Goal: Task Accomplishment & Management: Use online tool/utility

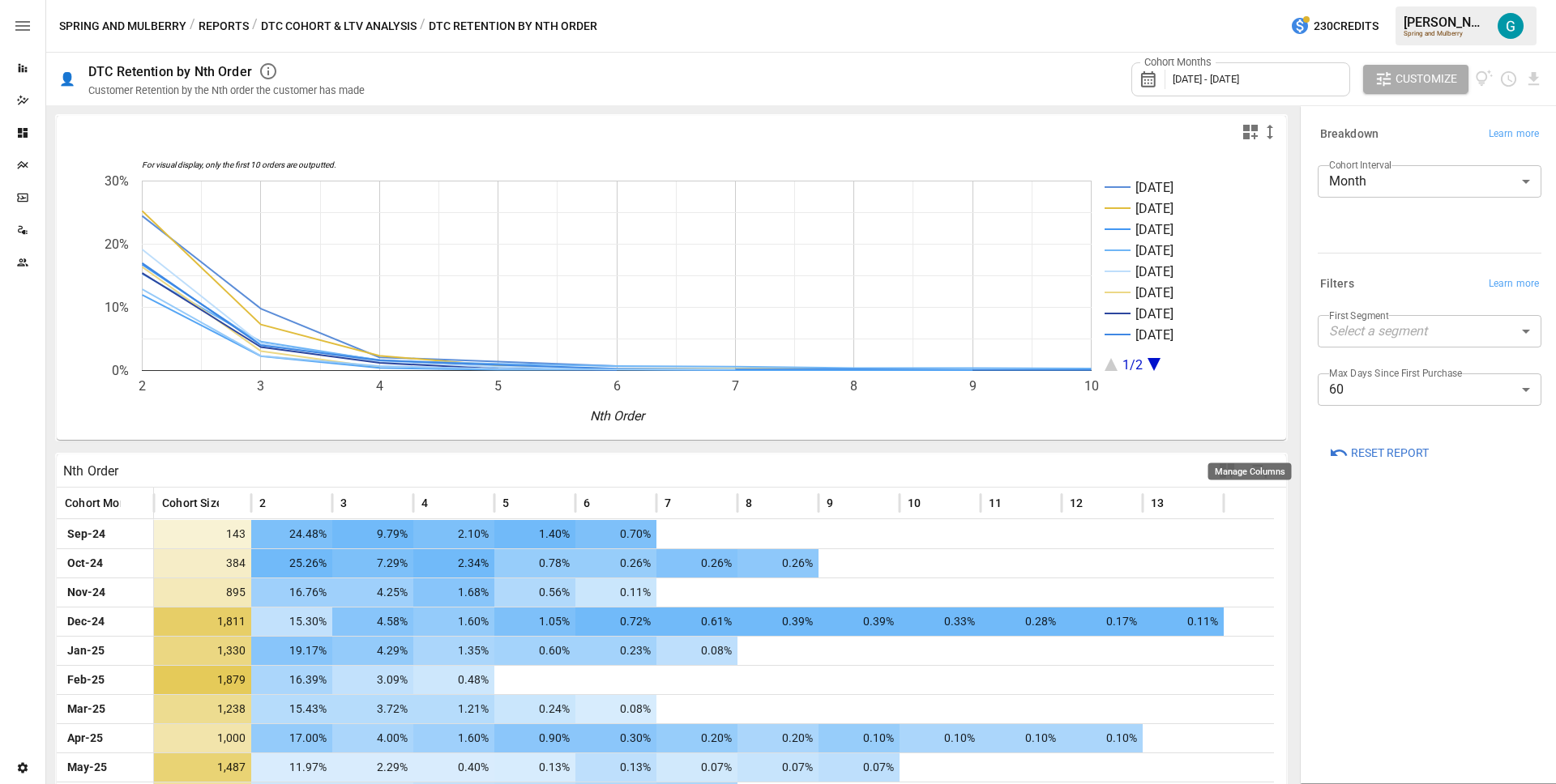
scroll to position [38, 0]
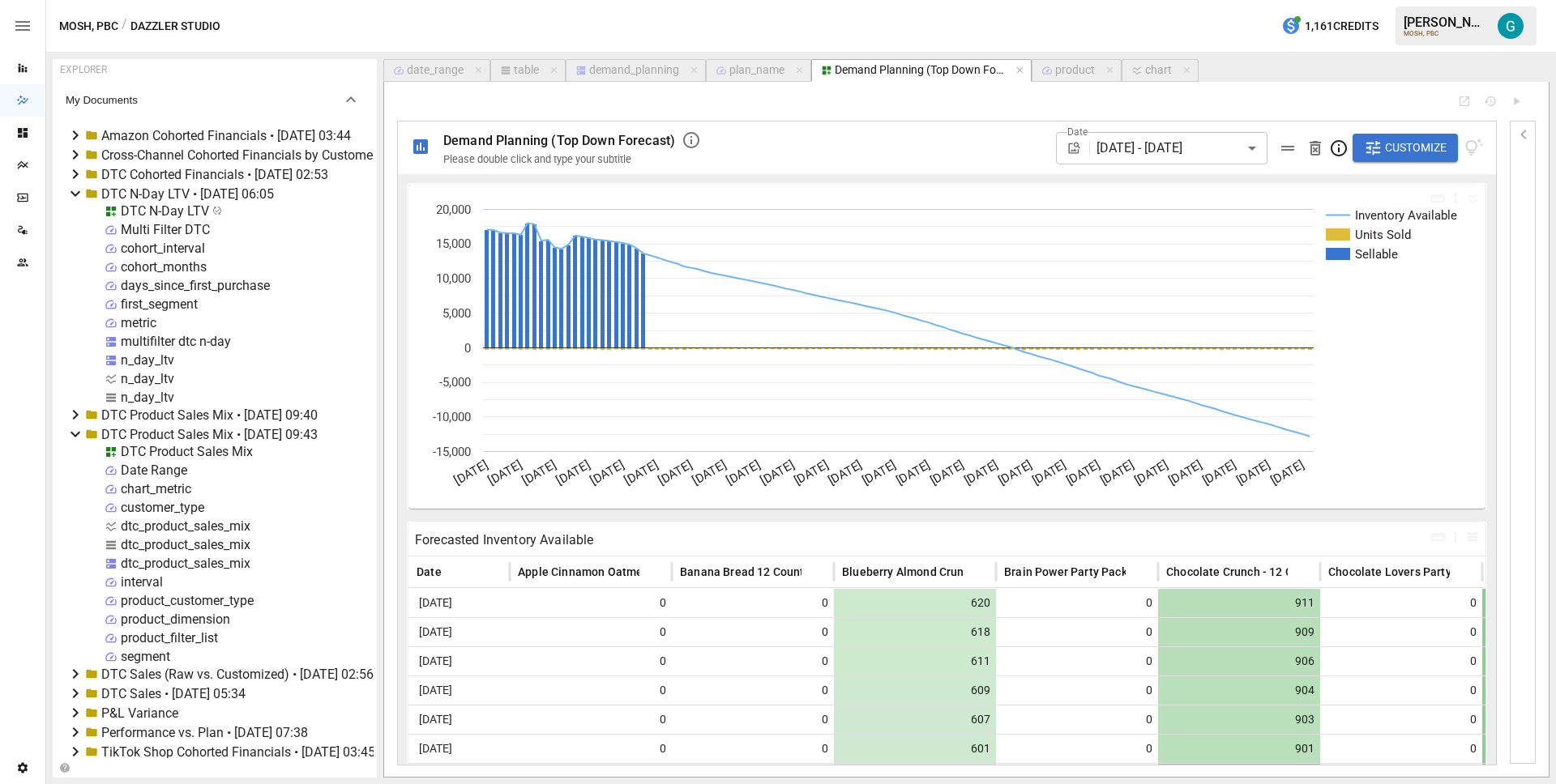
click at [644, 75] on div "demand_planning" at bounding box center [633, 70] width 90 height 15
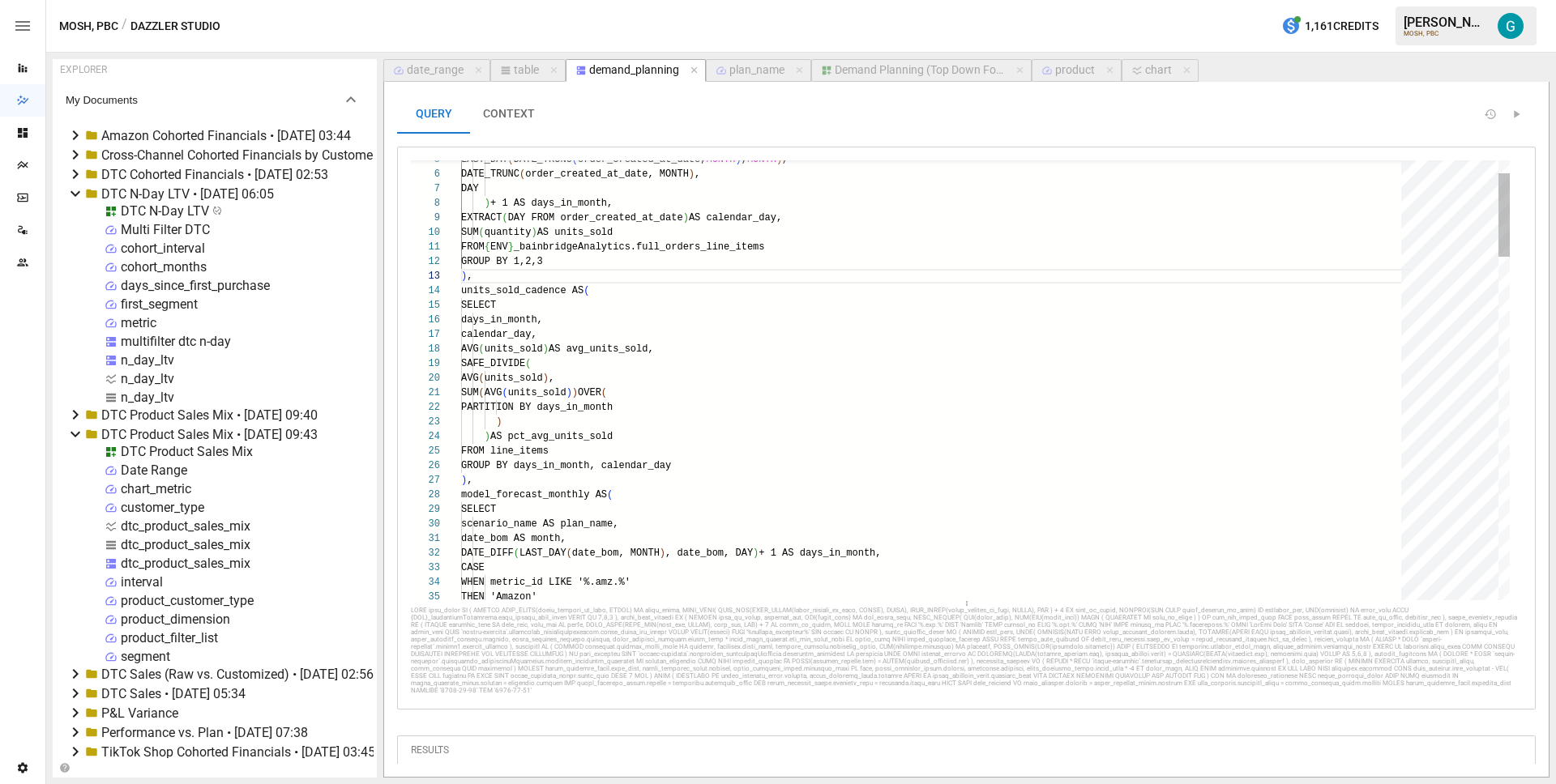
scroll to position [146, 11]
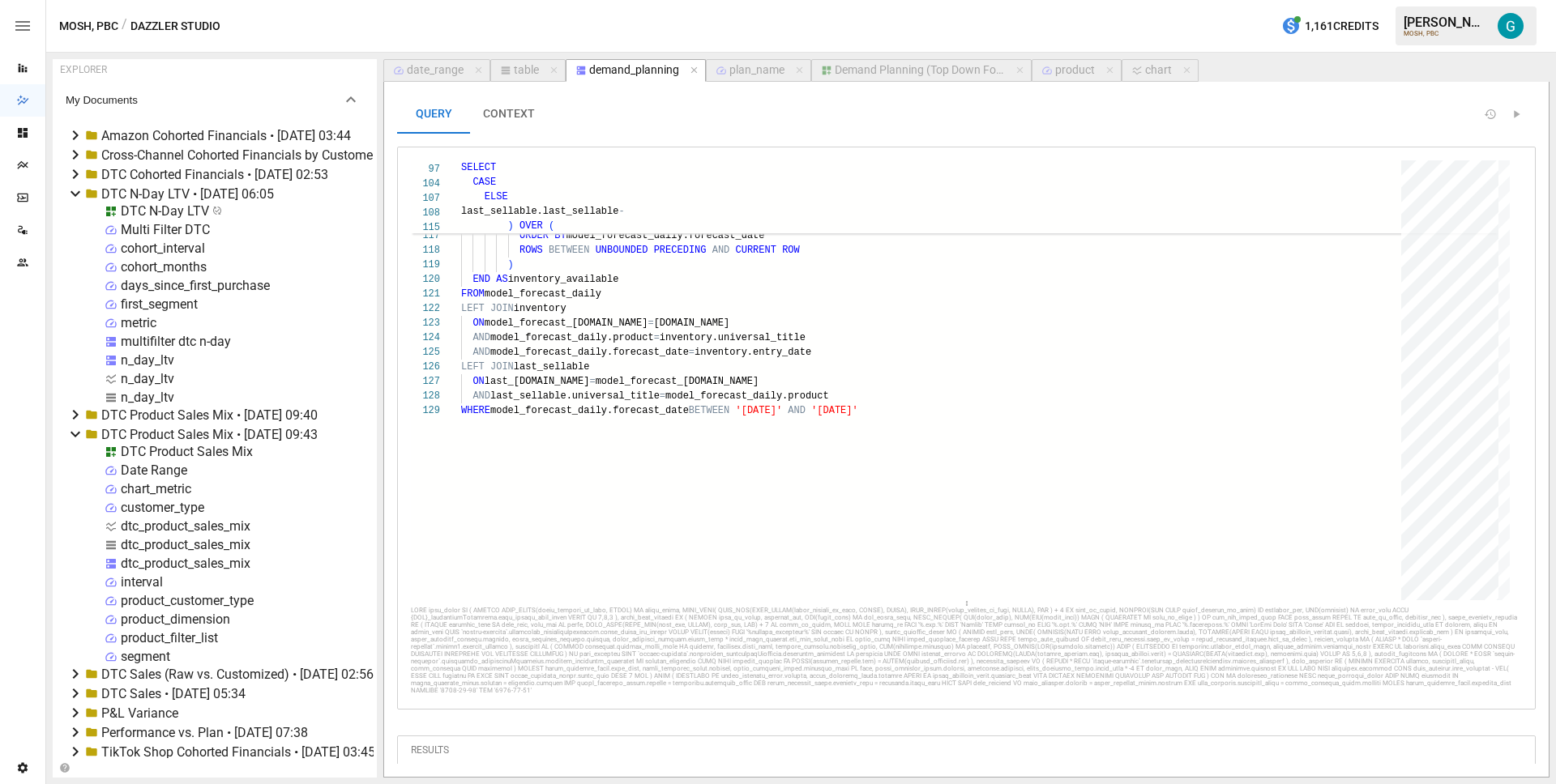
click at [155, 362] on div "n_day_ltv" at bounding box center [147, 360] width 54 height 15
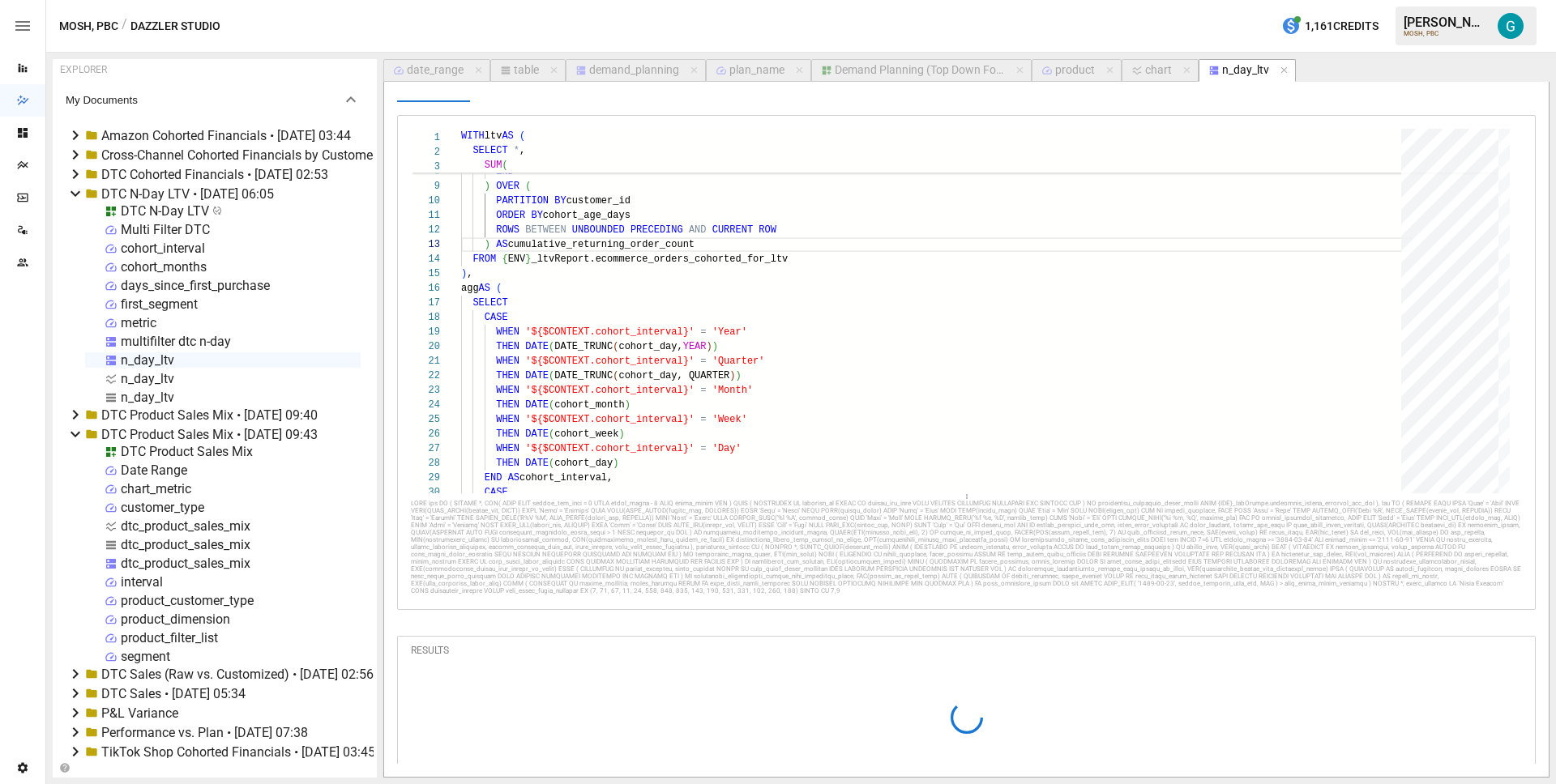
scroll to position [75, 0]
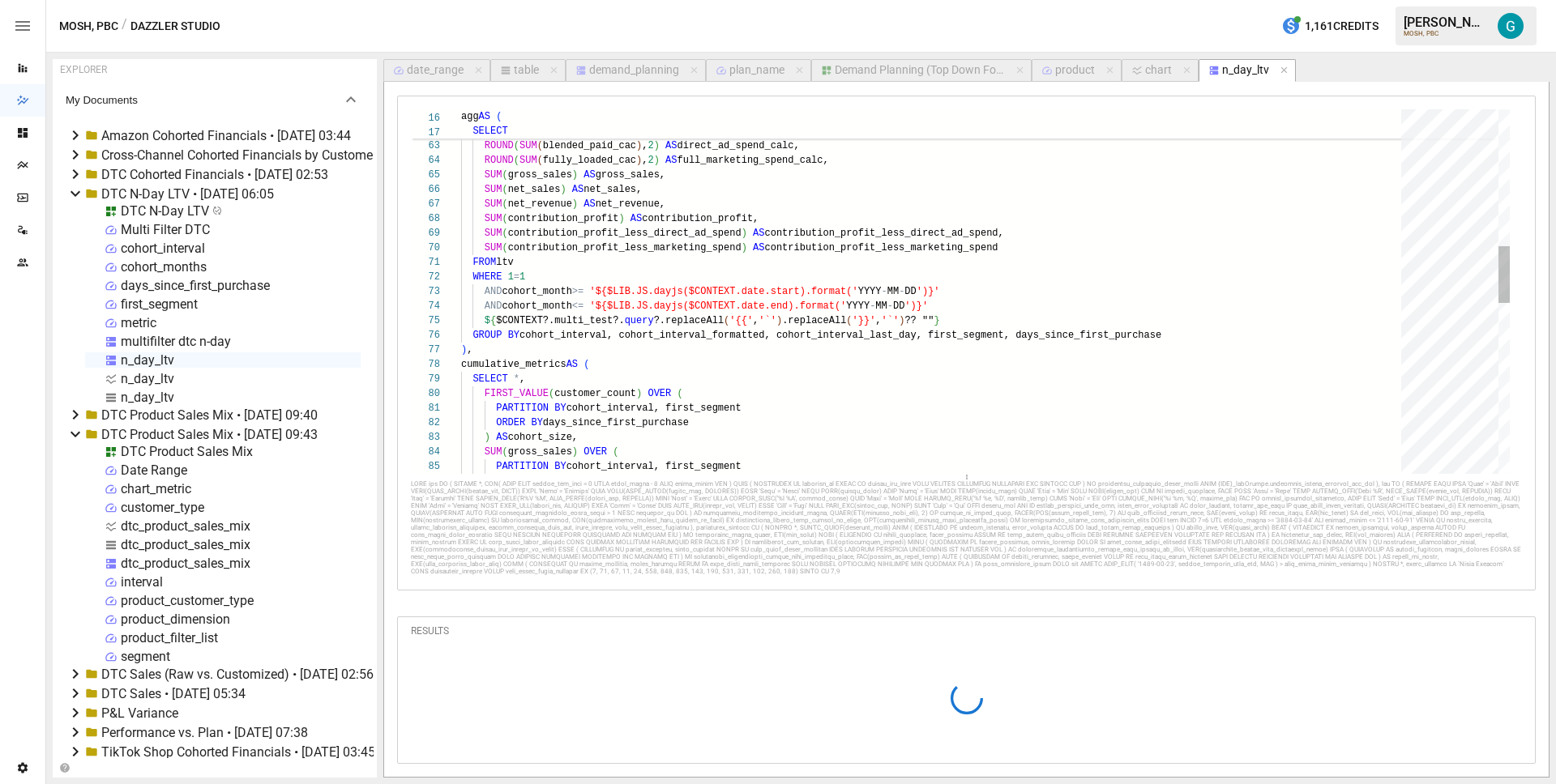
type textarea "**********"
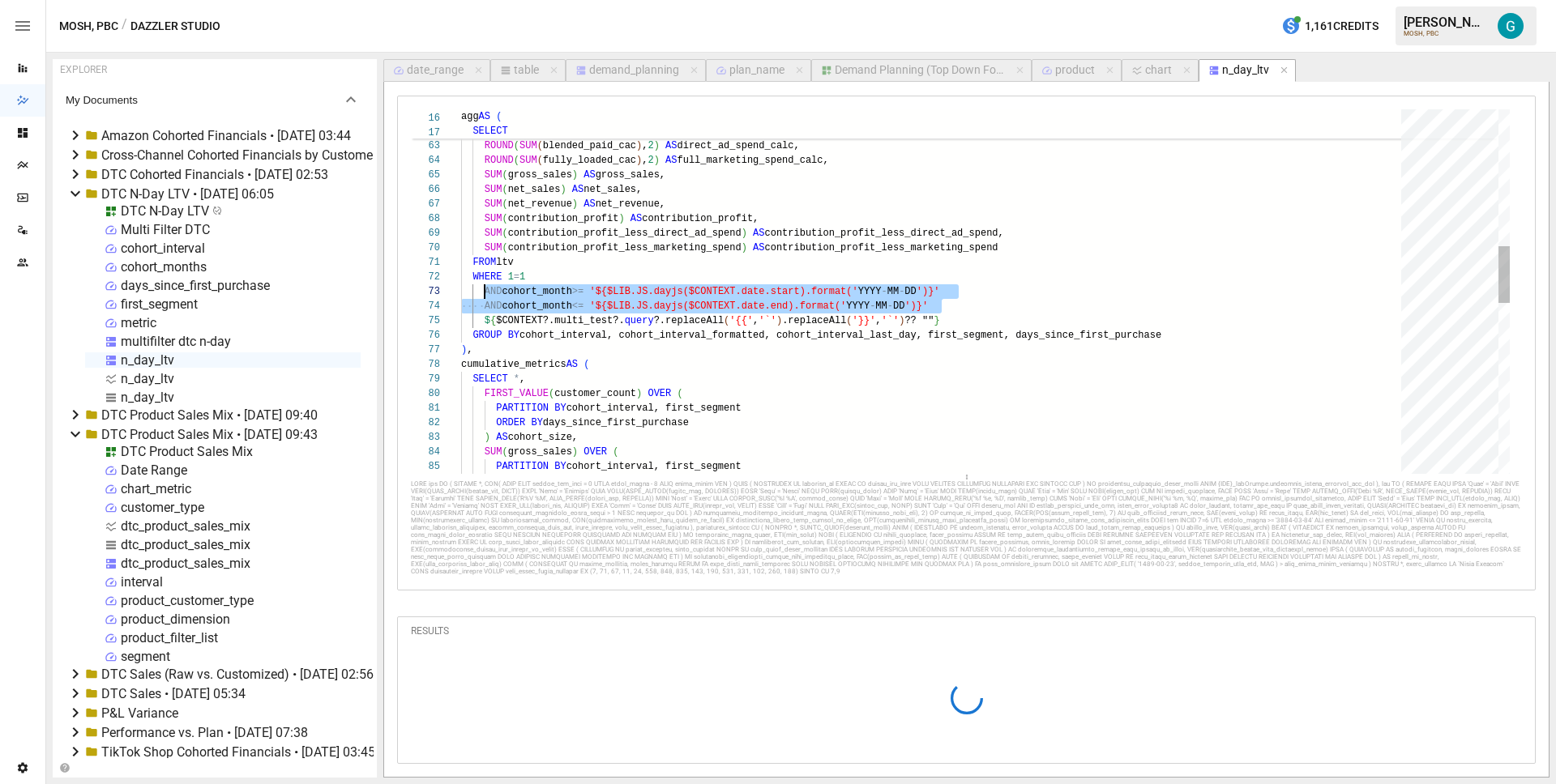
scroll to position [29, 24]
drag, startPoint x: 964, startPoint y: 284, endPoint x: 486, endPoint y: 270, distance: 478.2
click at [486, 270] on div "WHERE 1 = 1 AND cohort_month >= '${$LIB.JS.dayjs($CONTEXT.date.start).format(' …" at bounding box center [936, 401] width 952 height 2333
click at [1282, 67] on icon "button" at bounding box center [1284, 70] width 11 height 11
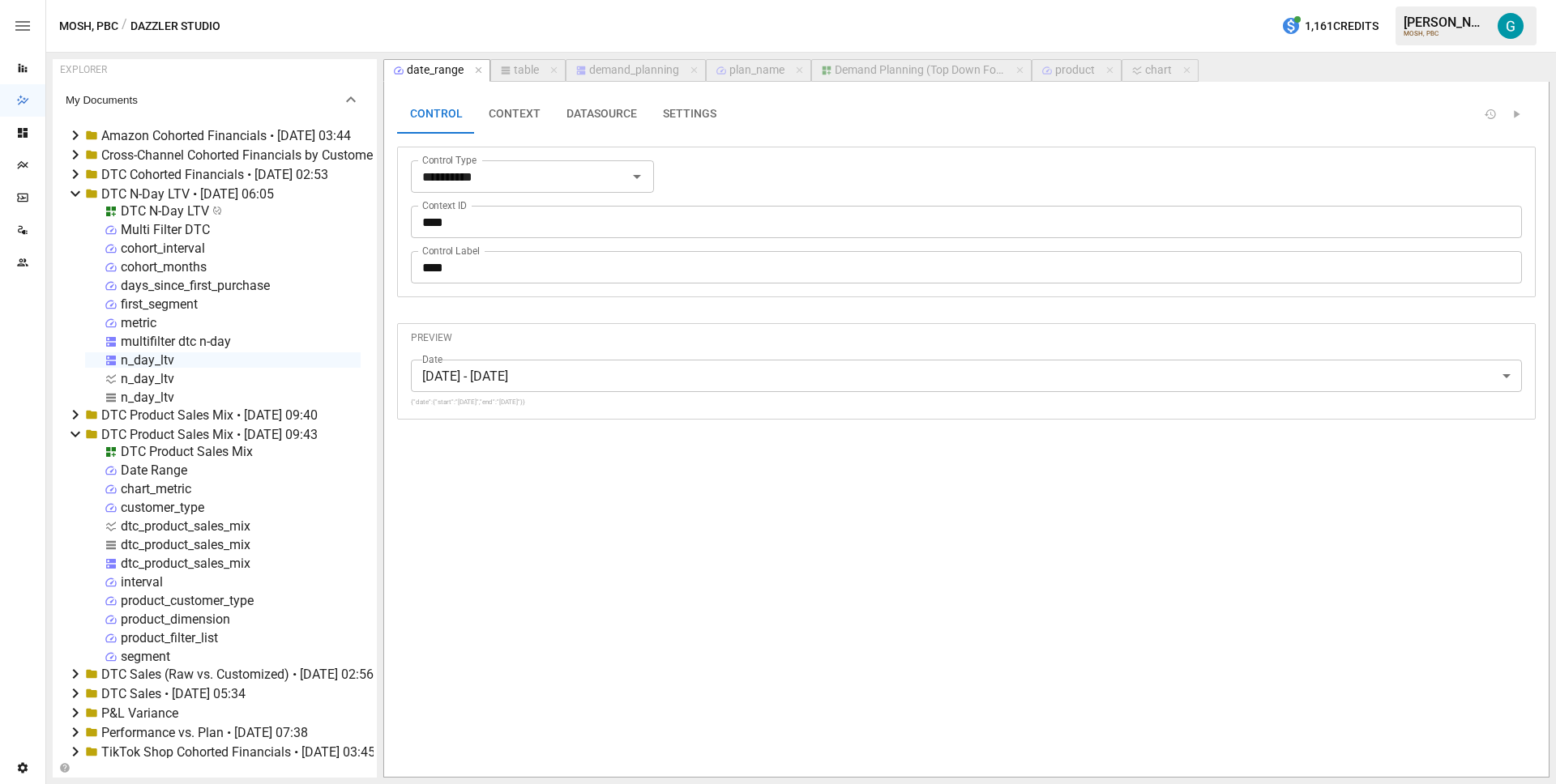
click at [620, 57] on article "EXPLORER My Documents Amazon Cohorted Financials • 2025-09-16 03:44 Cross-Chann…" at bounding box center [801, 418] width 1510 height 731
click at [621, 62] on button "demand_planning" at bounding box center [636, 70] width 140 height 23
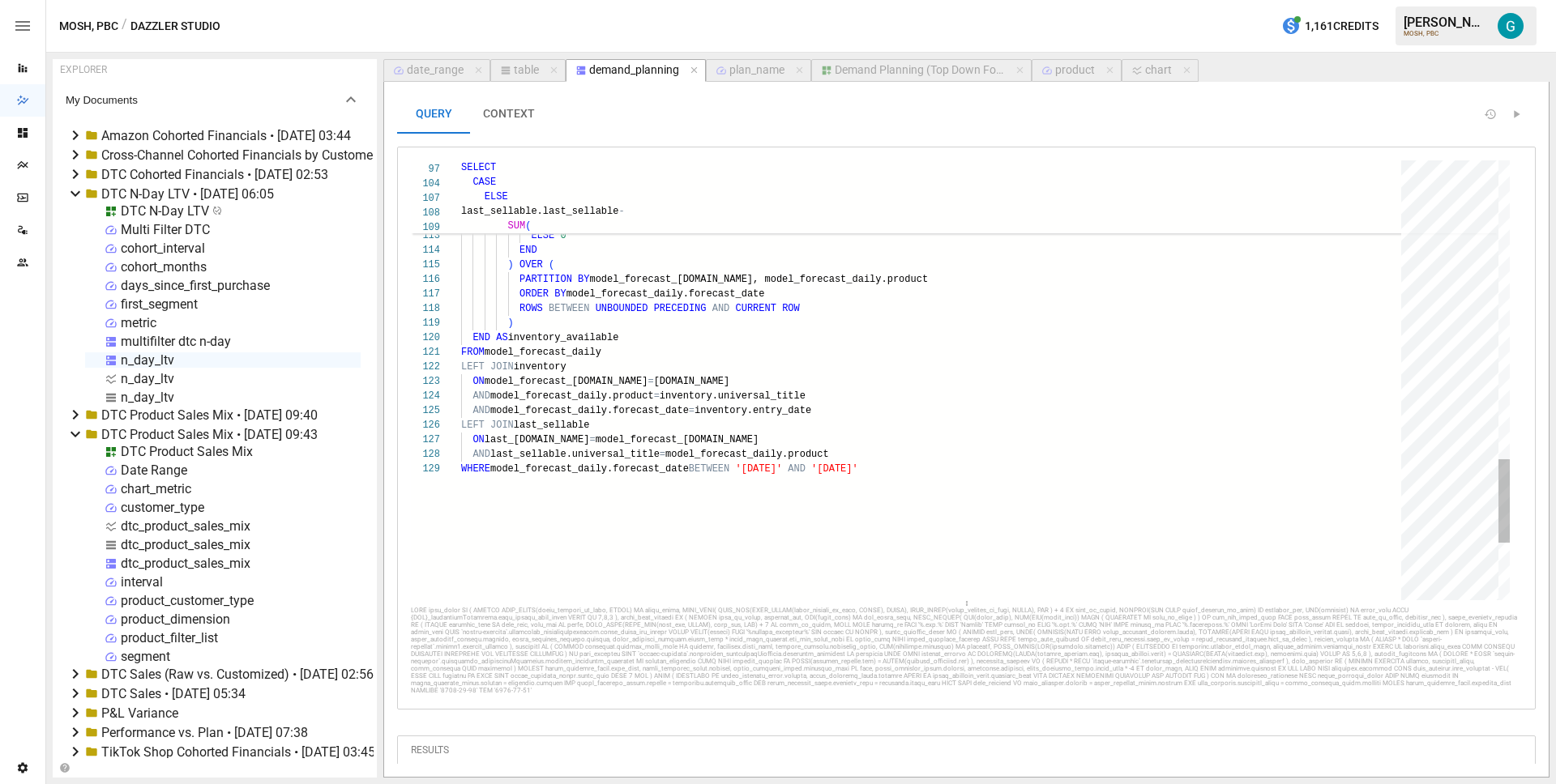
scroll to position [117, 456]
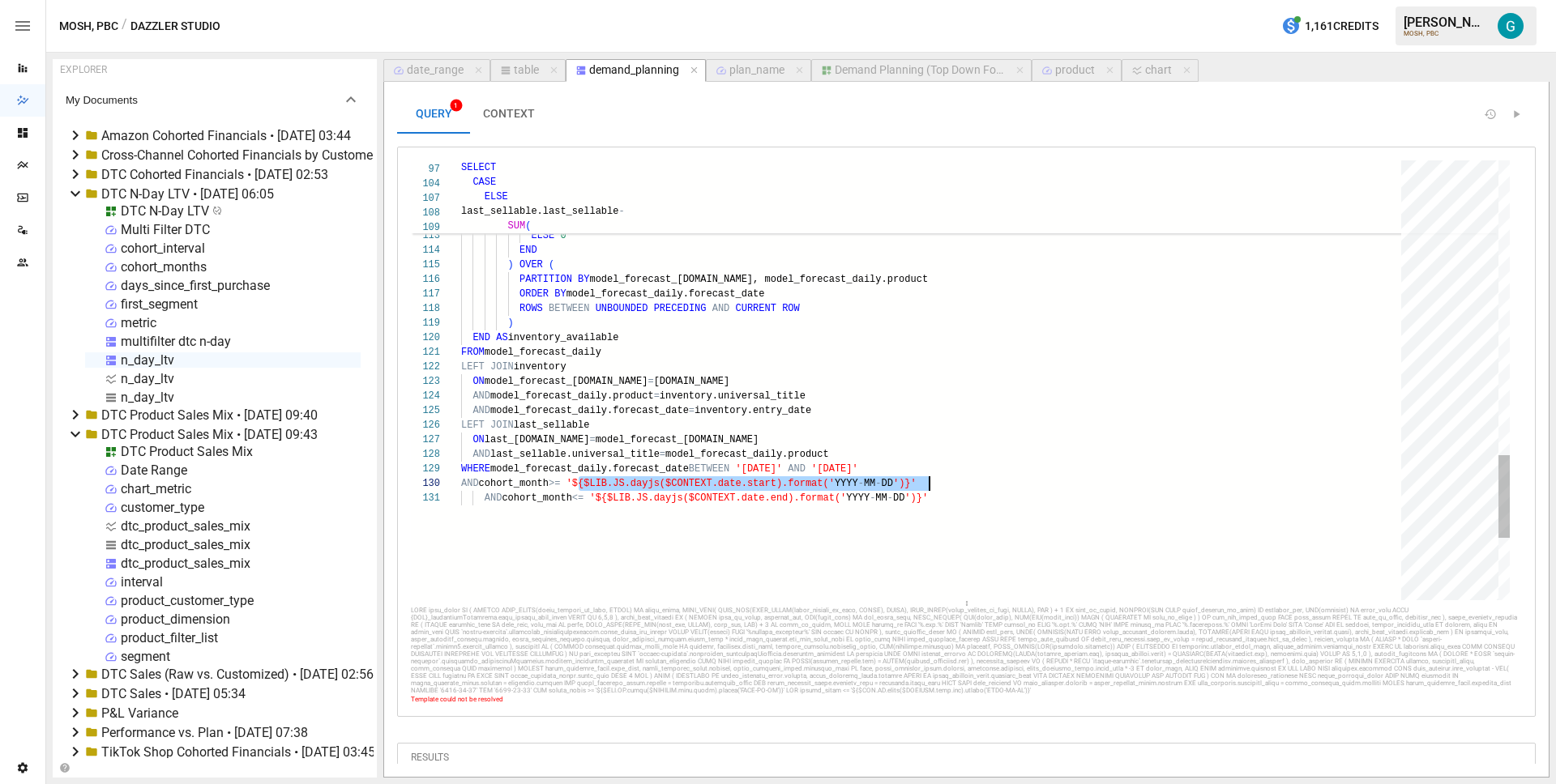
scroll to position [131, 468]
drag, startPoint x: 580, startPoint y: 485, endPoint x: 940, endPoint y: 479, distance: 360.0
drag, startPoint x: 749, startPoint y: 467, endPoint x: 819, endPoint y: 467, distance: 70.0
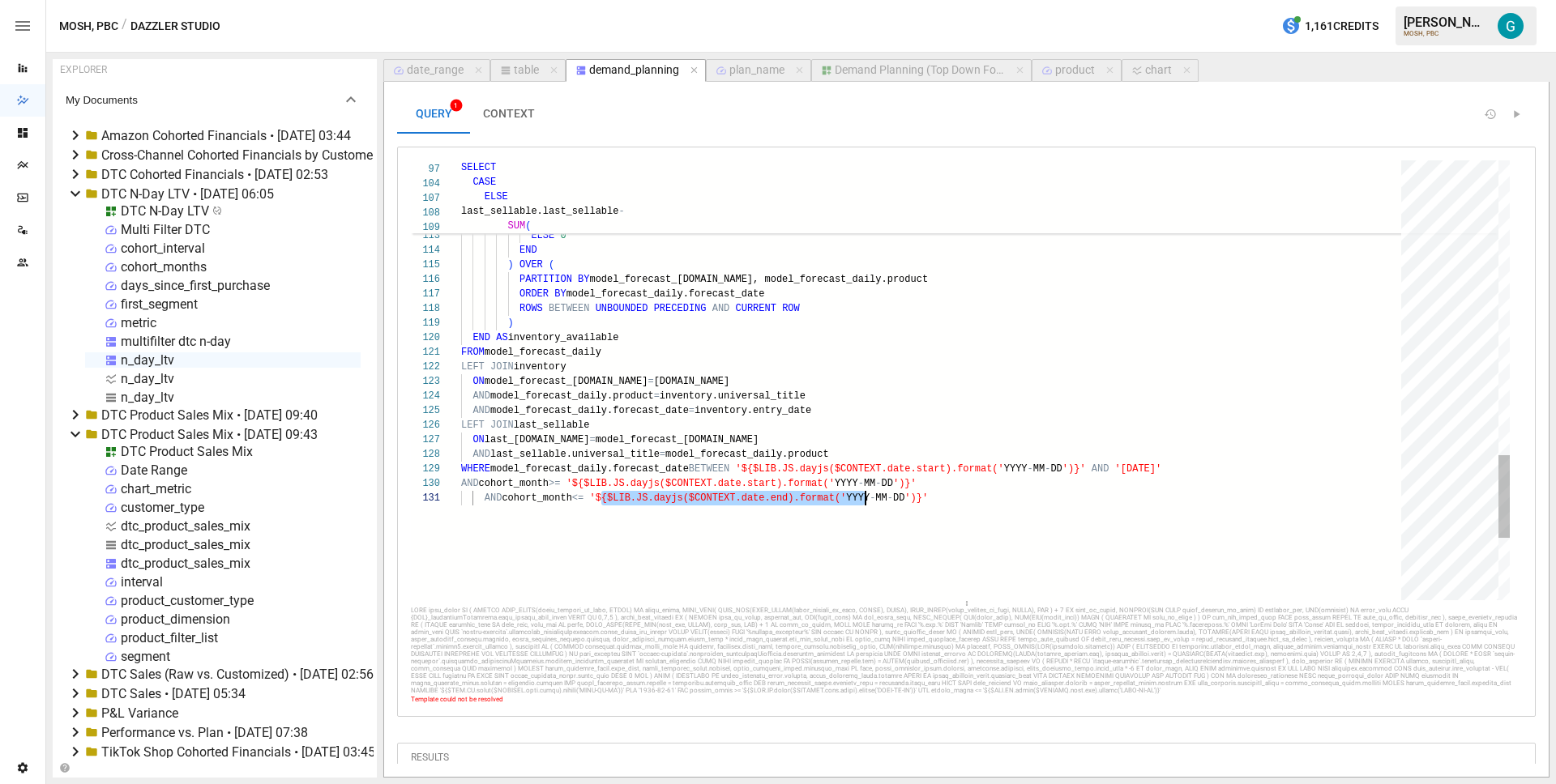
scroll to position [0, 479]
drag, startPoint x: 603, startPoint y: 500, endPoint x: 1087, endPoint y: 502, distance: 484.0
drag, startPoint x: 1129, startPoint y: 468, endPoint x: 1291, endPoint y: 475, distance: 162.2
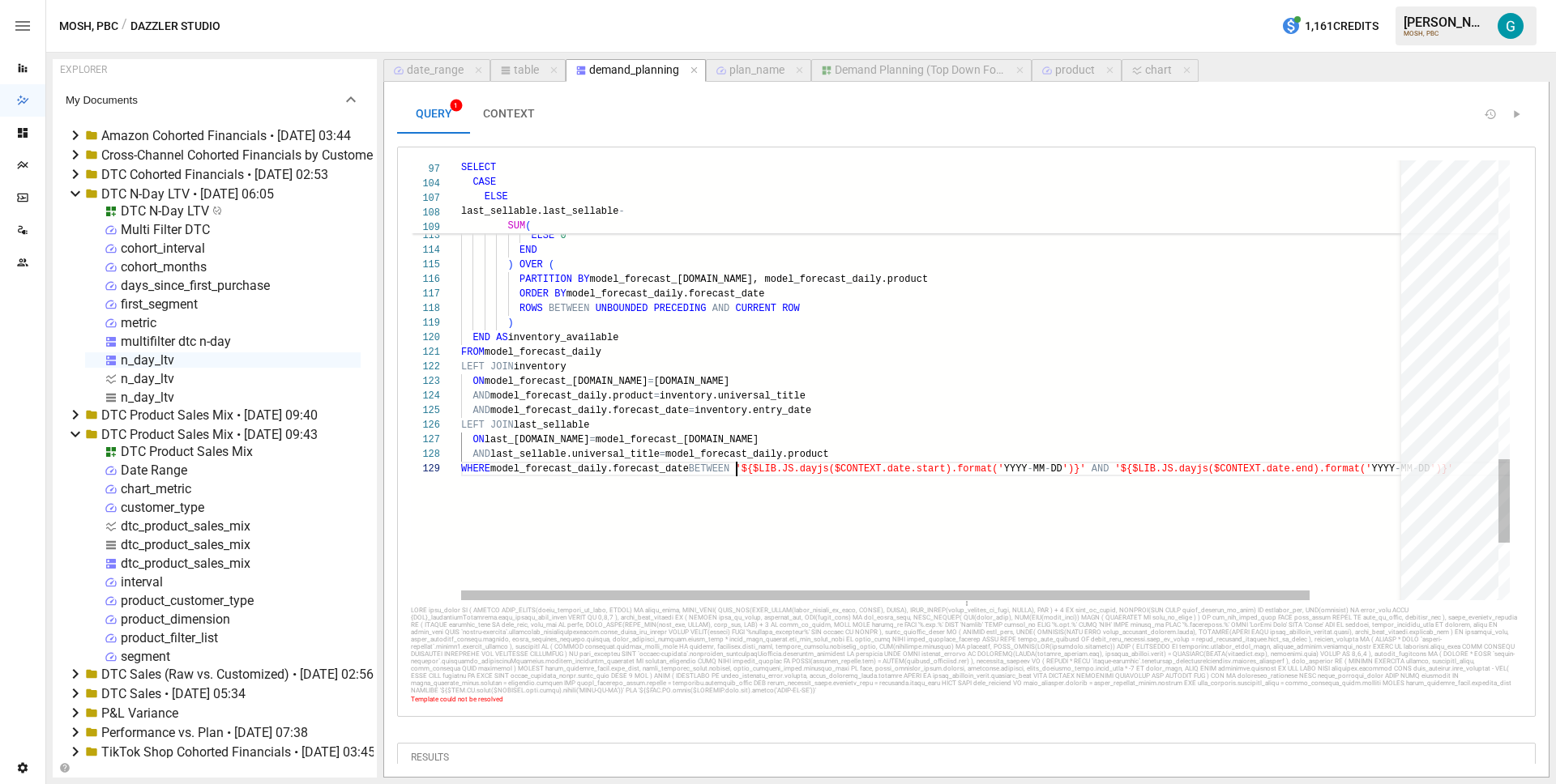
click at [477, 601] on div at bounding box center [885, 595] width 848 height 9
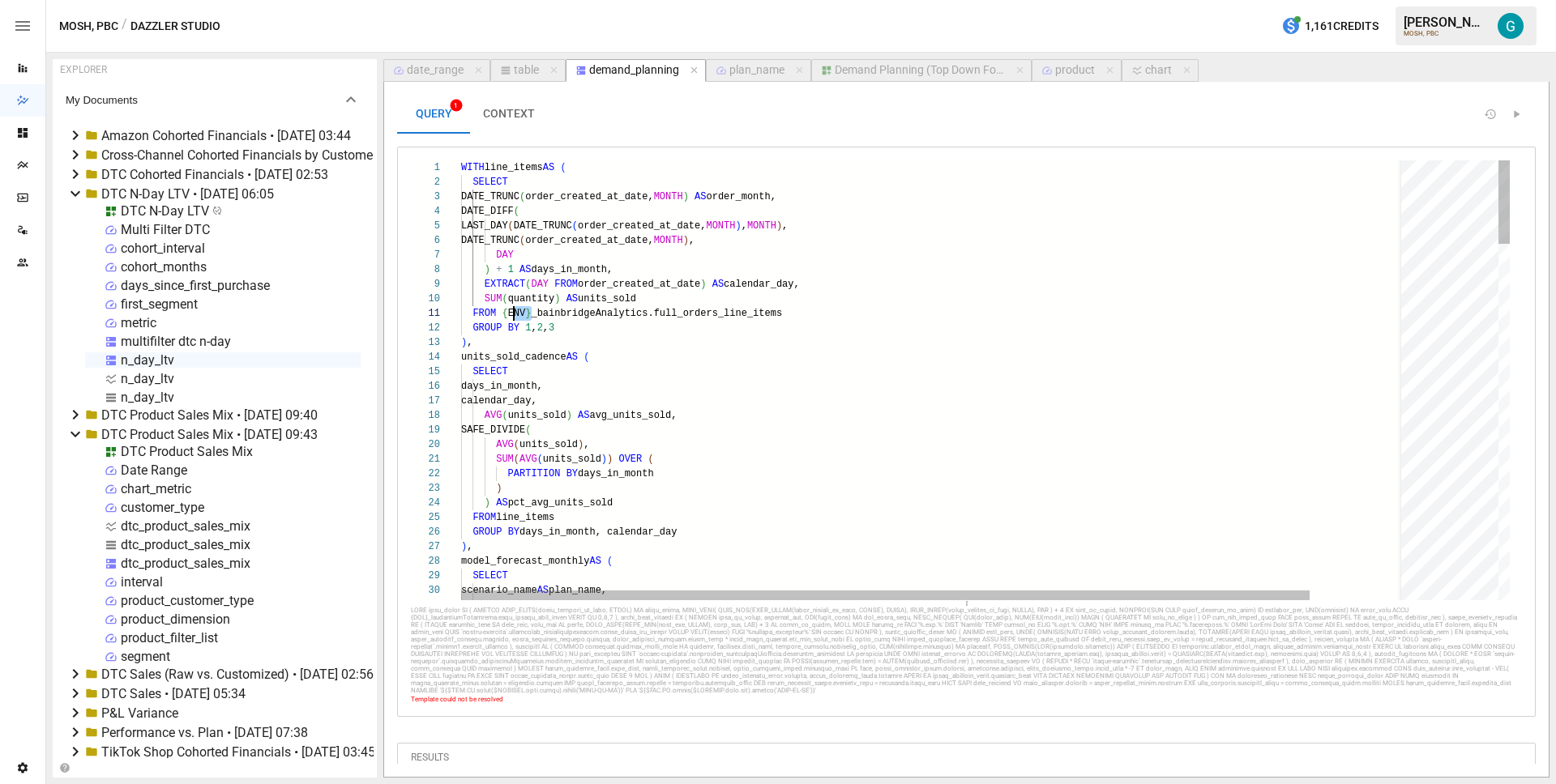
scroll to position [0, 41]
drag, startPoint x: 531, startPoint y: 312, endPoint x: 499, endPoint y: 313, distance: 32.0
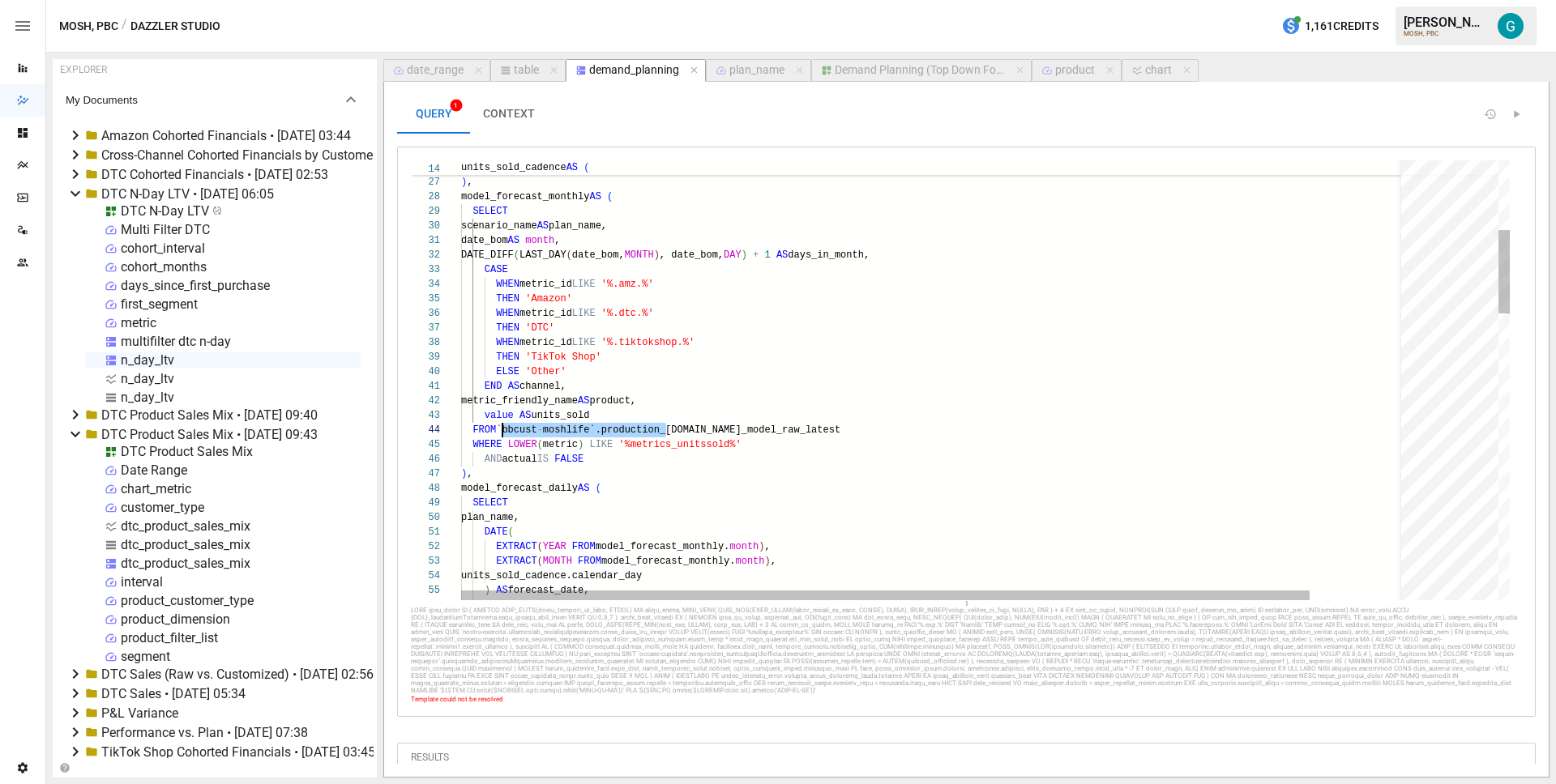
drag, startPoint x: 667, startPoint y: 431, endPoint x: 505, endPoint y: 428, distance: 162.0
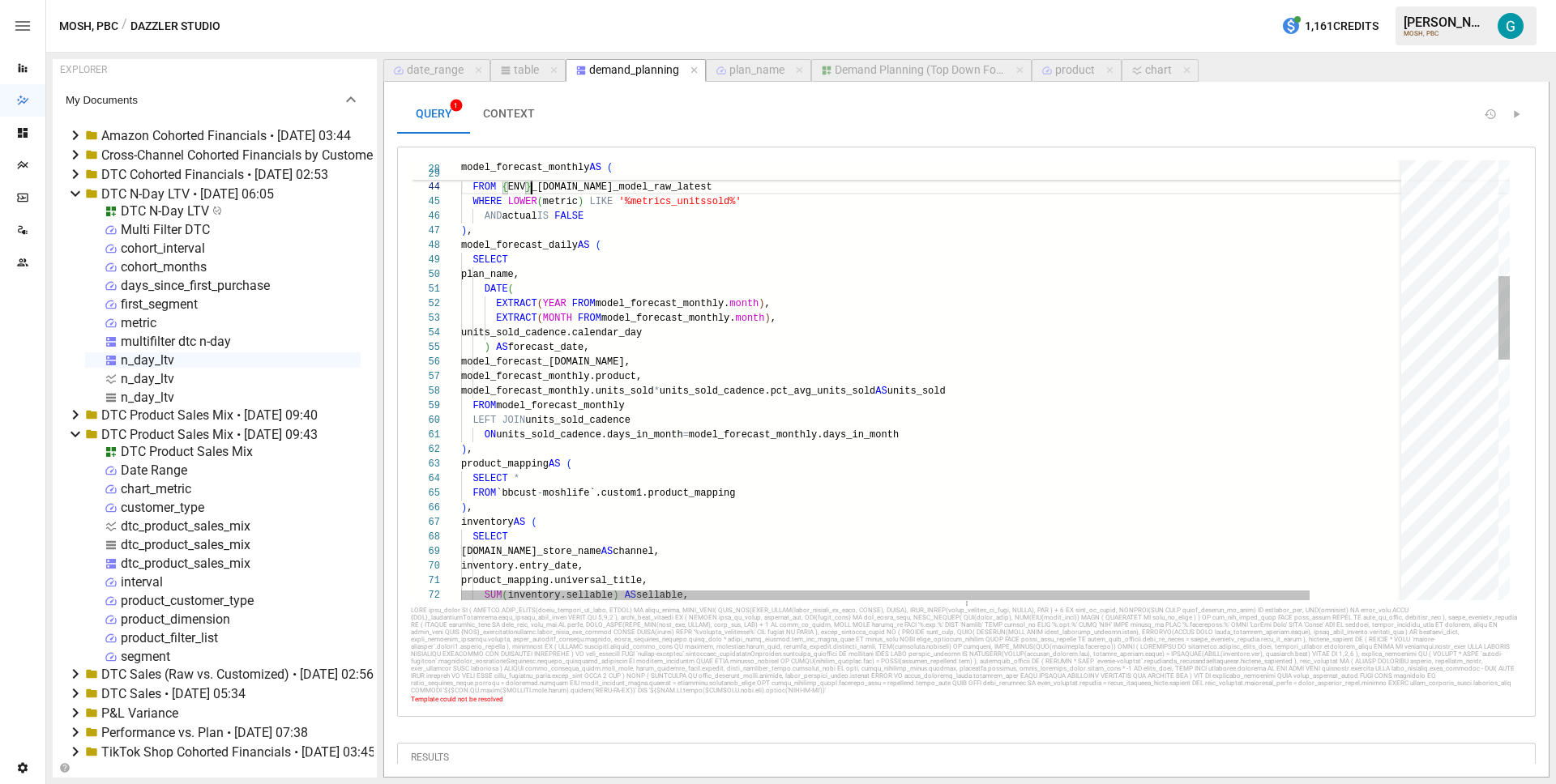
click at [601, 491] on div "metric_friendly_name AS product, value AS units_sold FROM { ENV } _executiveDas…" at bounding box center [988, 706] width 1053 height 2306
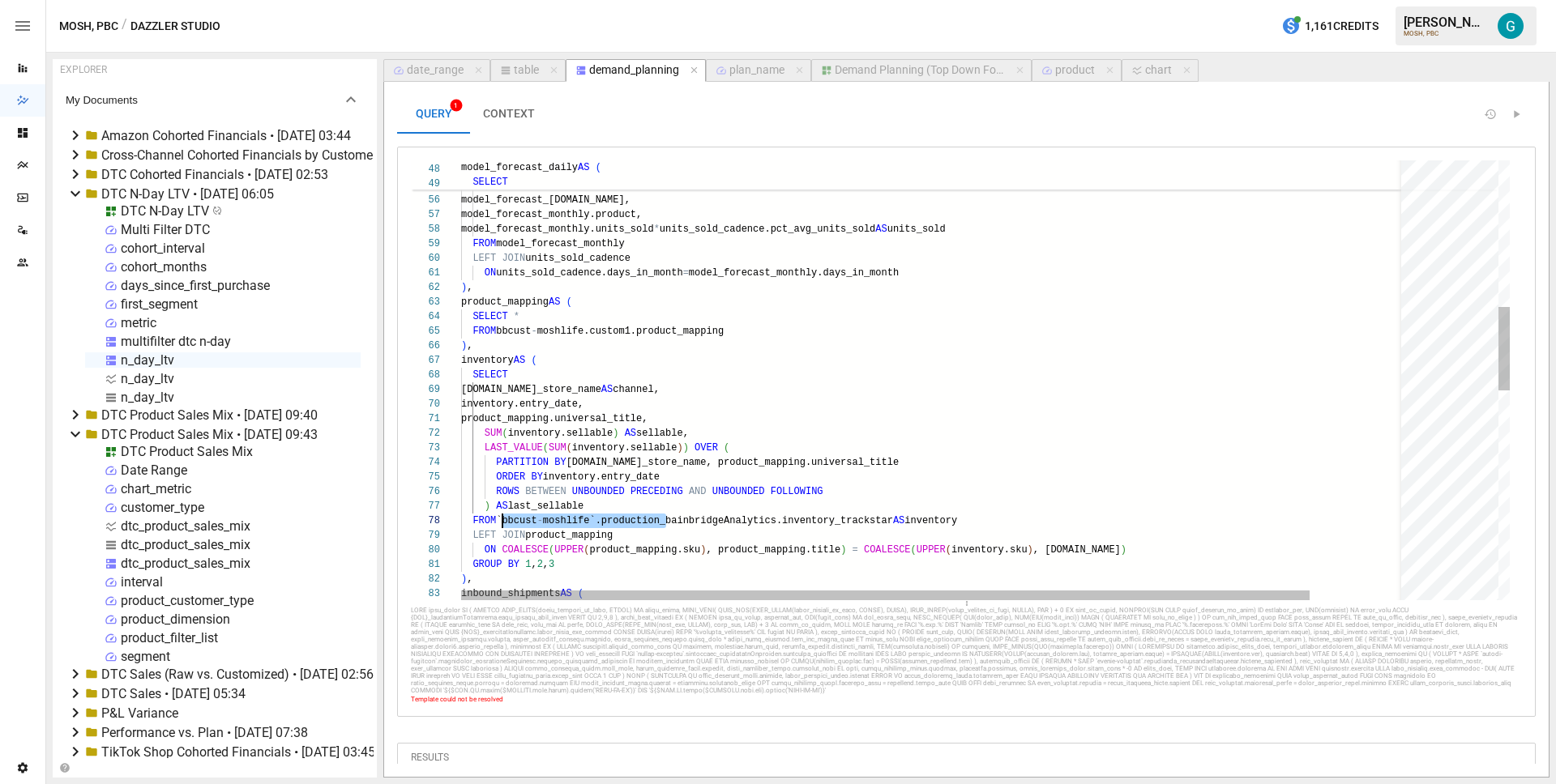
drag, startPoint x: 667, startPoint y: 523, endPoint x: 504, endPoint y: 516, distance: 163.2
click at [504, 516] on div "EXTRACT ( MONTH FROM model_forecast_monthly. month ) , units_sold_cadence.calen…" at bounding box center [988, 543] width 1053 height 2306
click at [691, 466] on div "EXTRACT ( MONTH FROM model_forecast_monthly. month ) , units_sold_cadence.calen…" at bounding box center [988, 543] width 1053 height 2306
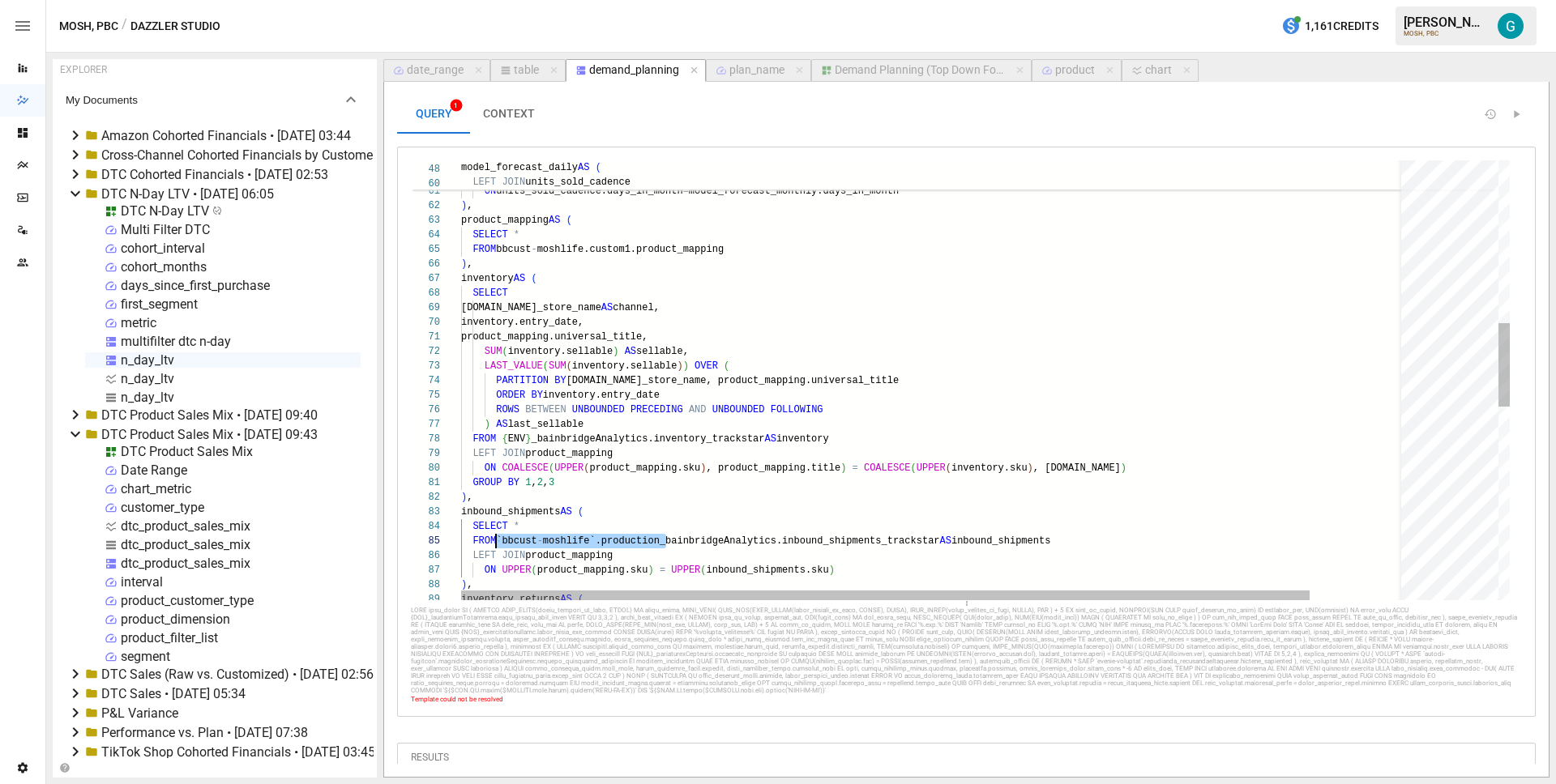
scroll to position [58, 47]
drag, startPoint x: 667, startPoint y: 543, endPoint x: 507, endPoint y: 540, distance: 160.0
click at [507, 540] on div "FROM model_forecast_monthly LEFT JOIN units_sold_cadence ON units_sold_cadence.…" at bounding box center [988, 462] width 1053 height 2306
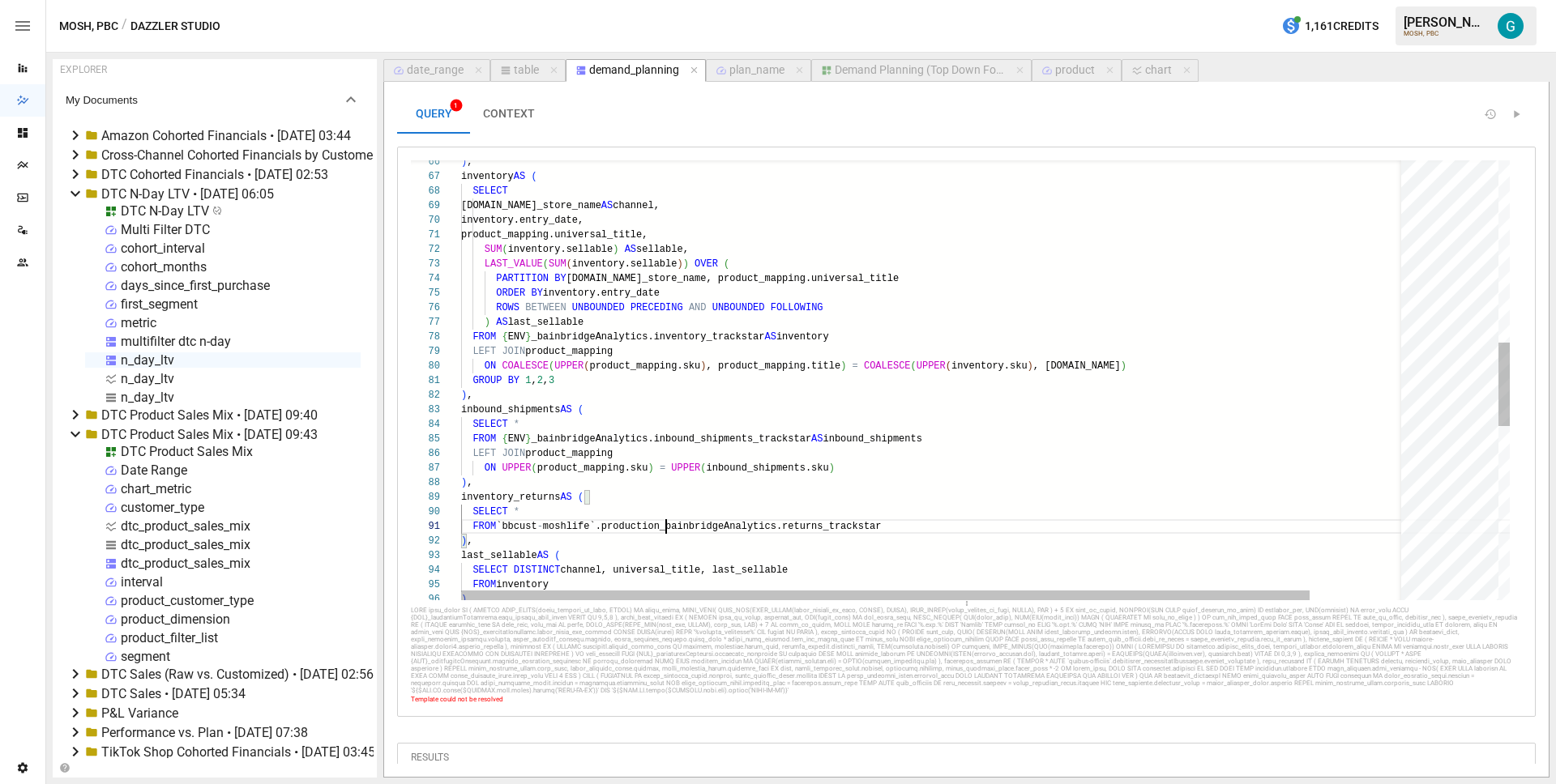
scroll to position [131, 58]
drag, startPoint x: 666, startPoint y: 525, endPoint x: 504, endPoint y: 525, distance: 162.0
click at [504, 525] on div ") , inventory AS ( SELECT inventory.channel_store_name AS channel, inventory.en…" at bounding box center [988, 359] width 1053 height 2306
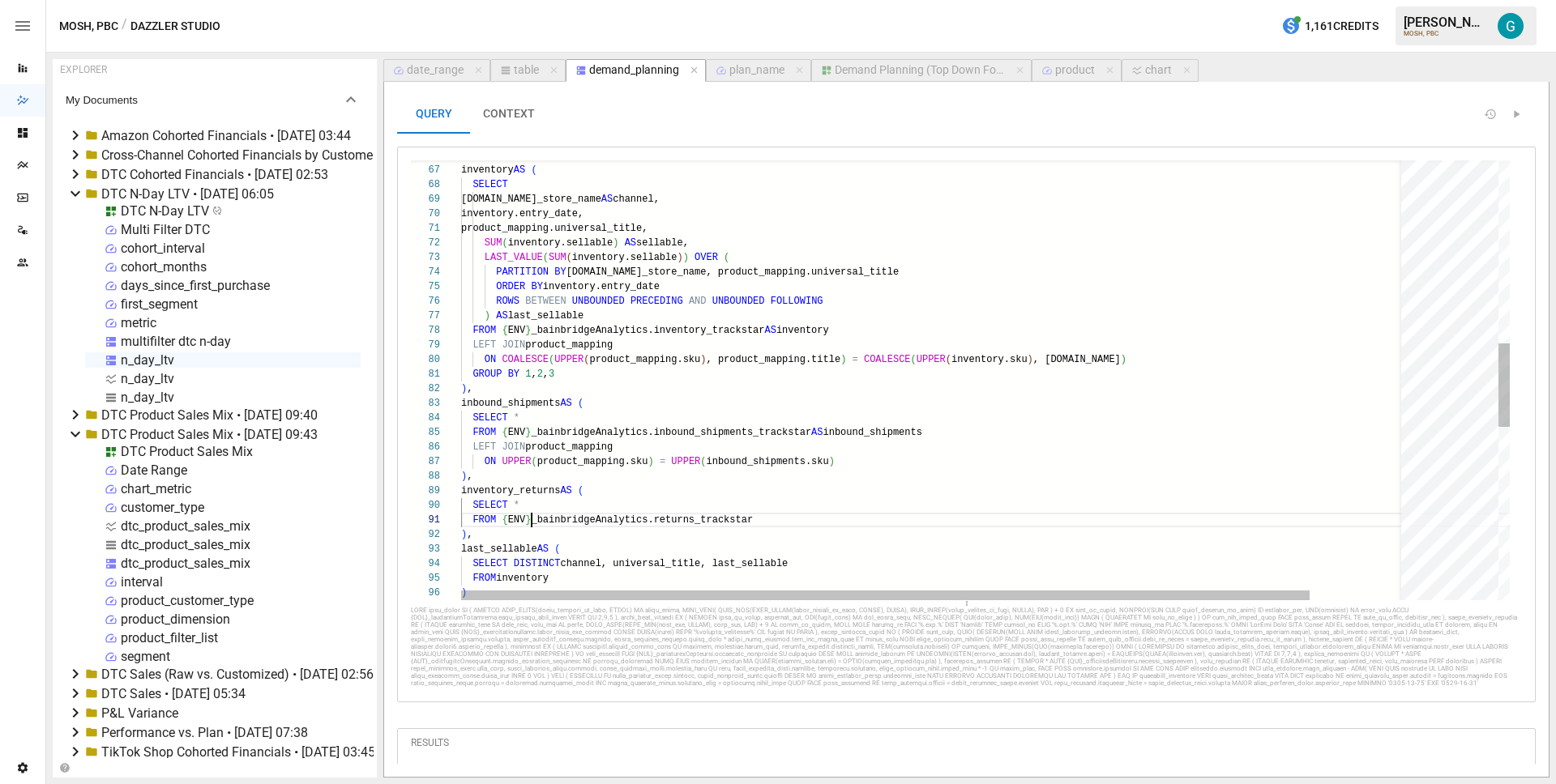
scroll to position [0, 71]
click at [690, 462] on div ") , inventory AS ( SELECT inventory.channel_store_name AS channel, inventory.en…" at bounding box center [988, 353] width 1053 height 2306
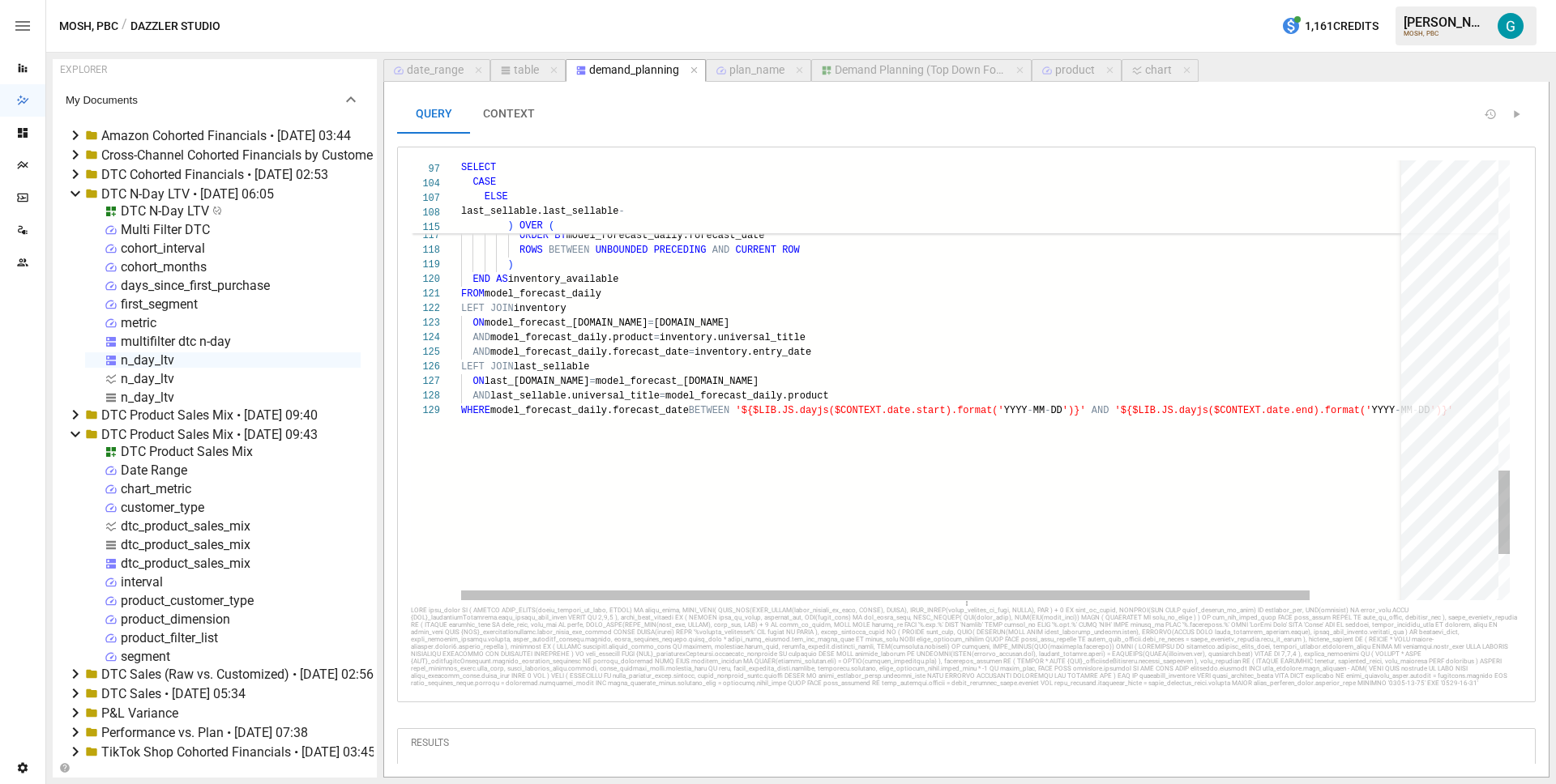
type textarea "**********"
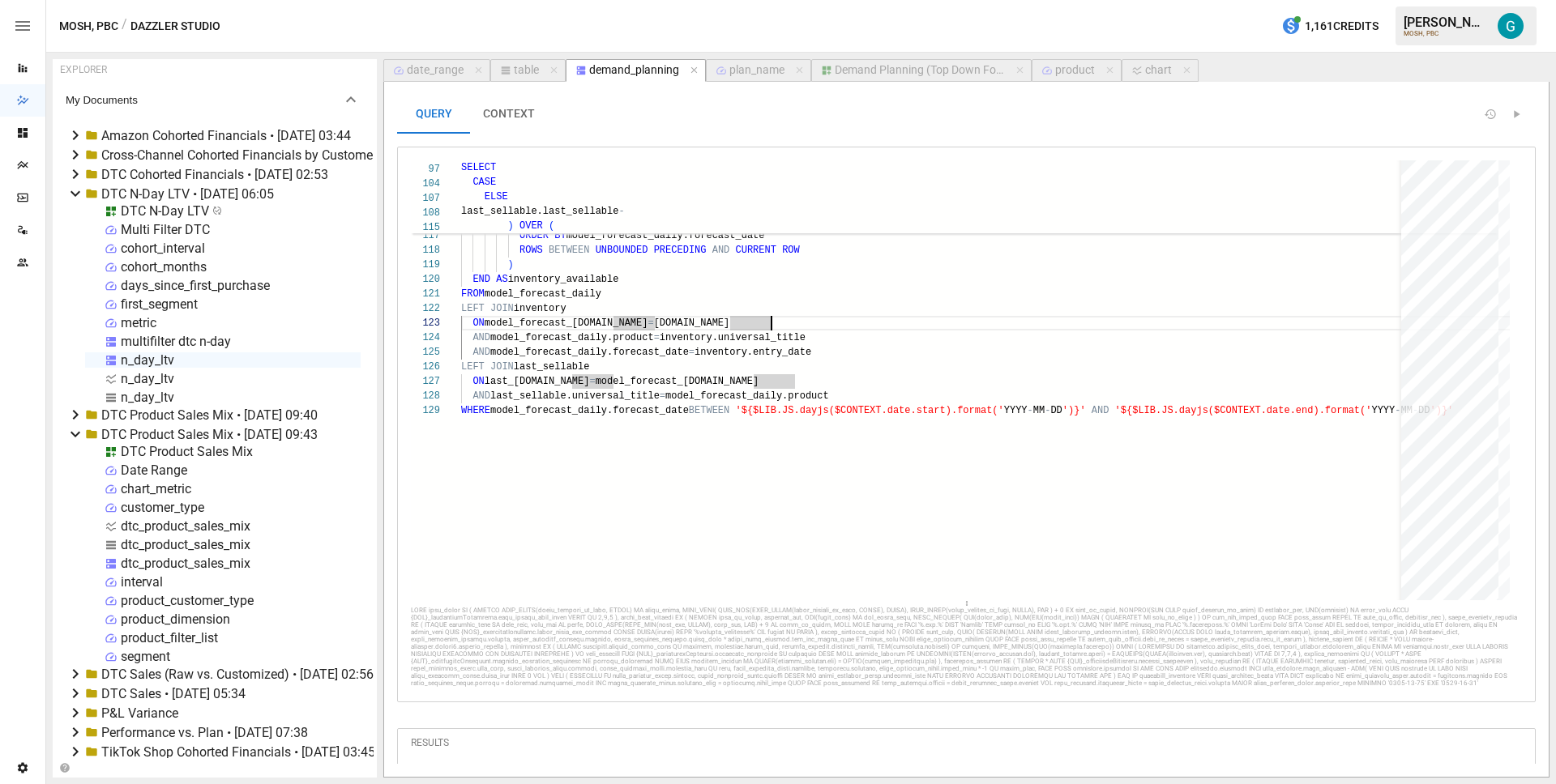
scroll to position [142, 0]
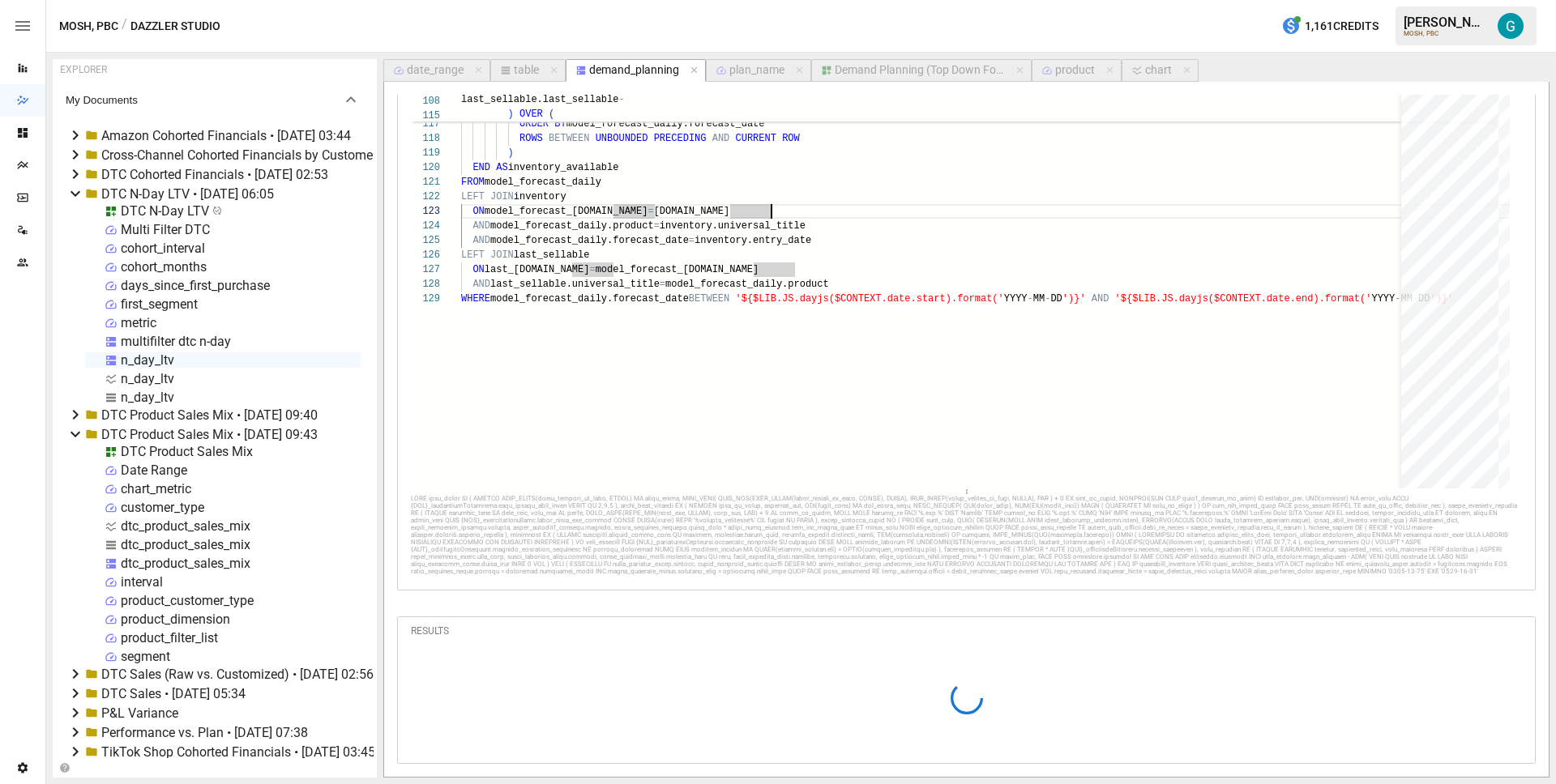
click at [898, 64] on div "Demand Planning (Top Down Forecast)" at bounding box center [919, 70] width 170 height 15
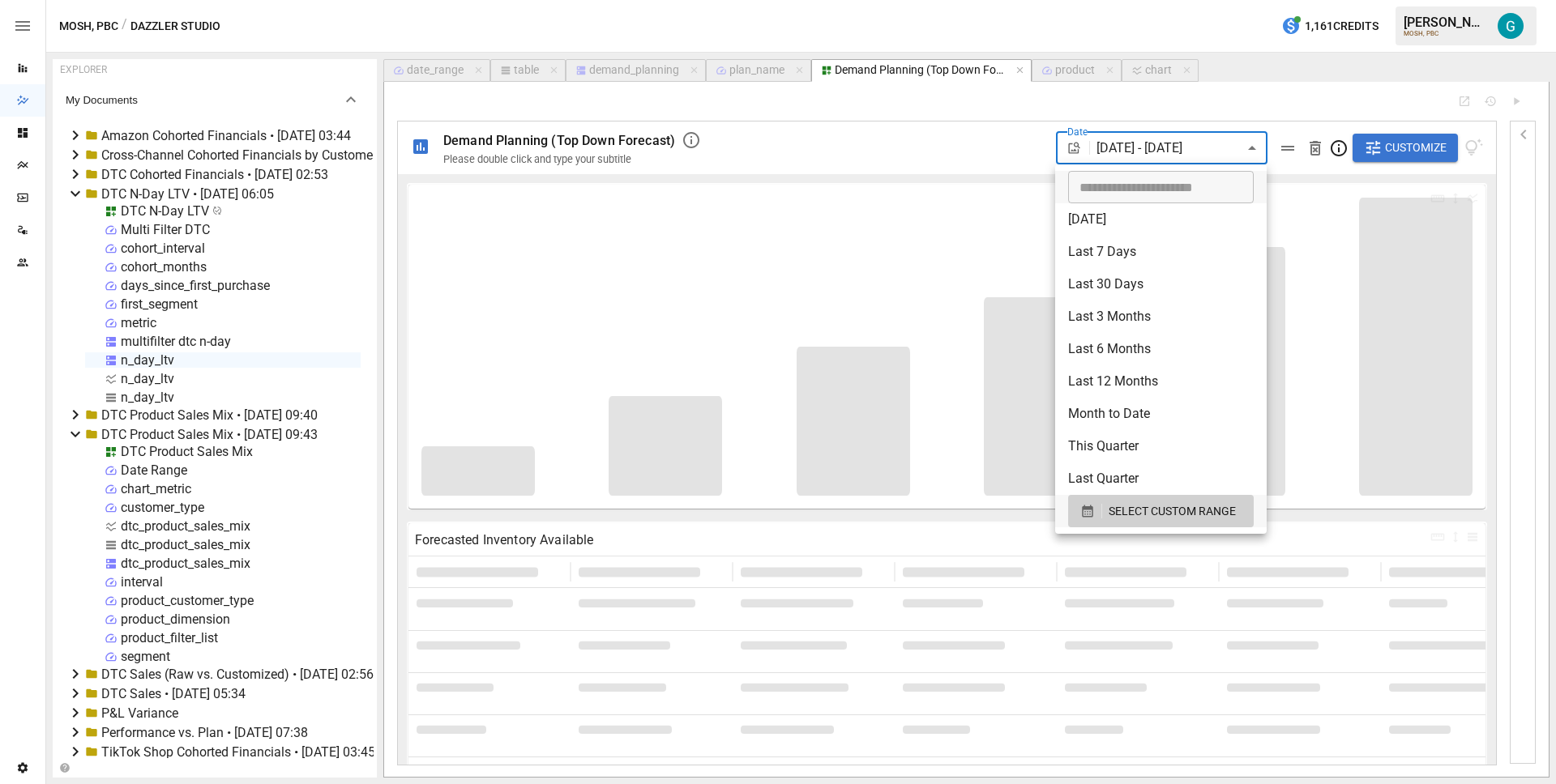
click at [1246, 0] on body "Reports Dazzler Studio Dashboards Plans SmartModel ™ Data Sources Team Settings…" at bounding box center [778, 0] width 1556 height 0
type input "**********"
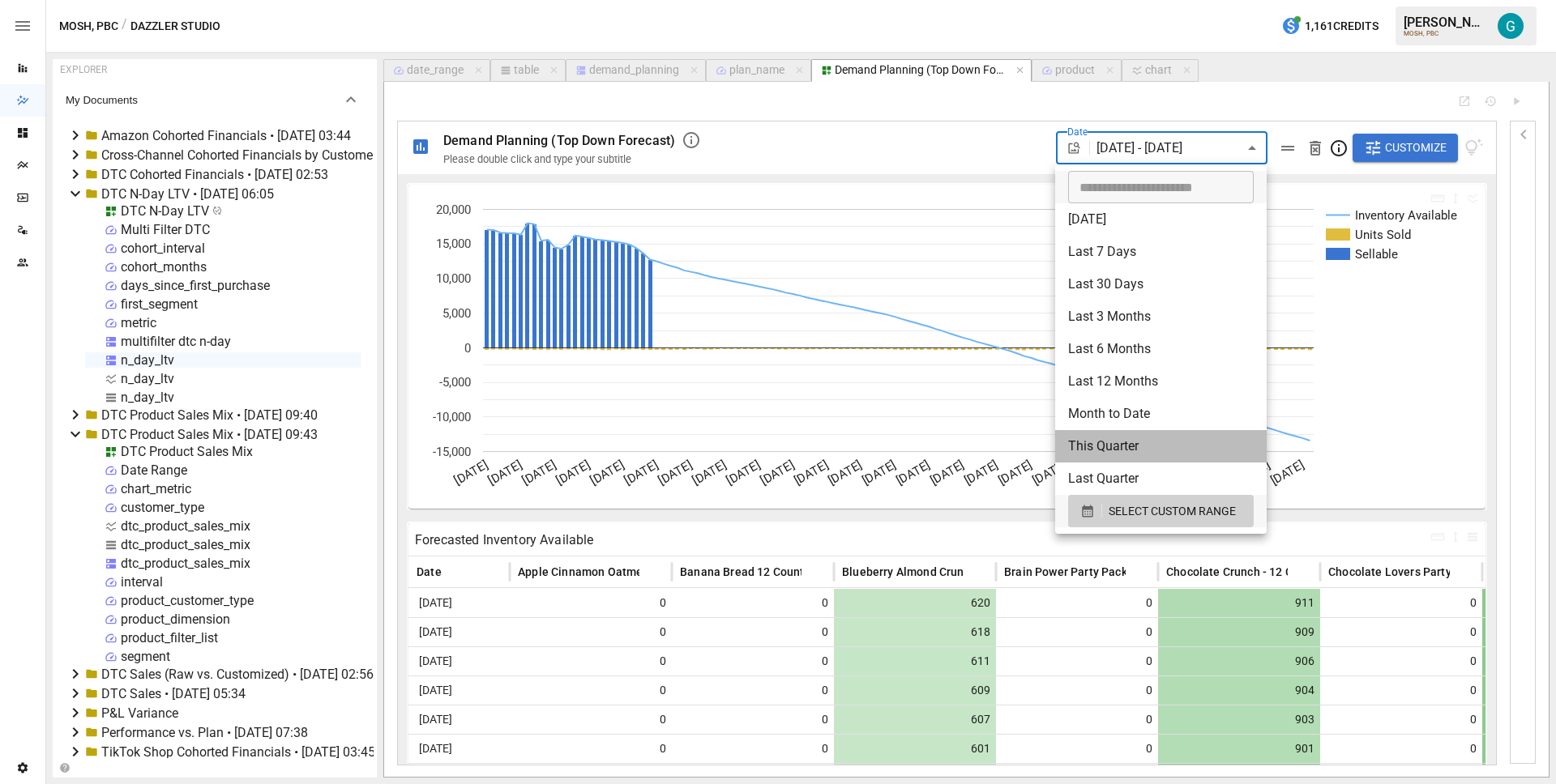
click at [1166, 435] on li "This Quarter" at bounding box center [1161, 446] width 212 height 32
type input "**********"
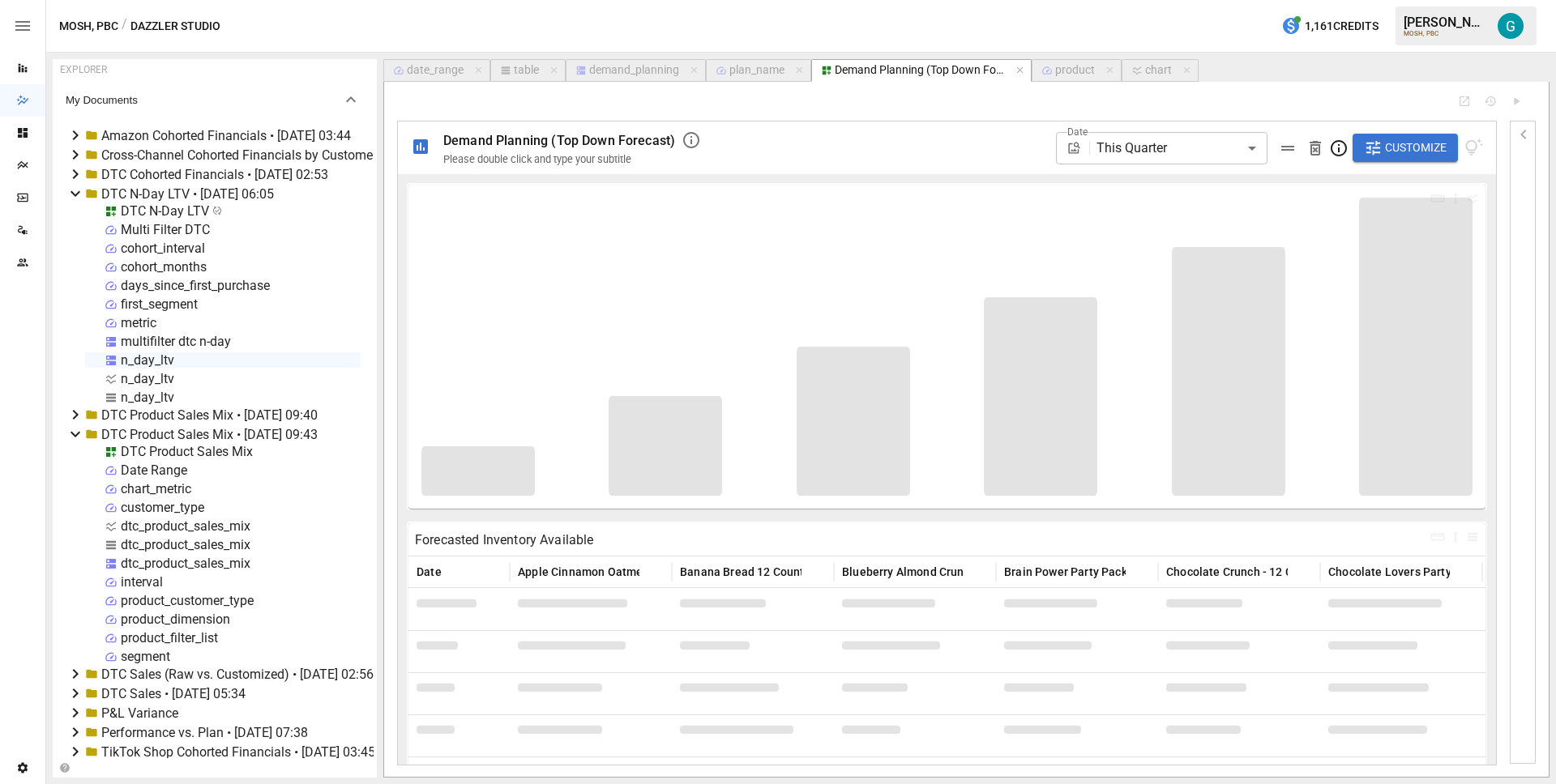
click at [922, 136] on div "**********" at bounding box center [1099, 148] width 769 height 53
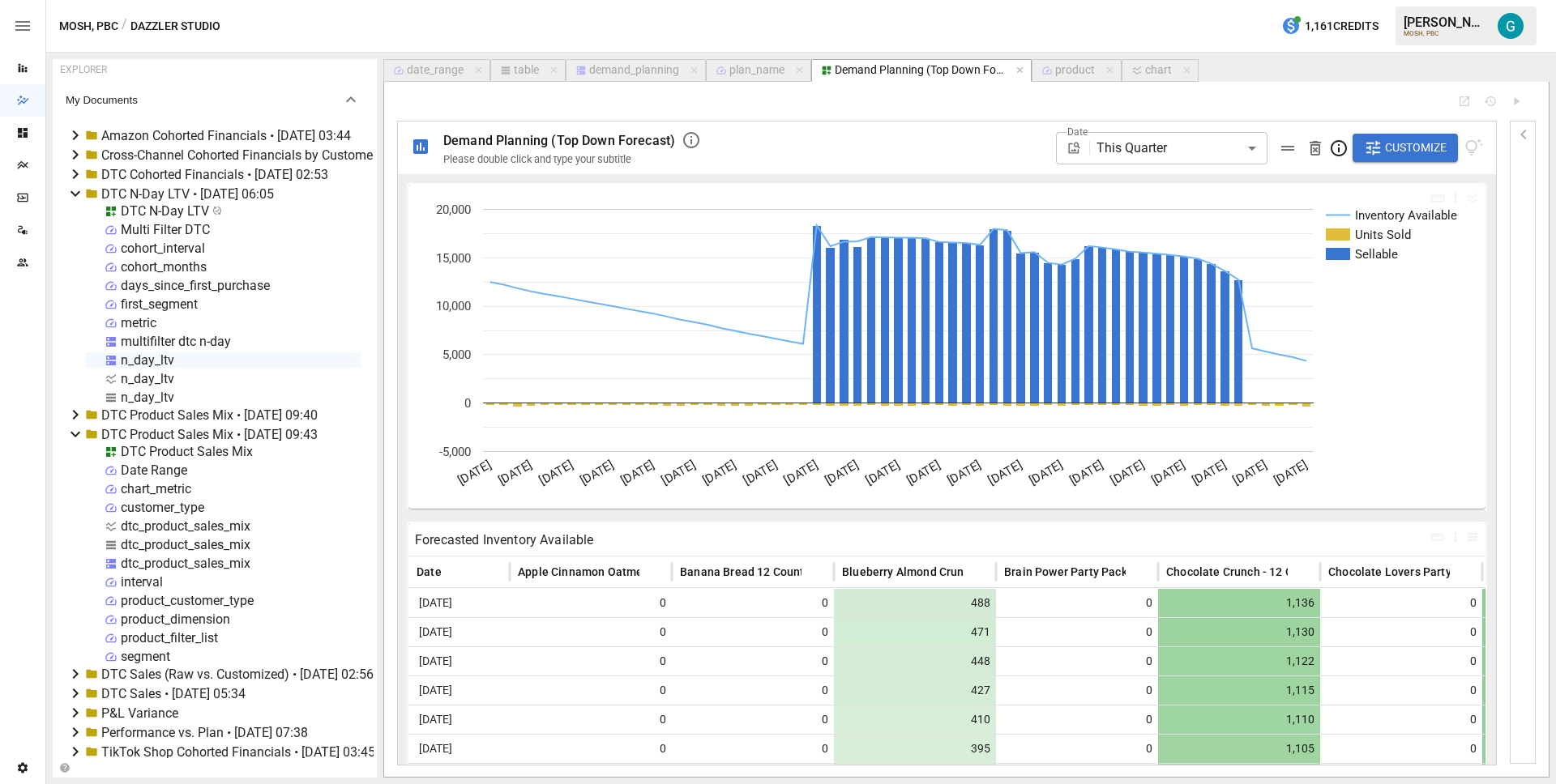
click at [1055, 67] on div "product" at bounding box center [1075, 70] width 40 height 15
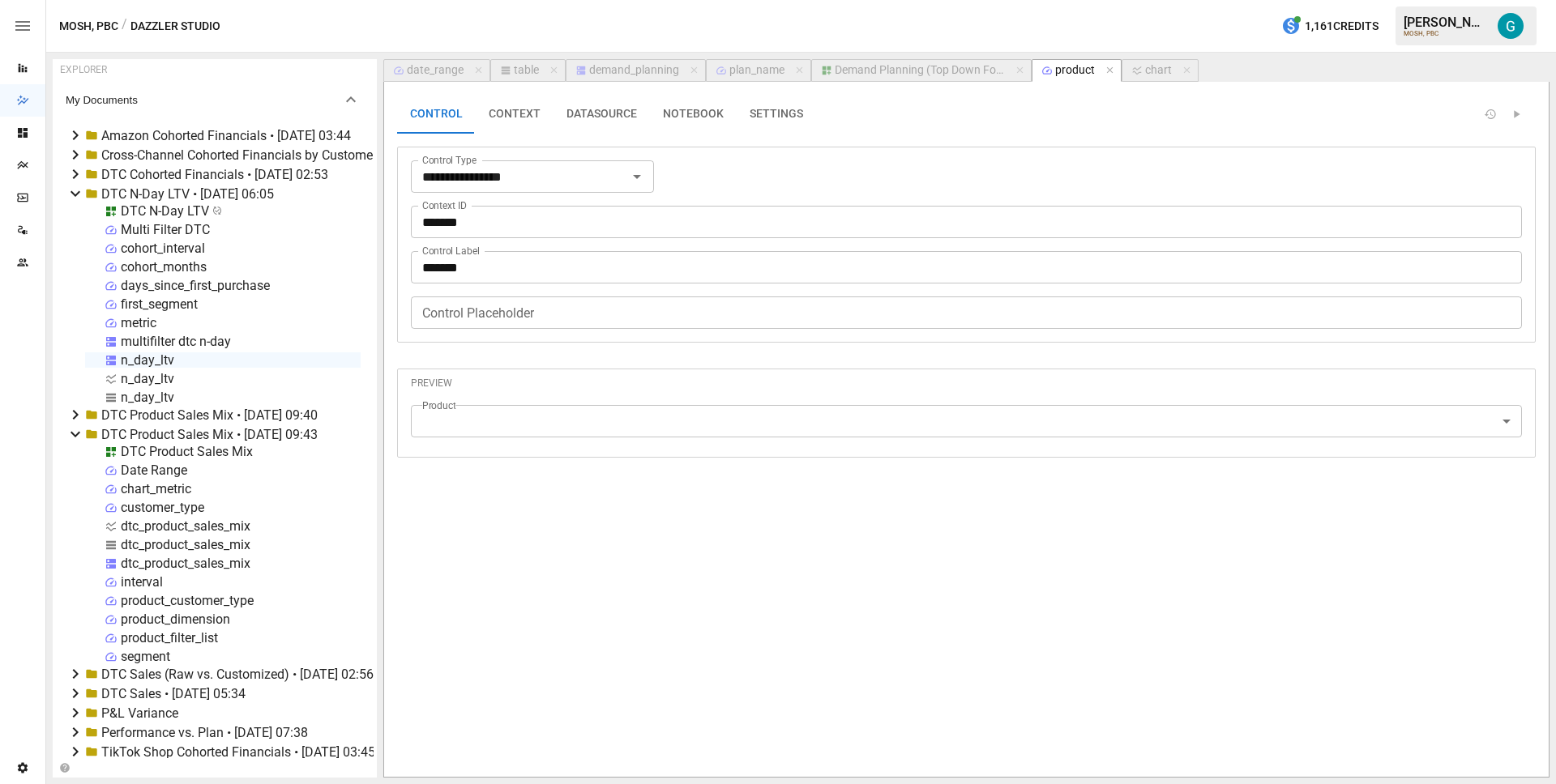
click at [893, 72] on div "Demand Planning (Top Down Forecast)" at bounding box center [919, 70] width 170 height 15
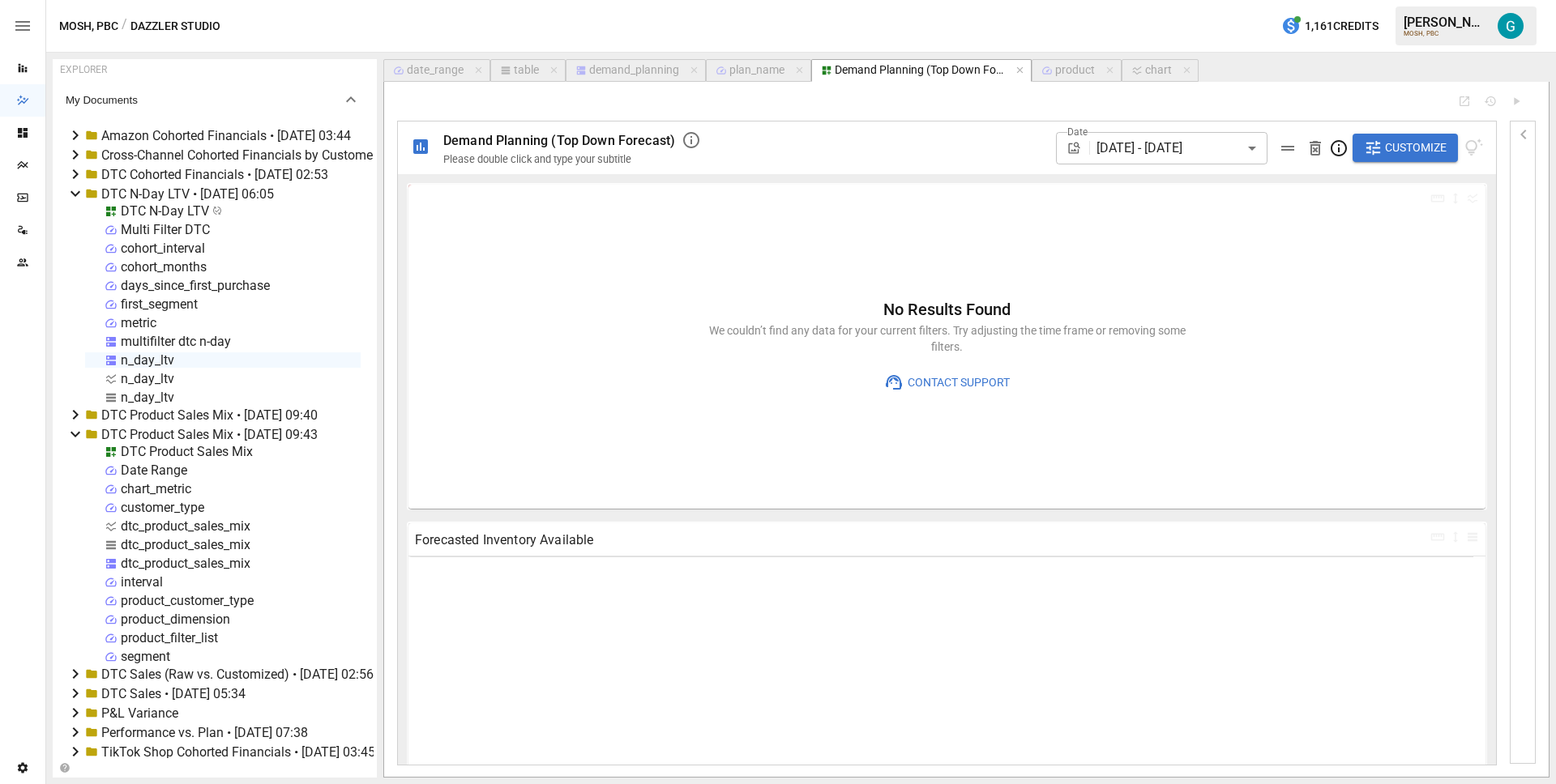
type input "**********"
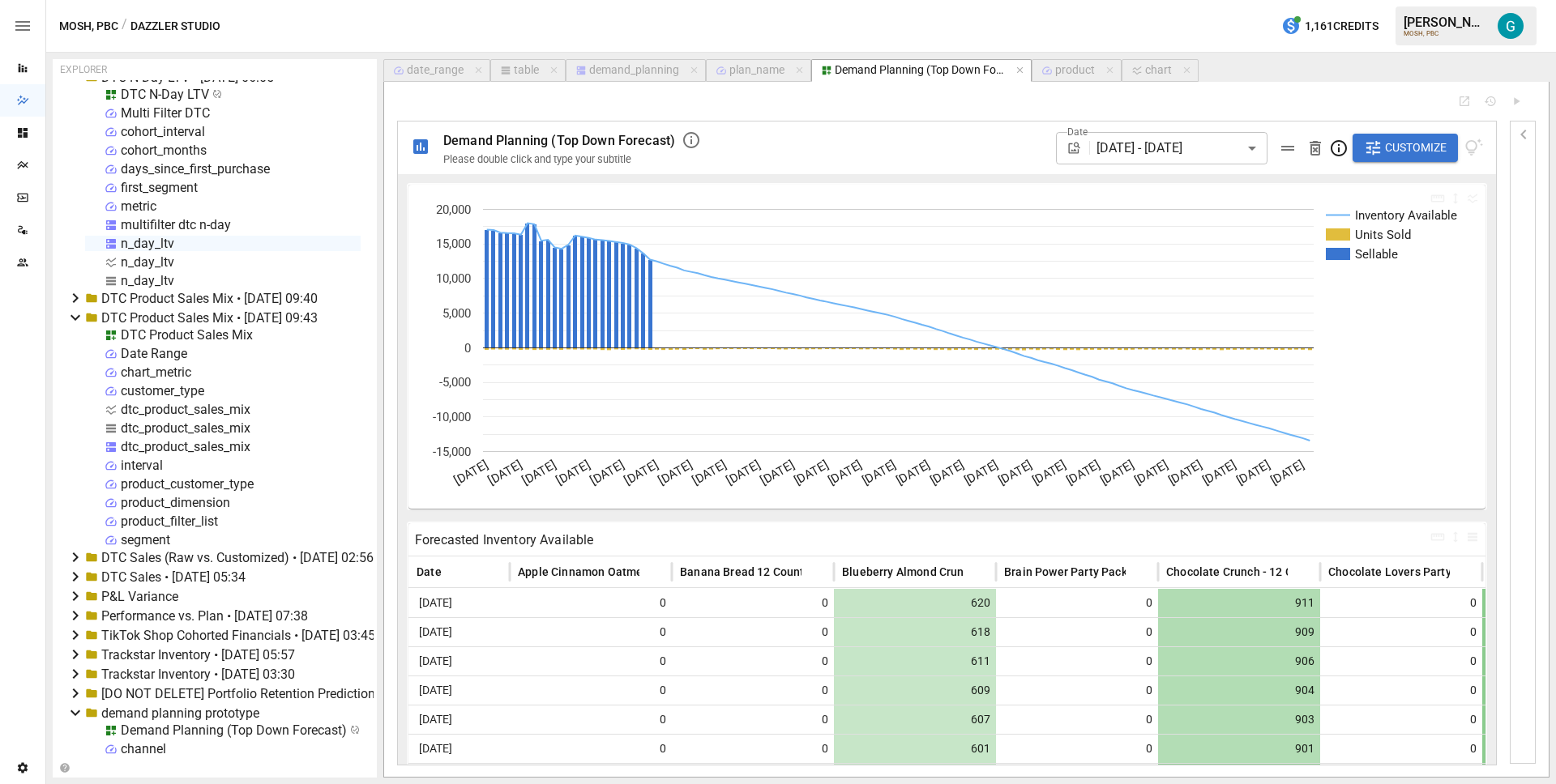
scroll to position [213, 0]
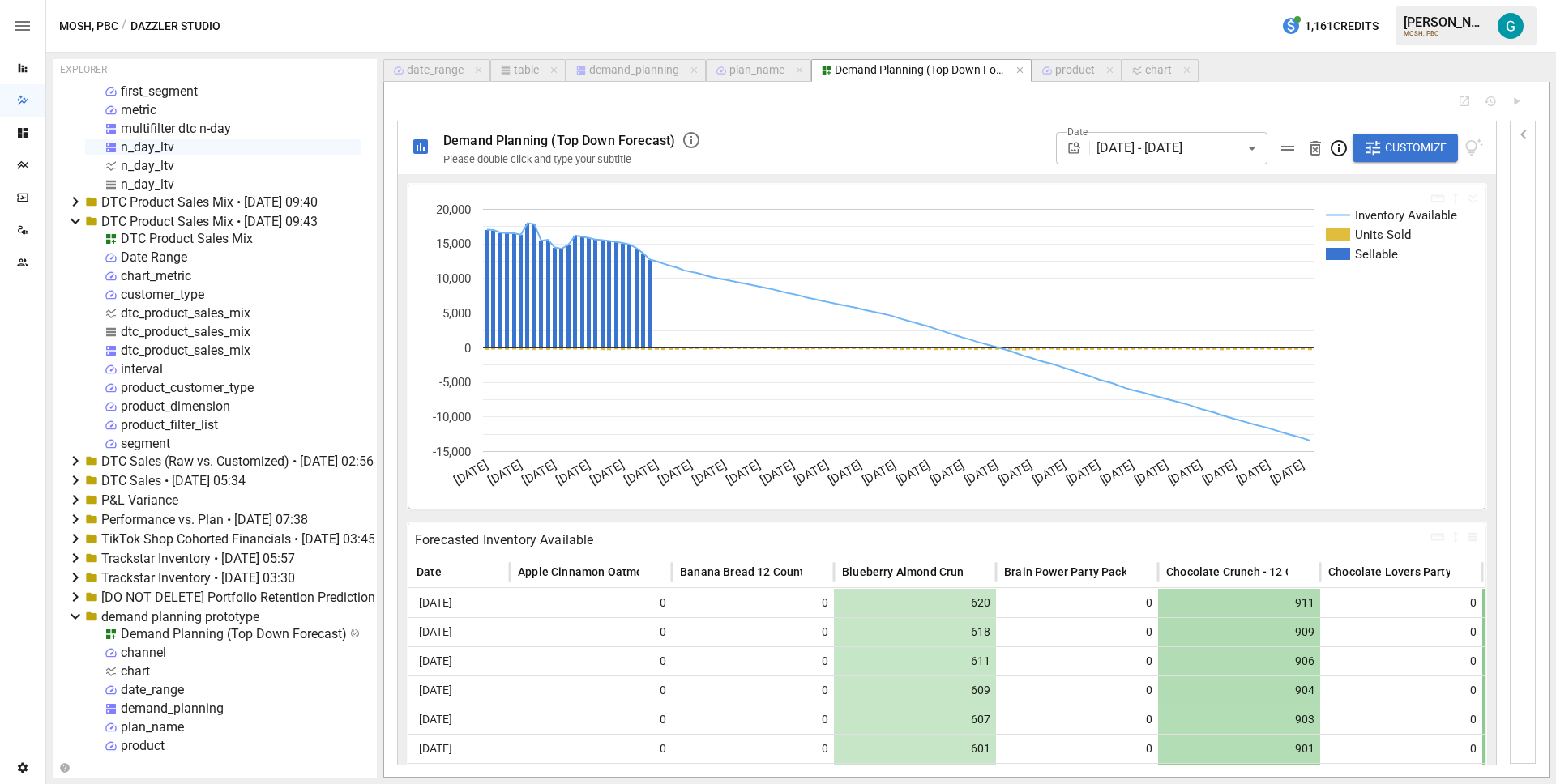
click at [180, 631] on div "Demand Planning (Top Down Forecast)" at bounding box center [233, 634] width 226 height 15
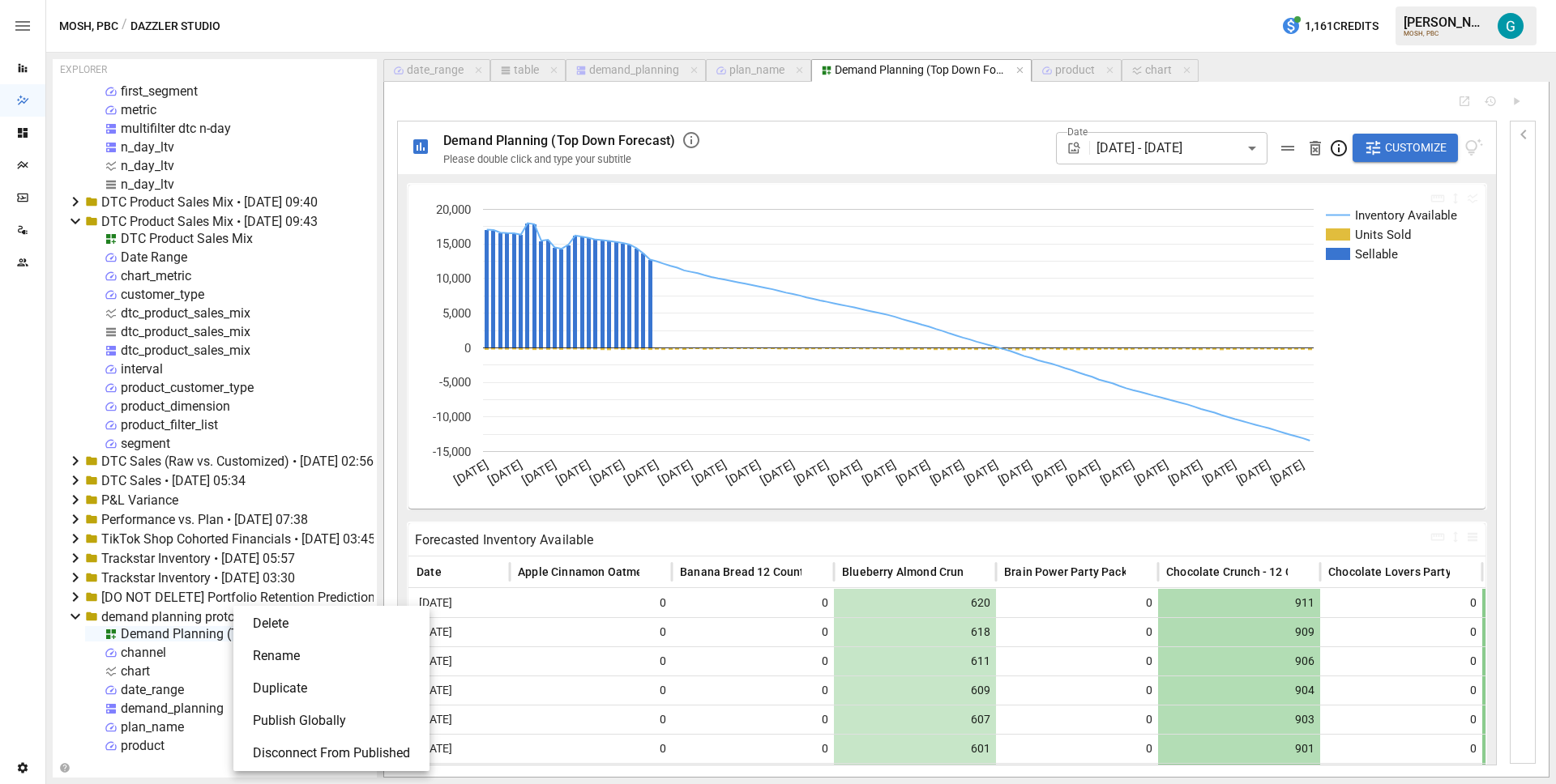
click at [301, 716] on li "Publish Globally" at bounding box center [331, 721] width 184 height 32
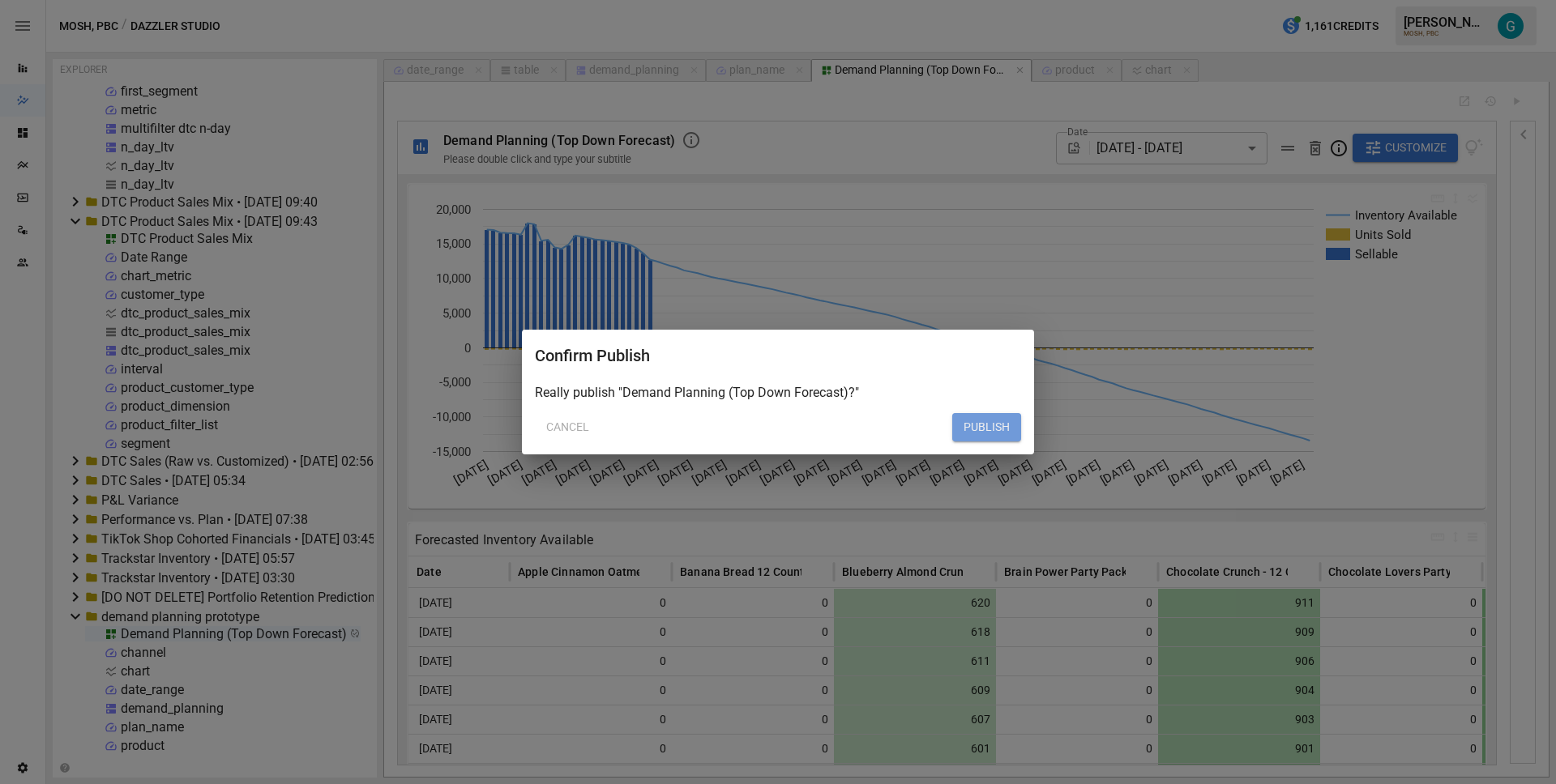
click at [978, 438] on button "PUBLISH" at bounding box center [987, 427] width 69 height 29
click at [987, 415] on button "PUBLISH" at bounding box center [987, 427] width 69 height 29
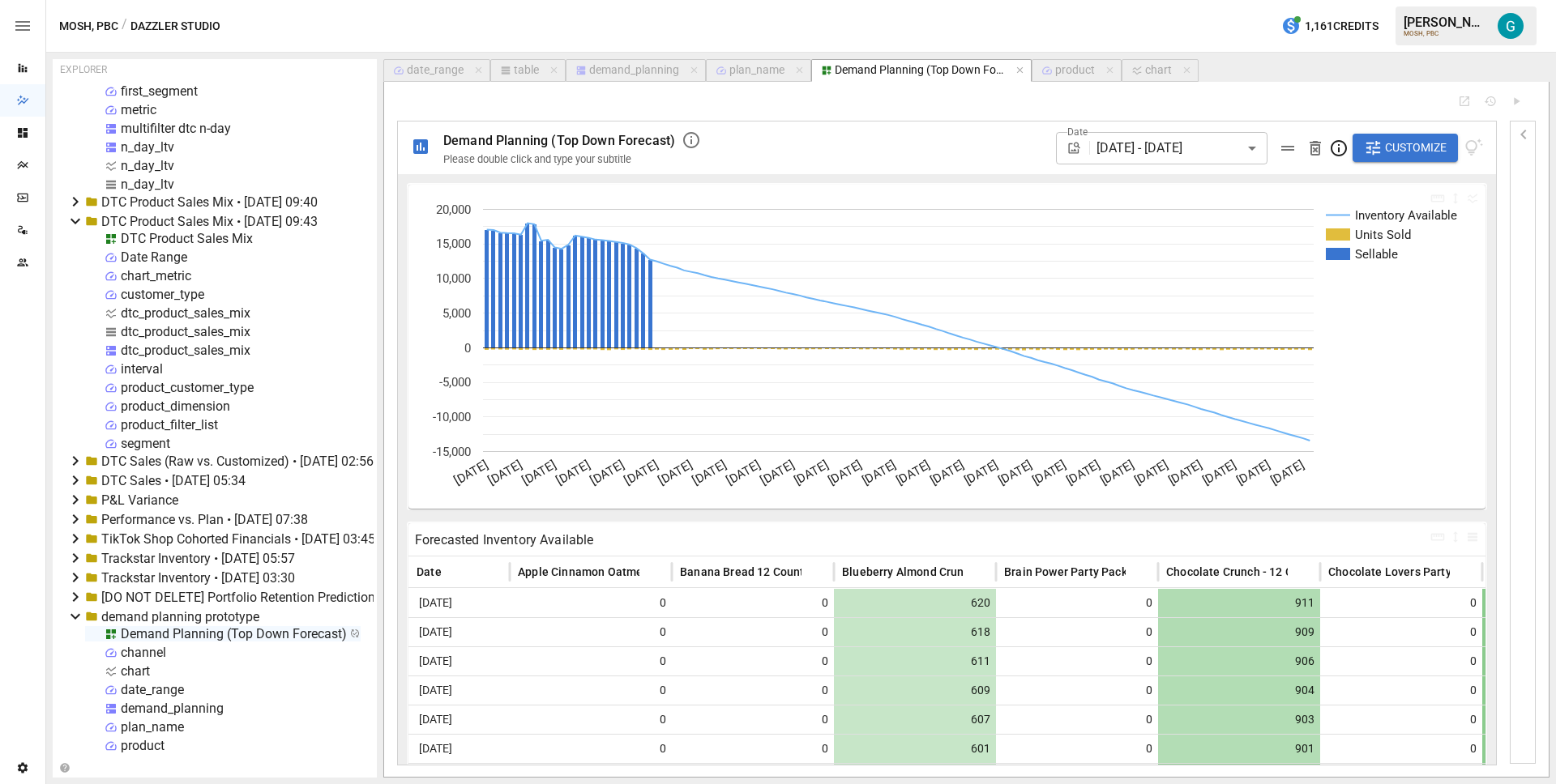
click at [558, 161] on span "Please double click and type your subtitle" at bounding box center [537, 159] width 188 height 12
click at [558, 161] on span "**********" at bounding box center [527, 160] width 170 height 10
click at [1152, 64] on div "chart" at bounding box center [1158, 70] width 26 height 15
select select "**********"
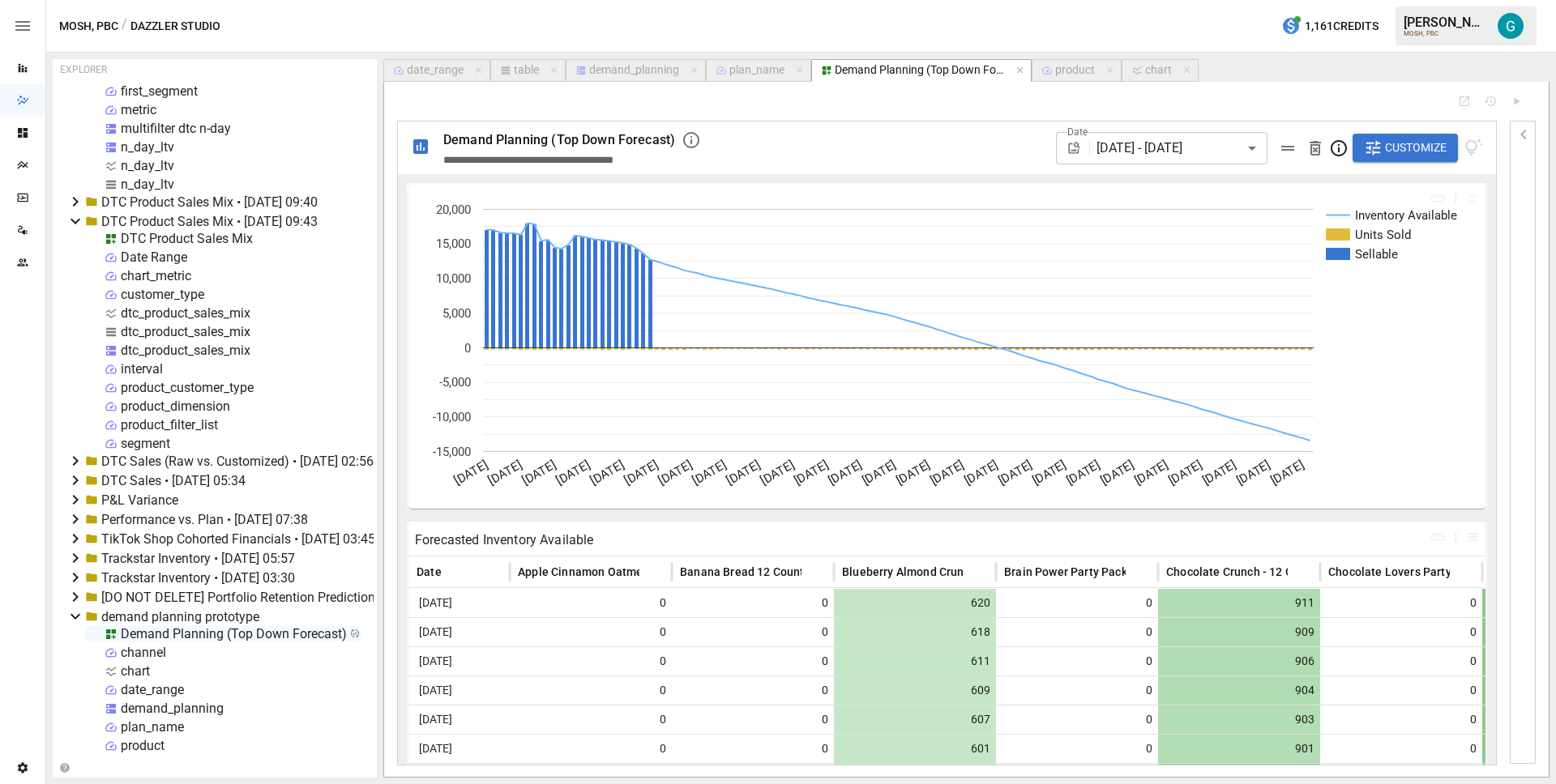
select select "**********"
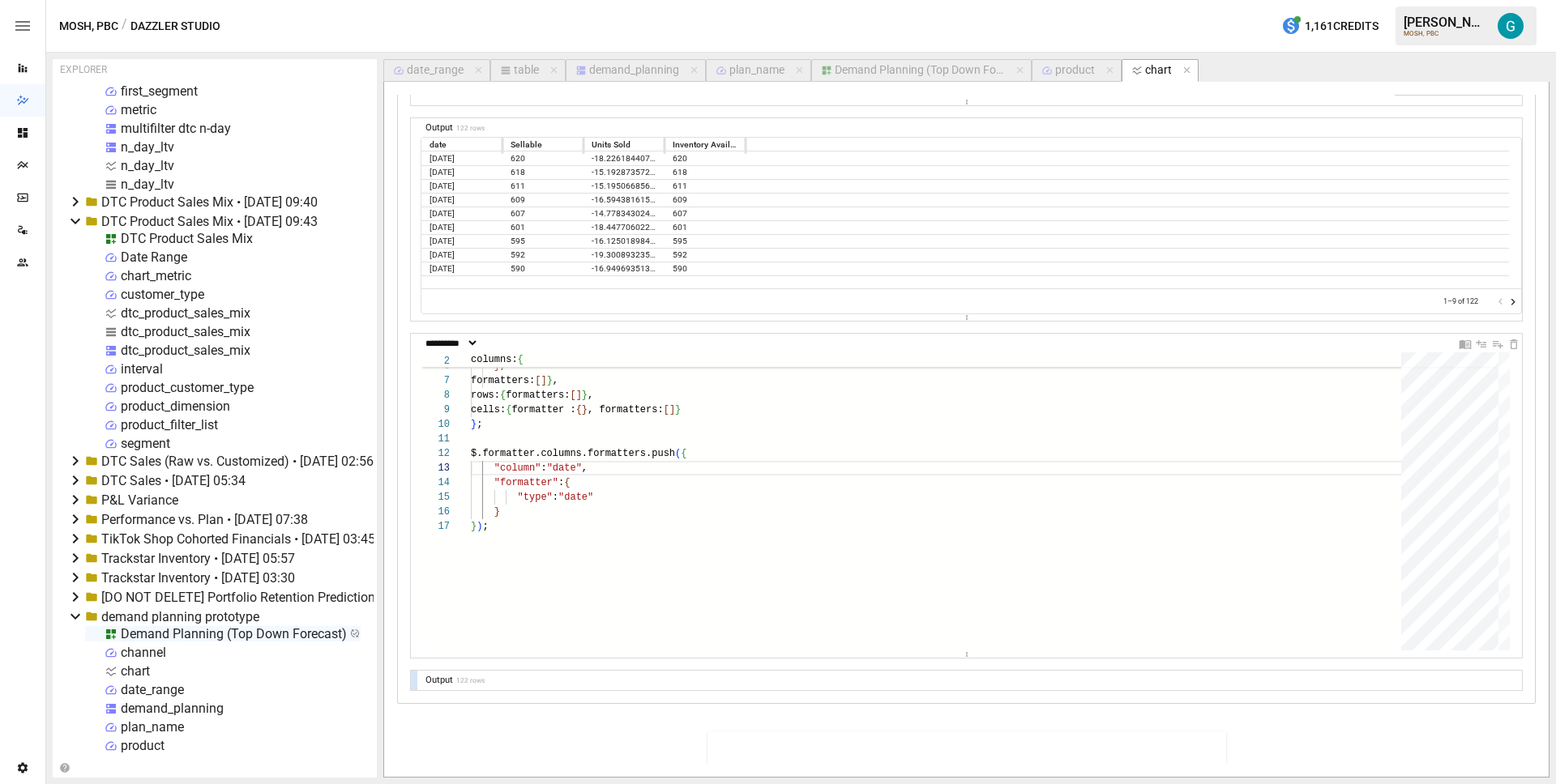
scroll to position [765, 0]
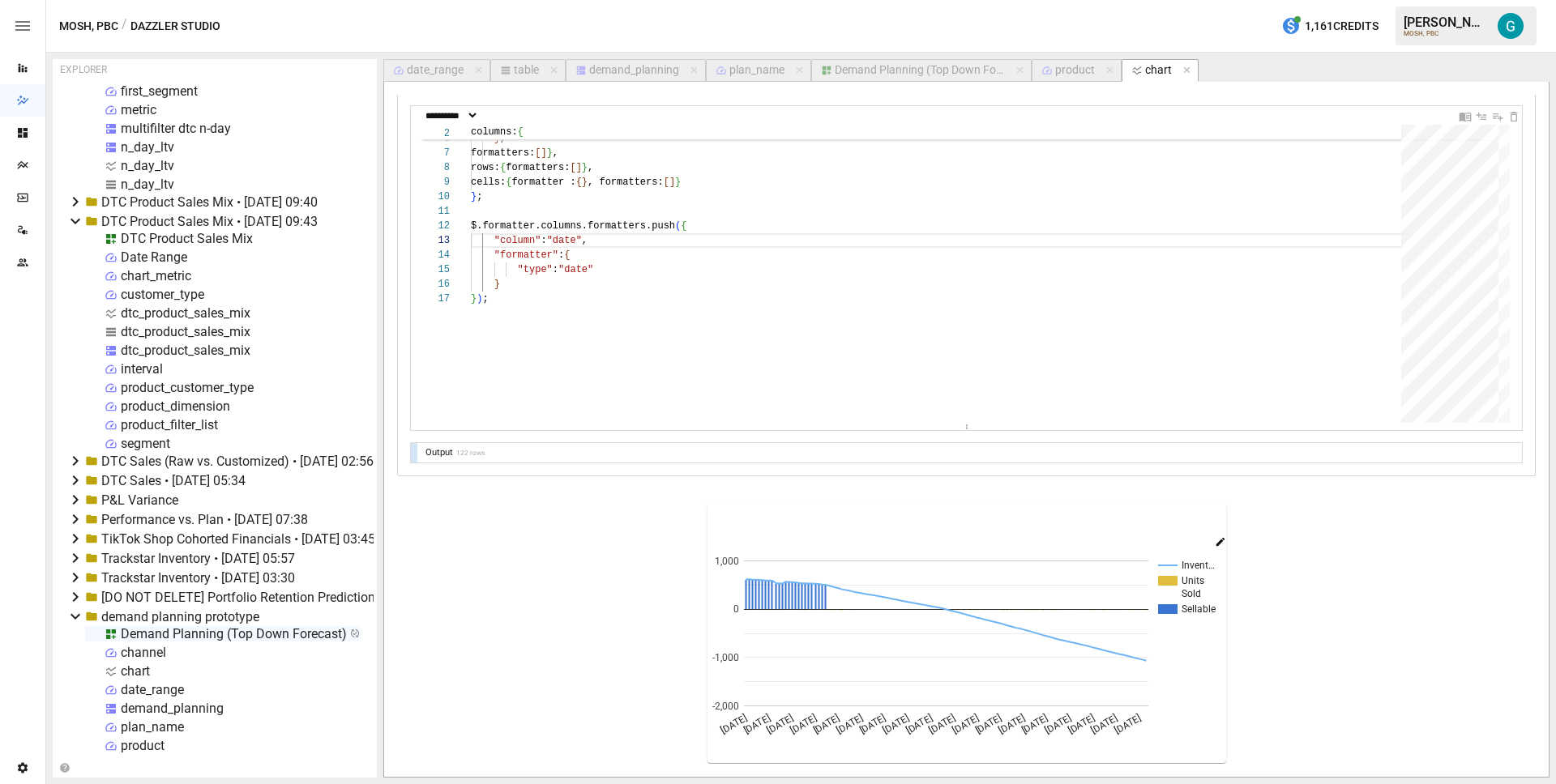
click at [1216, 540] on icon "button" at bounding box center [1220, 542] width 11 height 11
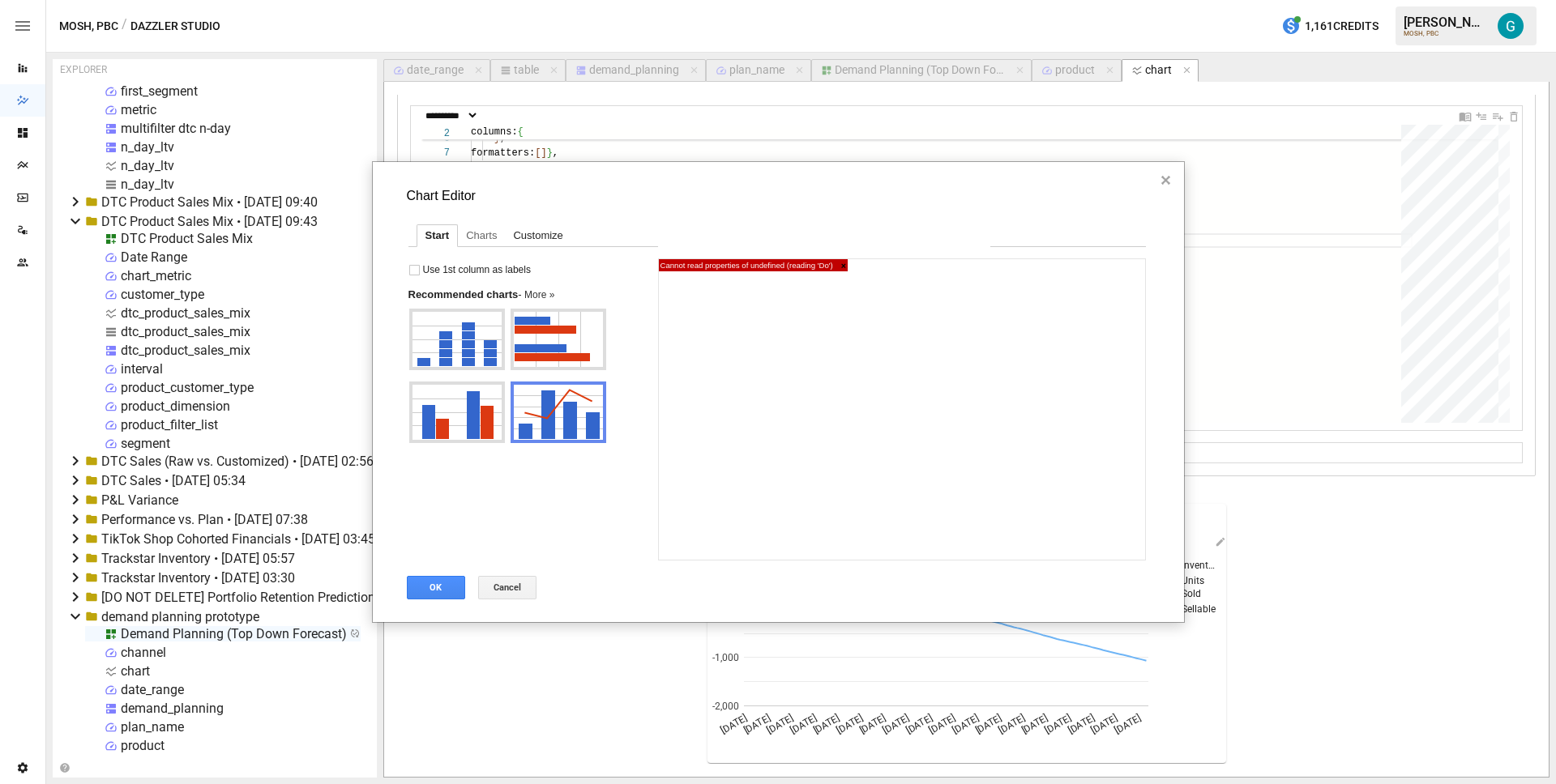
click at [559, 233] on div "Customize" at bounding box center [538, 235] width 66 height 21
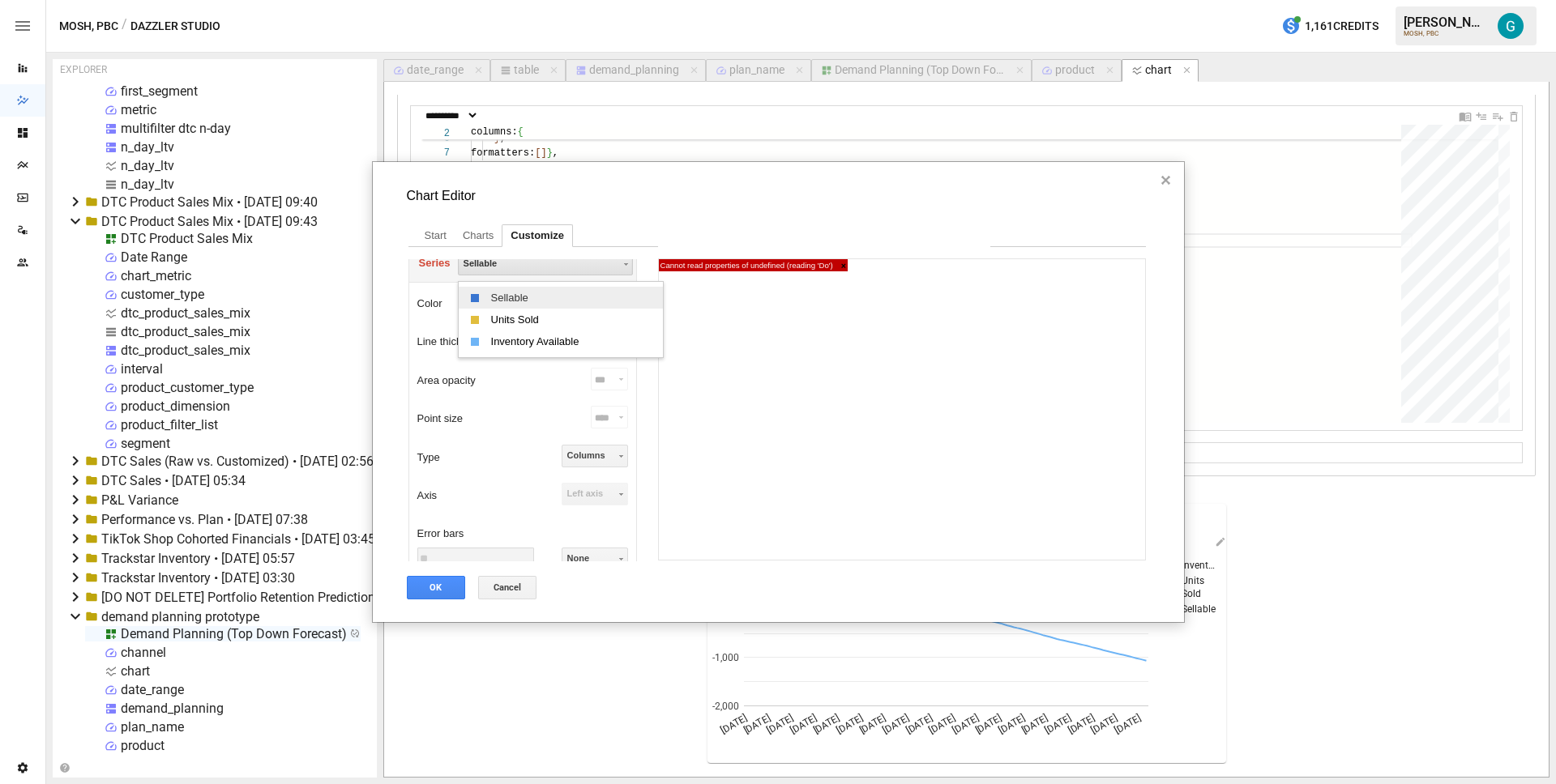
scroll to position [630, 0]
click at [551, 268] on div "Sellable" at bounding box center [545, 270] width 175 height 23
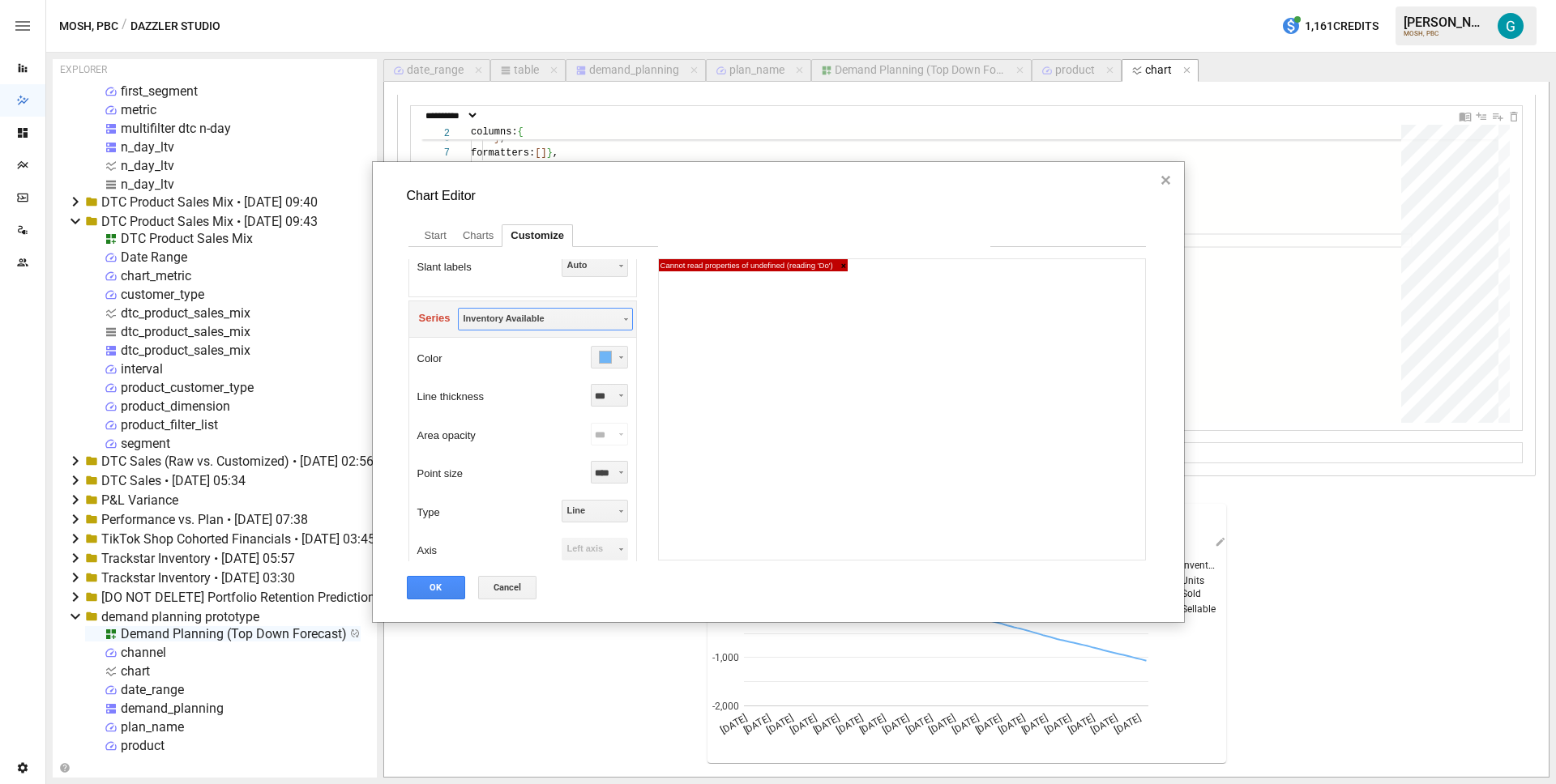
scroll to position [663, 0]
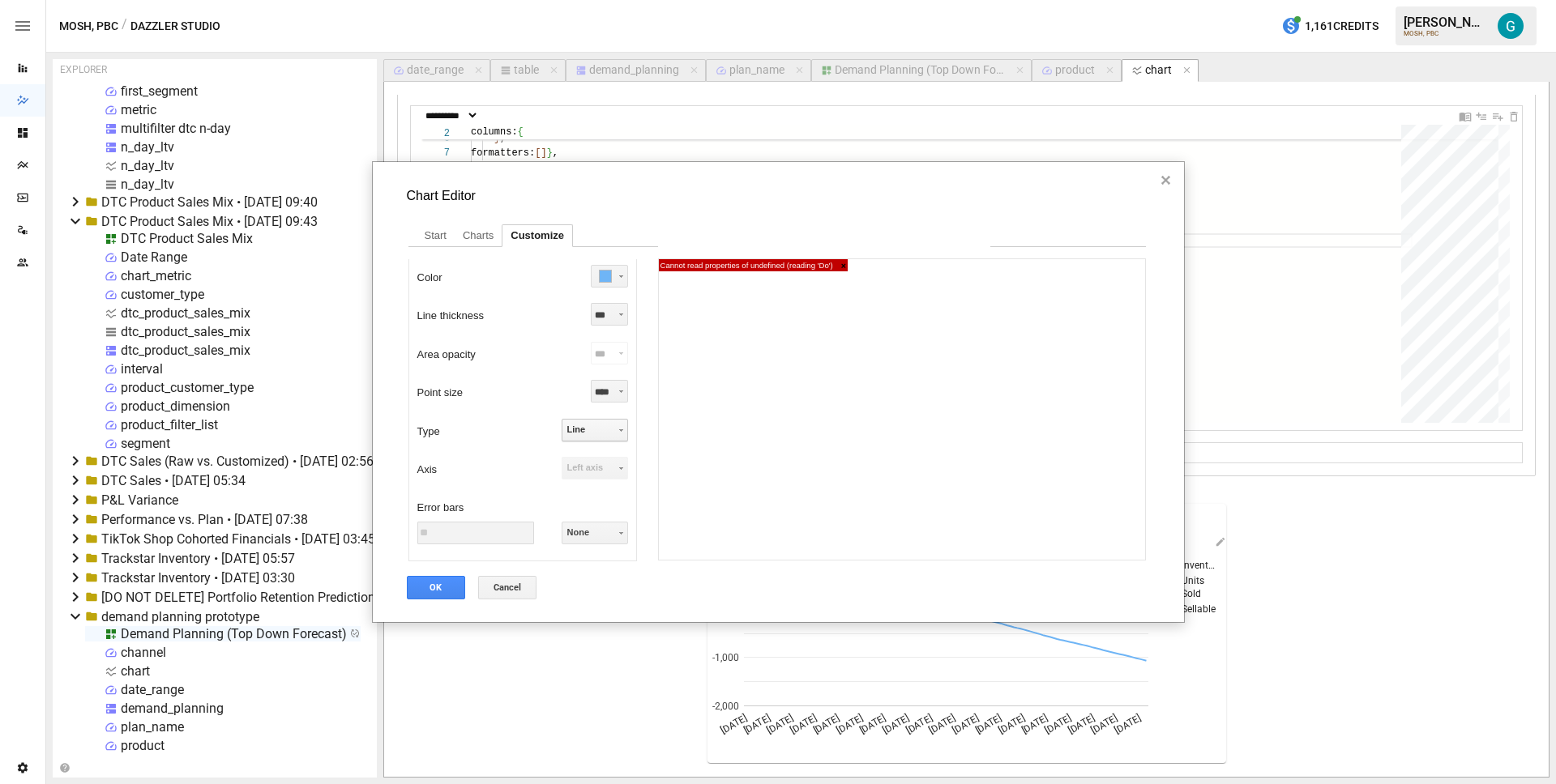
click at [590, 433] on span "Line" at bounding box center [597, 429] width 60 height 9
click at [478, 436] on div "Color Line thickness *** *** *** Area opacity *** *** *** Point size **** **** …" at bounding box center [523, 409] width 229 height 305
click at [603, 535] on span "None" at bounding box center [597, 531] width 60 height 9
click at [532, 495] on div "Error bars" at bounding box center [522, 508] width 211 height 26
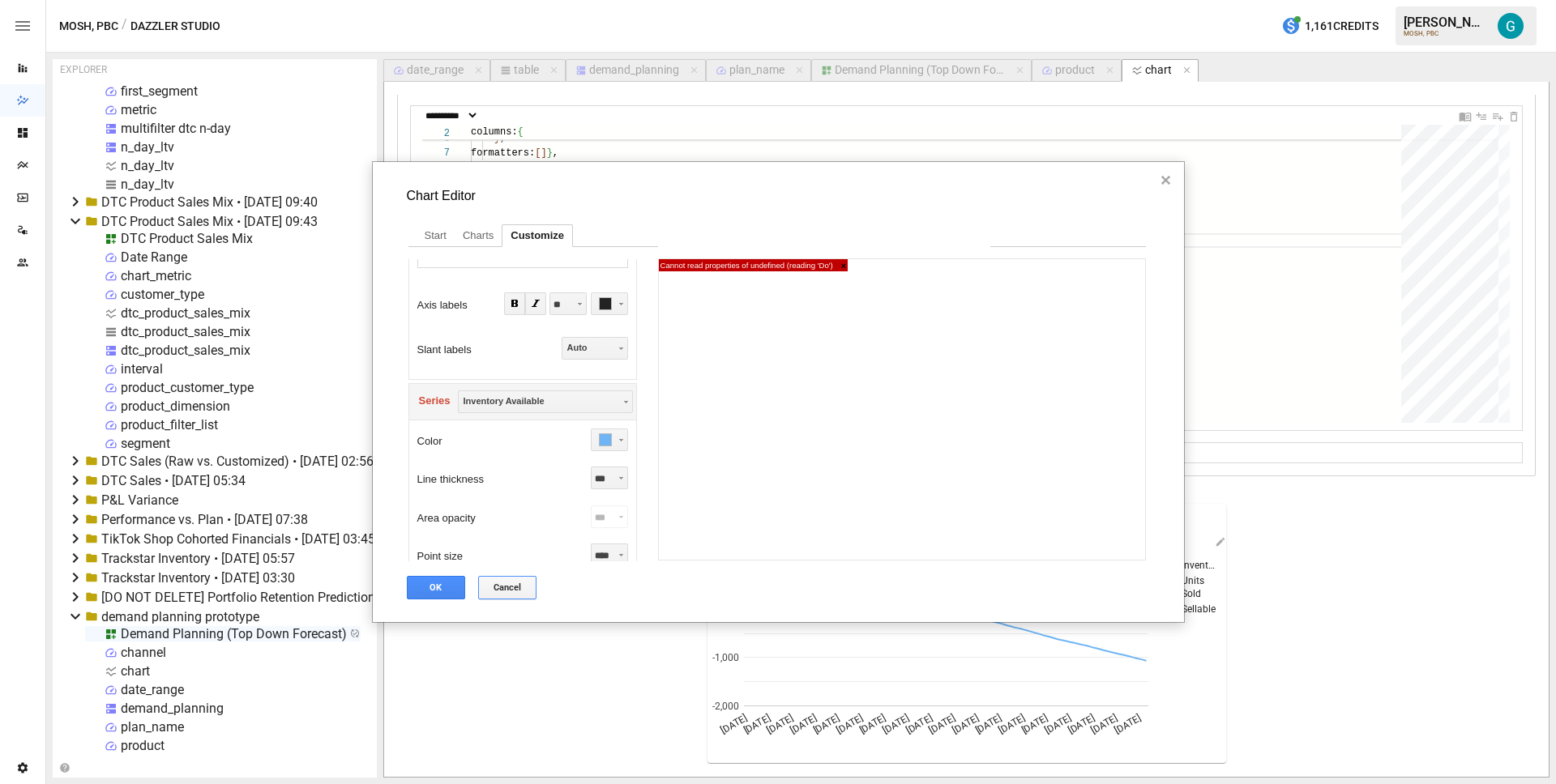
click at [512, 585] on button "Cancel" at bounding box center [507, 588] width 58 height 24
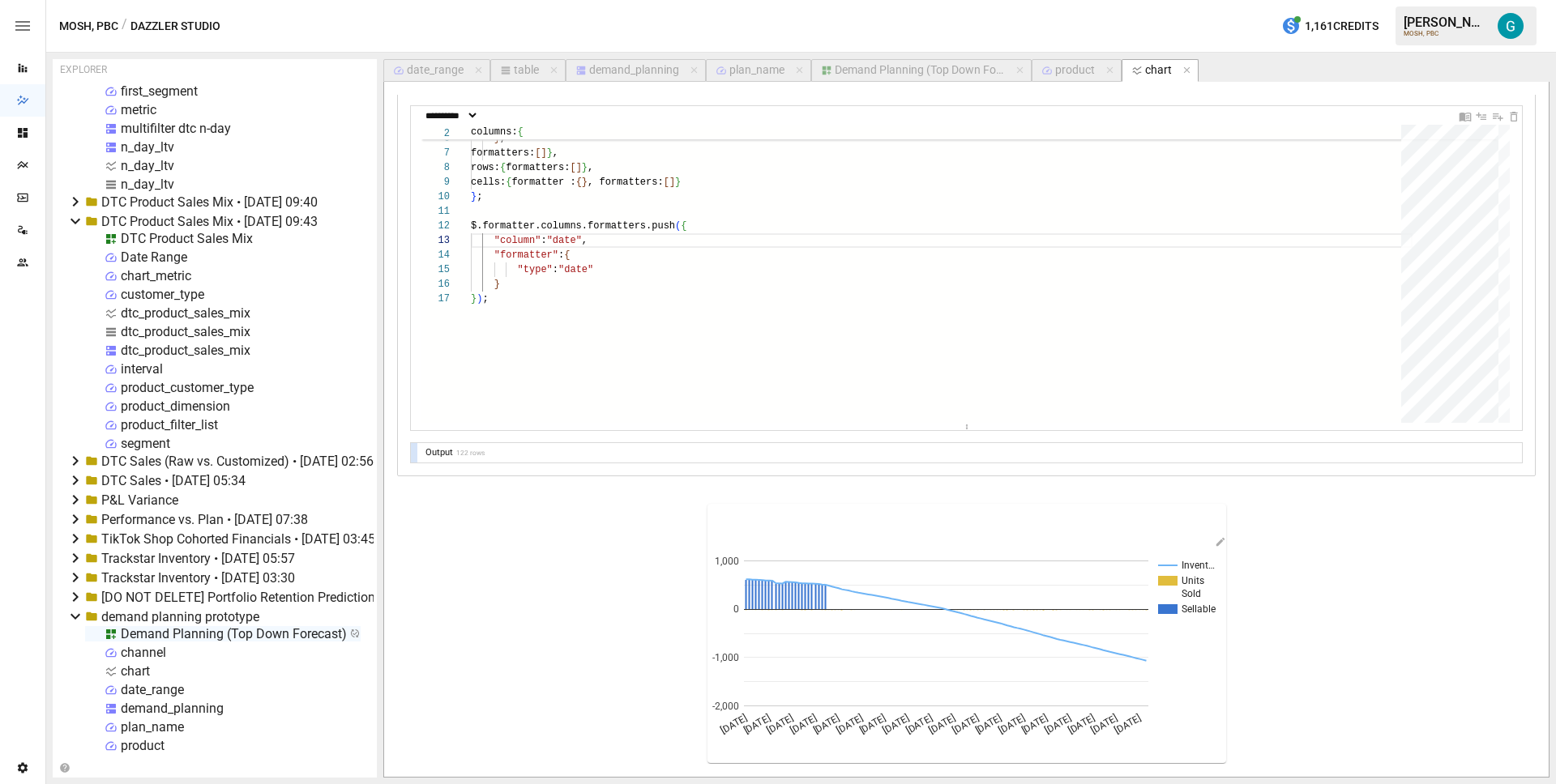
click at [893, 68] on div "Demand Planning (Top Down Forecast)" at bounding box center [919, 70] width 170 height 15
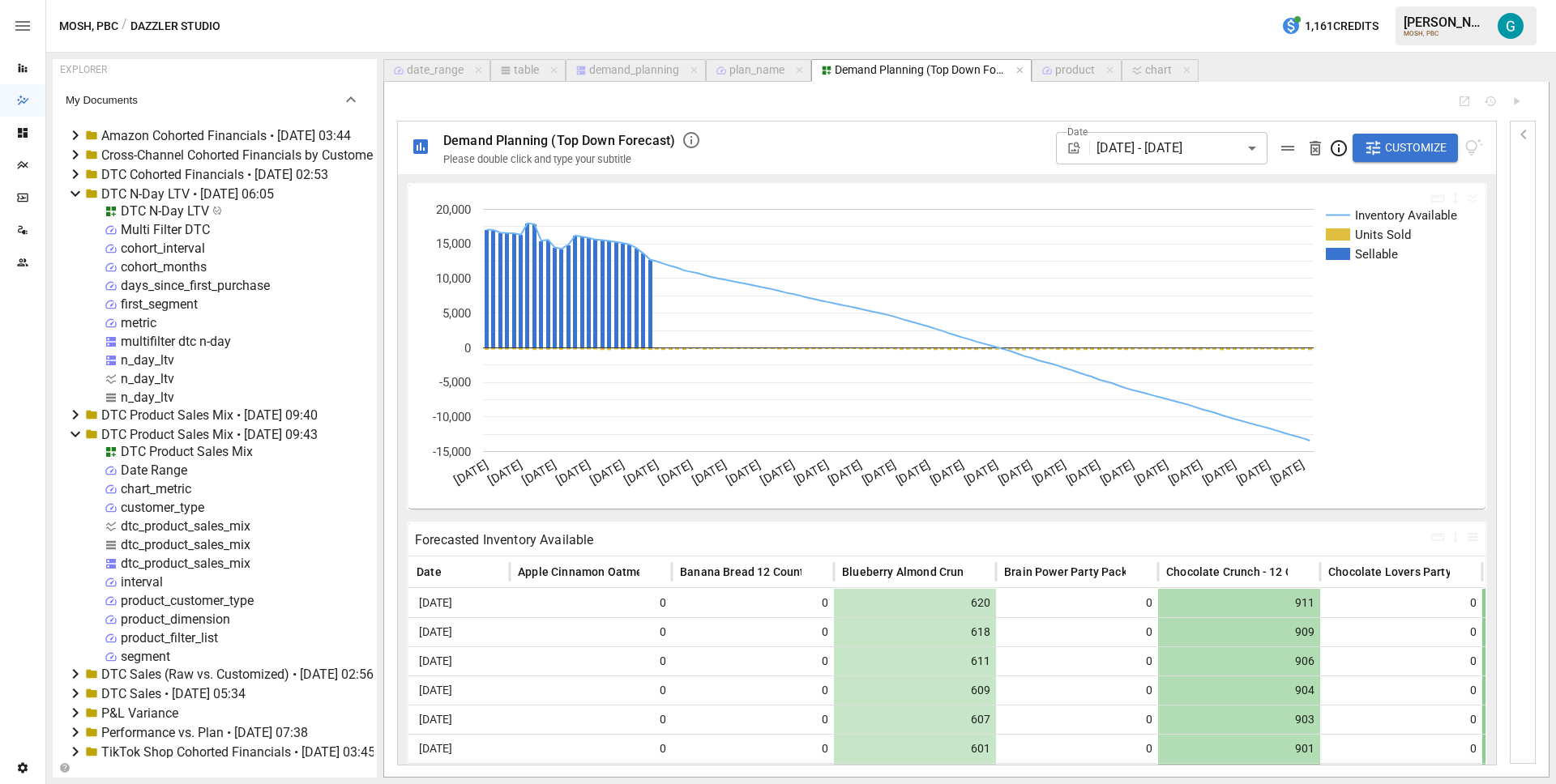
click at [74, 191] on icon at bounding box center [75, 194] width 20 height 20
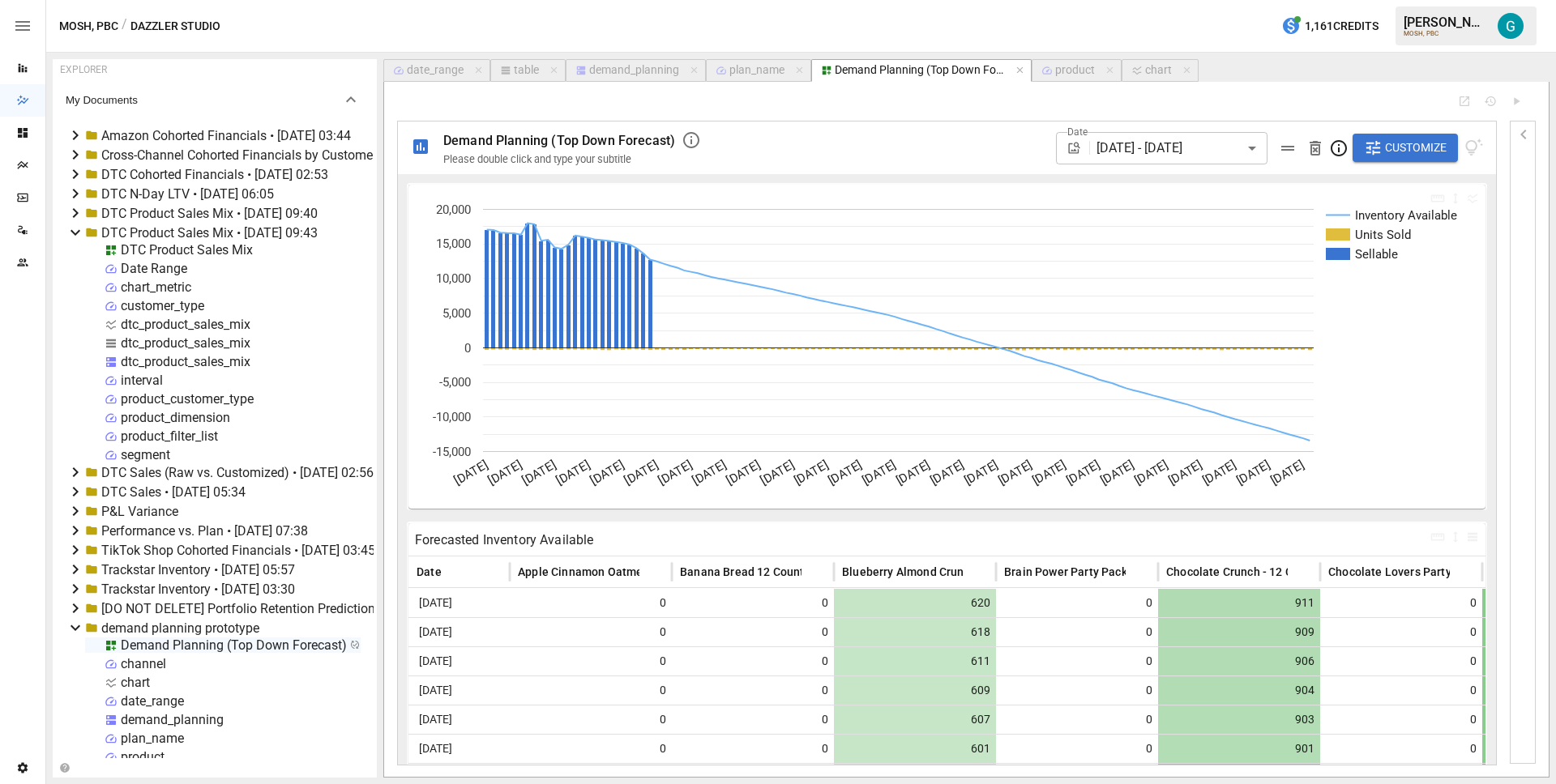
click at [73, 234] on icon at bounding box center [75, 232] width 20 height 20
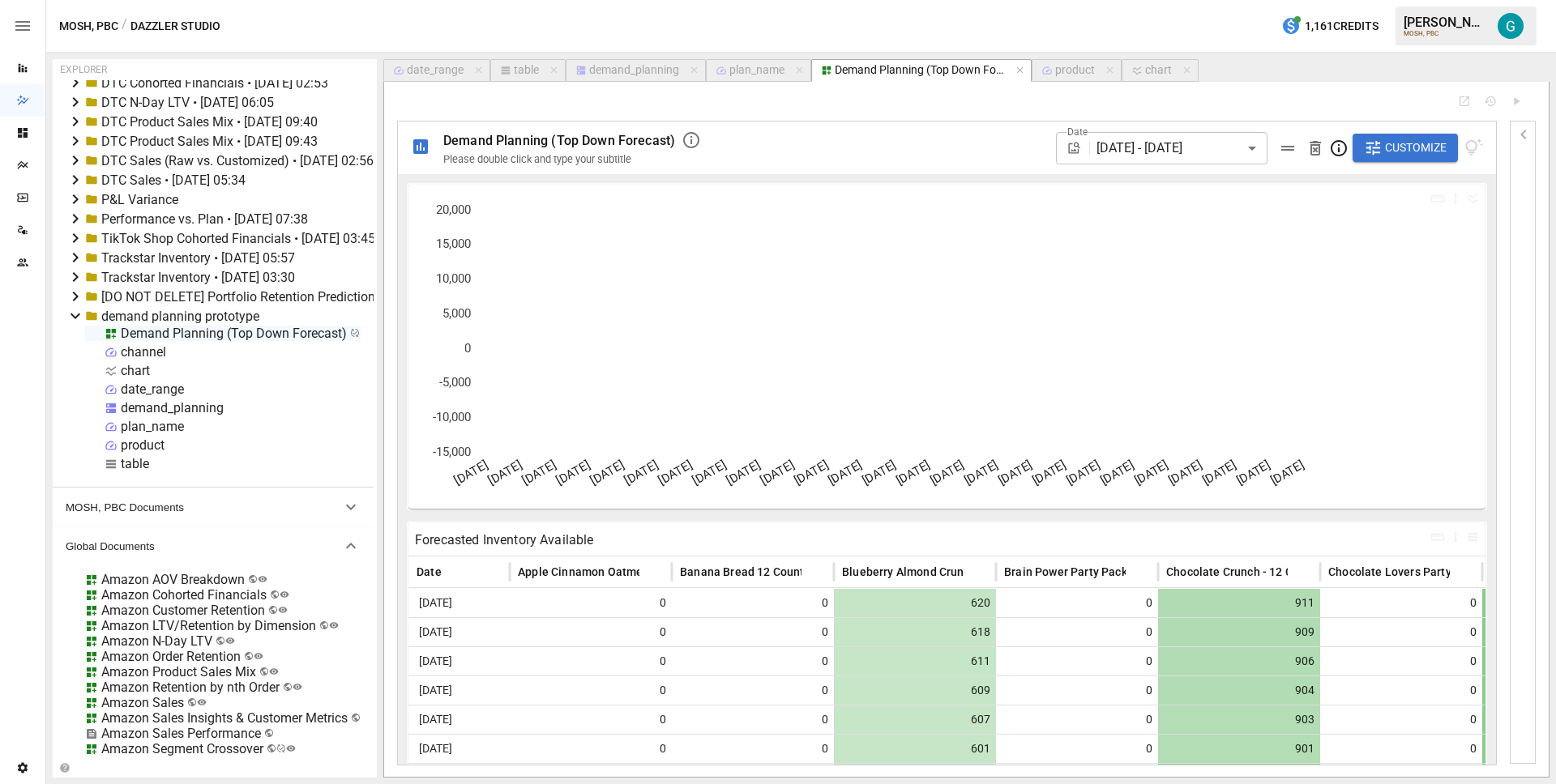
scroll to position [129, 0]
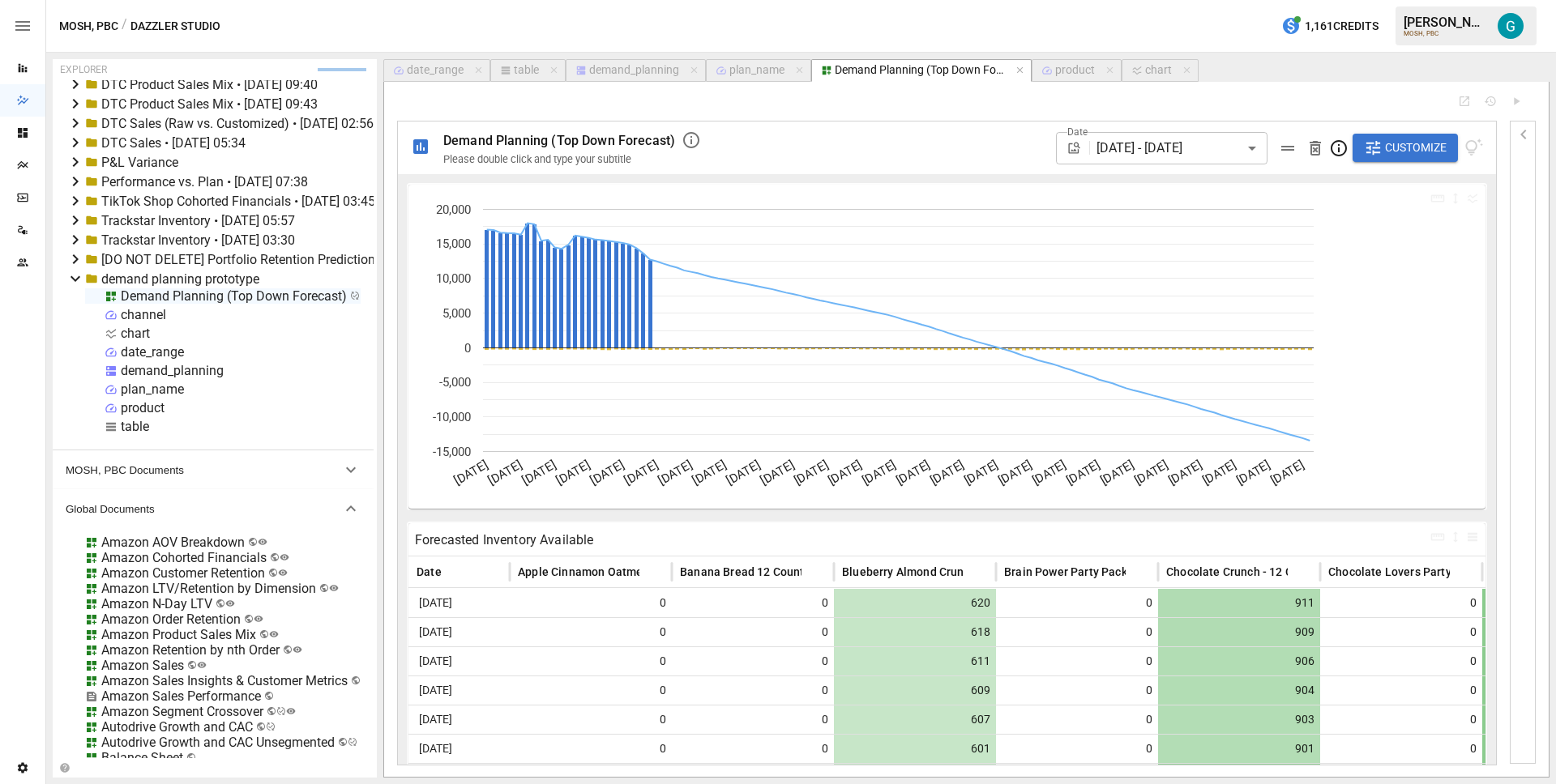
click at [170, 371] on div "demand_planning" at bounding box center [172, 370] width 103 height 15
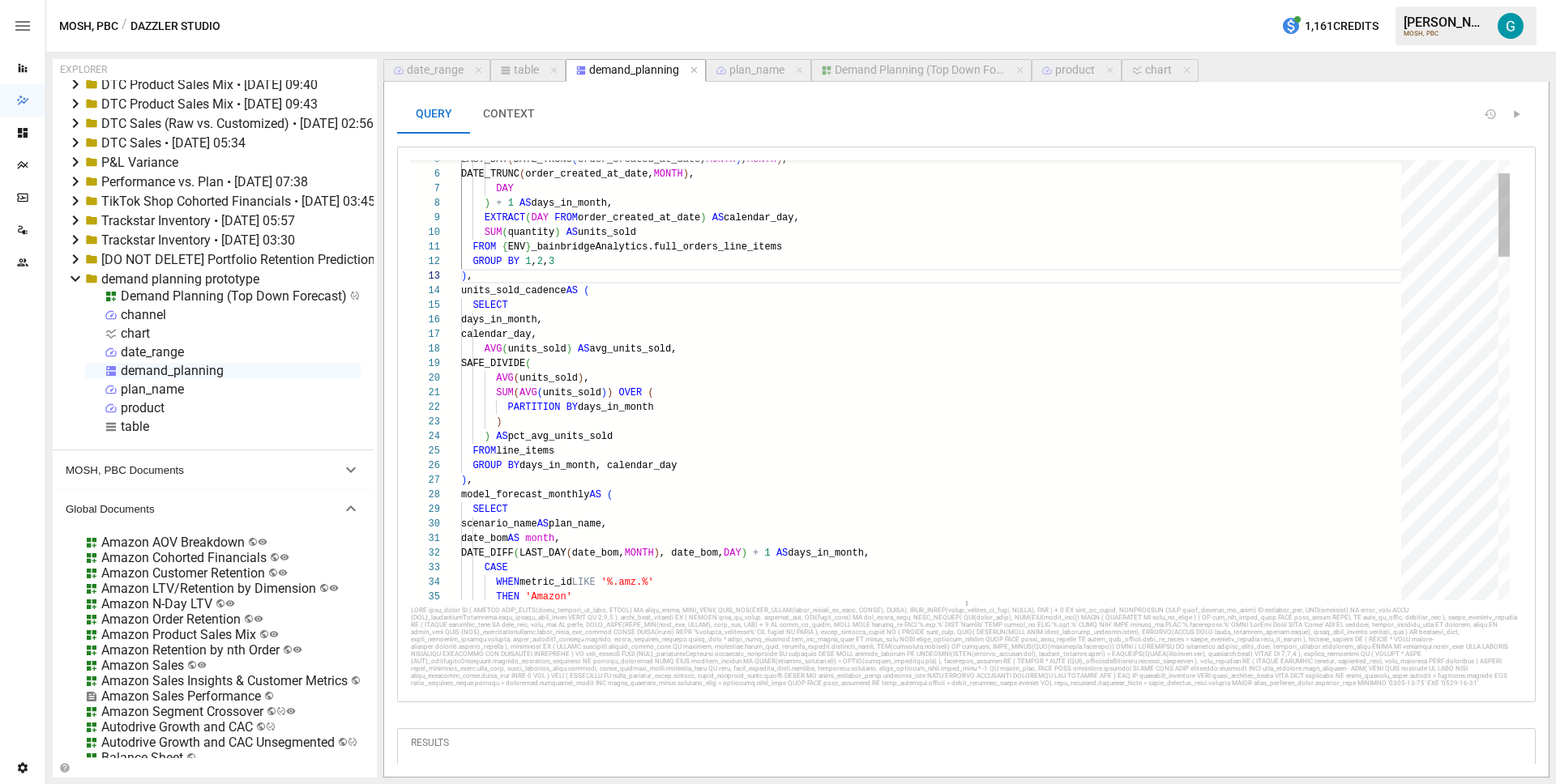
scroll to position [146, 11]
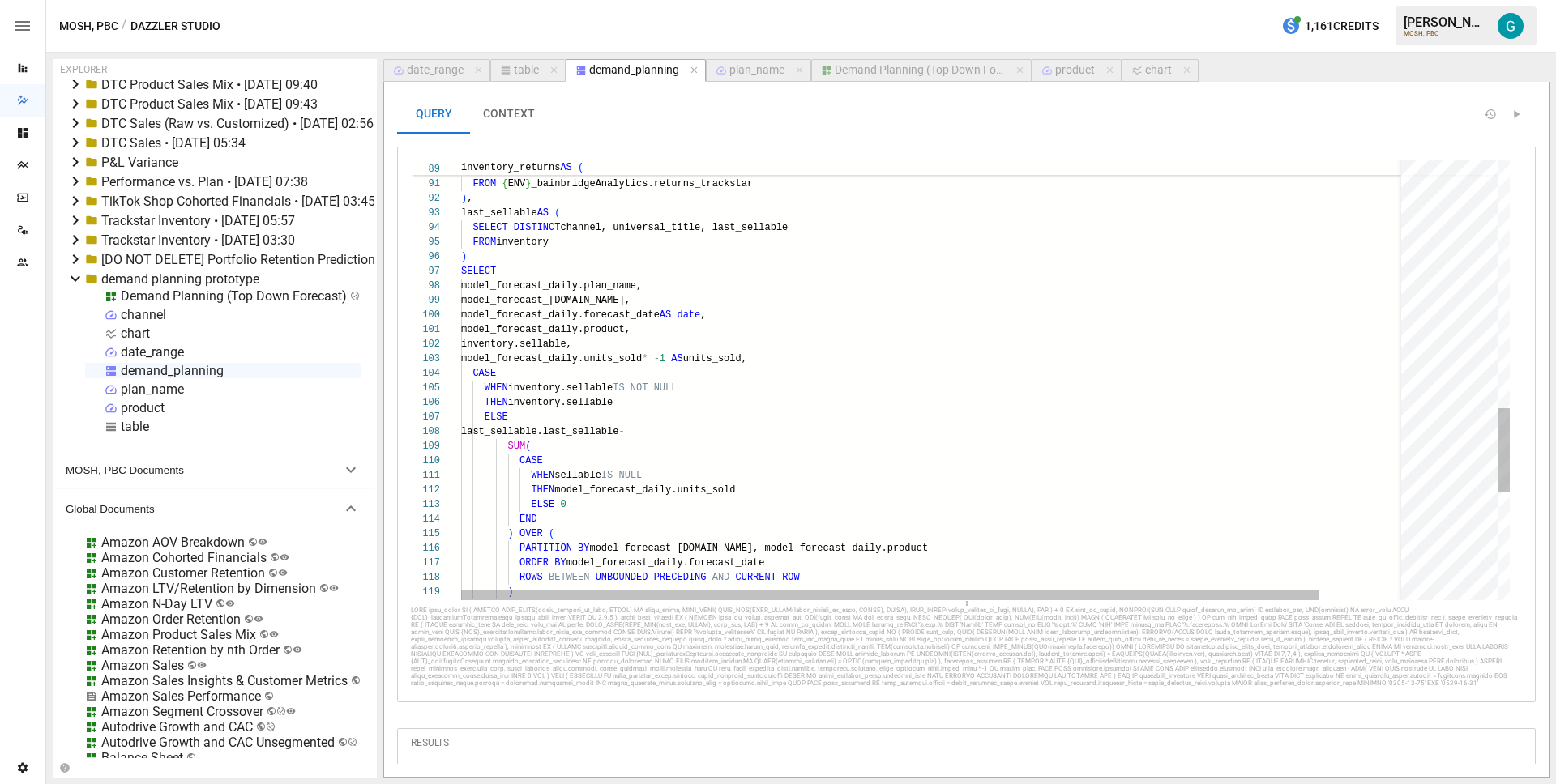
type textarea "**********"
click at [538, 247] on div "ORDER BY model_forecast_daily.forecast_date ROWS BETWEEN UNBOUNDED PRECEDING AN…" at bounding box center [982, 17] width 1041 height 2306
click at [538, 263] on div "ORDER BY model_forecast_daily.forecast_date ROWS BETWEEN UNBOUNDED PRECEDING AN…" at bounding box center [982, 17] width 1041 height 2306
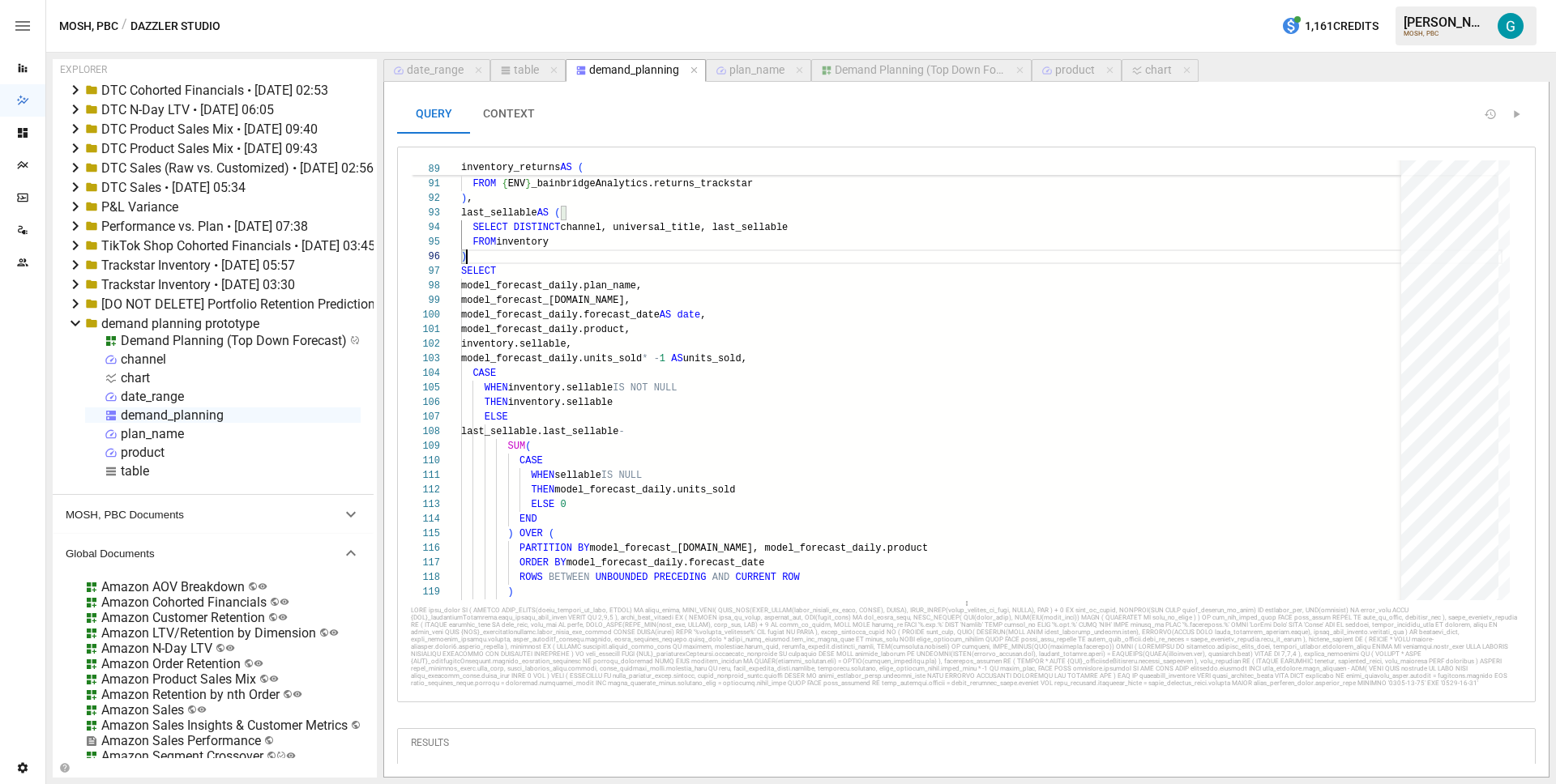
click at [73, 183] on icon at bounding box center [75, 187] width 20 height 20
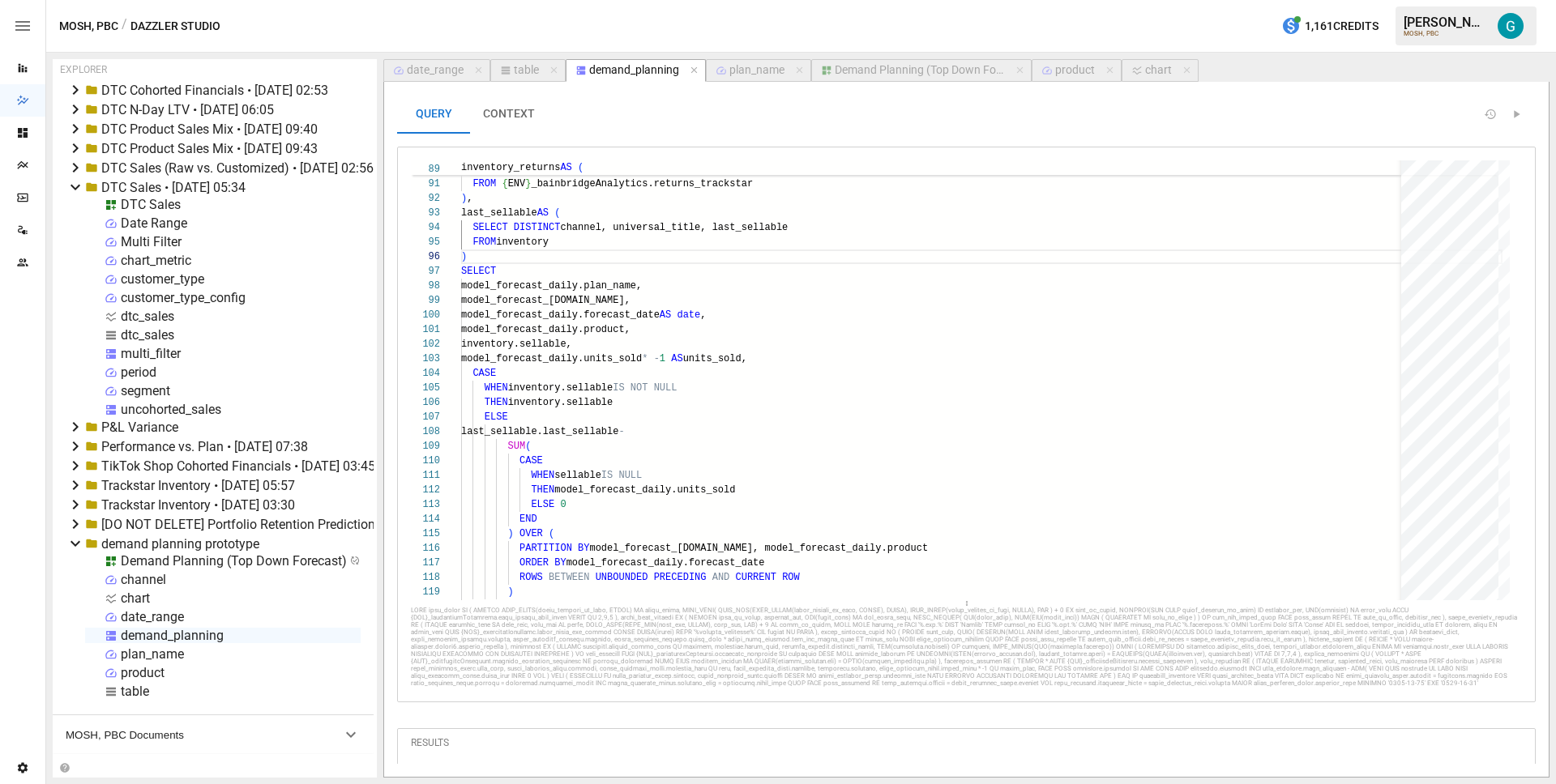
click at [160, 405] on div "uncohorted_sales" at bounding box center [171, 409] width 101 height 15
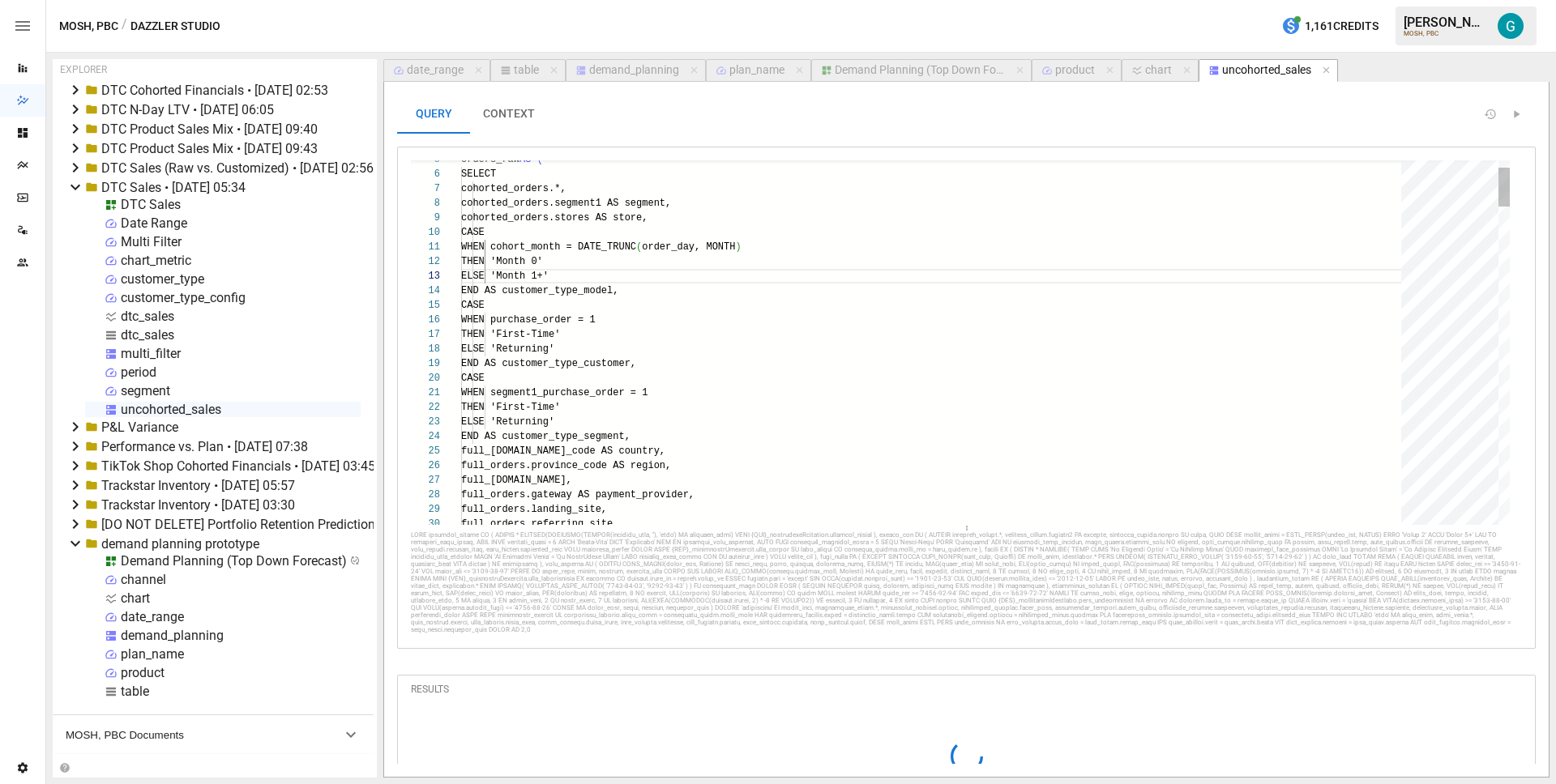
scroll to position [146, 94]
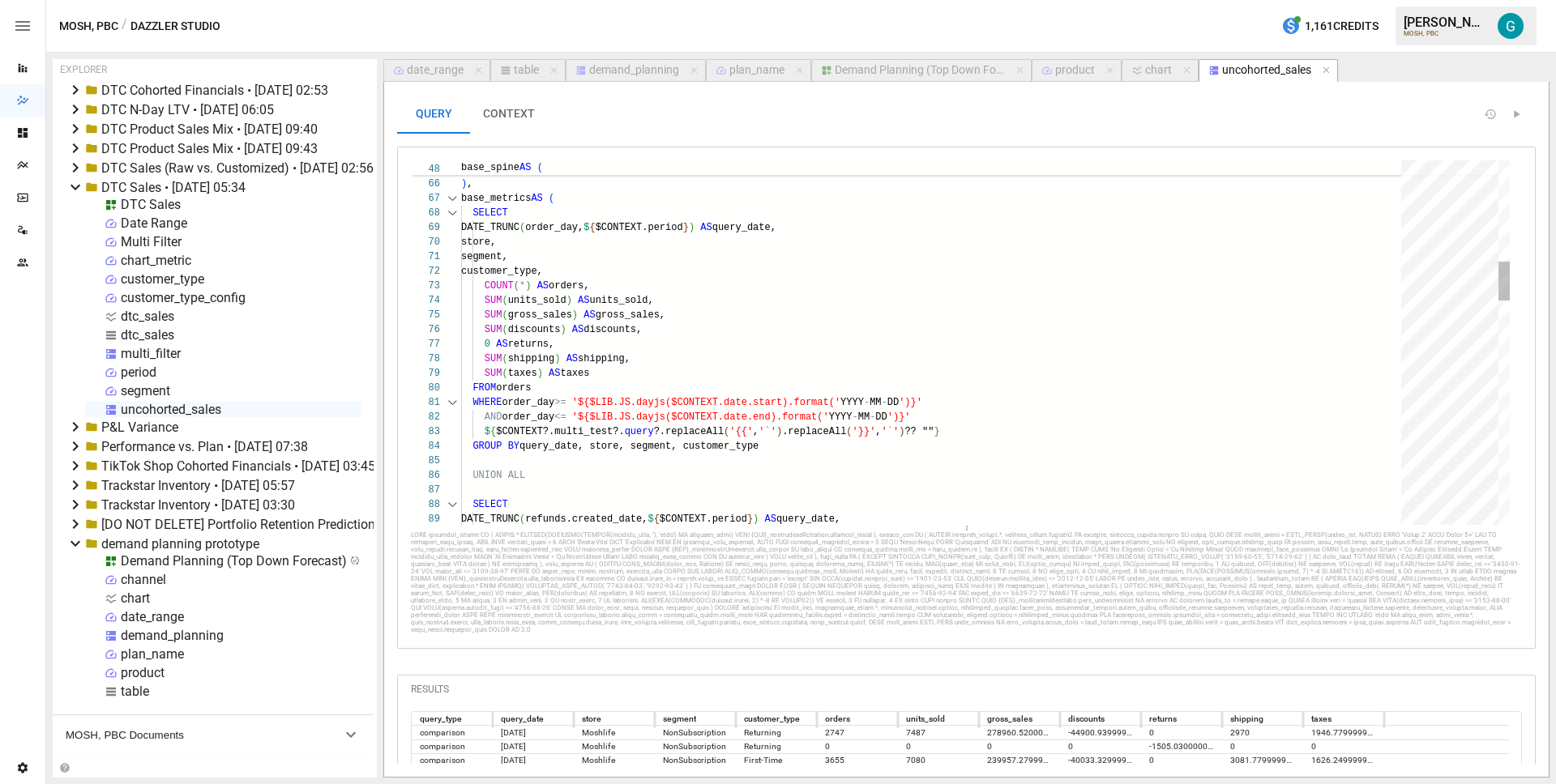
type textarea "**********"
drag, startPoint x: 612, startPoint y: 225, endPoint x: 722, endPoint y: 229, distance: 110.1
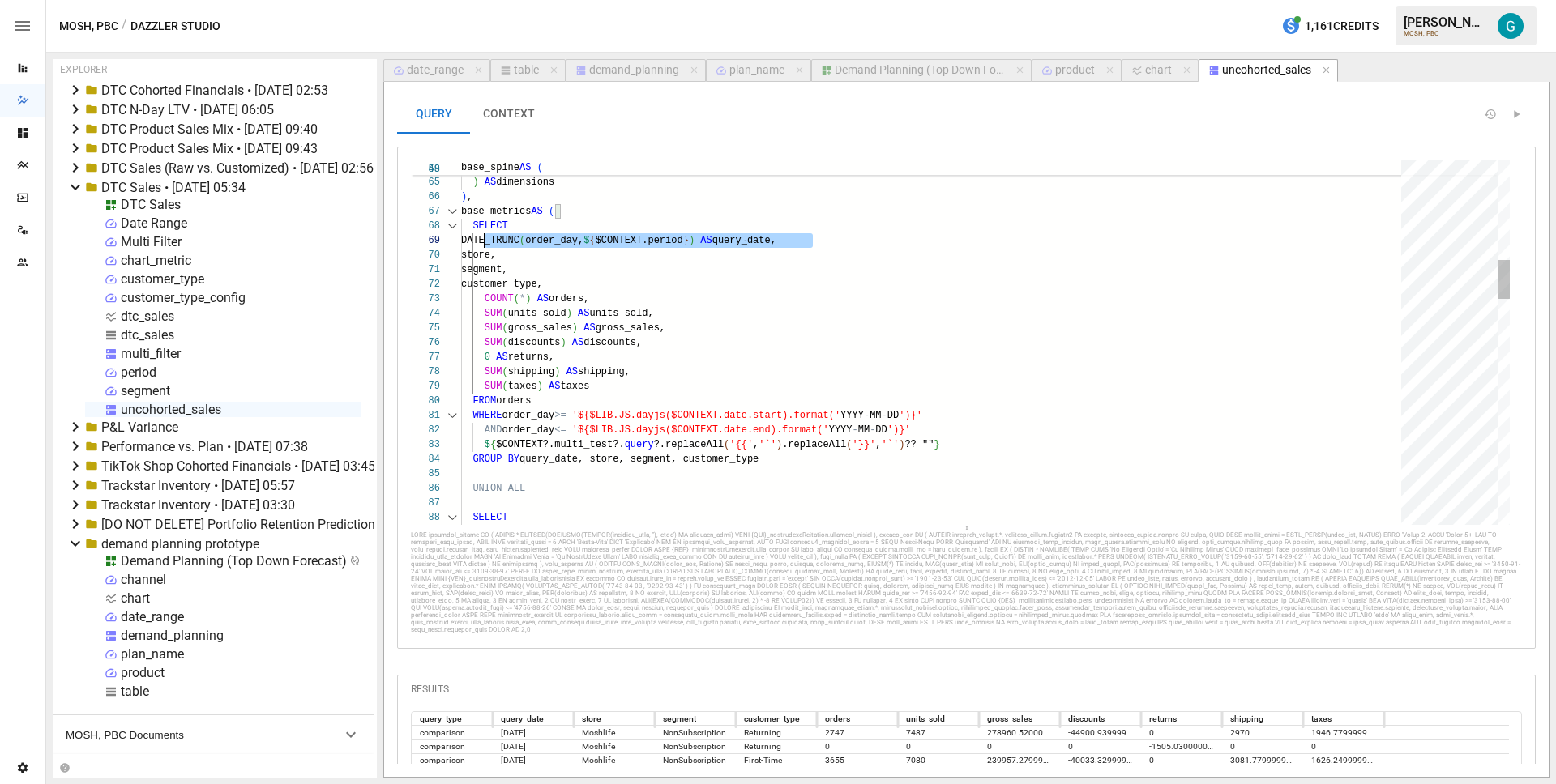
scroll to position [117, 24]
click at [596, 73] on div "demand_planning" at bounding box center [633, 70] width 90 height 15
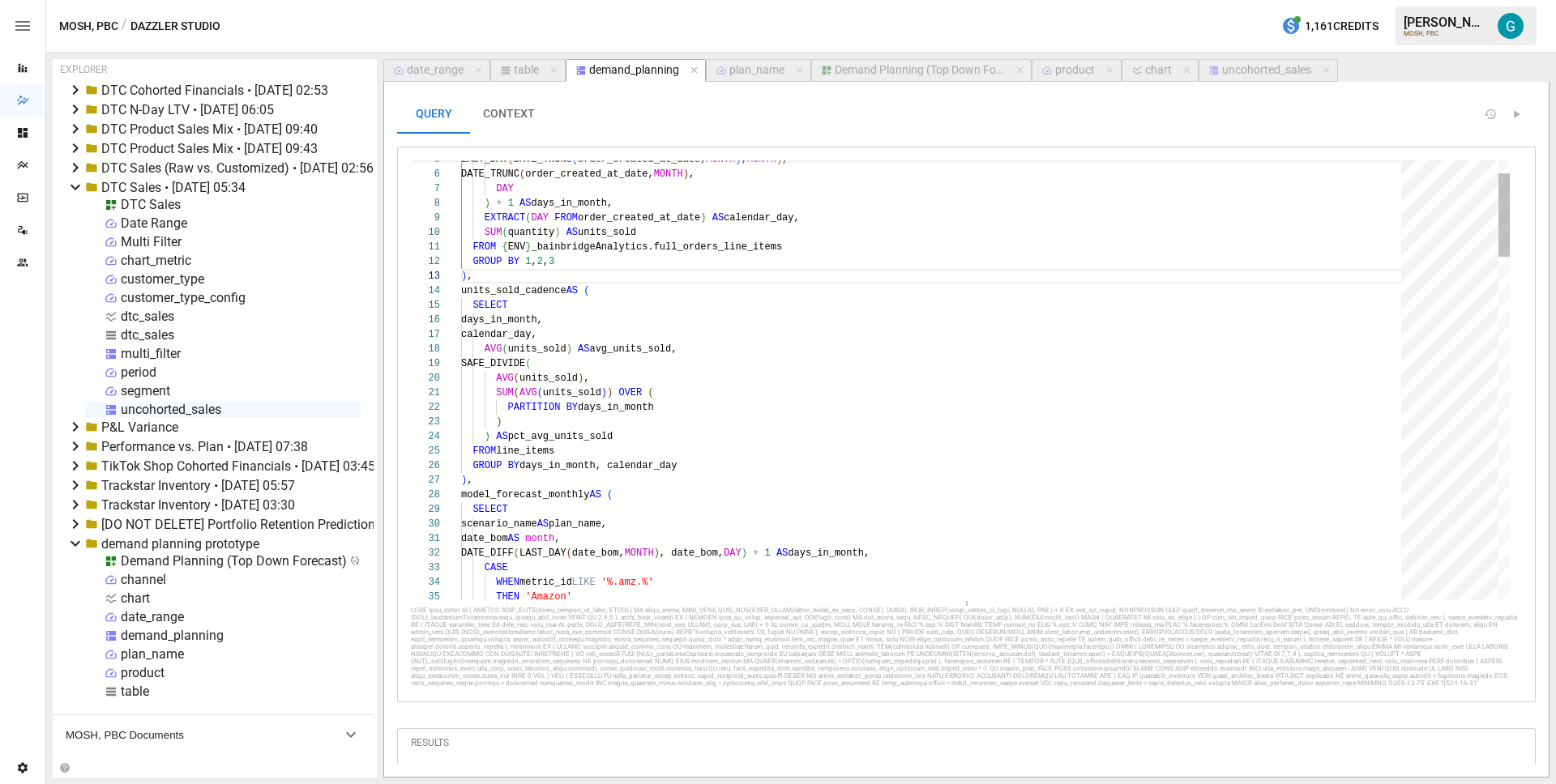
scroll to position [146, 11]
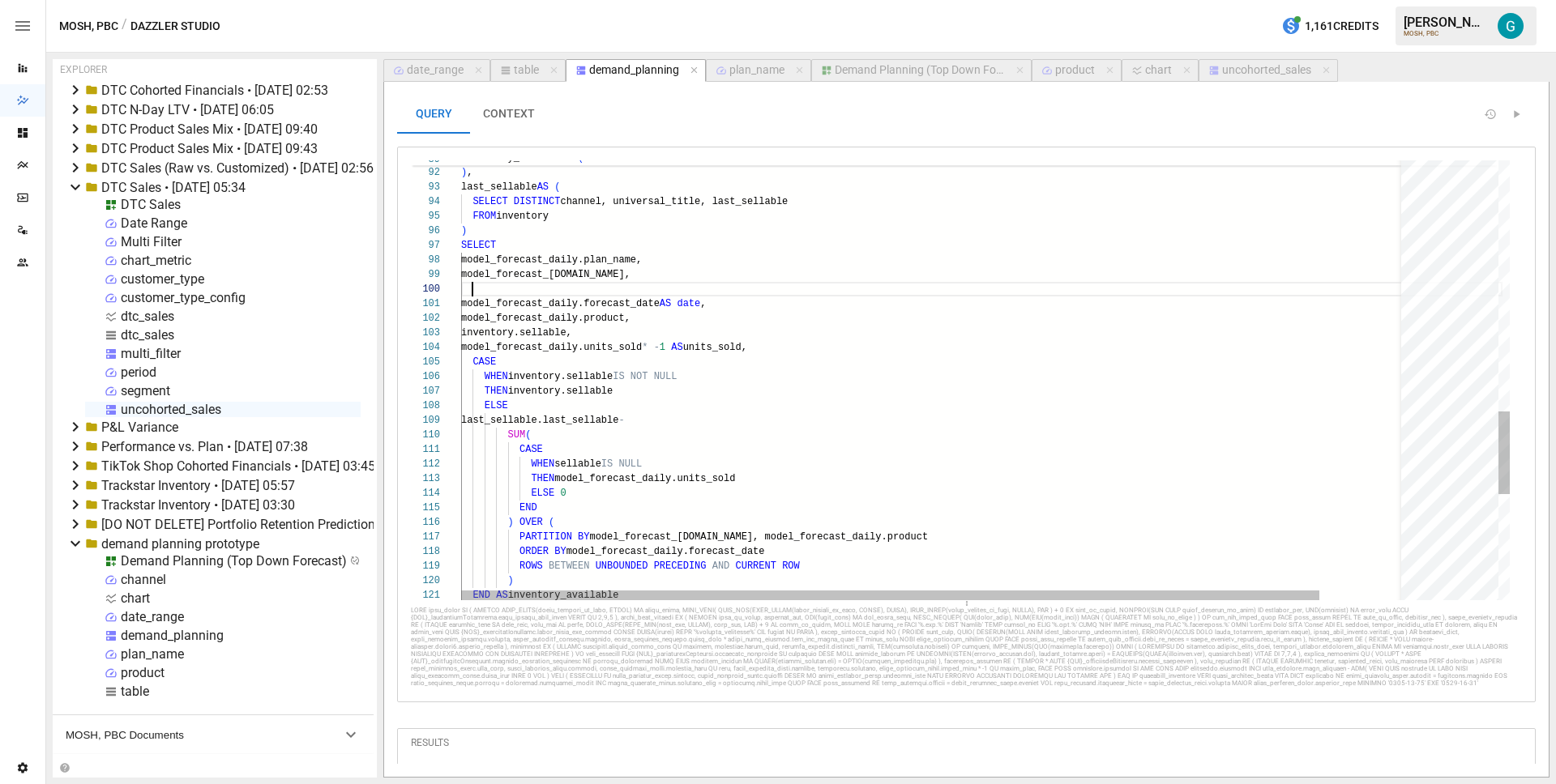
scroll to position [131, 339]
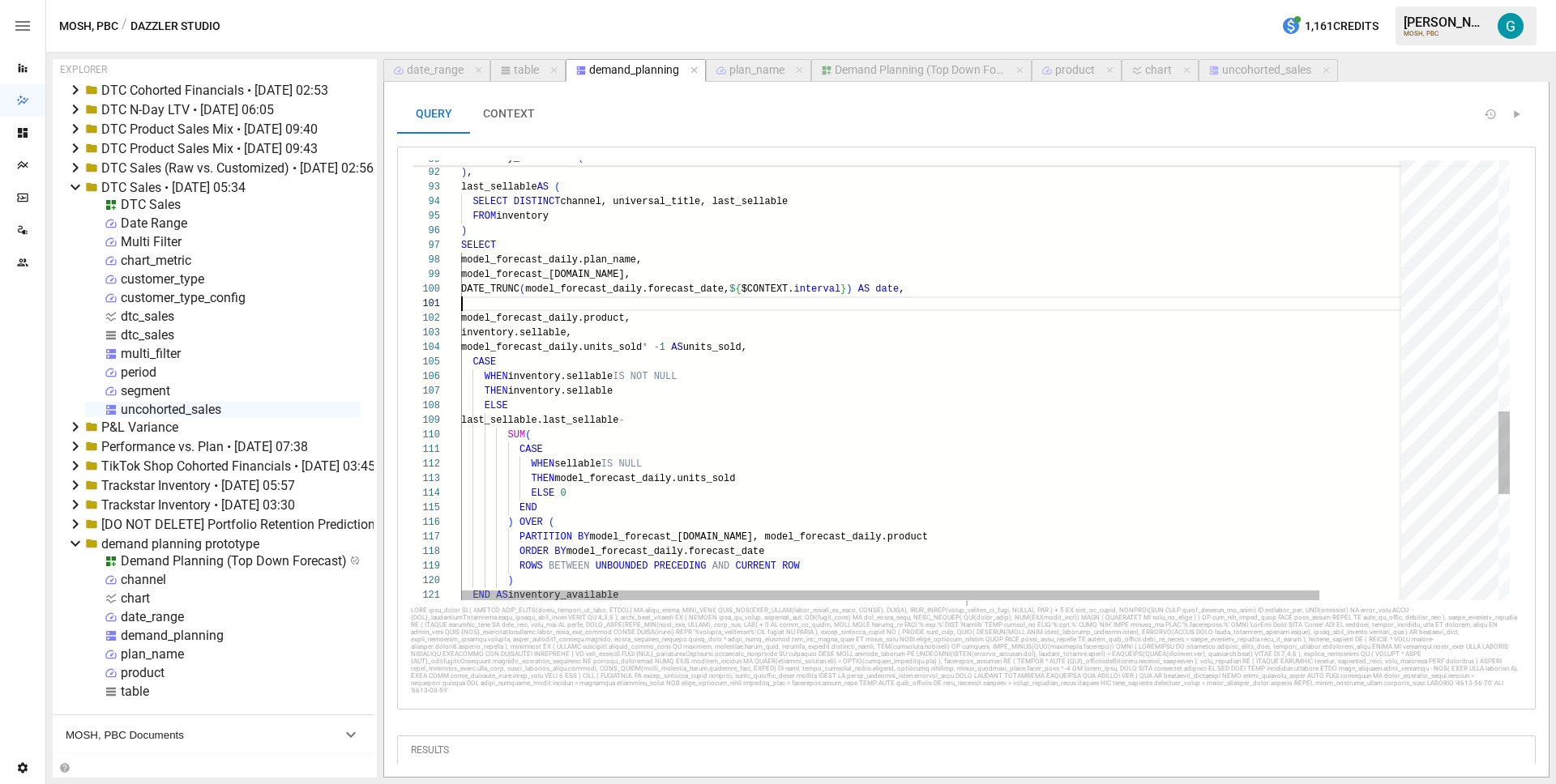
scroll to position [131, 462]
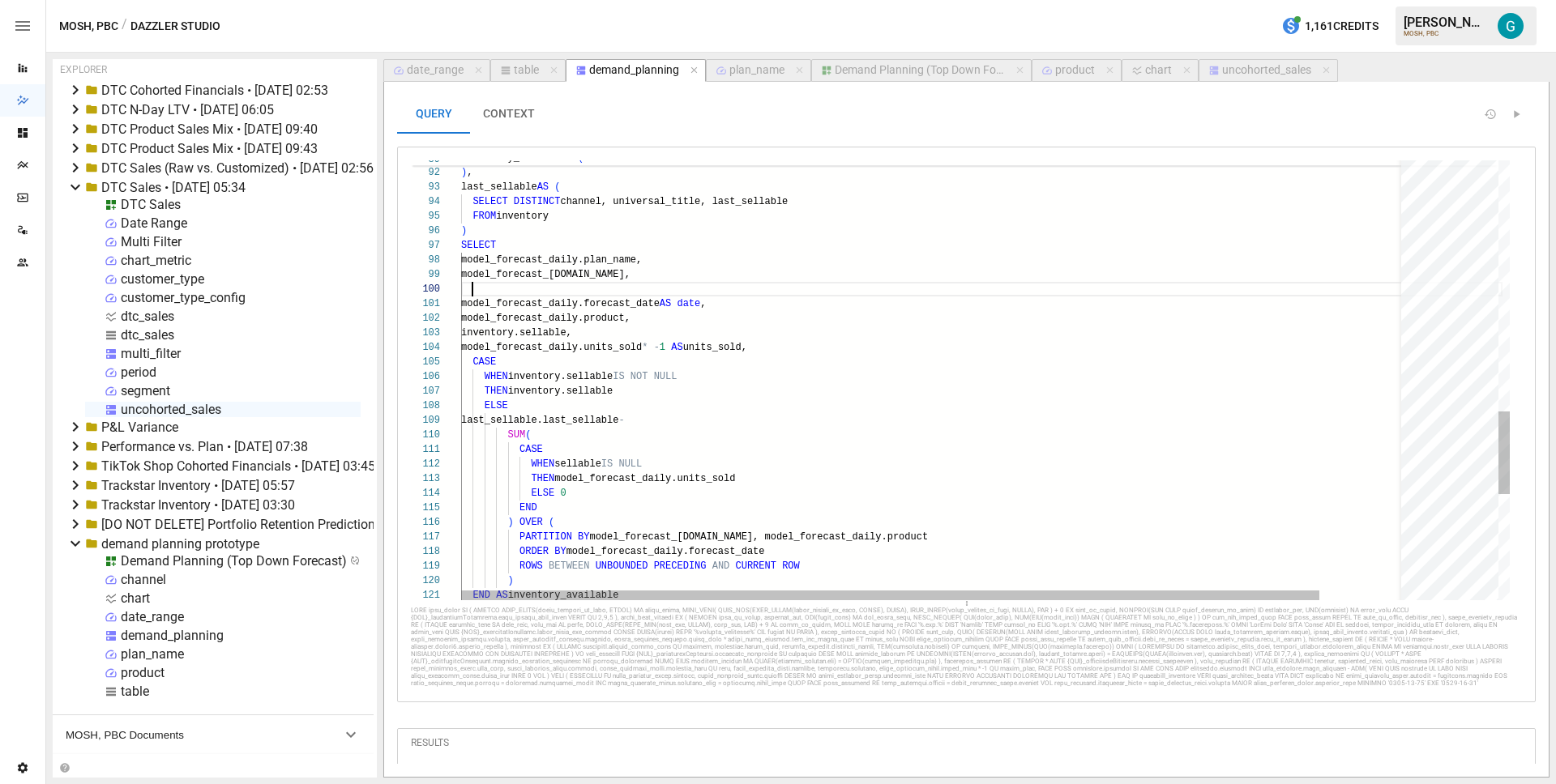
scroll to position [117, 182]
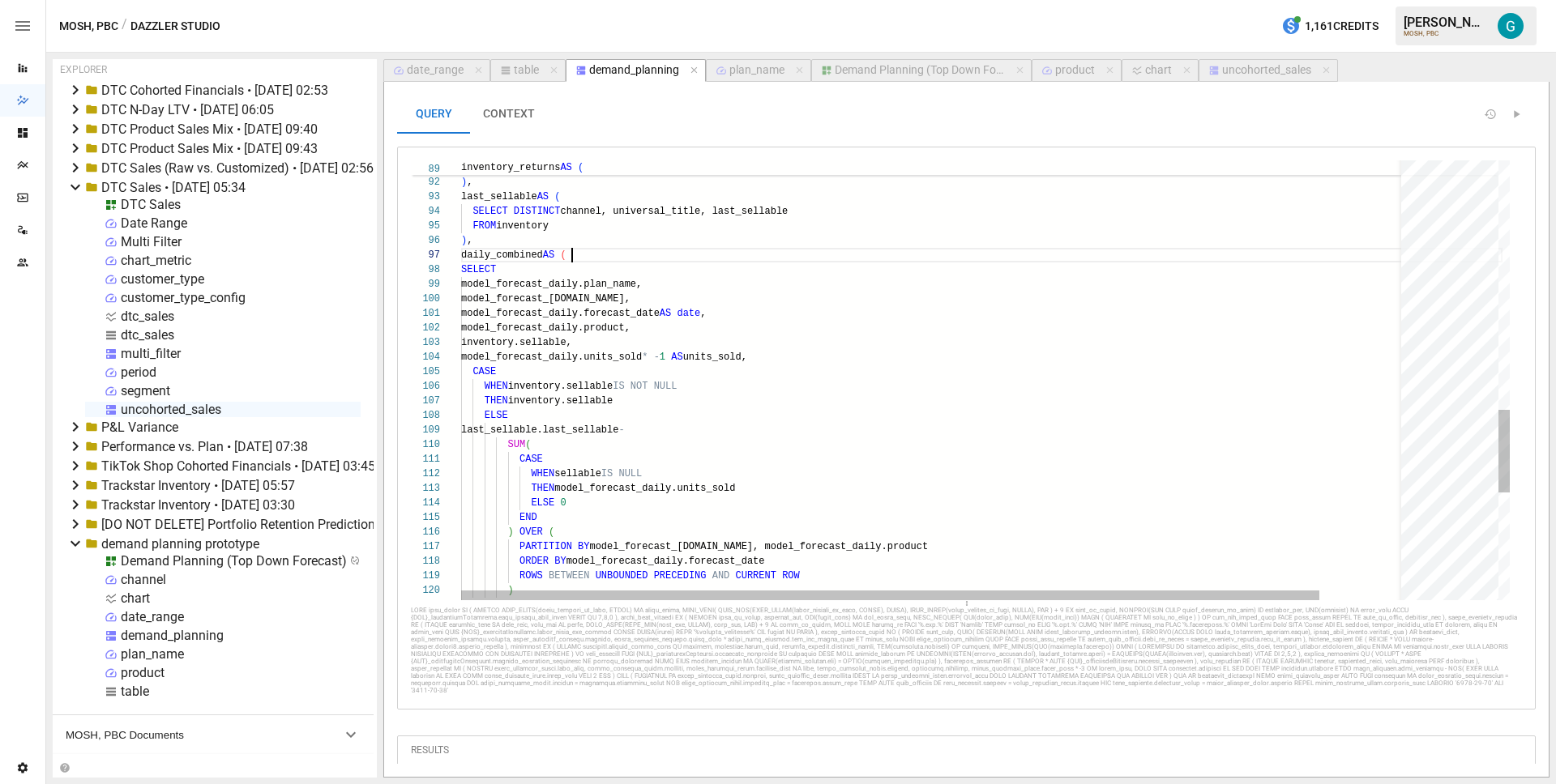
scroll to position [102, 0]
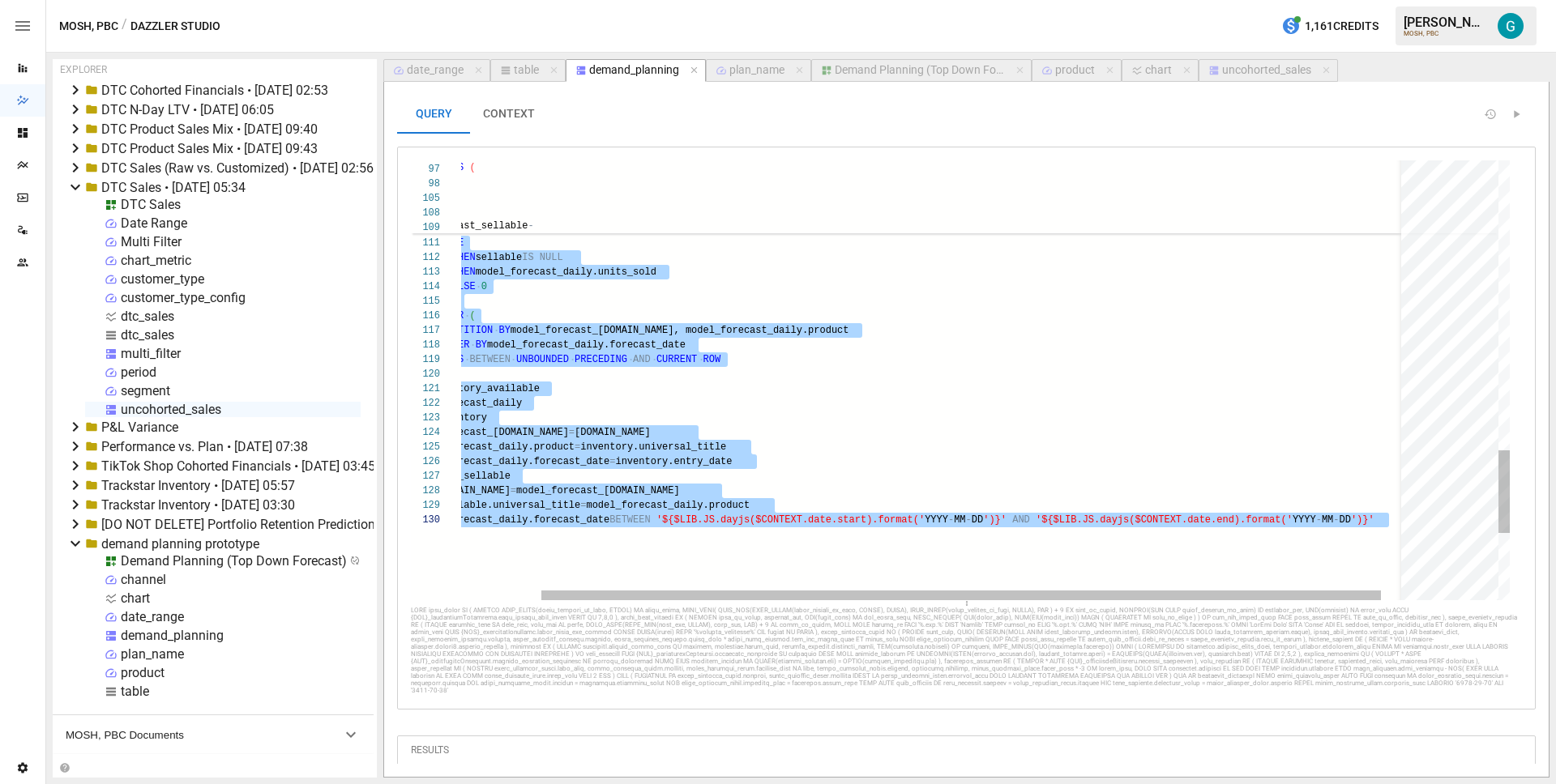
type textarea "**********"
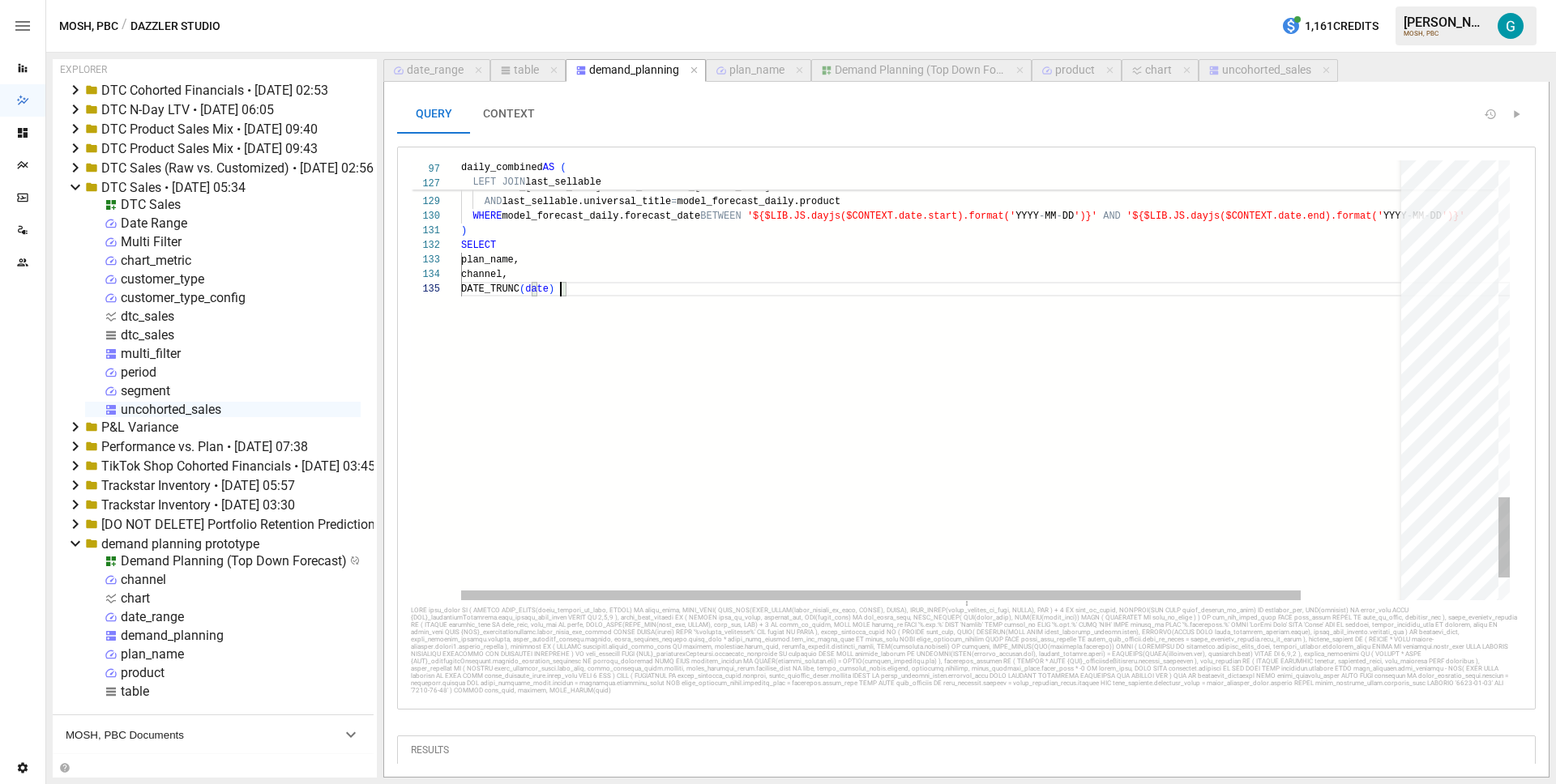
scroll to position [58, 111]
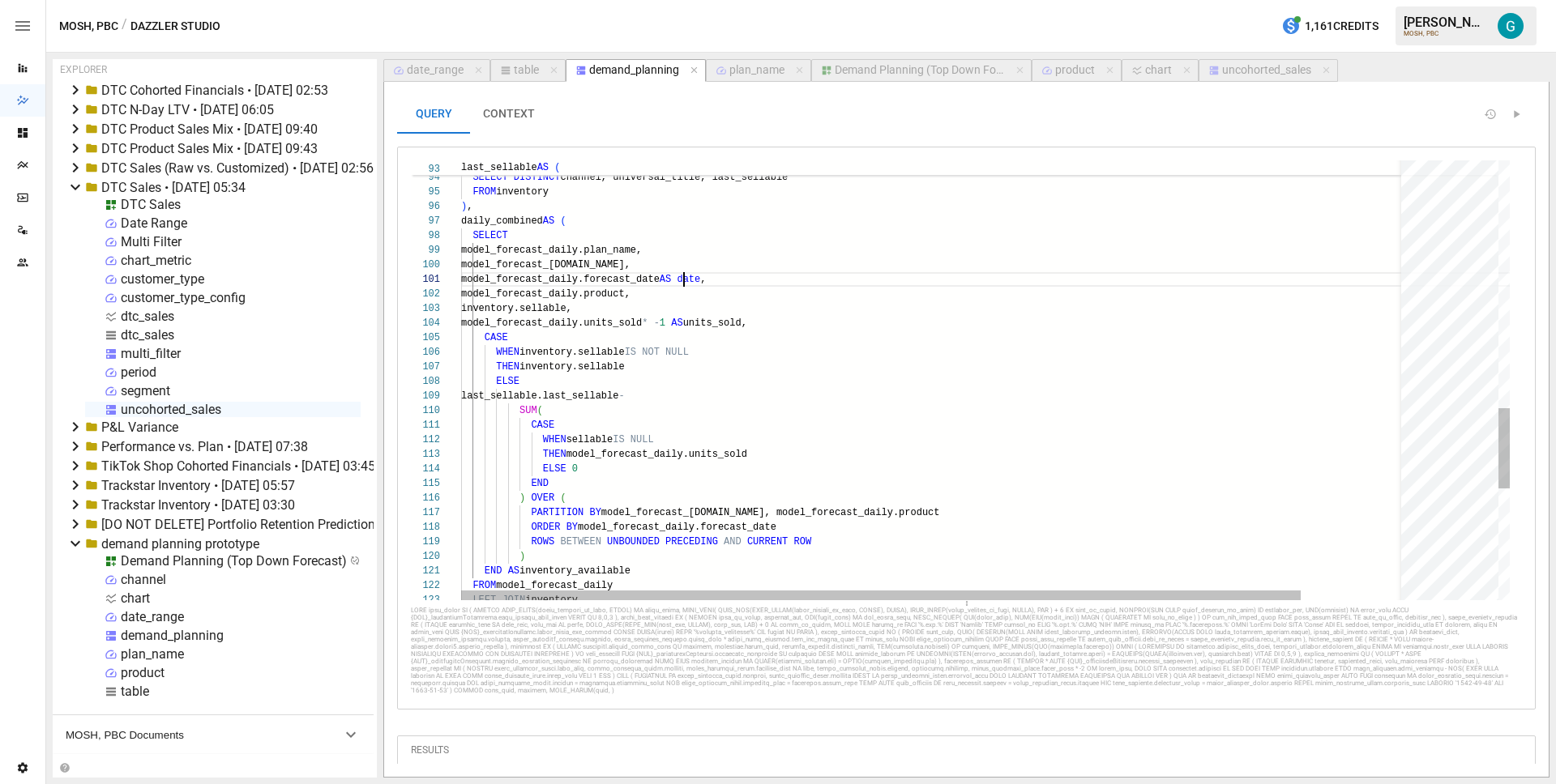
click at [683, 276] on div "LEFT JOIN inventory END AS inventory_available FROM model_forecast_daily ORDER …" at bounding box center [994, 11] width 1065 height 2394
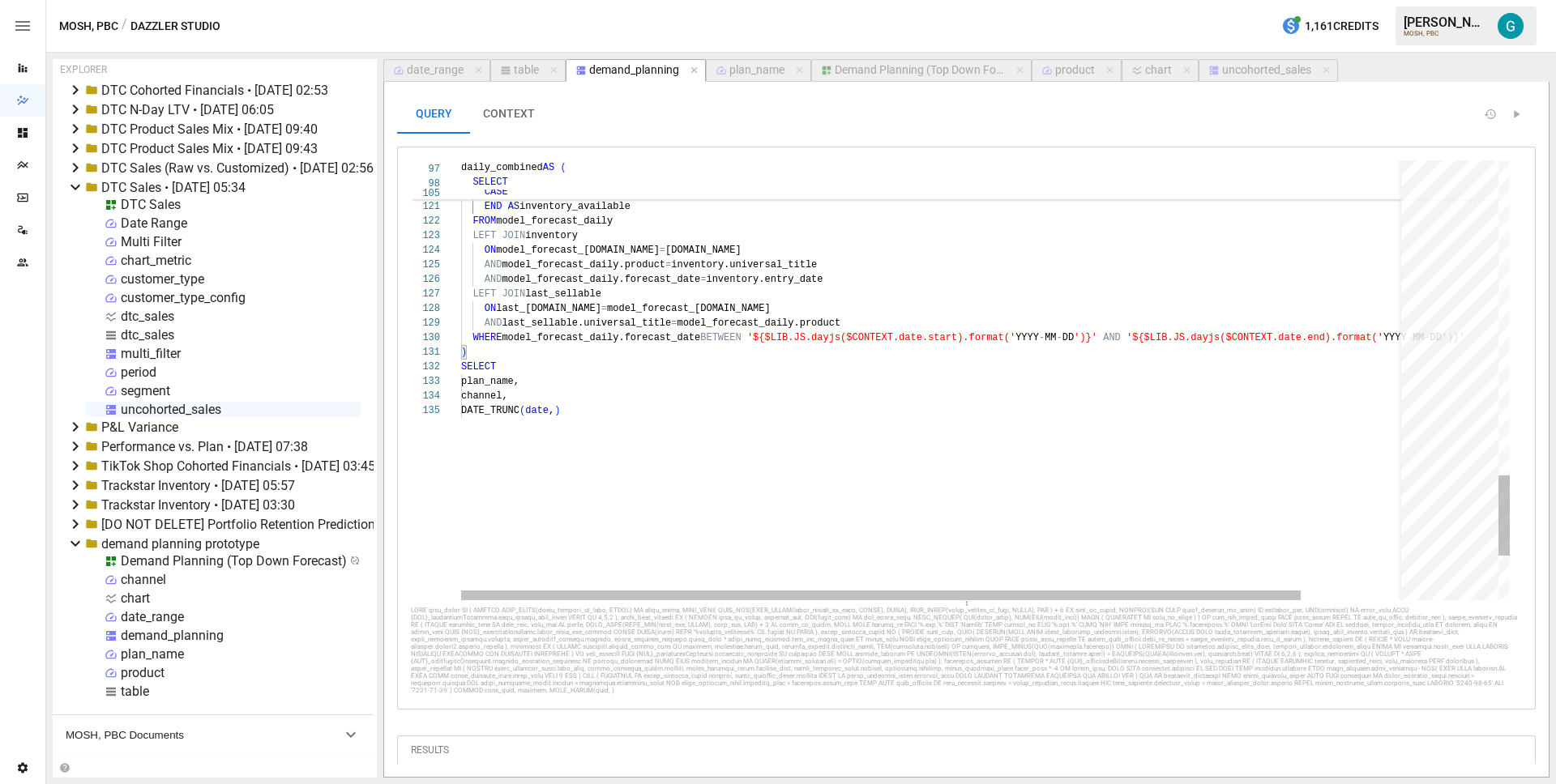
type textarea "**********"
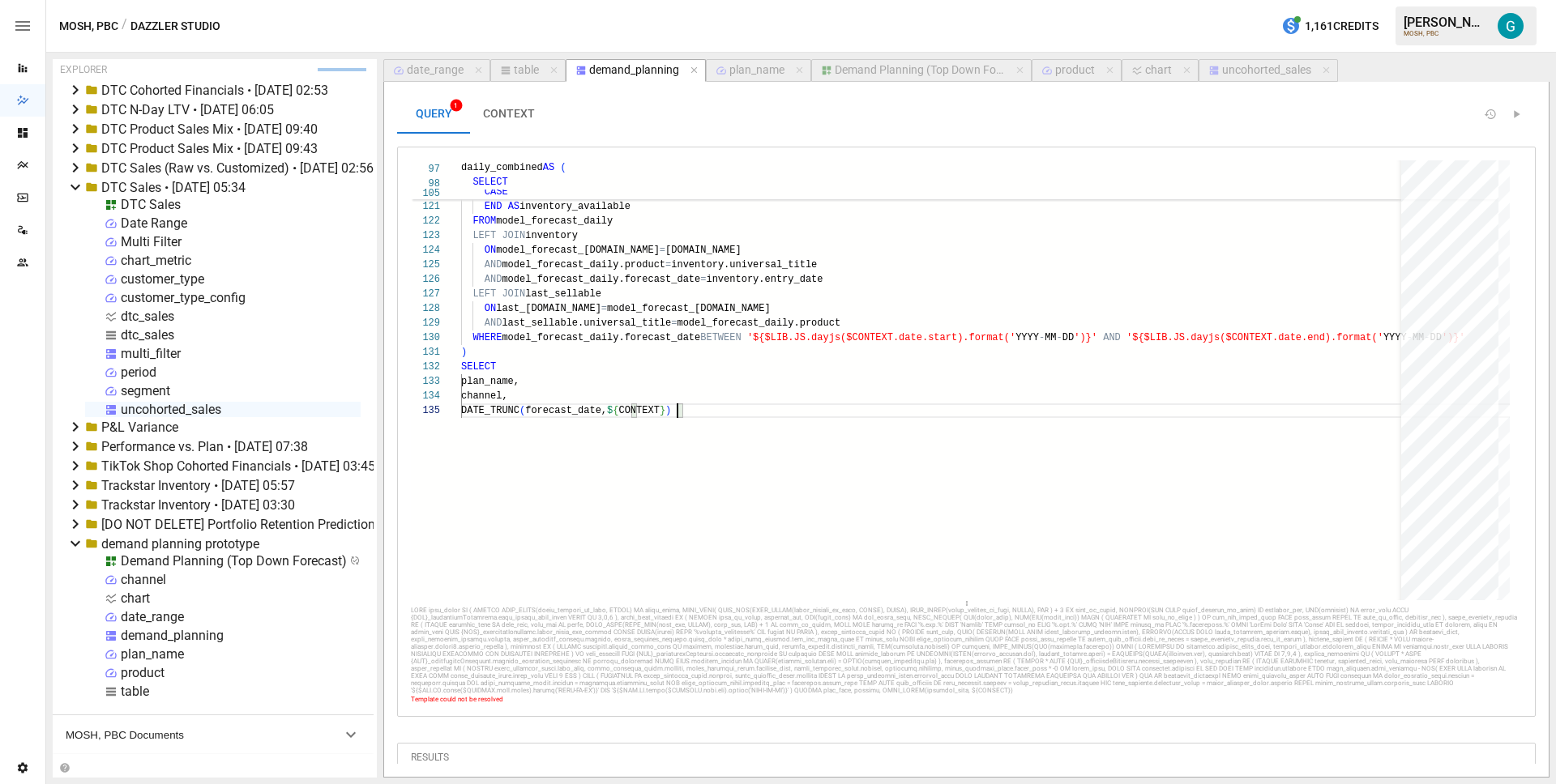
click at [1241, 80] on button "uncohorted_sales" at bounding box center [1268, 70] width 139 height 23
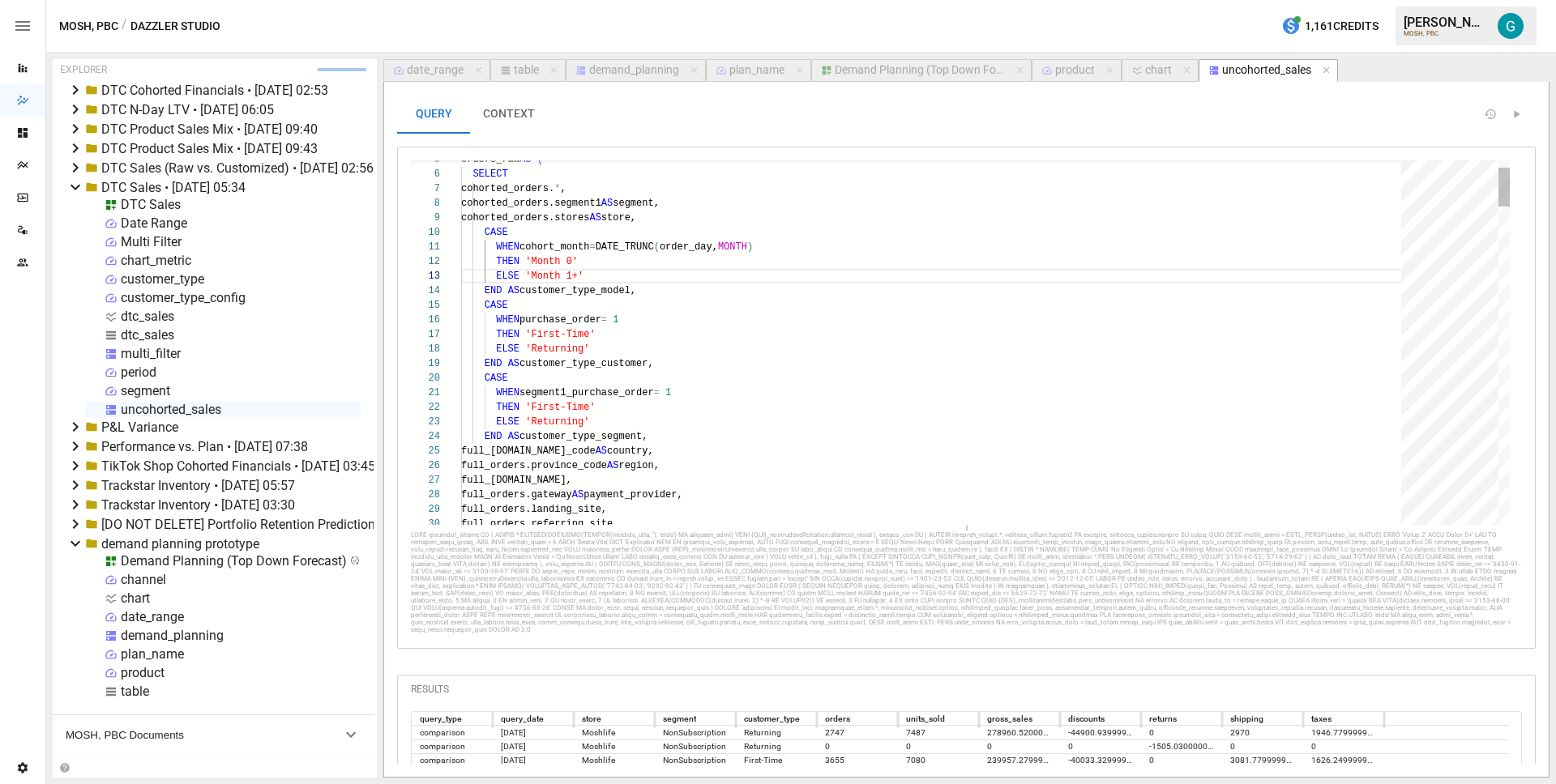
scroll to position [146, 94]
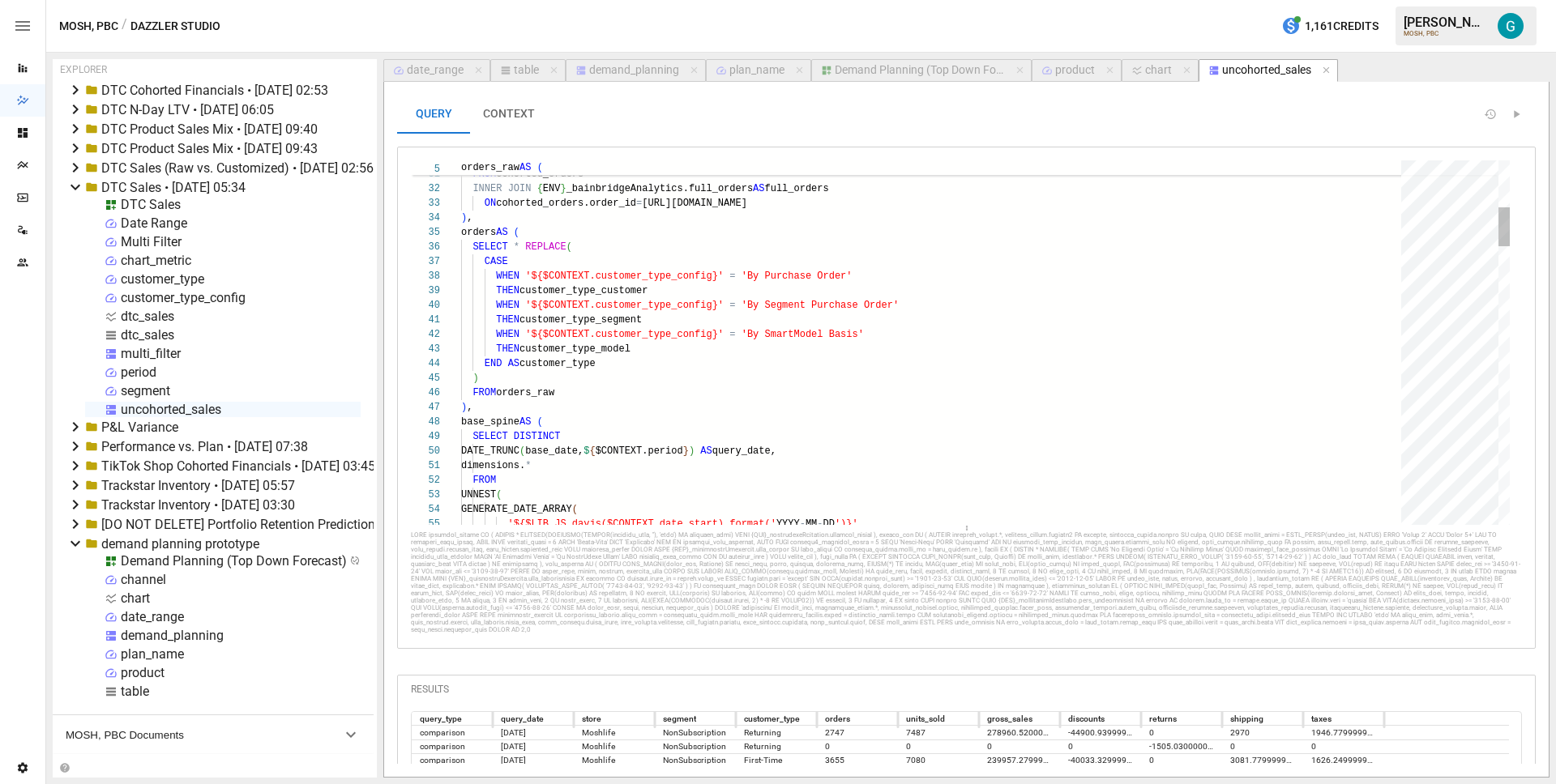
type textarea "**********"
drag, startPoint x: 615, startPoint y: 454, endPoint x: 720, endPoint y: 451, distance: 105.0
click at [626, 60] on button "demand_planning" at bounding box center [636, 70] width 140 height 23
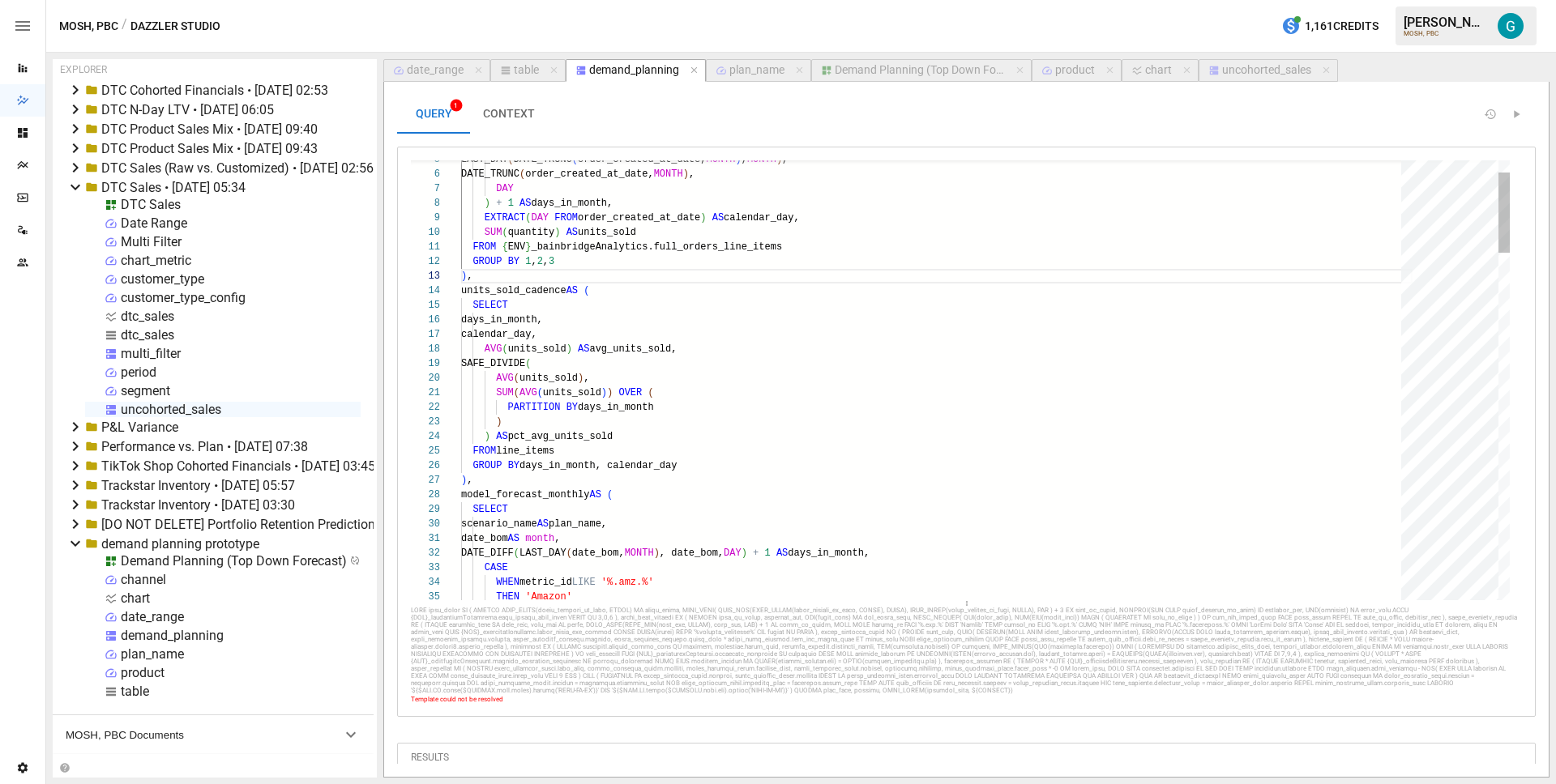
scroll to position [146, 11]
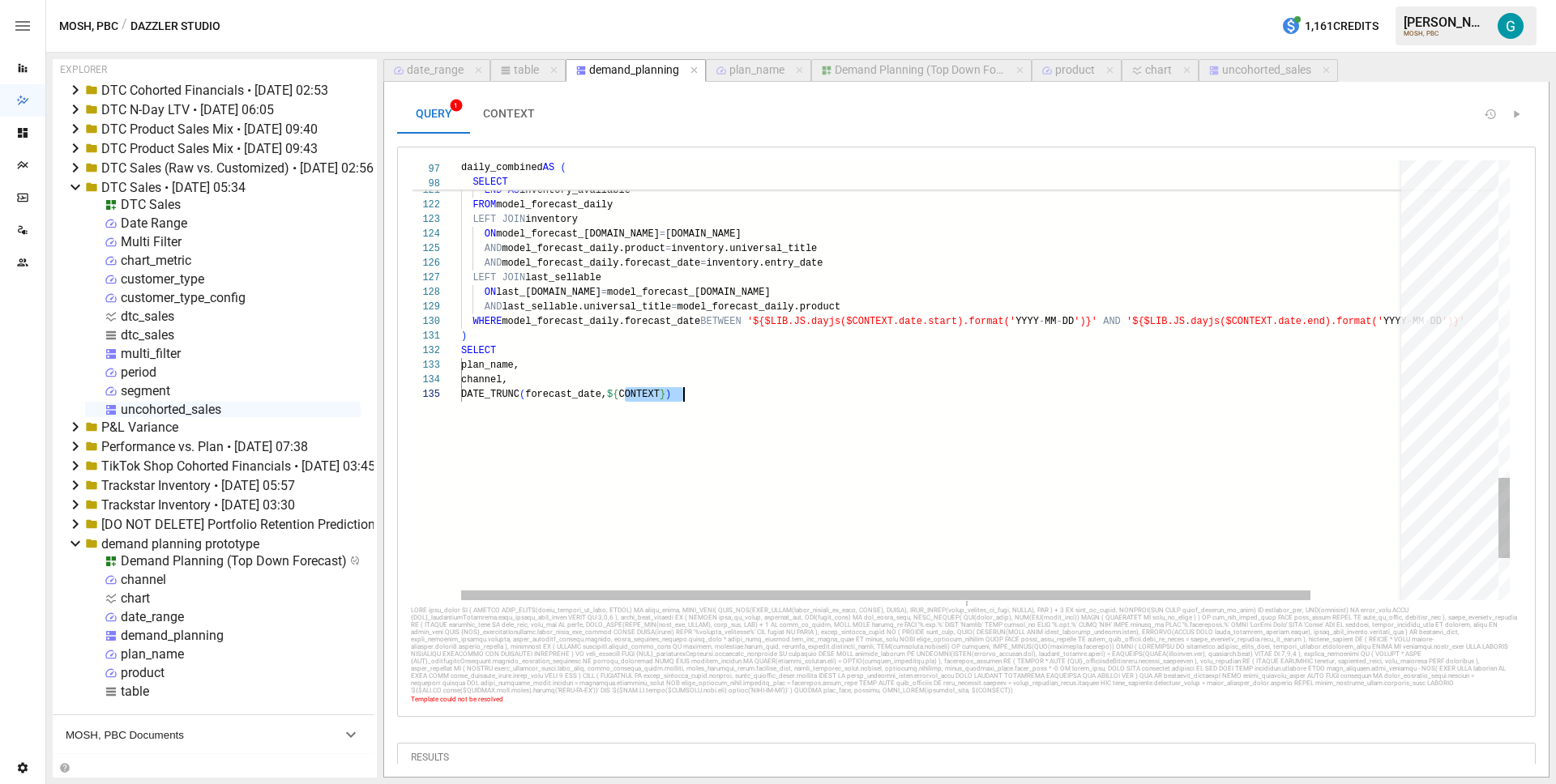
drag, startPoint x: 626, startPoint y: 392, endPoint x: 685, endPoint y: 394, distance: 59.0
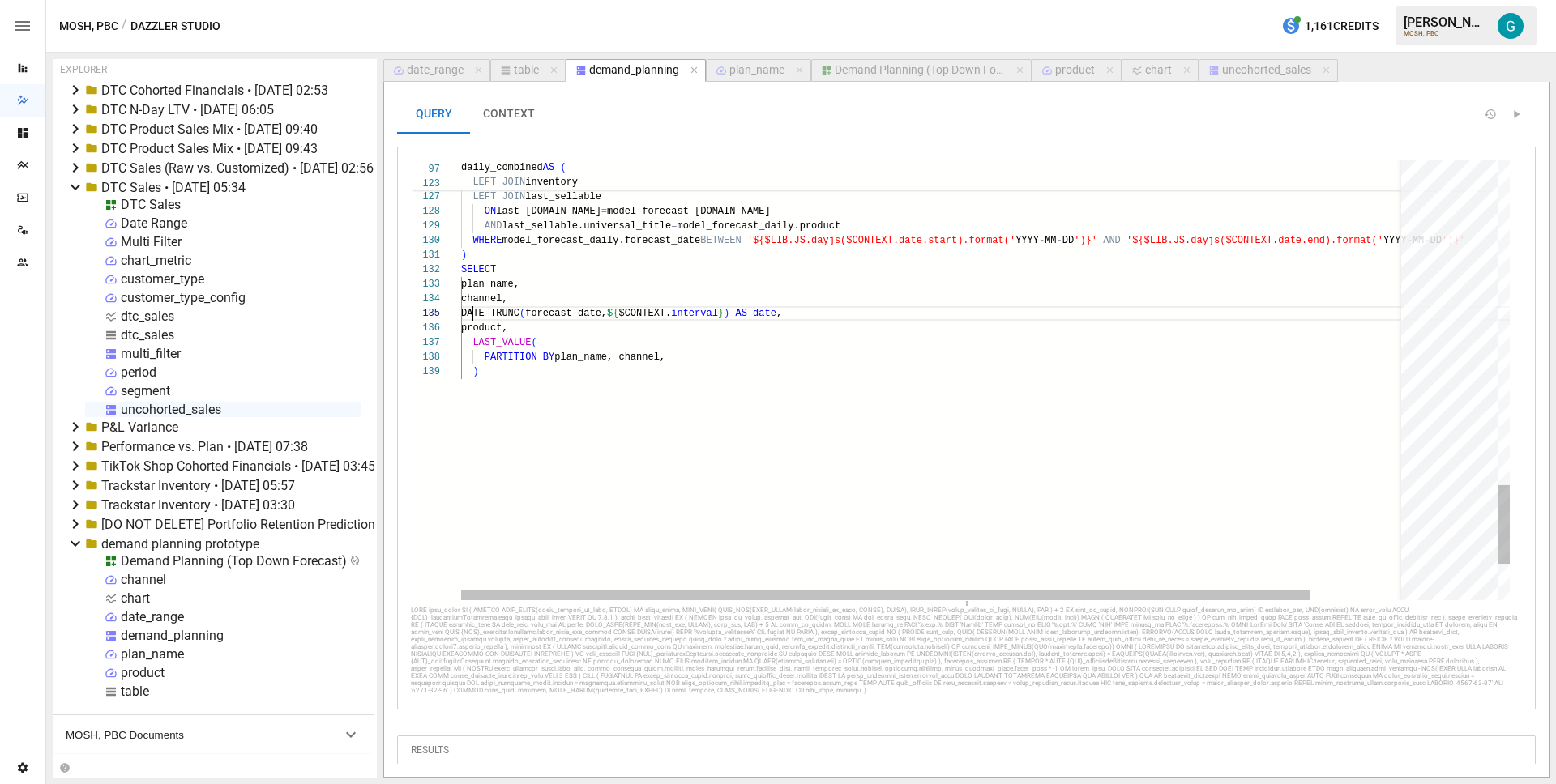
scroll to position [58, 11]
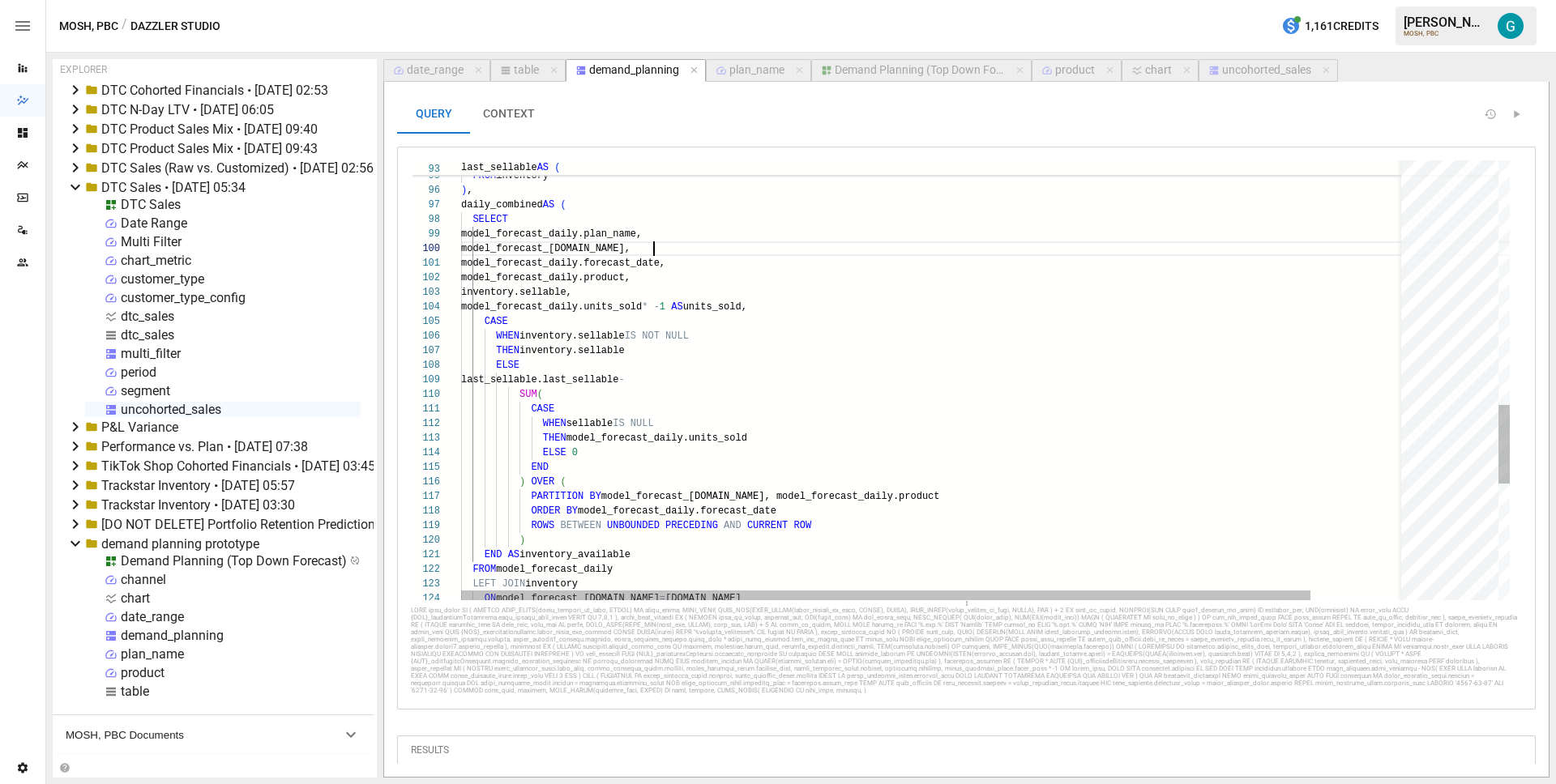
click at [740, 252] on div "FROM model_forecast_daily LEFT JOIN inventory ON model_forecast_daily.channel =…" at bounding box center [988, 24] width 1053 height 2452
click at [740, 262] on div "FROM model_forecast_daily LEFT JOIN inventory ON model_forecast_daily.channel =…" at bounding box center [988, 24] width 1053 height 2452
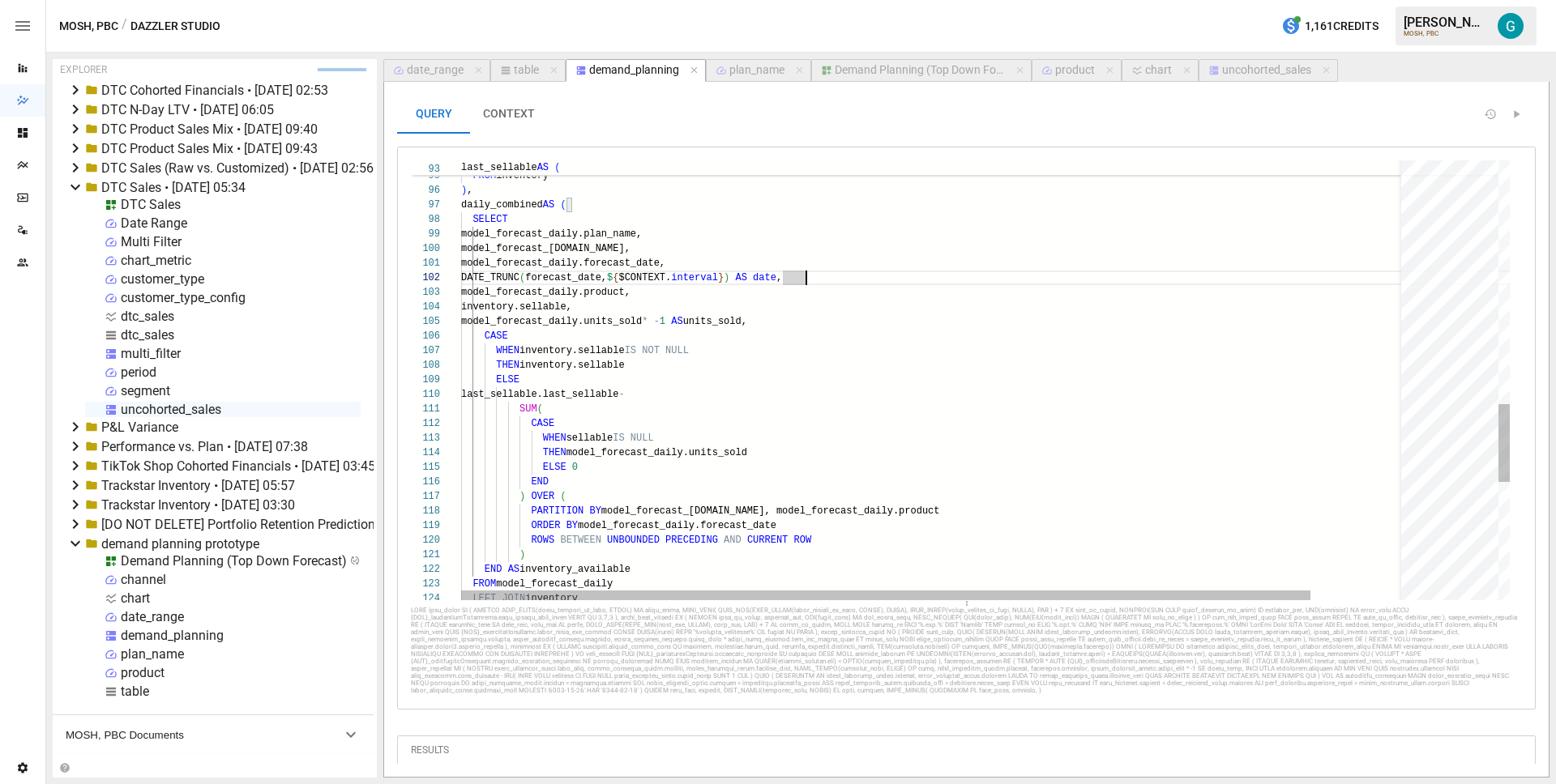
scroll to position [15, 322]
click at [891, 285] on div "FROM model_forecast_daily LEFT JOIN inventory ROWS BETWEEN UNBOUNDED PRECEDING …" at bounding box center [988, 32] width 1053 height 2467
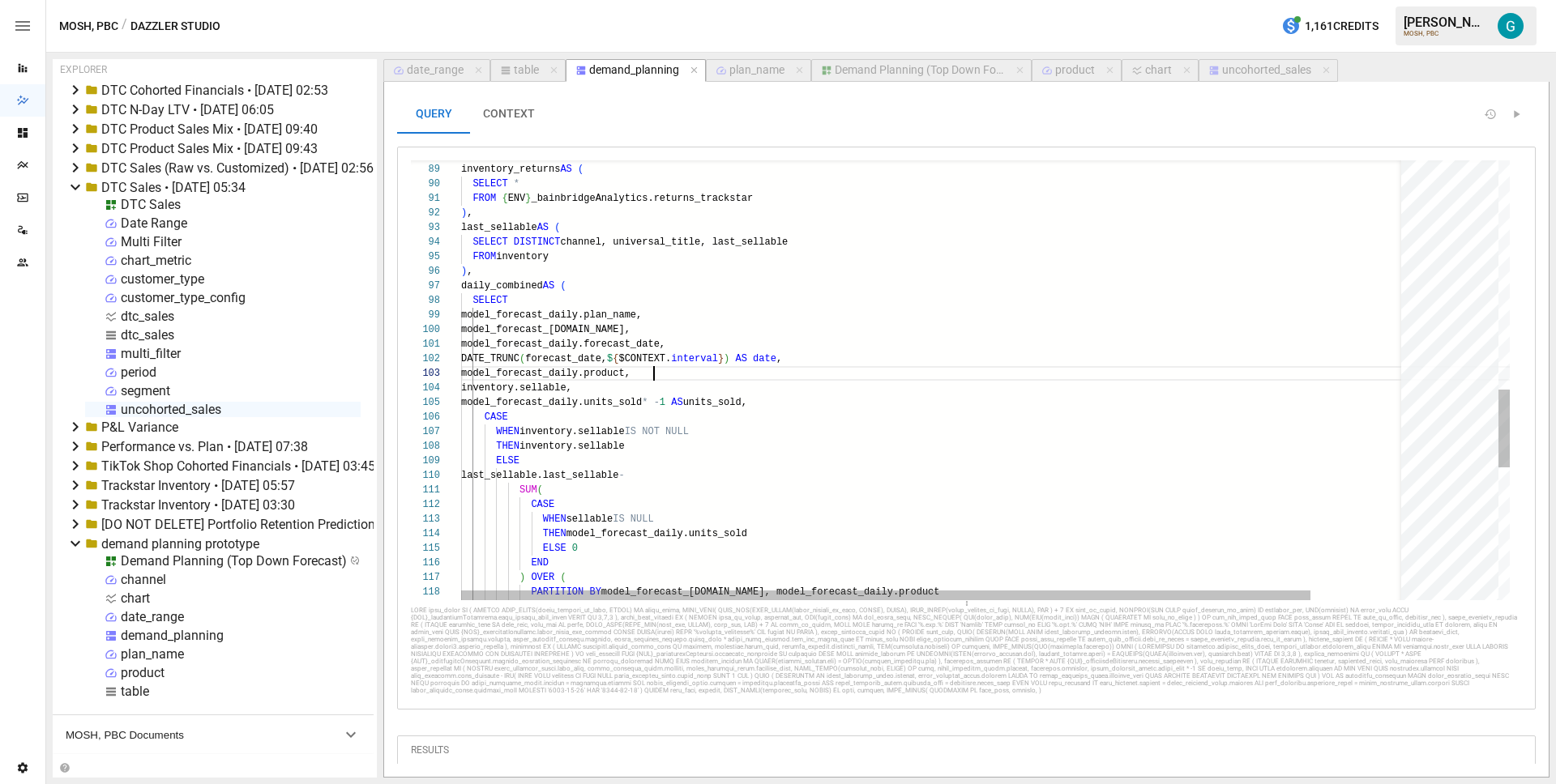
click at [793, 366] on div "ORDER BY model_forecast_daily.forecast_date END ) OVER ( PARTITION BY model_for…" at bounding box center [988, 113] width 1053 height 2467
click at [793, 359] on div "ORDER BY model_forecast_daily.forecast_date END ) OVER ( PARTITION BY model_for…" at bounding box center [988, 113] width 1053 height 2467
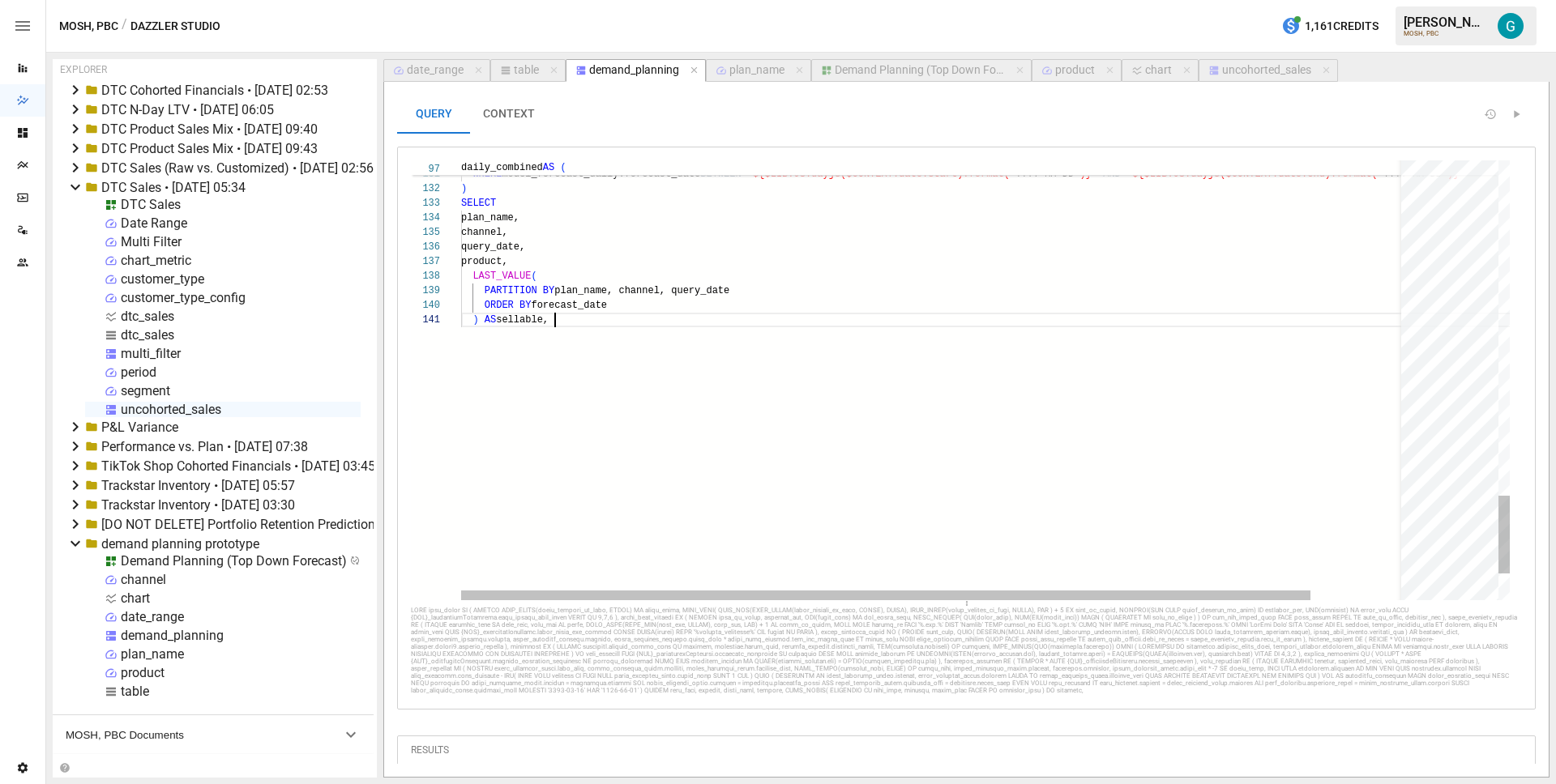
scroll to position [15, 11]
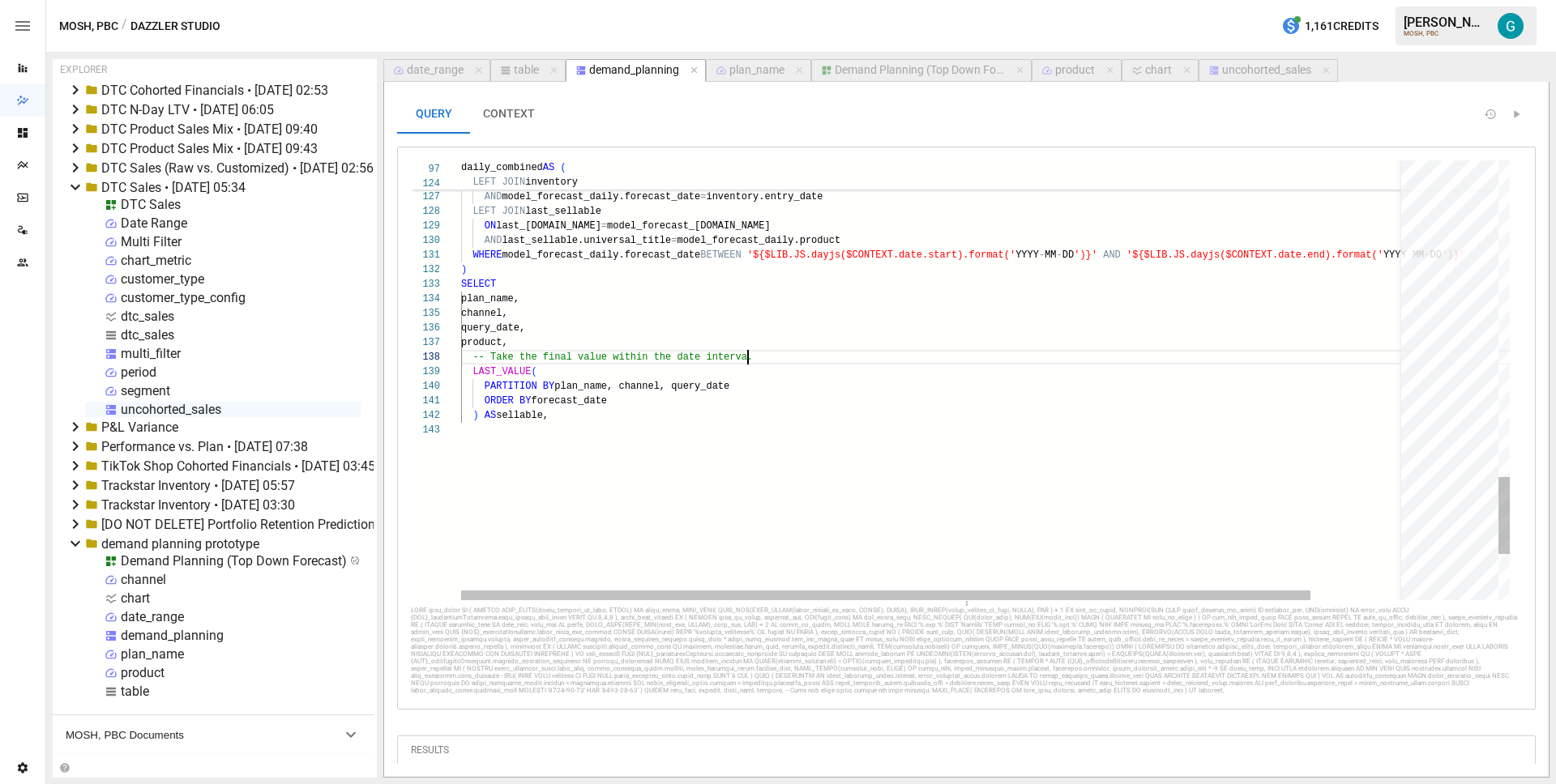
scroll to position [102, 293]
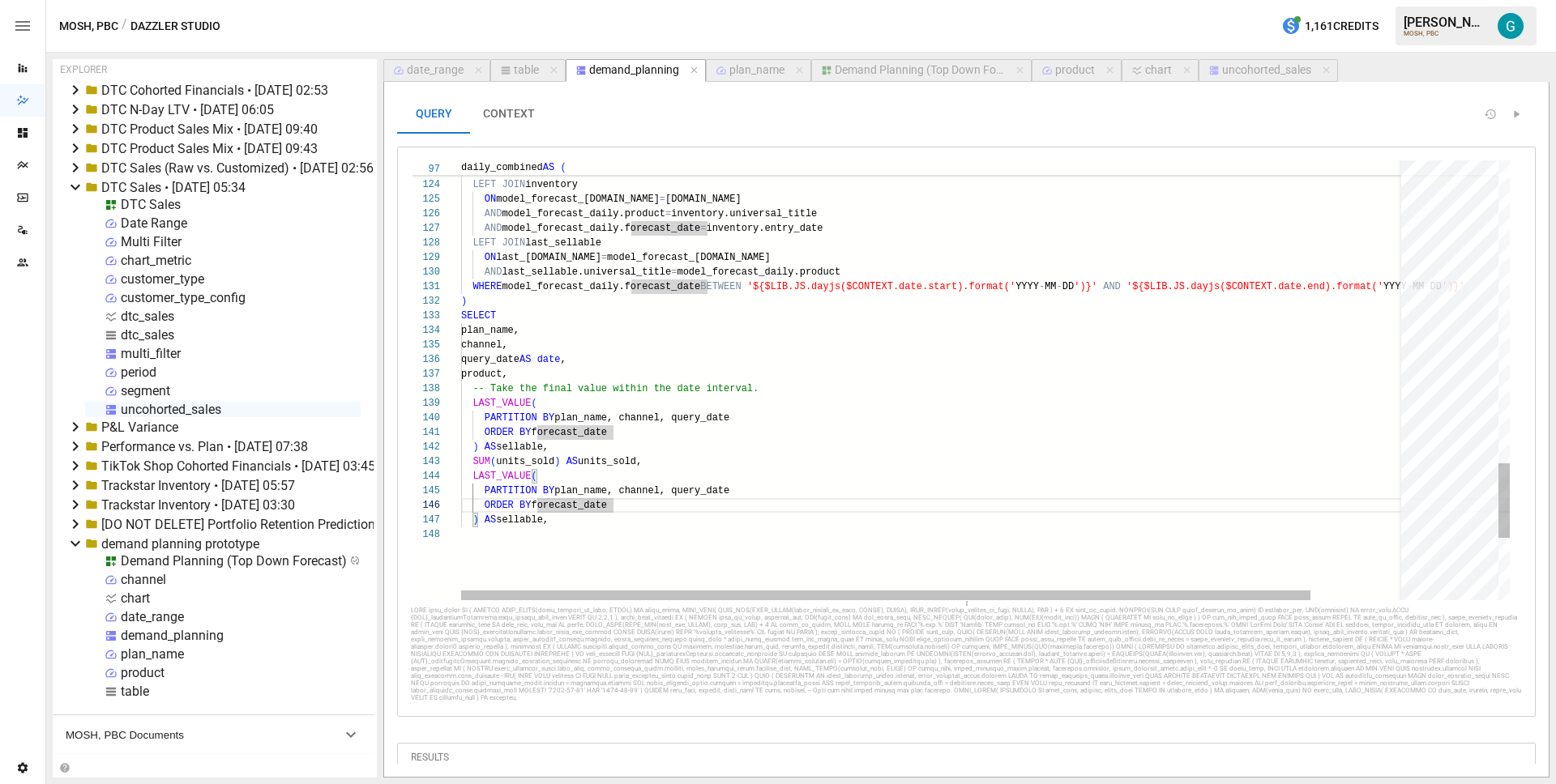
scroll to position [73, 76]
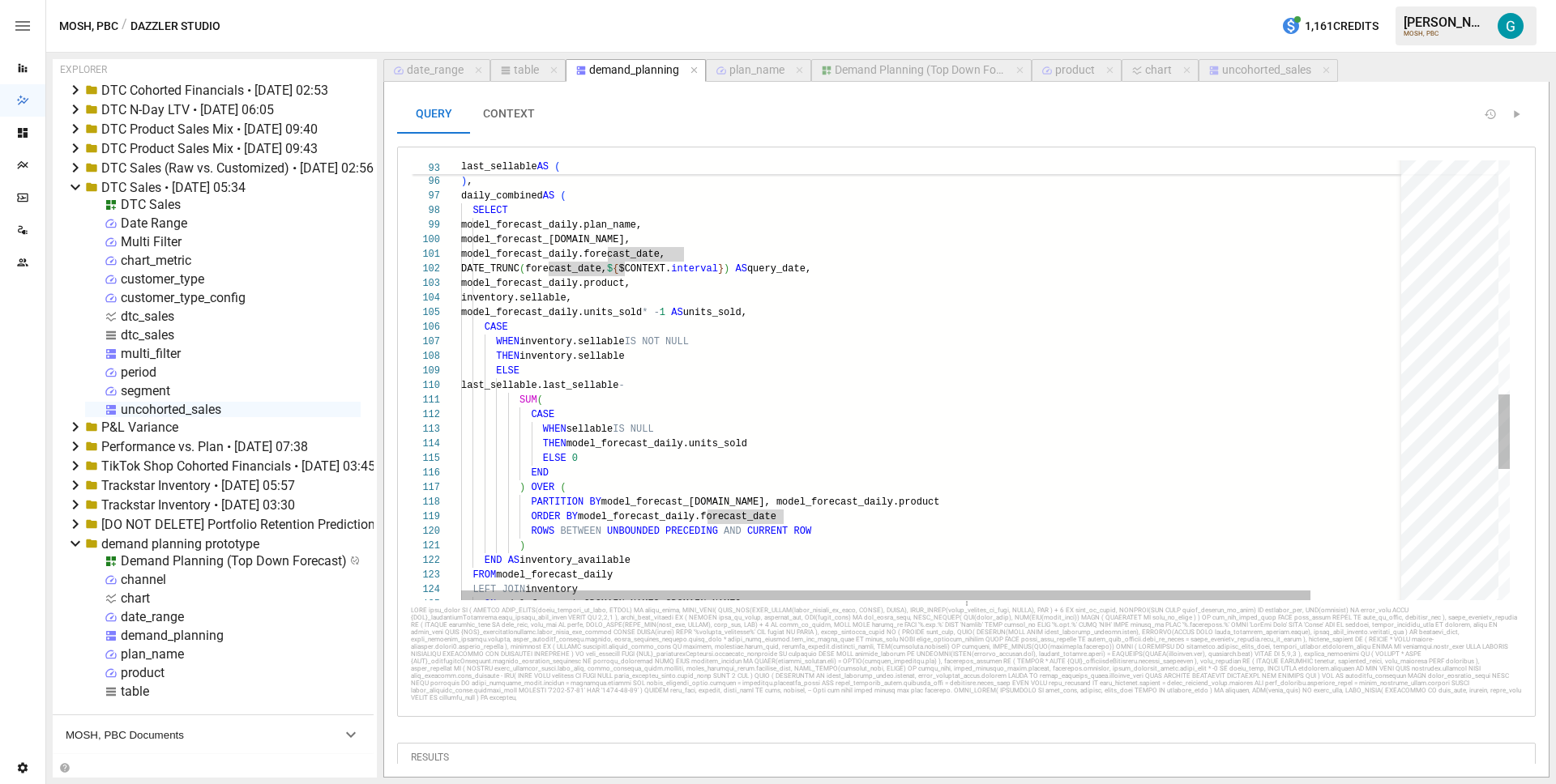
click at [733, 335] on div "ON model_forecast_daily.channel = inventory.channel END AS inventory_available …" at bounding box center [988, 80] width 1053 height 2583
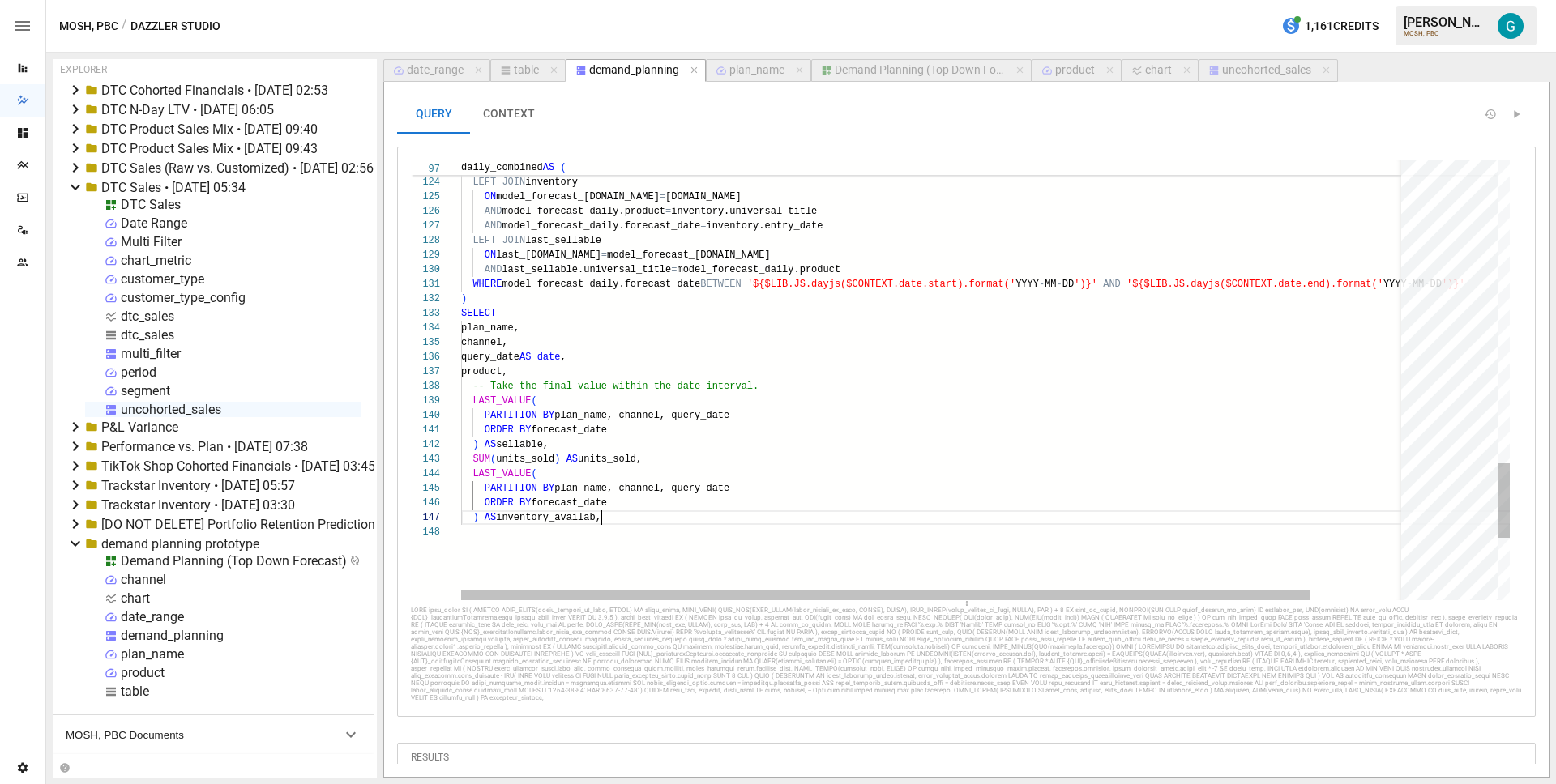
scroll to position [88, 153]
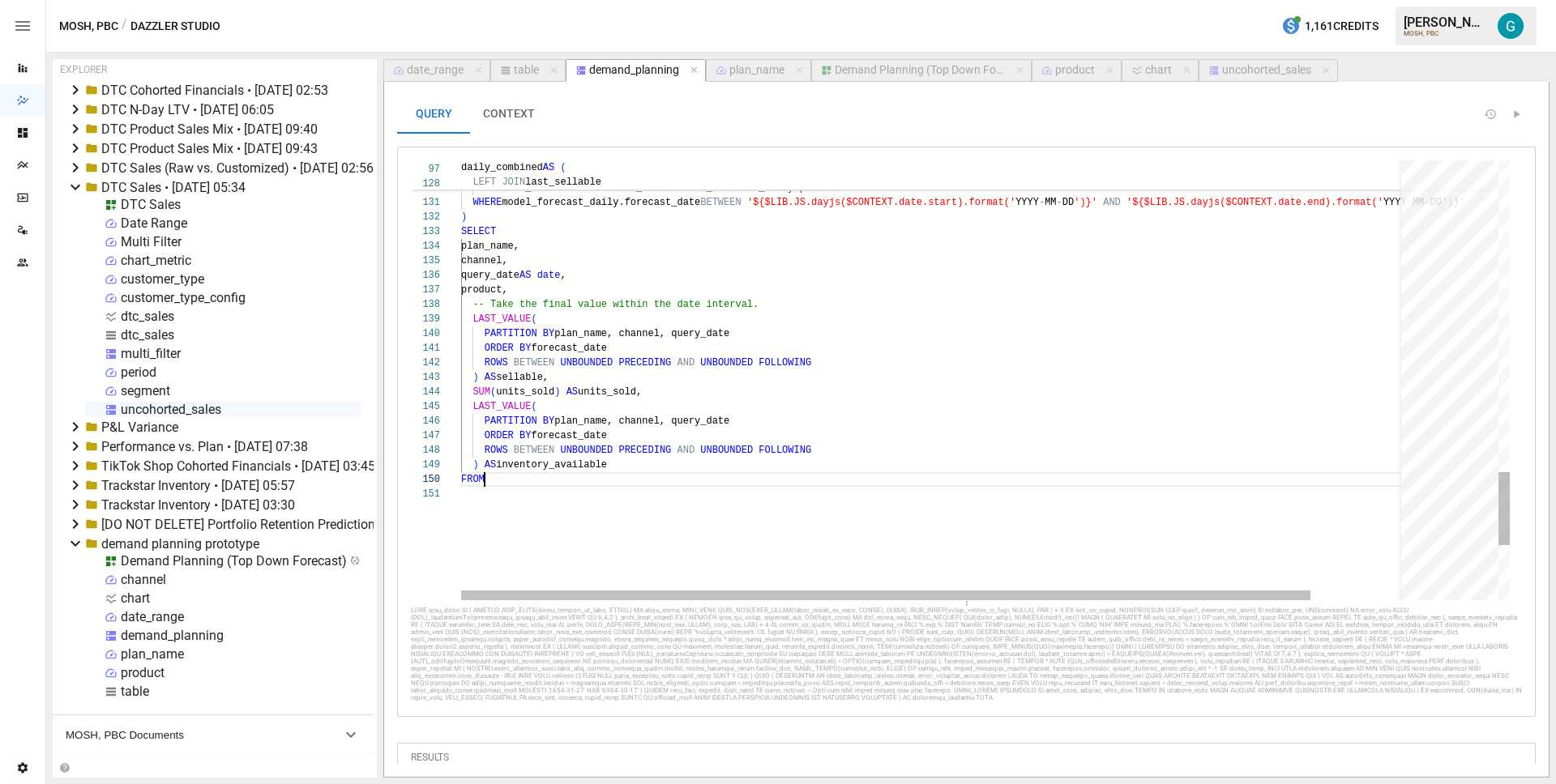
scroll to position [131, 29]
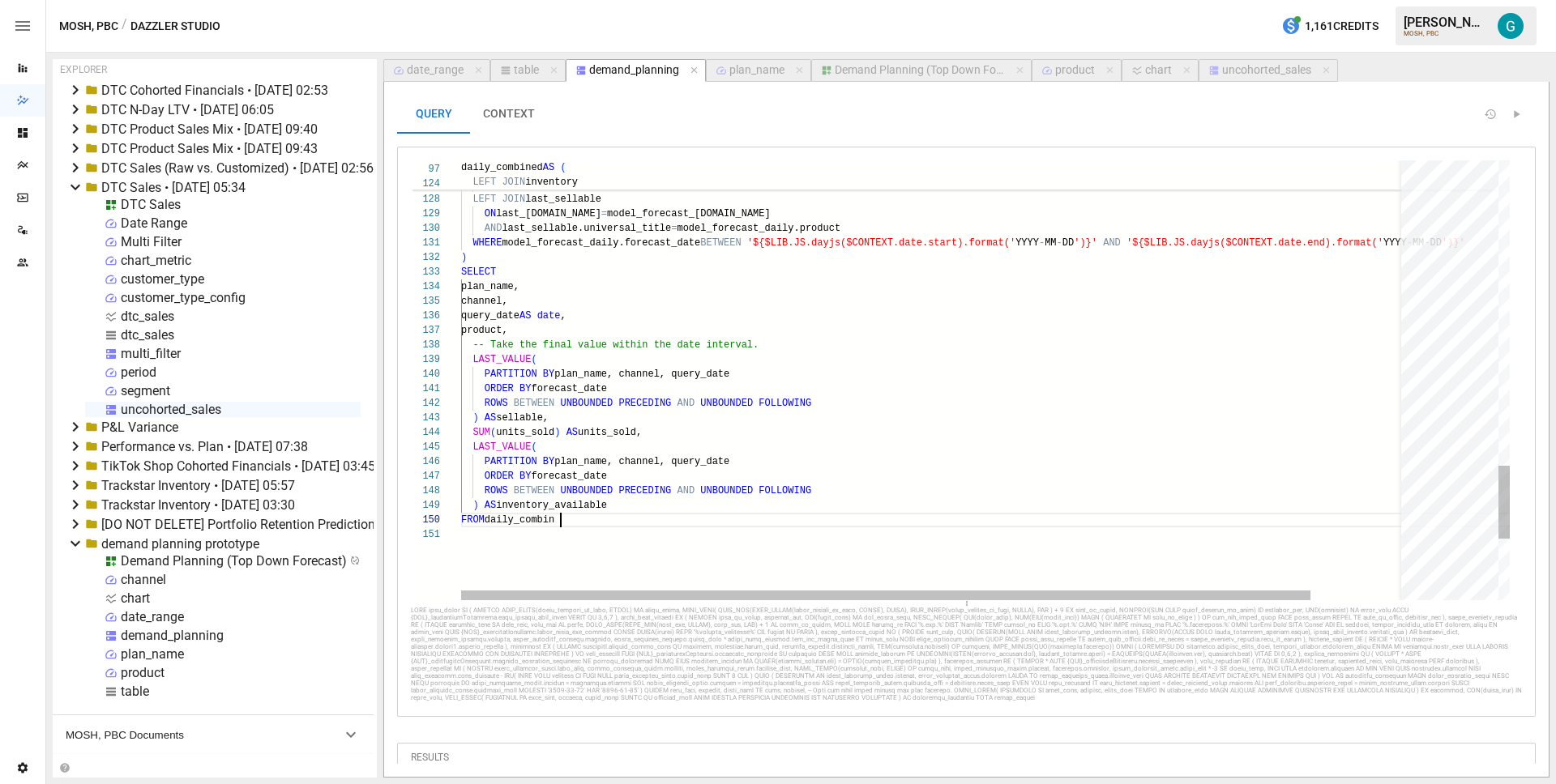
type textarea "**********"
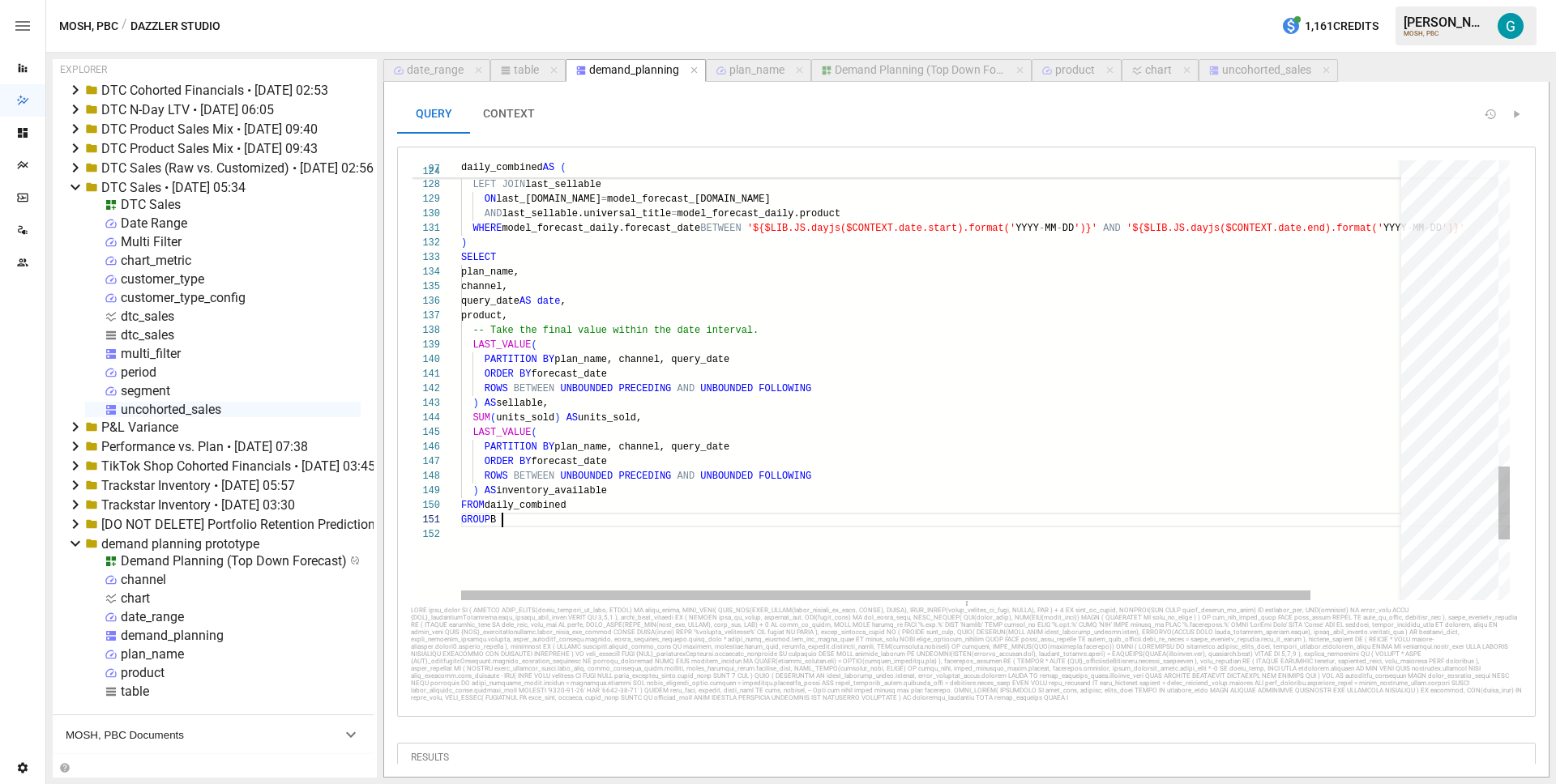
scroll to position [0, 52]
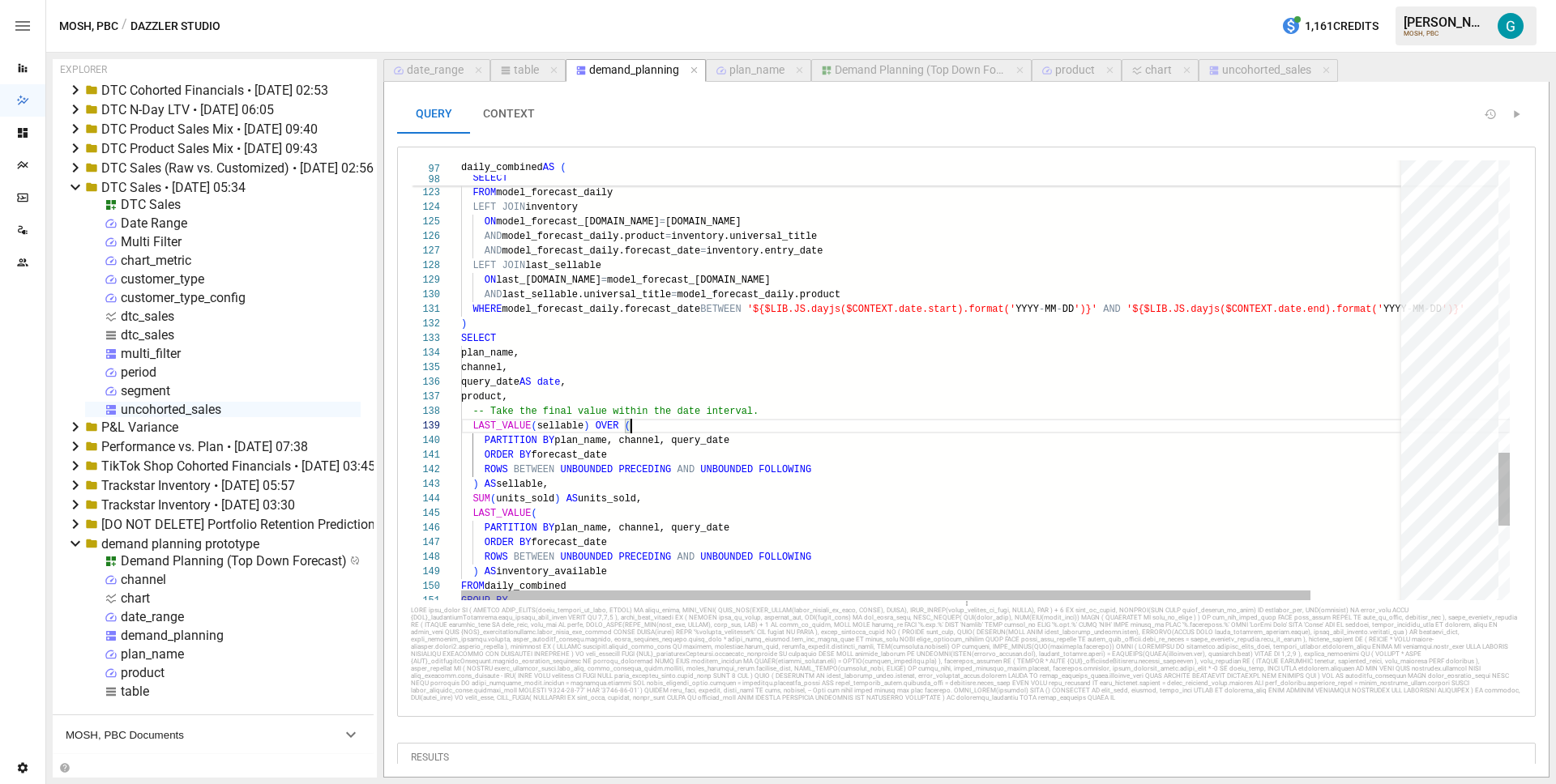
scroll to position [117, 170]
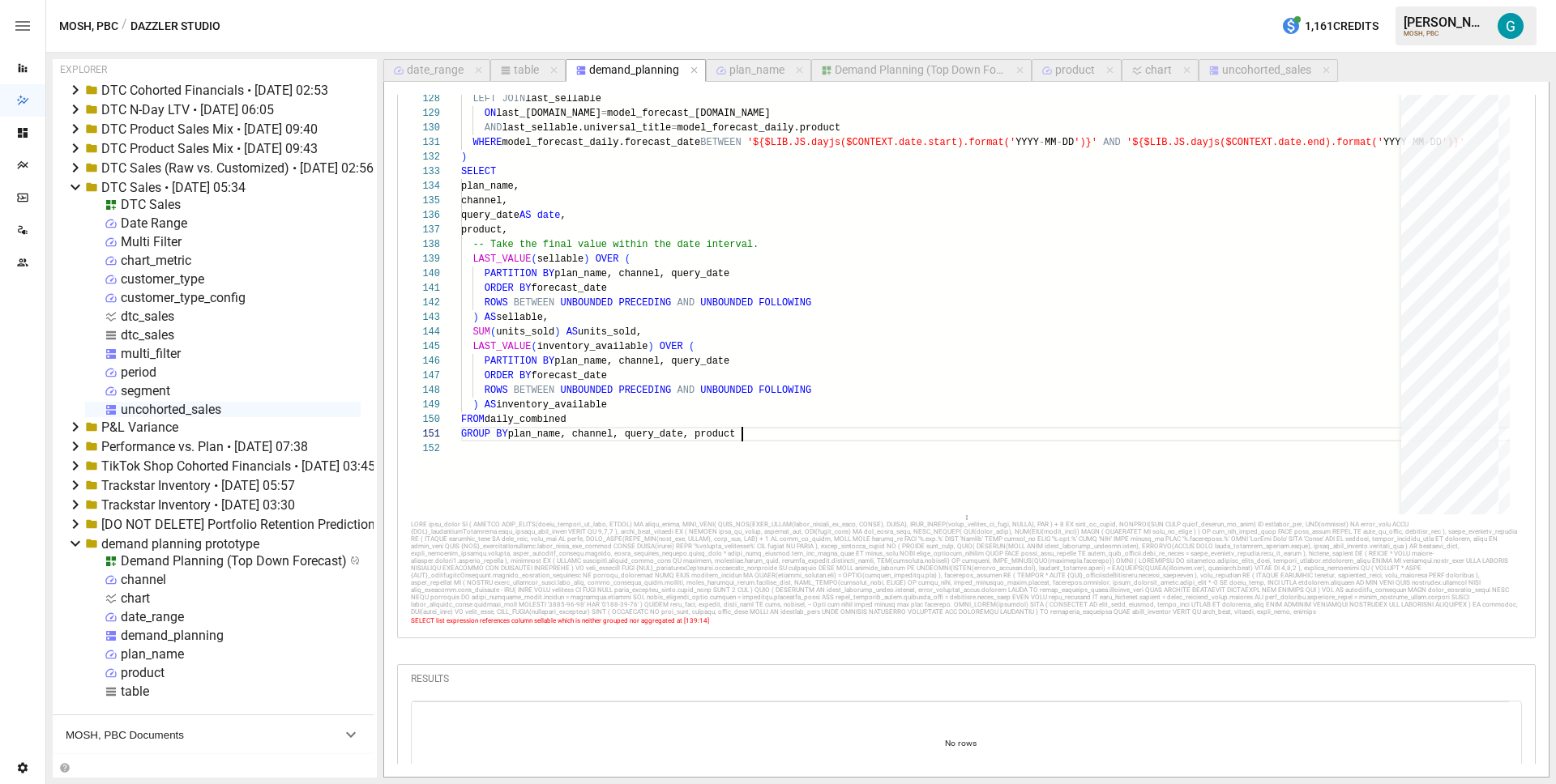
scroll to position [0, 0]
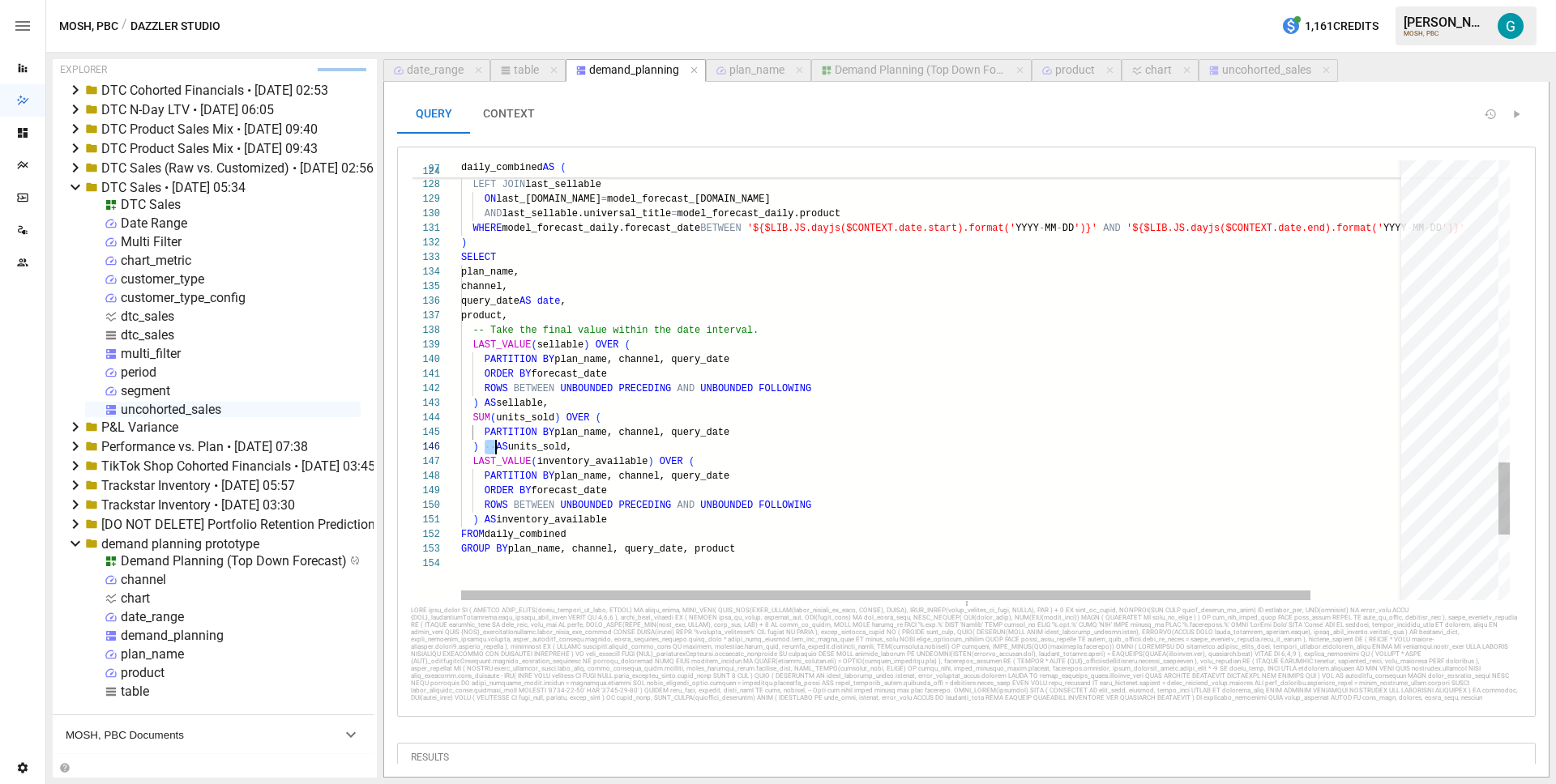
scroll to position [73, 24]
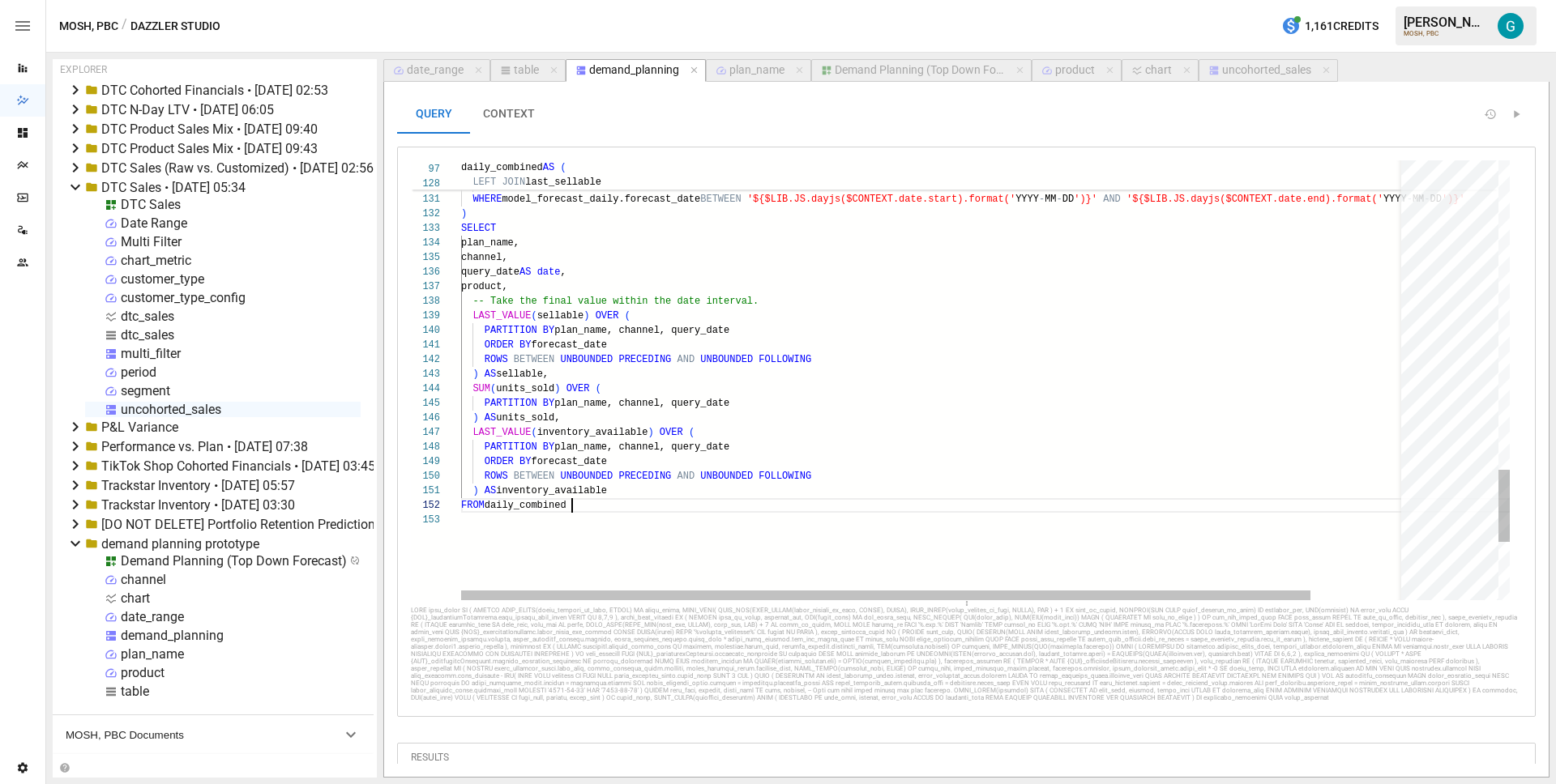
scroll to position [15, 111]
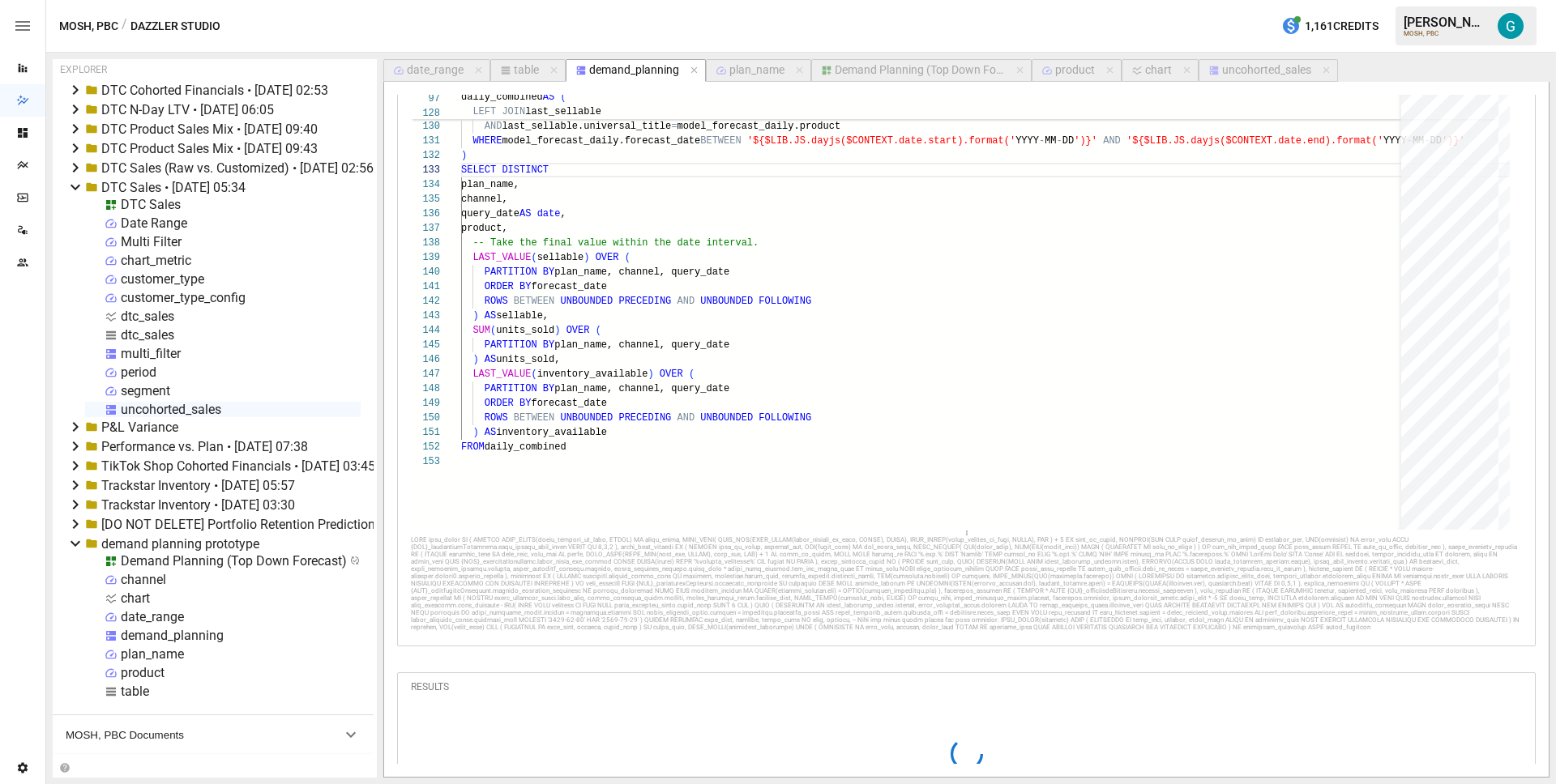
scroll to position [0, 0]
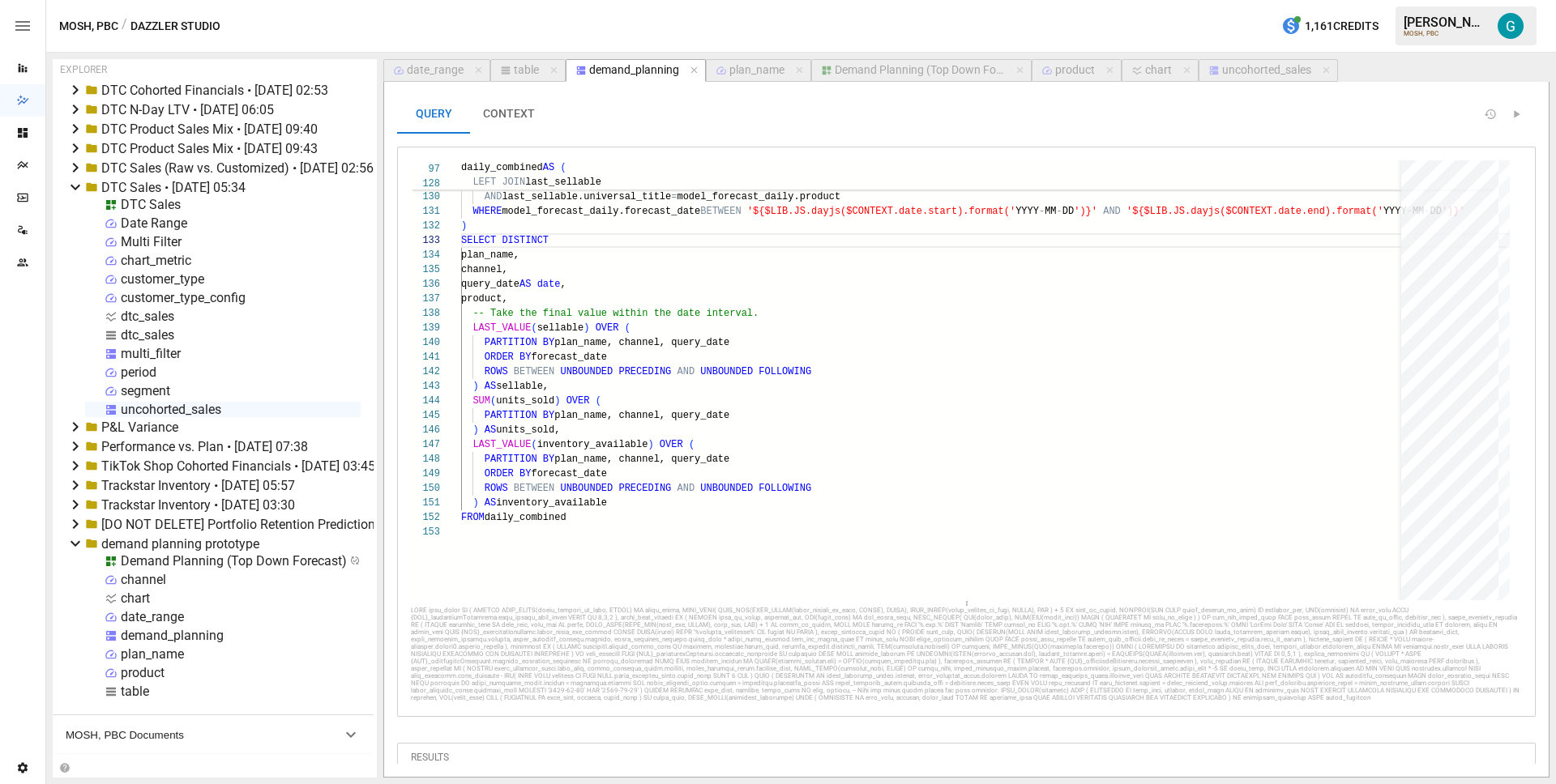
type textarea "**********"
click at [520, 114] on button "CONTEXT" at bounding box center [509, 114] width 78 height 39
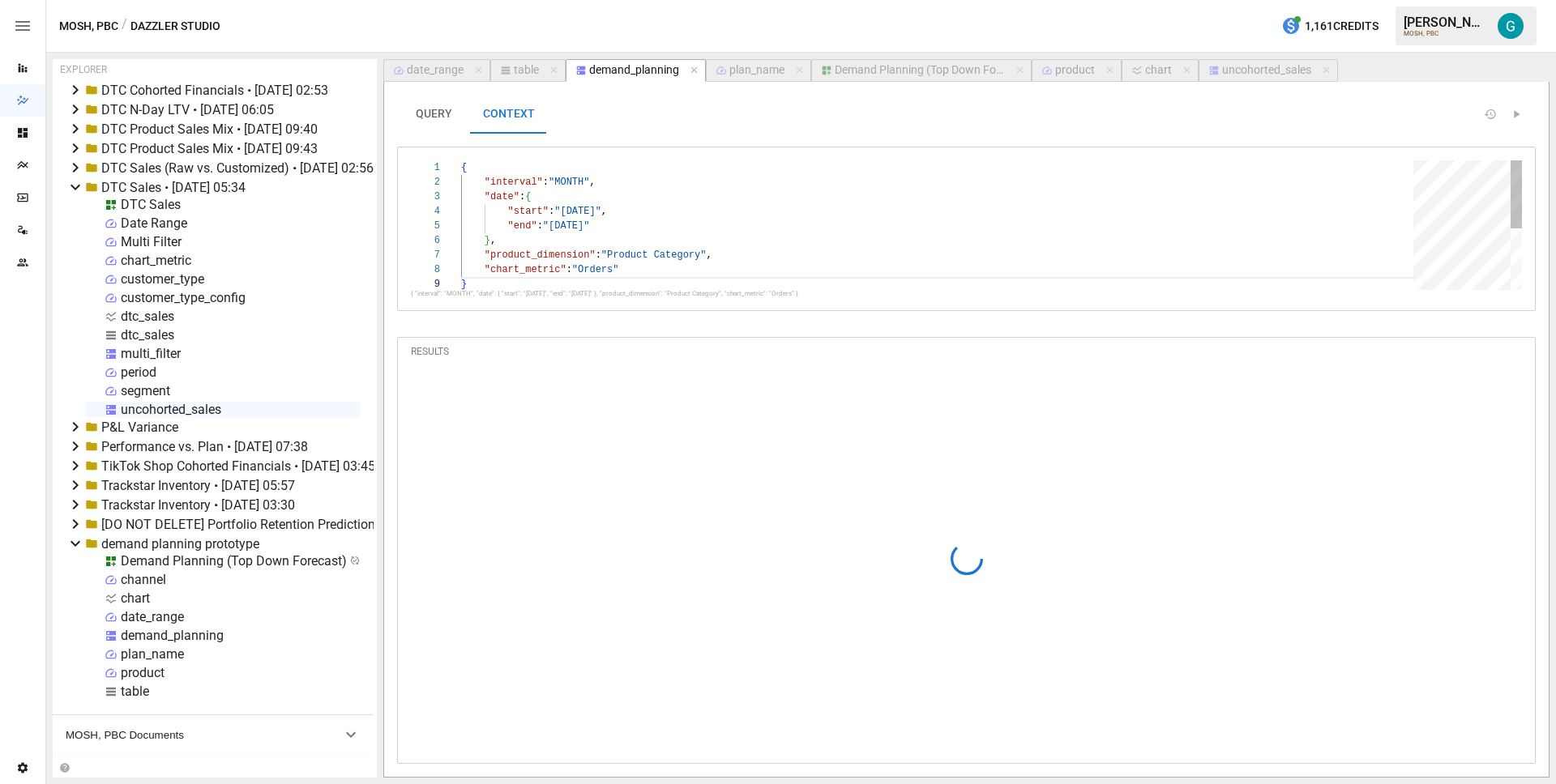
click at [661, 269] on div ""end" : "2025-07-31" } , "product_dimension" : "Product Category" , "chart_metr…" at bounding box center [942, 283] width 964 height 247
type textarea "**********"
click at [421, 120] on button "QUERY" at bounding box center [433, 114] width 73 height 39
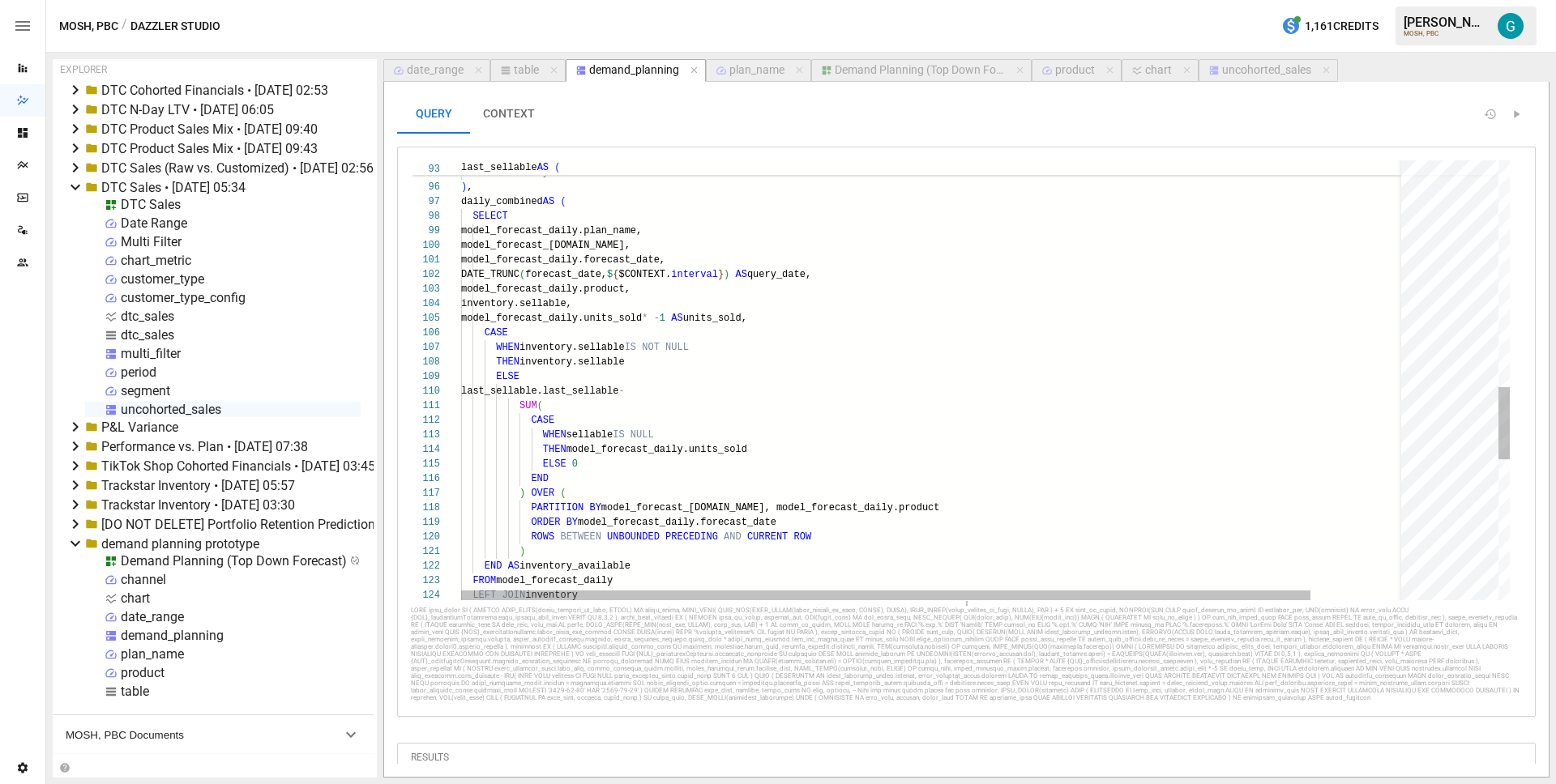
click at [721, 273] on div "END AS inventory_available FROM model_forecast_daily LEFT JOIN inventory ORDER …" at bounding box center [988, 123] width 1053 height 2657
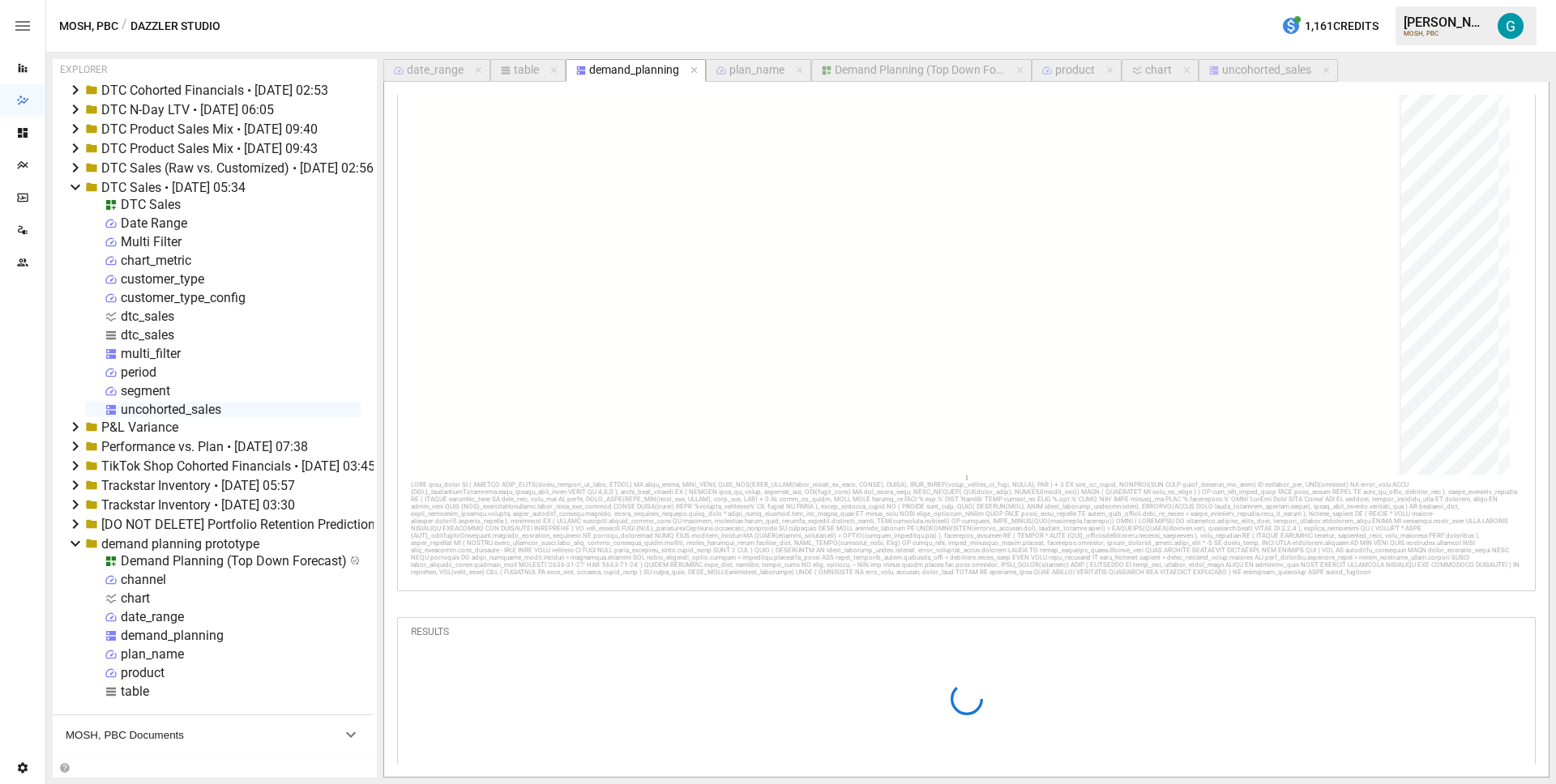
scroll to position [159, 0]
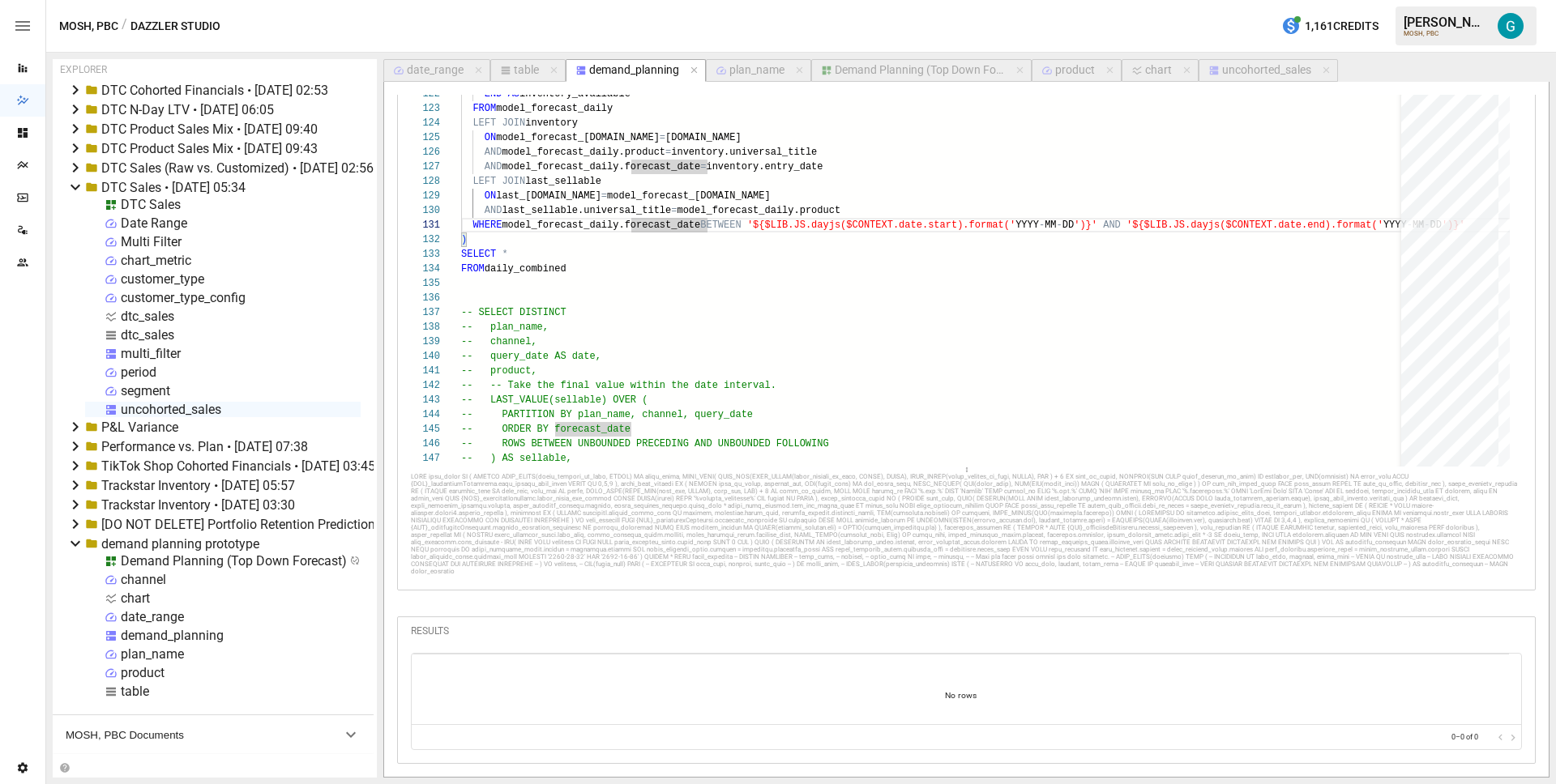
scroll to position [0, 0]
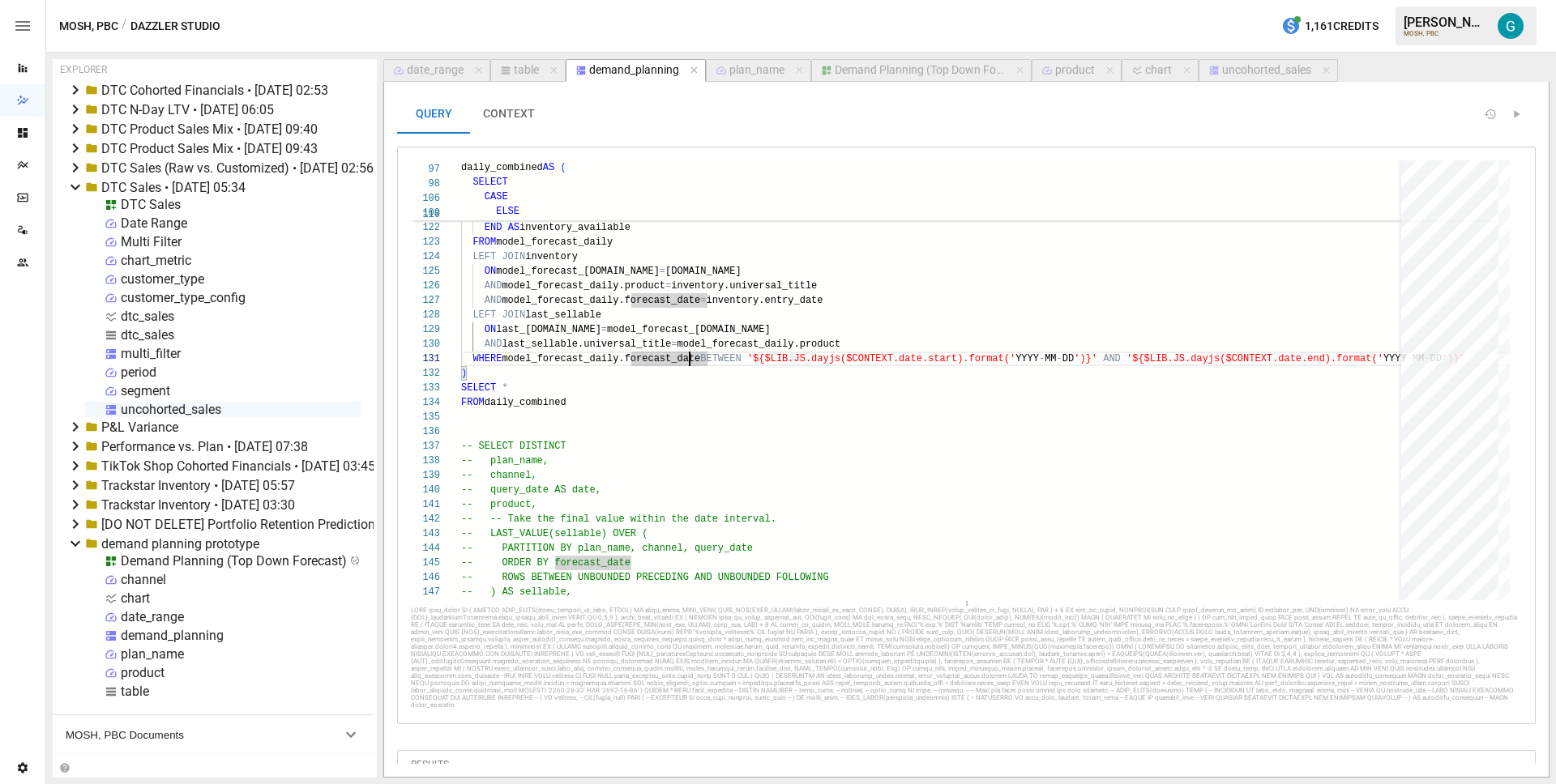
type textarea "**********"
click at [502, 115] on button "CONTEXT" at bounding box center [509, 114] width 78 height 39
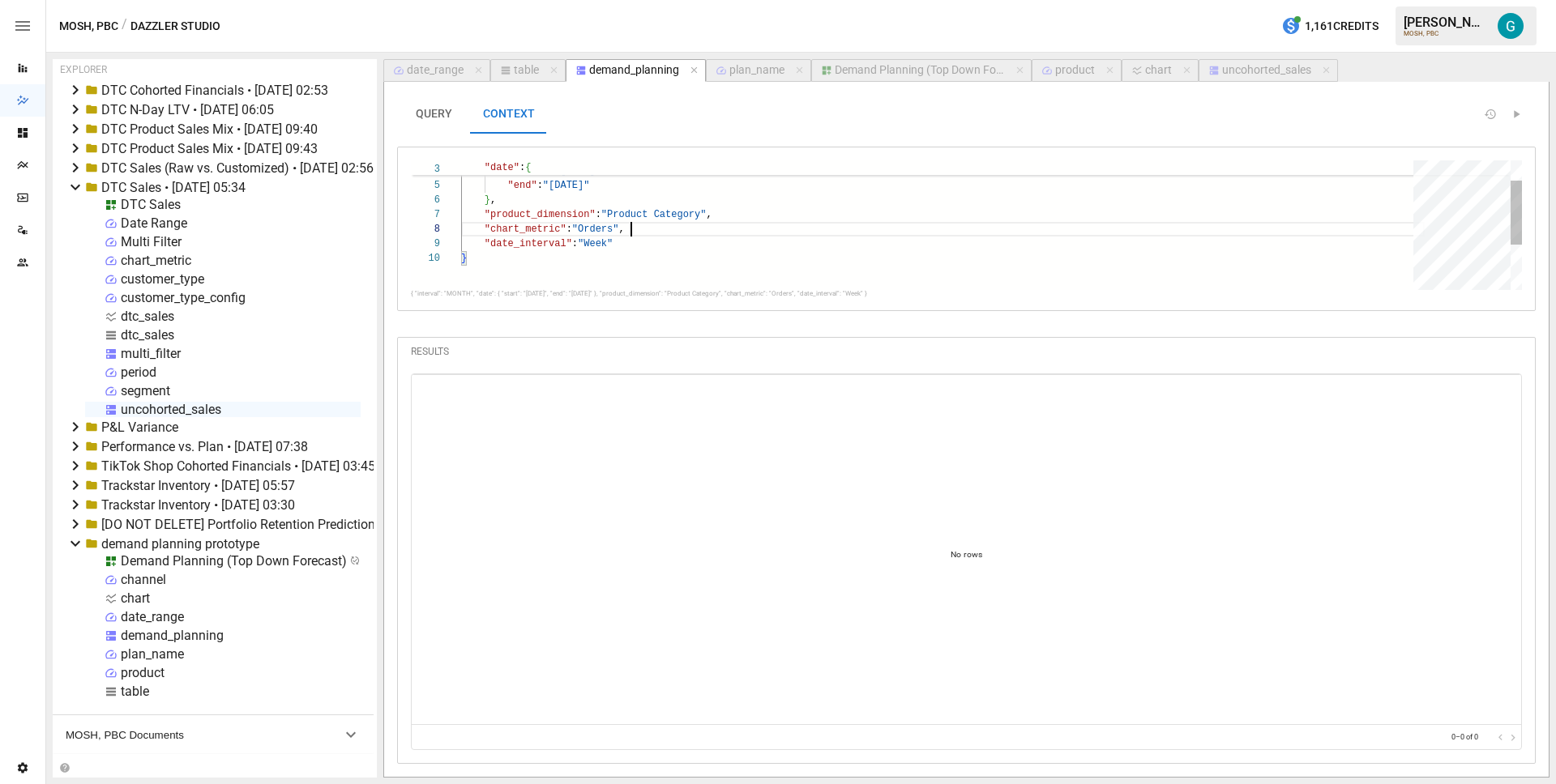
scroll to position [88, 0]
drag, startPoint x: 687, startPoint y: 235, endPoint x: 356, endPoint y: 212, distance: 331.8
click at [461, 212] on div ""start" : "2025-07-01" , "end" : "2025-07-31" } , "product_dimension" : "Produc…" at bounding box center [942, 251] width 964 height 261
type textarea "**********"
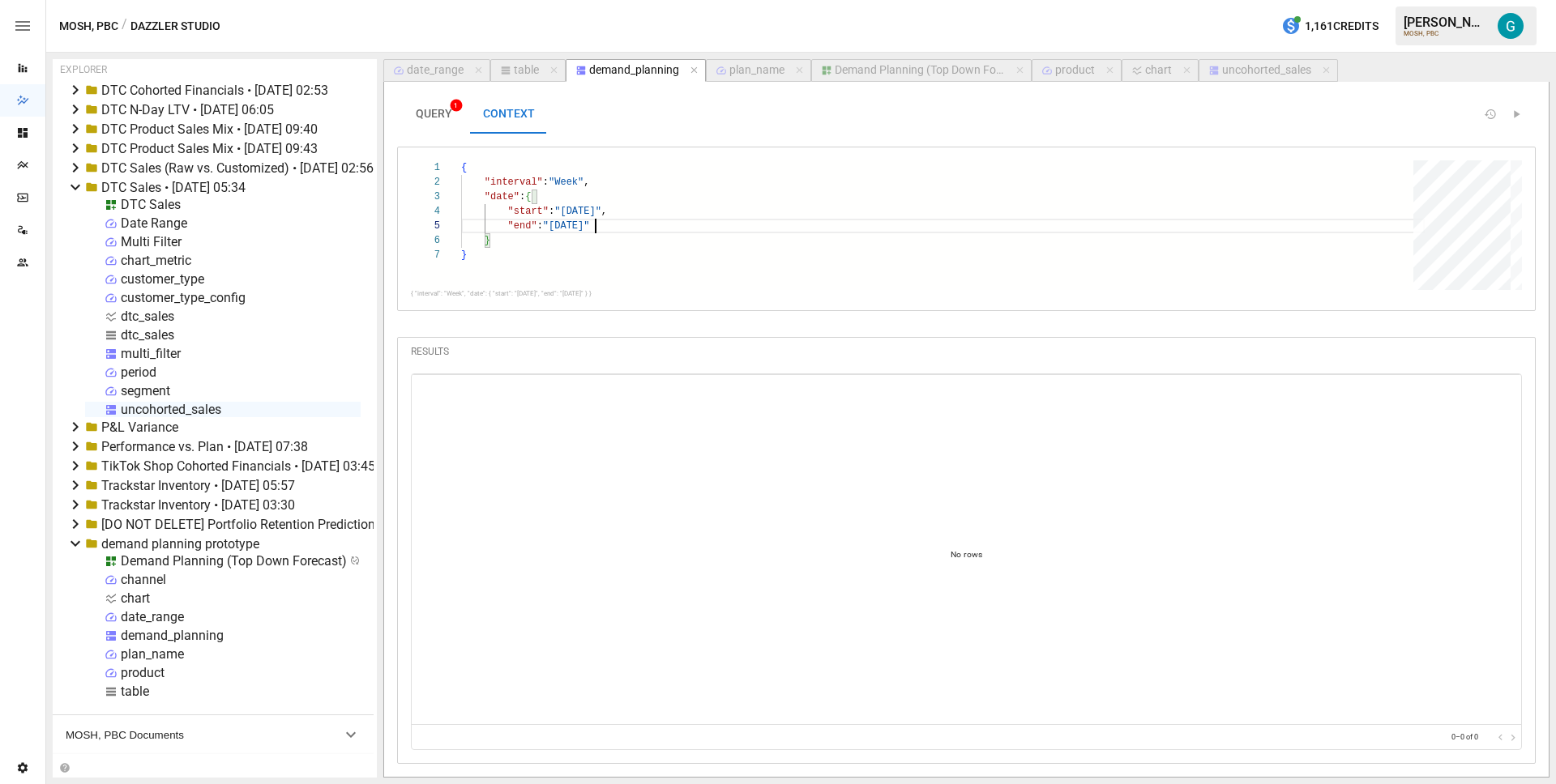
click at [446, 114] on span "QUERY 1" at bounding box center [434, 113] width 37 height 15
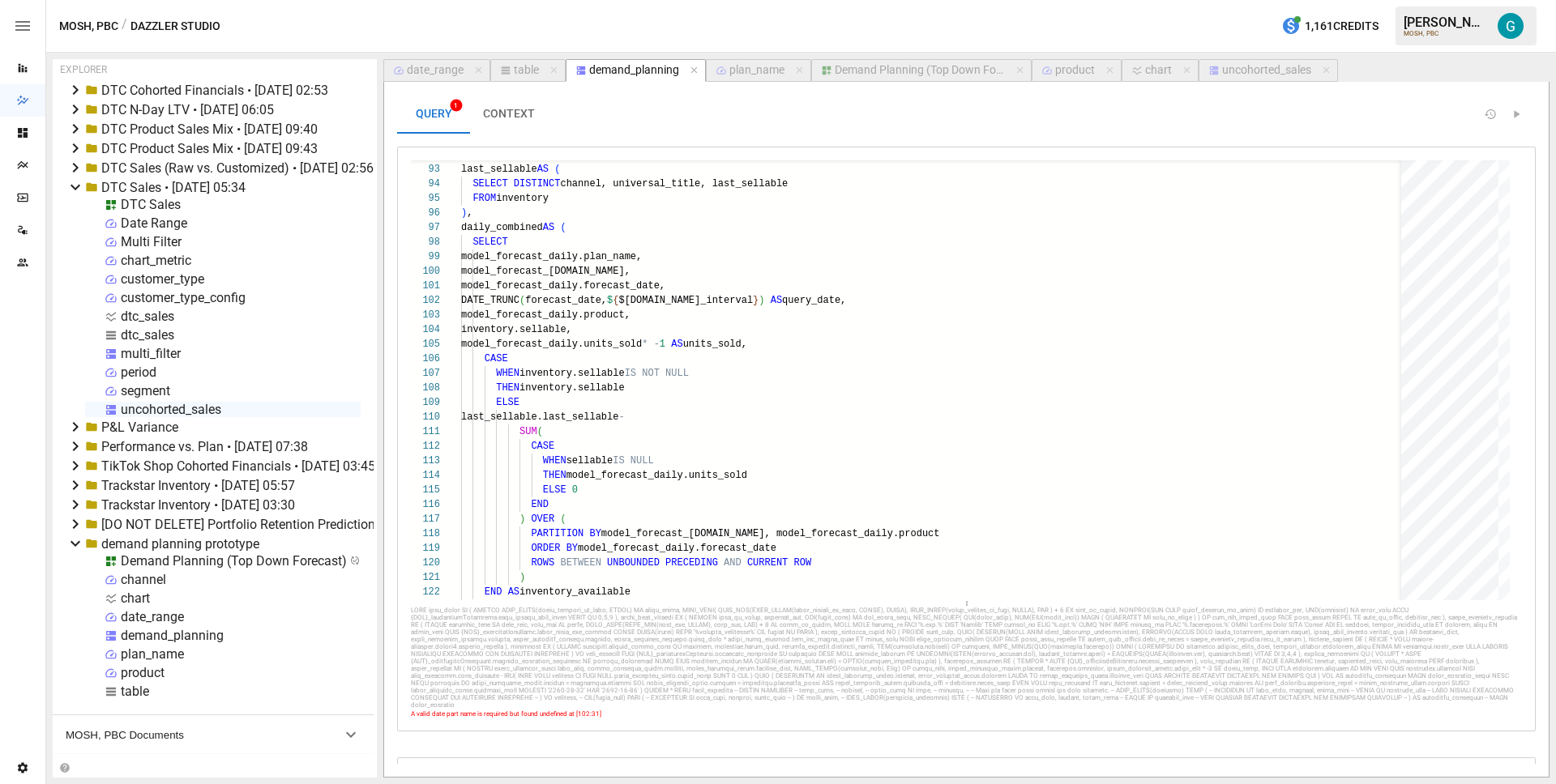
click at [1265, 82] on div "QUERY 1 CONTEXT 123 120 121 122 117 118 119 115 116 112 113 114 109 110 111 106…" at bounding box center [966, 429] width 1165 height 695
click at [731, 302] on div "FROM model_forecast_daily ROWS BETWEEN UNBOUNDED PRECEDING AND CURRENT ROW ) EN…" at bounding box center [988, 170] width 1053 height 2700
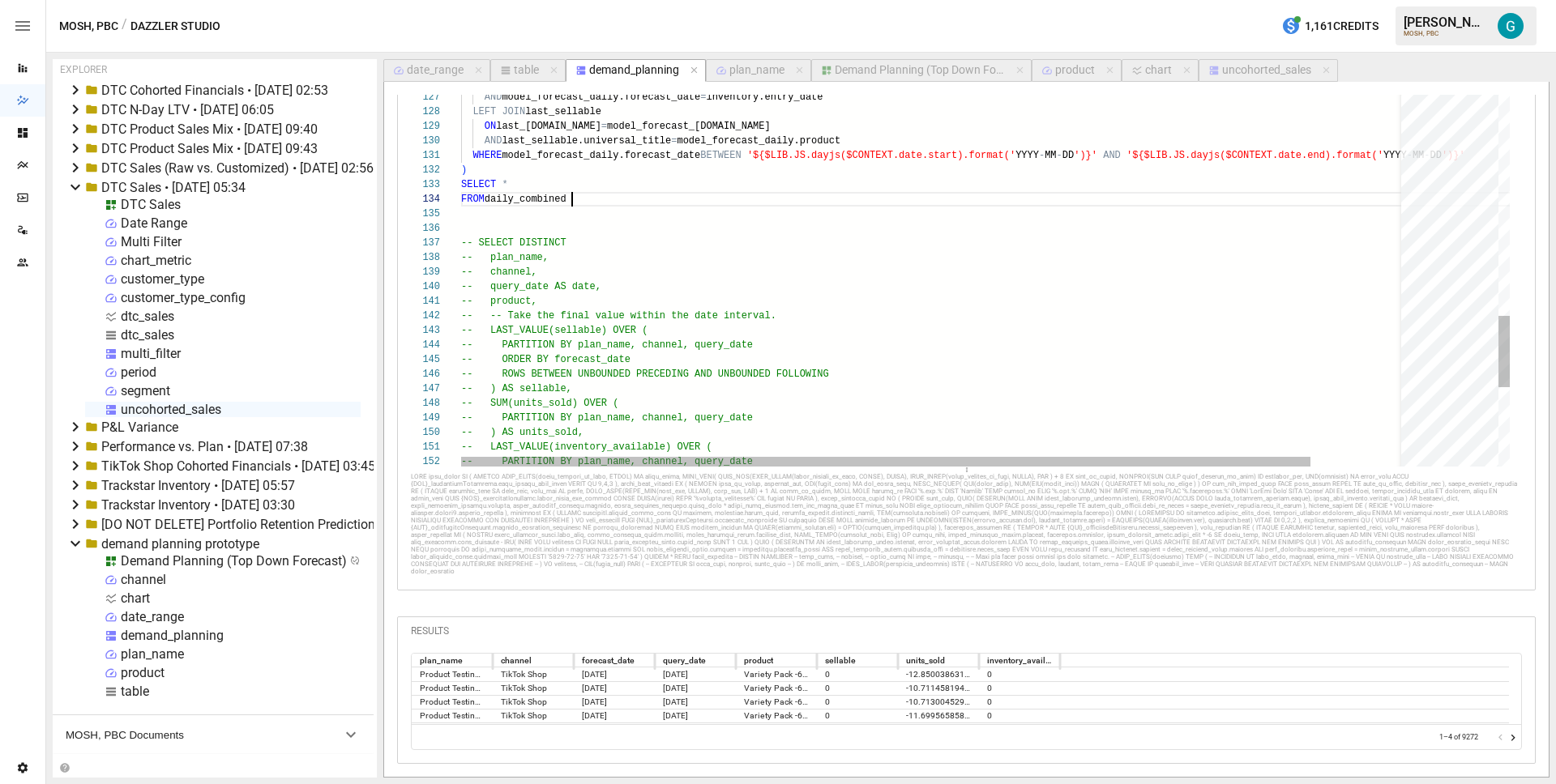
scroll to position [29, 0]
drag, startPoint x: 703, startPoint y: 180, endPoint x: 406, endPoint y: 154, distance: 298.1
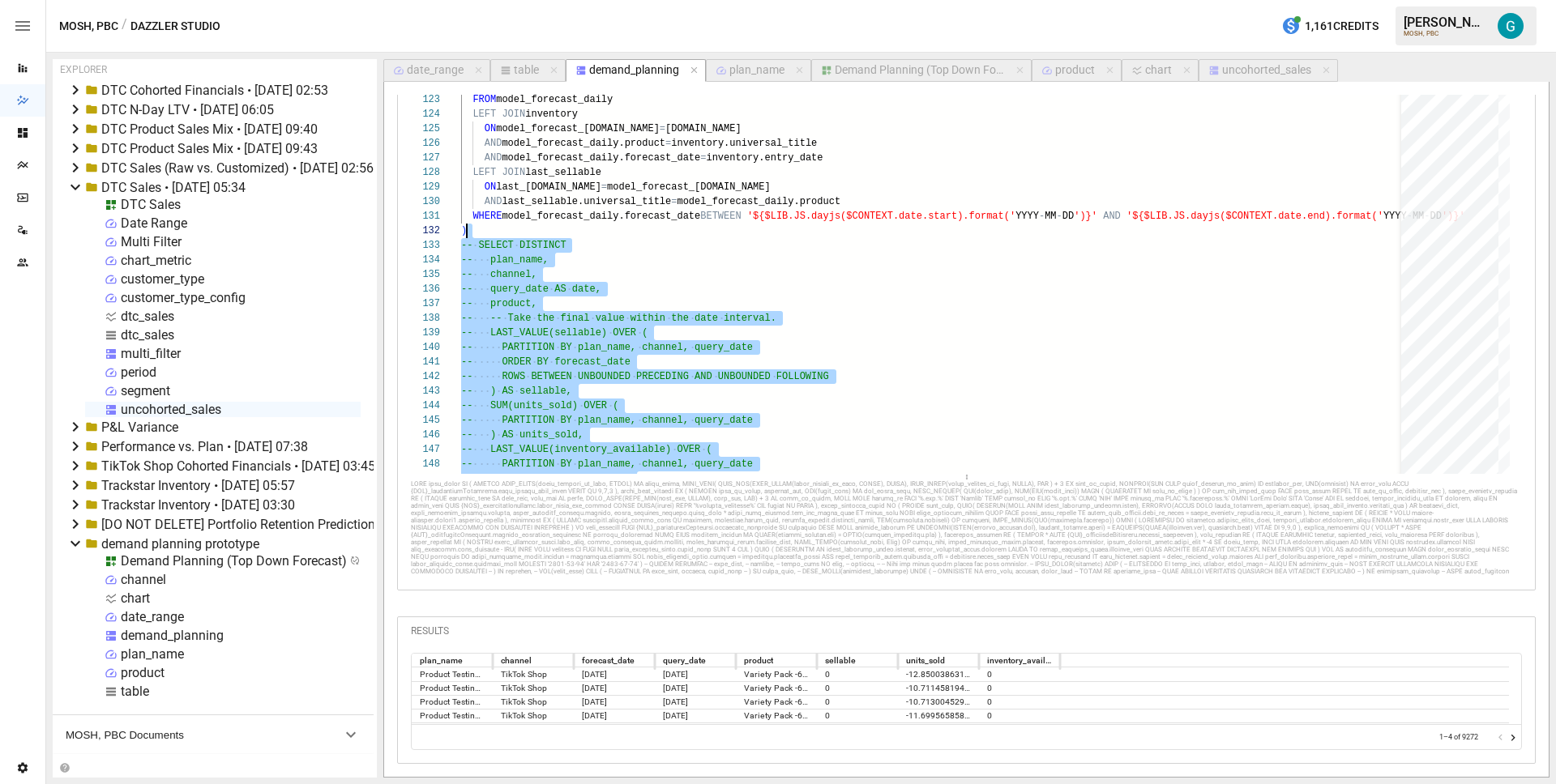
scroll to position [29, 6]
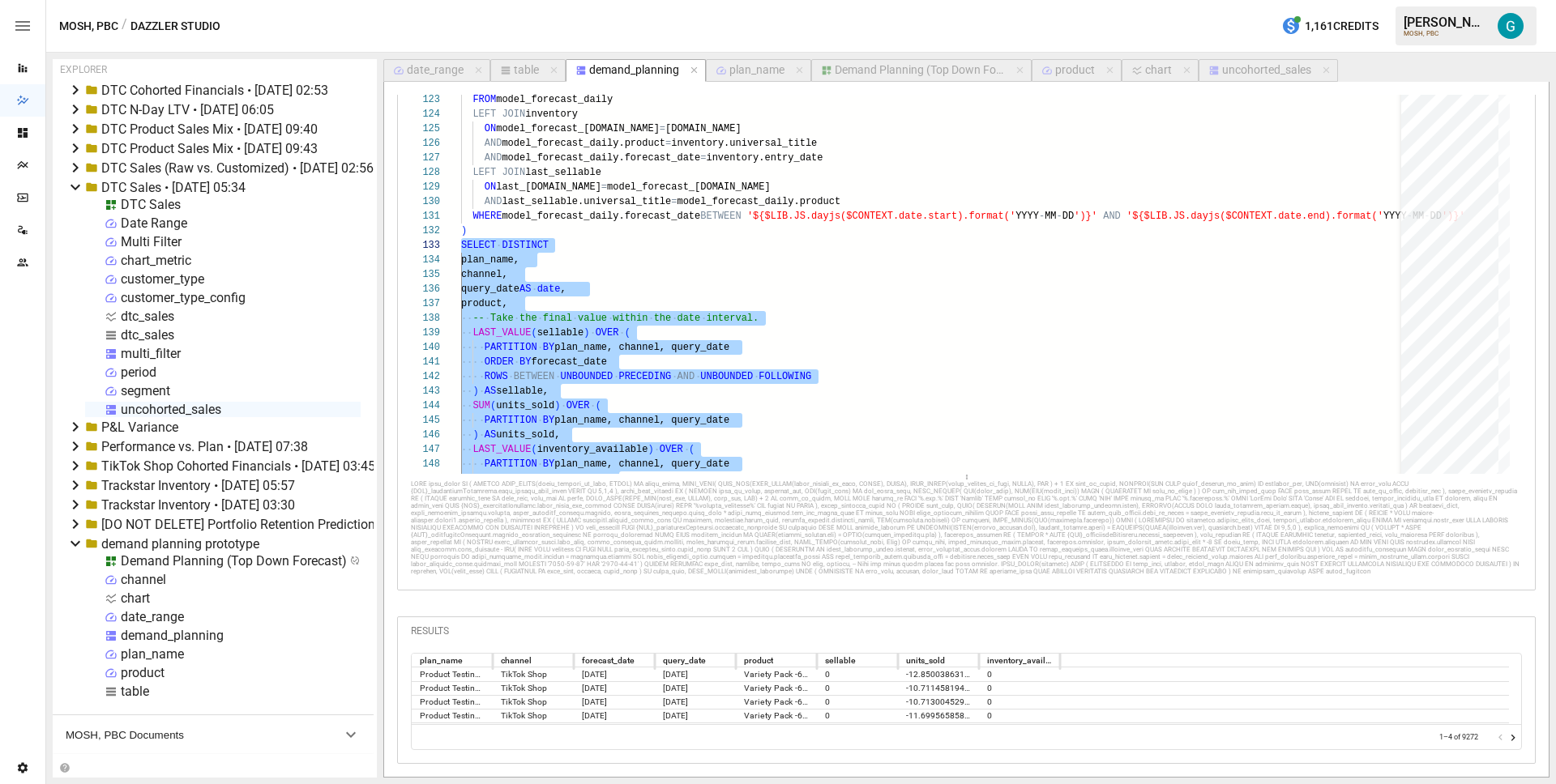
type textarea "**********"
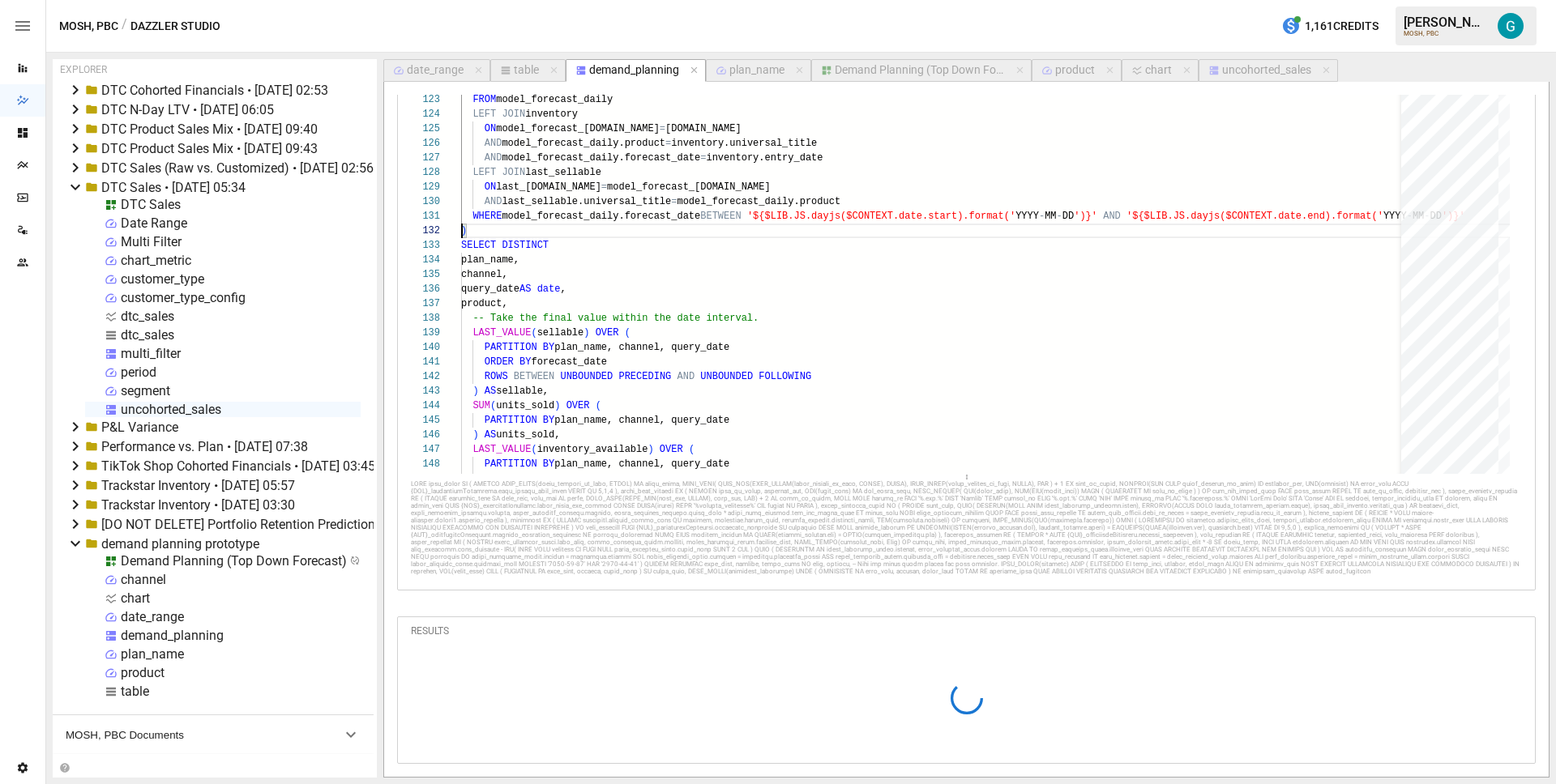
scroll to position [159, 0]
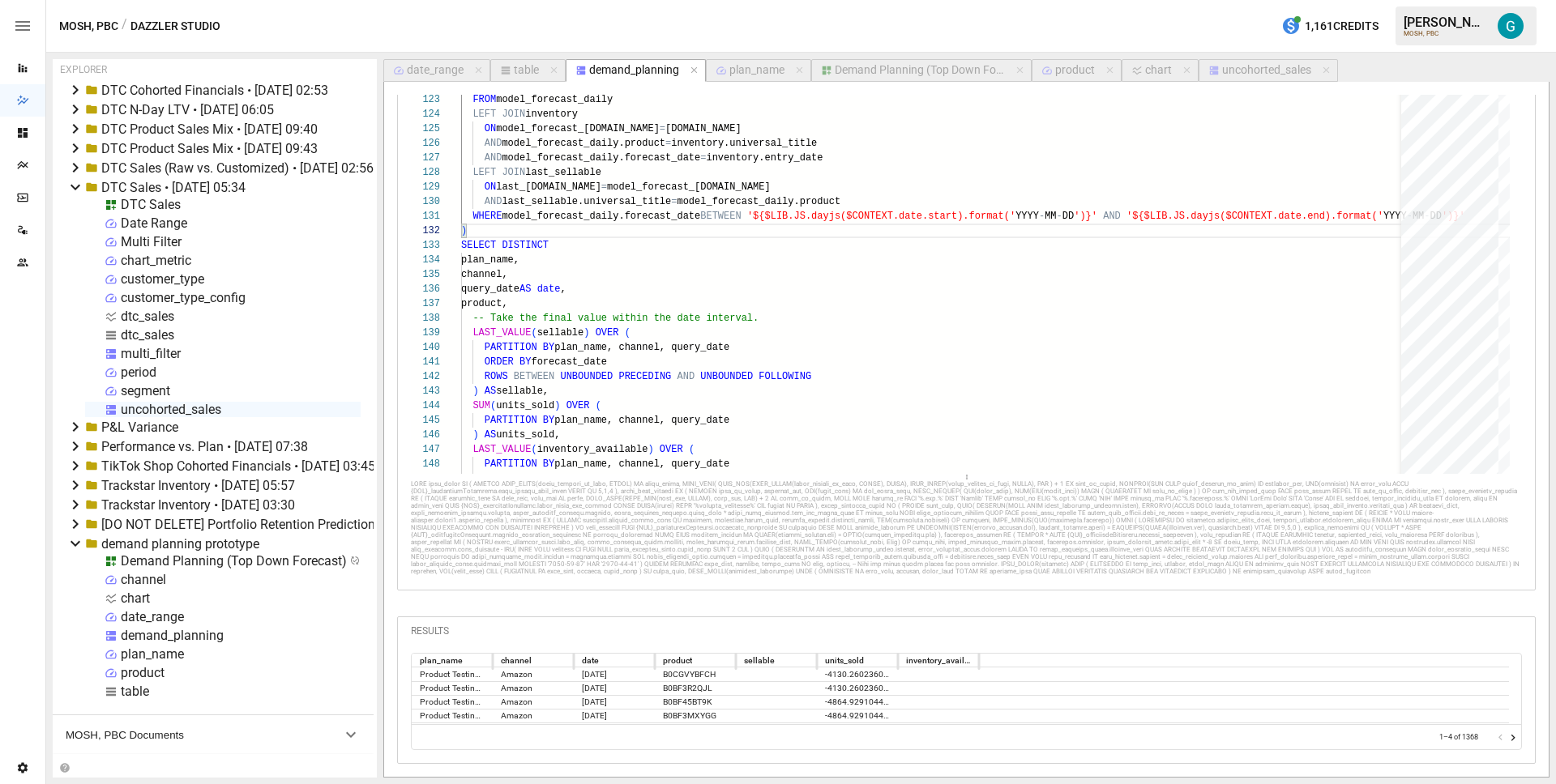
click at [933, 68] on div "Demand Planning (Top Down Forecast)" at bounding box center [919, 70] width 170 height 15
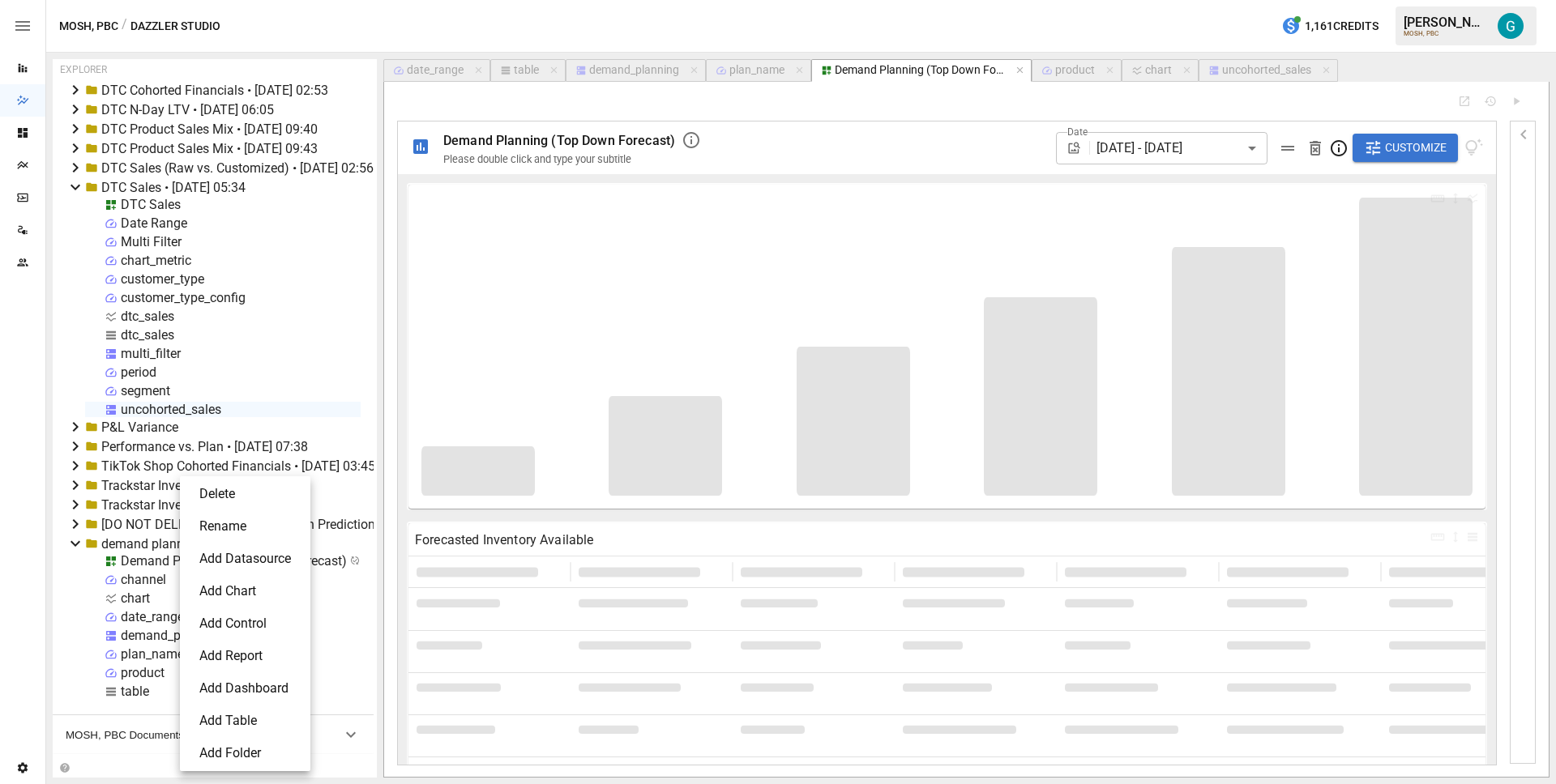
click at [216, 624] on li "Add Control" at bounding box center [245, 624] width 118 height 32
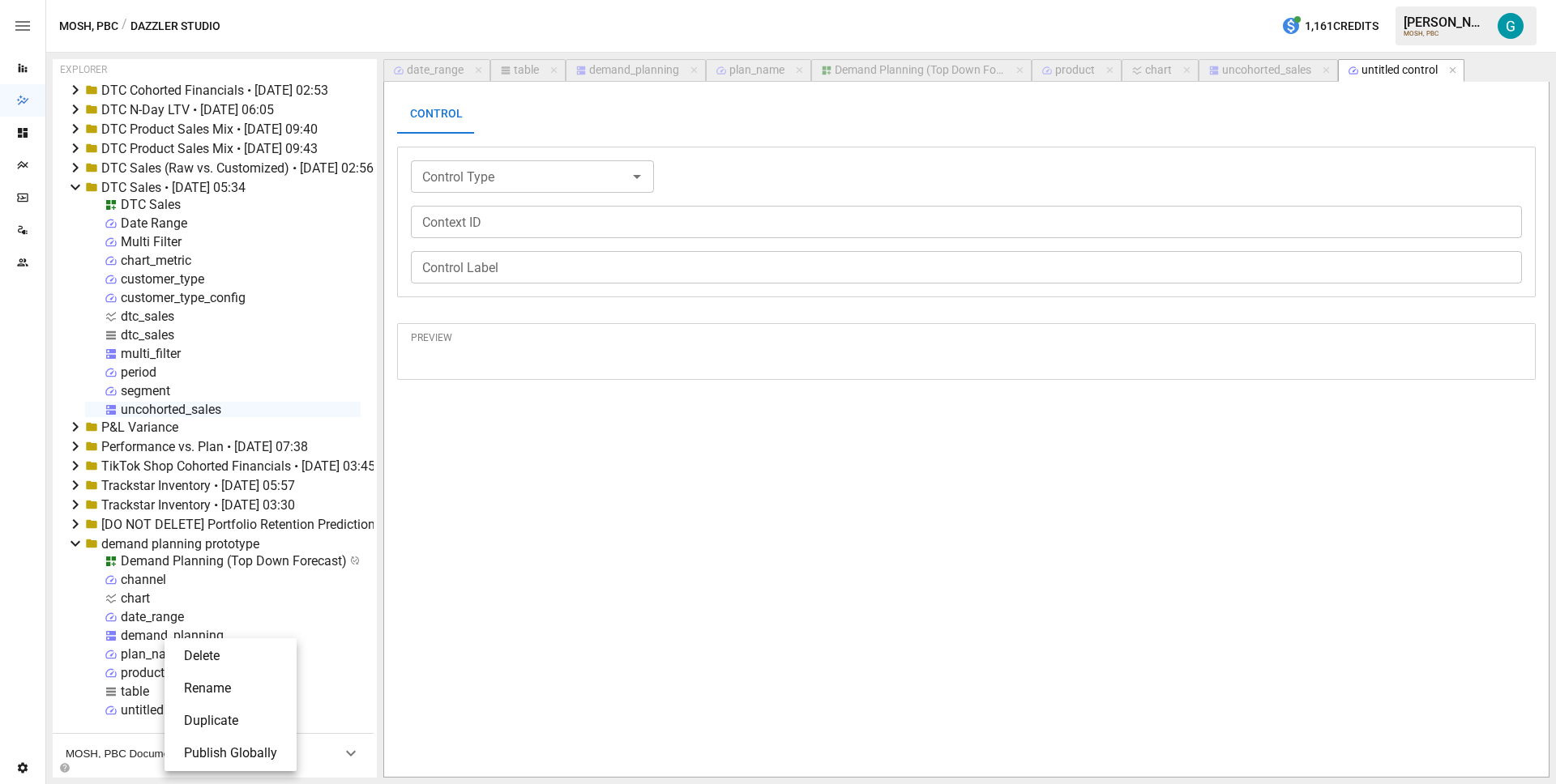
click at [212, 688] on li "Rename" at bounding box center [230, 688] width 119 height 32
type input "********"
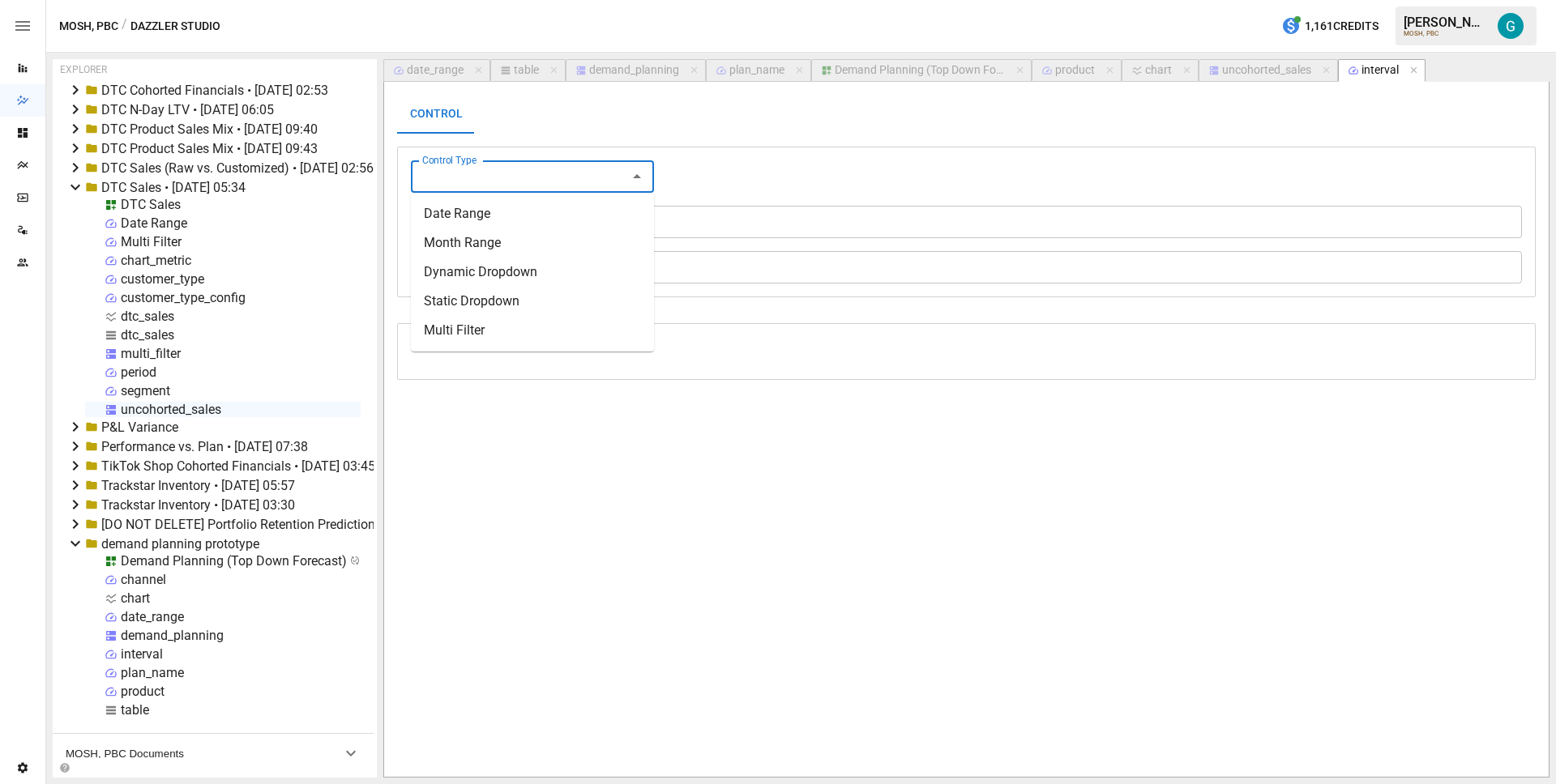
click at [544, 182] on input "Control Type" at bounding box center [519, 177] width 207 height 23
drag, startPoint x: 506, startPoint y: 293, endPoint x: 505, endPoint y: 283, distance: 10.0
click at [506, 294] on li "Static Dropdown" at bounding box center [532, 301] width 243 height 29
type input "**********"
click at [516, 217] on input "Context ID" at bounding box center [966, 222] width 1111 height 32
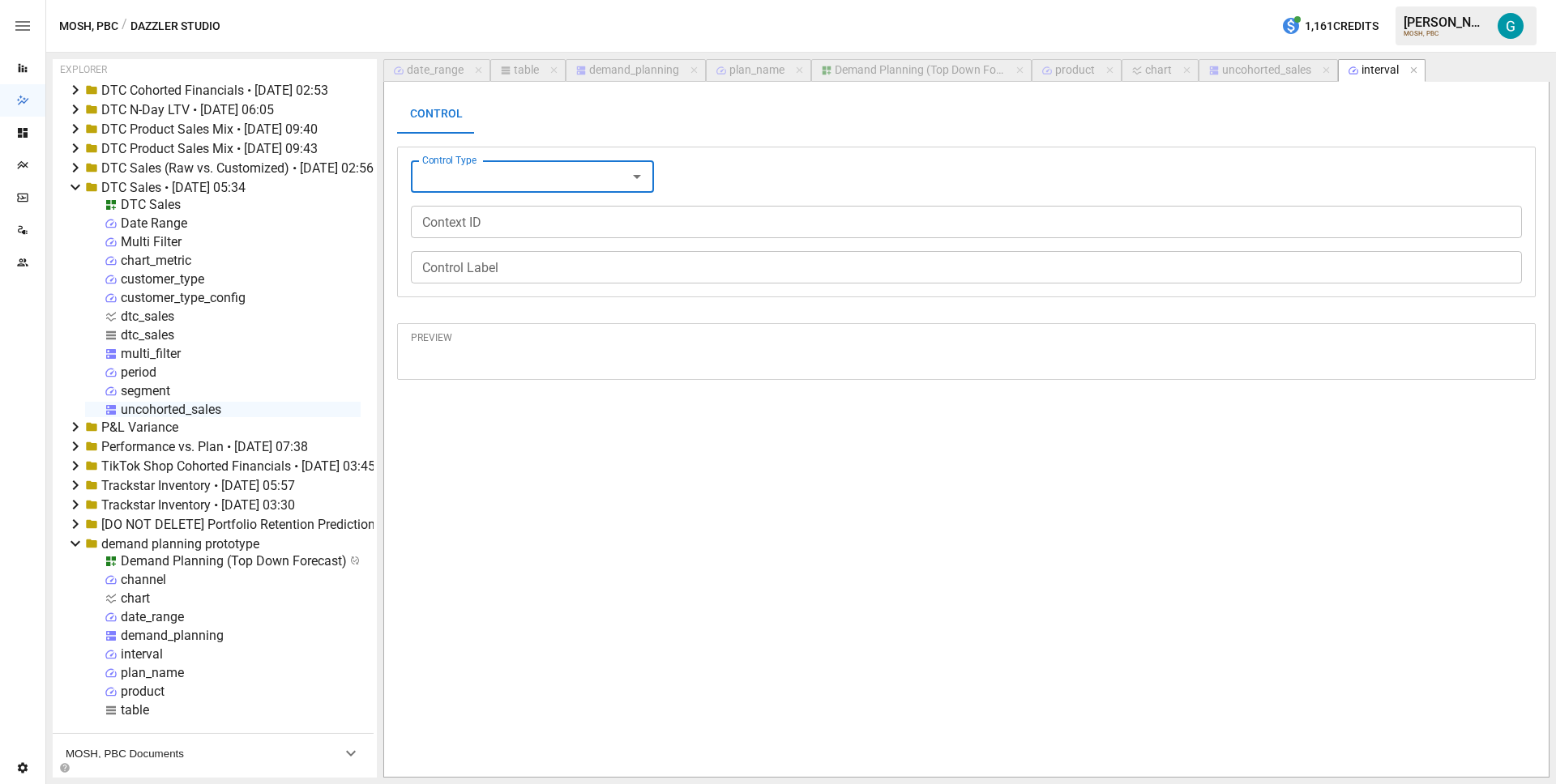
type input "**********"
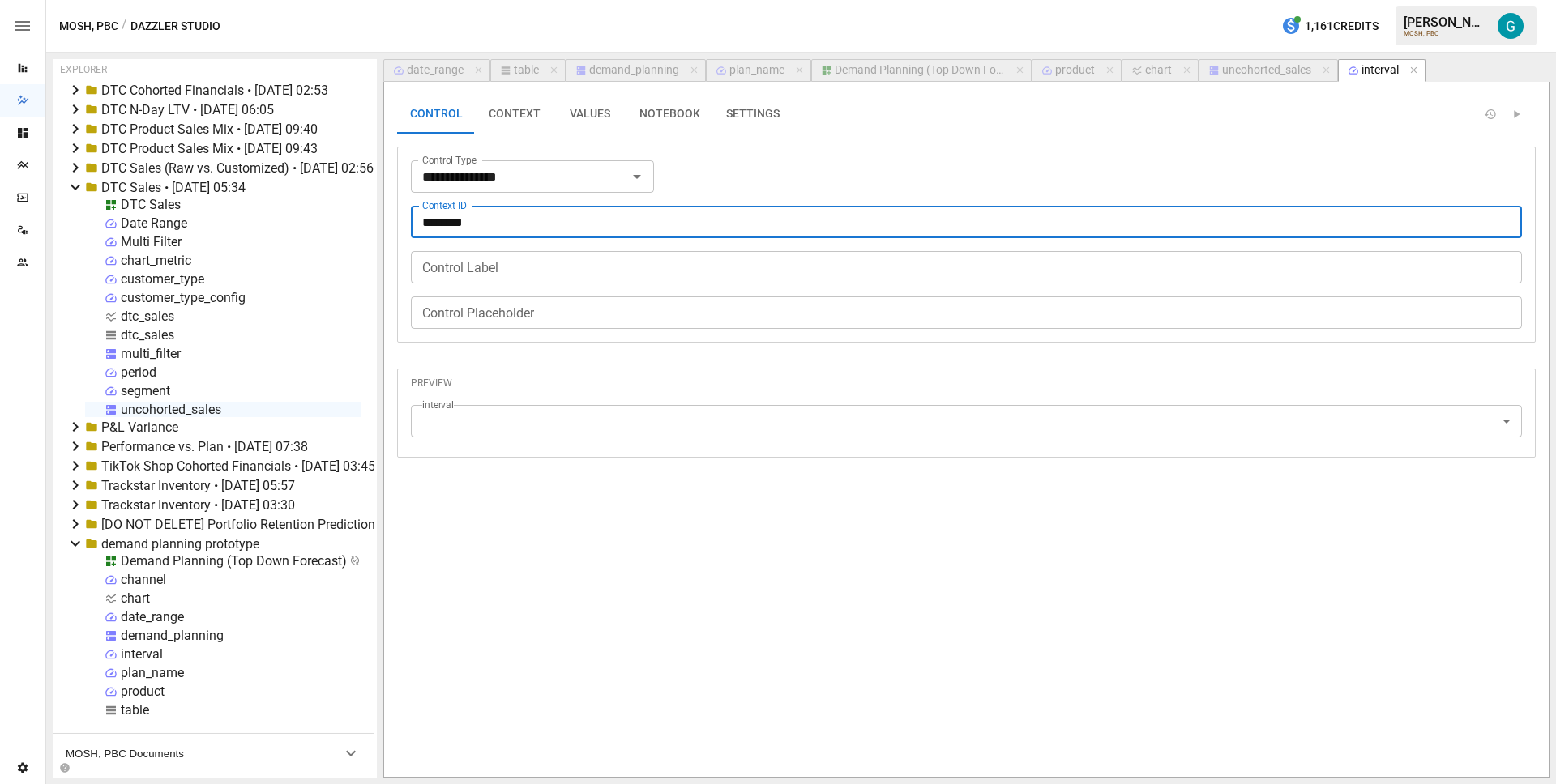
type input "********"
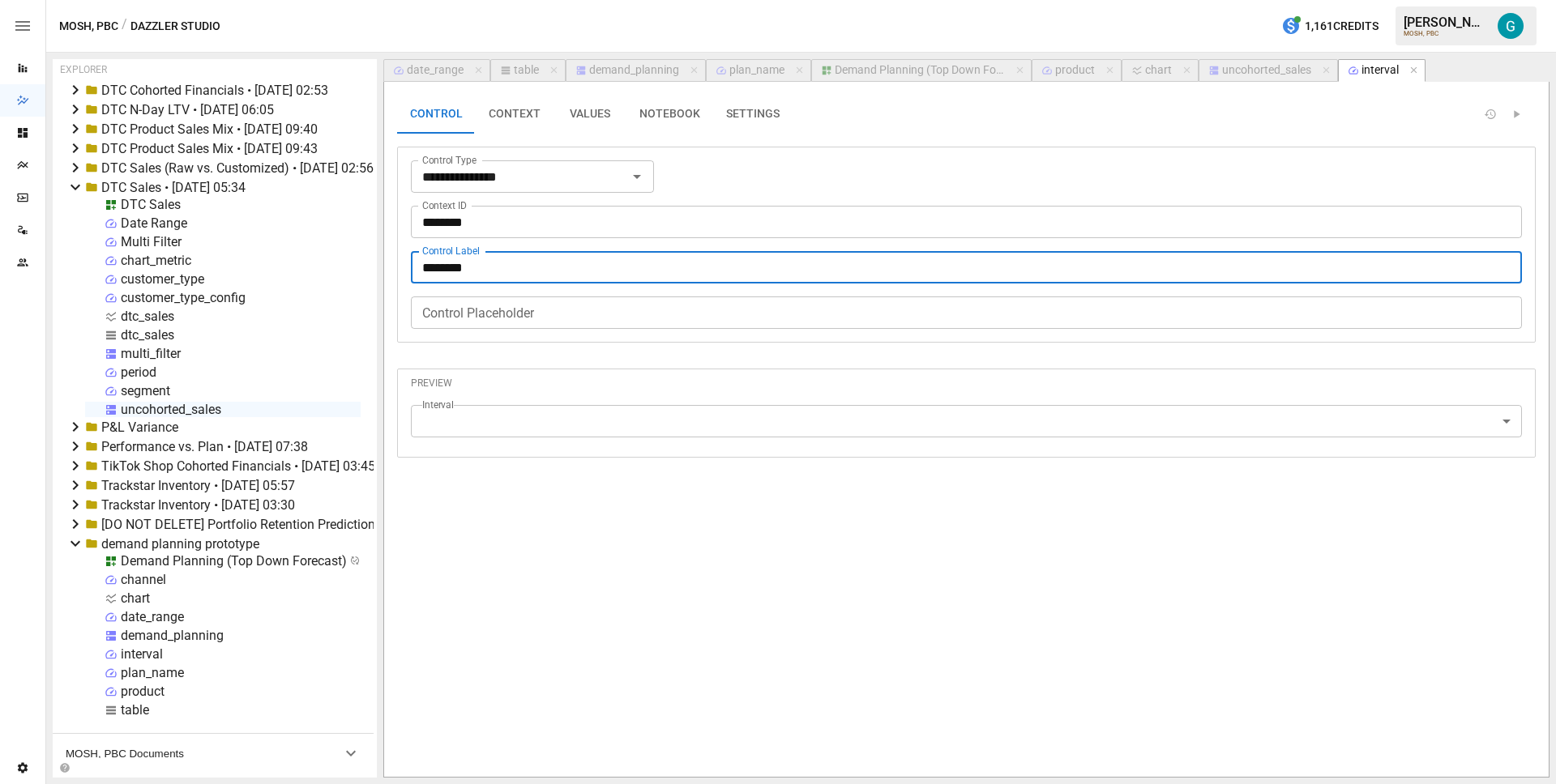
type input "********"
click at [592, 111] on button "VALUES" at bounding box center [590, 114] width 73 height 39
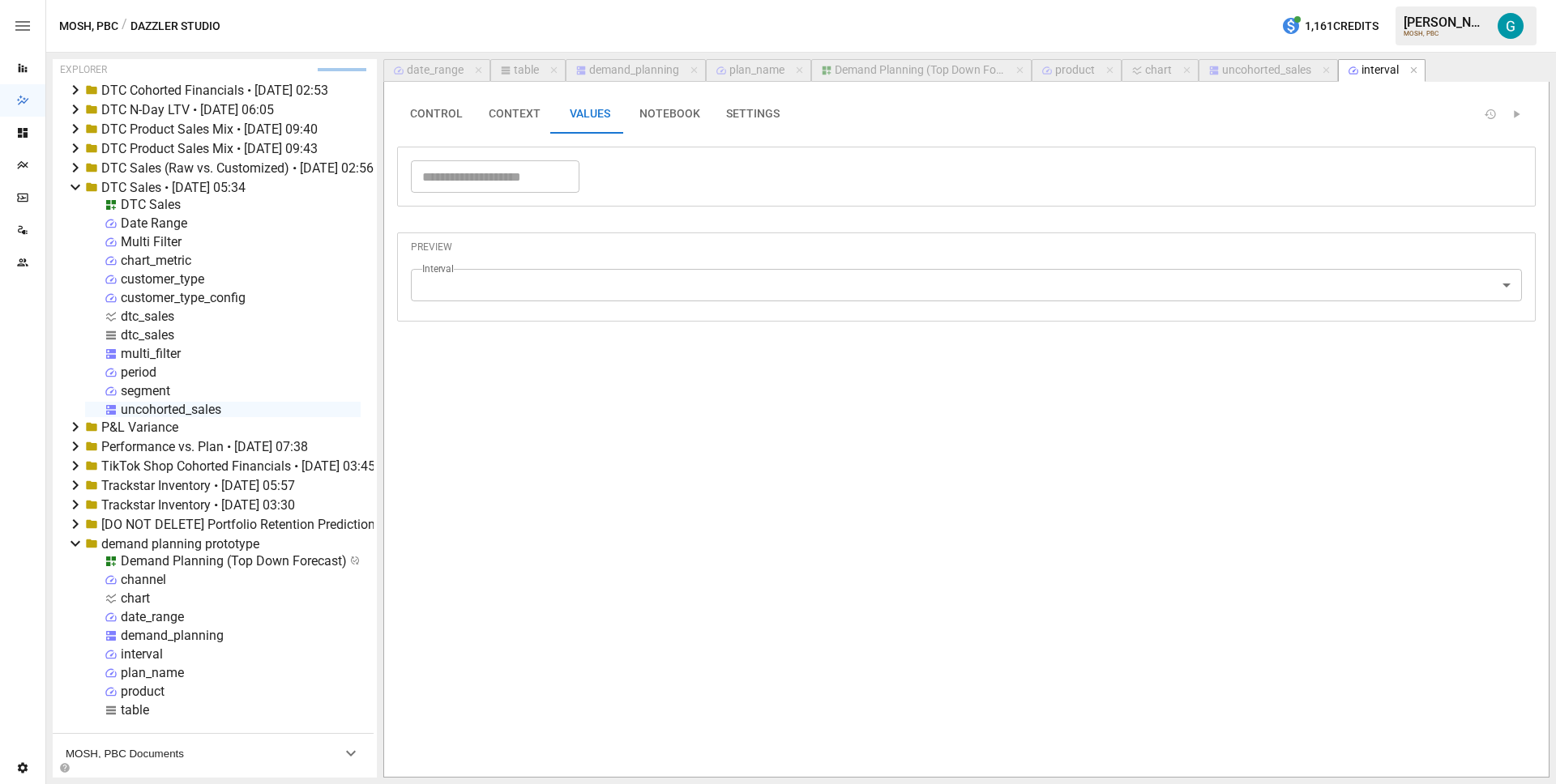
click at [475, 191] on div "​" at bounding box center [495, 177] width 169 height 32
type input "****"
type input "***"
click at [937, 68] on div "Demand Planning (Top Down Forecast)" at bounding box center [919, 70] width 170 height 15
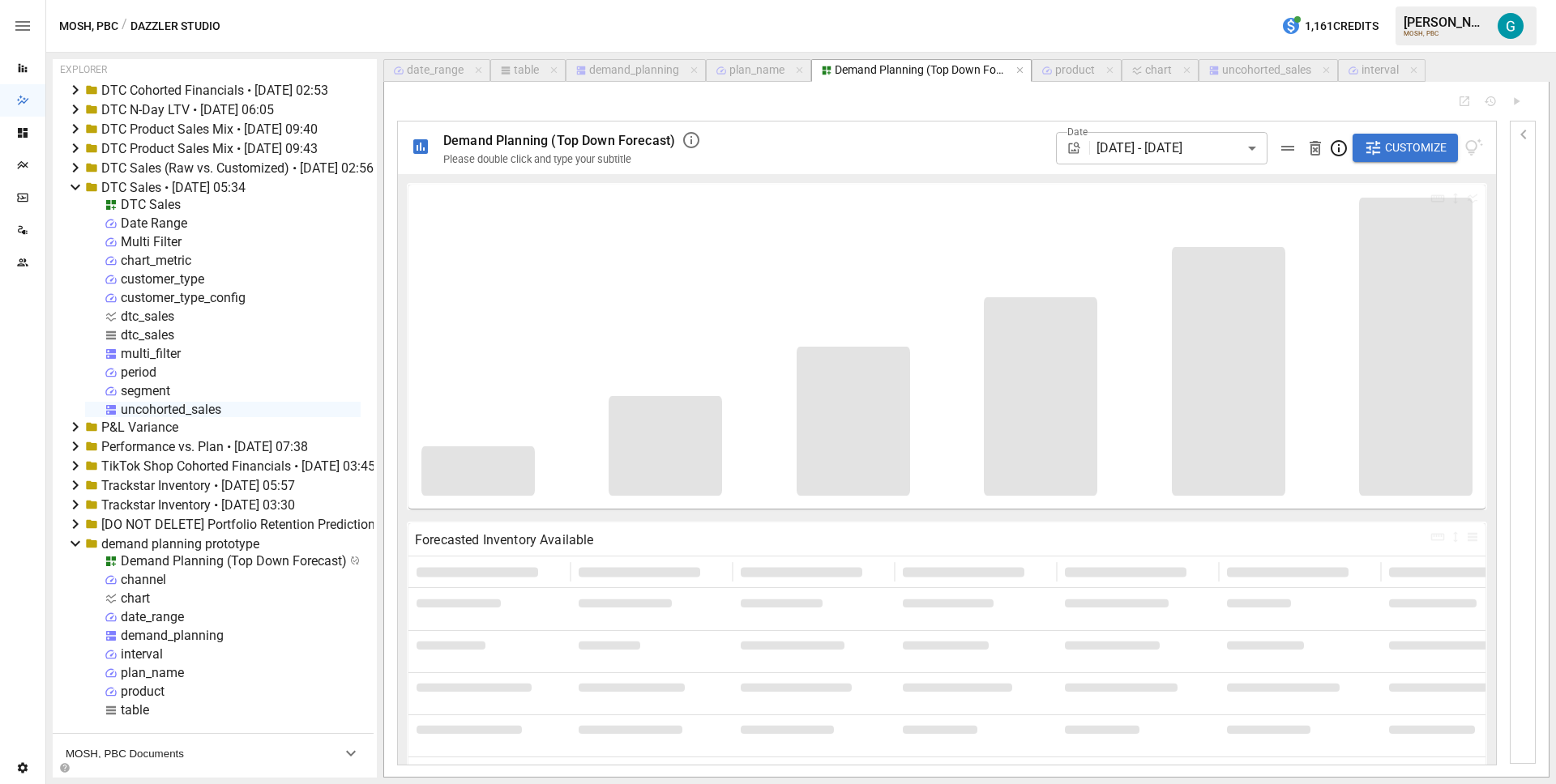
click at [1393, 142] on span "Customize" at bounding box center [1416, 148] width 61 height 20
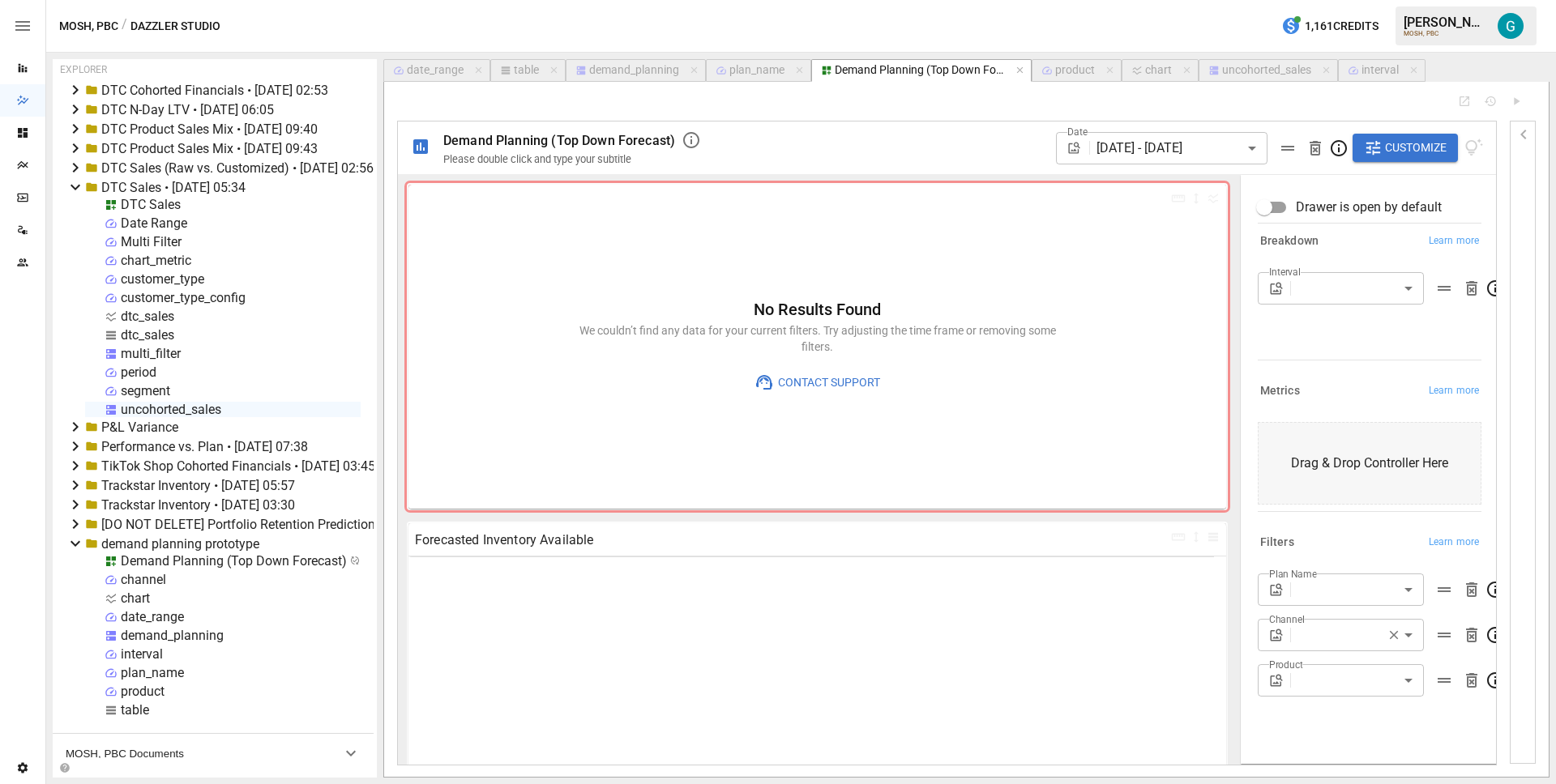
click at [1361, 306] on div "Interval ​" at bounding box center [1370, 312] width 224 height 81
click at [1360, 0] on body "Reports Dazzler Studio Dashboards Plans SmartModel ™ Data Sources Team Settings…" at bounding box center [778, 0] width 1556 height 0
click at [1332, 334] on span "Week" at bounding box center [1341, 327] width 140 height 20
type input "****"
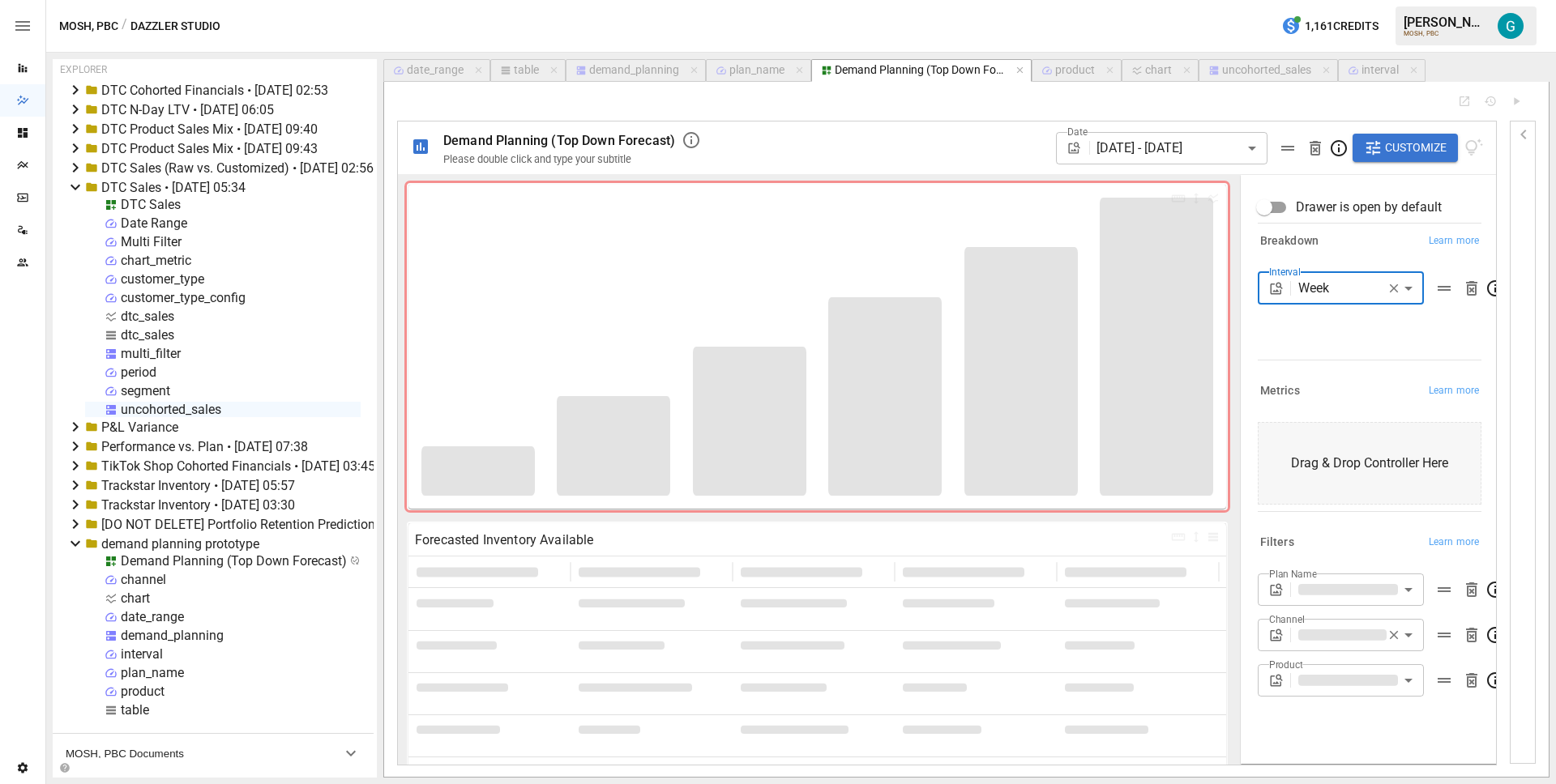
click at [1521, 135] on icon "button" at bounding box center [1523, 134] width 6 height 9
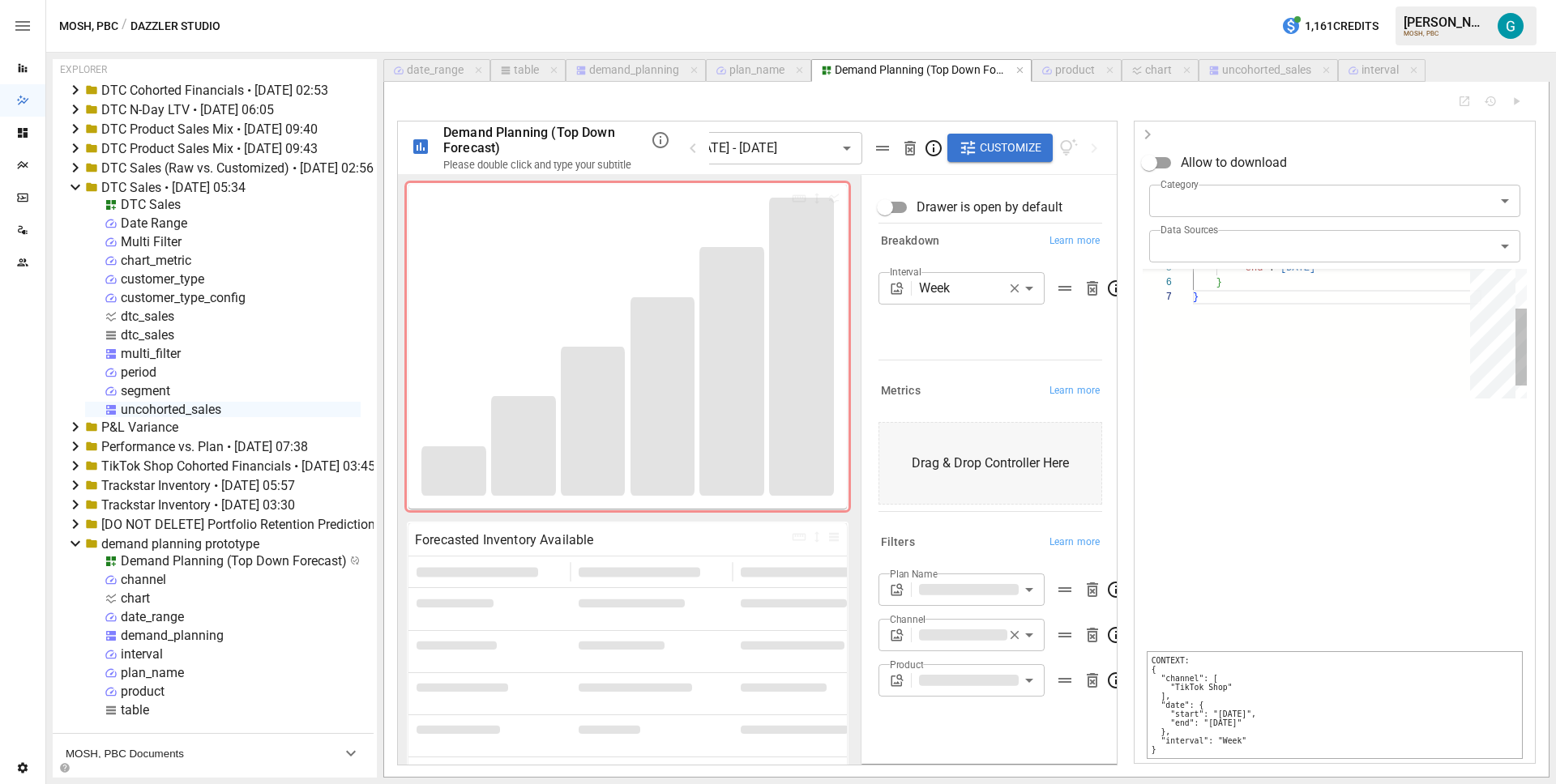
scroll to position [88, 6]
click at [1403, 286] on div ""end" : "2025-12-31" } } "channel" : [ "TikTok Shop" ] , "date" : { "start" : "…" at bounding box center [1337, 377] width 288 height 217
type textarea "**********"
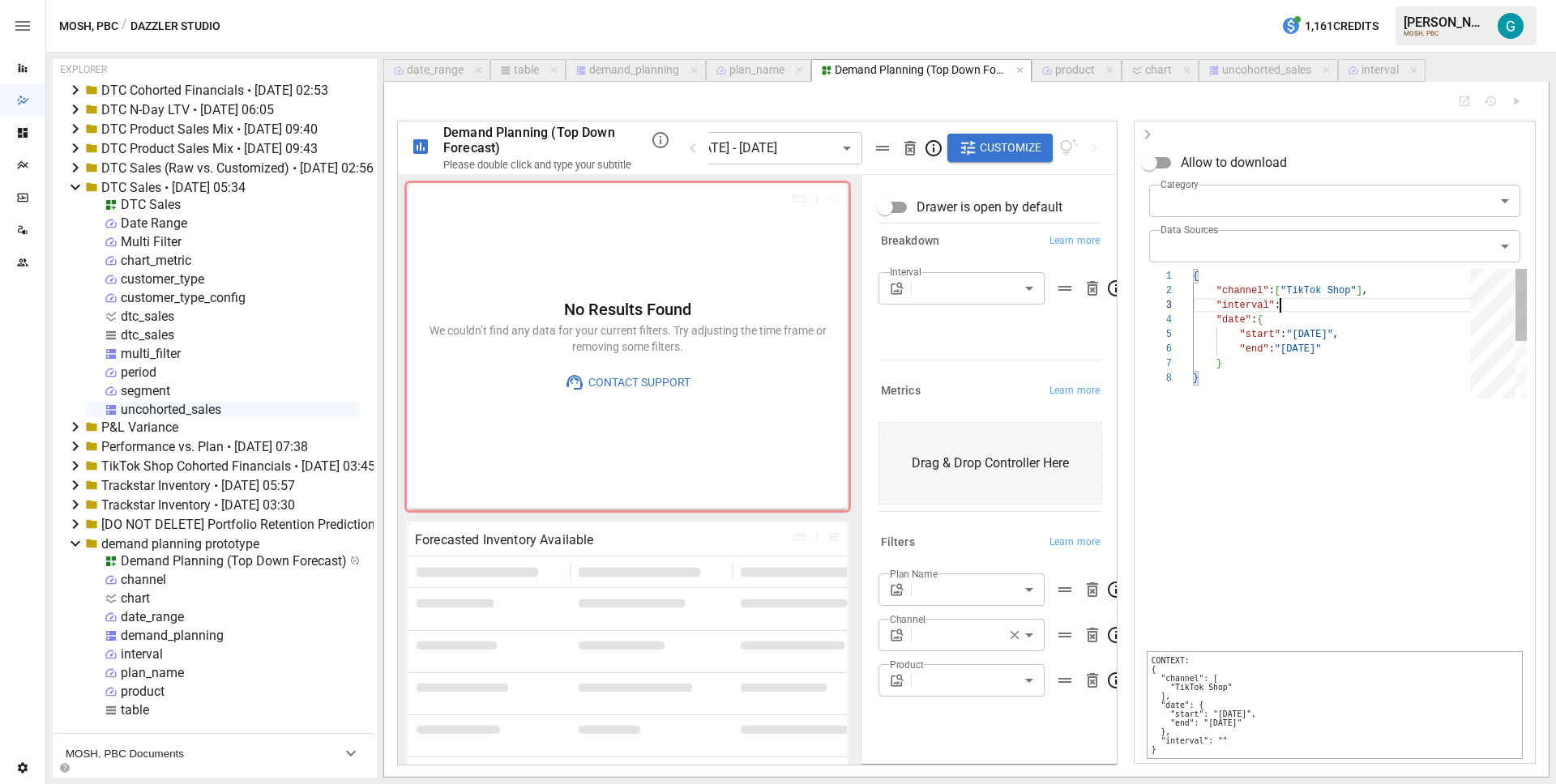
type textarea "**********"
type input "**********"
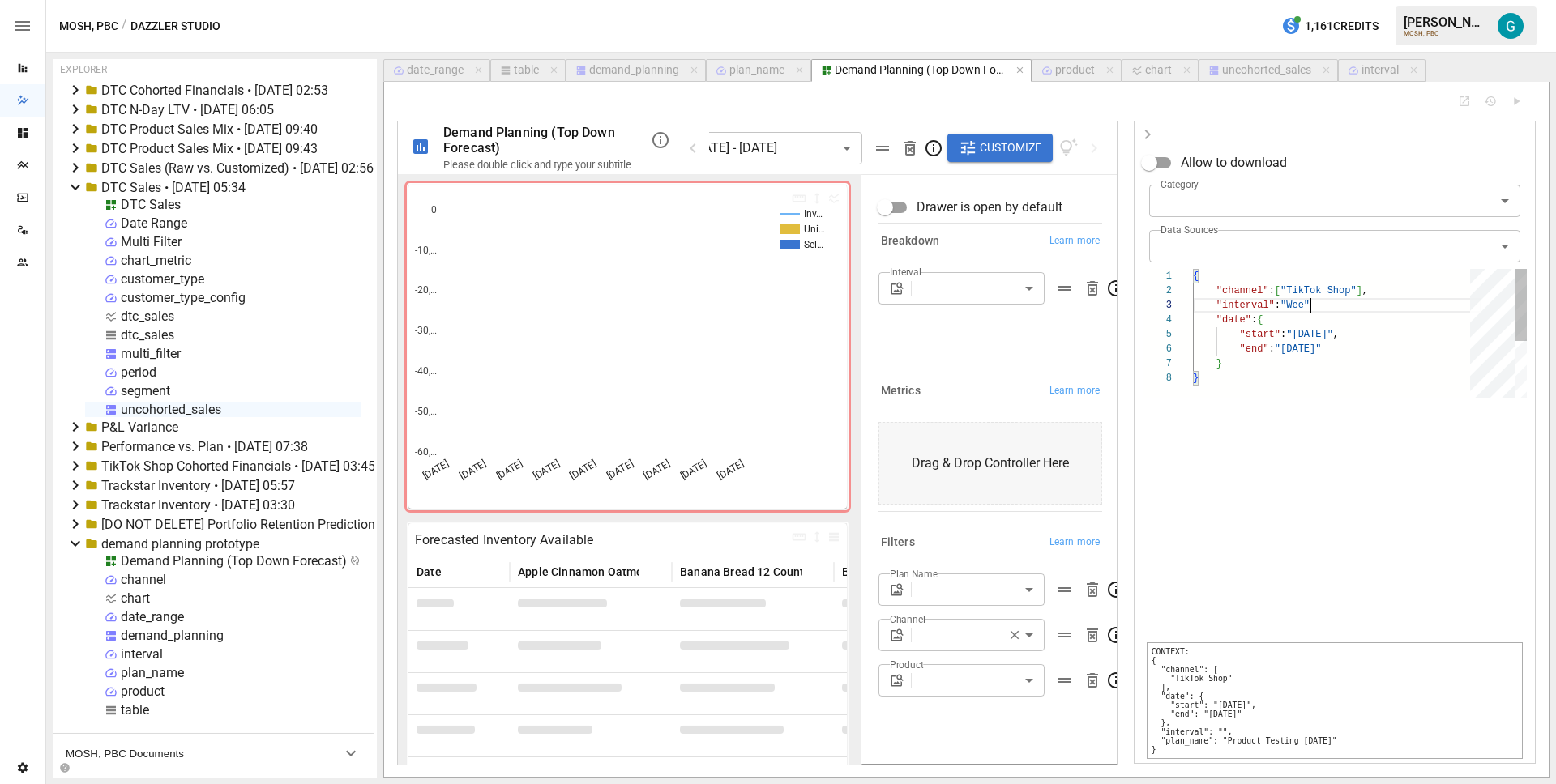
scroll to position [29, 123]
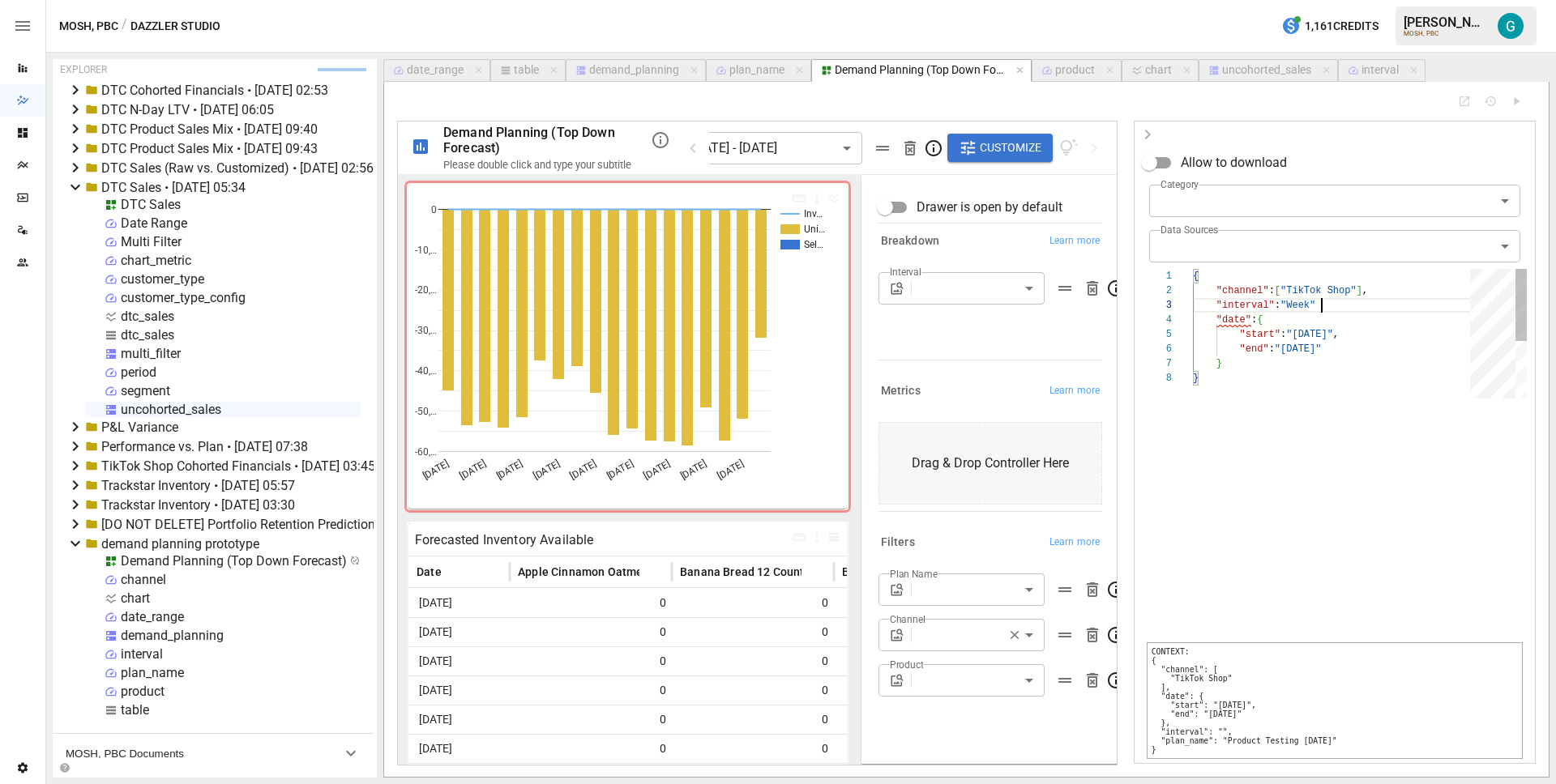
type textarea "**********"
type input "****"
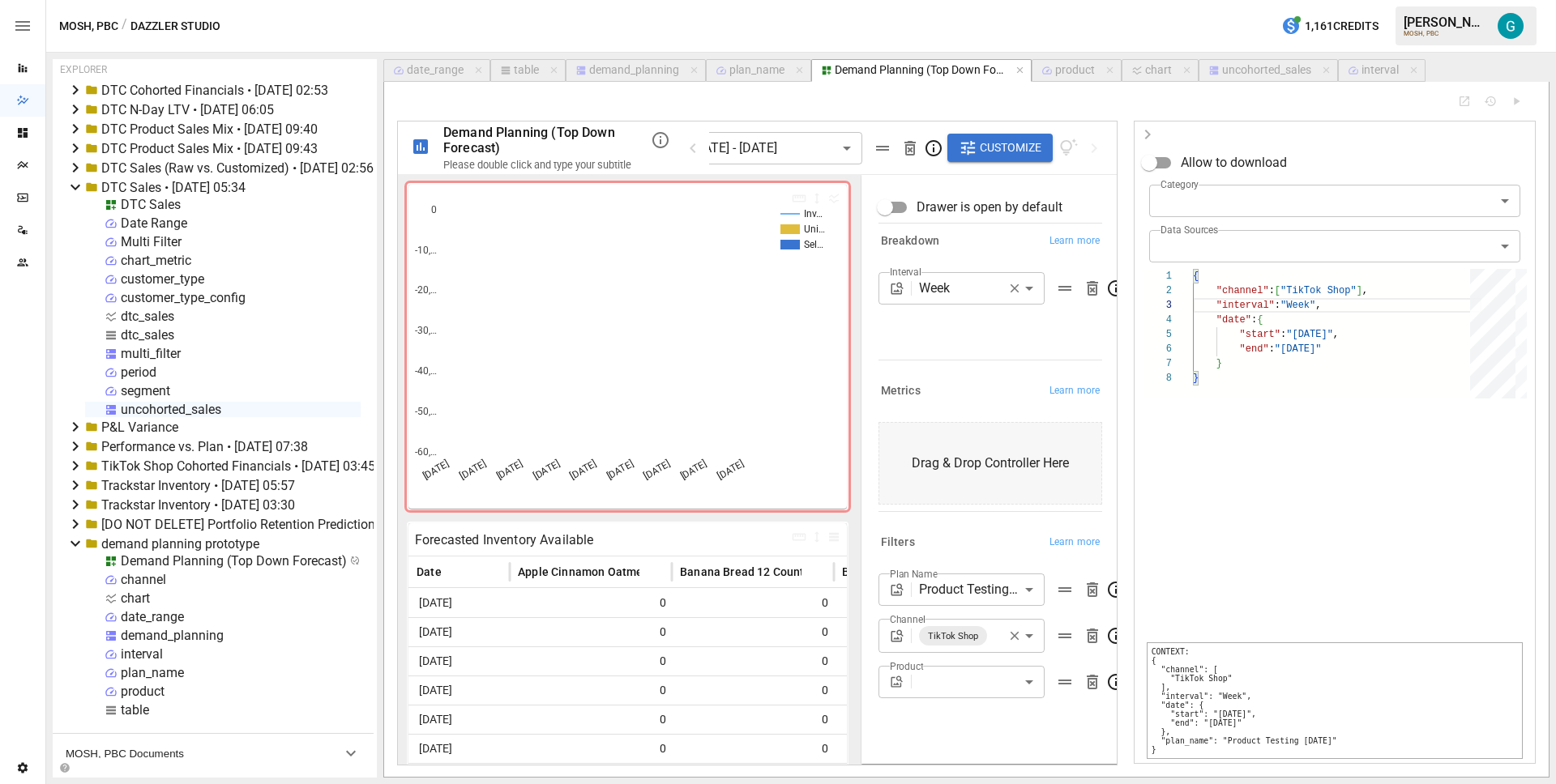
type textarea "**********"
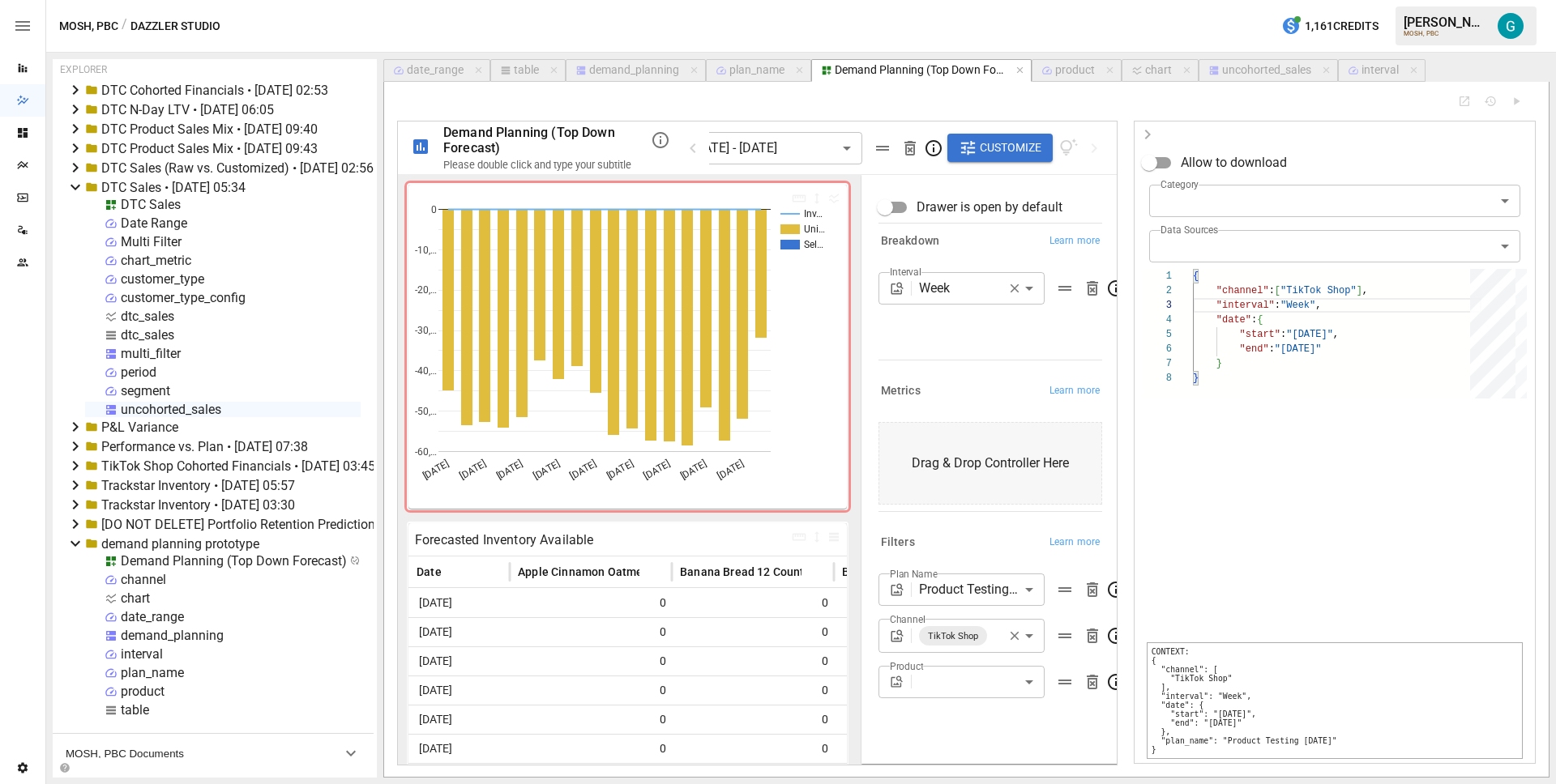
click at [1146, 126] on icon "button" at bounding box center [1147, 134] width 20 height 20
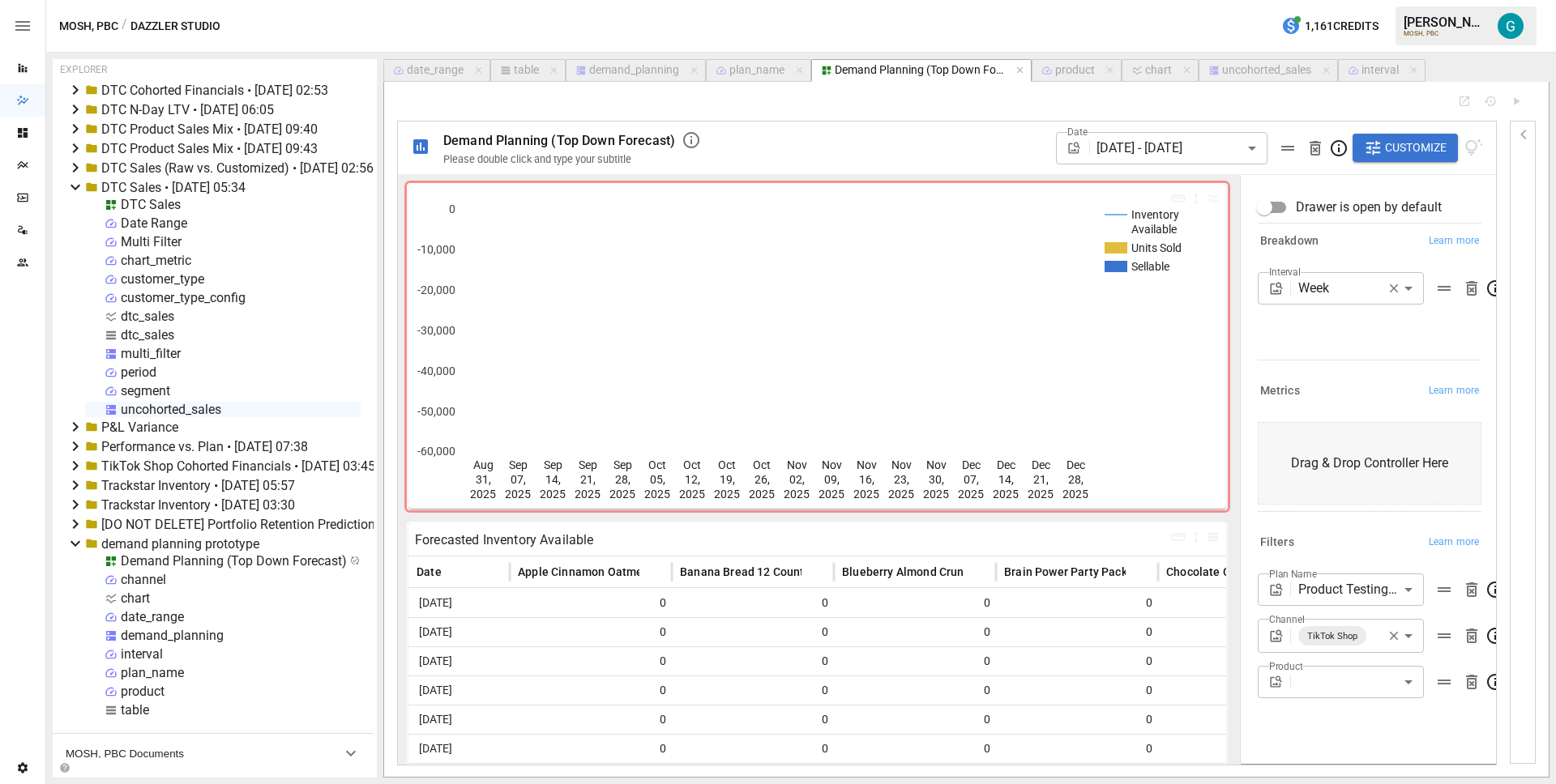
click at [603, 67] on div "demand_planning" at bounding box center [633, 70] width 90 height 15
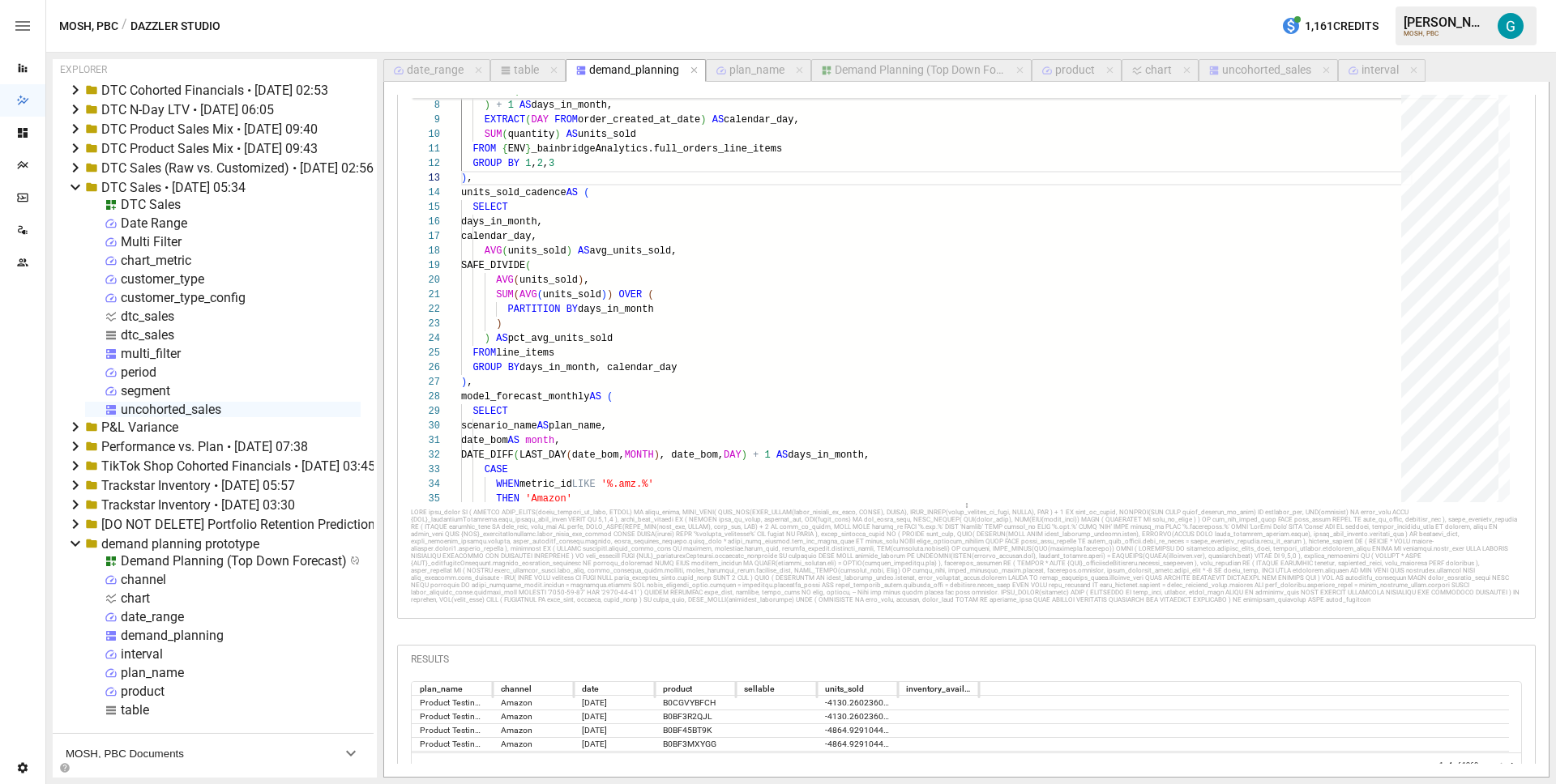
scroll to position [159, 0]
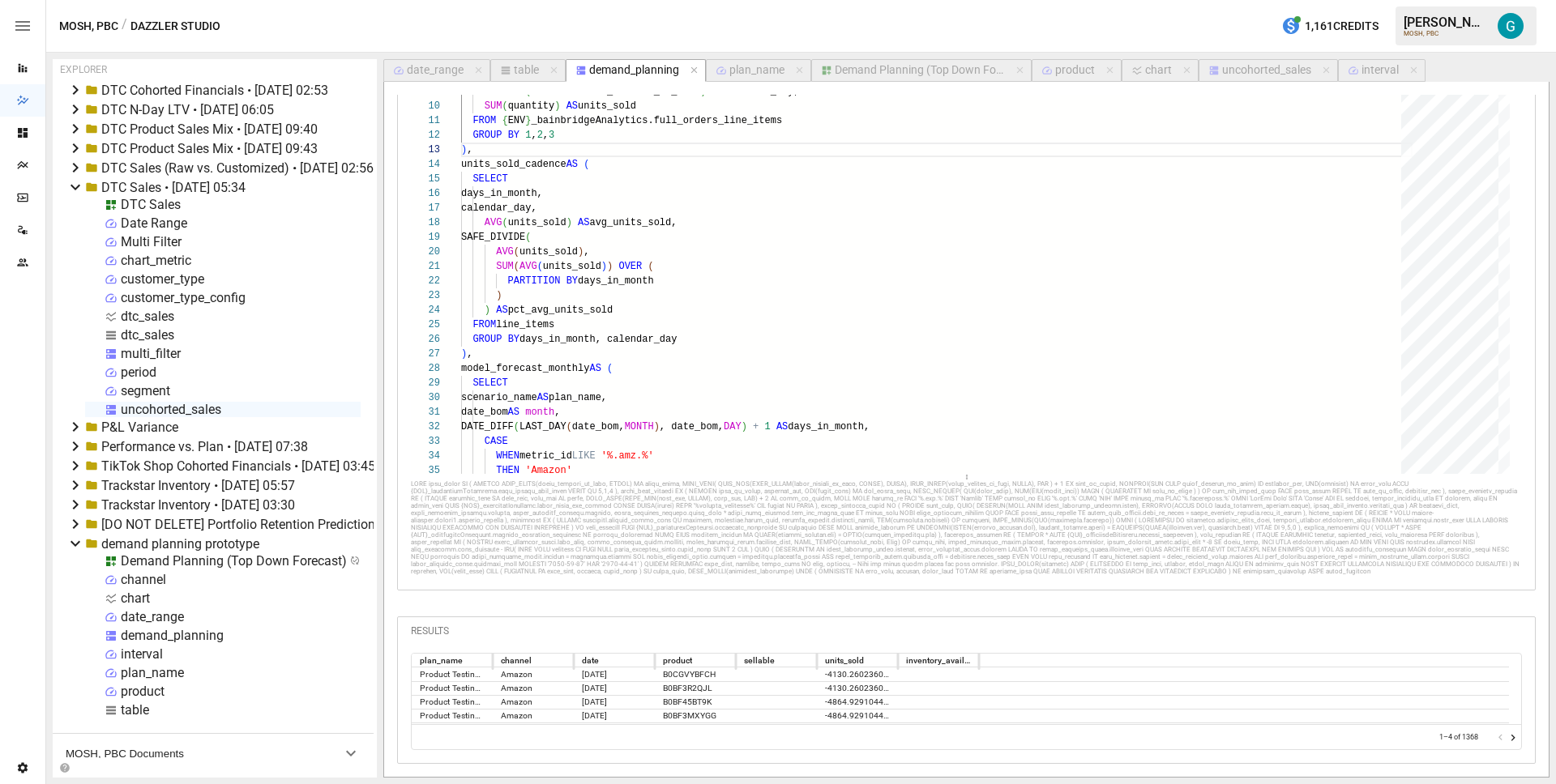
click at [1512, 737] on icon "Go to next page" at bounding box center [1513, 738] width 4 height 7
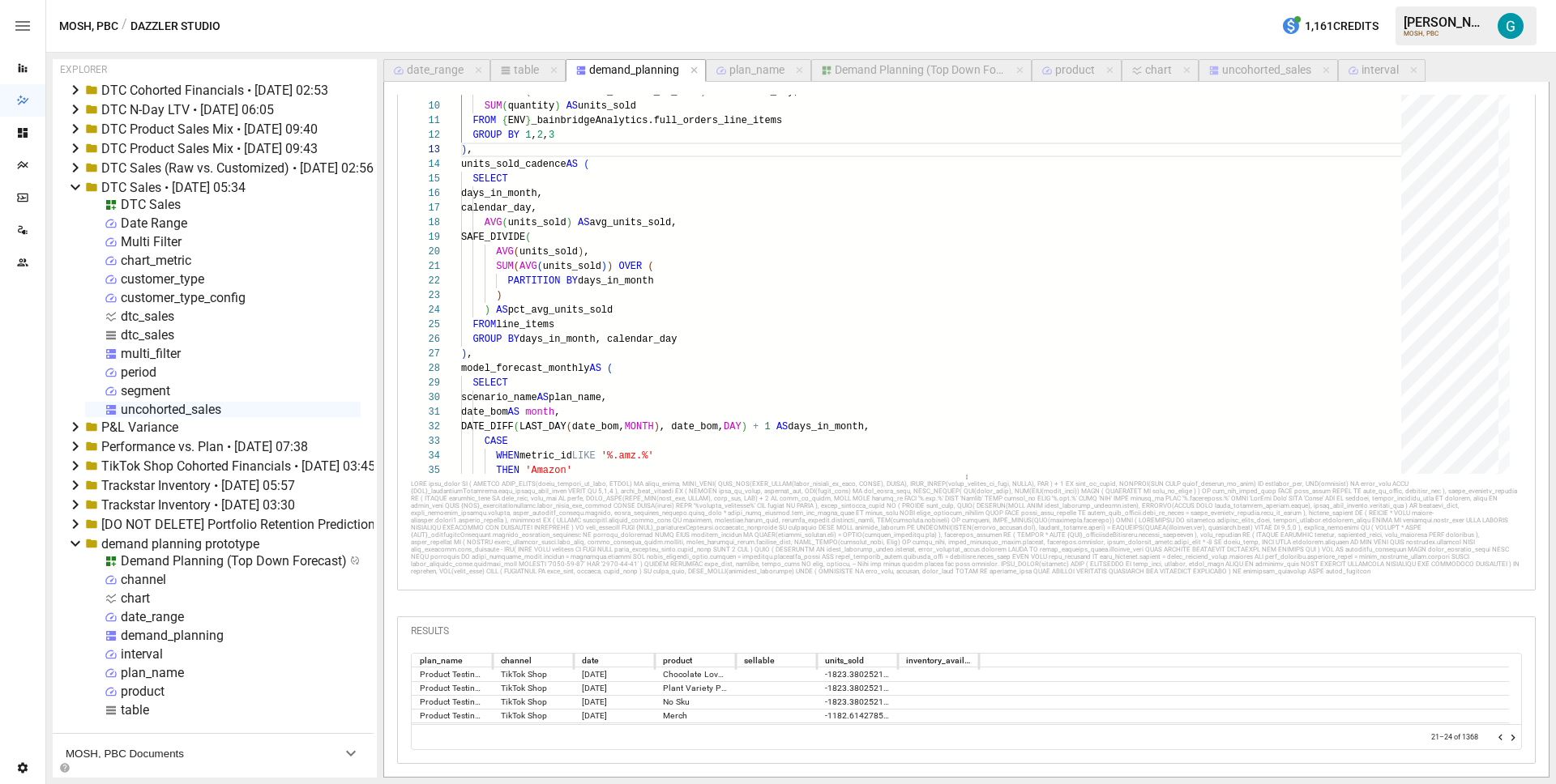
click at [1512, 737] on icon "Go to next page" at bounding box center [1513, 738] width 4 height 7
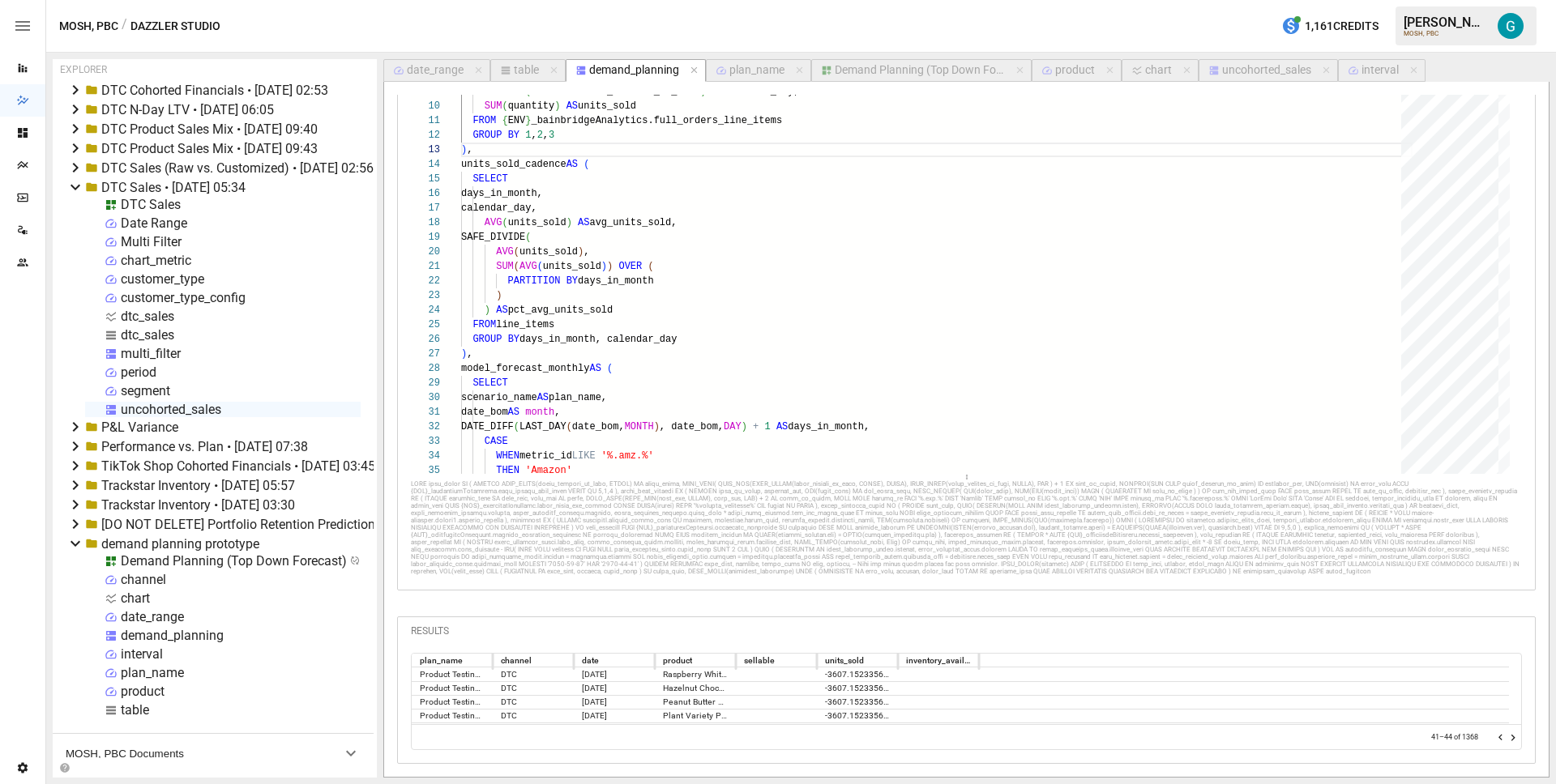
click at [1512, 737] on icon "Go to next page" at bounding box center [1513, 738] width 4 height 7
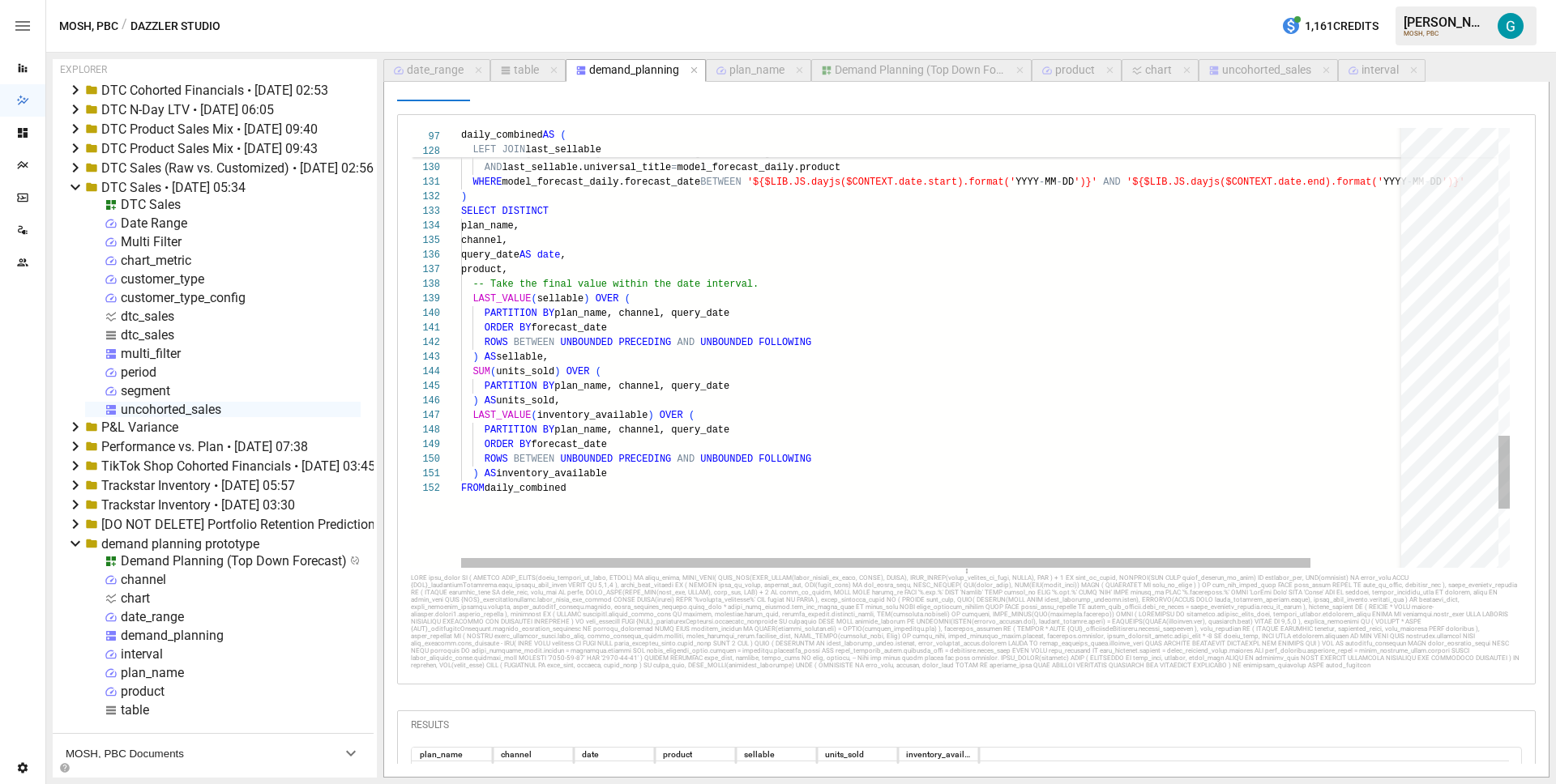
scroll to position [0, 0]
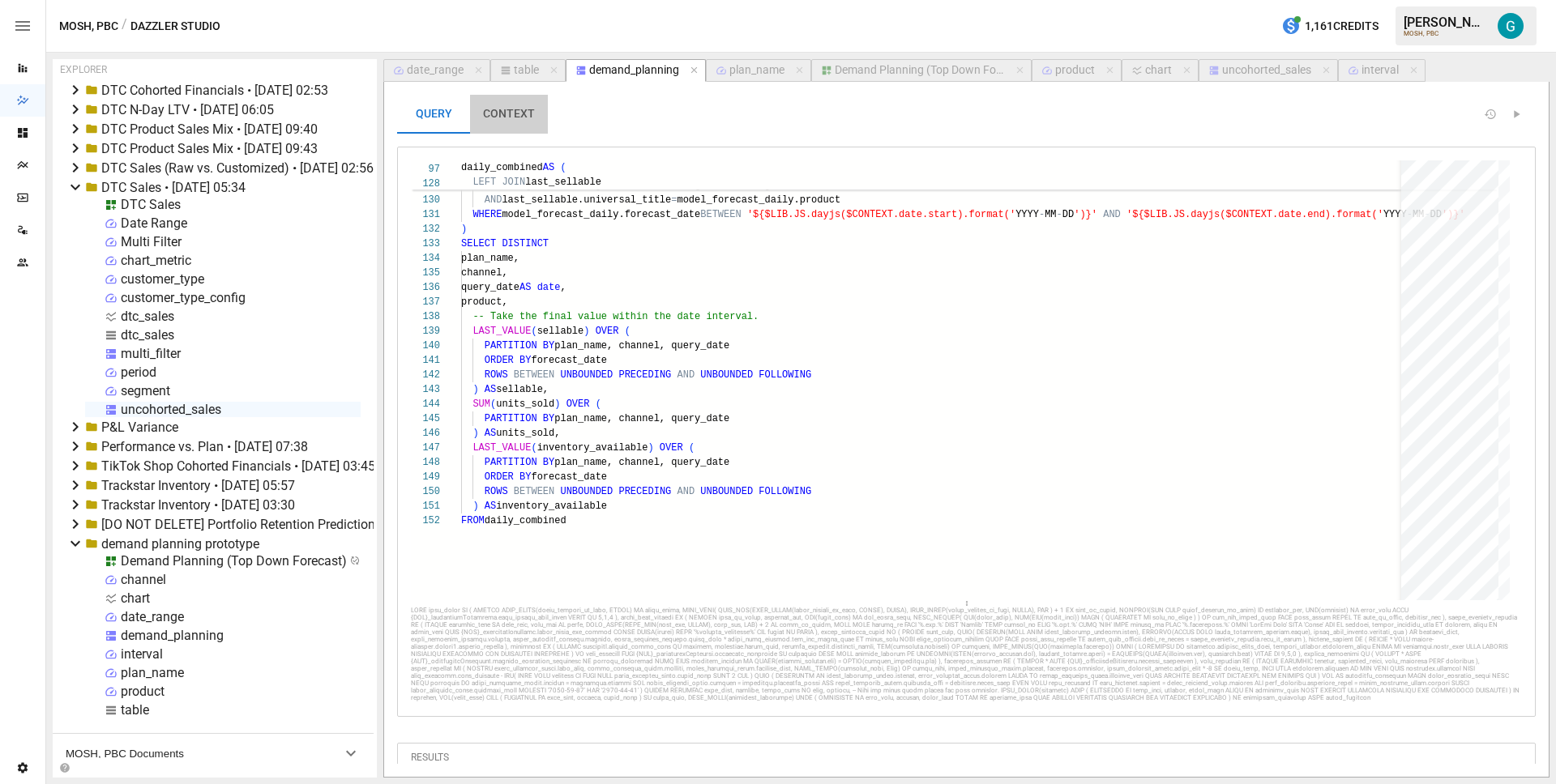
click at [536, 104] on button "CONTEXT" at bounding box center [509, 114] width 78 height 39
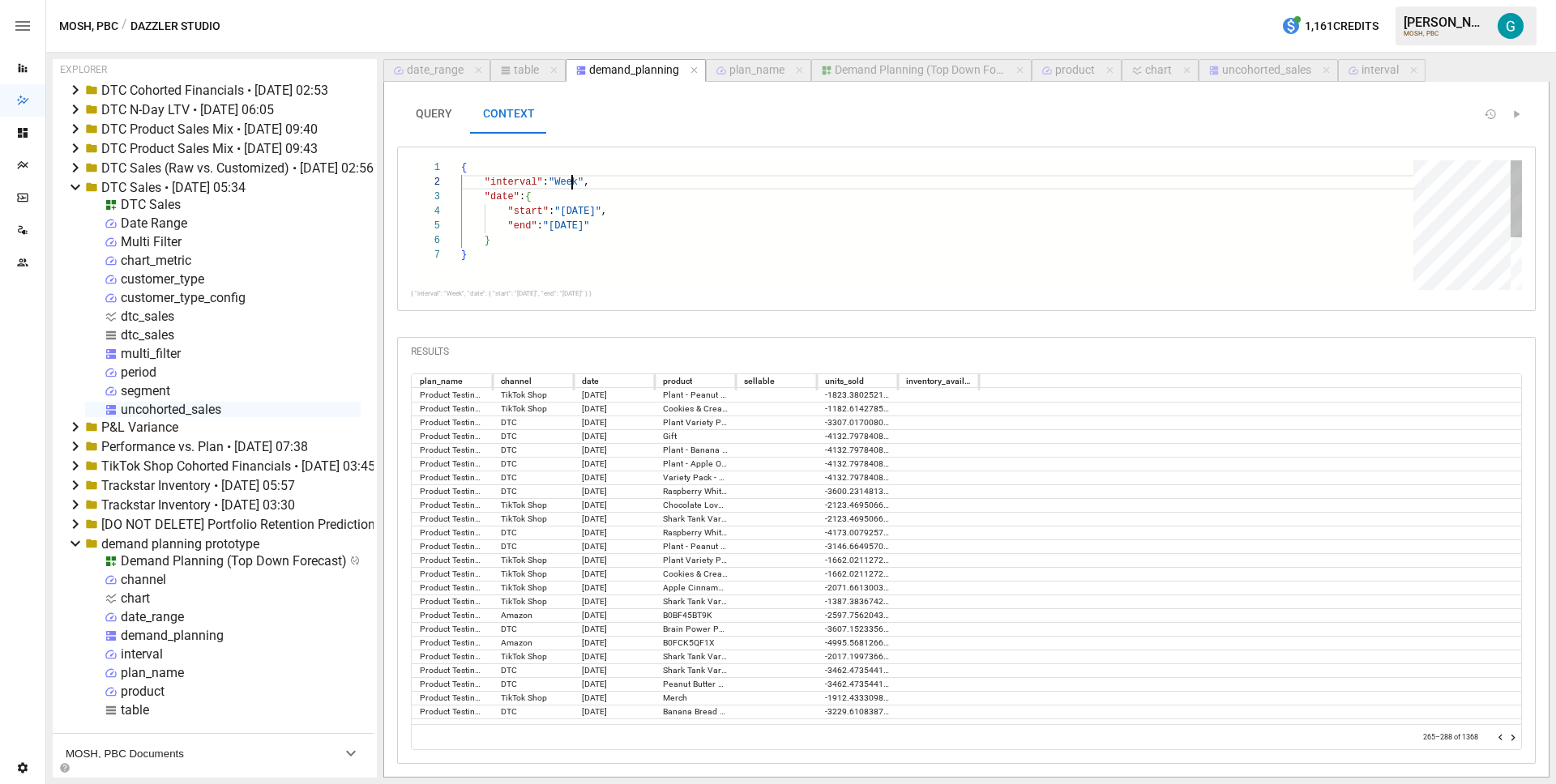
click at [573, 183] on div ""end" : "2025-12-31" } } "interval" : "Week" , "date" : { "start" : "2025-09-01…" at bounding box center [942, 269] width 964 height 217
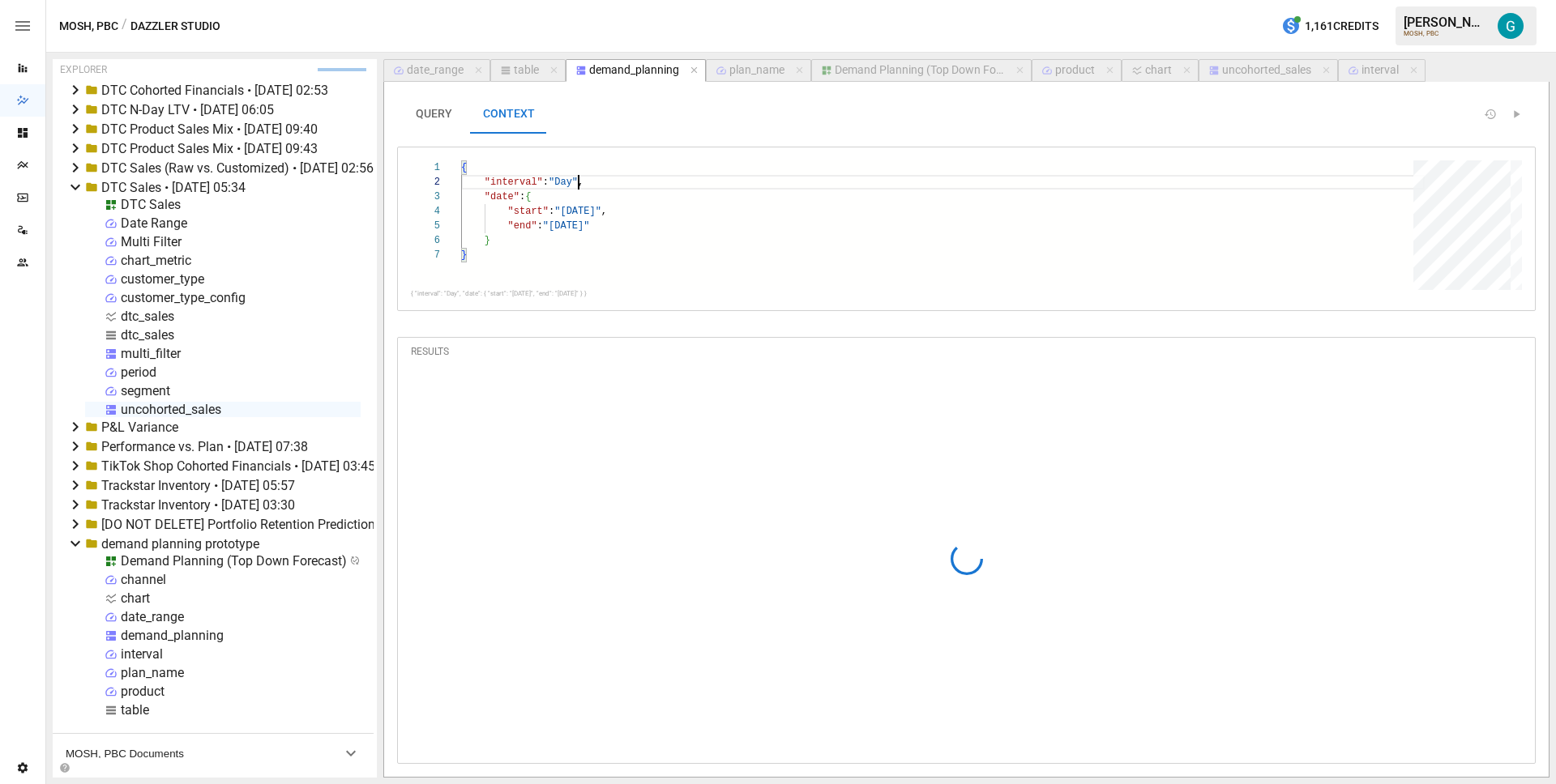
type textarea "**********"
click at [440, 107] on button "QUERY" at bounding box center [433, 114] width 73 height 39
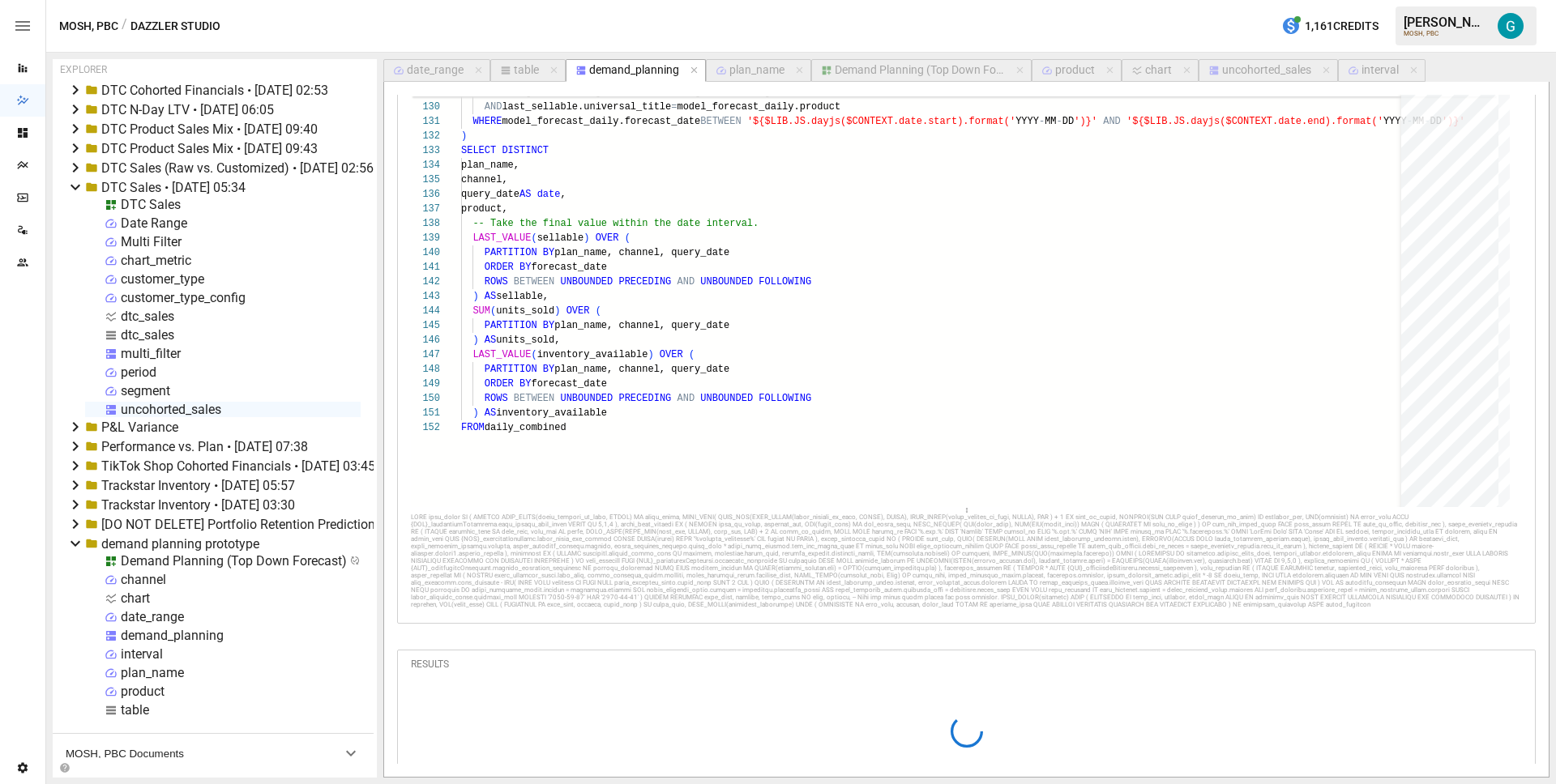
scroll to position [159, 0]
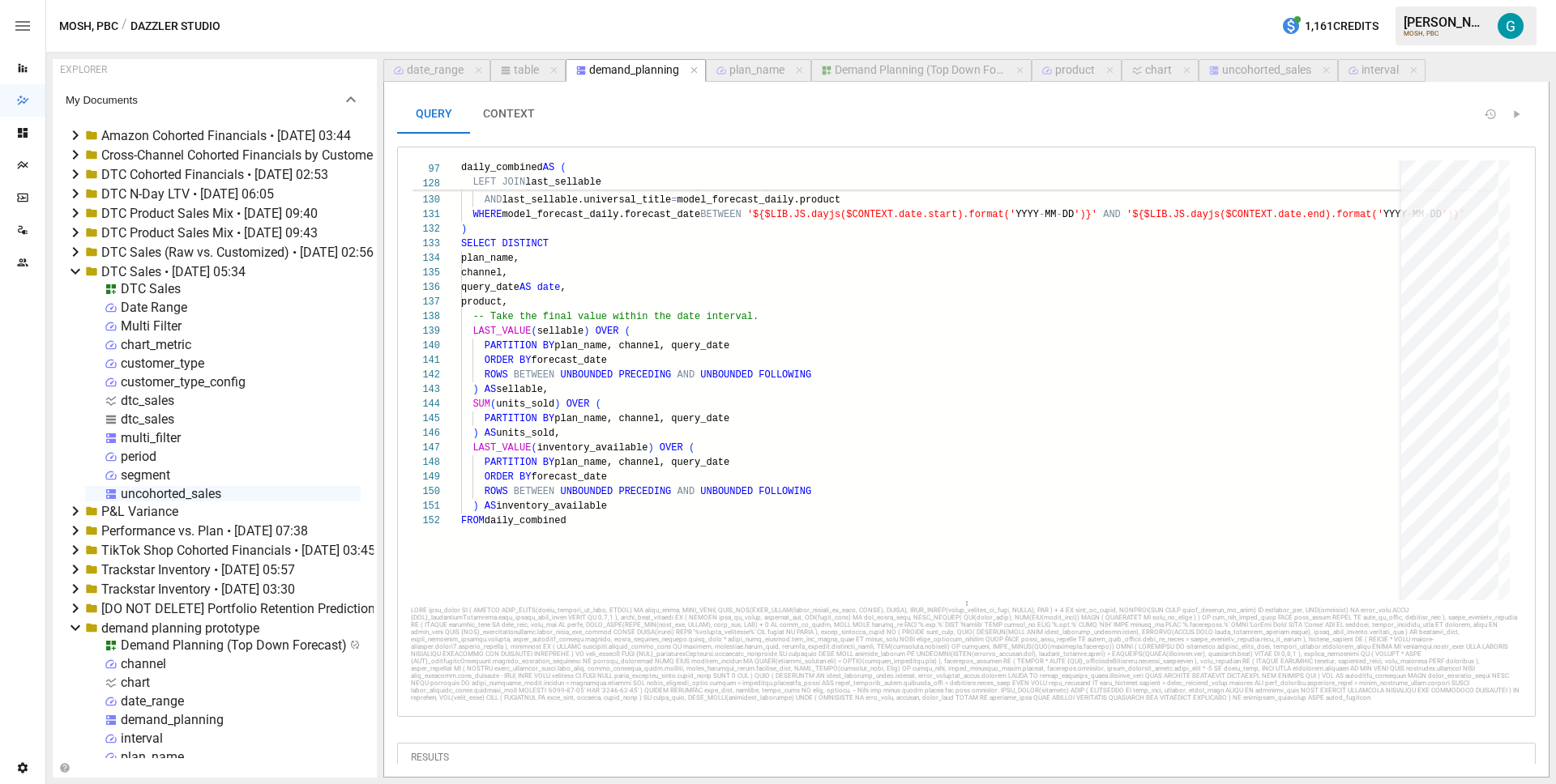
scroll to position [146, 11]
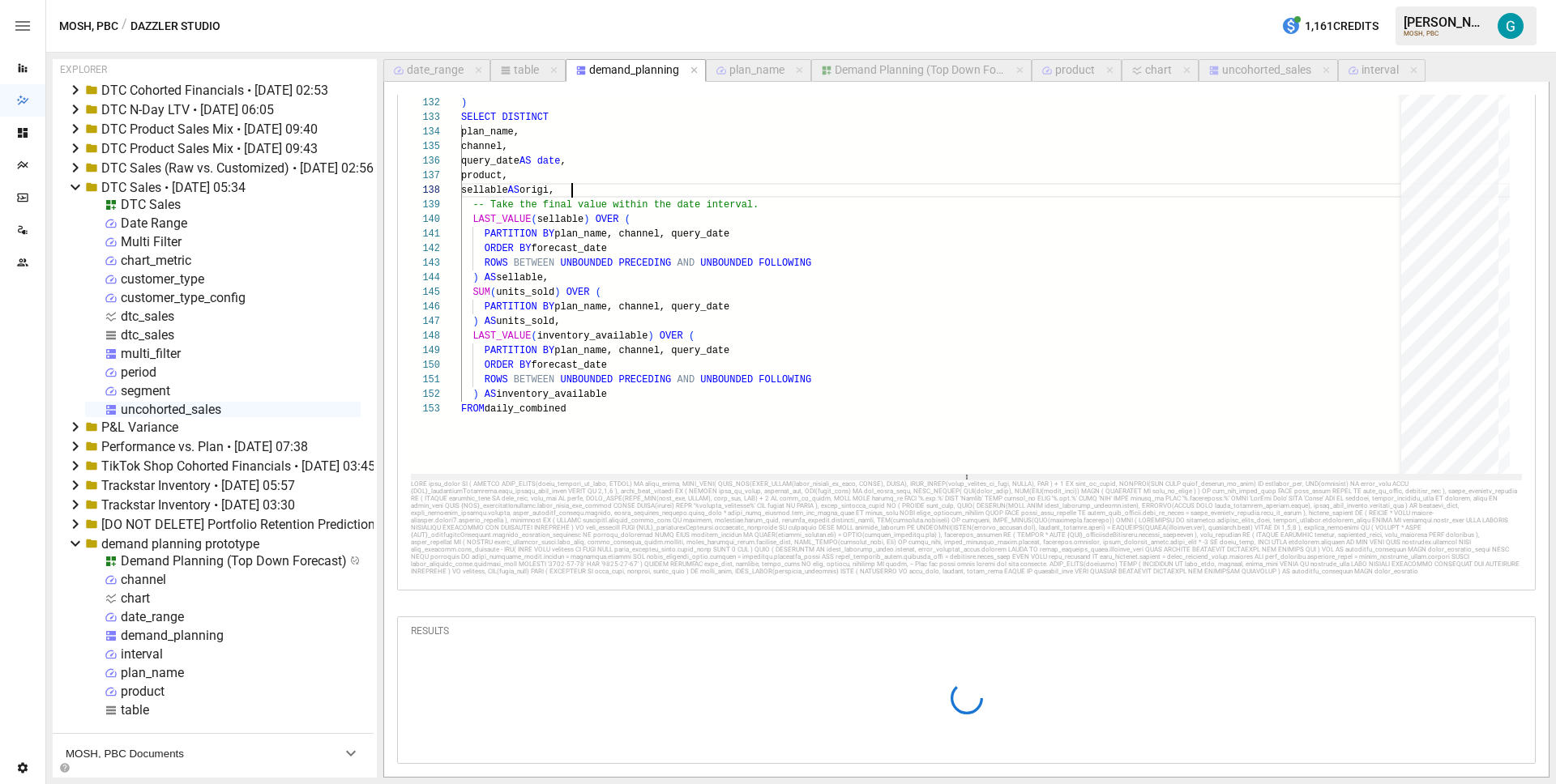
scroll to position [102, 129]
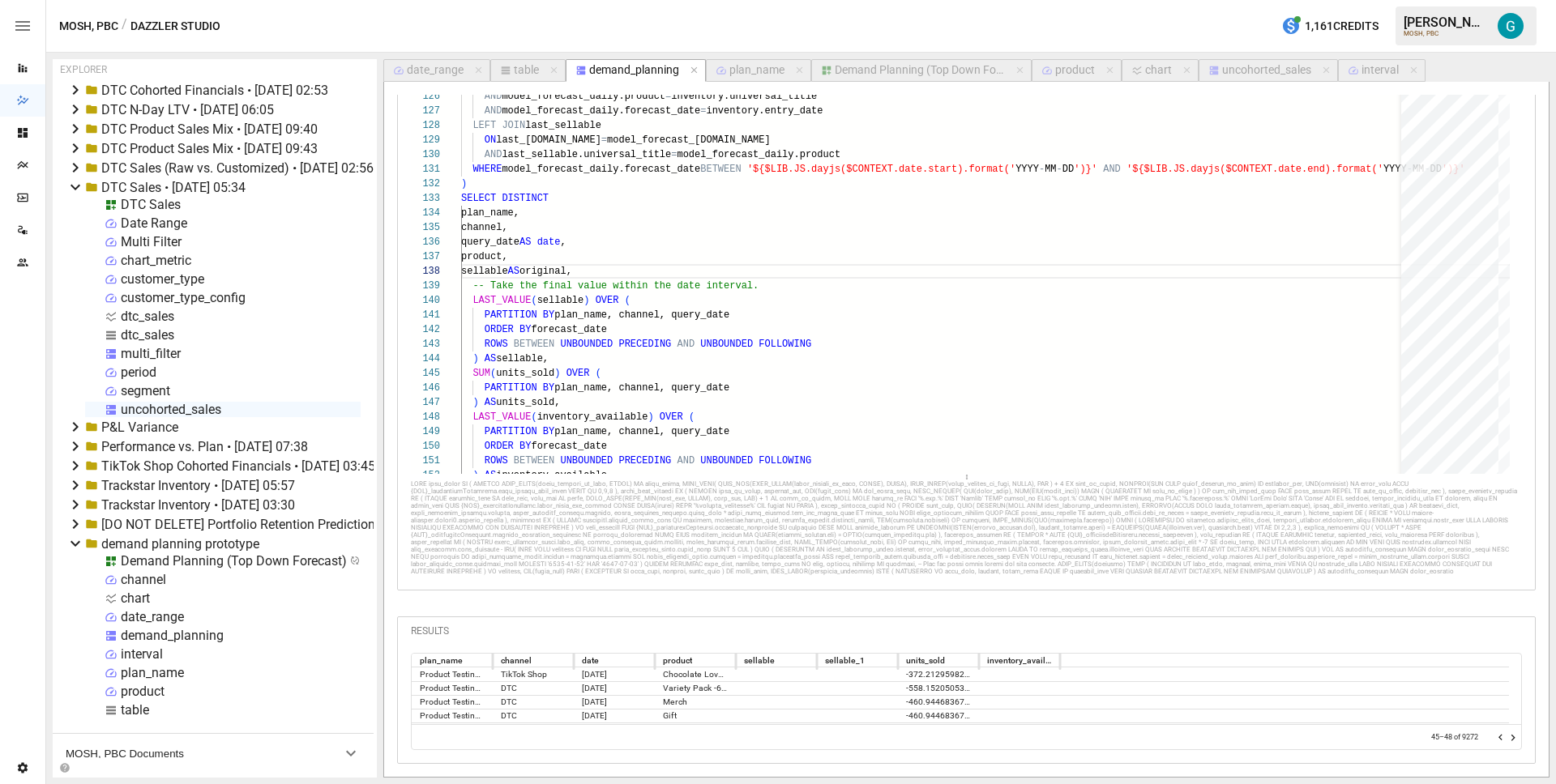
click at [1506, 738] on icon "Go to next page" at bounding box center [1512, 737] width 13 height 13
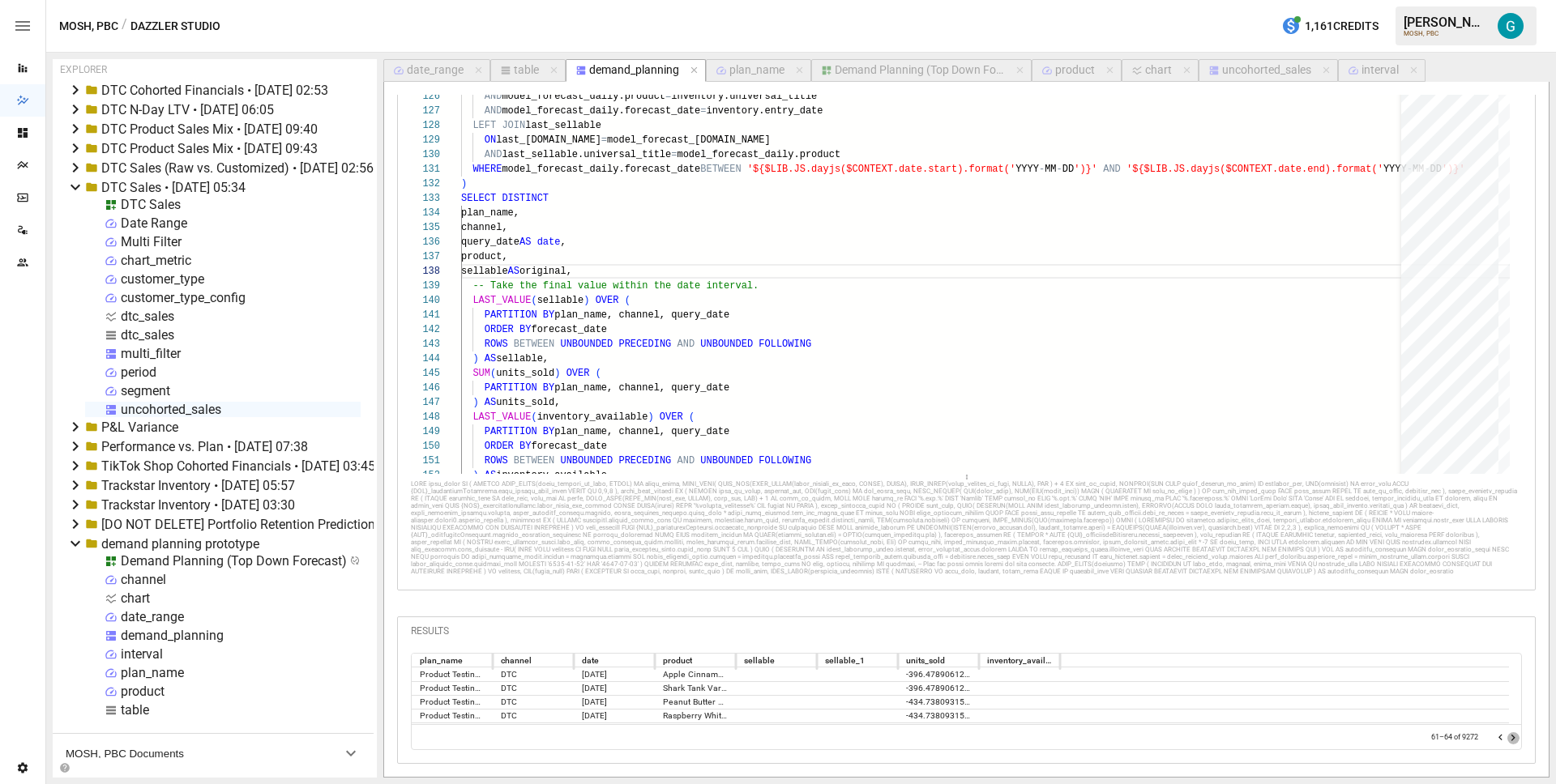
click at [1506, 738] on icon "Go to next page" at bounding box center [1512, 737] width 13 height 13
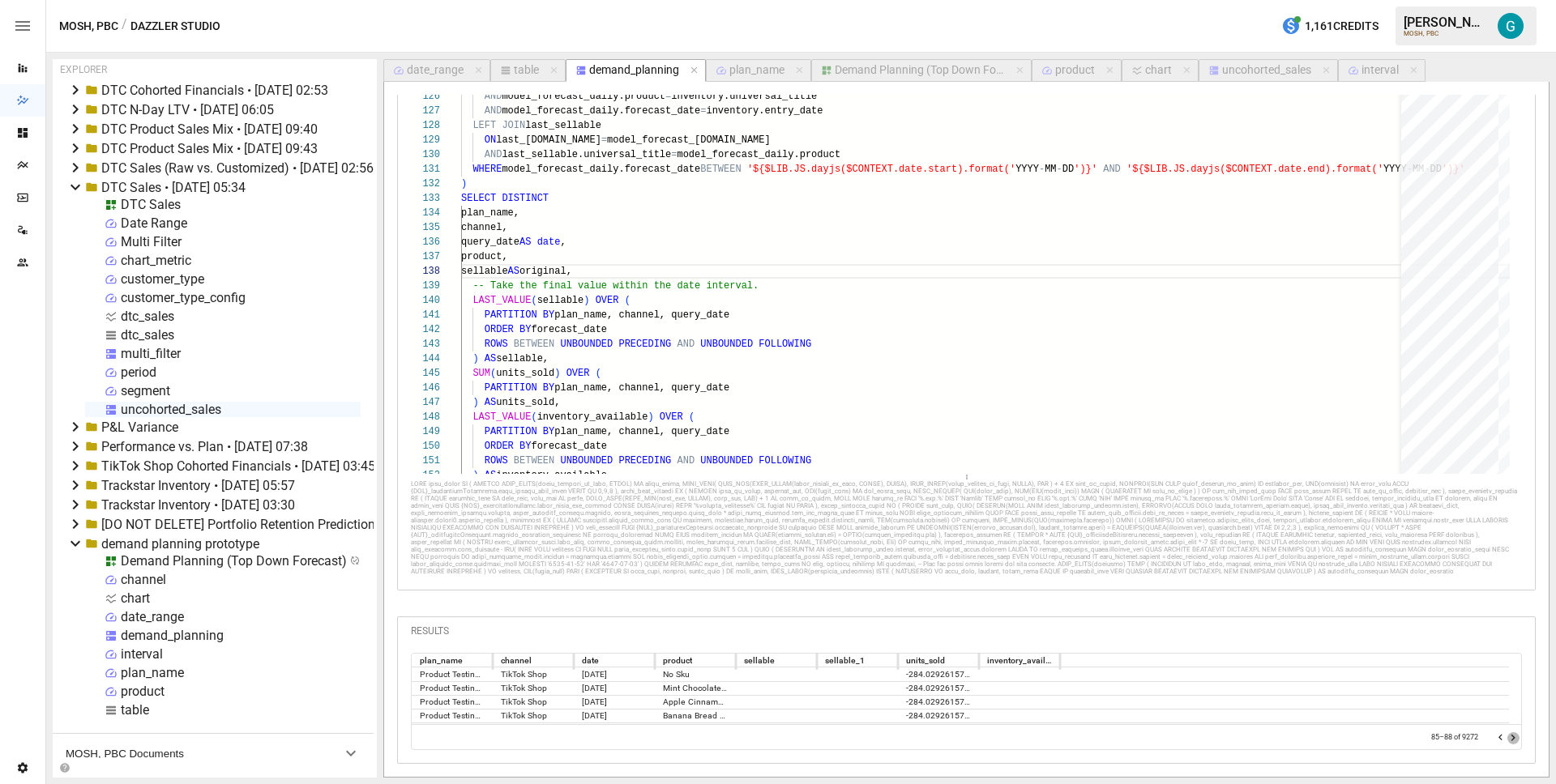
click at [1506, 738] on icon "Go to next page" at bounding box center [1512, 737] width 13 height 13
click at [1506, 739] on icon "Go to next page" at bounding box center [1512, 737] width 13 height 13
click at [1495, 736] on icon "Go to previous page" at bounding box center [1501, 737] width 13 height 13
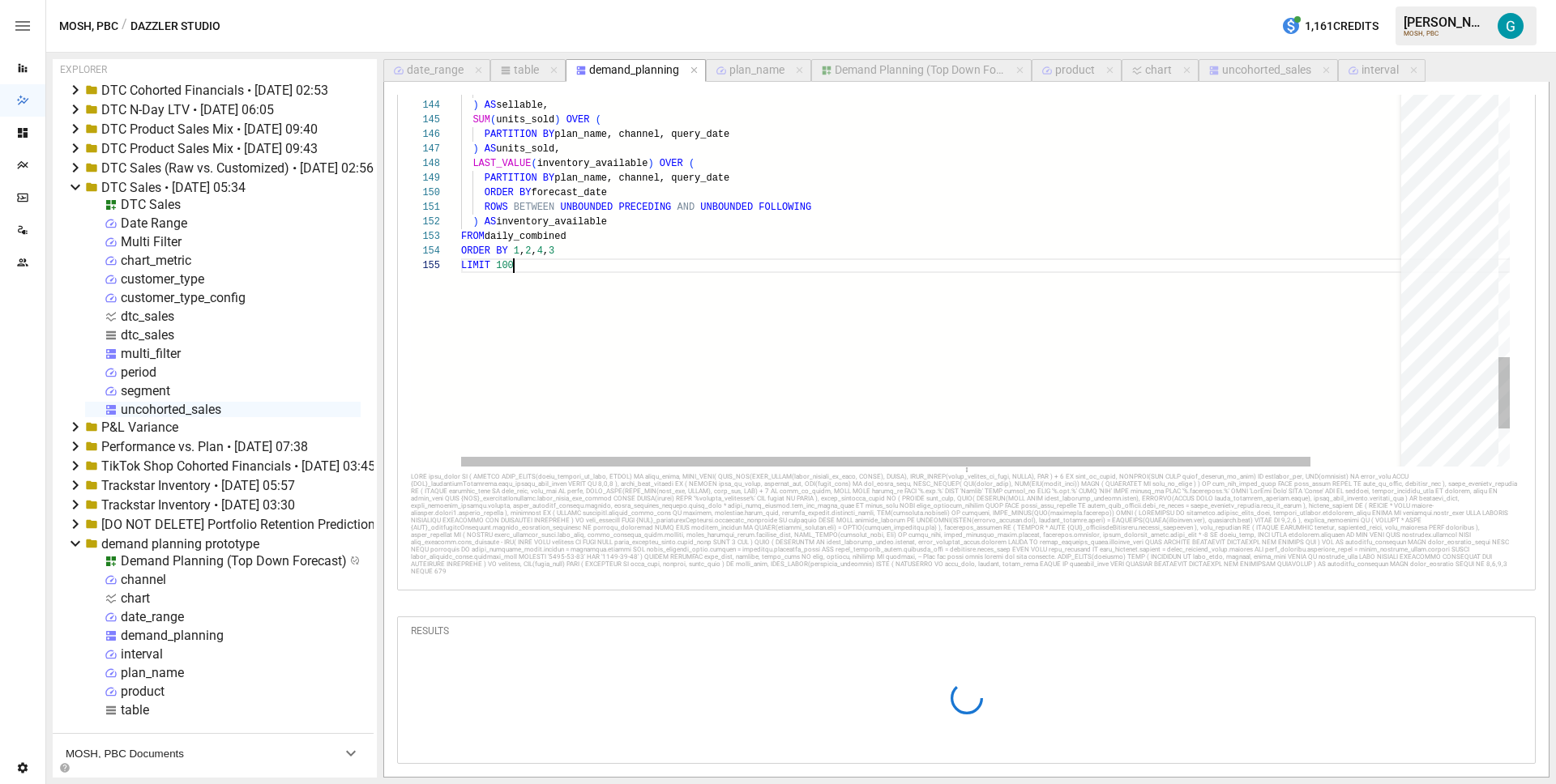
scroll to position [58, 58]
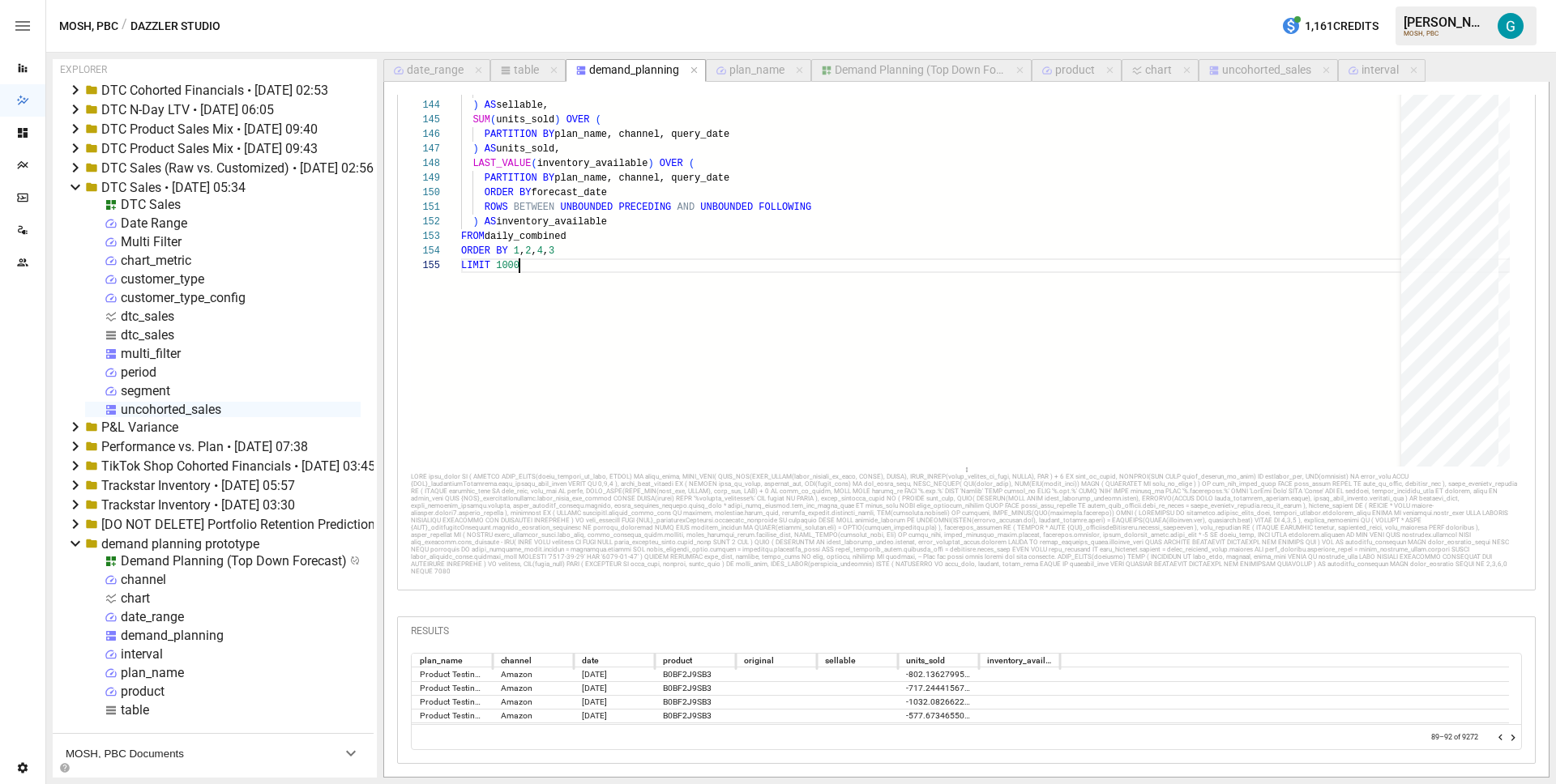
click at [1495, 738] on icon "Go to previous page" at bounding box center [1501, 737] width 13 height 13
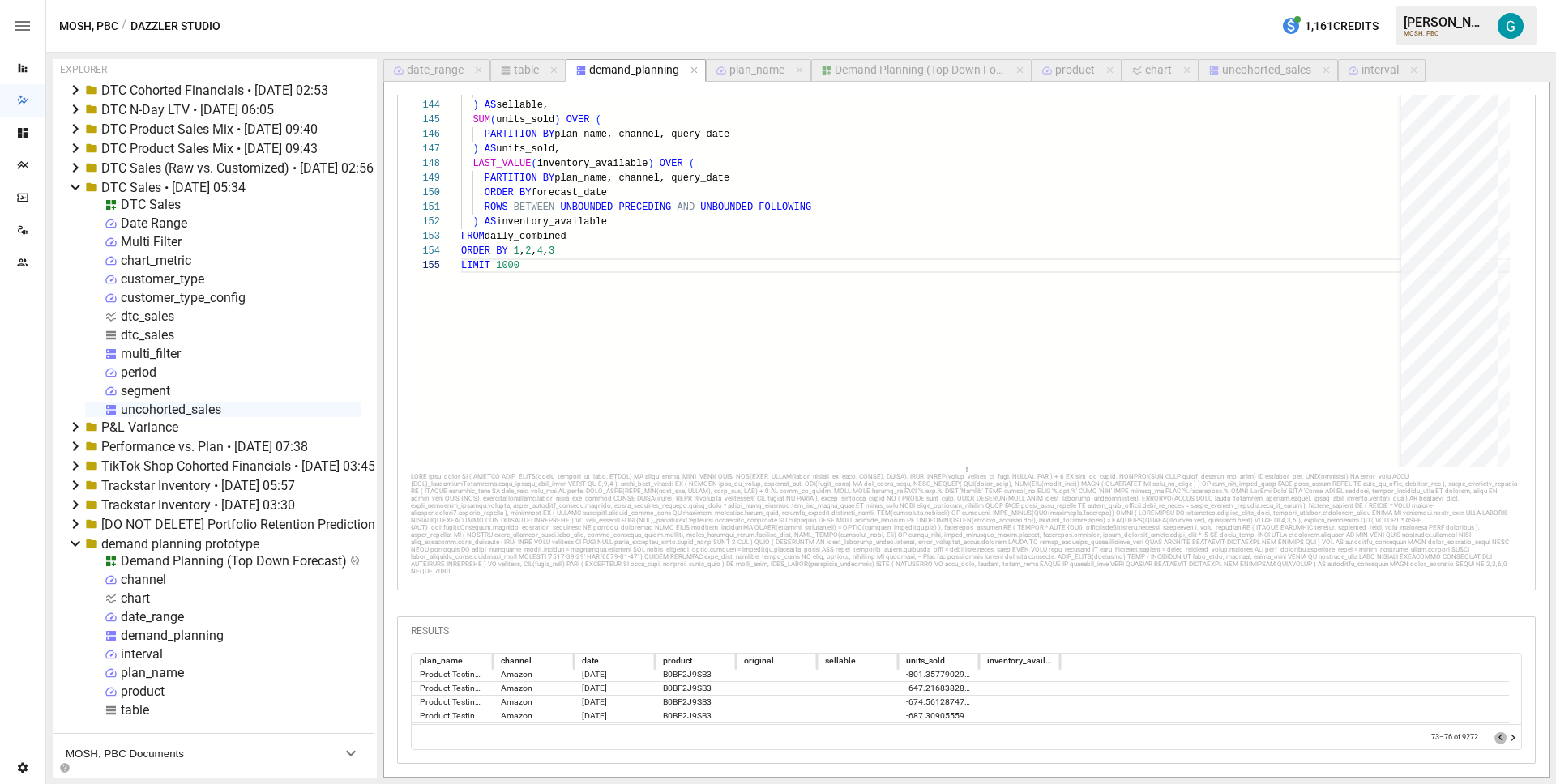
click at [1495, 738] on icon "Go to previous page" at bounding box center [1501, 737] width 13 height 13
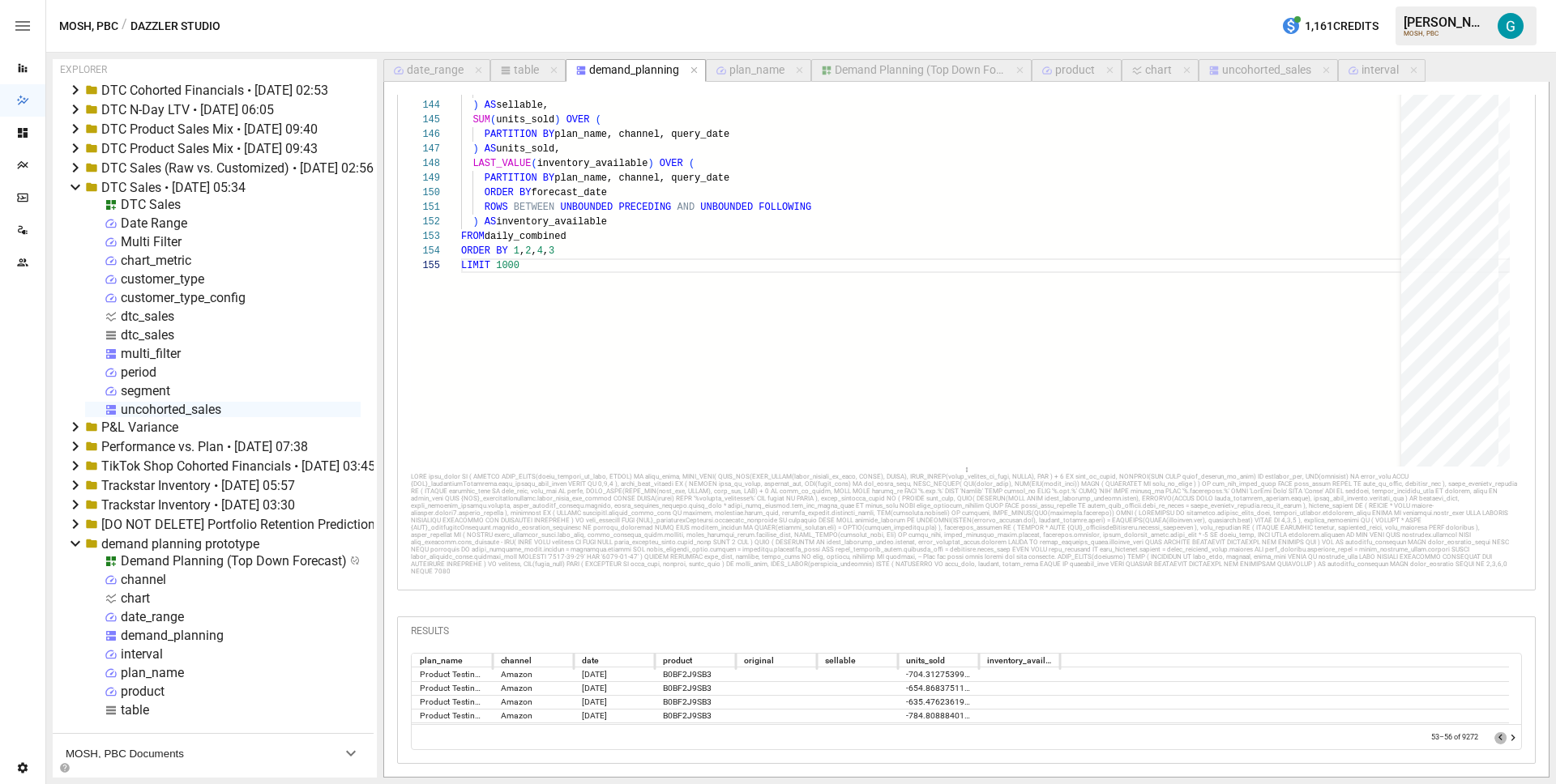
click at [1495, 738] on icon "Go to previous page" at bounding box center [1501, 737] width 13 height 13
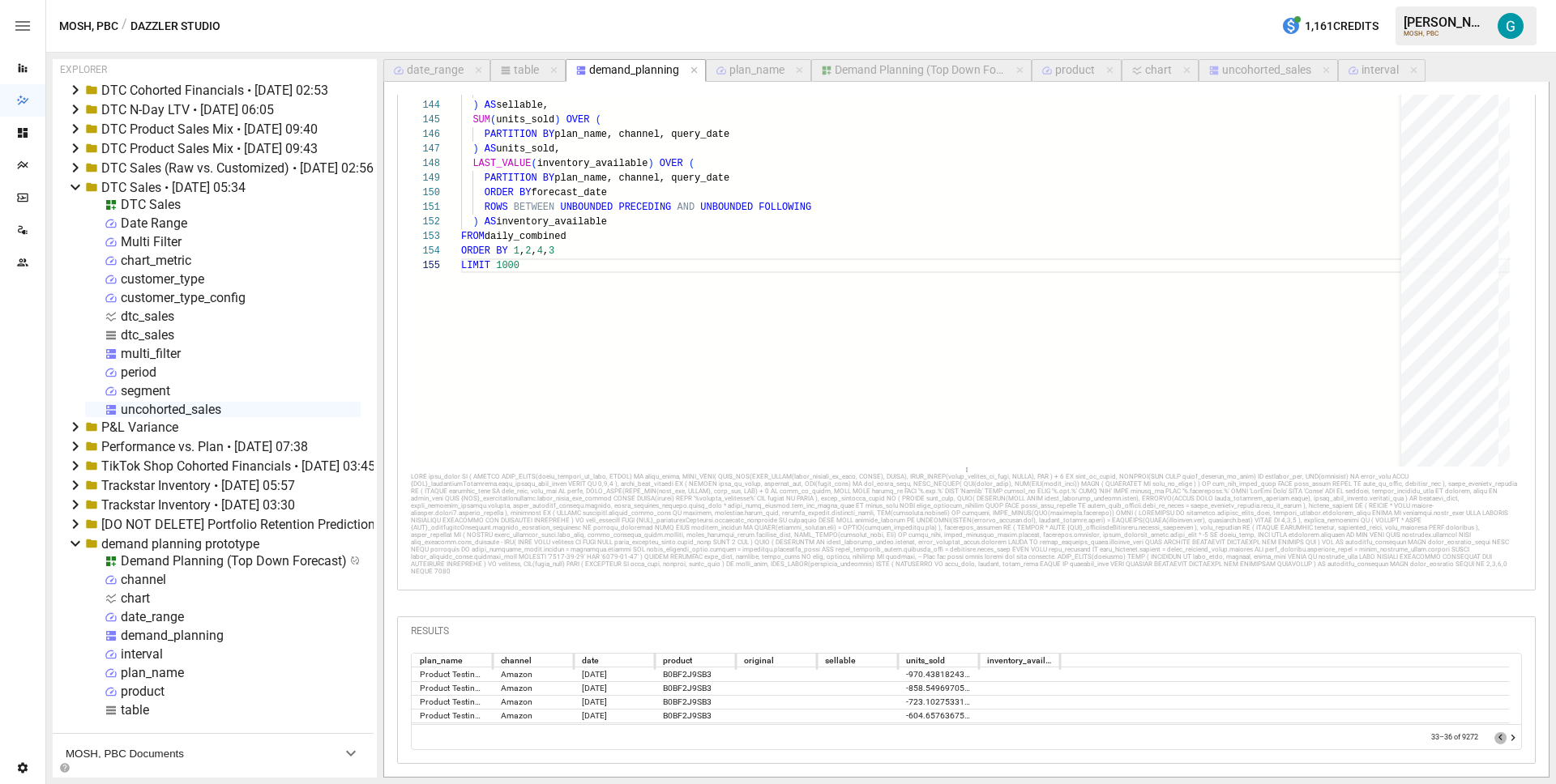
click at [1495, 738] on icon "Go to previous page" at bounding box center [1501, 737] width 13 height 13
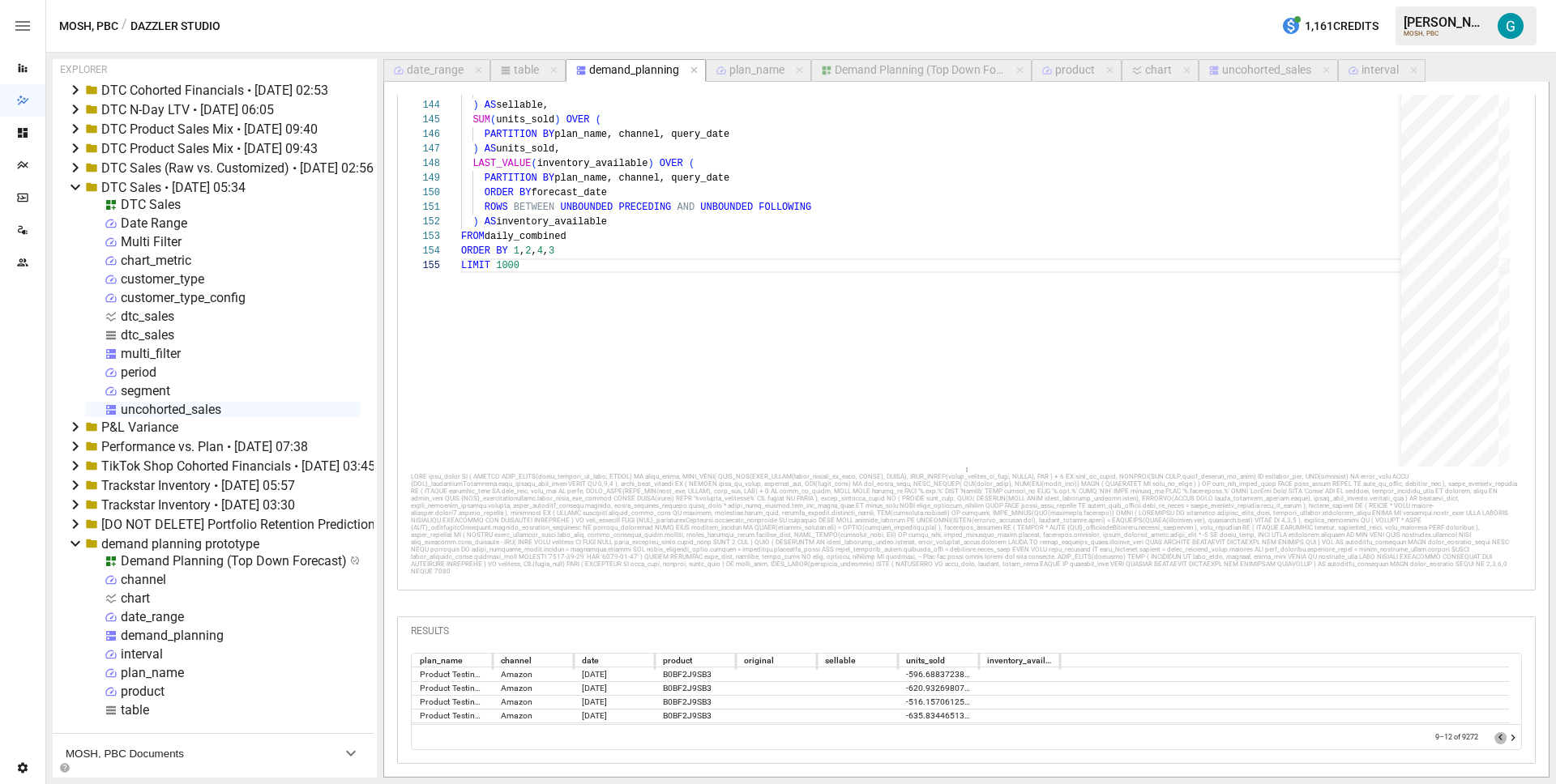
click at [1495, 738] on icon "Go to previous page" at bounding box center [1501, 737] width 13 height 13
click at [1495, 738] on div at bounding box center [1506, 737] width 25 height 16
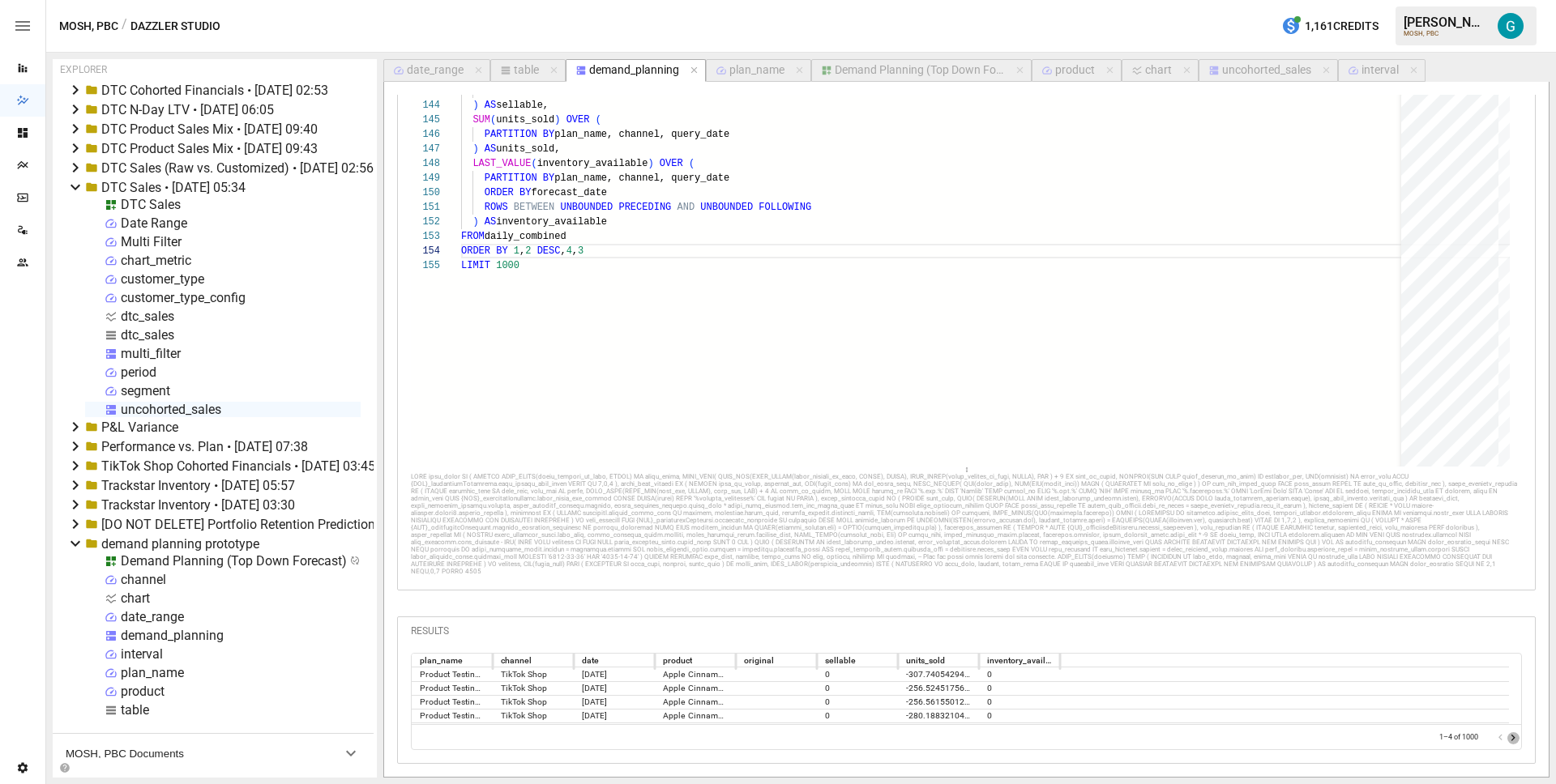
click at [1506, 740] on icon "Go to next page" at bounding box center [1512, 737] width 13 height 13
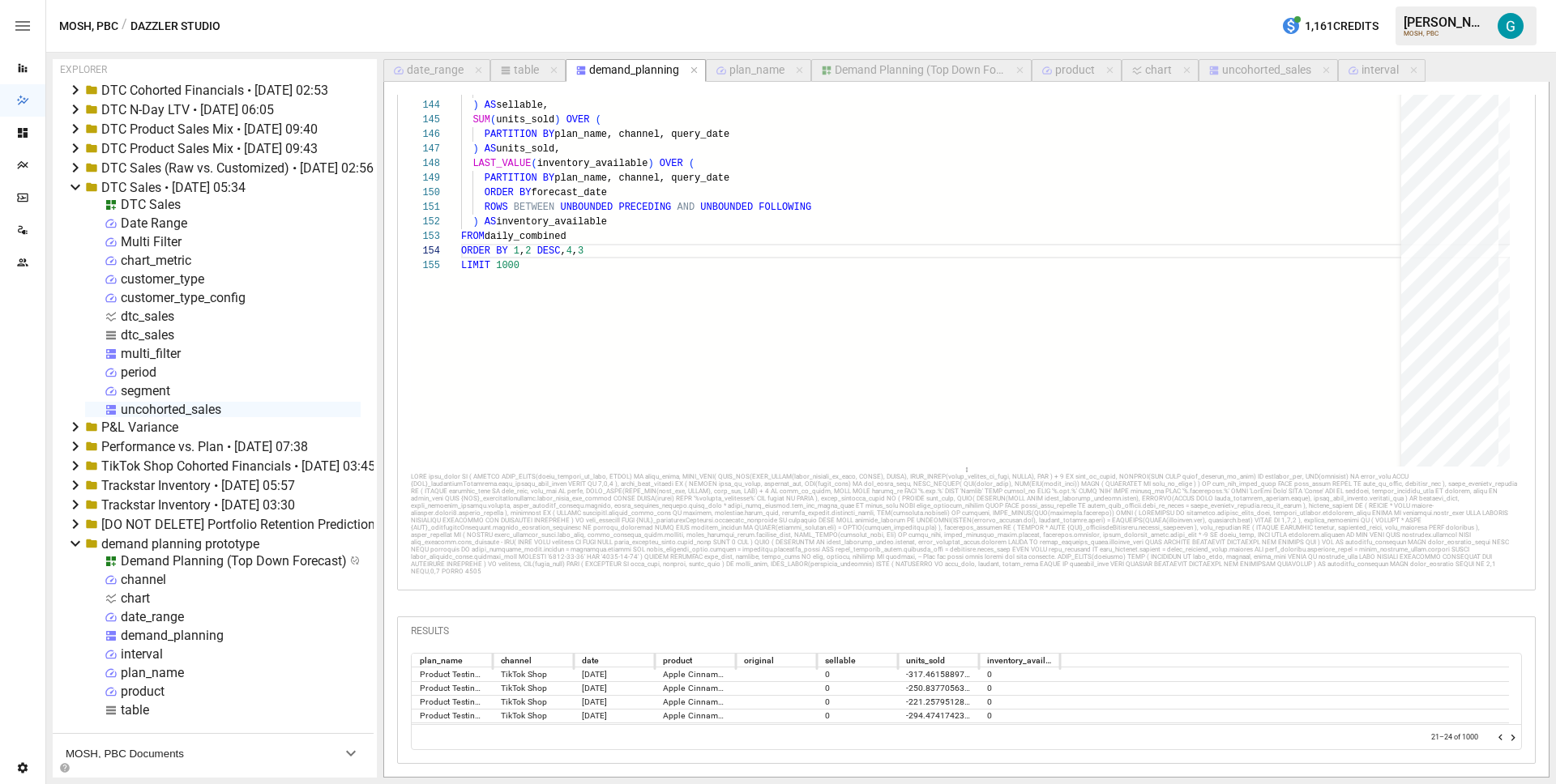
click at [1506, 740] on icon "Go to next page" at bounding box center [1512, 737] width 13 height 13
click at [1495, 738] on icon "Go to previous page" at bounding box center [1501, 737] width 13 height 13
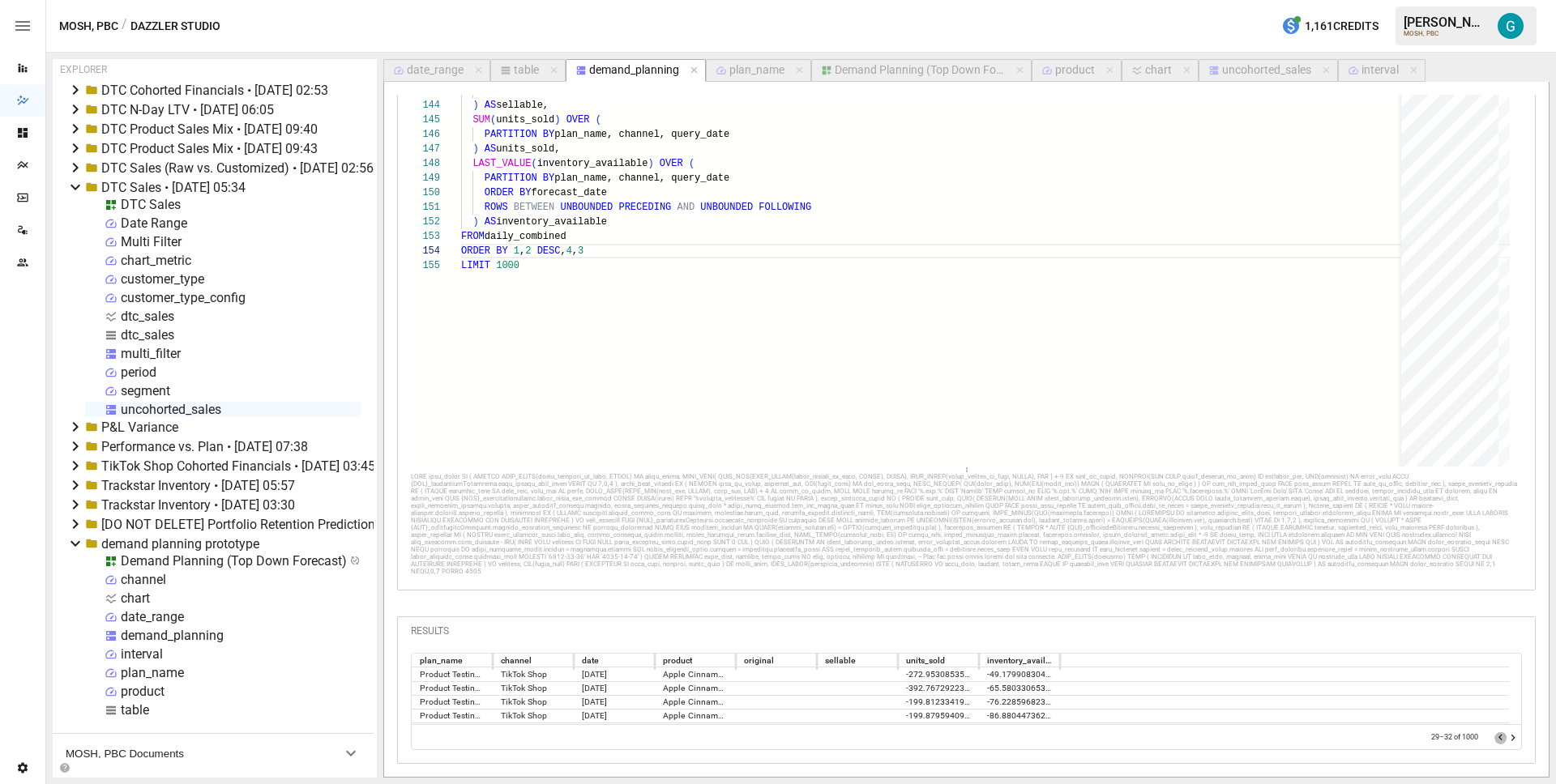
click at [1495, 738] on icon "Go to previous page" at bounding box center [1501, 737] width 13 height 13
click at [1506, 737] on icon "Go to next page" at bounding box center [1512, 737] width 13 height 13
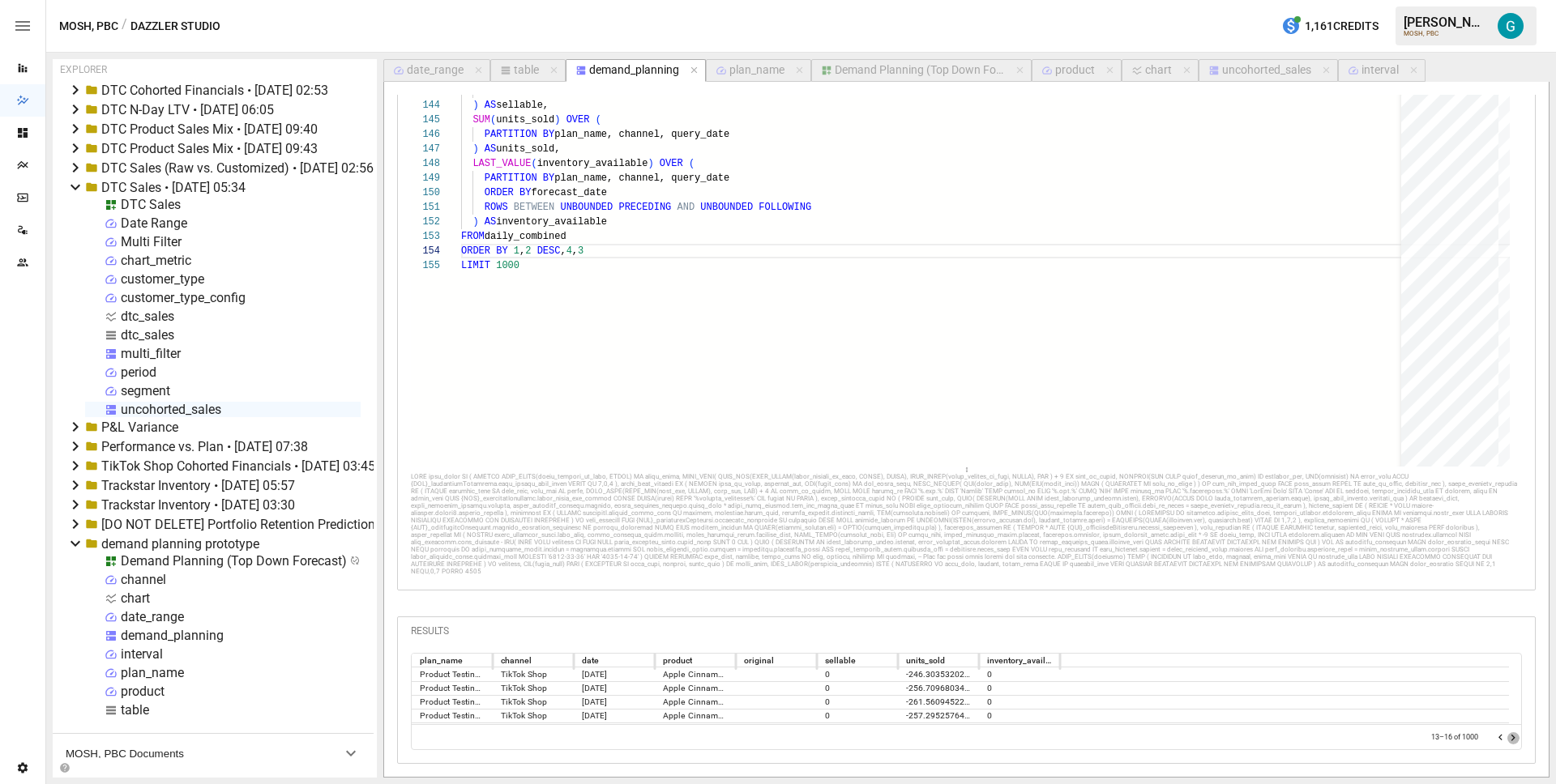
click at [1506, 737] on icon "Go to next page" at bounding box center [1512, 737] width 13 height 13
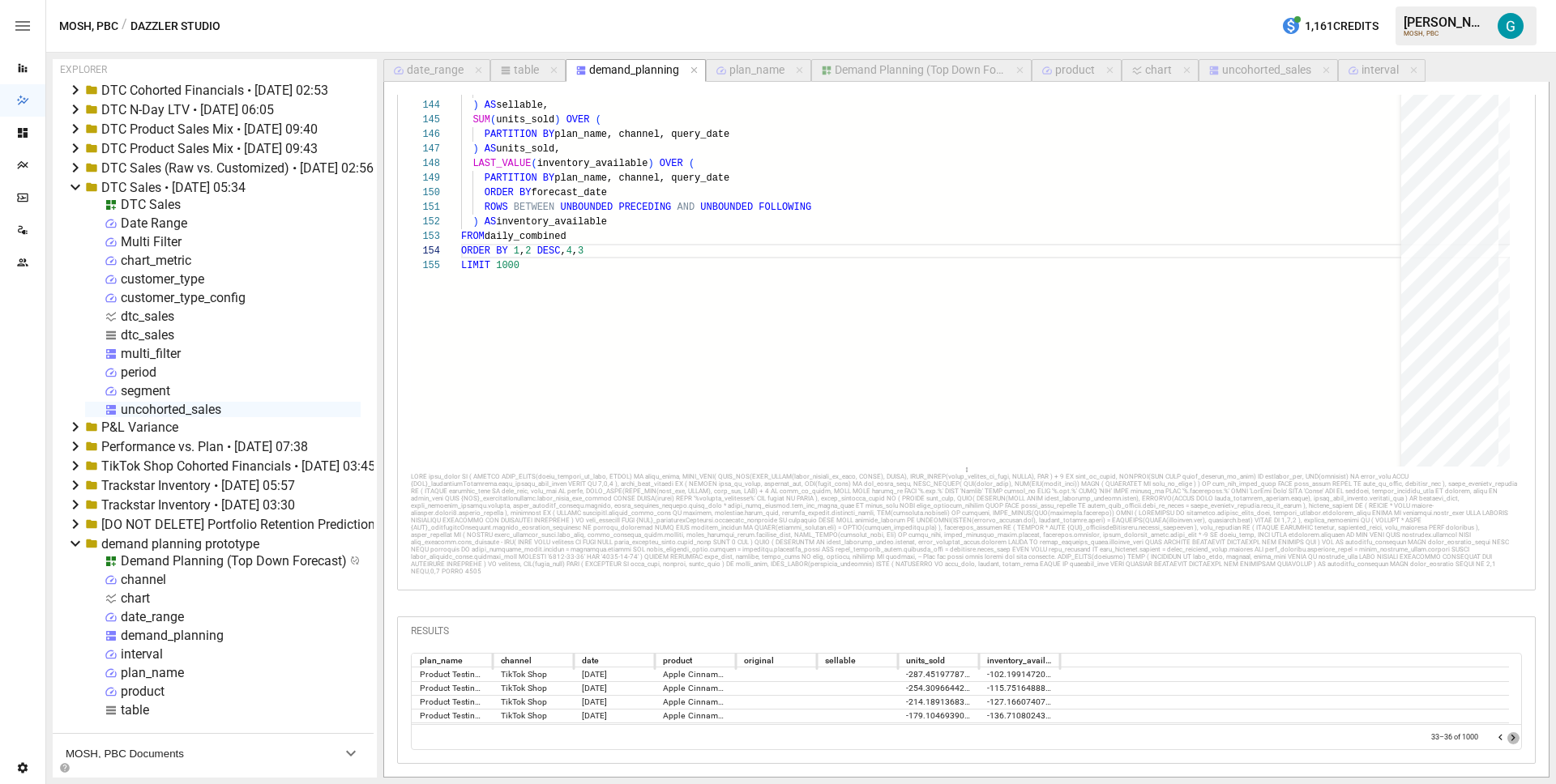
click at [1506, 737] on icon "Go to next page" at bounding box center [1512, 737] width 13 height 13
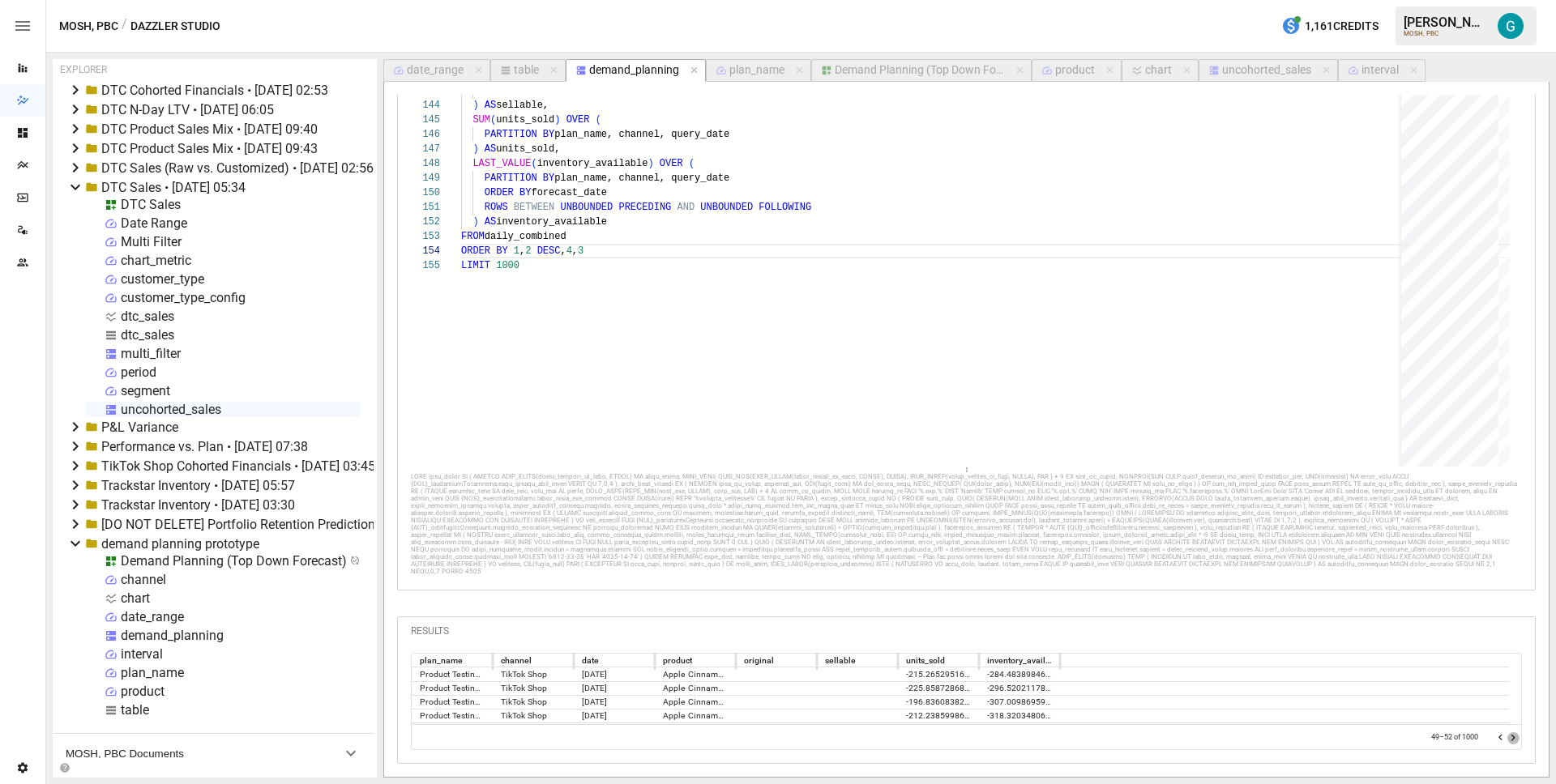
click at [1506, 737] on icon "Go to next page" at bounding box center [1512, 737] width 13 height 13
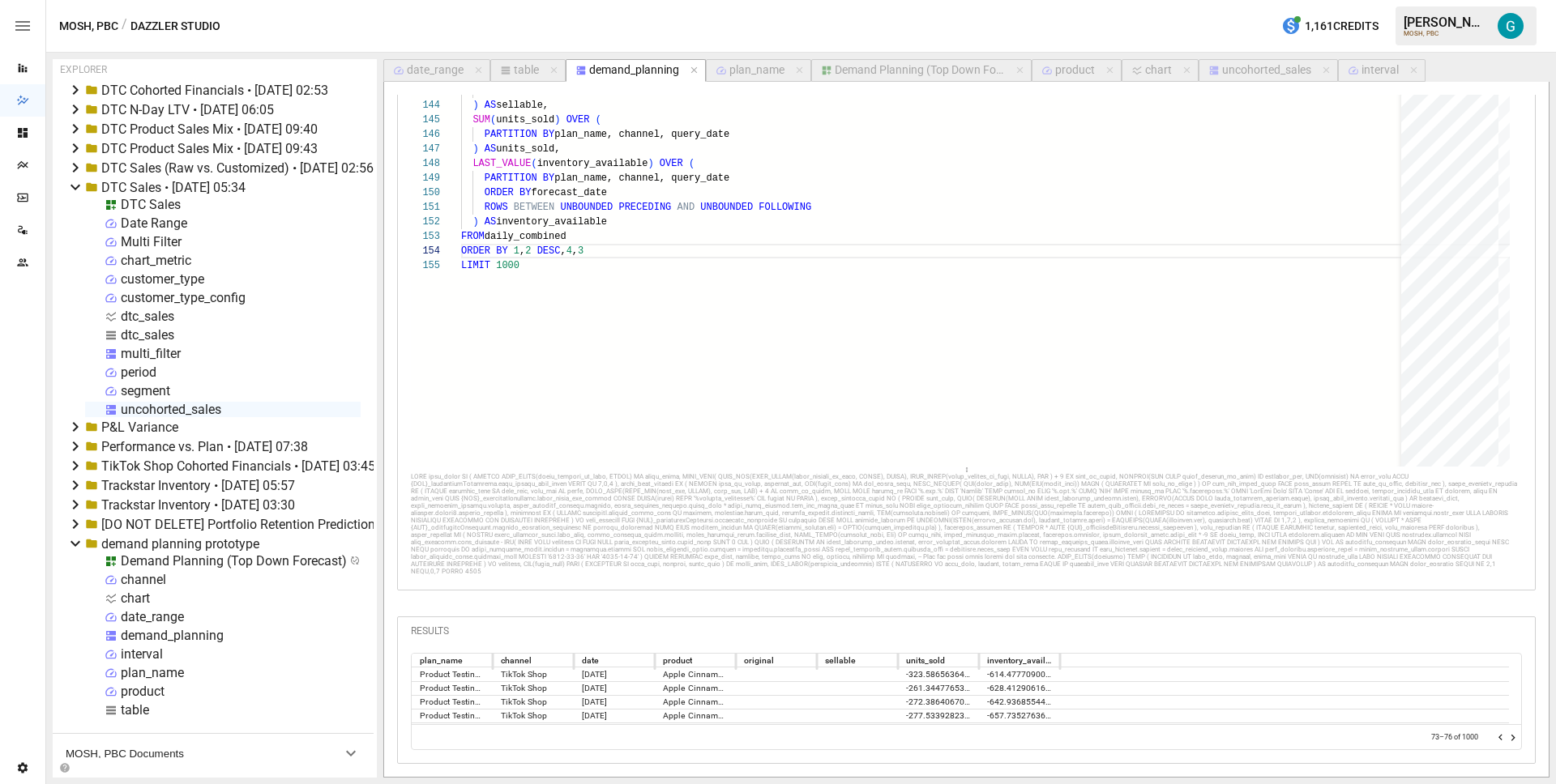
click at [1506, 737] on icon "Go to next page" at bounding box center [1512, 737] width 13 height 13
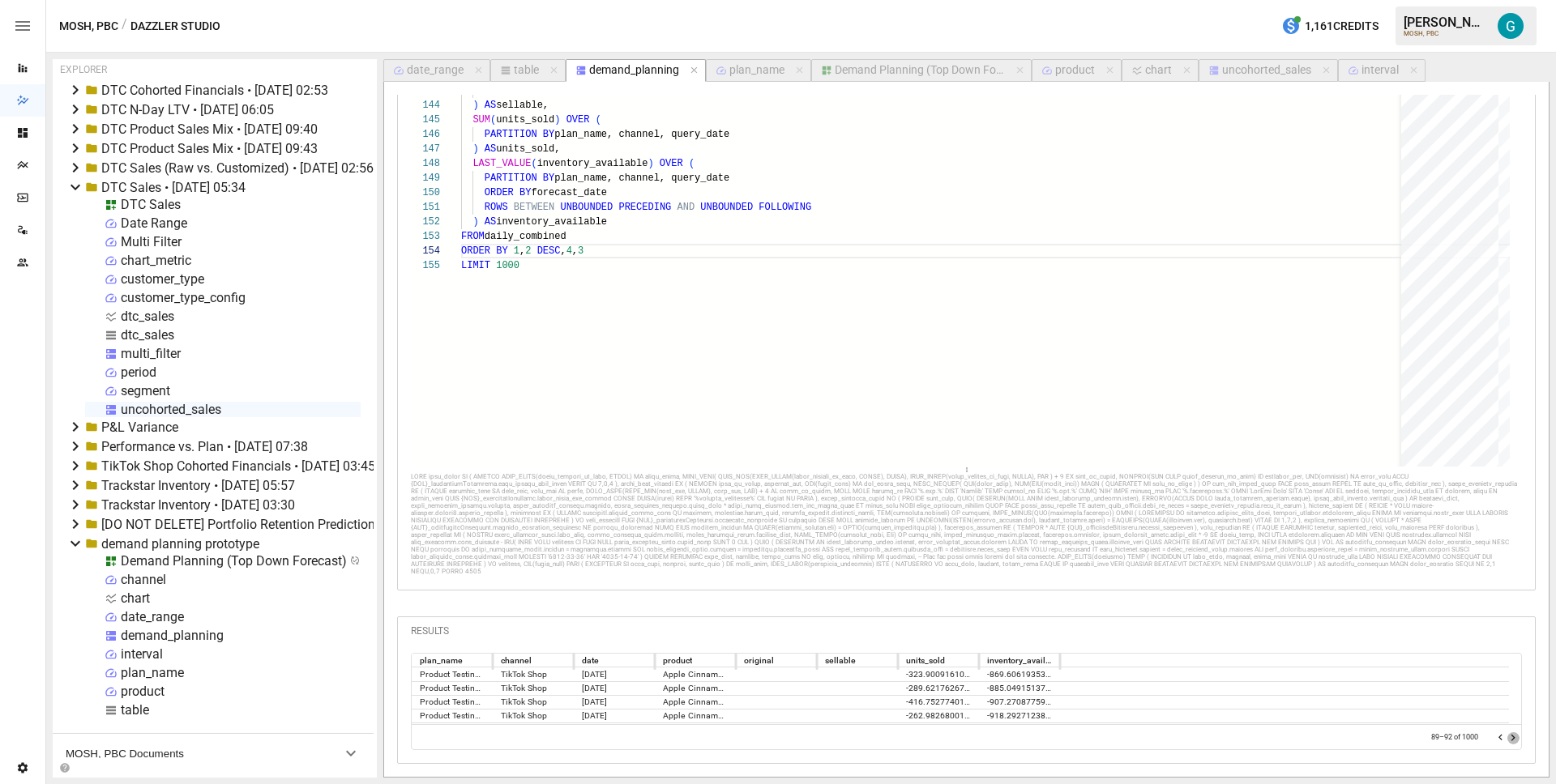
click at [1506, 737] on icon "Go to next page" at bounding box center [1512, 737] width 13 height 13
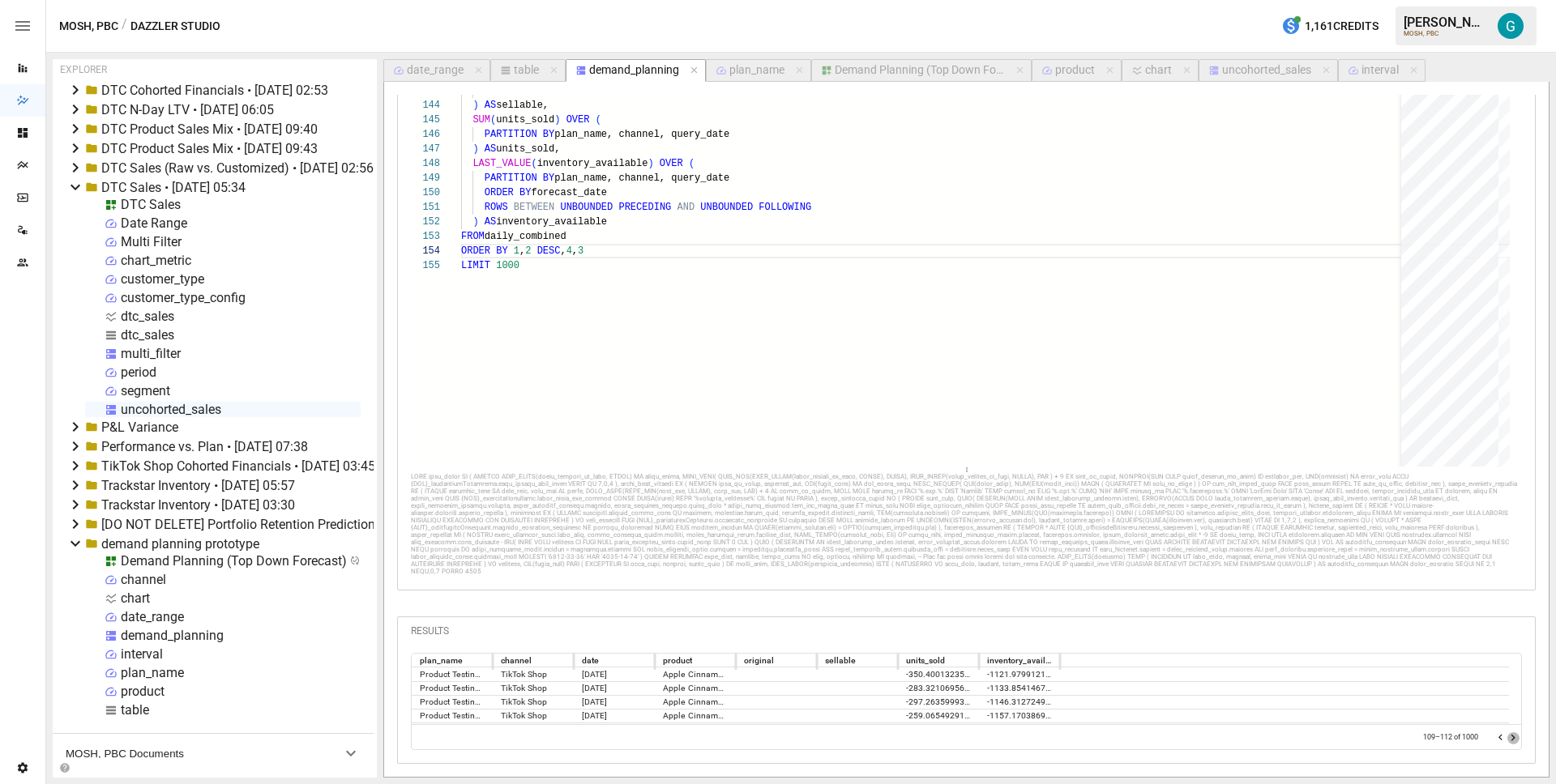
click at [1506, 737] on icon "Go to next page" at bounding box center [1512, 737] width 13 height 13
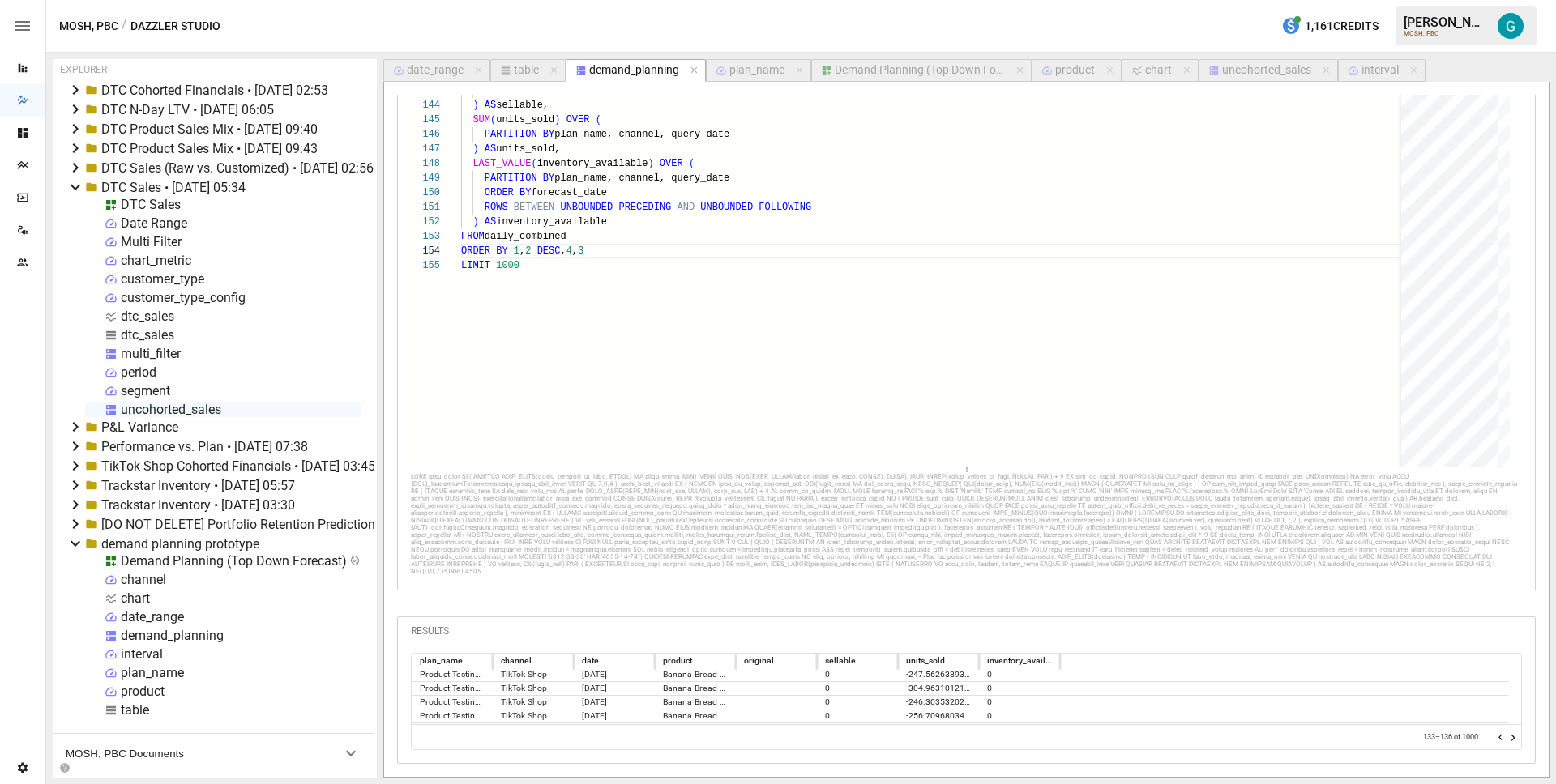
click at [1506, 737] on icon "Go to next page" at bounding box center [1512, 737] width 13 height 13
click at [1495, 736] on icon "Go to previous page" at bounding box center [1501, 737] width 13 height 13
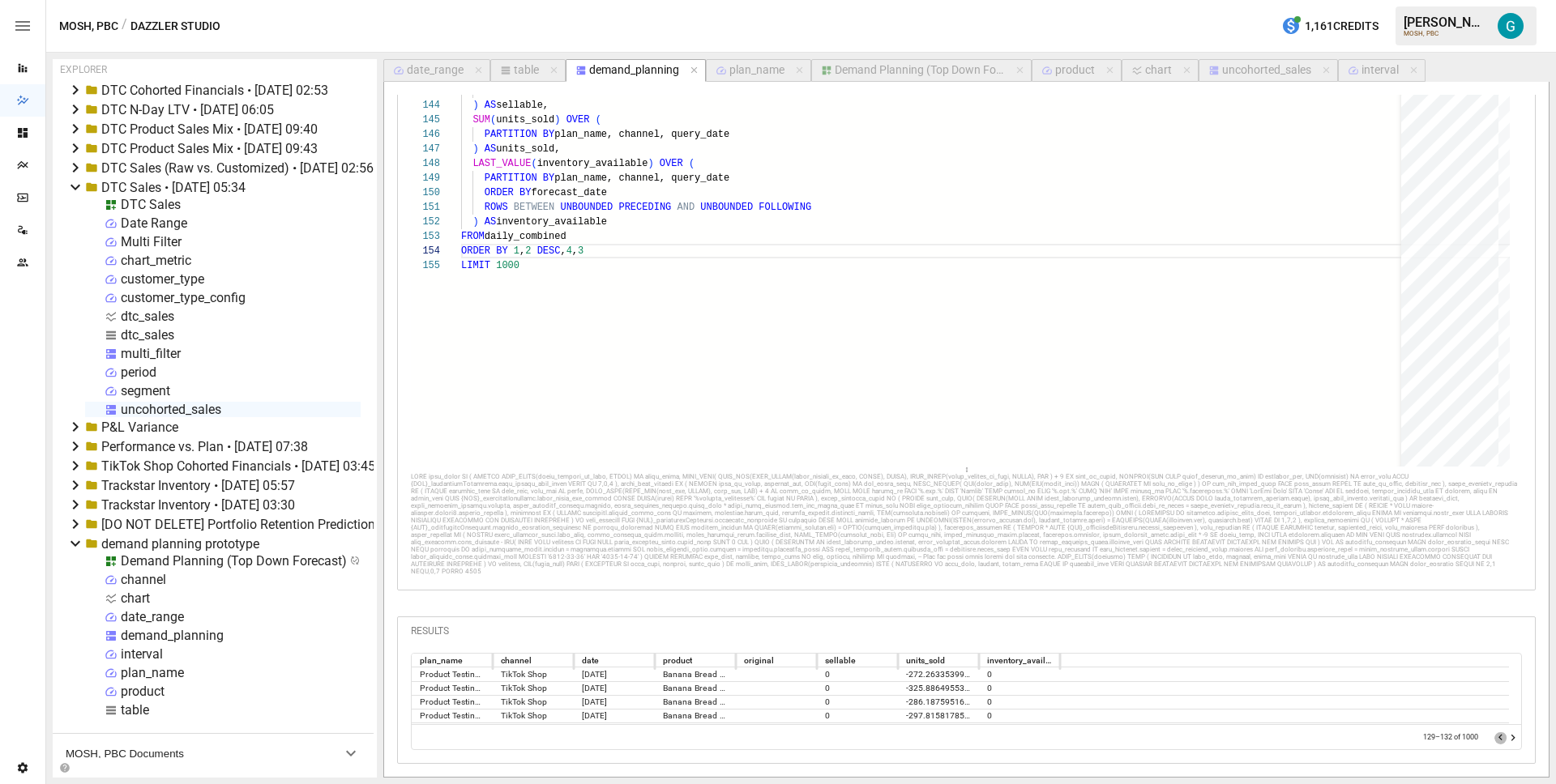
click at [1495, 736] on icon "Go to previous page" at bounding box center [1501, 737] width 13 height 13
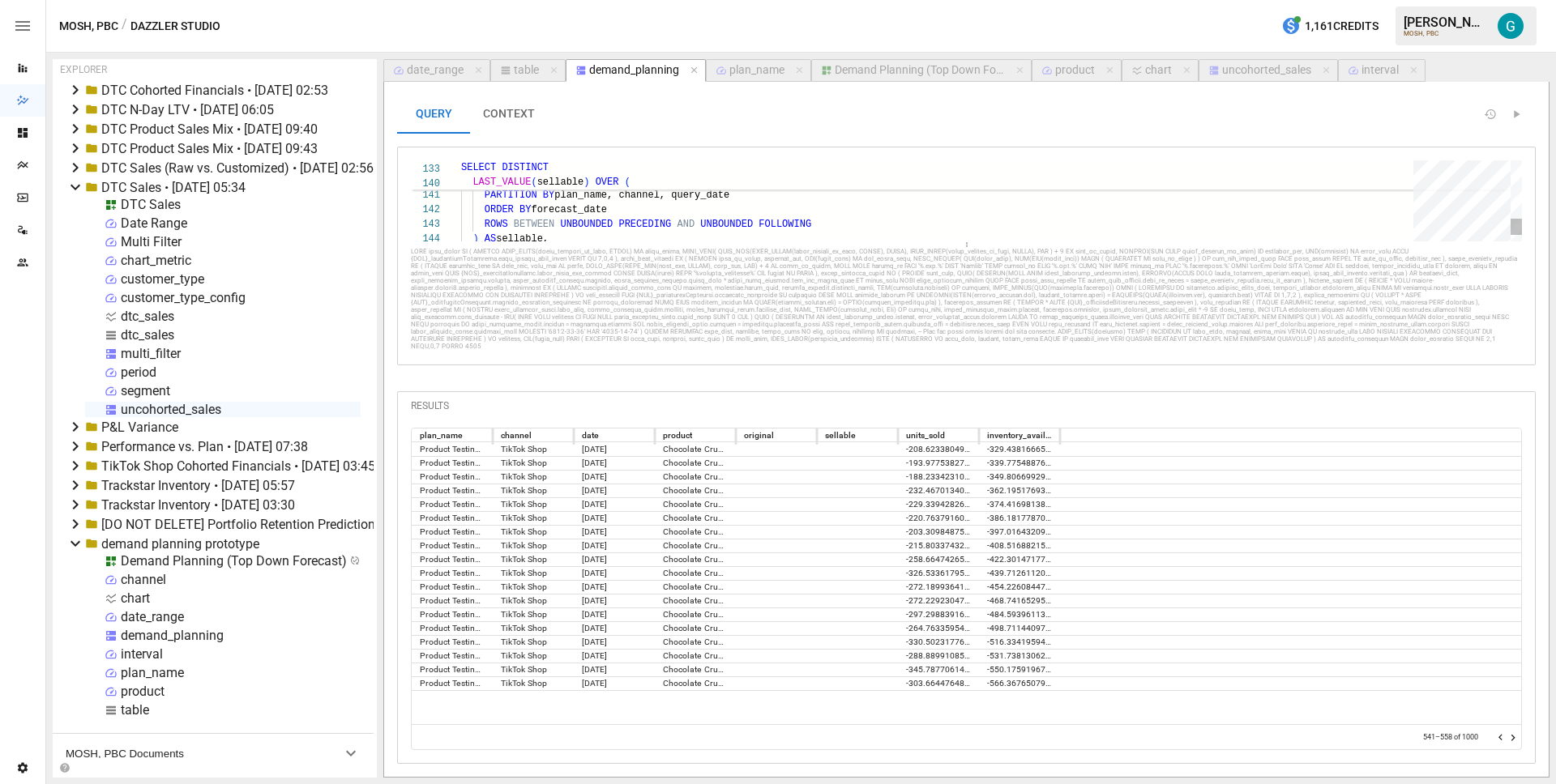
drag, startPoint x: 947, startPoint y: 446, endPoint x: 959, endPoint y: 198, distance: 248.3
click at [959, 198] on div "**********" at bounding box center [966, 200] width 1111 height 81
click at [1519, 740] on icon "Go to next page" at bounding box center [1512, 737] width 13 height 13
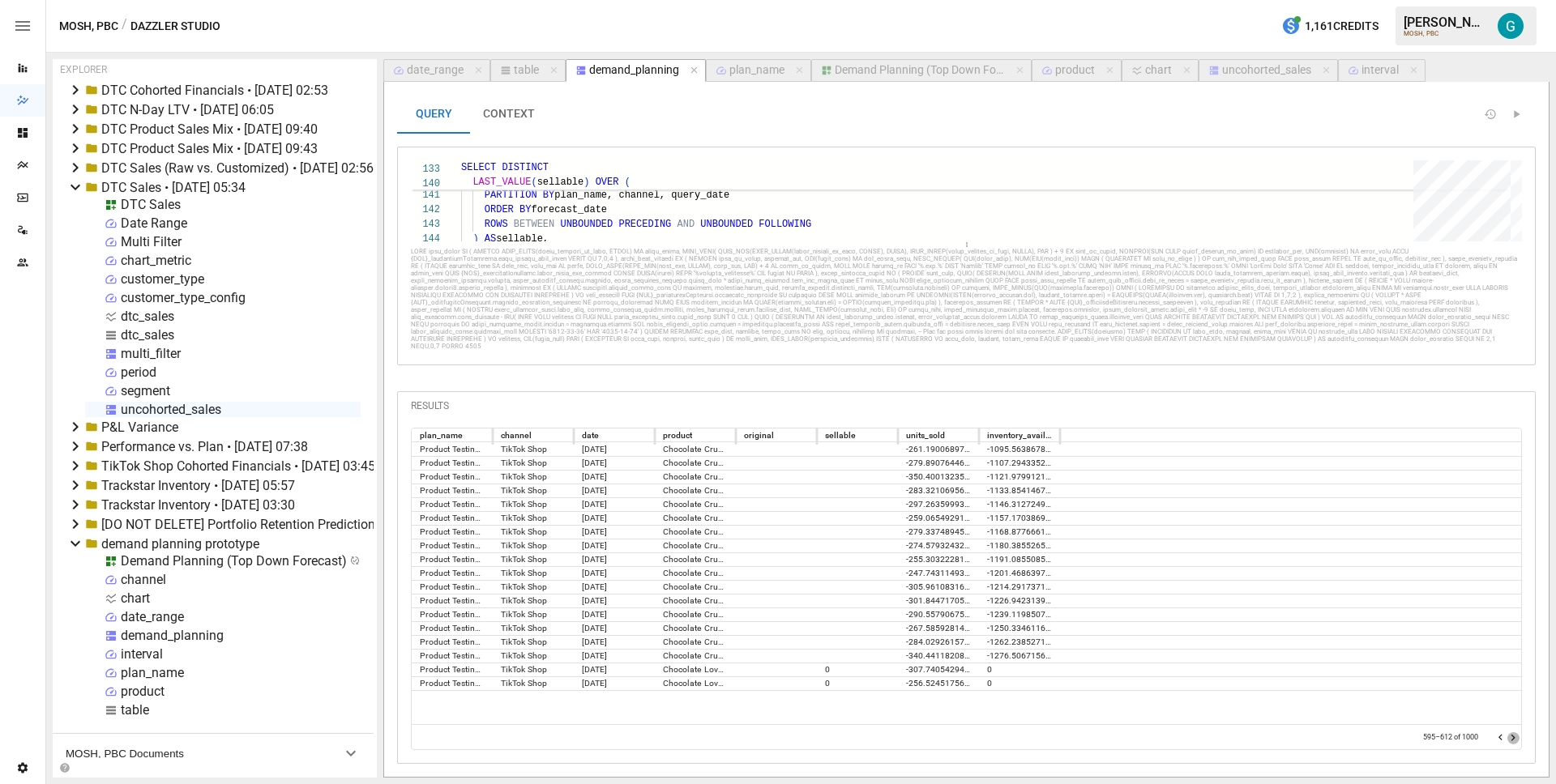
click at [1519, 740] on icon "Go to next page" at bounding box center [1512, 737] width 13 height 13
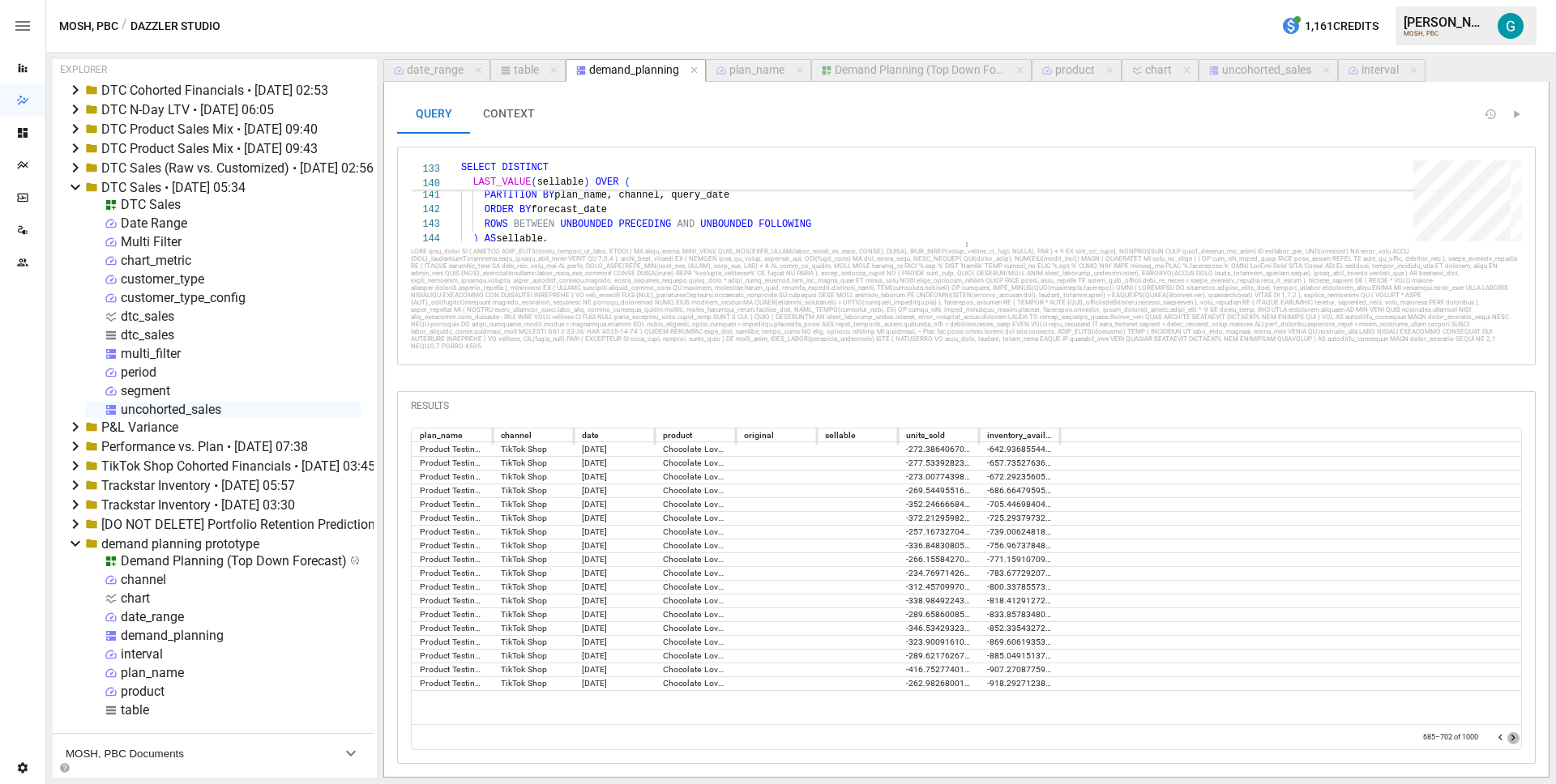
click at [1519, 740] on icon "Go to next page" at bounding box center [1512, 737] width 13 height 13
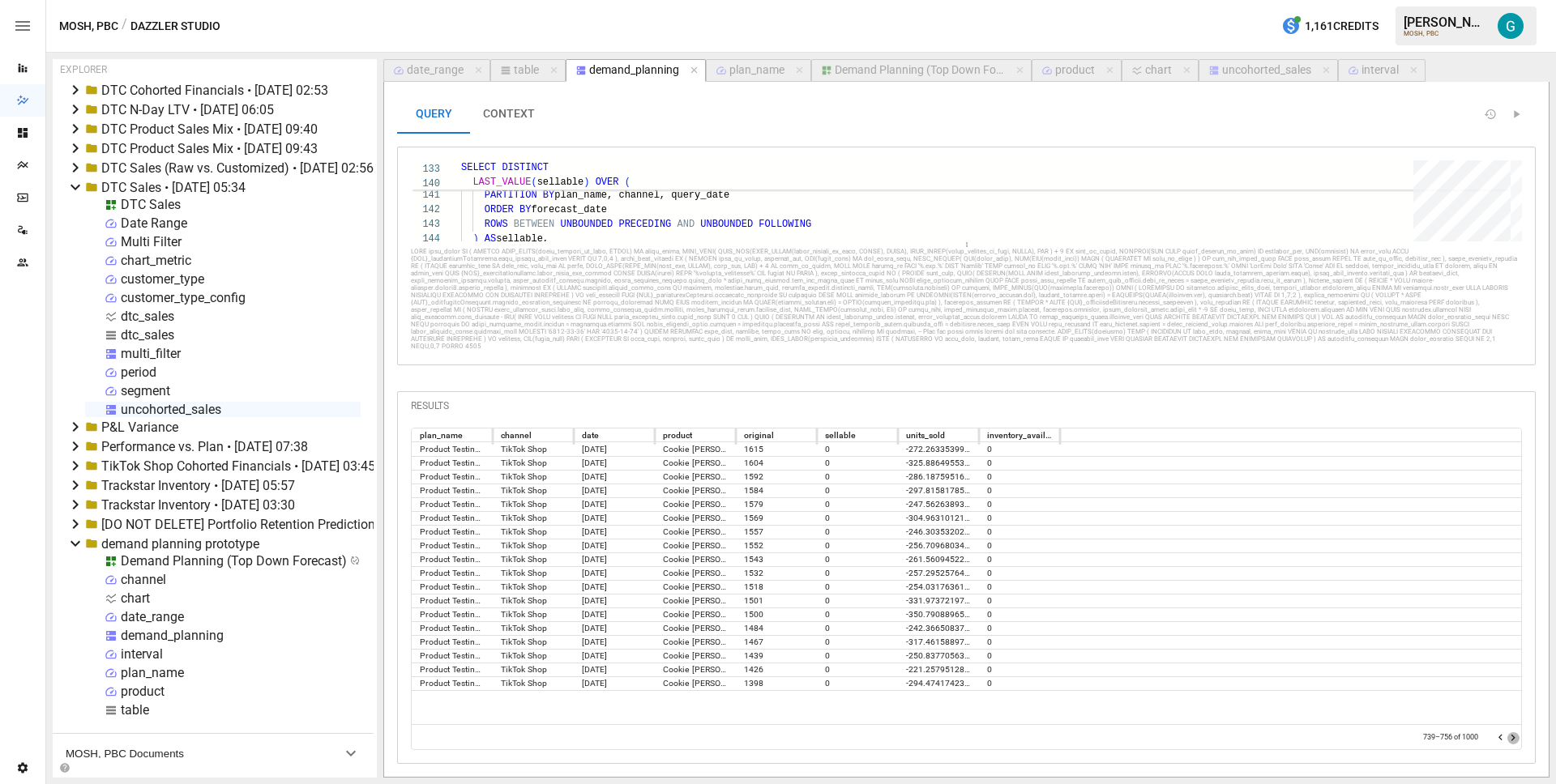
click at [1519, 740] on icon "Go to next page" at bounding box center [1512, 737] width 13 height 13
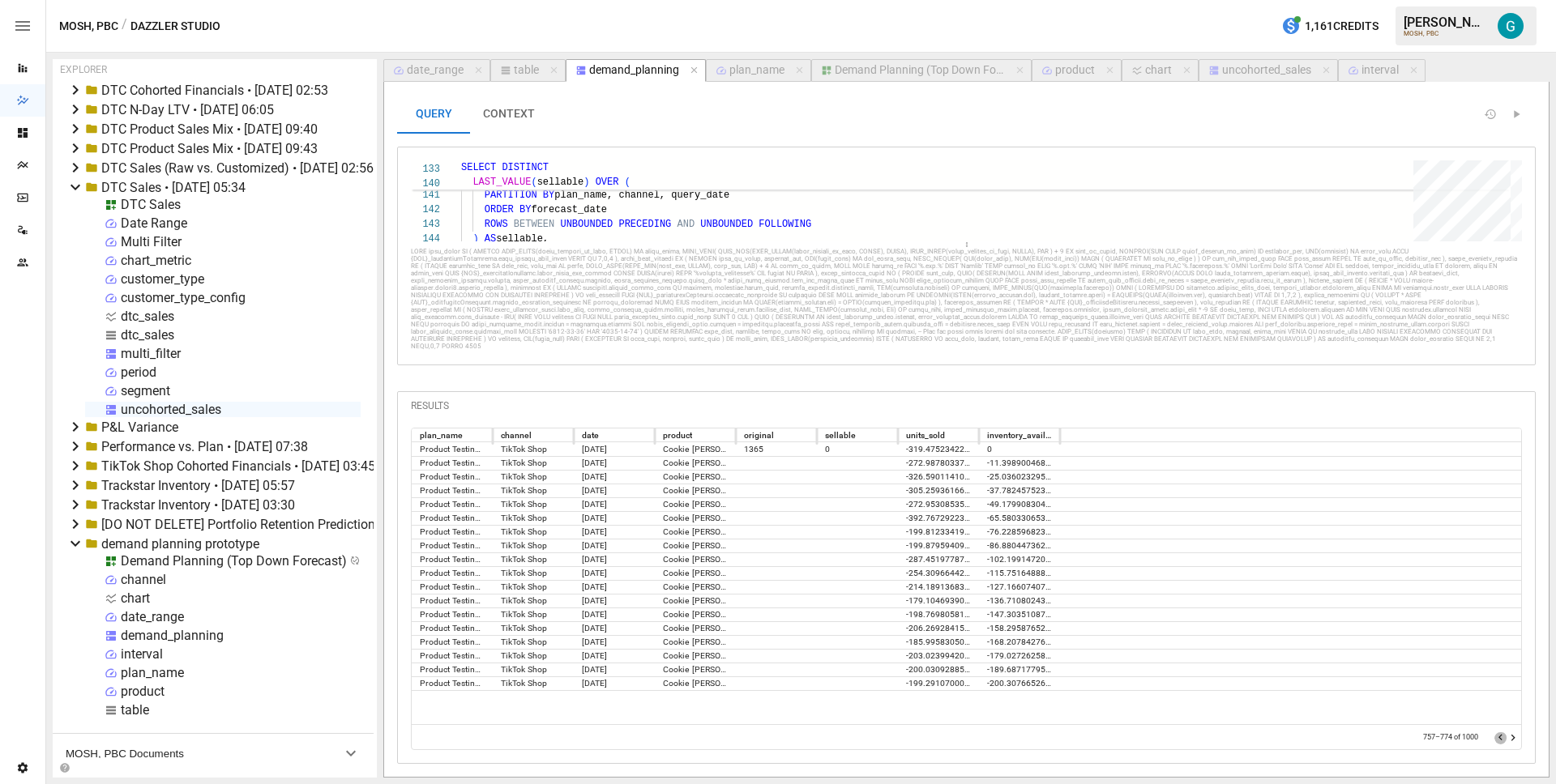
click at [1503, 739] on icon "Go to previous page" at bounding box center [1501, 737] width 13 height 13
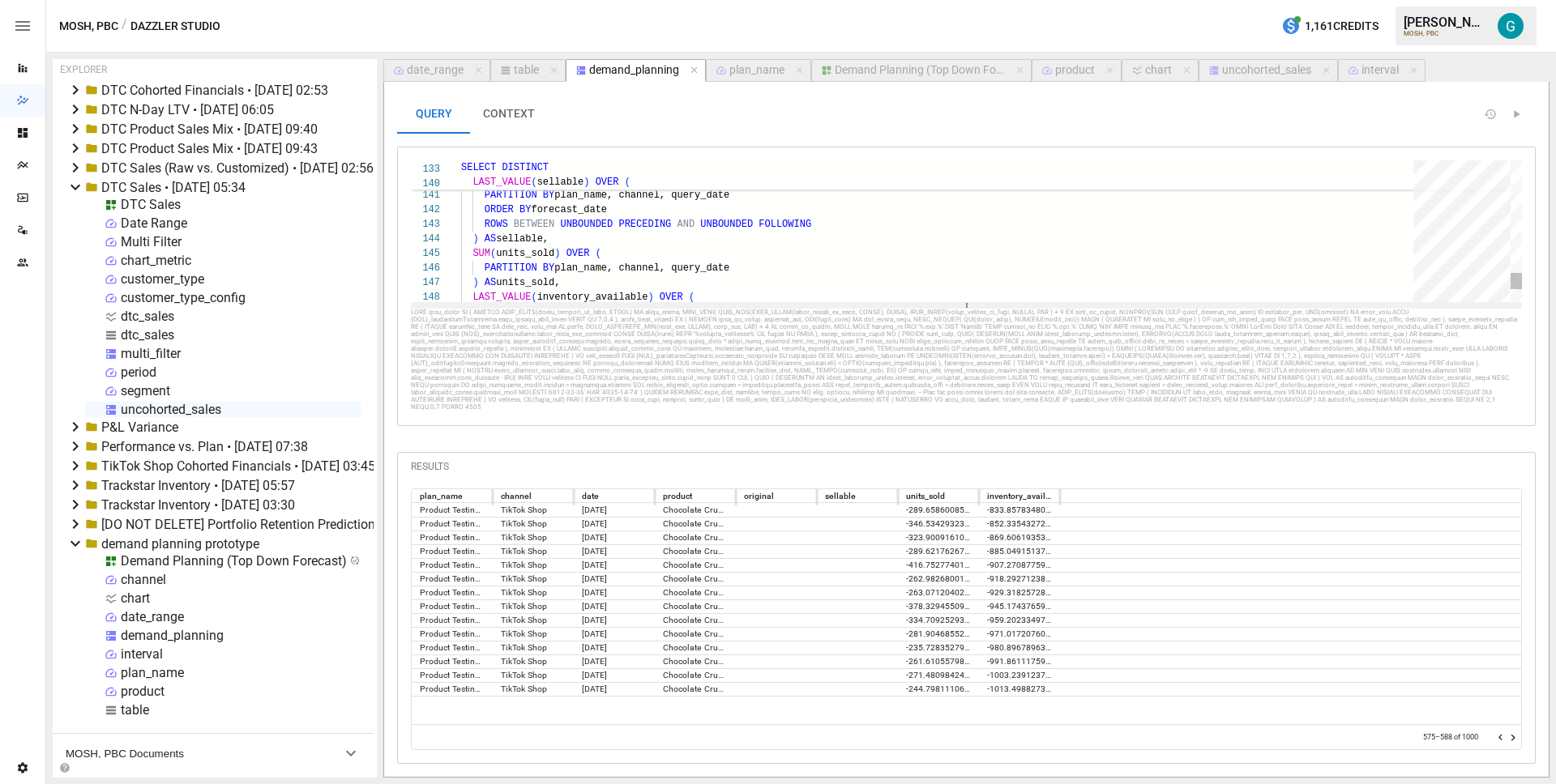
drag, startPoint x: 930, startPoint y: 247, endPoint x: 938, endPoint y: 302, distance: 55.6
click at [938, 302] on div at bounding box center [966, 305] width 1111 height 7
click at [1515, 738] on icon "Go to next page" at bounding box center [1512, 737] width 13 height 13
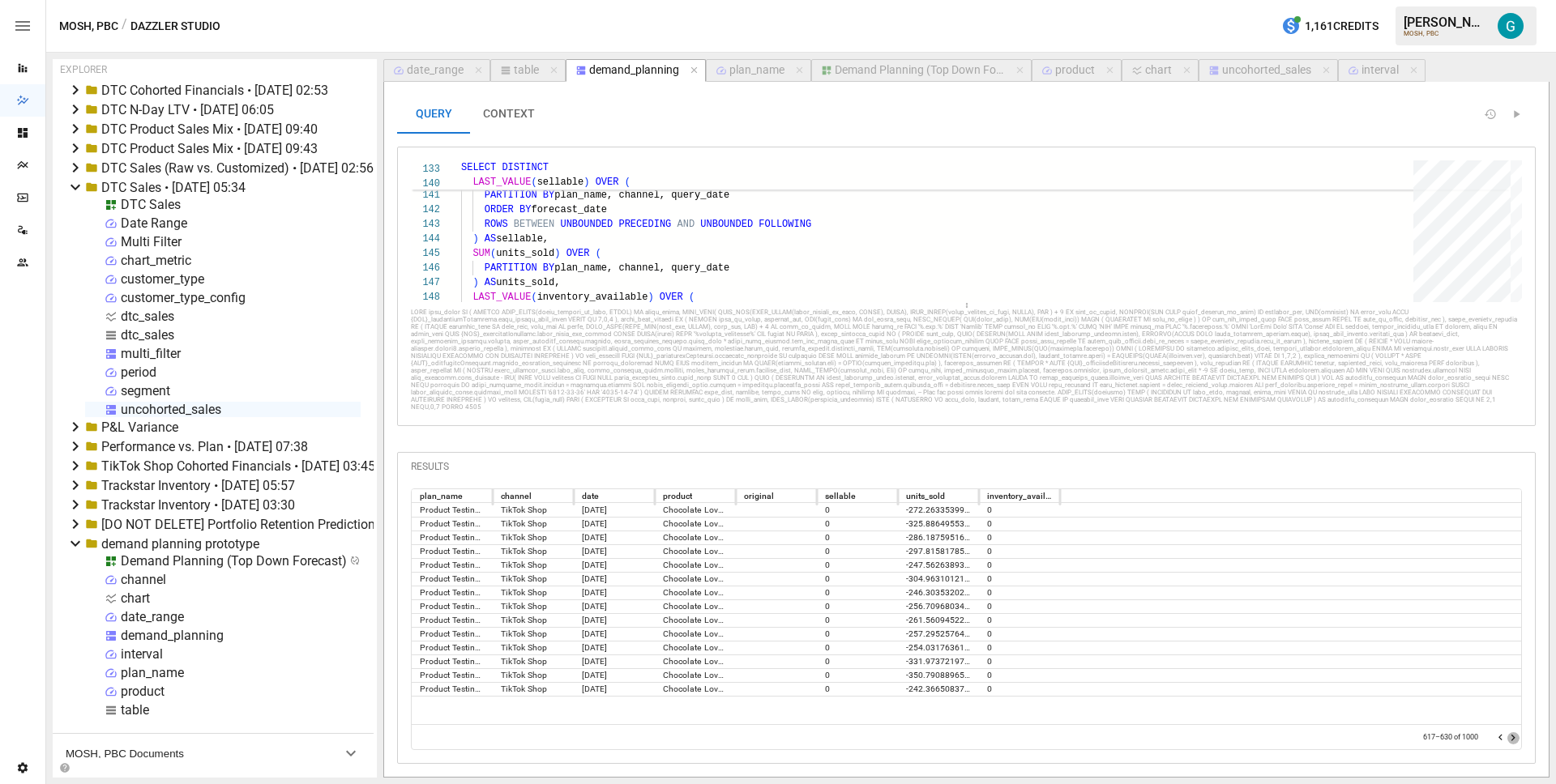
click at [1515, 738] on icon "Go to next page" at bounding box center [1512, 737] width 13 height 13
click at [1516, 738] on icon "Go to next page" at bounding box center [1512, 737] width 13 height 13
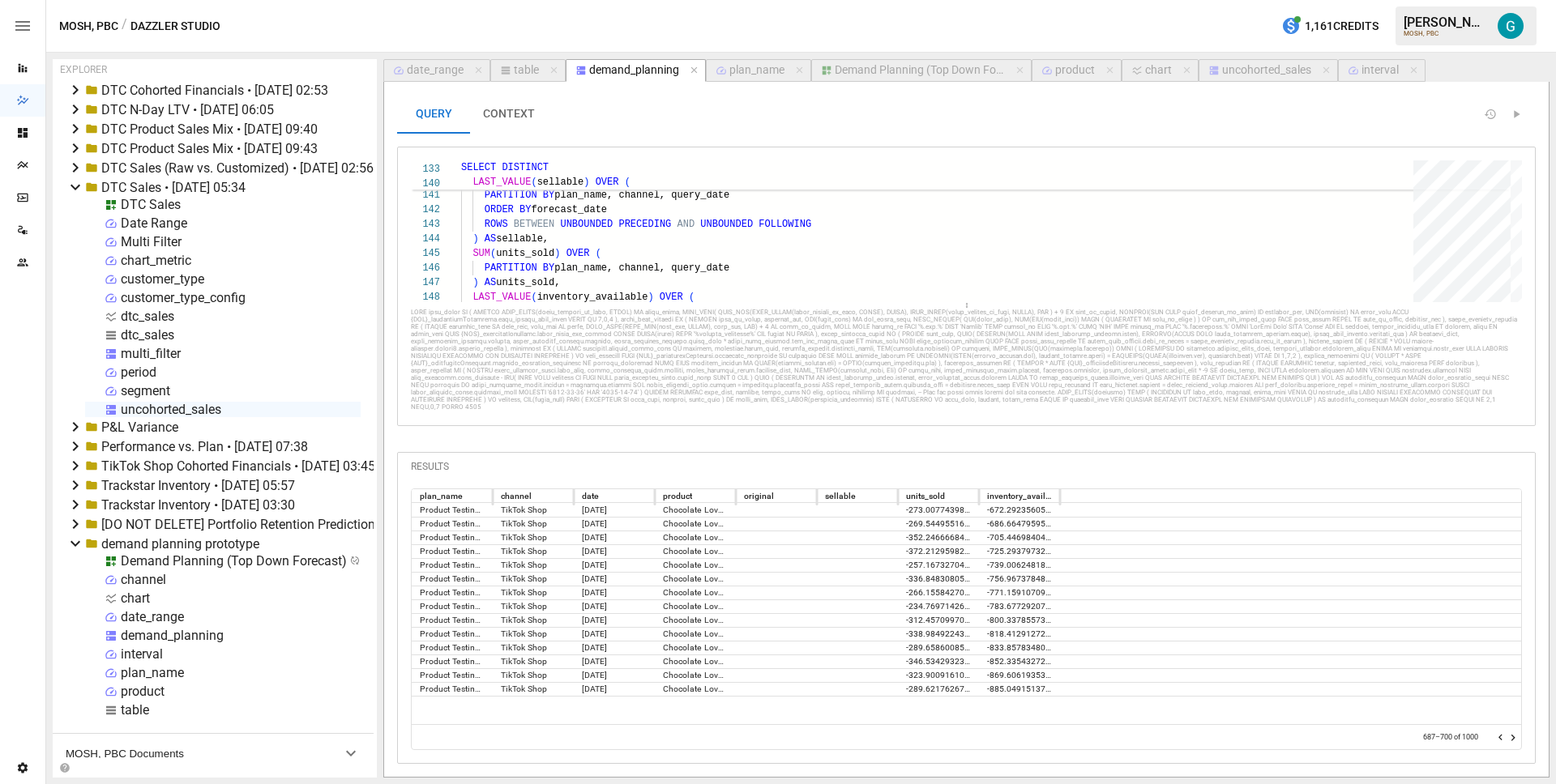
click at [1516, 738] on icon "Go to next page" at bounding box center [1512, 737] width 13 height 13
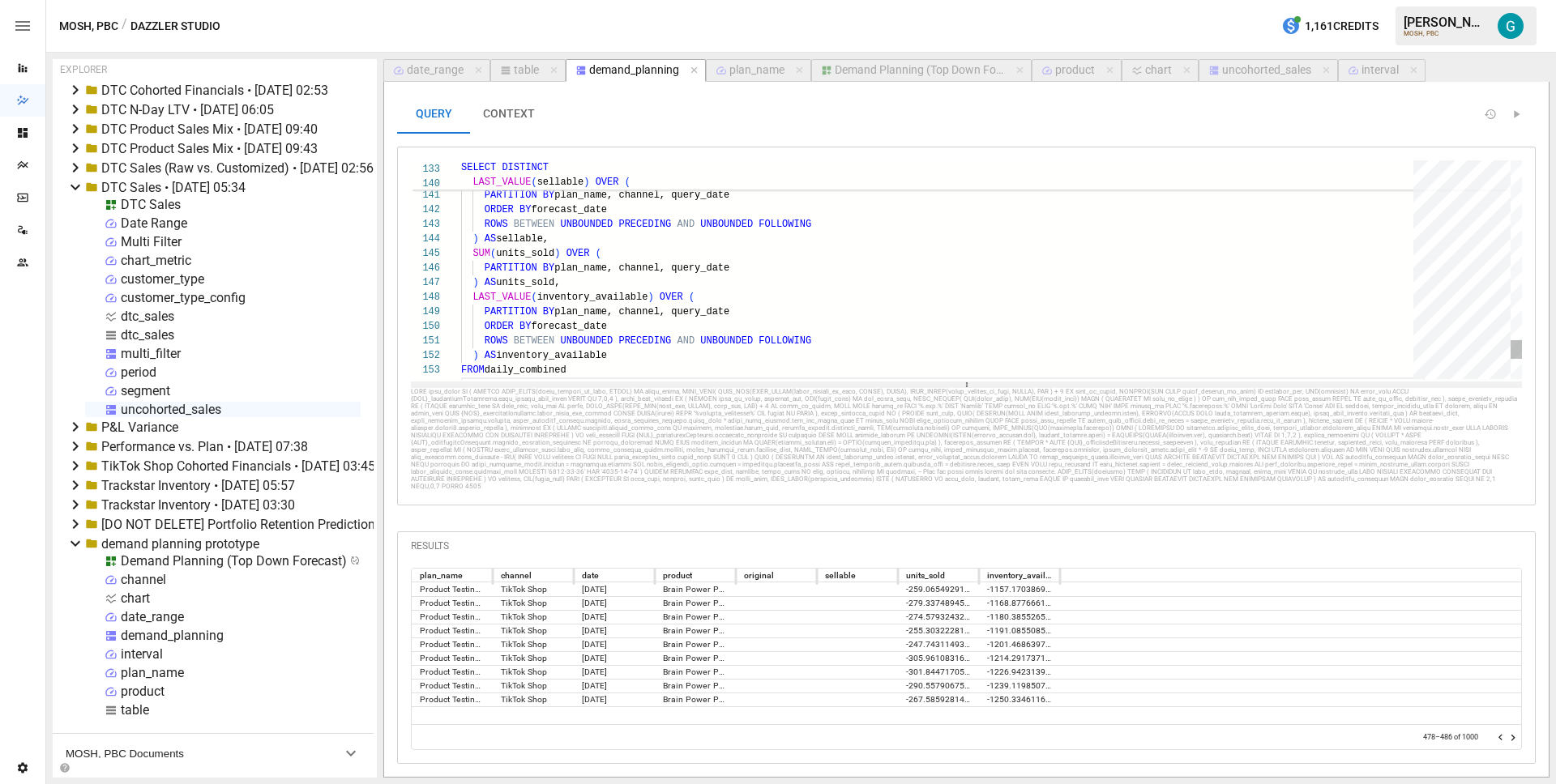
drag, startPoint x: 956, startPoint y: 303, endPoint x: 947, endPoint y: 386, distance: 83.5
click at [947, 386] on div at bounding box center [966, 385] width 1111 height 7
click at [1516, 738] on icon "Go to next page" at bounding box center [1512, 737] width 13 height 13
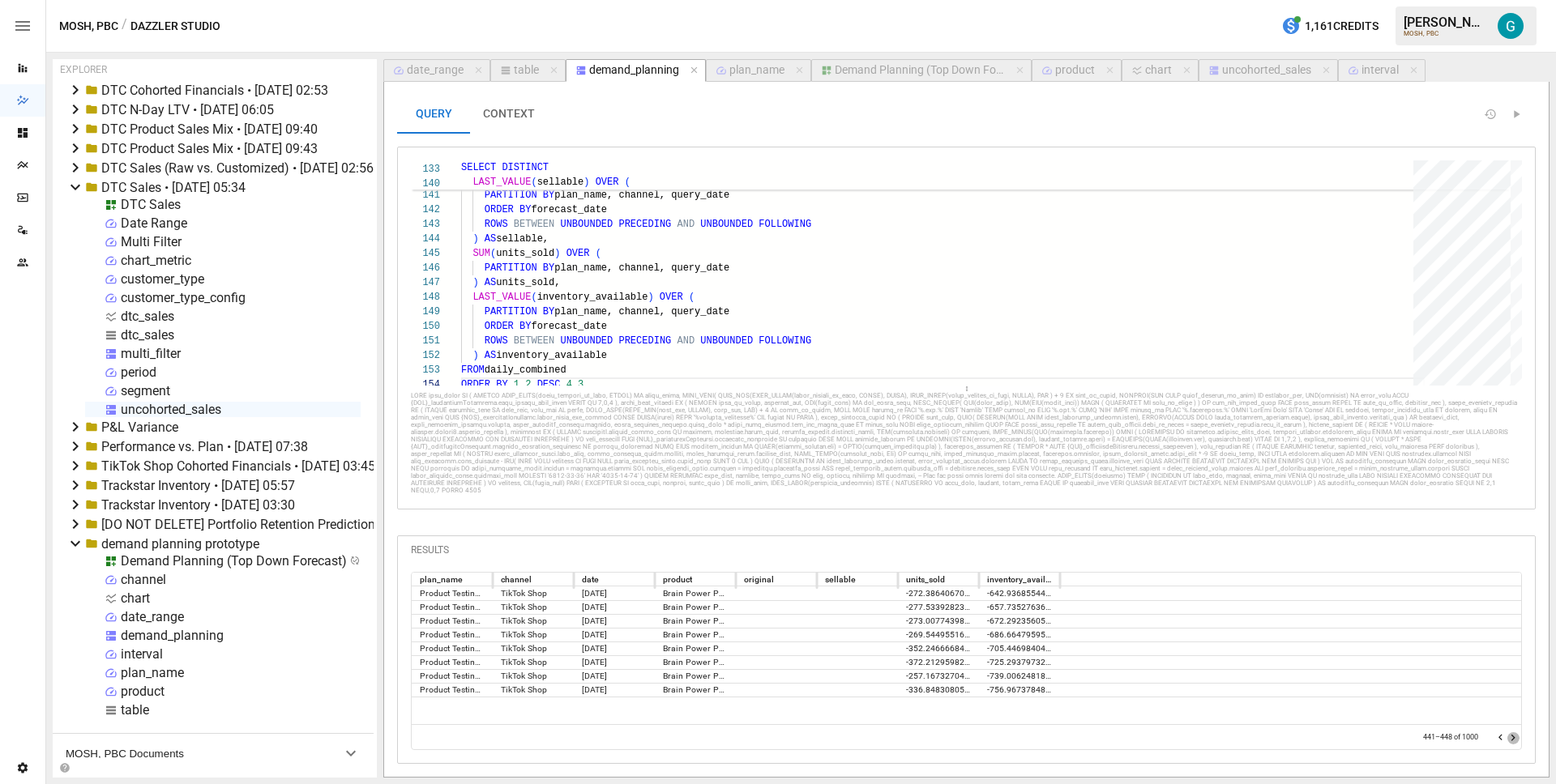
click at [1516, 738] on icon "Go to next page" at bounding box center [1512, 737] width 13 height 13
click at [1517, 738] on icon "Go to next page" at bounding box center [1512, 737] width 13 height 13
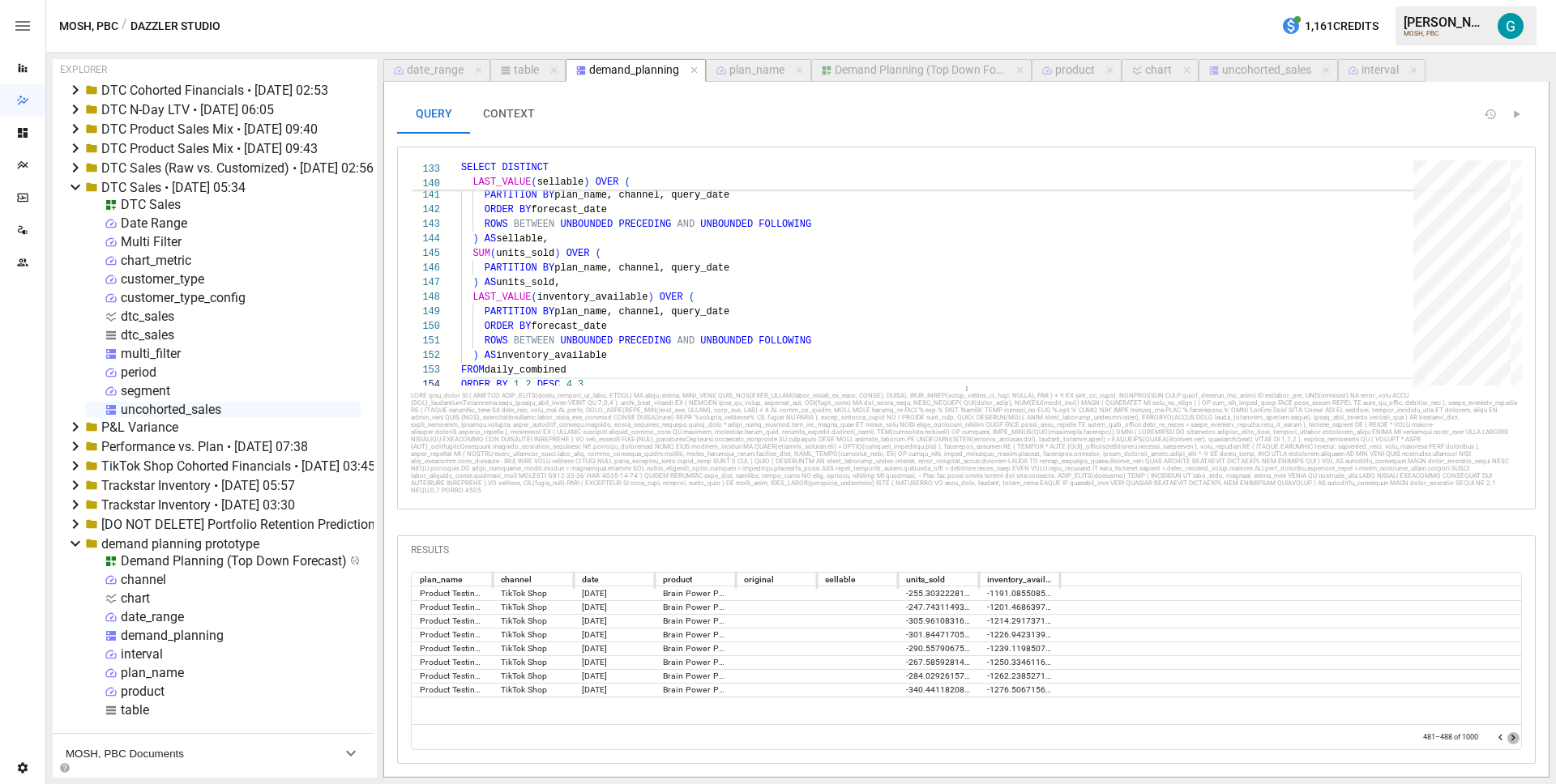
click at [1517, 738] on icon "Go to next page" at bounding box center [1512, 737] width 13 height 13
click at [1516, 738] on icon "Go to next page" at bounding box center [1512, 737] width 13 height 13
click at [1495, 735] on icon "Go to previous page" at bounding box center [1501, 737] width 13 height 13
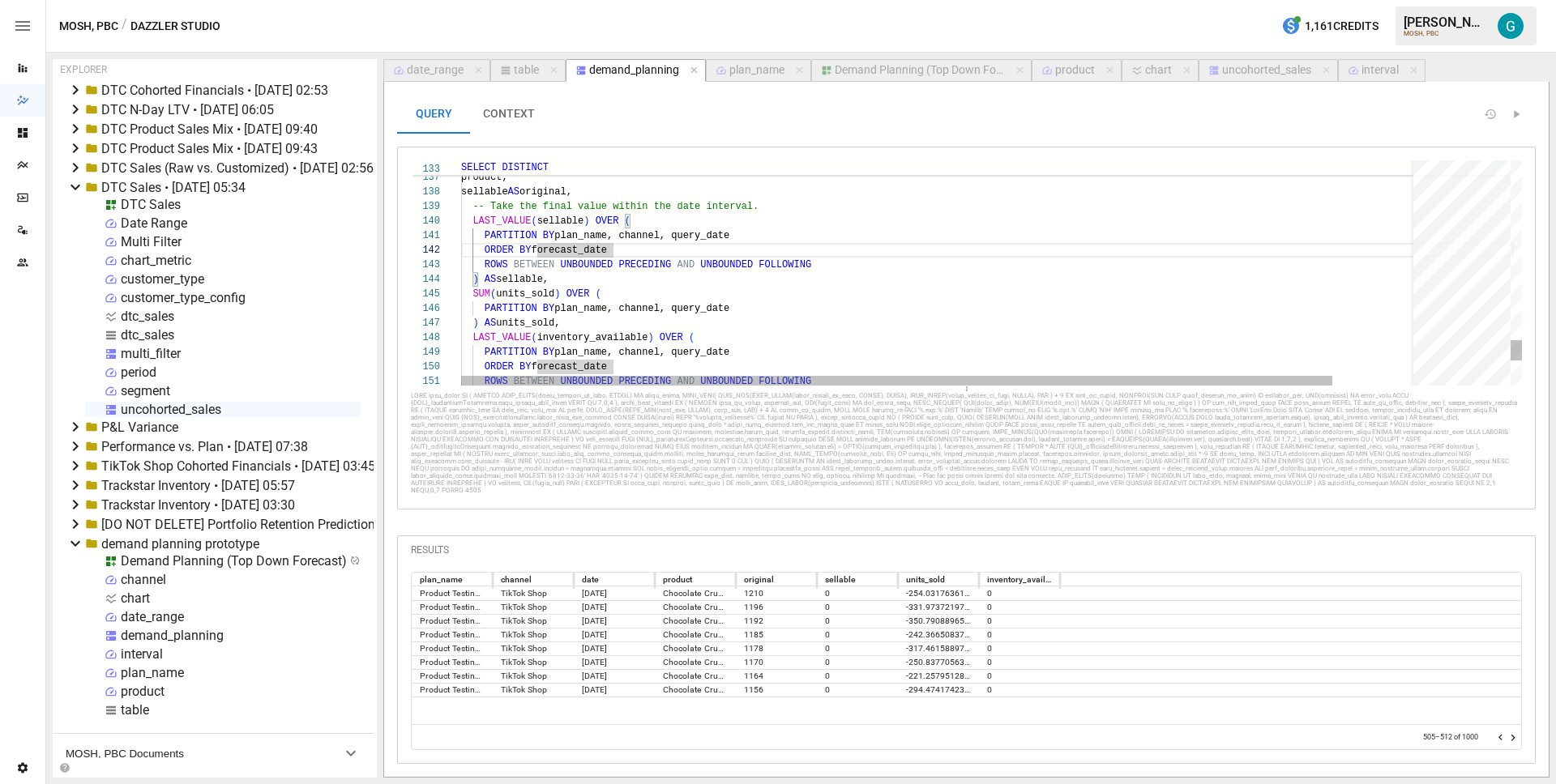
scroll to position [15, 76]
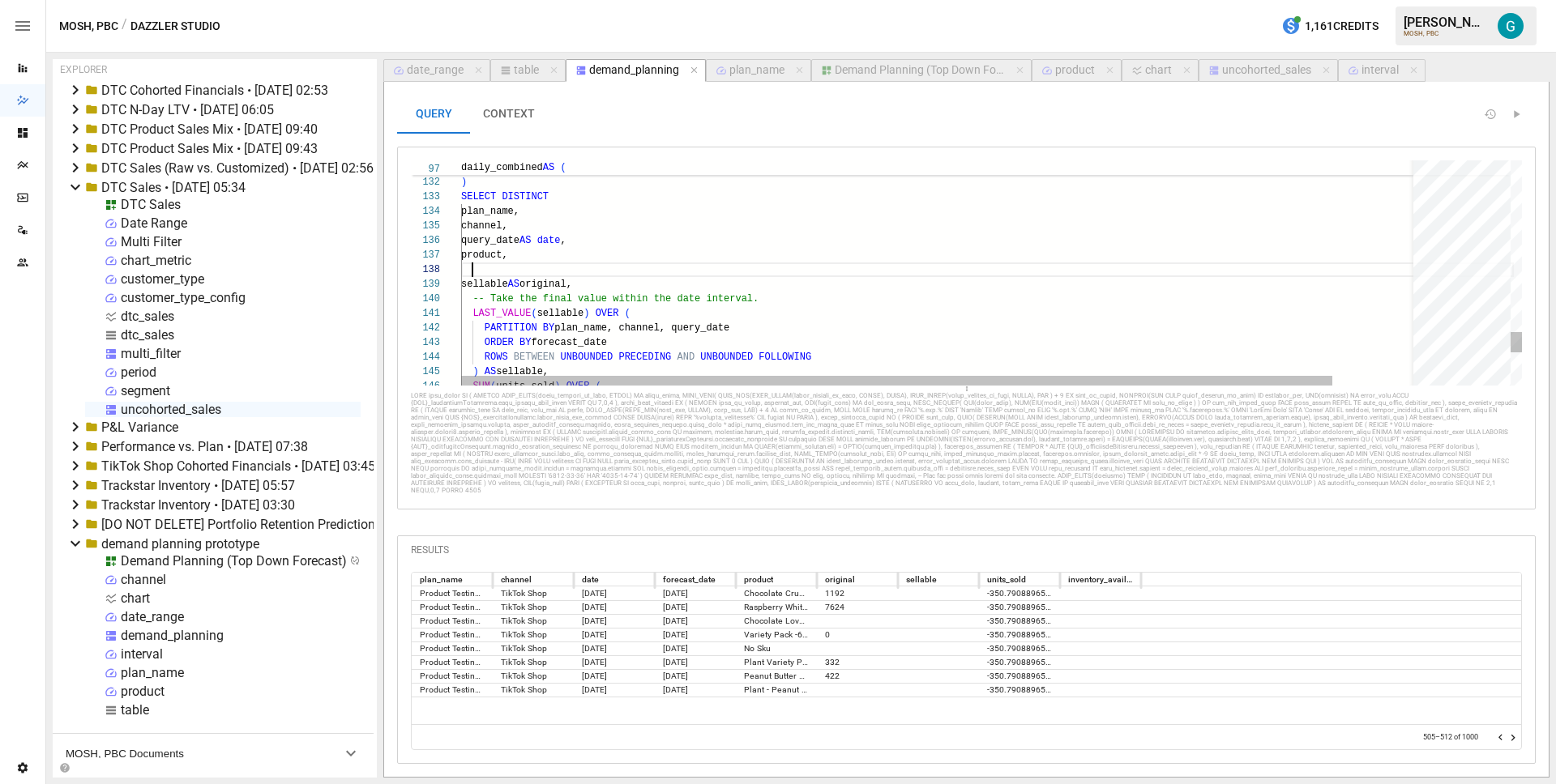
scroll to position [102, 94]
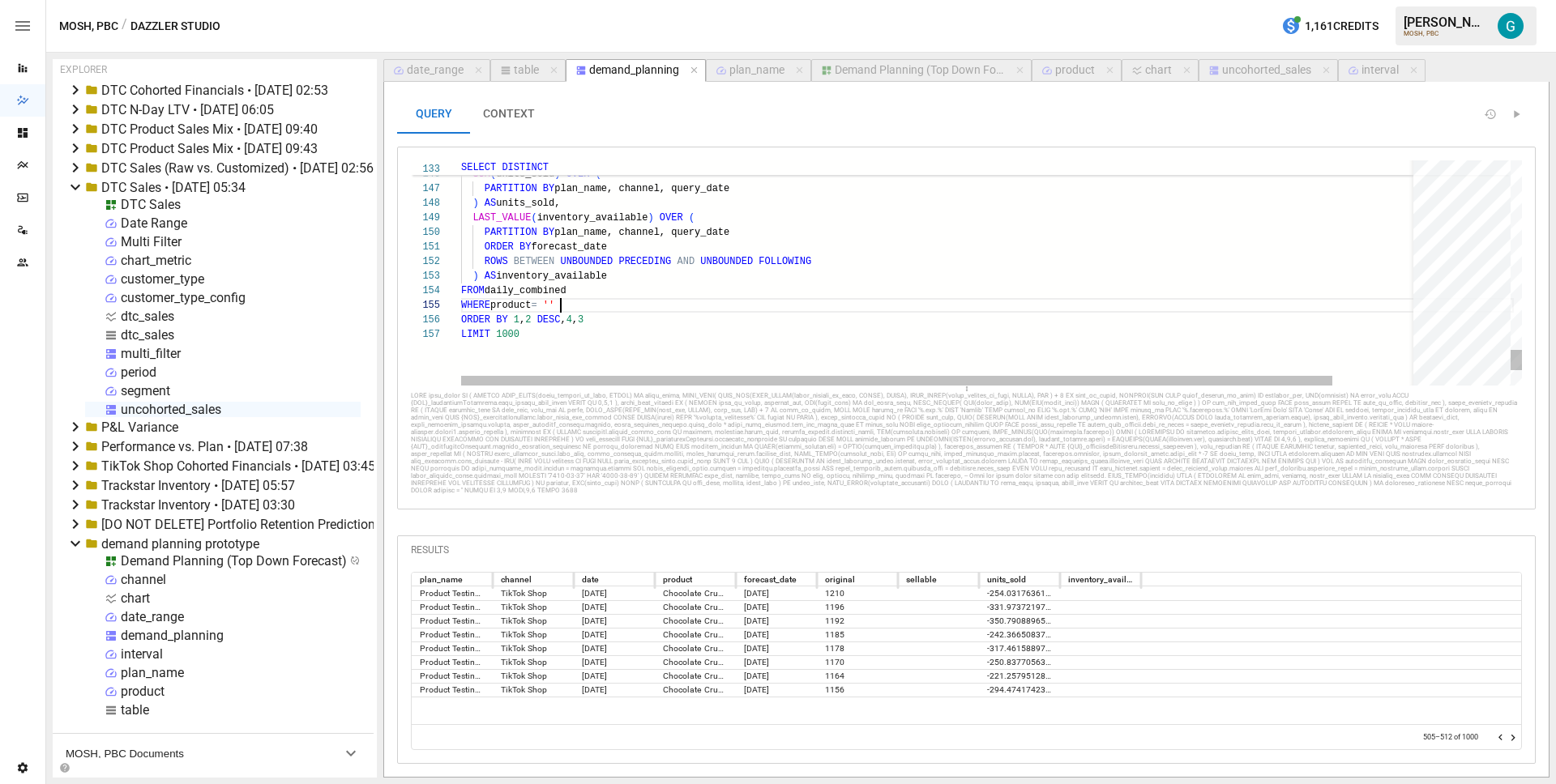
scroll to position [58, 100]
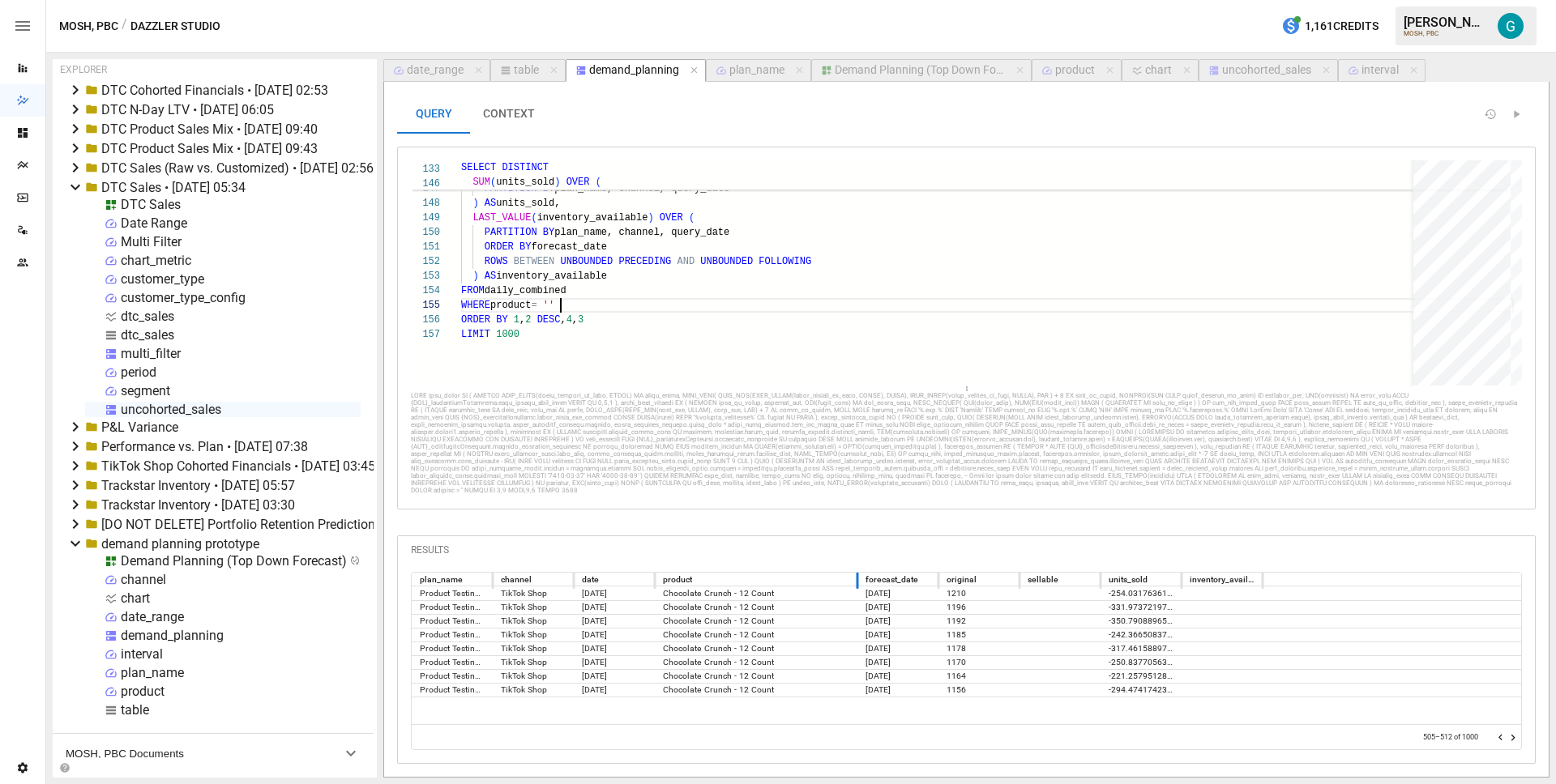
drag, startPoint x: 734, startPoint y: 601, endPoint x: 866, endPoint y: 609, distance: 132.2
click at [861, 589] on div at bounding box center [857, 579] width 8 height 20
drag, startPoint x: 798, startPoint y: 623, endPoint x: 650, endPoint y: 618, distance: 148.1
click at [650, 601] on div "Product Testing September 2025 TikTok Shop 2025-09-17 Chocolate Crunch - 12 Cou…" at bounding box center [966, 594] width 1110 height 14
copy div "Chocolate Crunch - 12 Count"
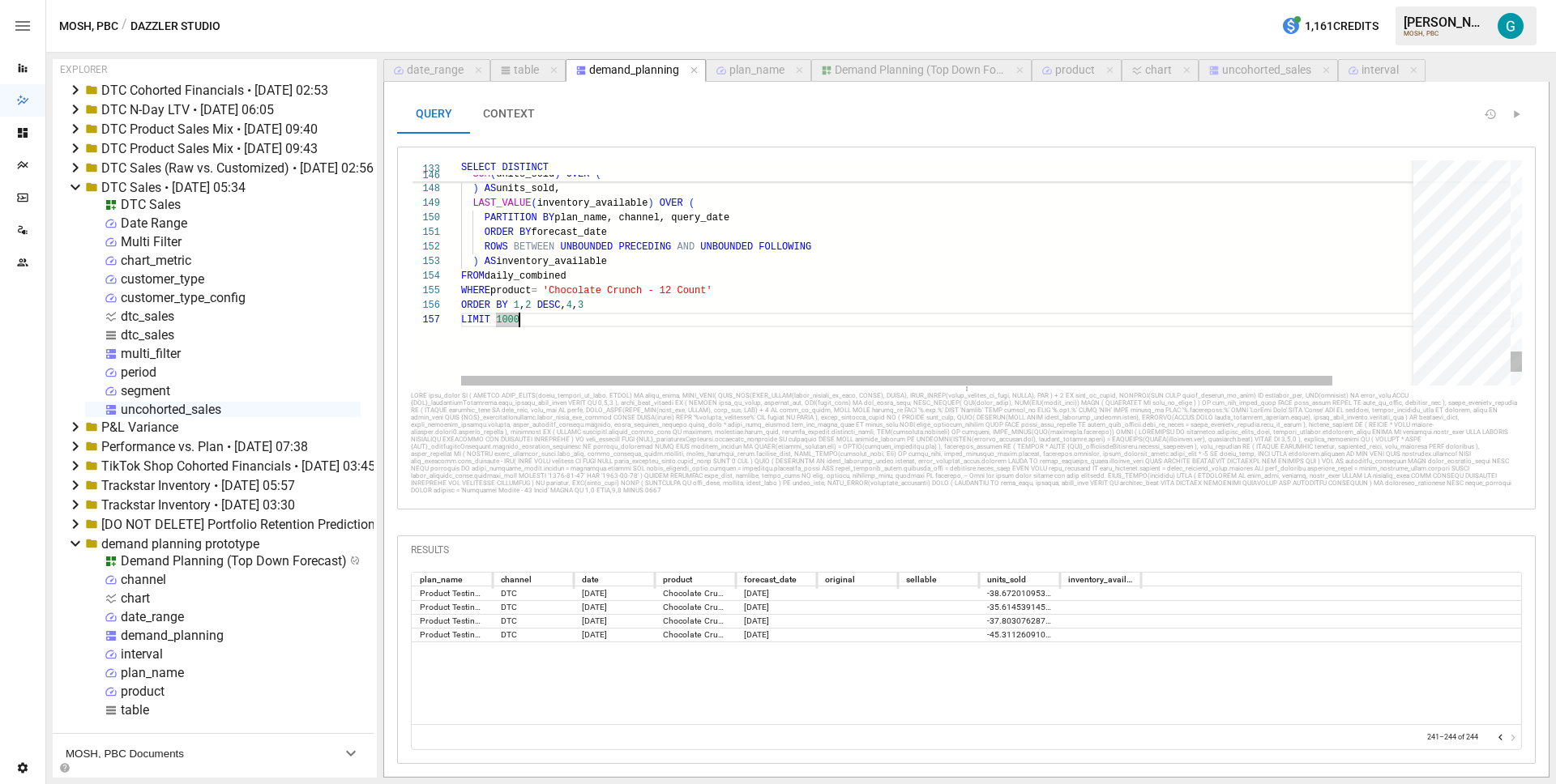
click at [1499, 737] on icon "Go to previous page" at bounding box center [1501, 738] width 4 height 7
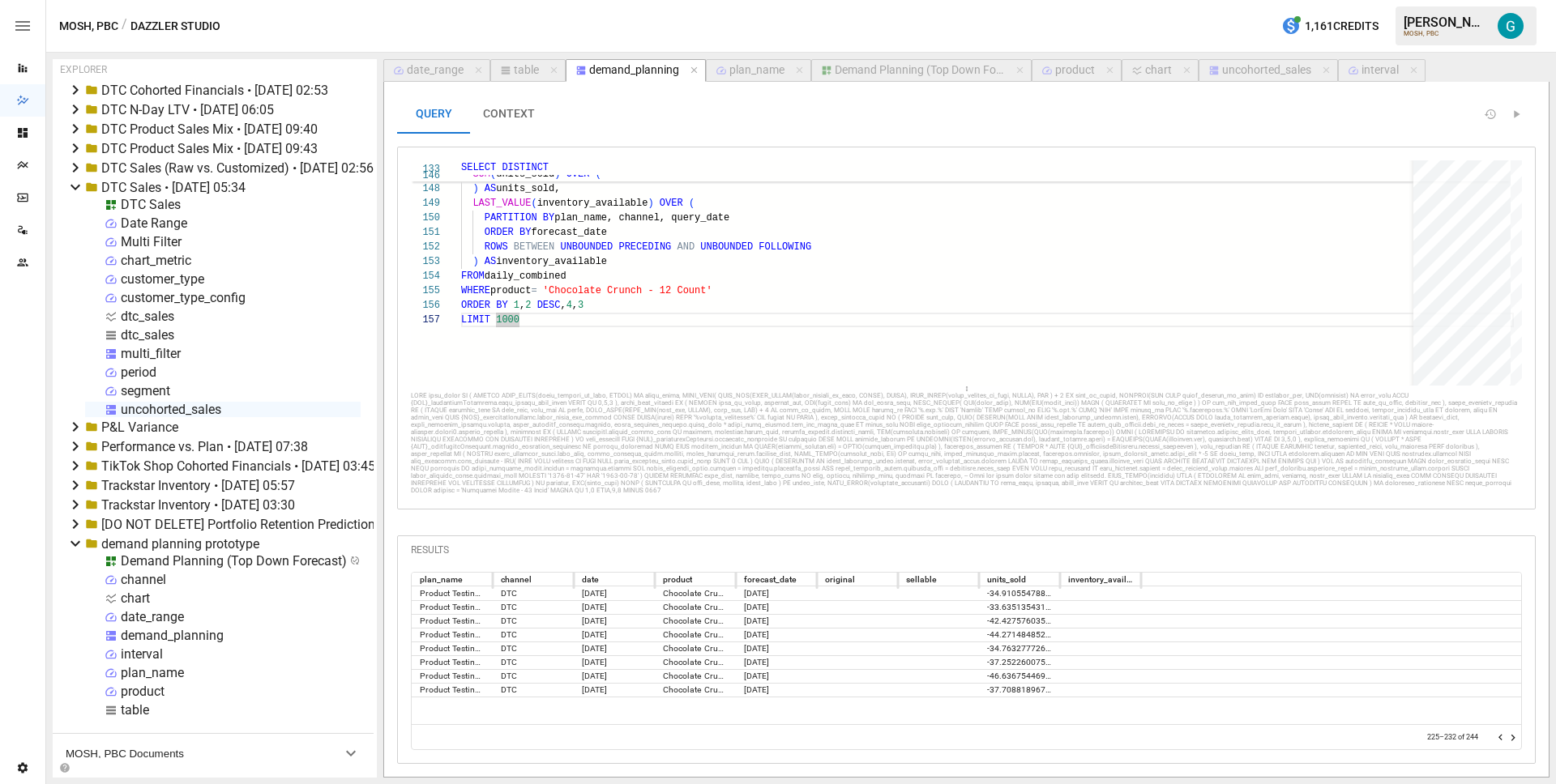
click at [1499, 737] on icon "Go to previous page" at bounding box center [1501, 738] width 4 height 7
click at [1498, 737] on icon "Go to previous page" at bounding box center [1501, 737] width 13 height 13
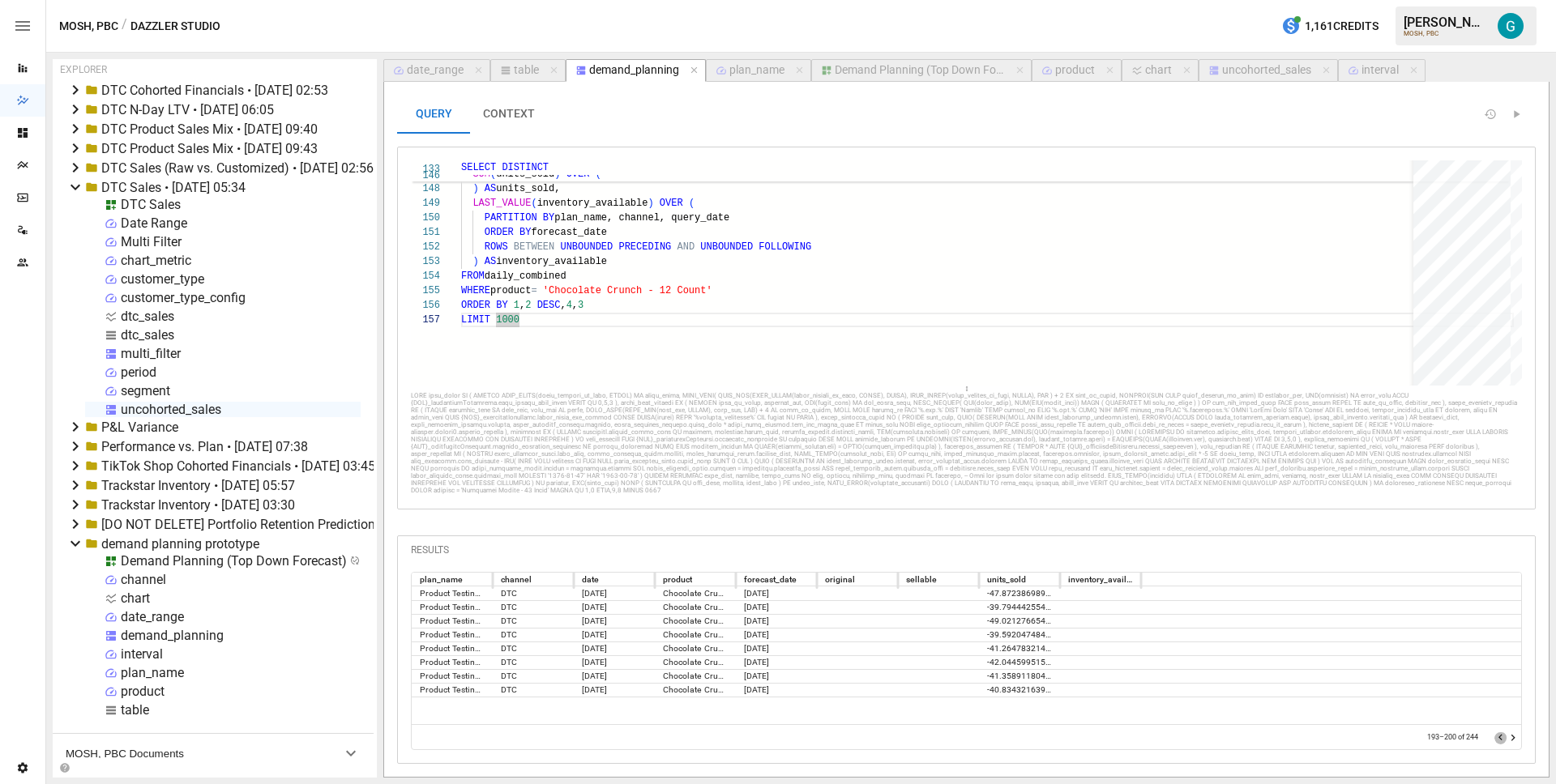
click at [1498, 737] on icon "Go to previous page" at bounding box center [1501, 737] width 13 height 13
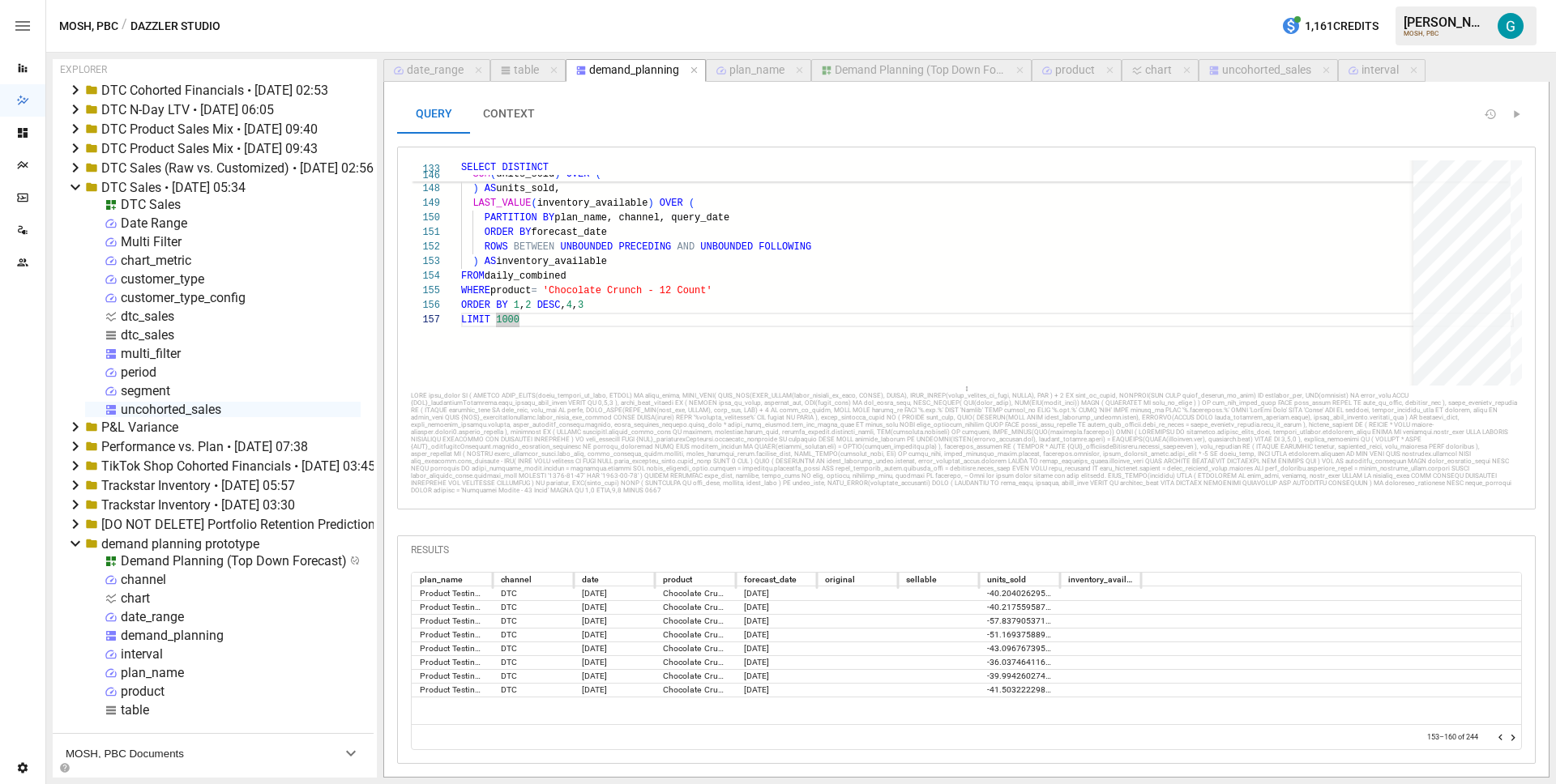
click at [1498, 737] on icon "Go to previous page" at bounding box center [1501, 737] width 13 height 13
click at [1496, 737] on icon "Go to previous page" at bounding box center [1501, 737] width 13 height 13
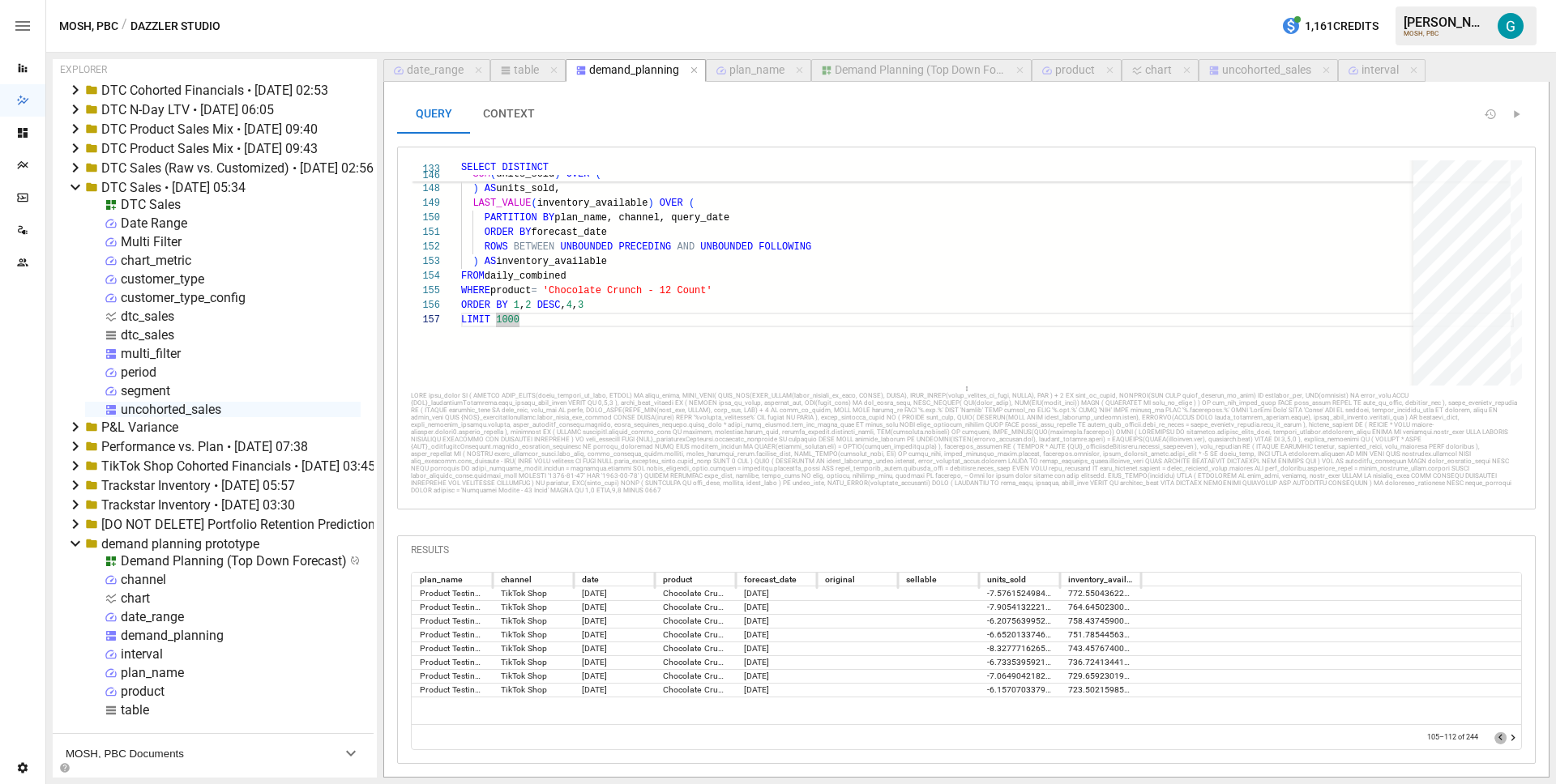
click at [1496, 737] on icon "Go to previous page" at bounding box center [1501, 737] width 13 height 13
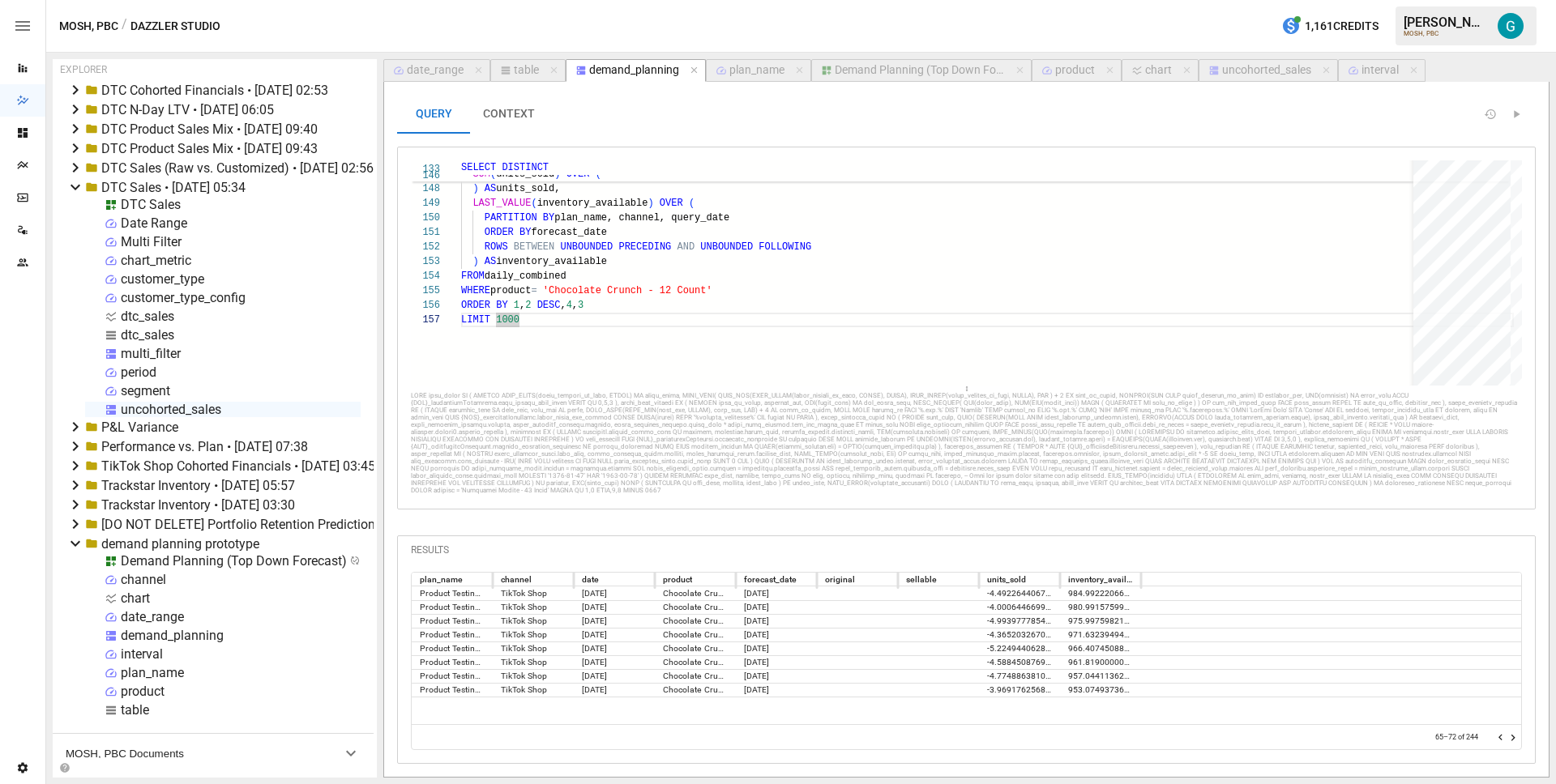
click at [1496, 737] on icon "Go to previous page" at bounding box center [1501, 737] width 13 height 13
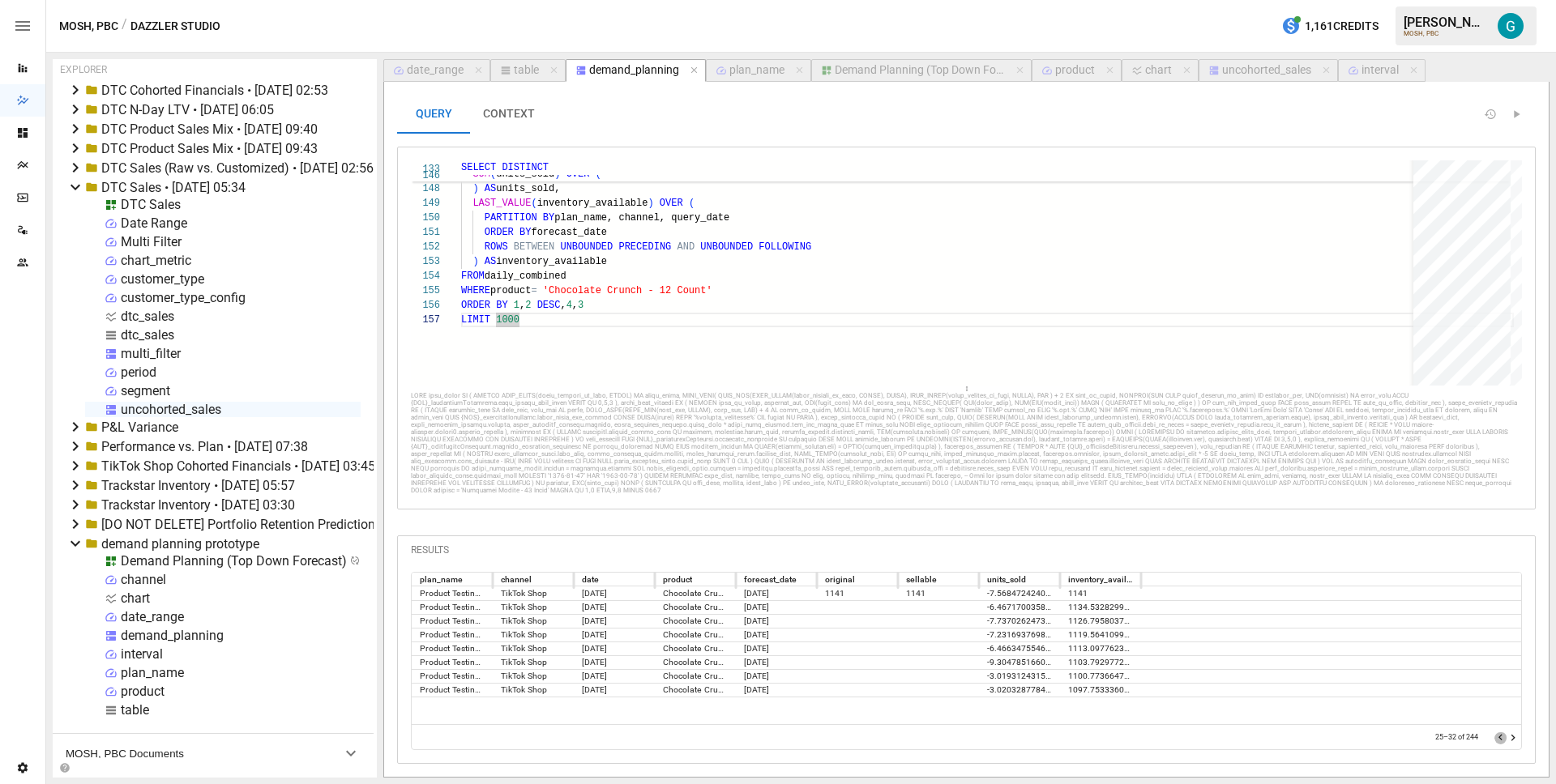
click at [1496, 737] on icon "Go to previous page" at bounding box center [1501, 737] width 13 height 13
click at [1496, 737] on div at bounding box center [1506, 737] width 25 height 16
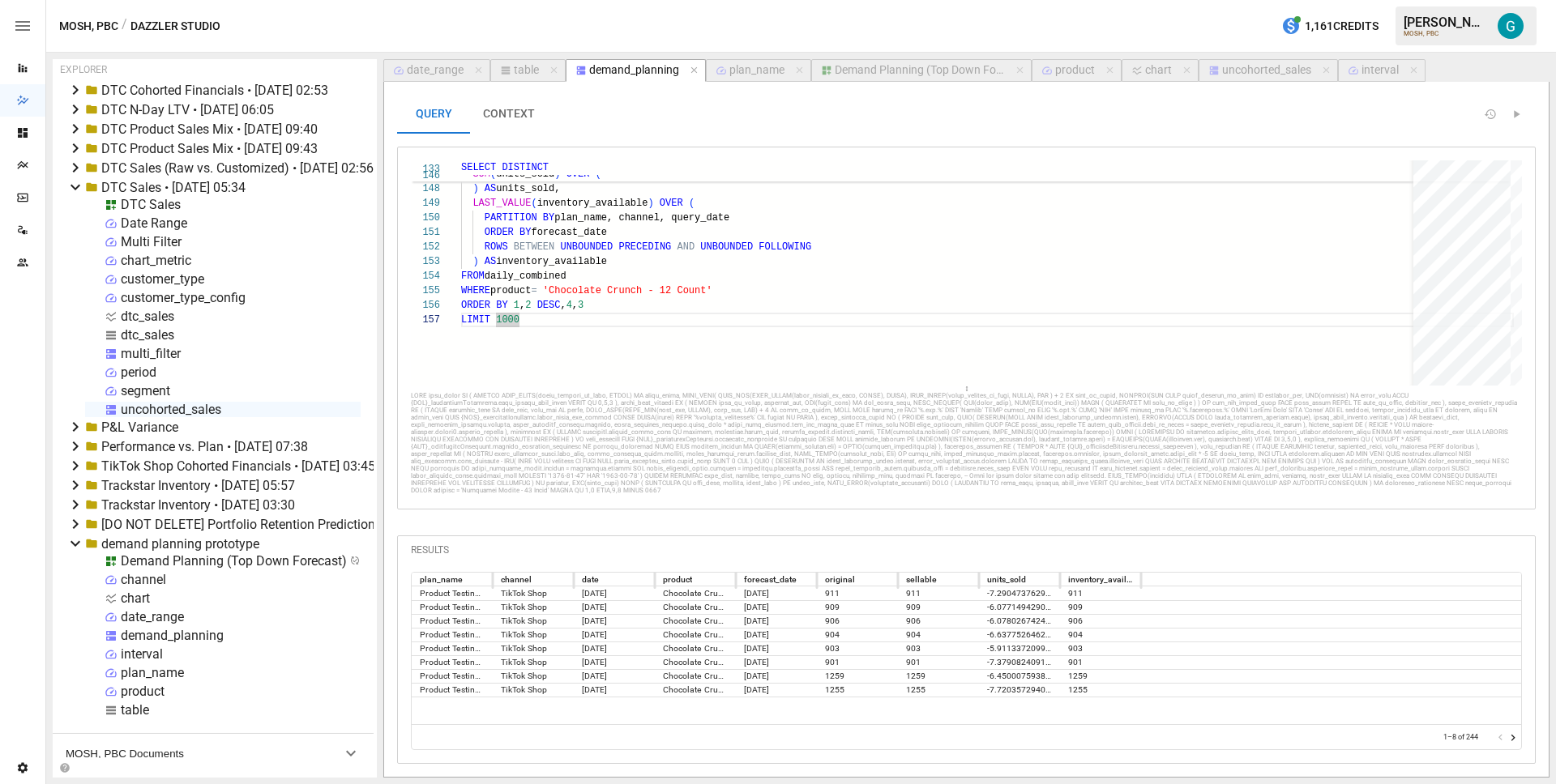
click at [1496, 737] on div at bounding box center [1506, 737] width 25 height 16
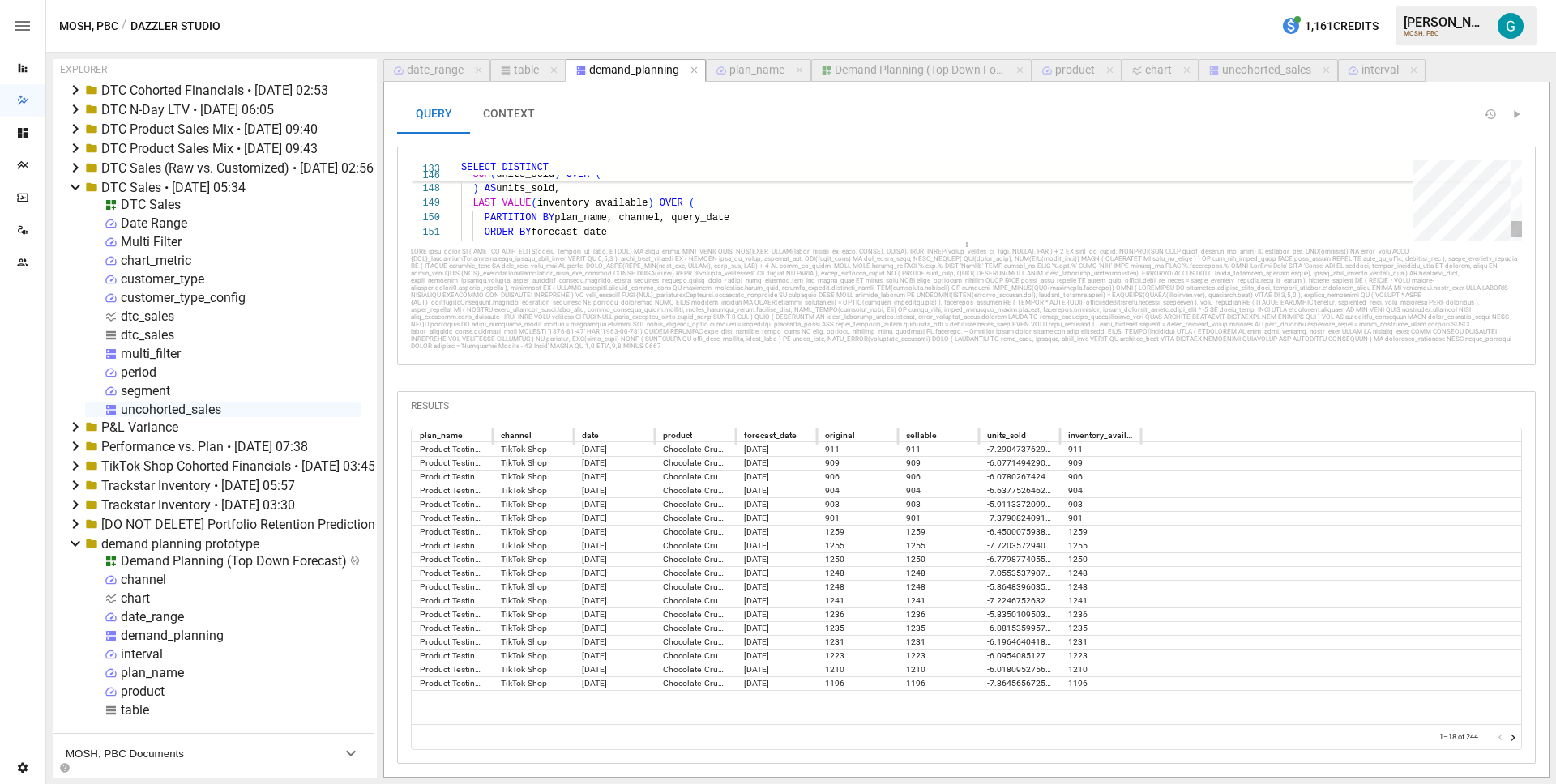
drag, startPoint x: 956, startPoint y: 389, endPoint x: 952, endPoint y: 221, distance: 168.0
click at [952, 221] on div "**********" at bounding box center [966, 200] width 1111 height 81
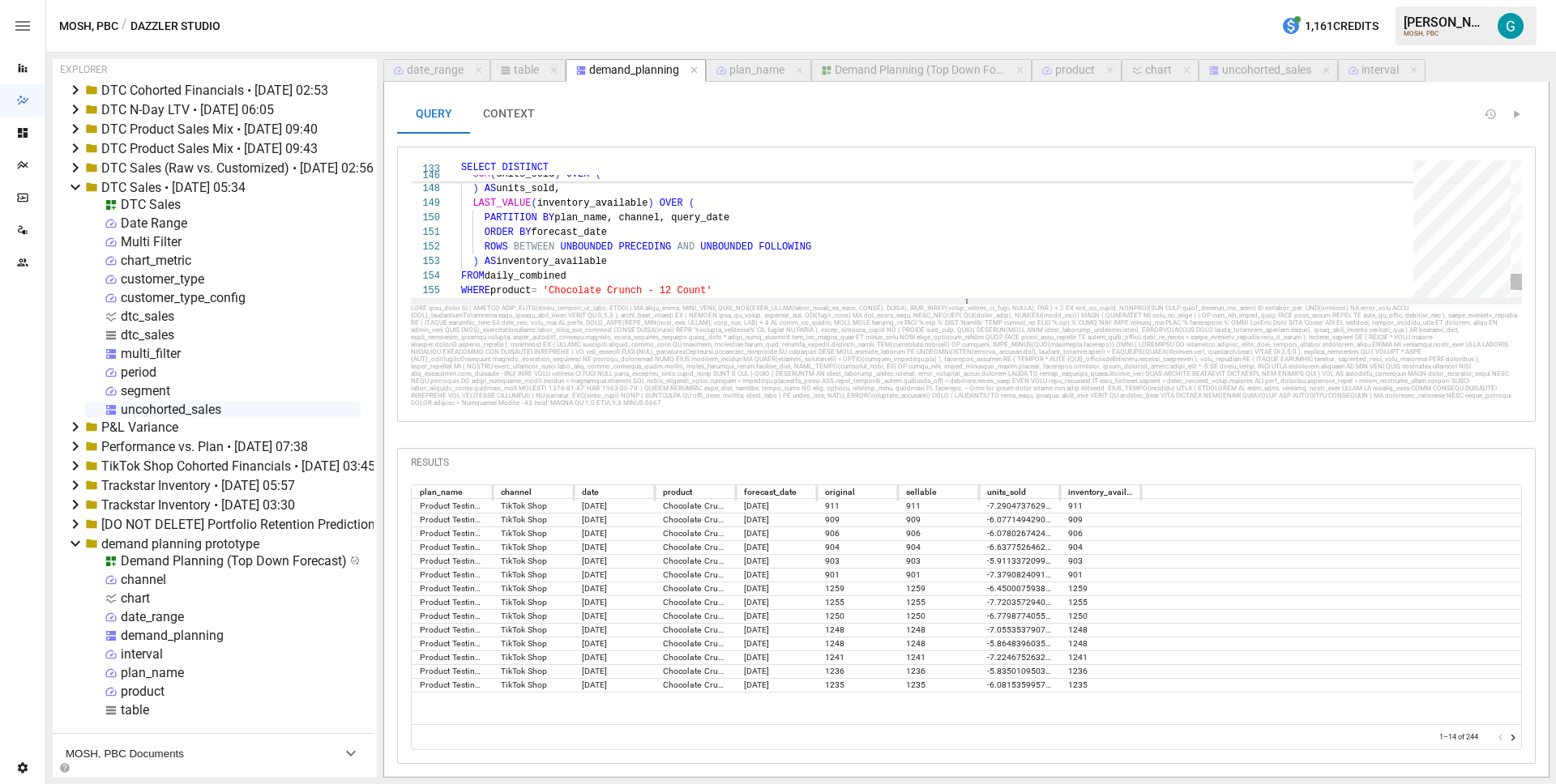
drag, startPoint x: 964, startPoint y: 242, endPoint x: 971, endPoint y: 298, distance: 56.4
click at [971, 298] on div at bounding box center [966, 301] width 1111 height 7
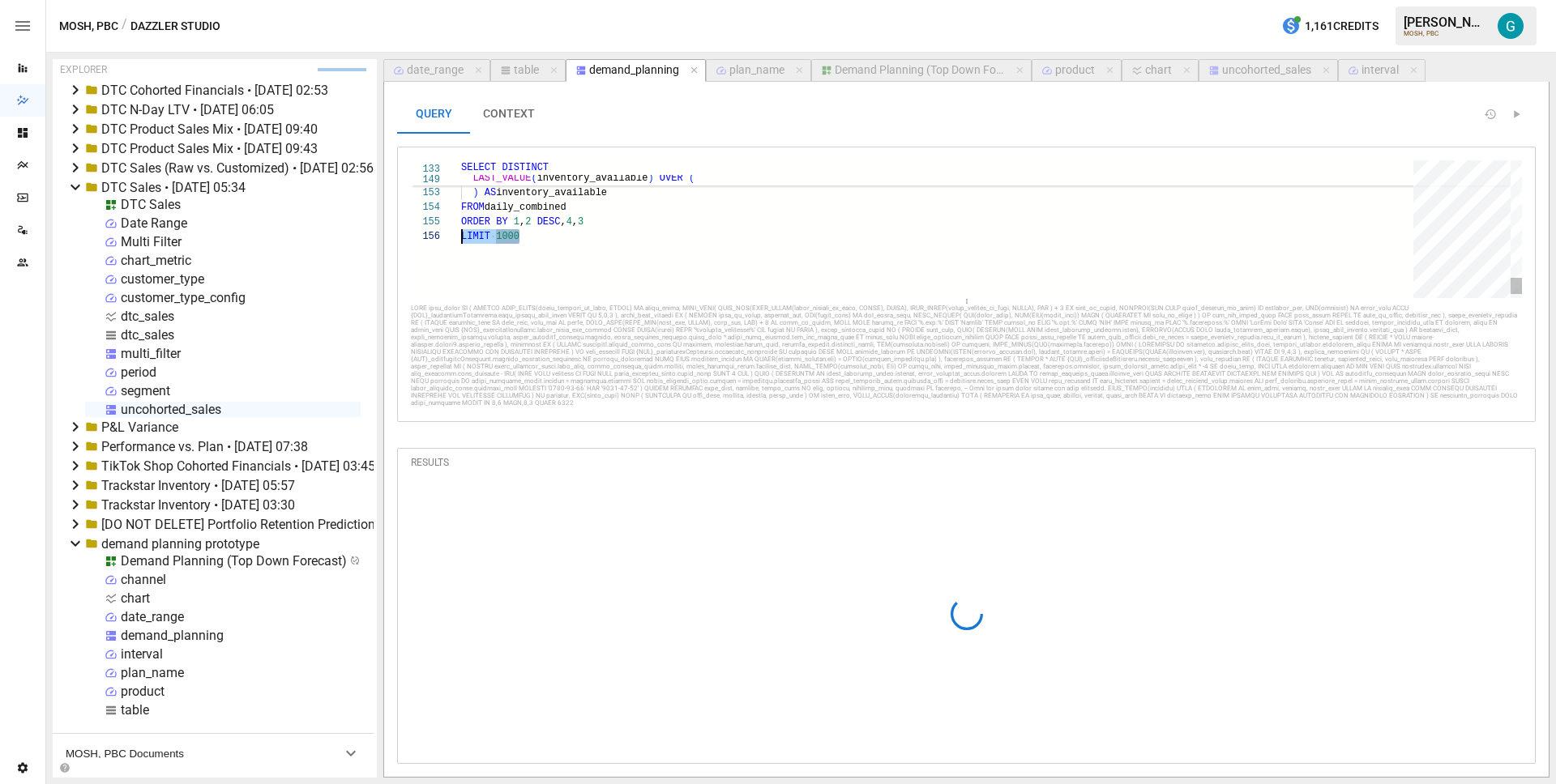
scroll to position [73, 0]
type textarea "**********"
click at [899, 67] on div "Demand Planning (Top Down Forecast)" at bounding box center [919, 70] width 170 height 15
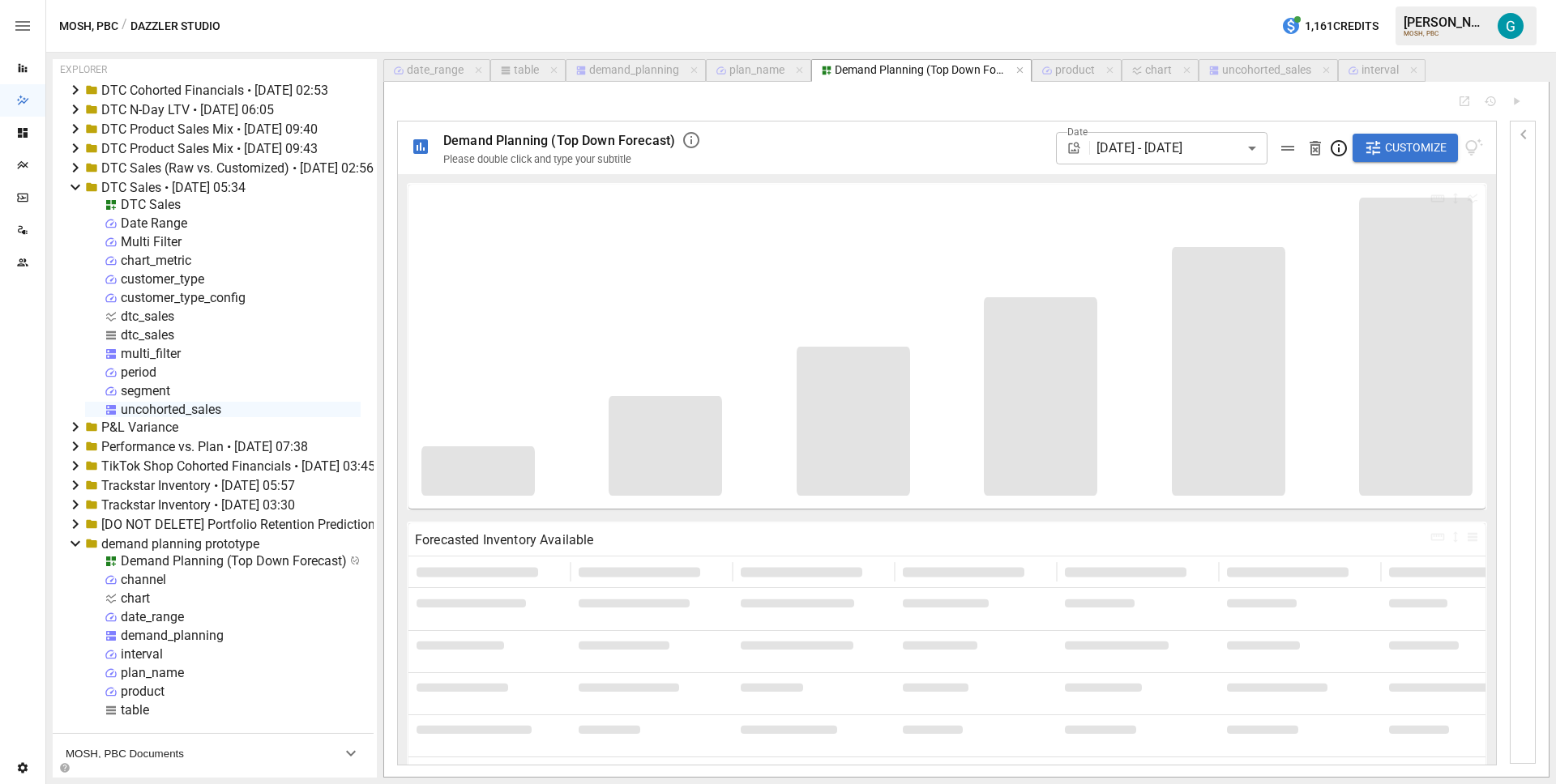
click at [1530, 133] on icon "button" at bounding box center [1524, 134] width 20 height 20
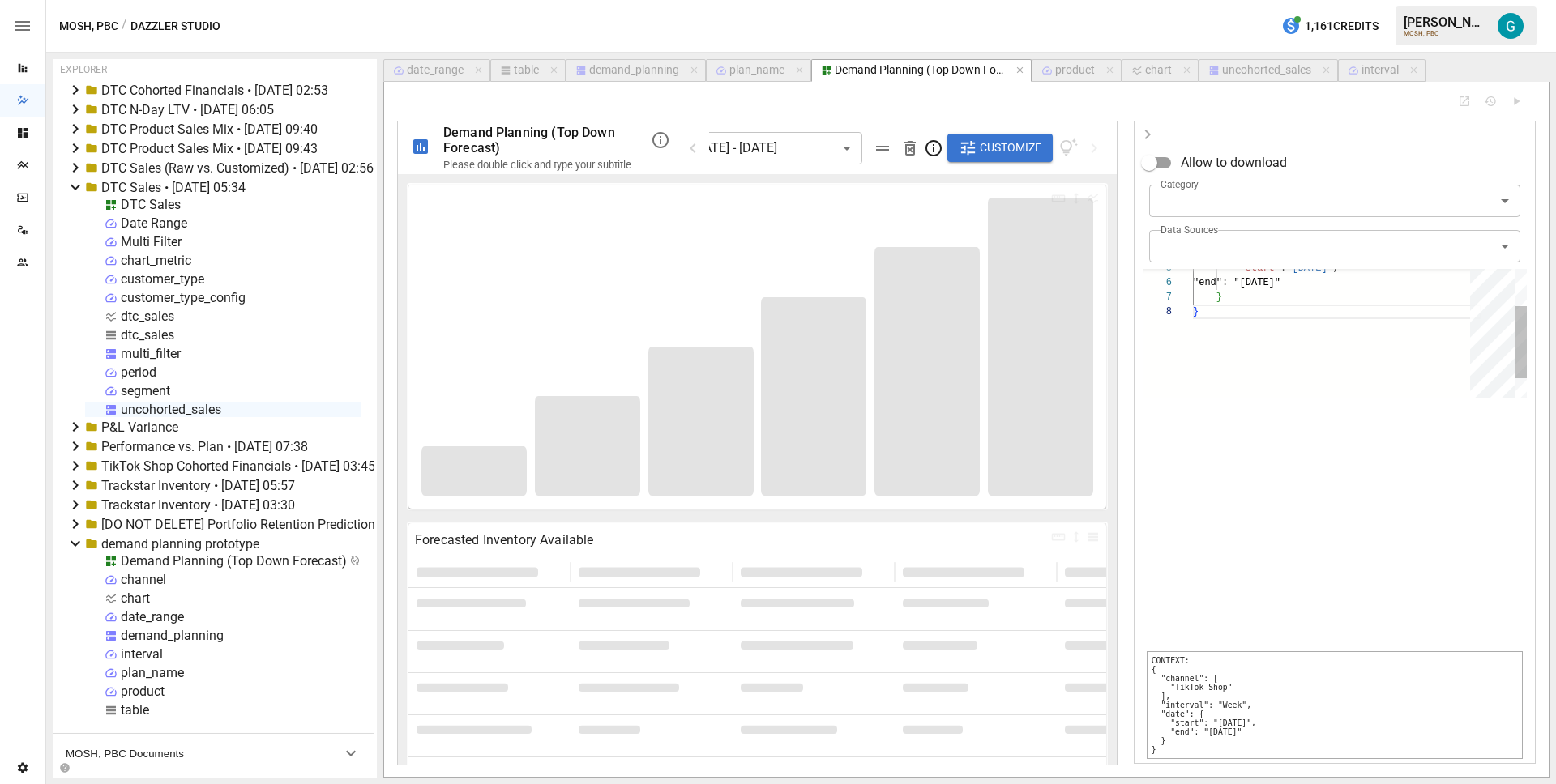
scroll to position [102, 6]
type input "**********"
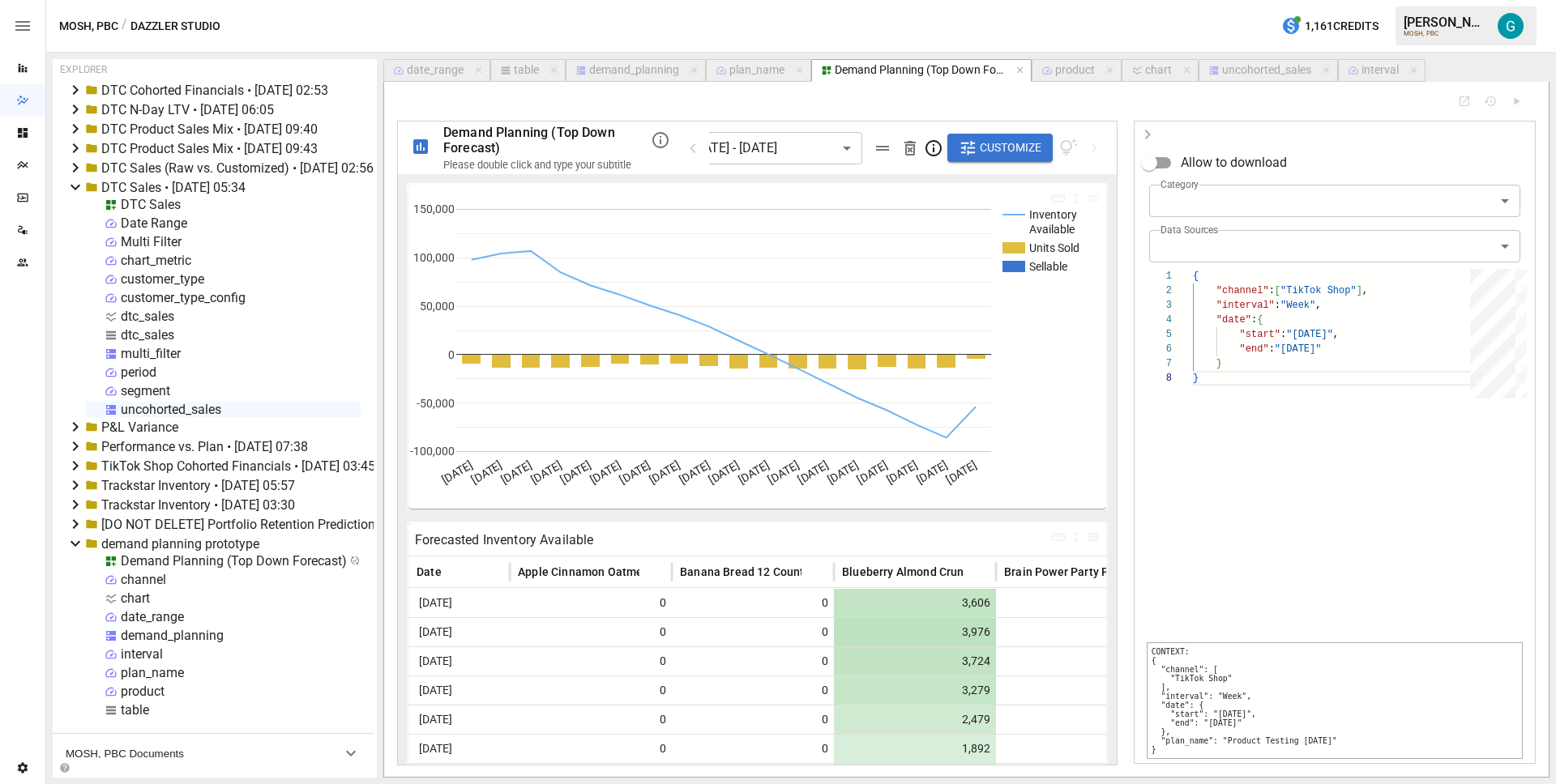
click at [1152, 130] on icon "button" at bounding box center [1147, 134] width 20 height 20
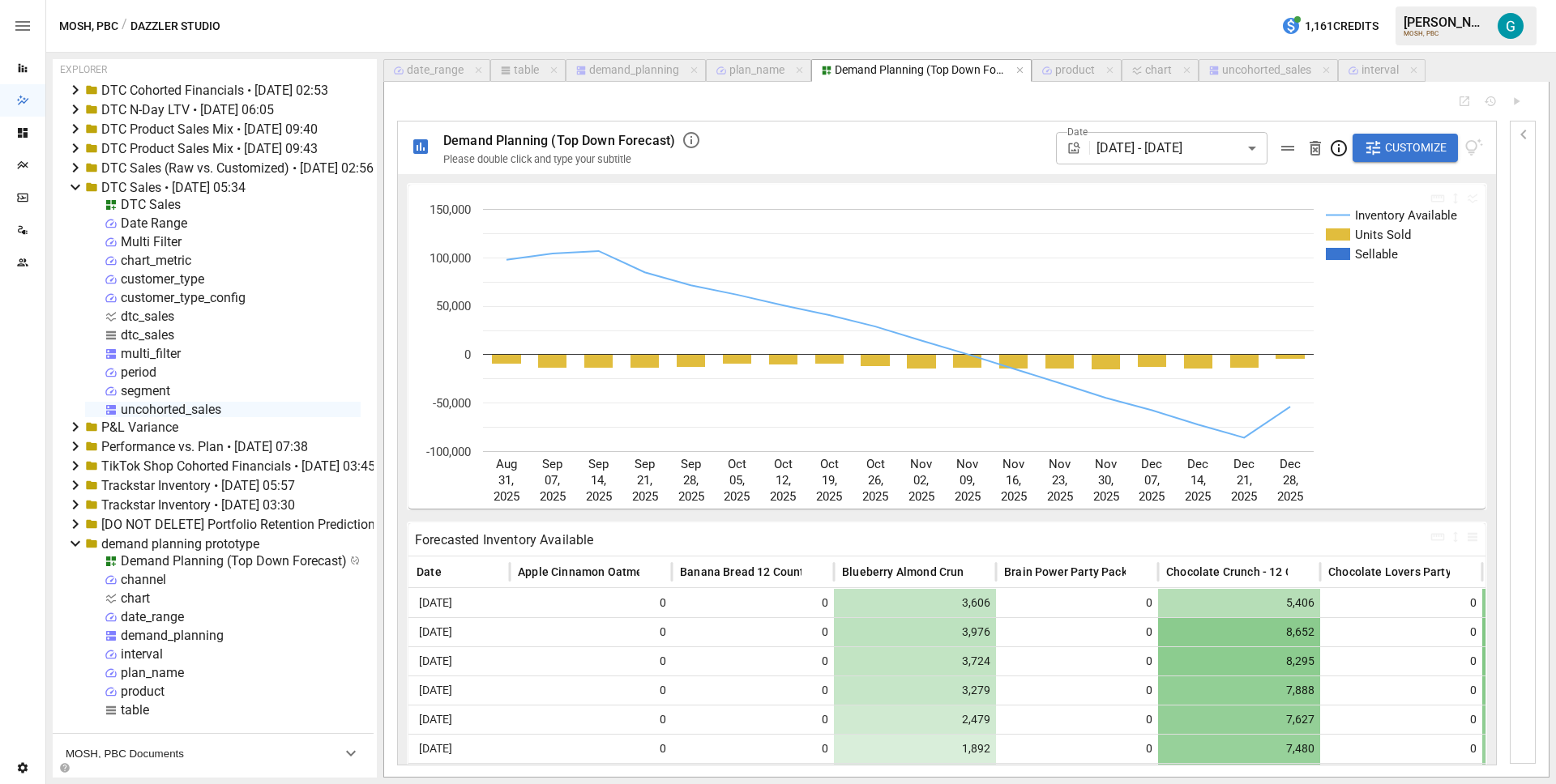
click at [1428, 150] on span "Customize" at bounding box center [1416, 148] width 61 height 20
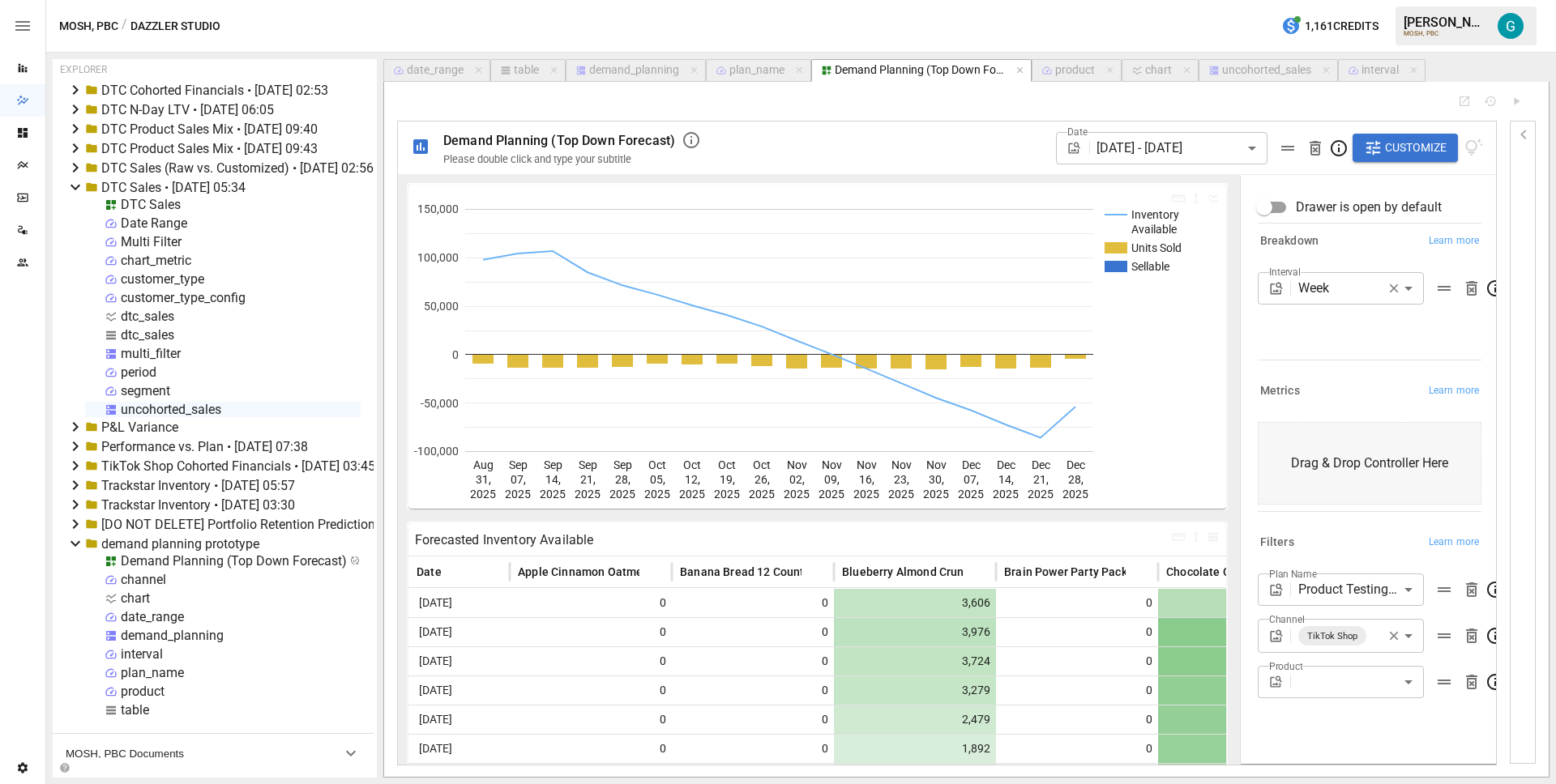
click at [1343, 0] on body "Reports Dazzler Studio Dashboards Plans SmartModel ™ Data Sources Team Settings…" at bounding box center [778, 0] width 1556 height 0
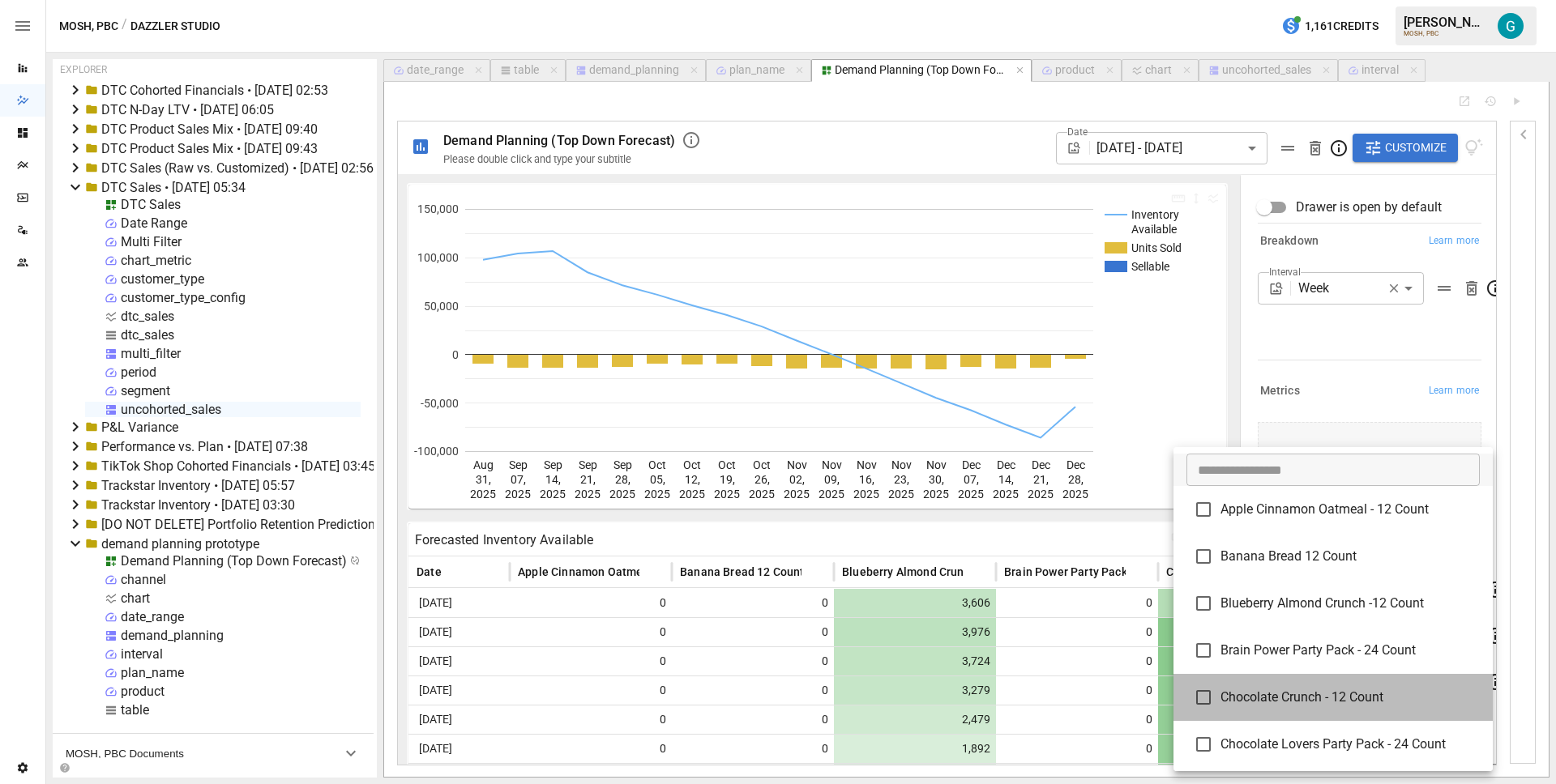
click at [1316, 704] on span "Chocolate Crunch - 12 Count" at bounding box center [1350, 697] width 259 height 20
type input "**********"
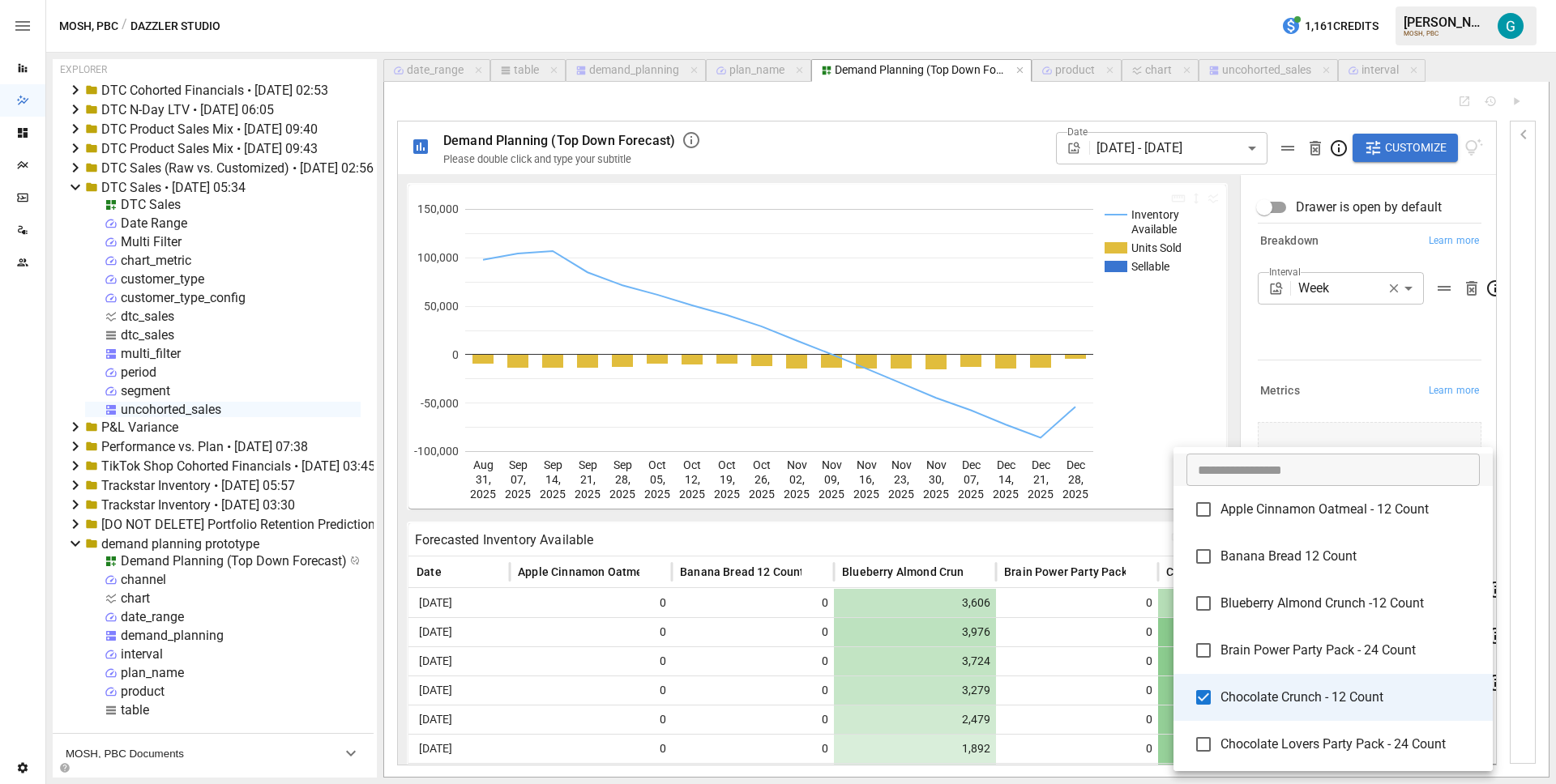
click at [1334, 366] on div at bounding box center [778, 392] width 1556 height 784
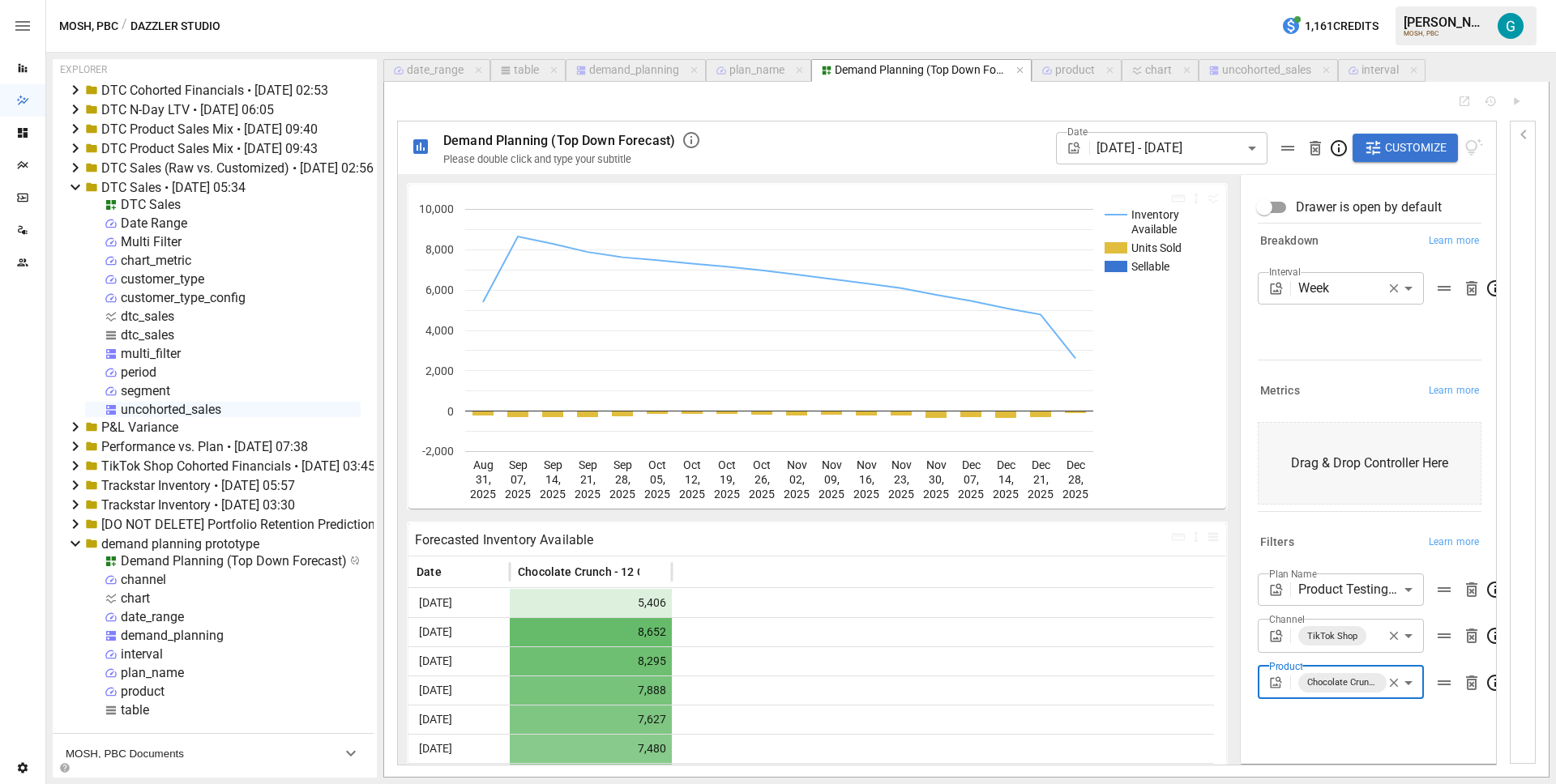
click at [655, 67] on div "demand_planning" at bounding box center [633, 70] width 90 height 15
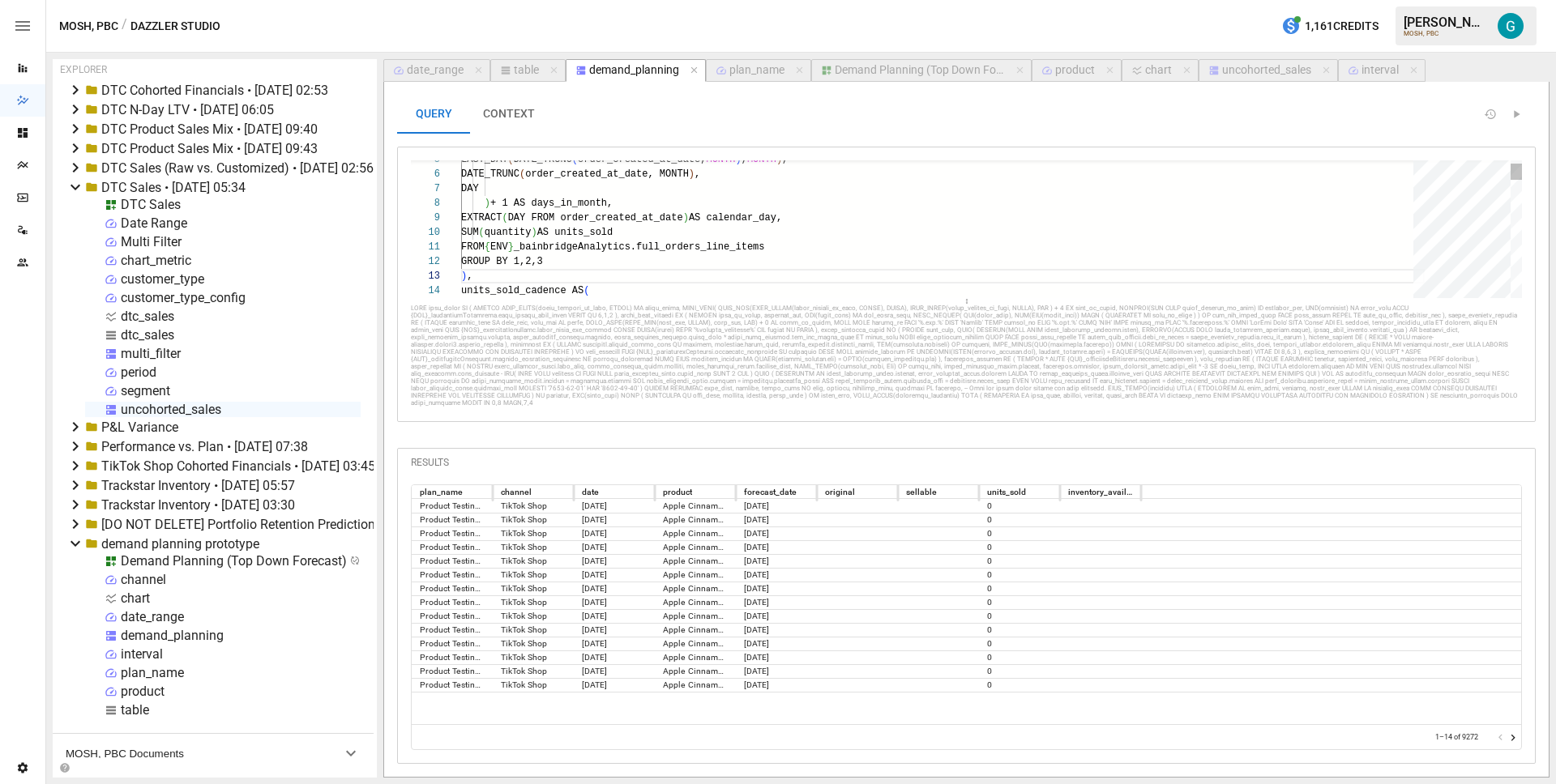
scroll to position [146, 11]
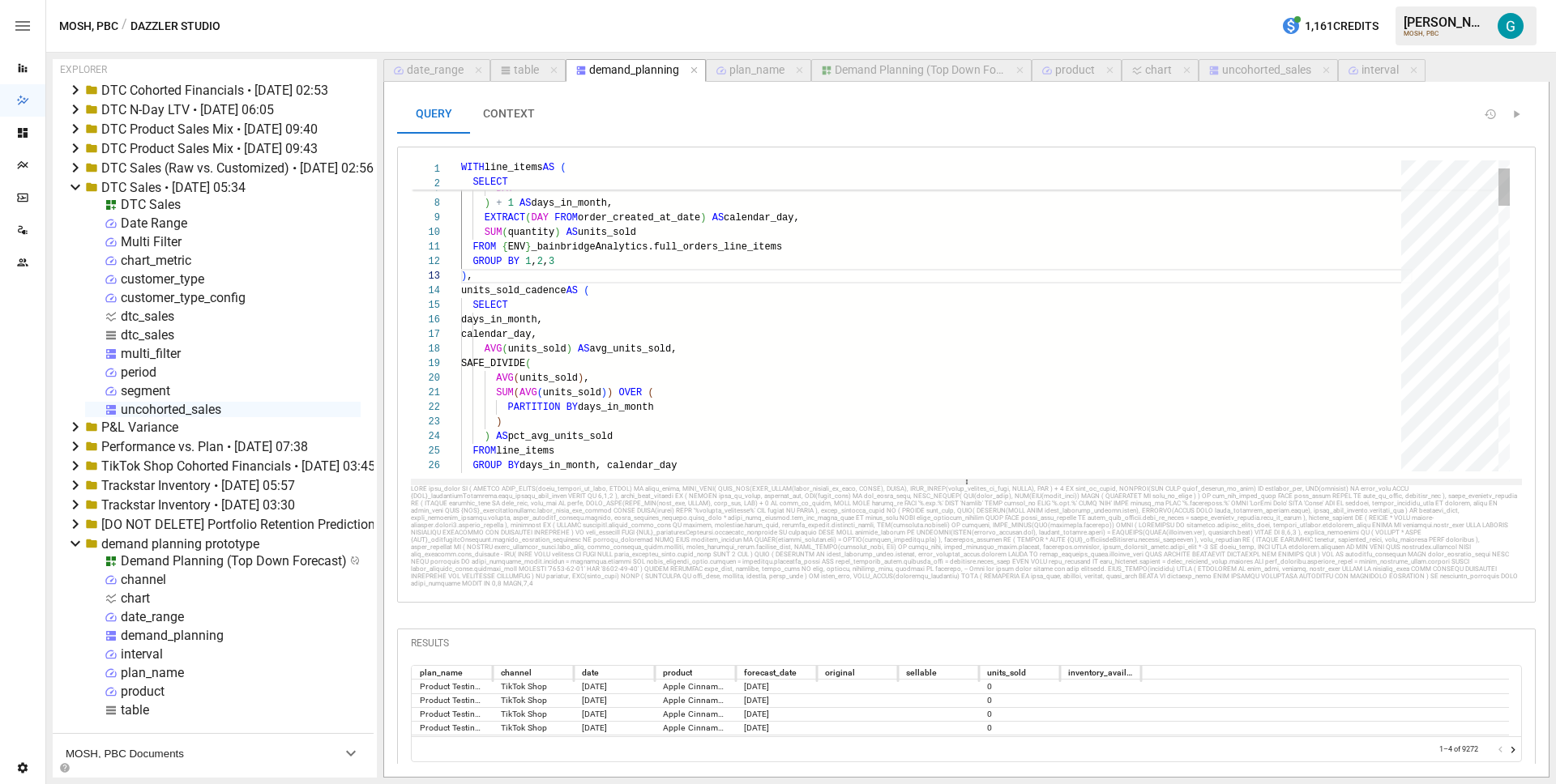
drag, startPoint x: 971, startPoint y: 299, endPoint x: 958, endPoint y: 490, distance: 191.4
click at [958, 485] on div at bounding box center [966, 482] width 1111 height 7
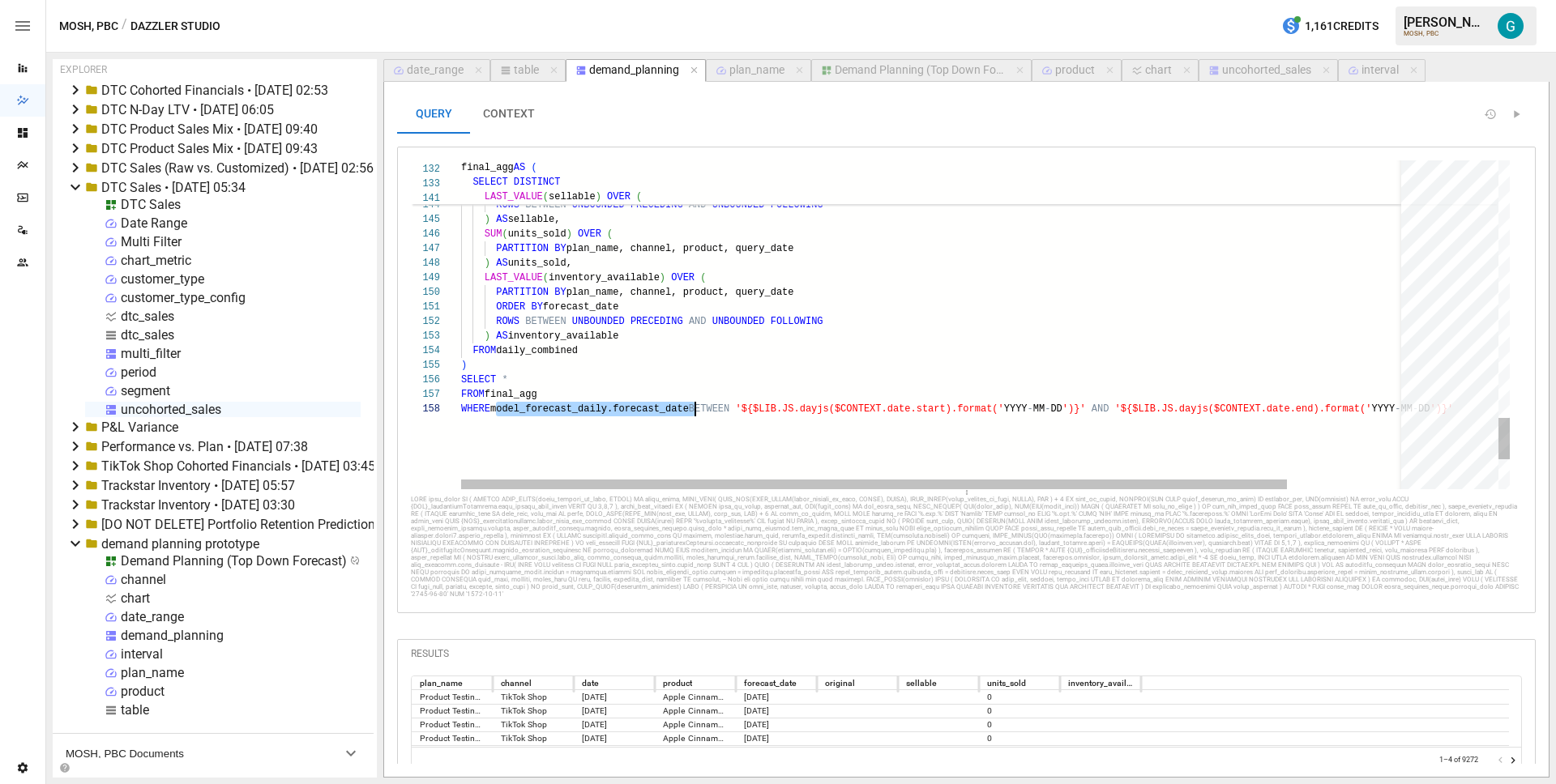
scroll to position [102, 158]
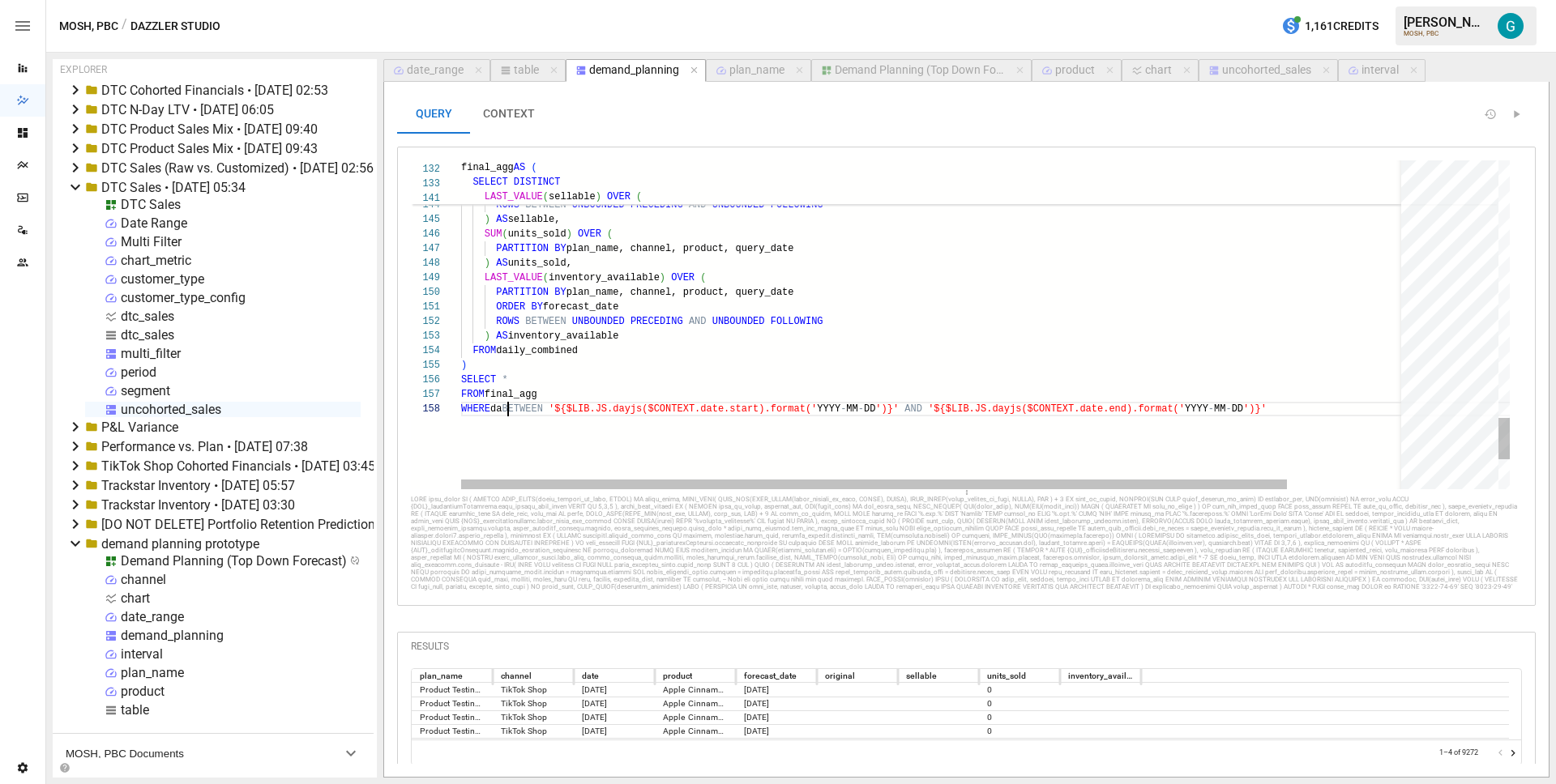
type textarea "**********"
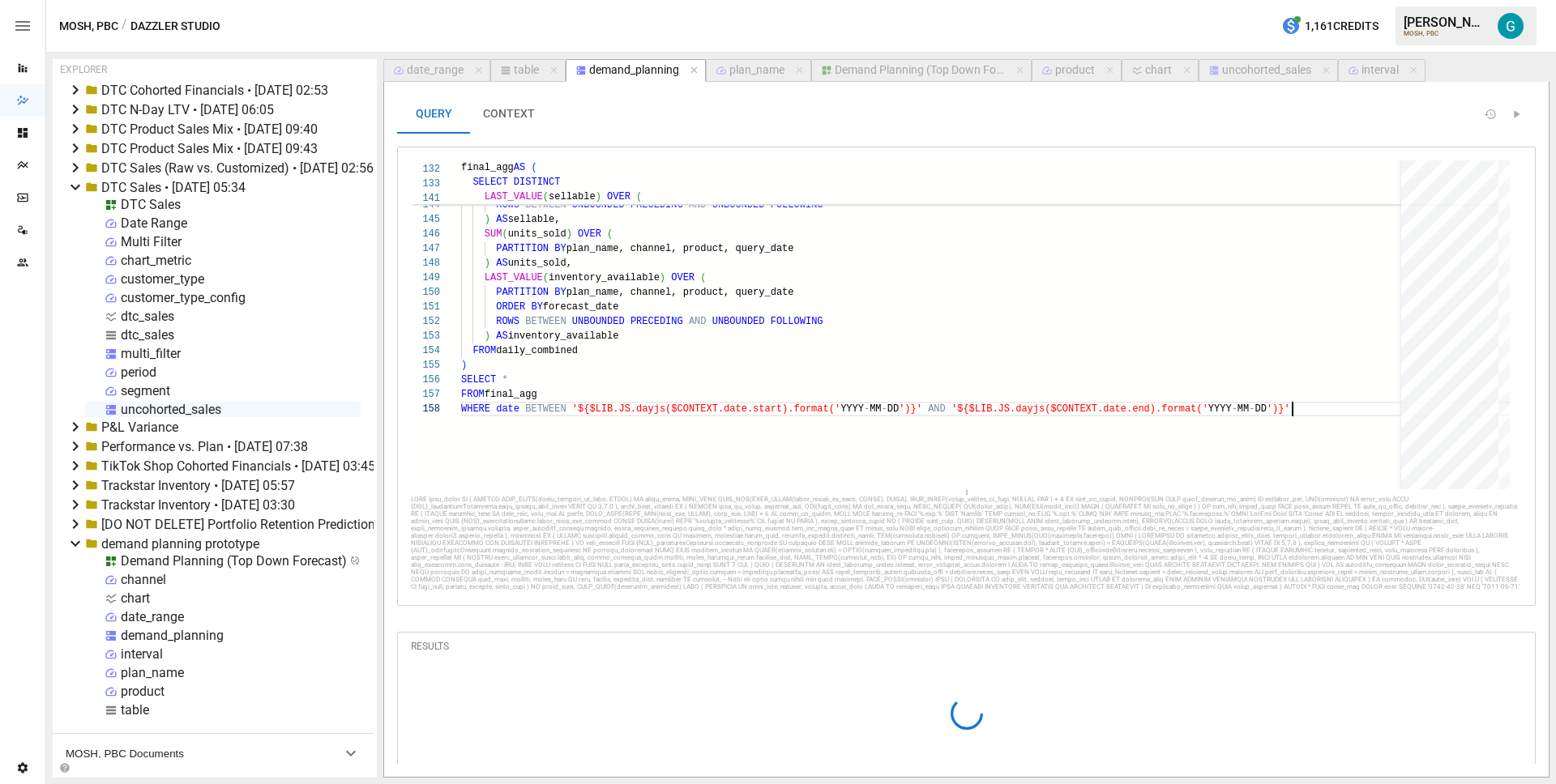
click at [936, 71] on div "Demand Planning (Top Down Forecast)" at bounding box center [919, 70] width 170 height 15
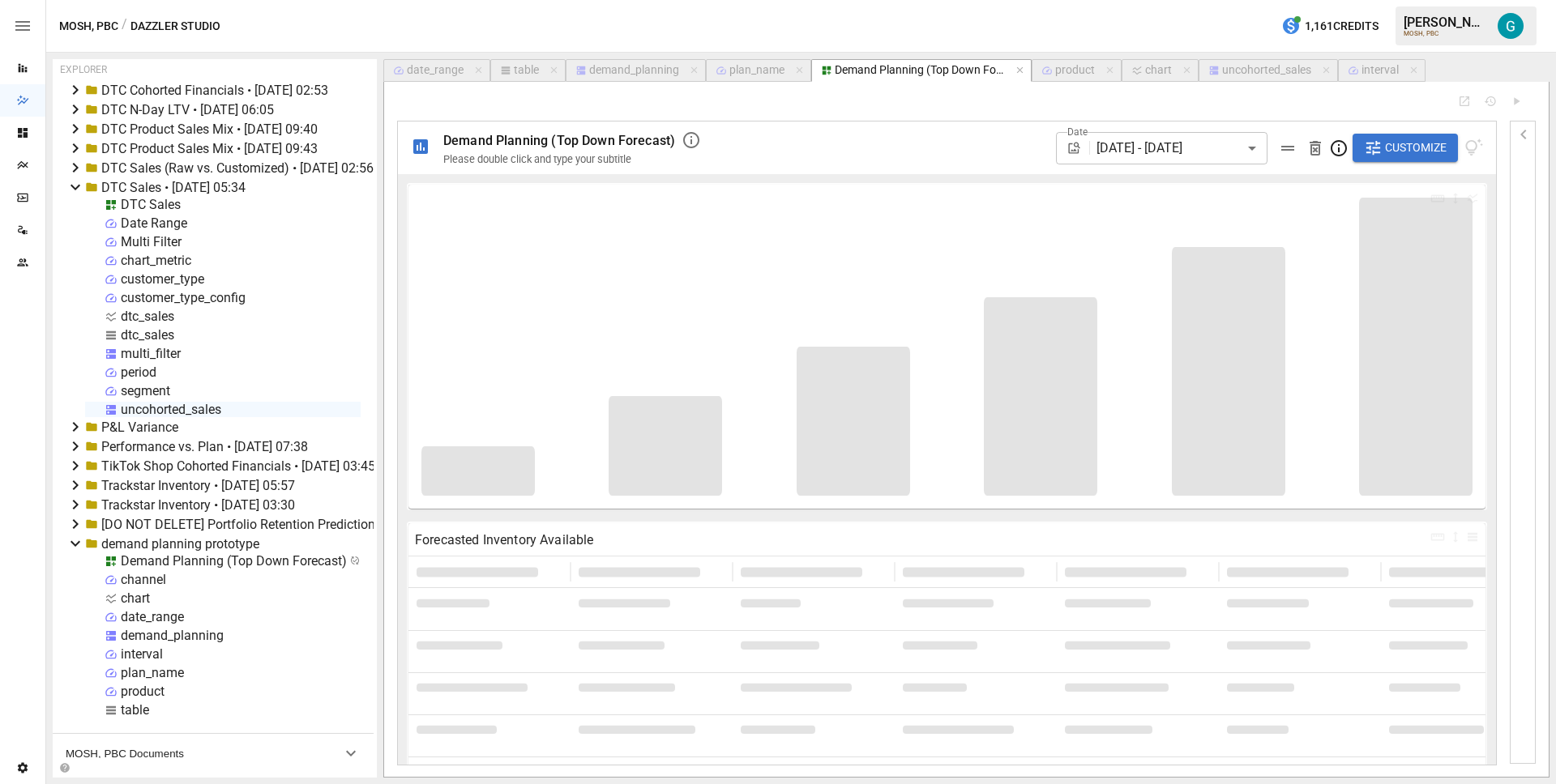
type input "**********"
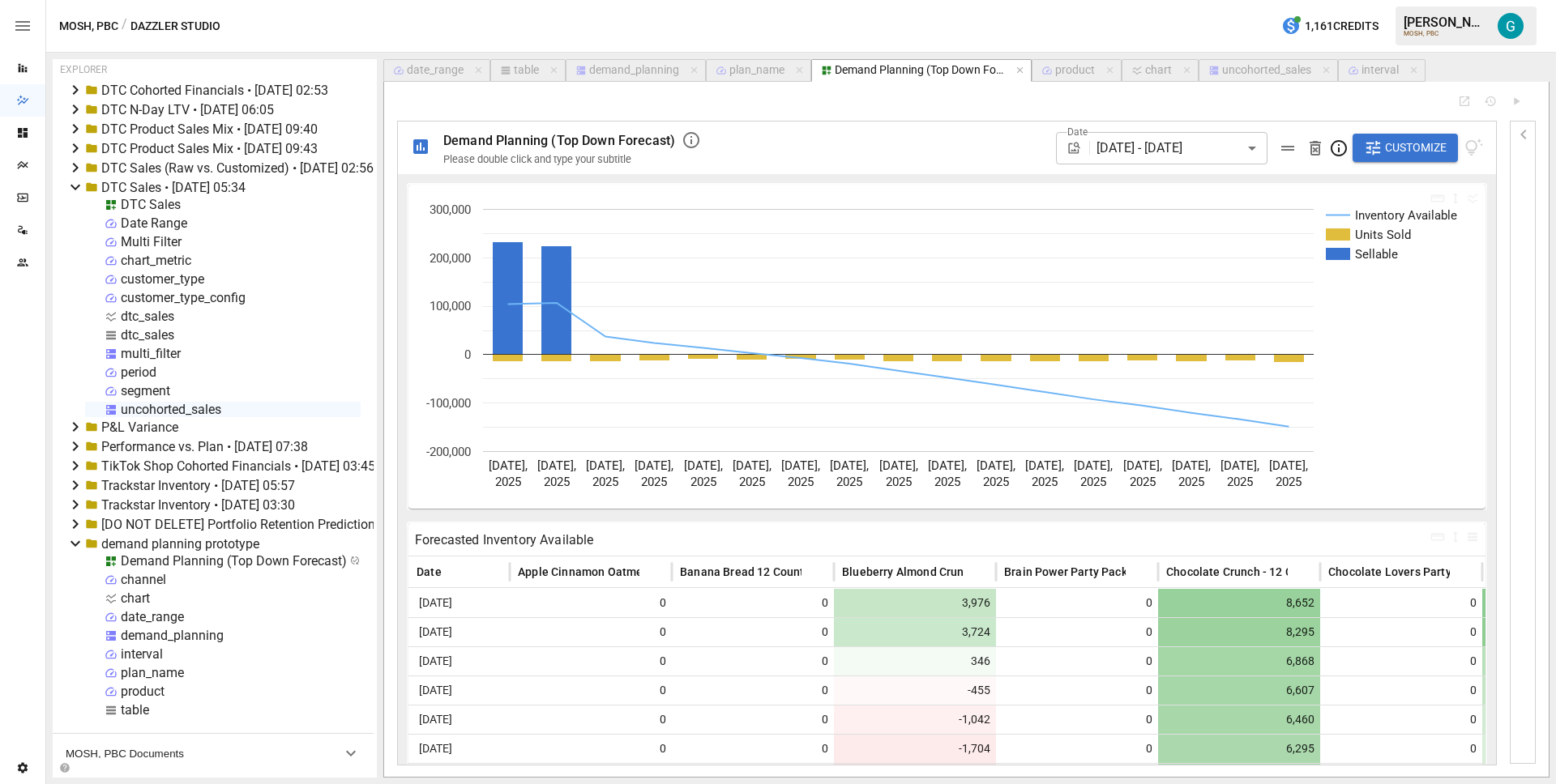
click at [1355, 158] on button "Customize" at bounding box center [1405, 148] width 105 height 29
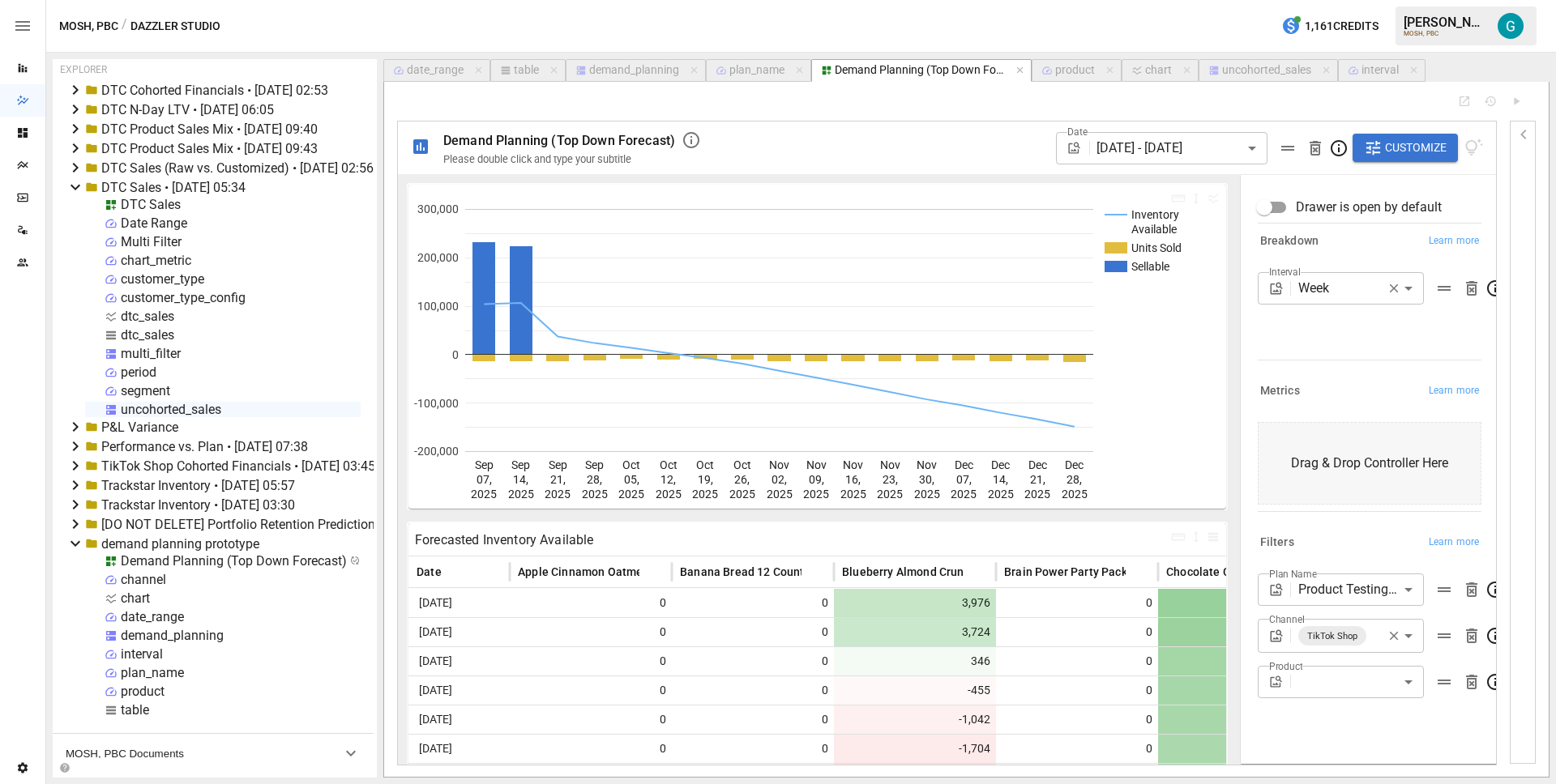
click at [1355, 305] on div "Interval Week **** ​" at bounding box center [1370, 312] width 224 height 81
click at [1331, 304] on div "Interval Week **** ​" at bounding box center [1370, 312] width 224 height 81
click at [1330, 0] on body "Reports Dazzler Studio Dashboards Plans SmartModel ™ Data Sources Team Settings…" at bounding box center [778, 0] width 1556 height 0
click at [1326, 354] on span "Day" at bounding box center [1341, 359] width 140 height 20
type input "***"
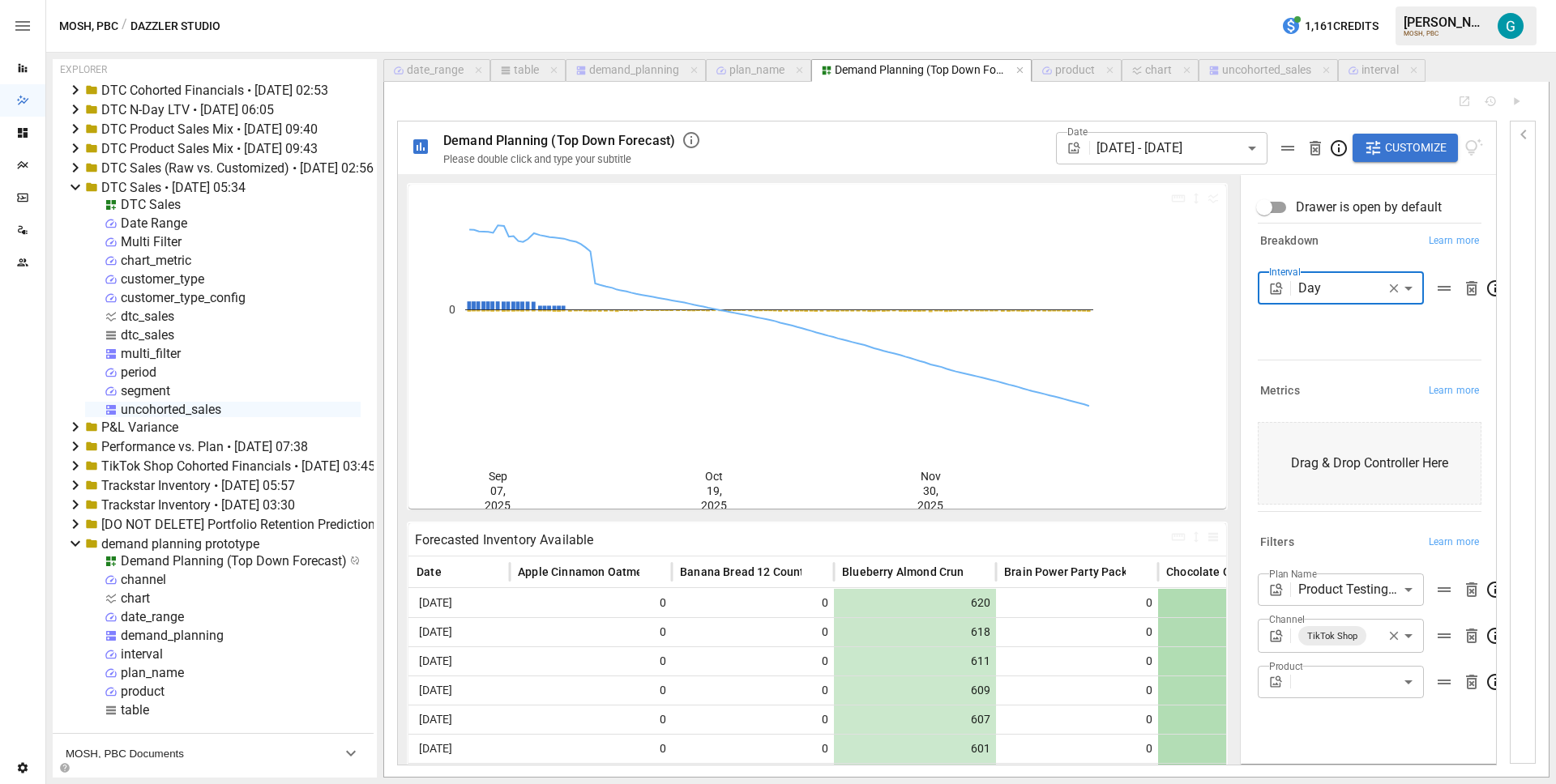
click at [1371, 66] on div "interval" at bounding box center [1380, 70] width 38 height 15
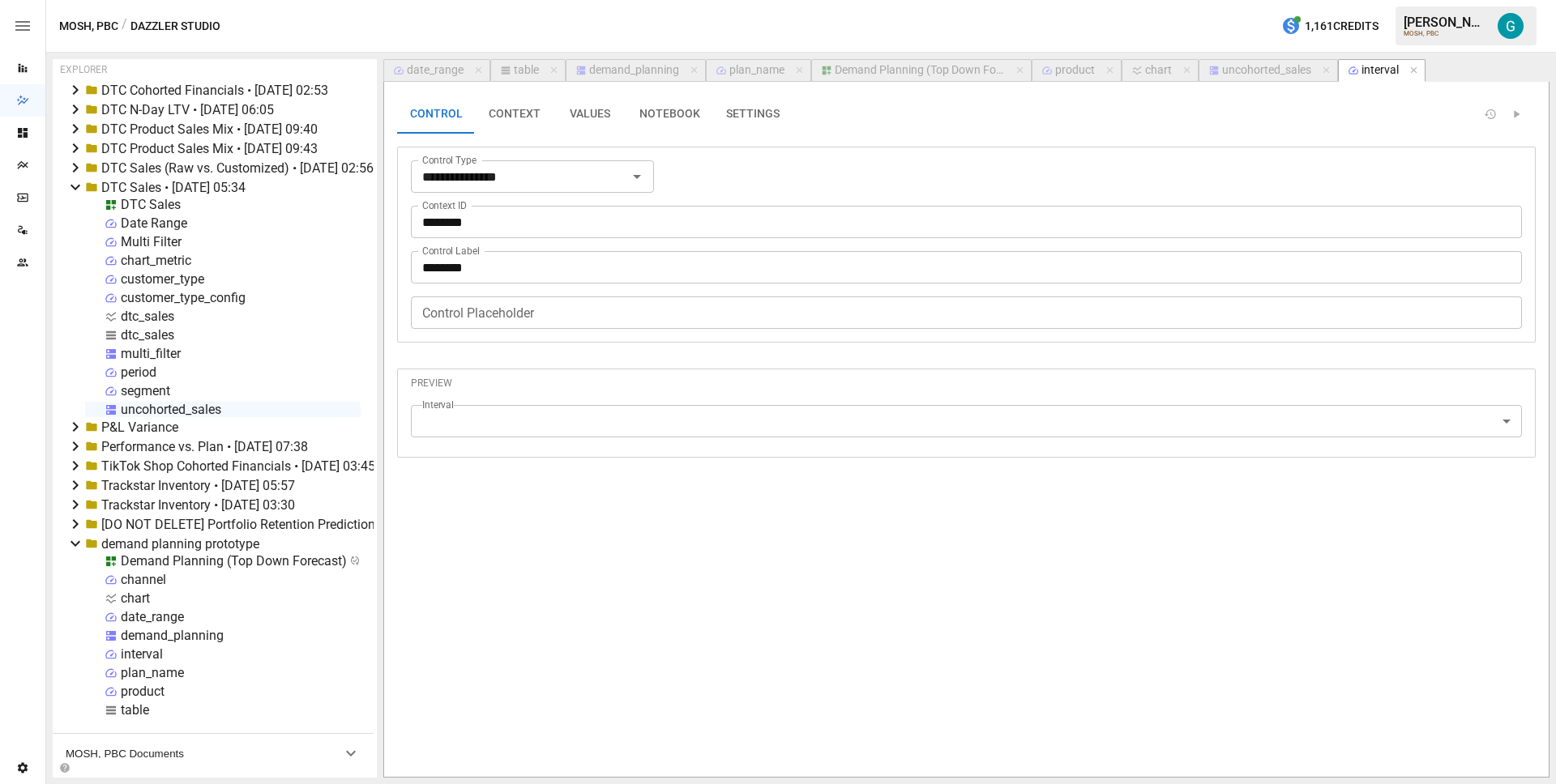
click at [587, 116] on button "VALUES" at bounding box center [590, 114] width 73 height 39
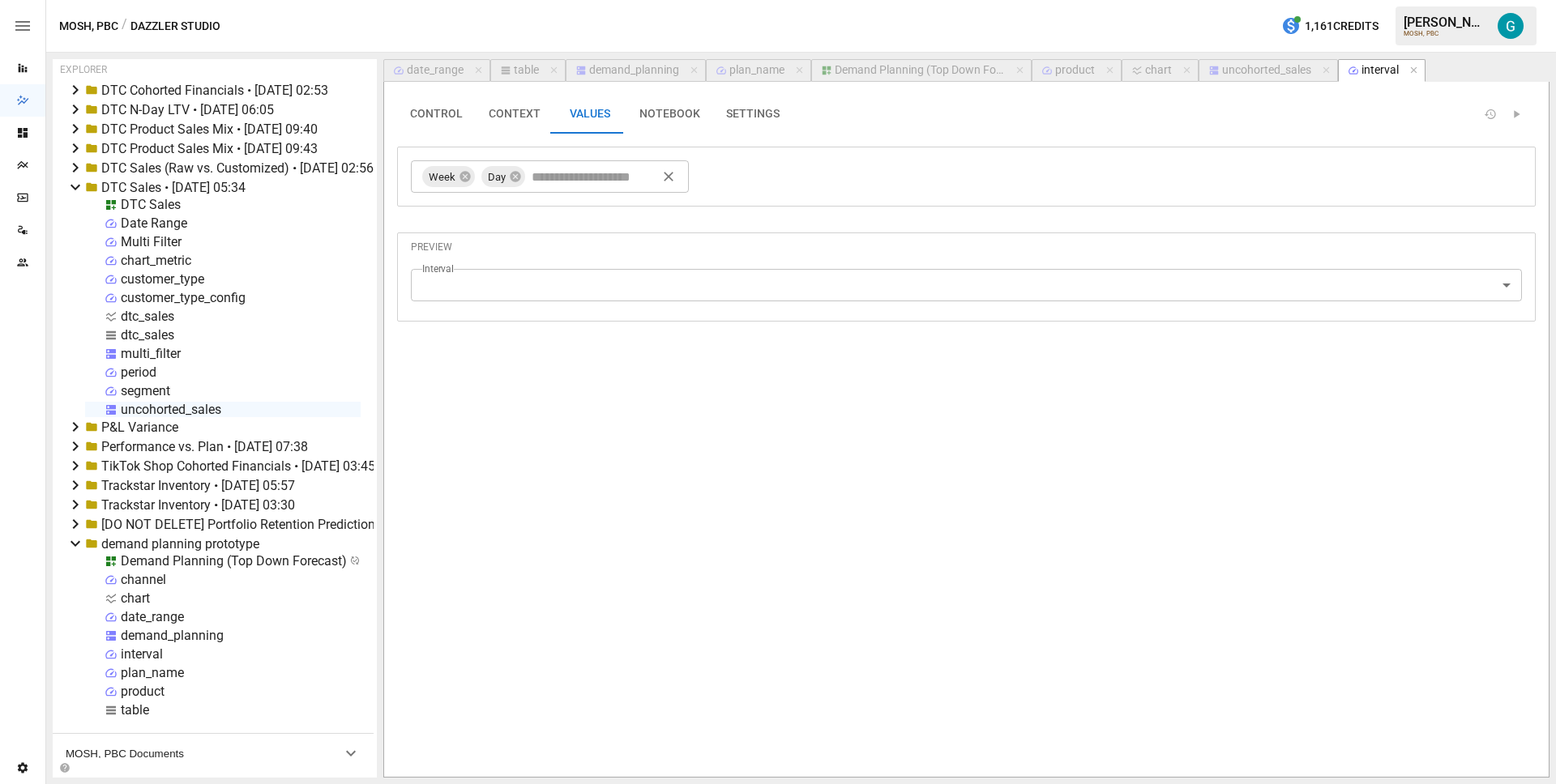
click at [769, 121] on button "SETTINGS" at bounding box center [753, 114] width 79 height 39
click at [1413, 71] on icon "button" at bounding box center [1413, 70] width 11 height 11
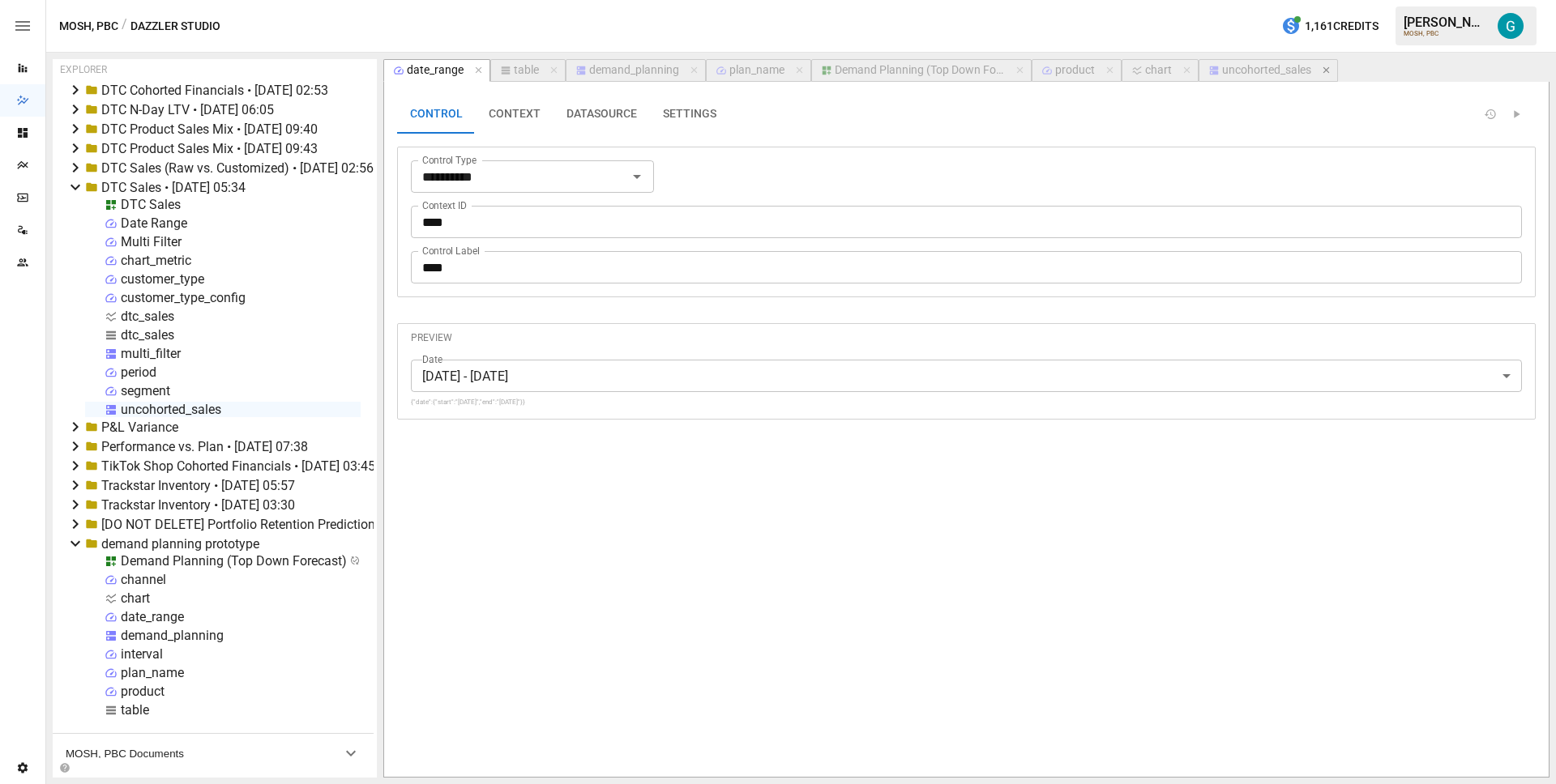
click at [1321, 70] on icon "button" at bounding box center [1326, 70] width 11 height 11
click at [930, 67] on div "Demand Planning (Top Down Forecast)" at bounding box center [919, 70] width 170 height 15
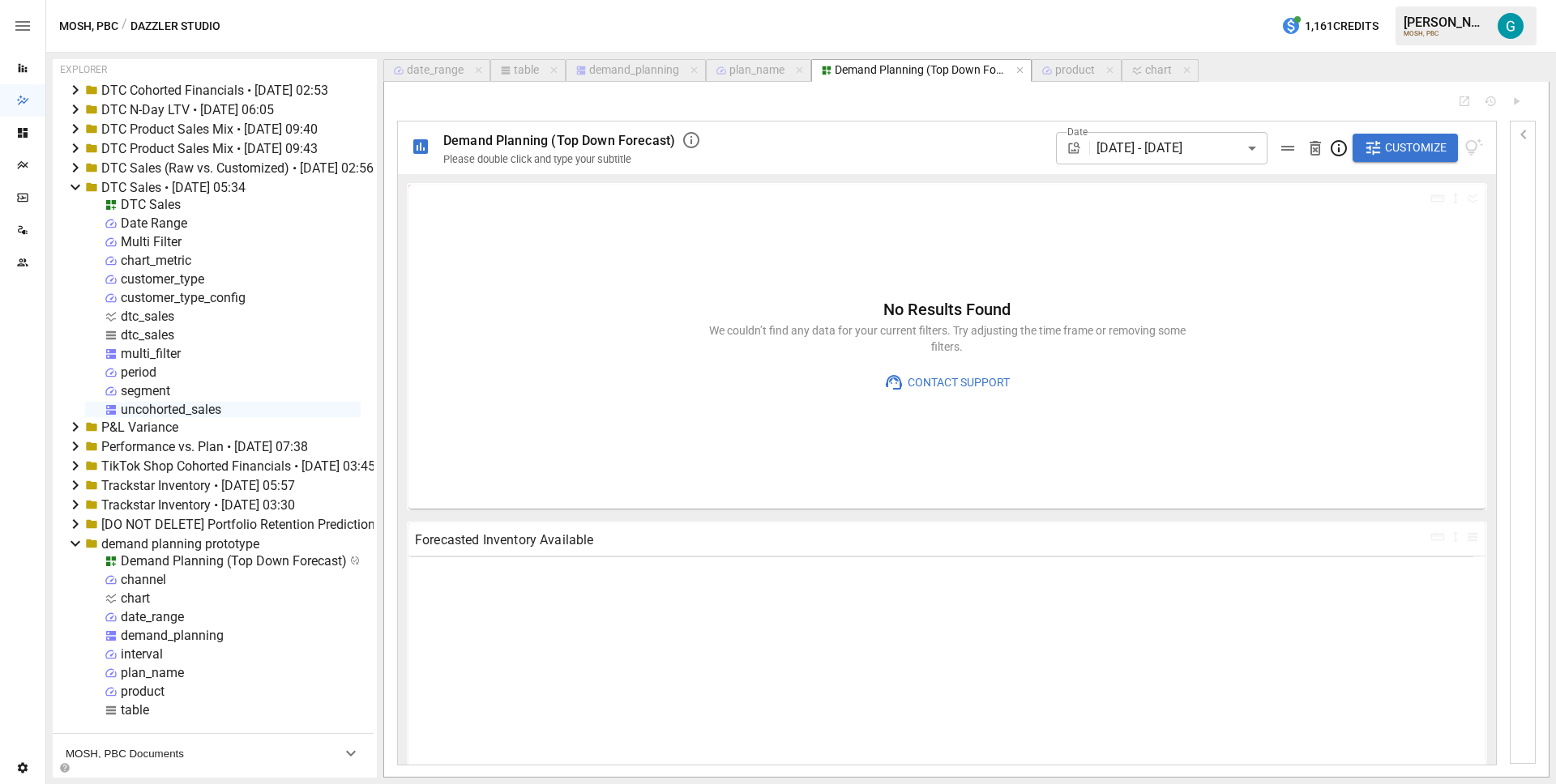
type input "**********"
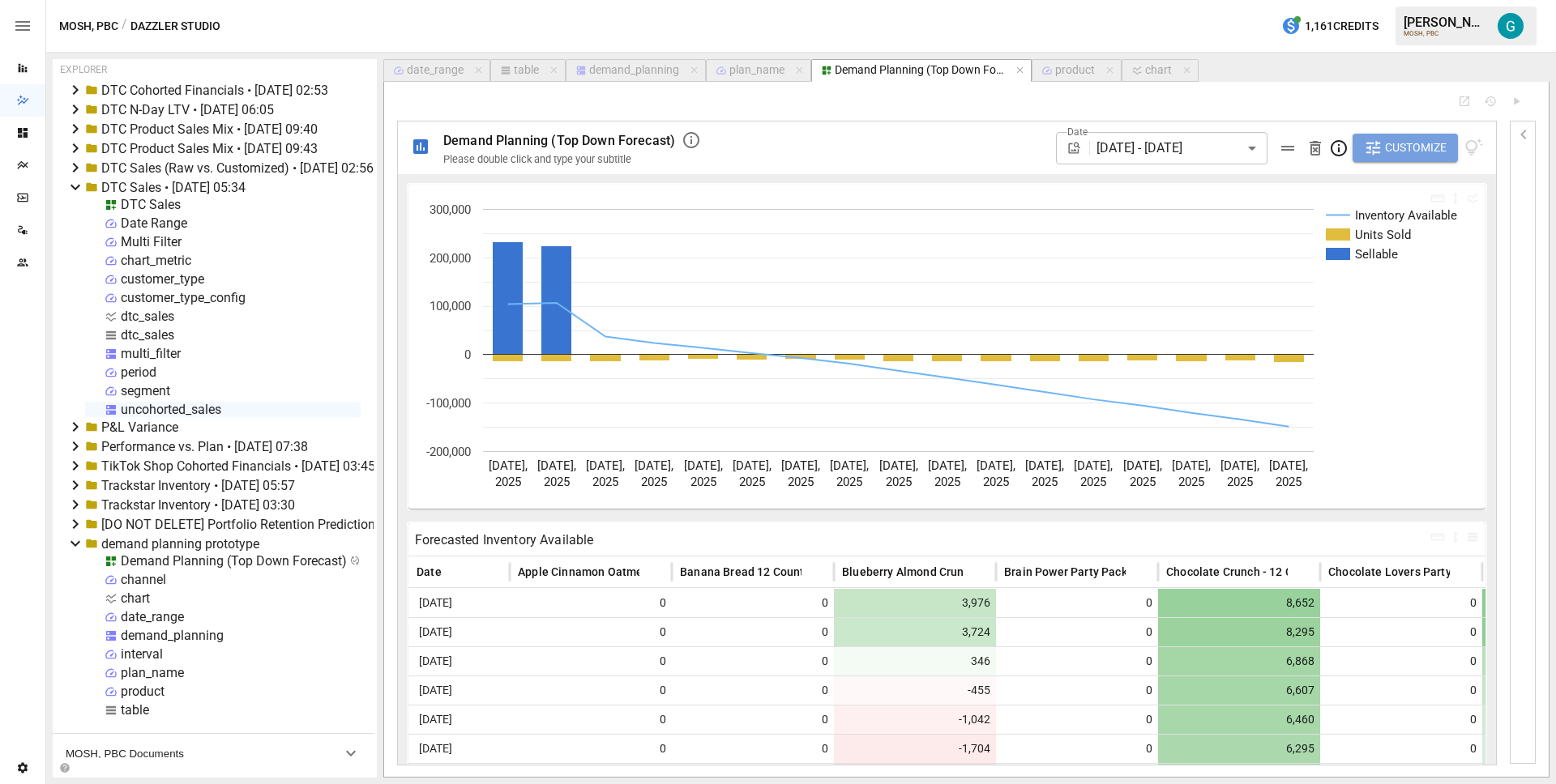
click at [1425, 145] on span "Customize" at bounding box center [1416, 148] width 61 height 20
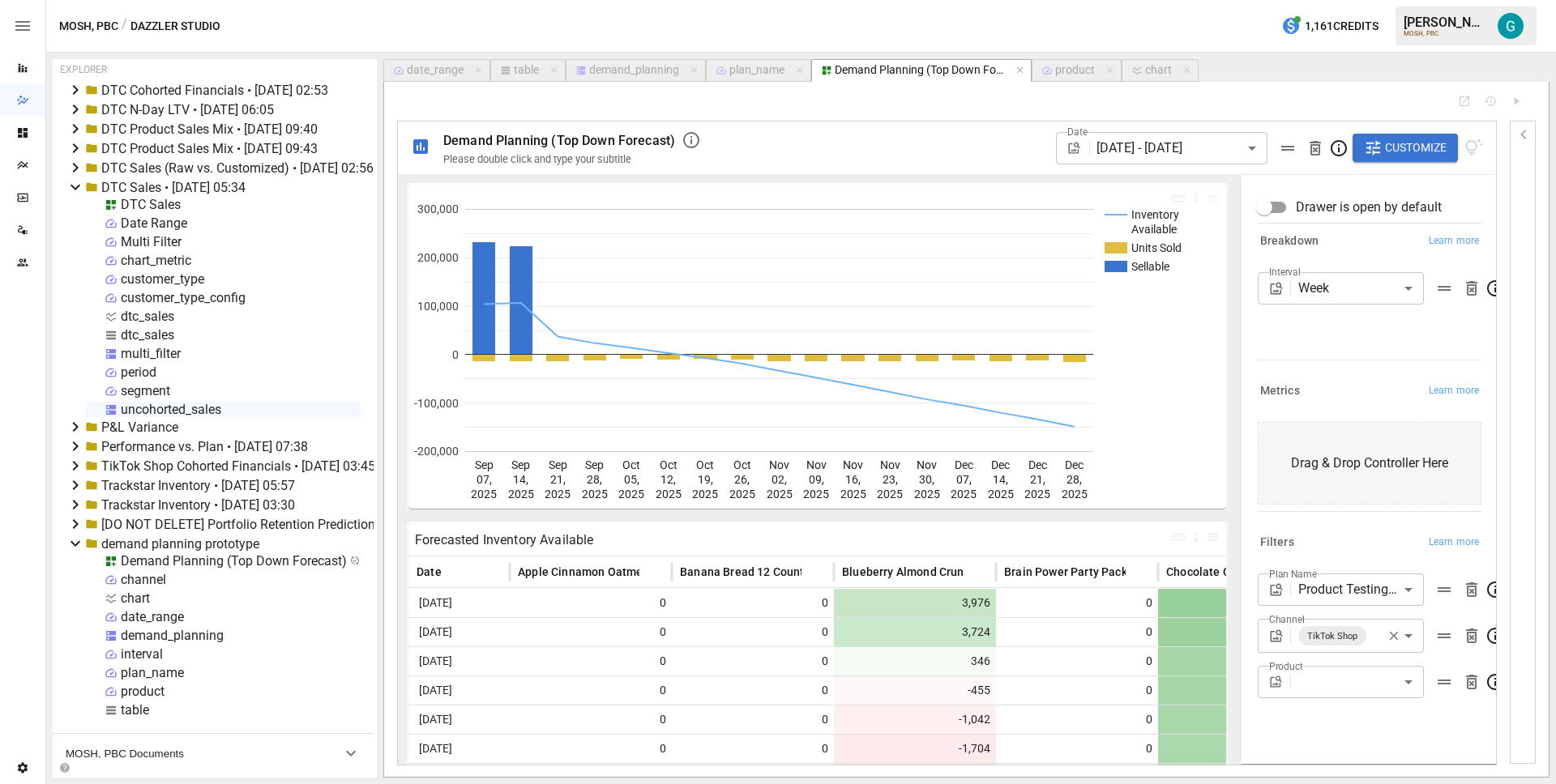
click at [1356, 0] on body "Reports Dazzler Studio Dashboards Plans SmartModel ™ Data Sources Team Settings…" at bounding box center [778, 0] width 1556 height 0
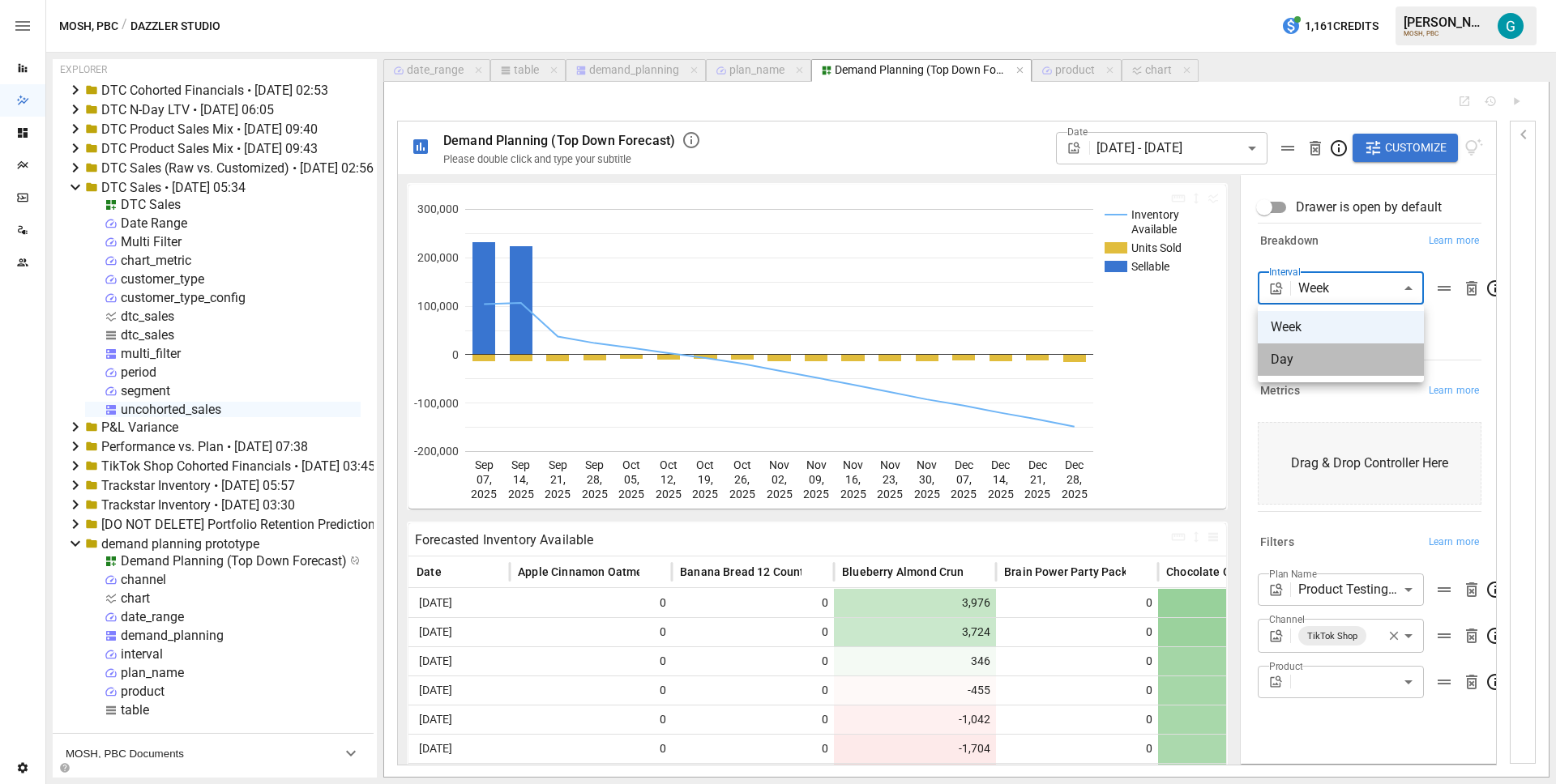
click at [1344, 357] on span "Day" at bounding box center [1341, 359] width 140 height 20
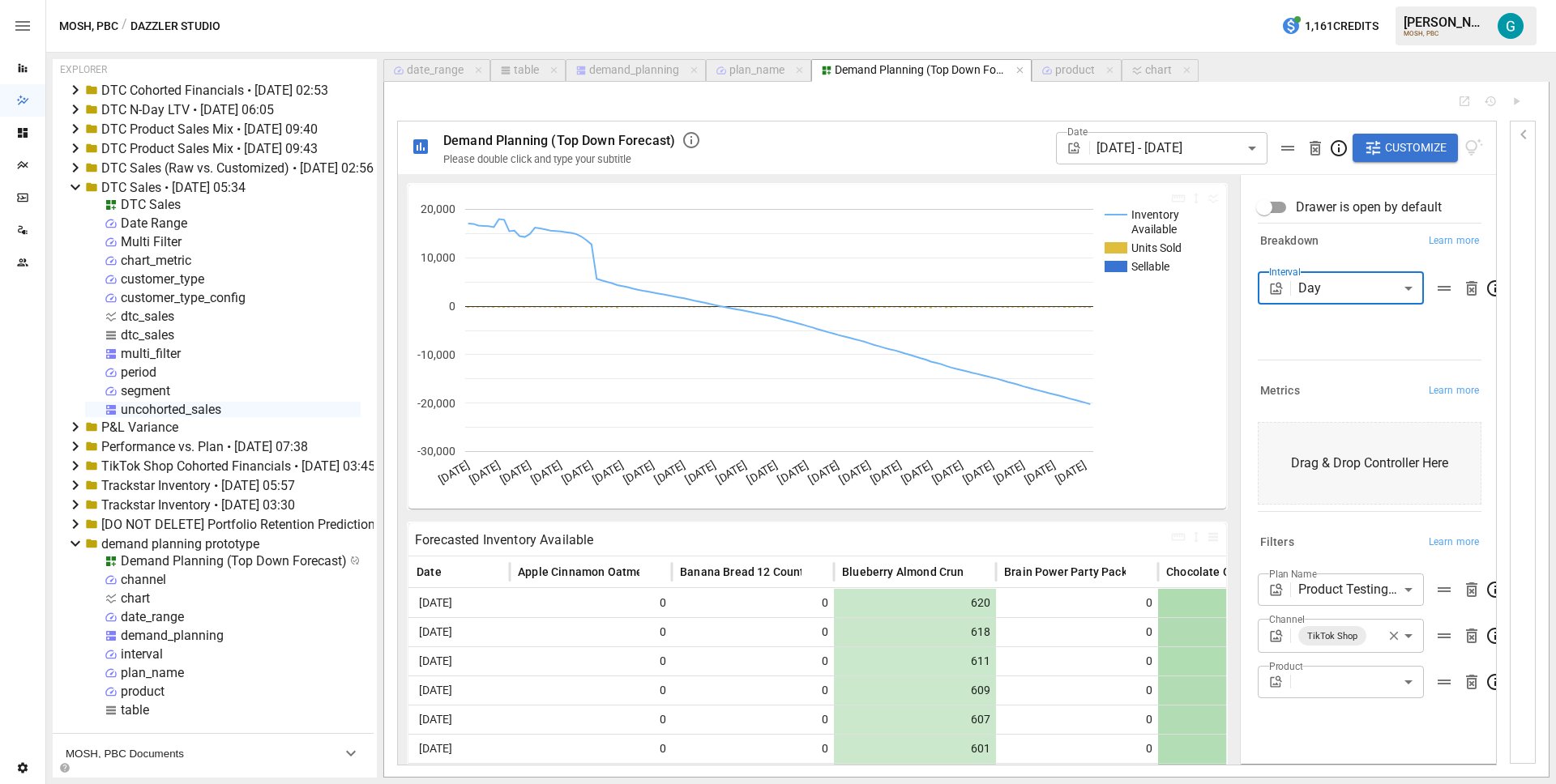
click at [1301, 351] on div "Interval Day *** ​" at bounding box center [1370, 312] width 224 height 81
click at [1304, 0] on body "Reports Dazzler Studio Dashboards Plans SmartModel ™ Data Sources Team Settings…" at bounding box center [778, 0] width 1556 height 0
click at [1310, 319] on span "Week" at bounding box center [1341, 327] width 140 height 20
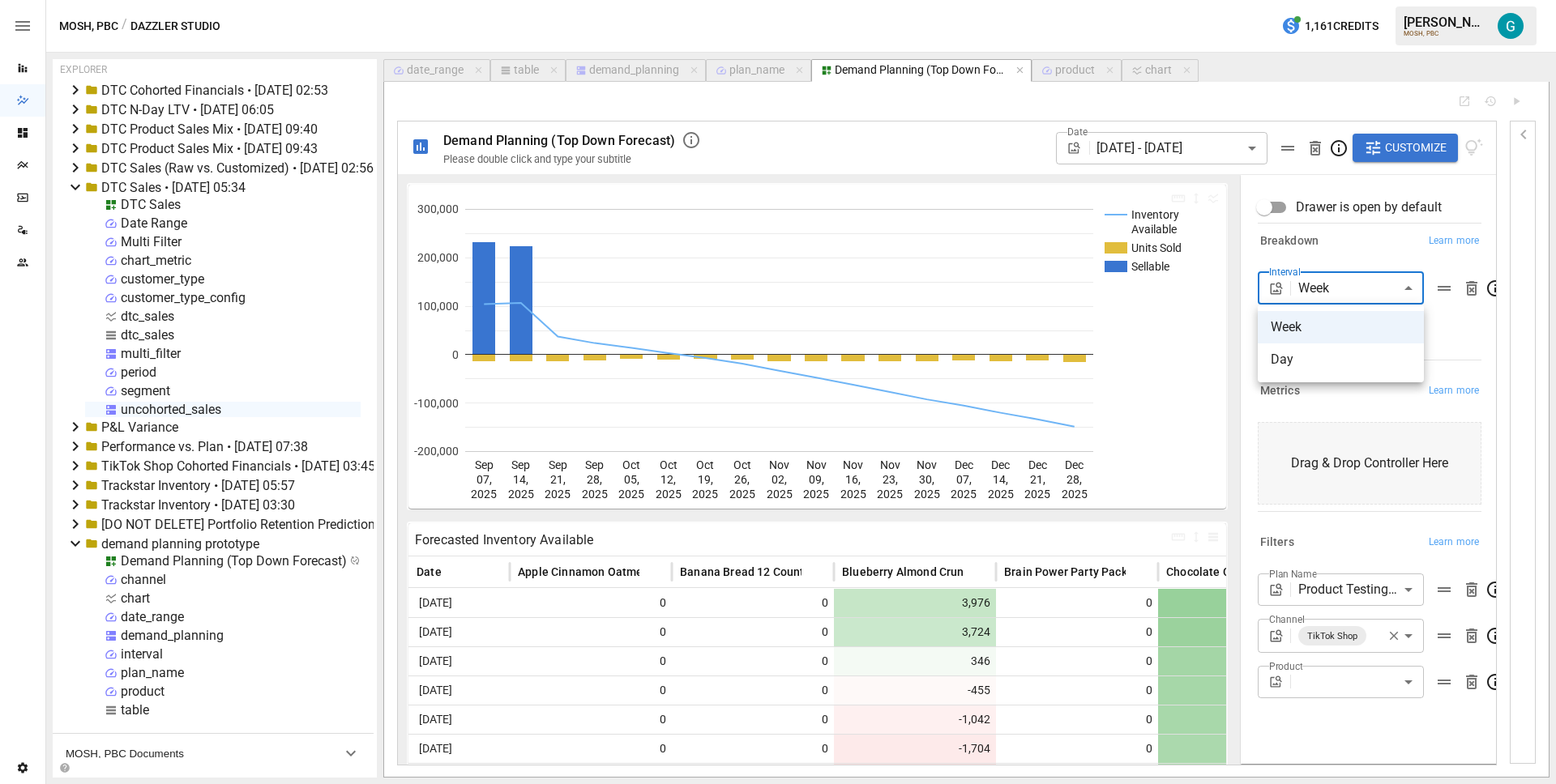
click at [1347, 0] on body "Reports Dazzler Studio Dashboards Plans SmartModel ™ Data Sources Team Settings…" at bounding box center [778, 0] width 1556 height 0
click at [1326, 361] on span "Day" at bounding box center [1341, 359] width 140 height 20
type input "***"
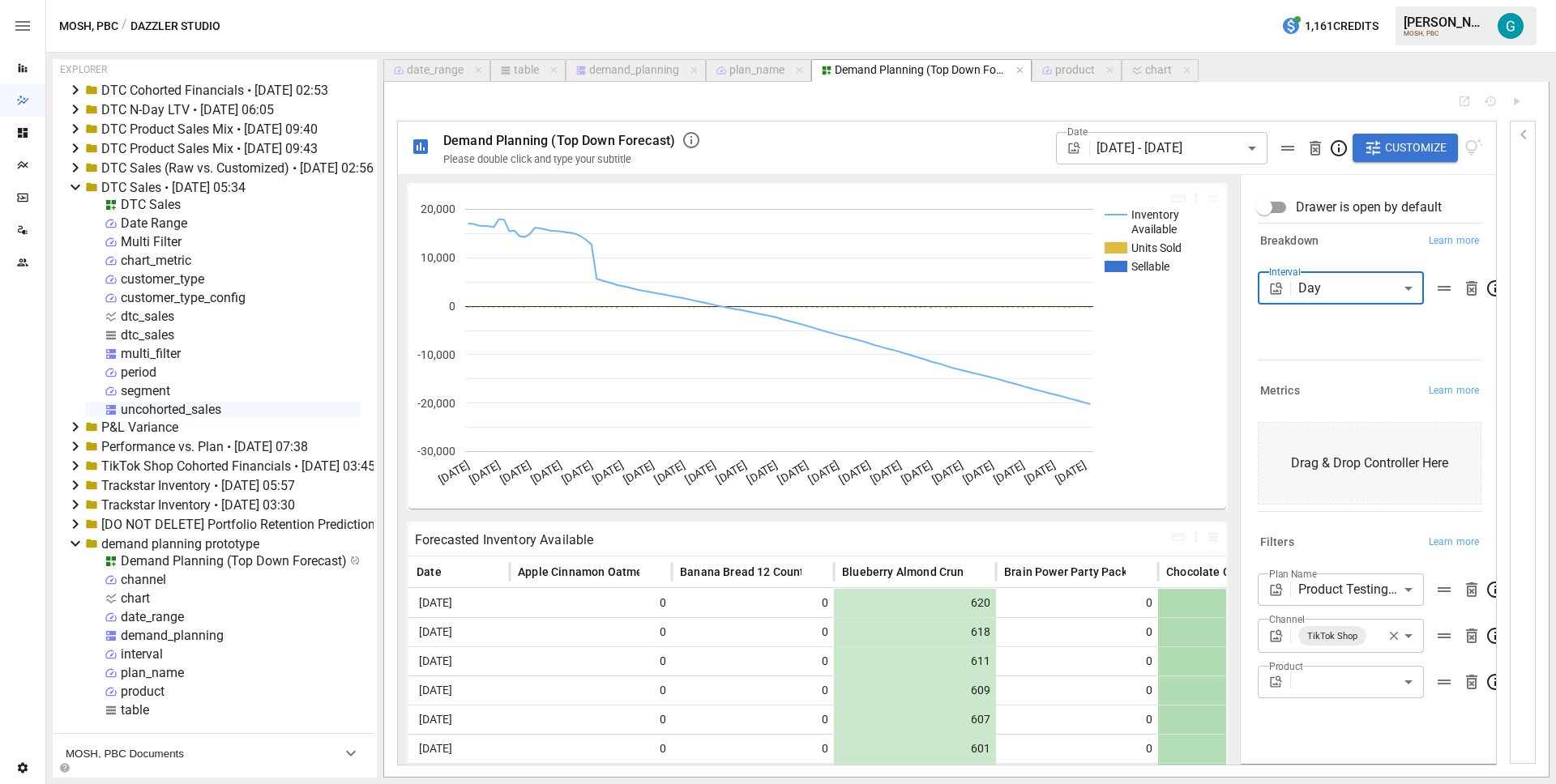
click at [1352, 0] on body "Reports Dazzler Studio Dashboards Plans SmartModel ™ Data Sources Team Settings…" at bounding box center [778, 0] width 1556 height 0
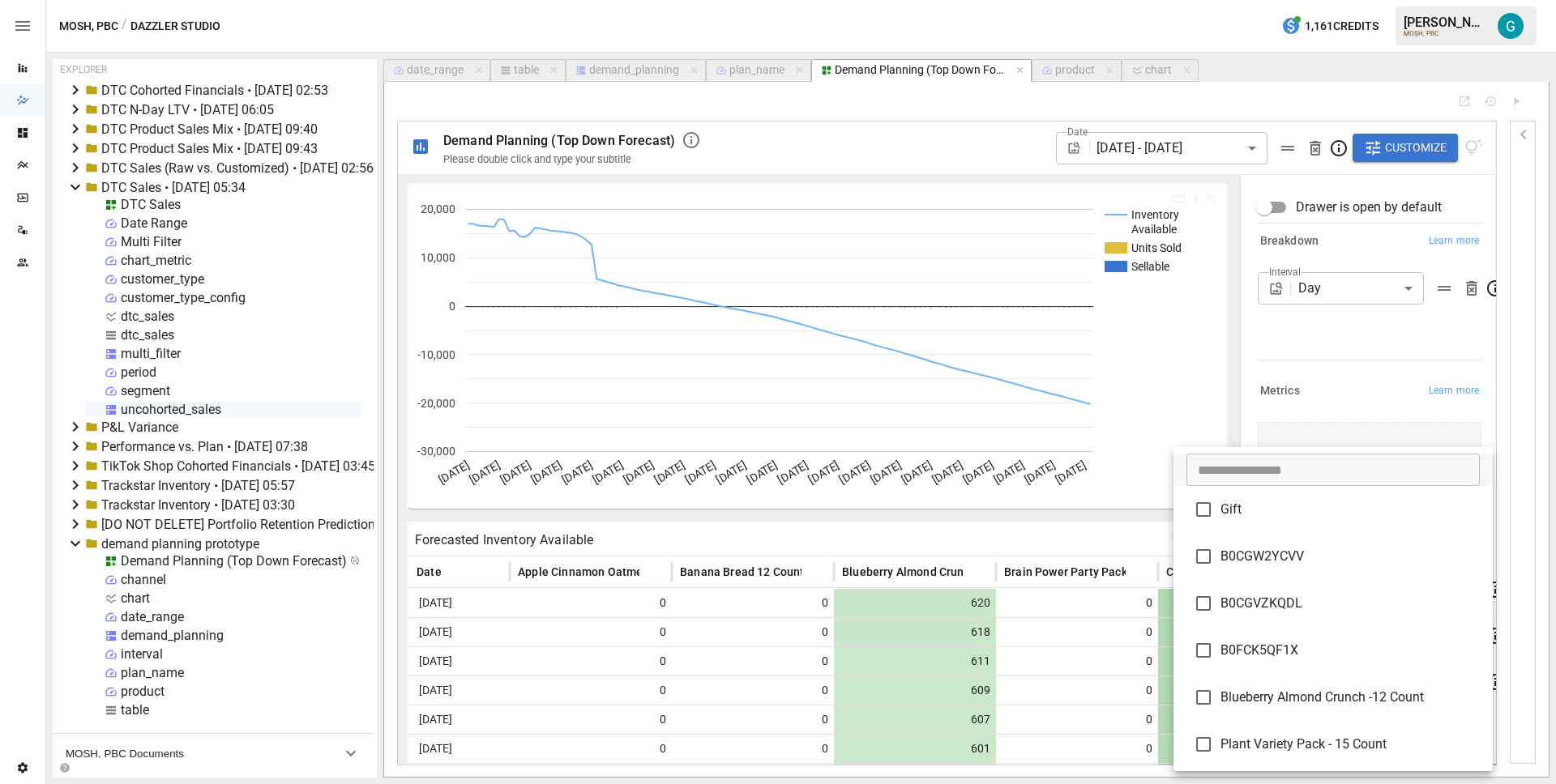
drag, startPoint x: 1332, startPoint y: 696, endPoint x: 1330, endPoint y: 686, distance: 10.2
click at [1333, 696] on span "Blueberry Almond Crunch -12 Count" at bounding box center [1350, 697] width 259 height 20
type input "**********"
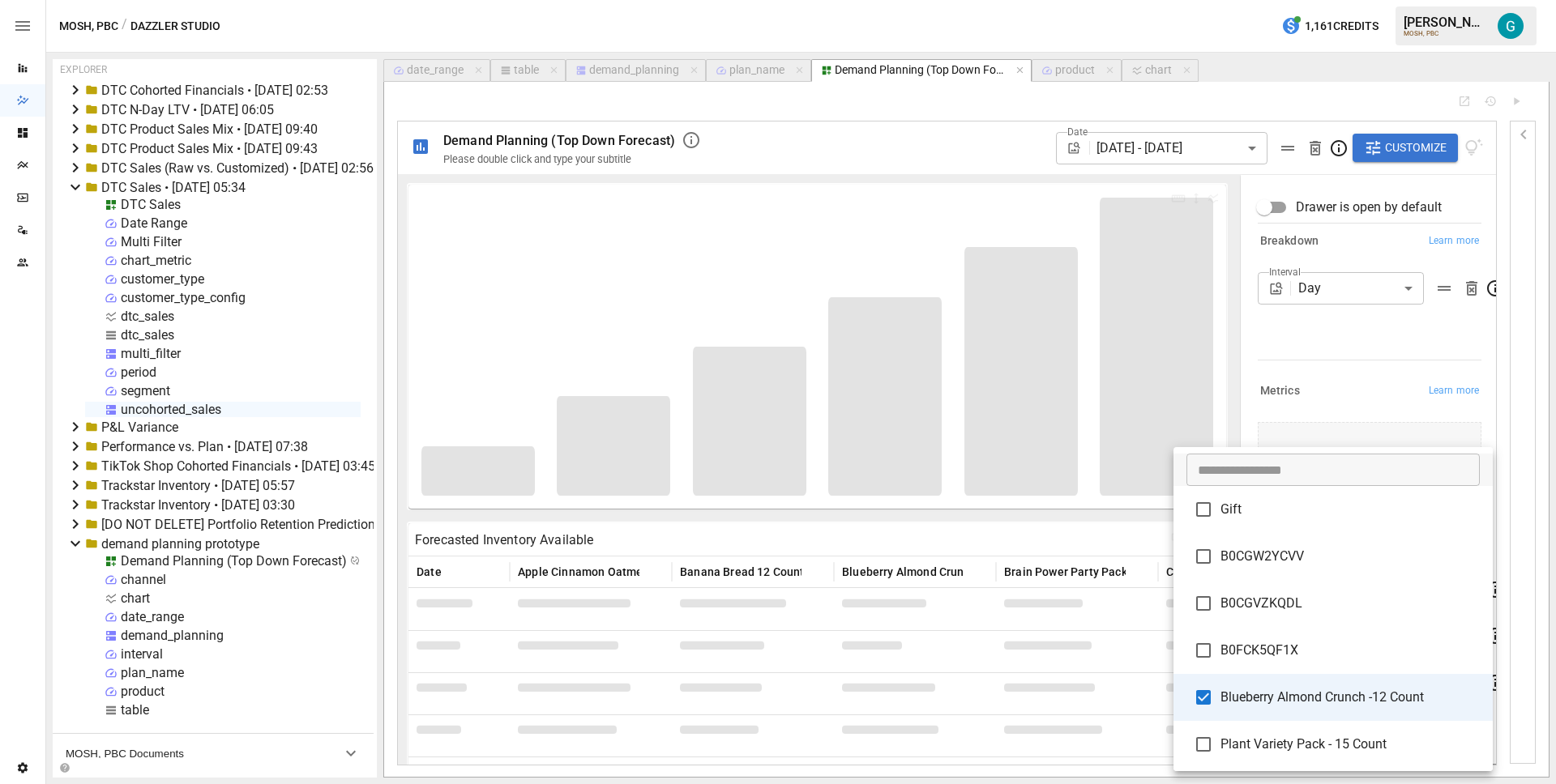
click at [1310, 356] on div at bounding box center [778, 392] width 1556 height 784
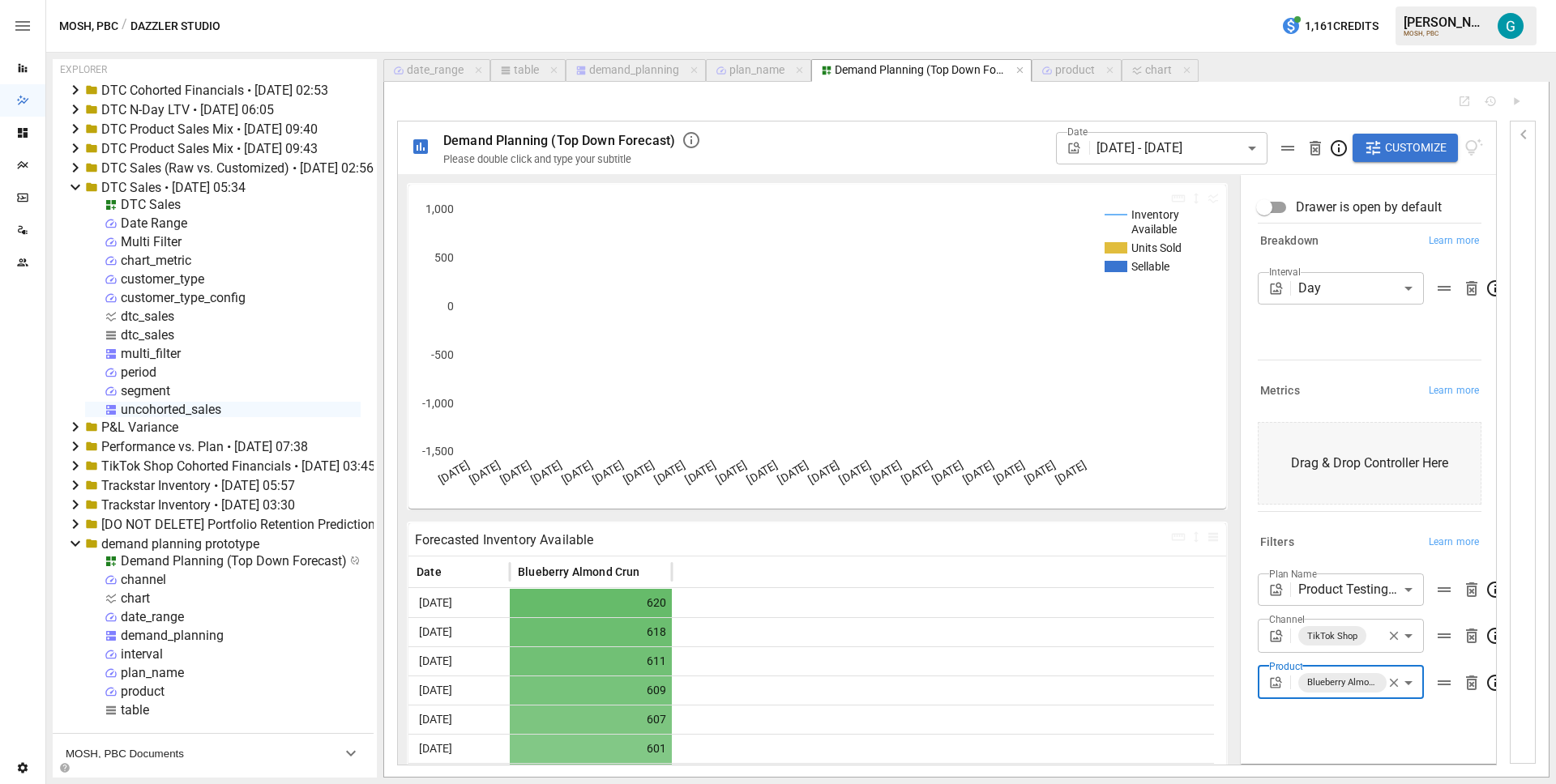
click at [517, 67] on div "table" at bounding box center [526, 70] width 25 height 15
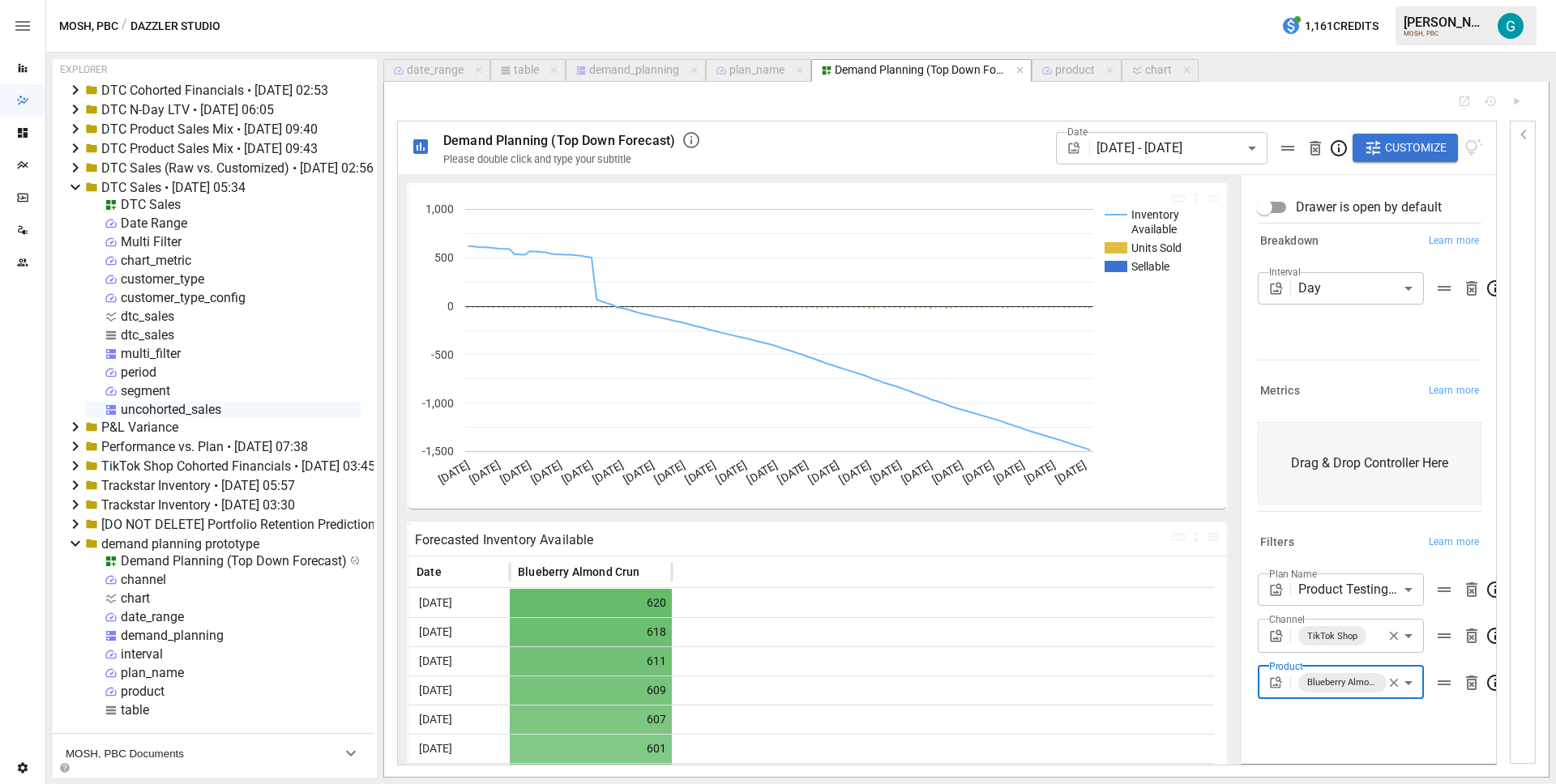
select select "**********"
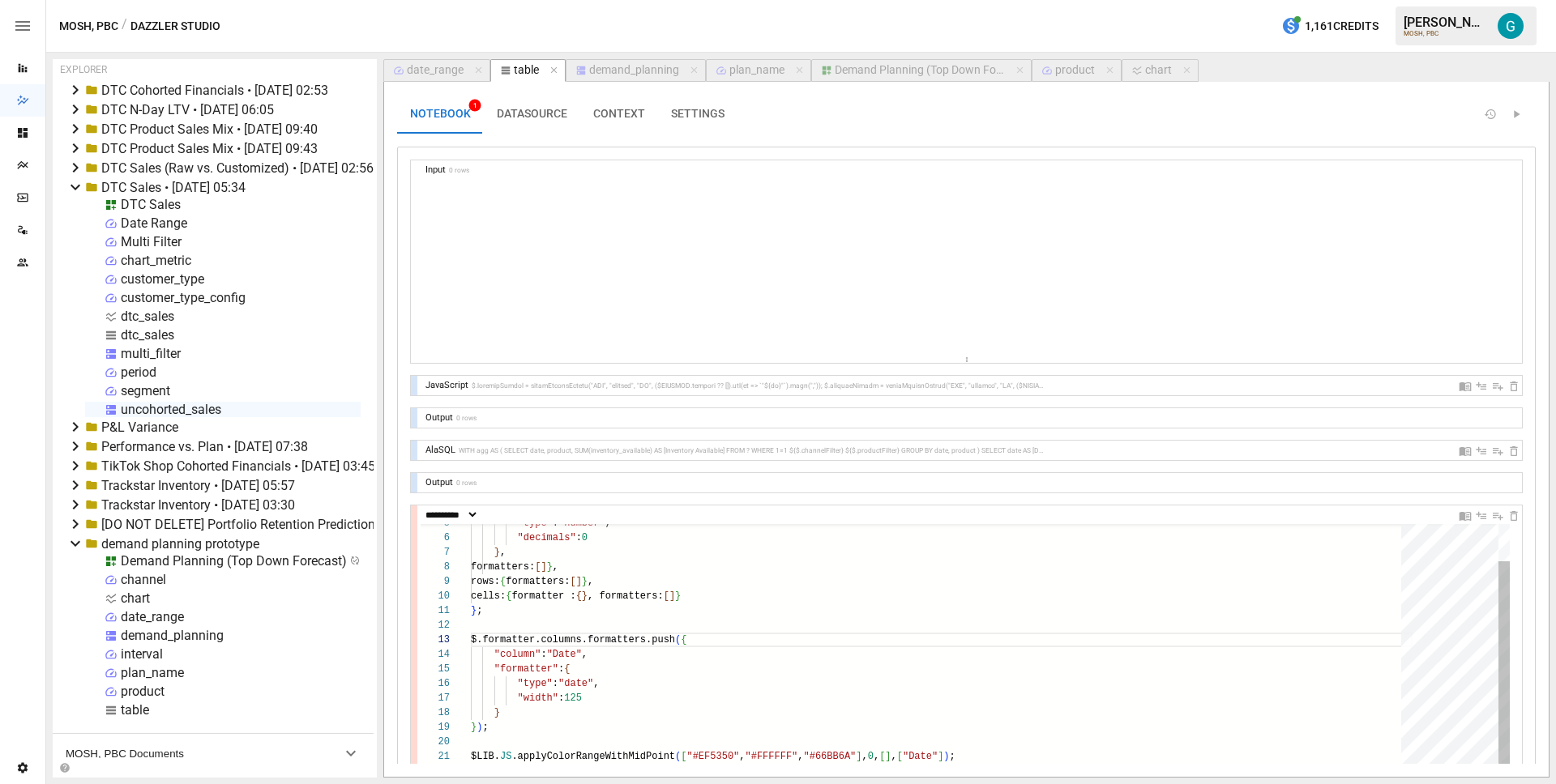
scroll to position [146, 94]
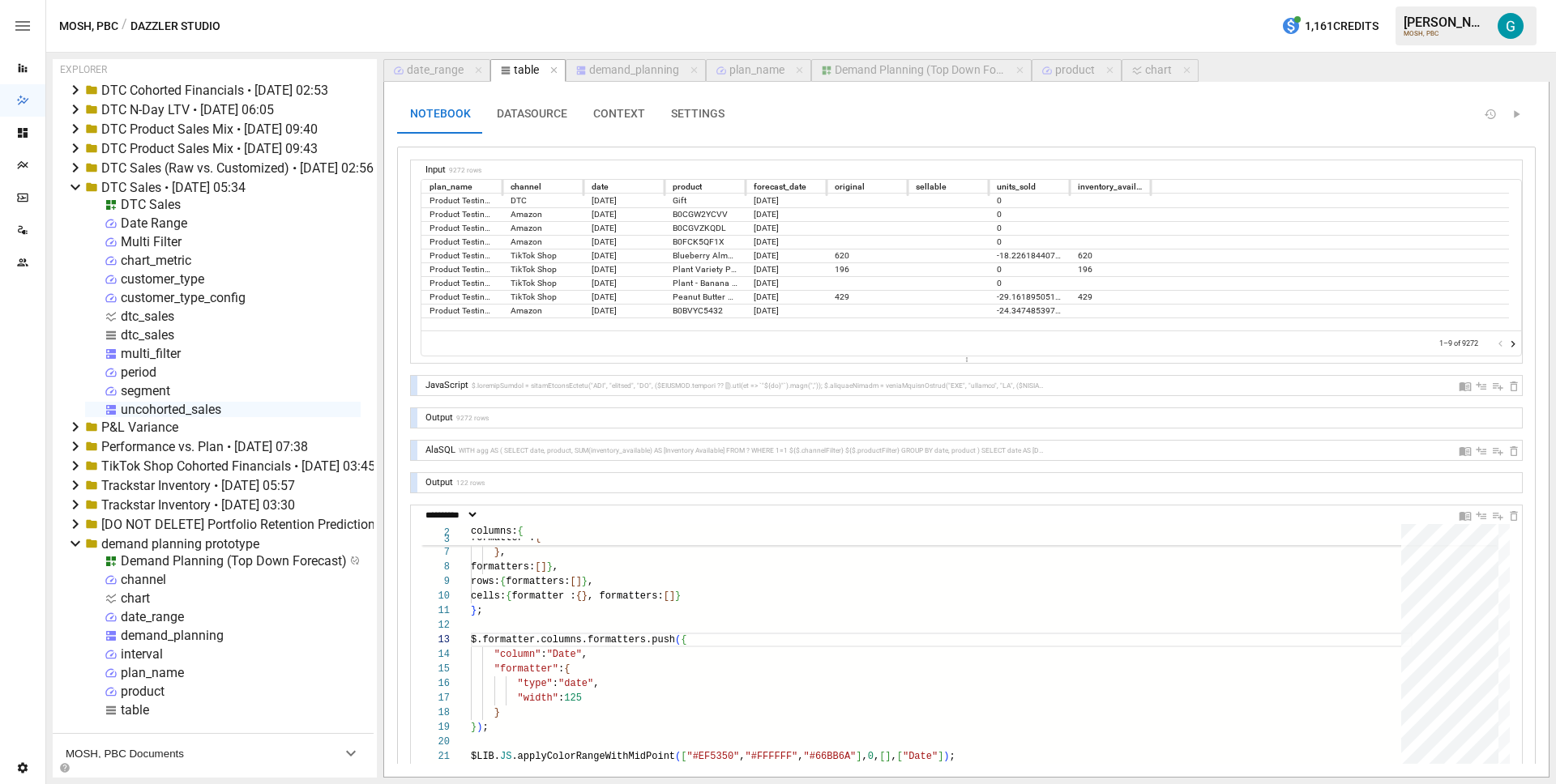
click at [966, 61] on button "Demand Planning (Top Down Forecast)" at bounding box center [922, 70] width 220 height 23
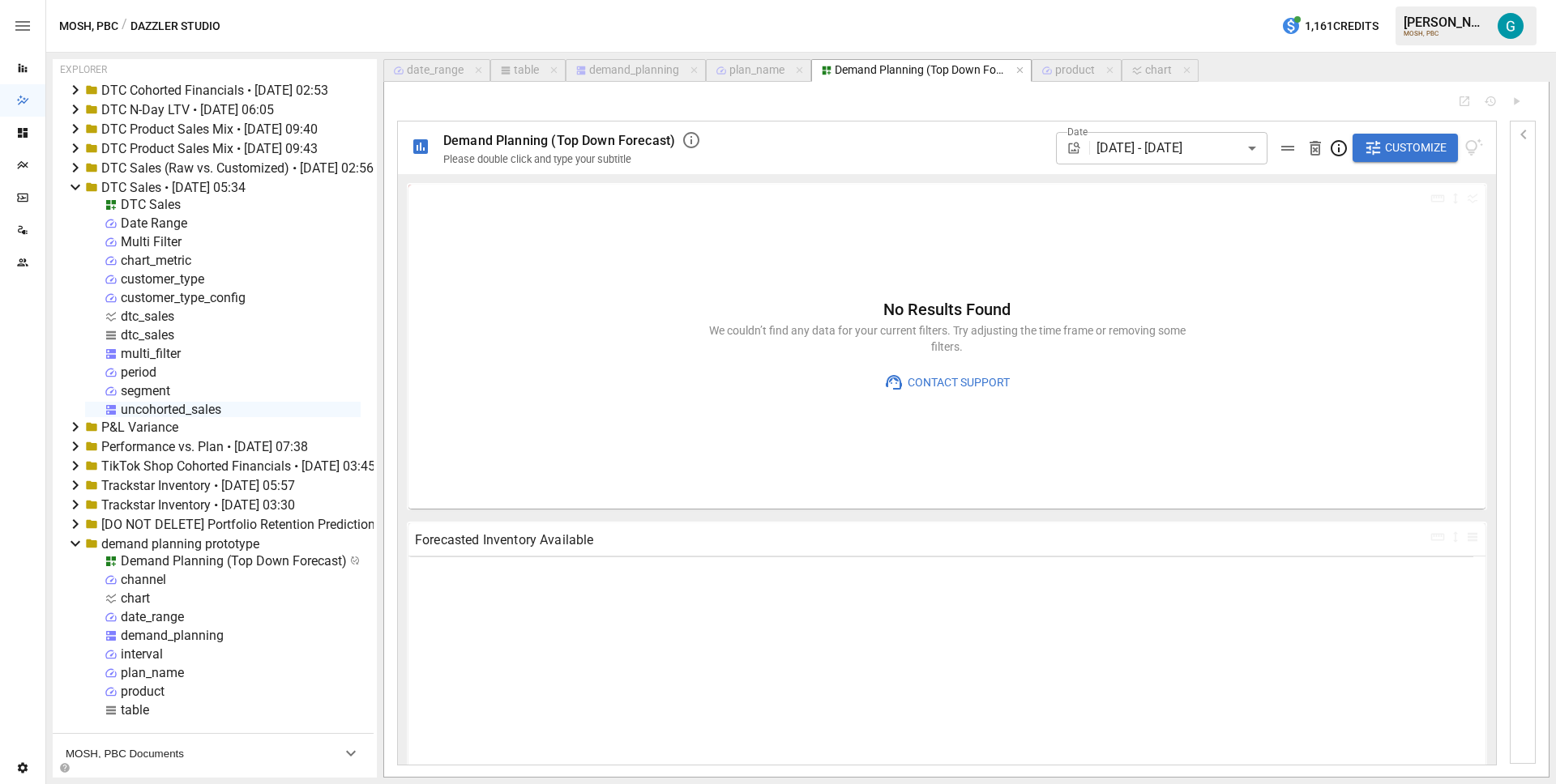
type input "**********"
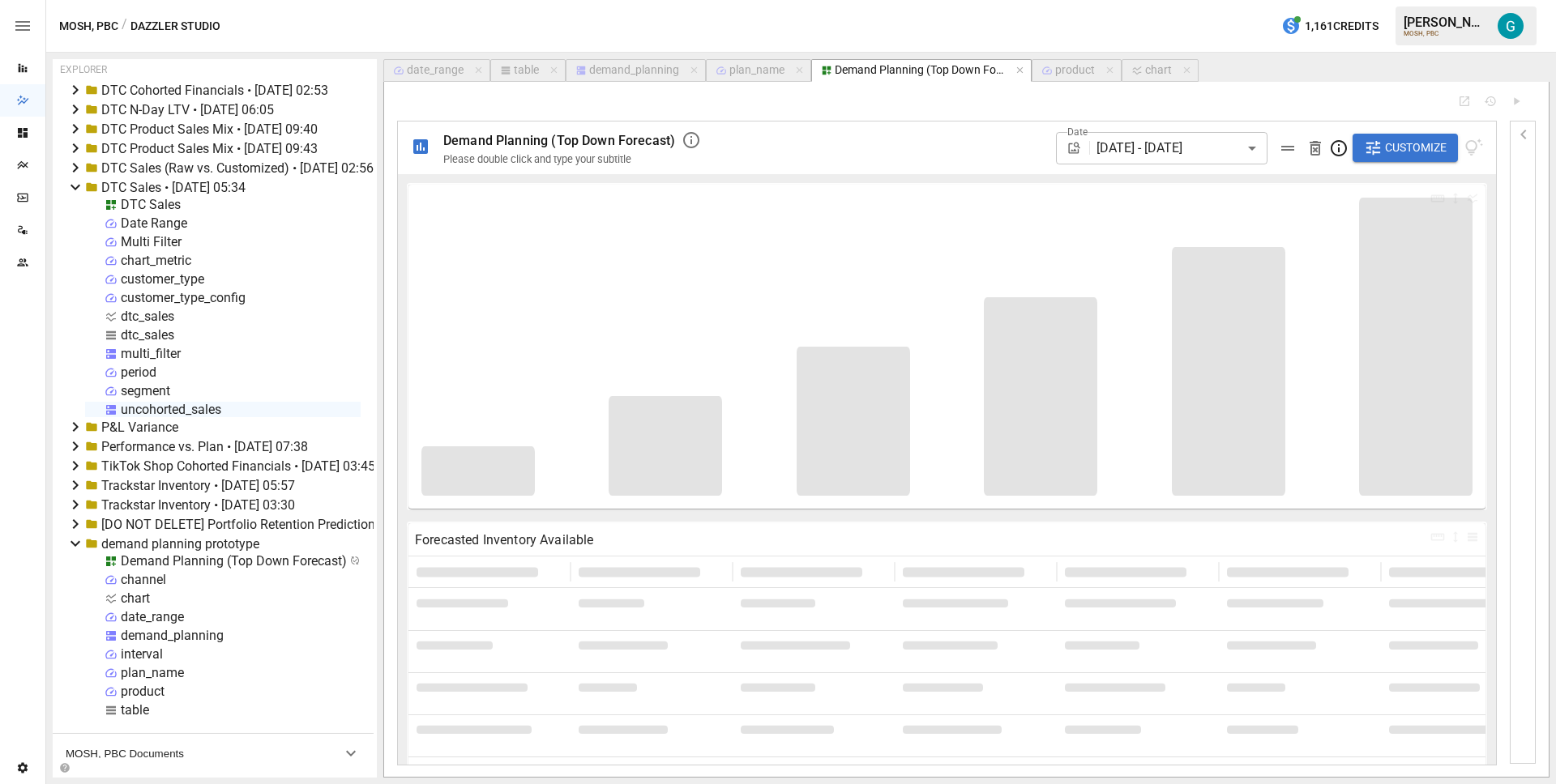
click at [1514, 134] on icon "button" at bounding box center [1524, 134] width 20 height 20
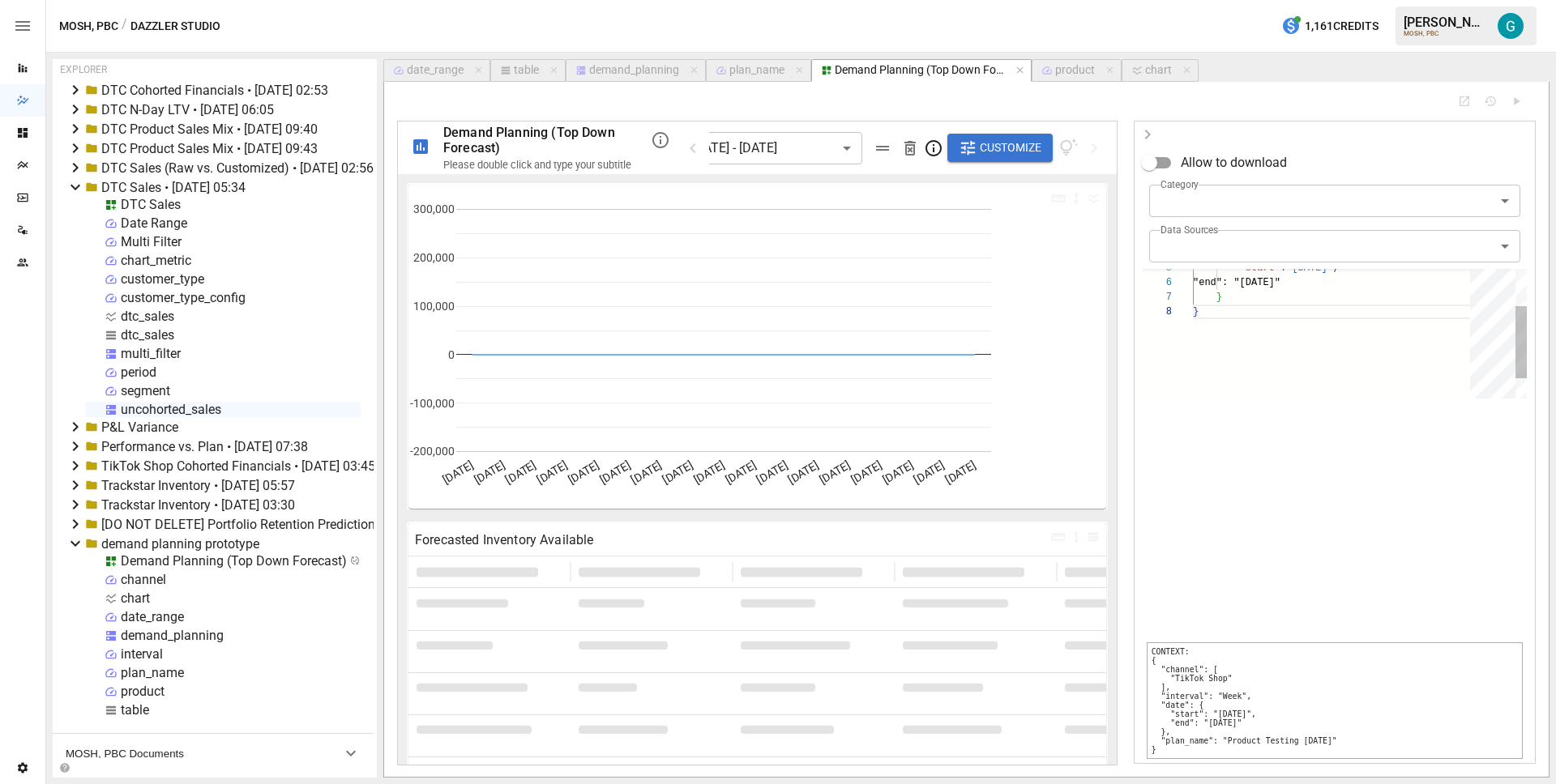
scroll to position [102, 6]
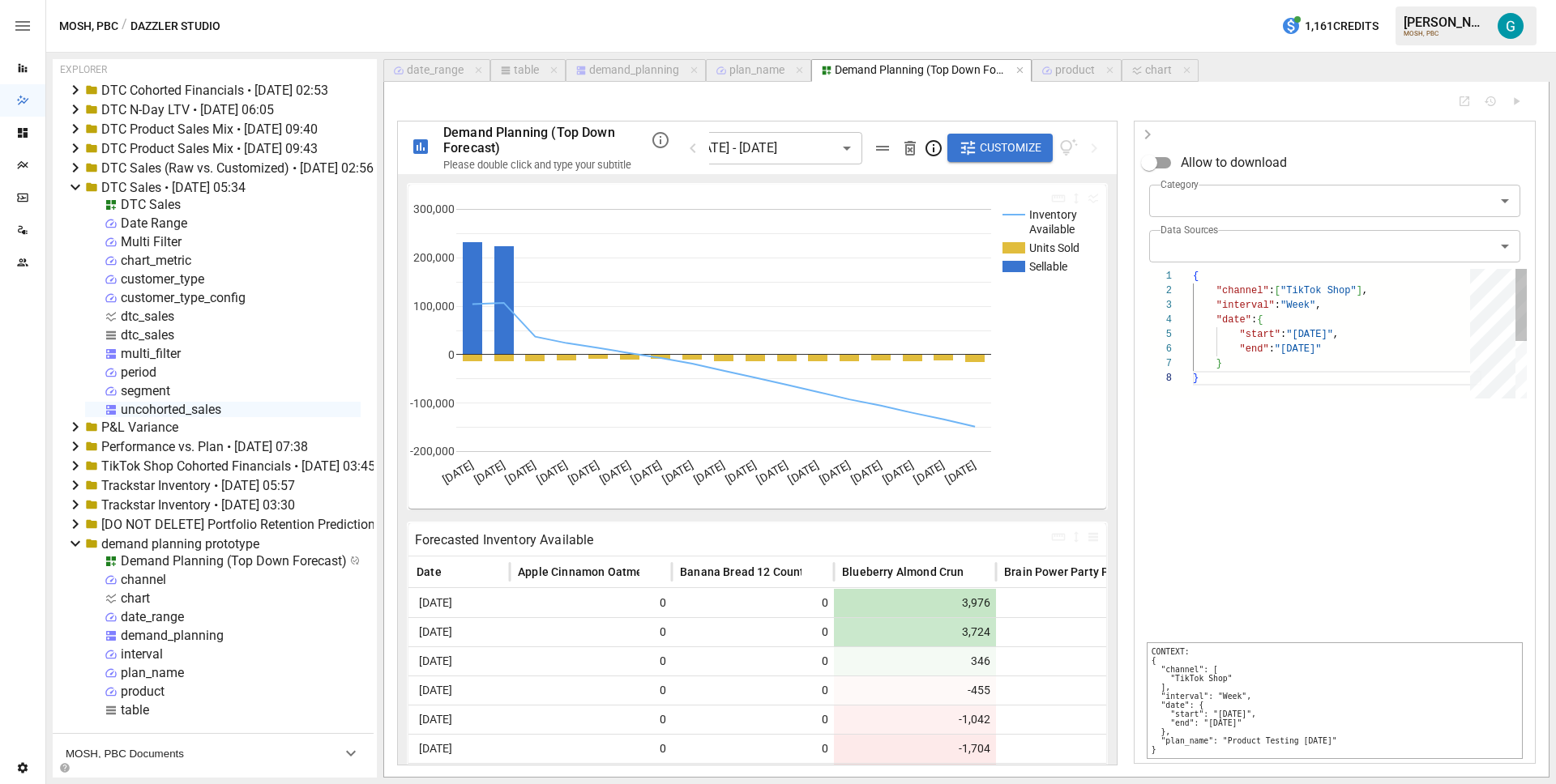
click at [1326, 359] on div ""start" : "2025-09-01" , "end" : "2025-12-31" } } "channel" : [ "TikTok Shop" ]…" at bounding box center [1337, 385] width 288 height 232
click at [1300, 309] on div ""start" : "2025-09-01" , "end" : "2025-12-31" } } "channel" : [ "TikTok Shop" ]…" at bounding box center [1337, 385] width 288 height 232
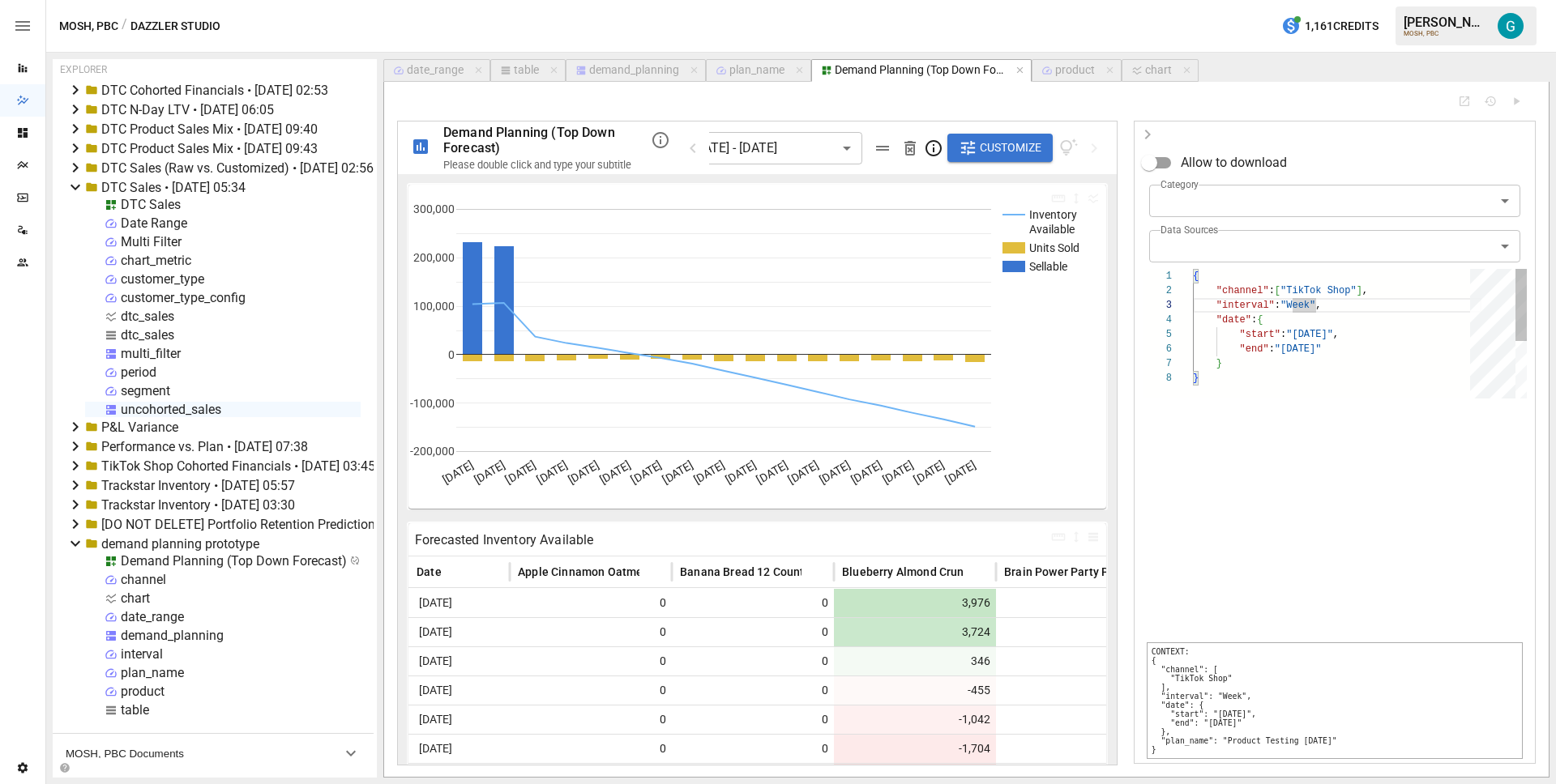
click at [1291, 369] on div ""start" : "2025-09-01" , "end" : "2025-12-31" } } "channel" : [ "TikTok Shop" ]…" at bounding box center [1337, 385] width 288 height 232
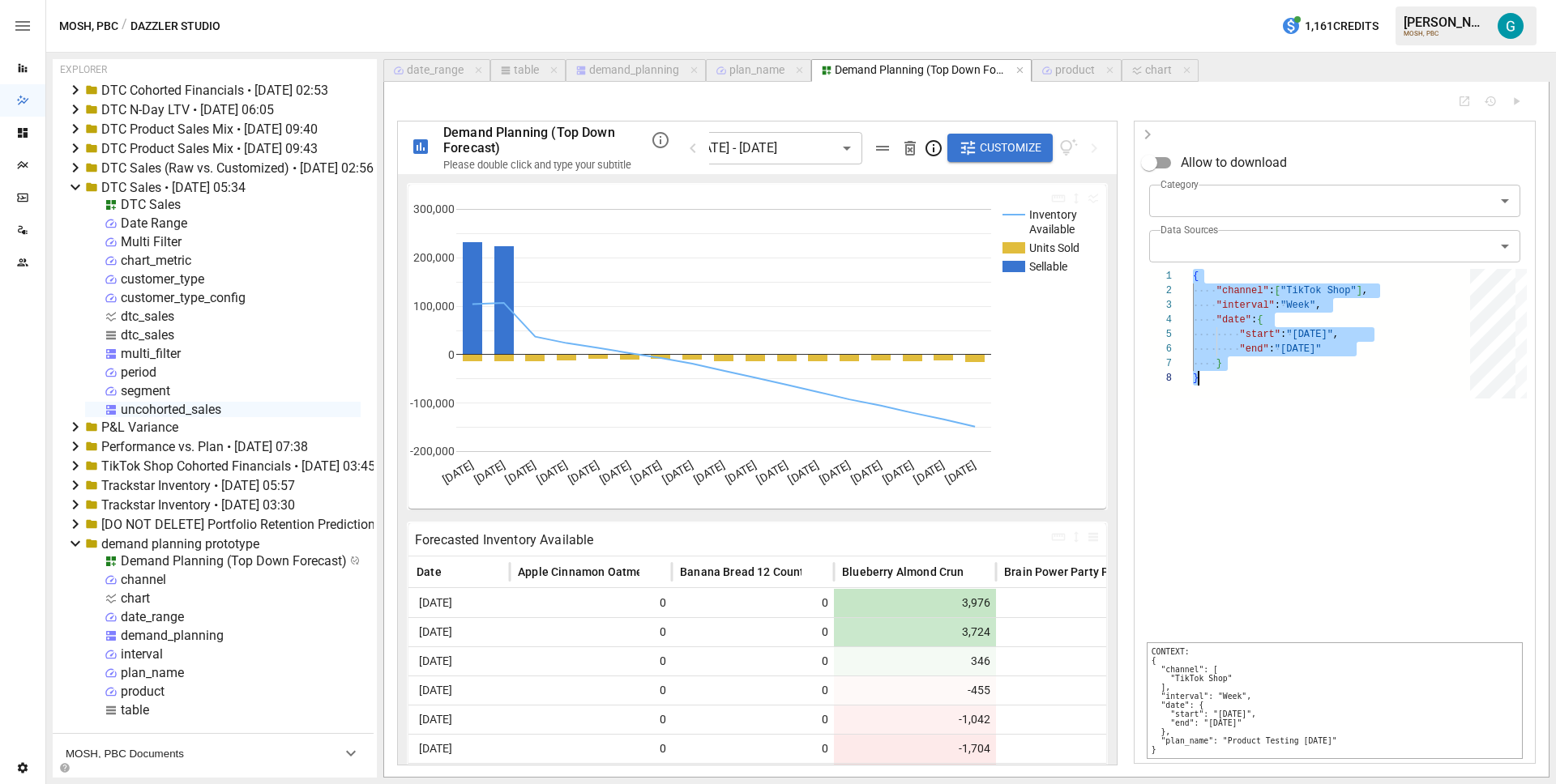
click at [1166, 73] on div "chart" at bounding box center [1158, 70] width 26 height 15
select select "**********"
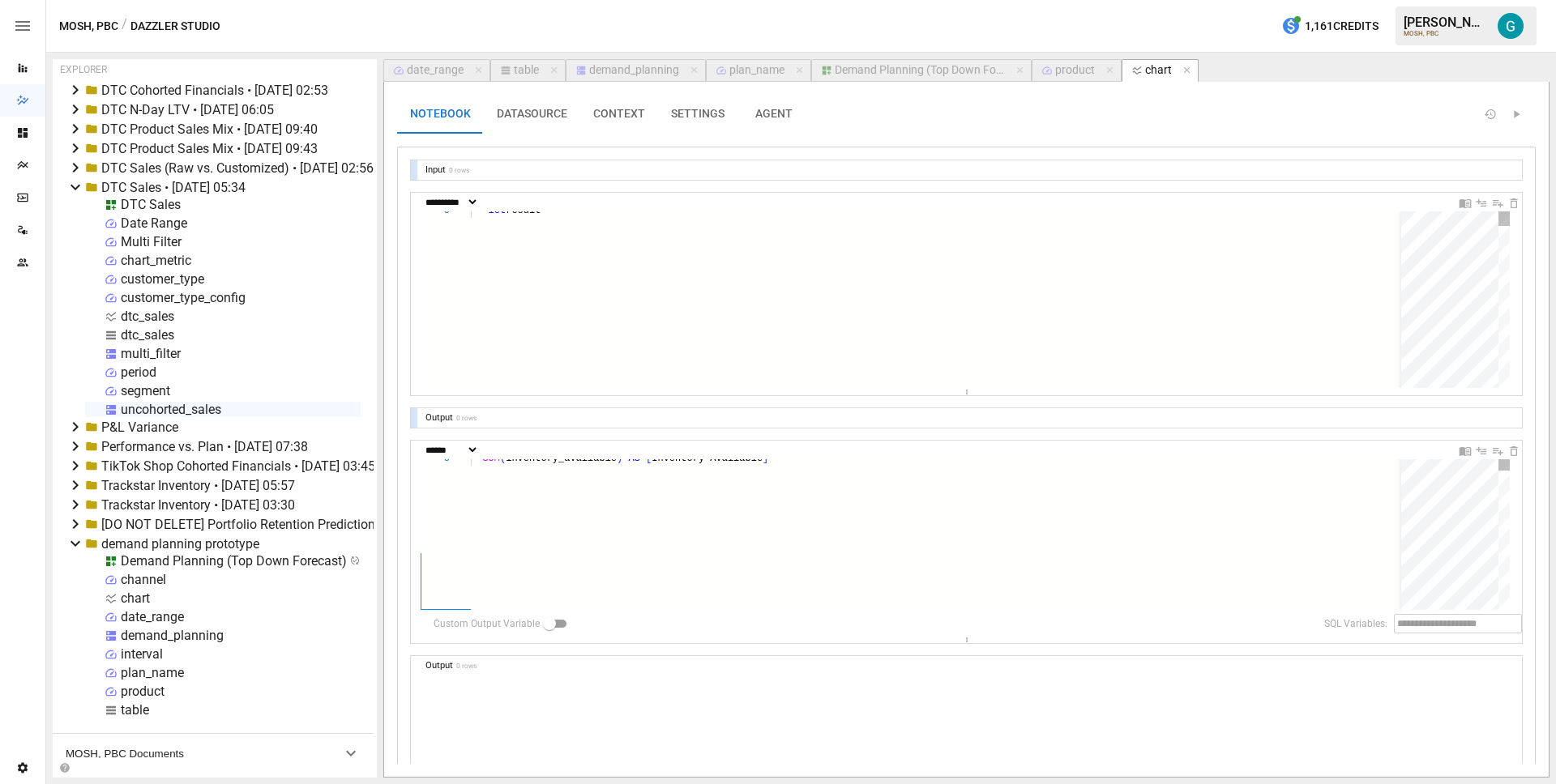
scroll to position [88, 94]
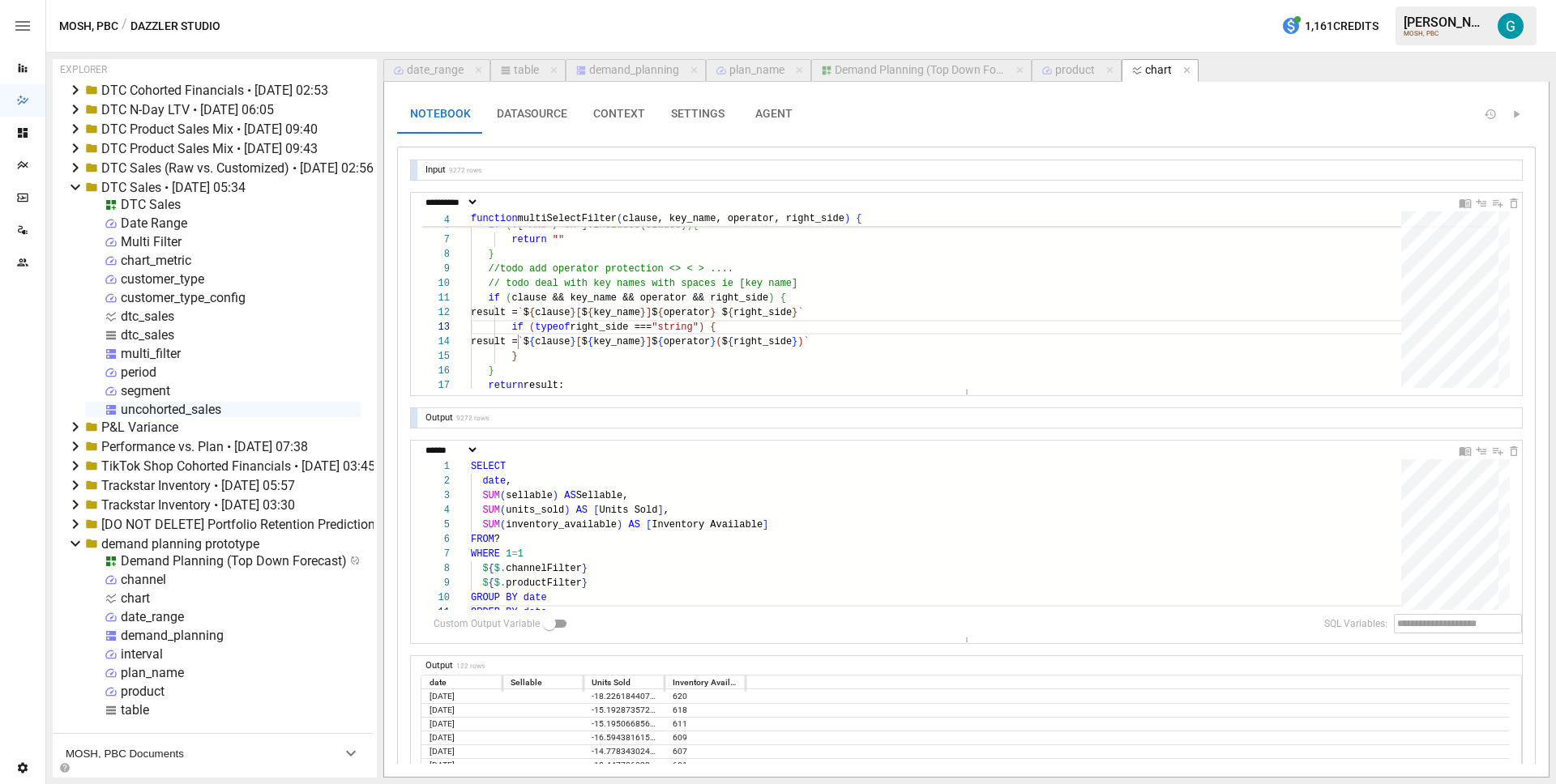
click at [636, 120] on button "CONTEXT" at bounding box center [619, 114] width 78 height 39
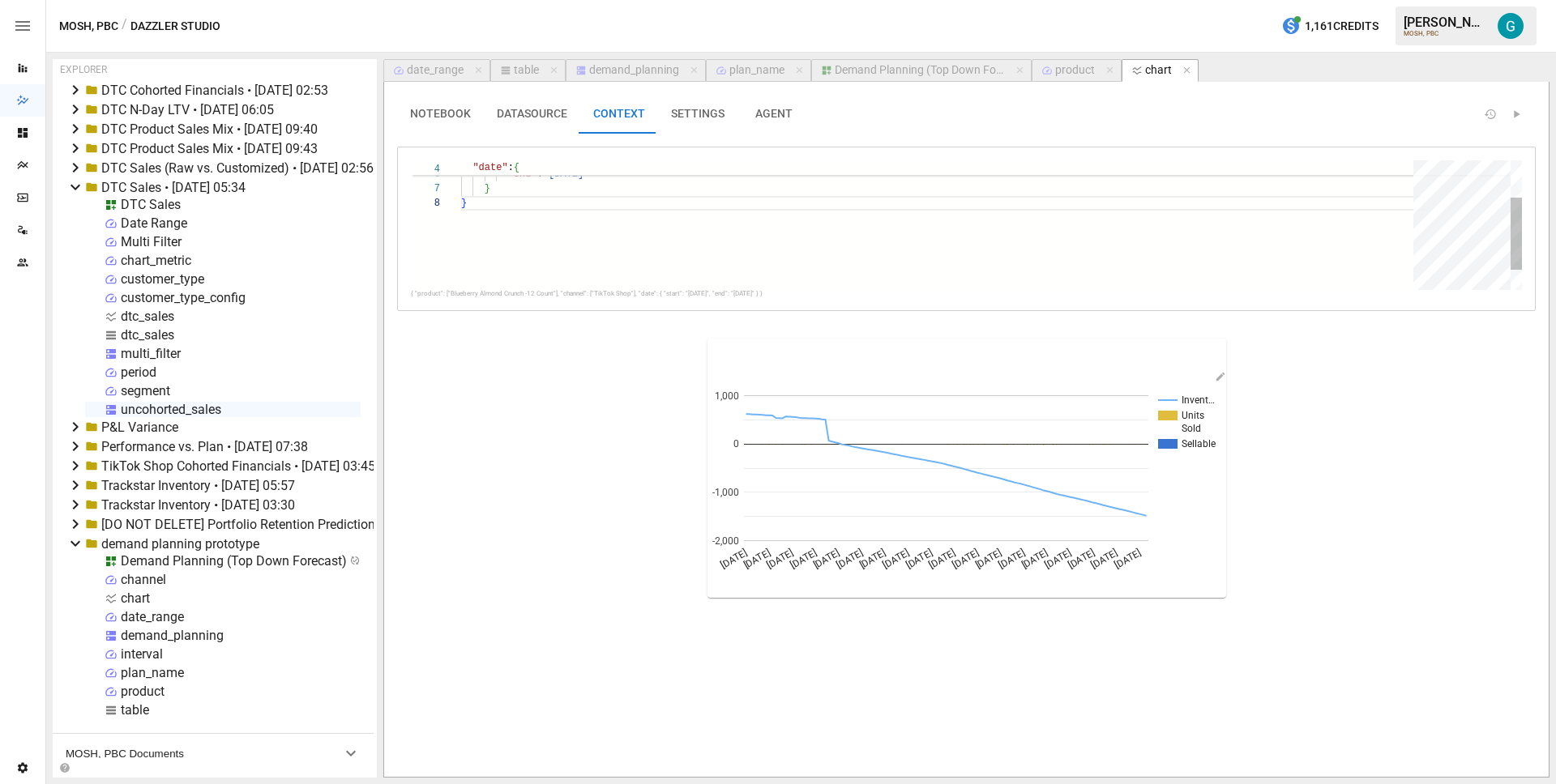
click at [622, 229] on div ""start" : "2025-09-01" , "end" : "2025-12-31" } }" at bounding box center [942, 210] width 964 height 232
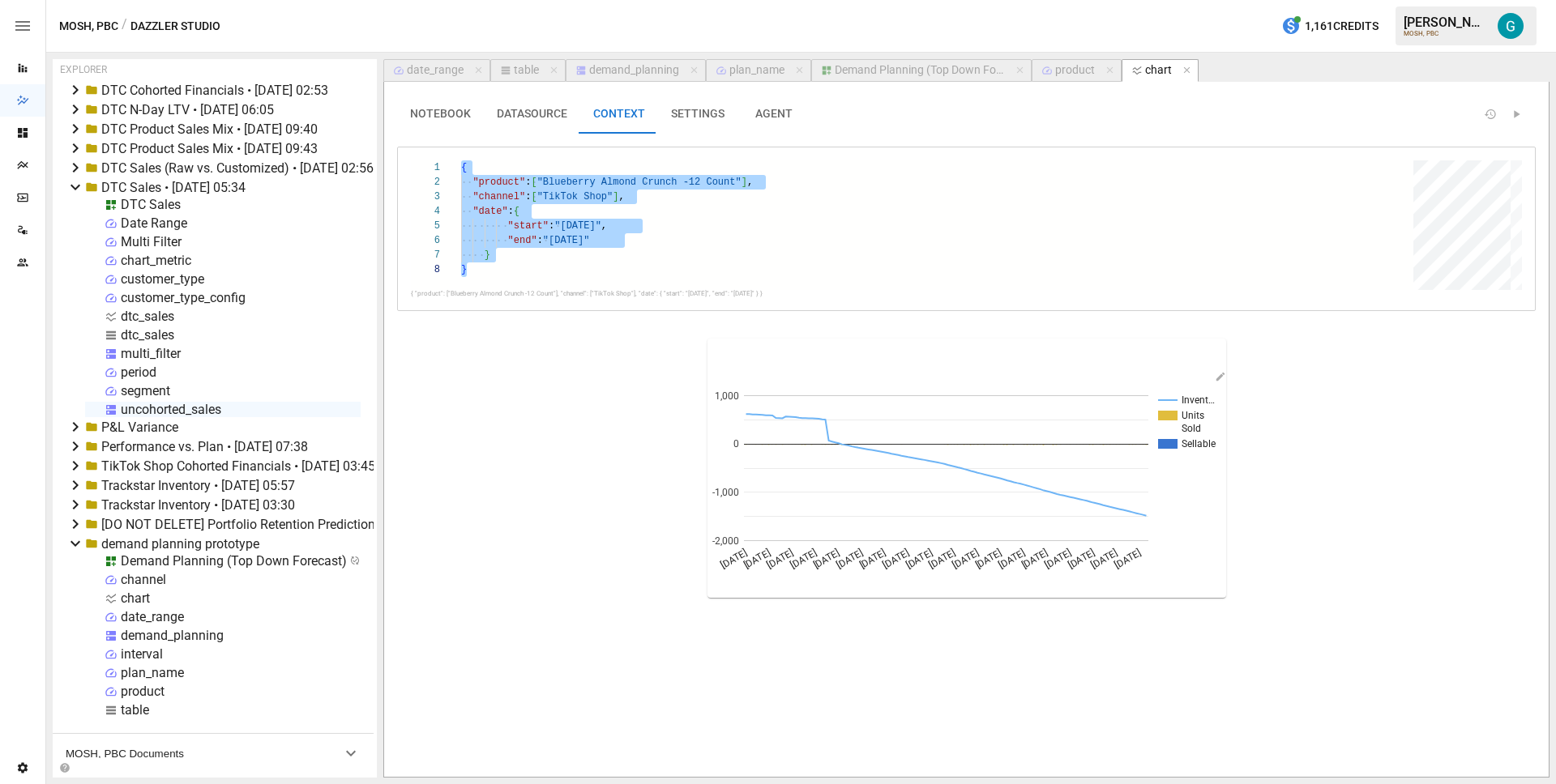
click at [530, 69] on div "table" at bounding box center [526, 70] width 25 height 15
select select "**********"
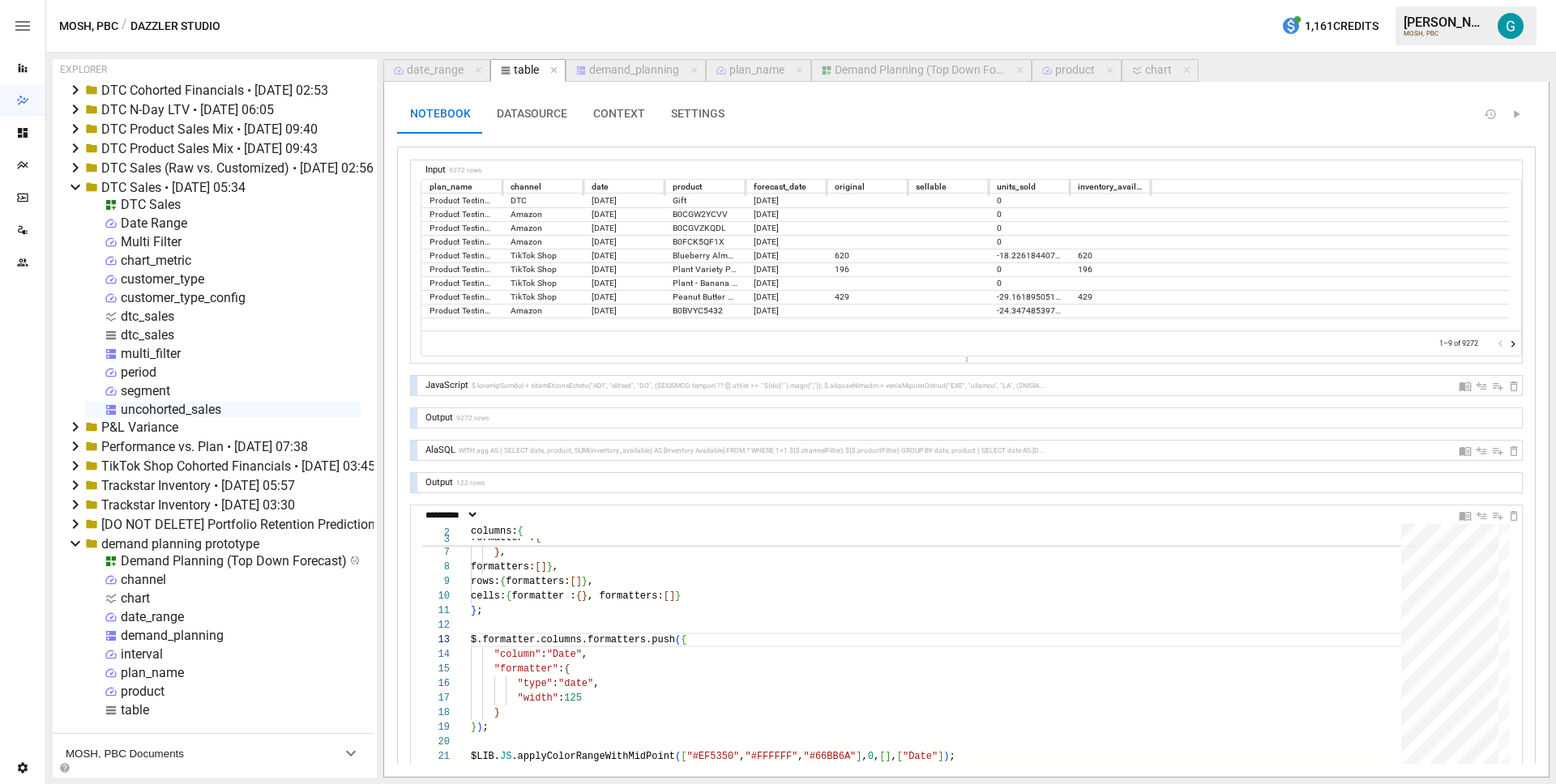
scroll to position [3, 0]
click at [153, 319] on div "dtc_sales" at bounding box center [147, 317] width 54 height 15
click at [153, 338] on div "dtc_sales" at bounding box center [147, 335] width 54 height 15
select select "**********"
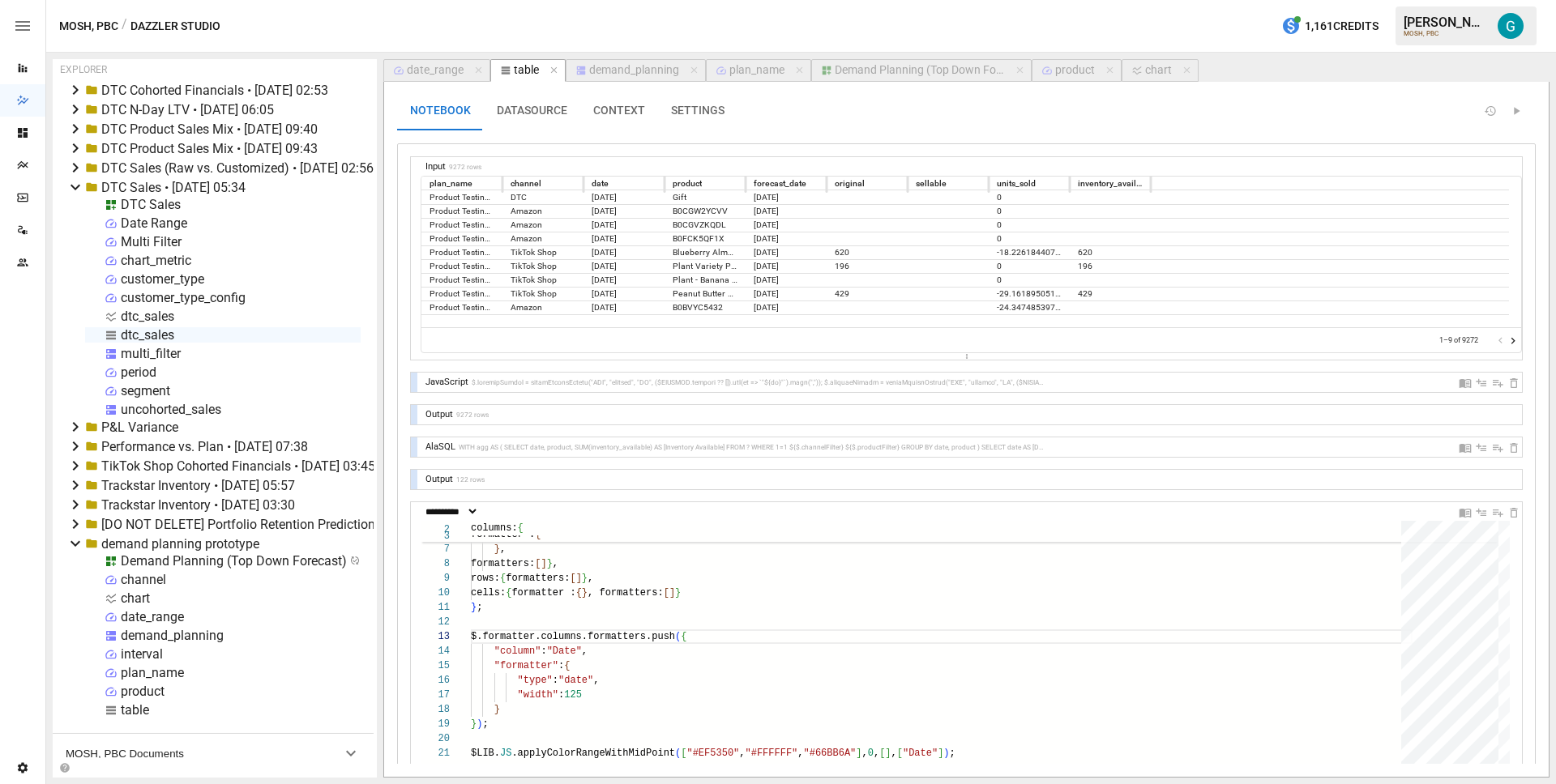
select select "**********"
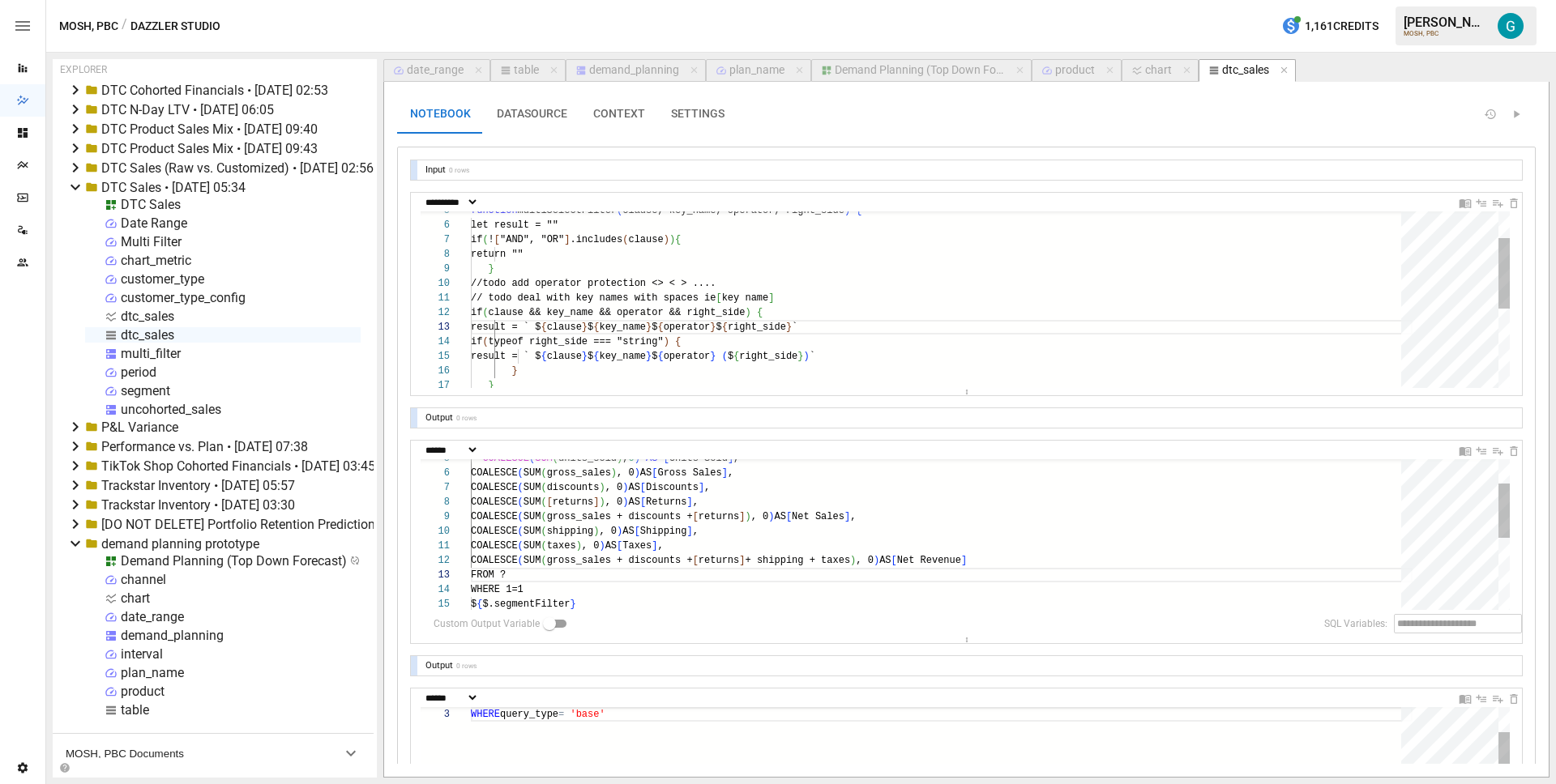
scroll to position [146, 94]
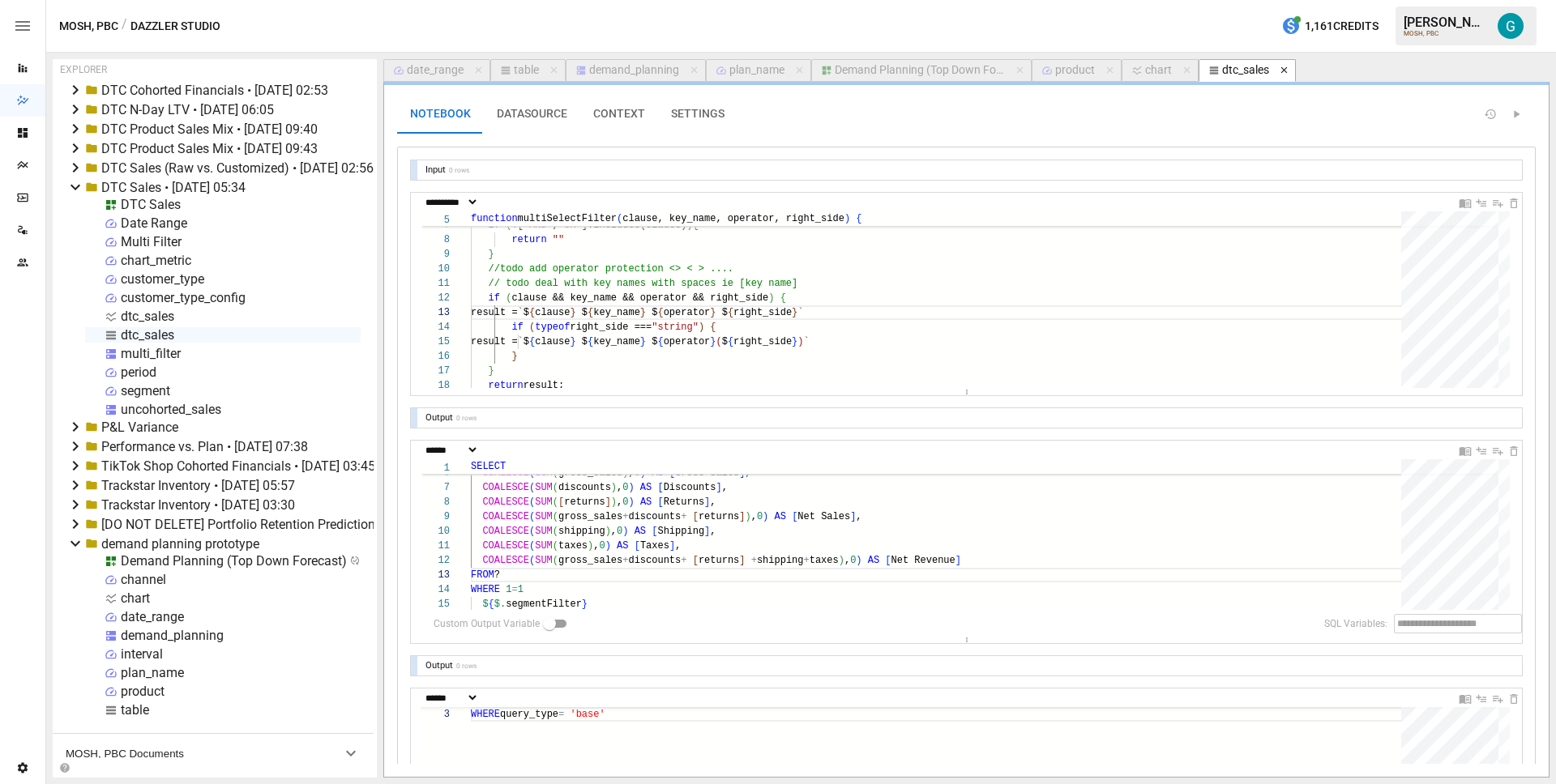
click at [1280, 71] on icon "button" at bounding box center [1284, 70] width 11 height 11
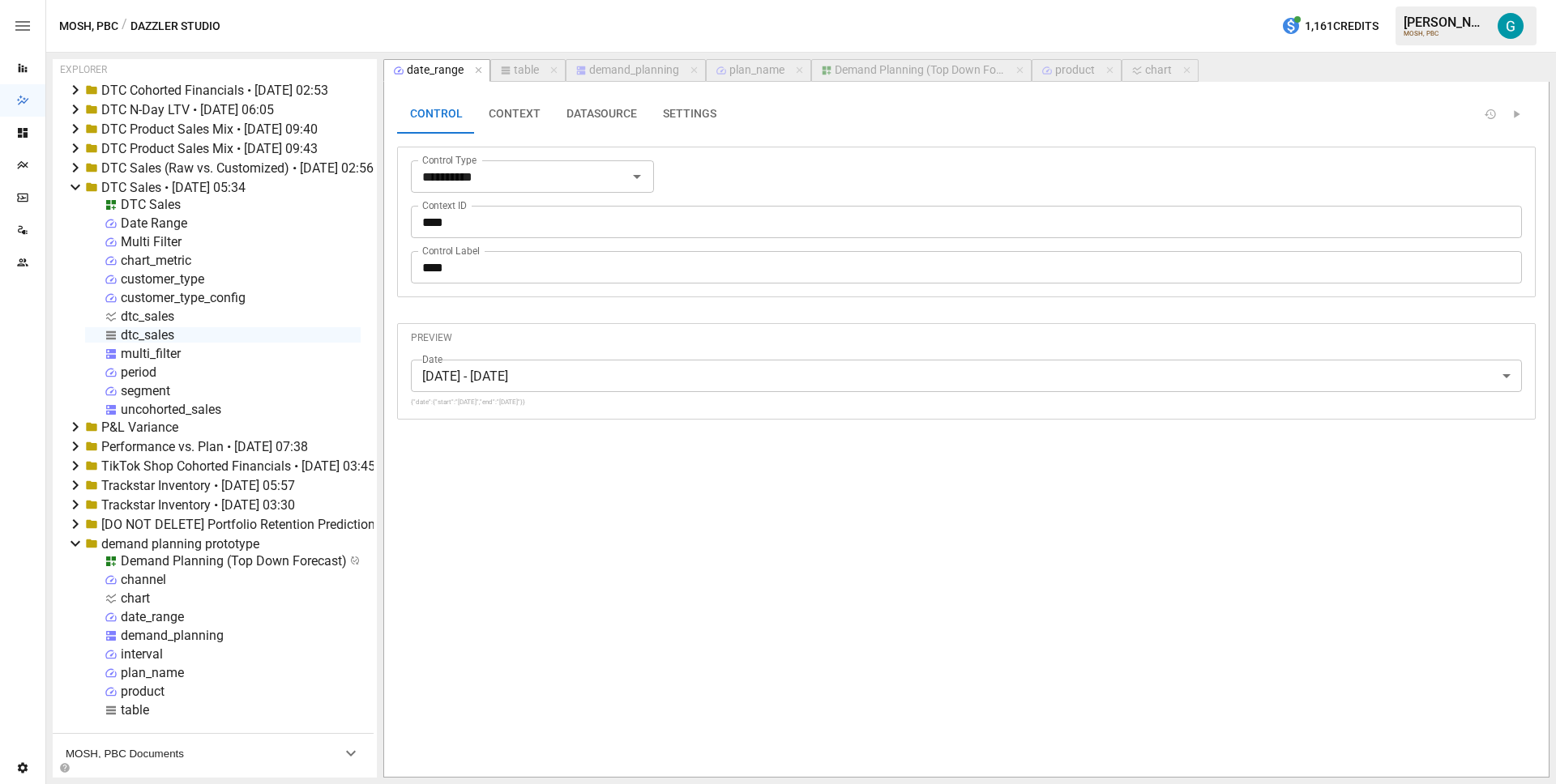
click at [74, 187] on icon at bounding box center [75, 187] width 20 height 20
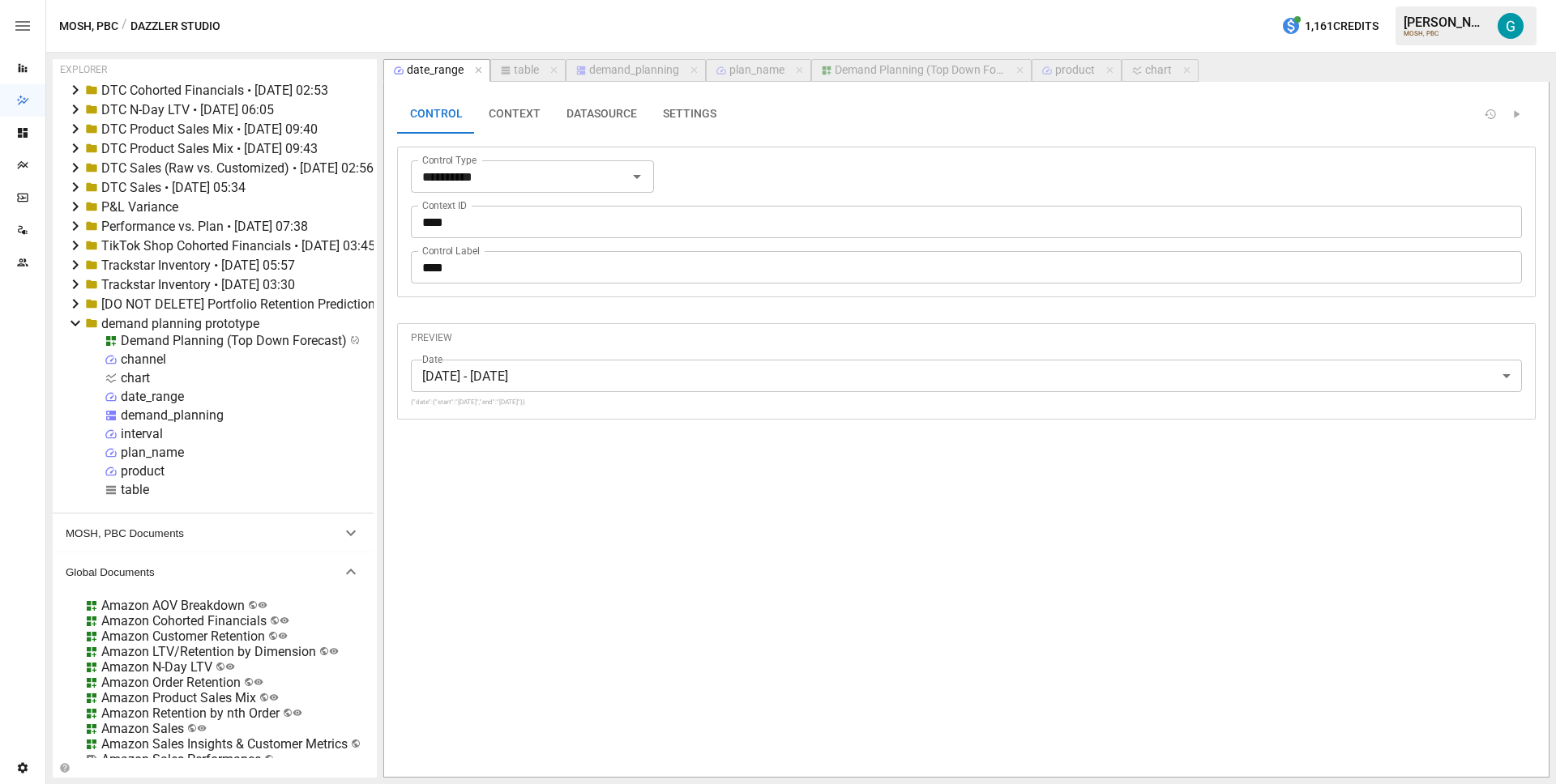
click at [73, 163] on icon at bounding box center [75, 167] width 20 height 20
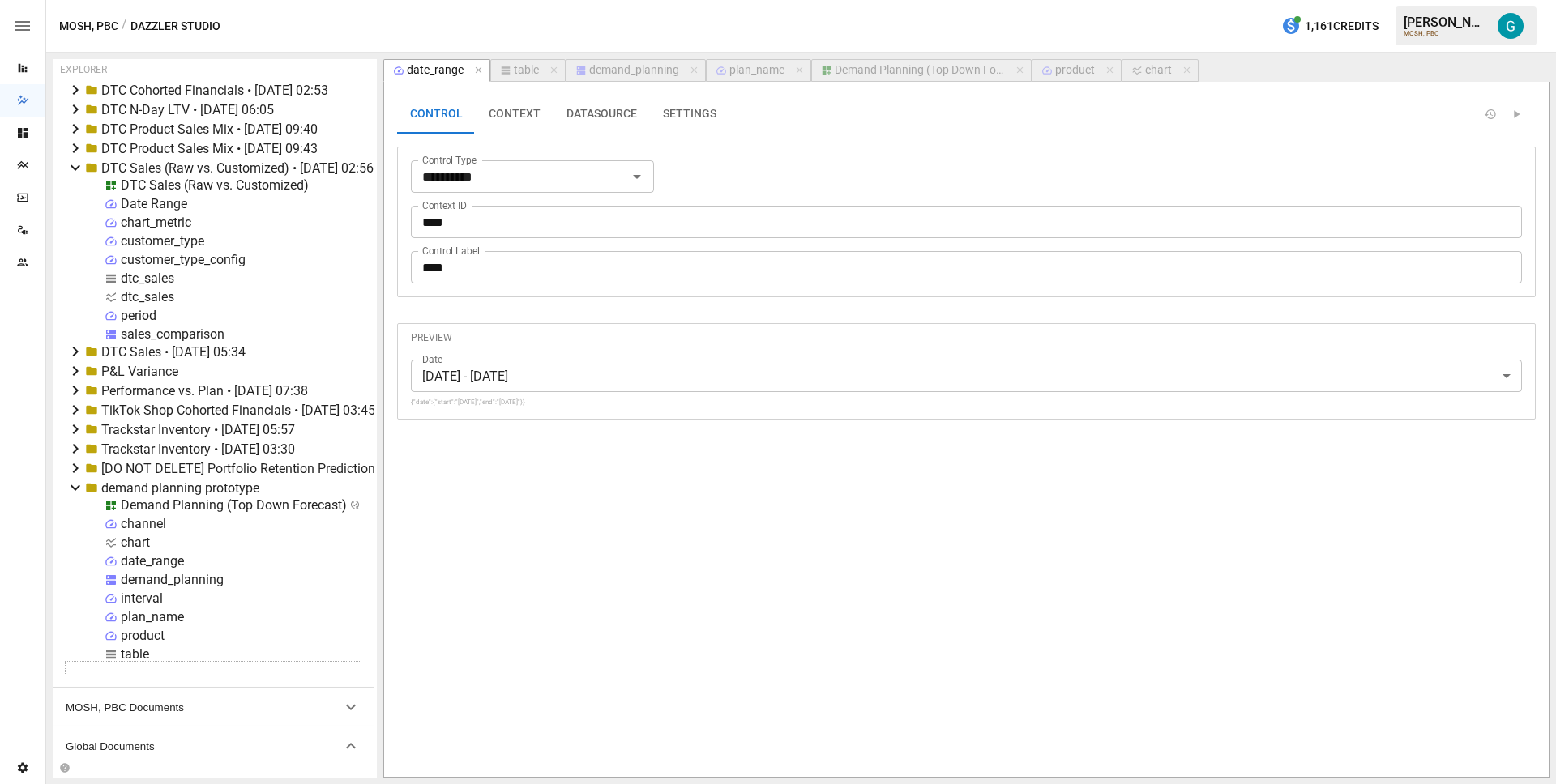
click at [144, 280] on div "dtc_sales" at bounding box center [147, 278] width 54 height 15
select select "**********"
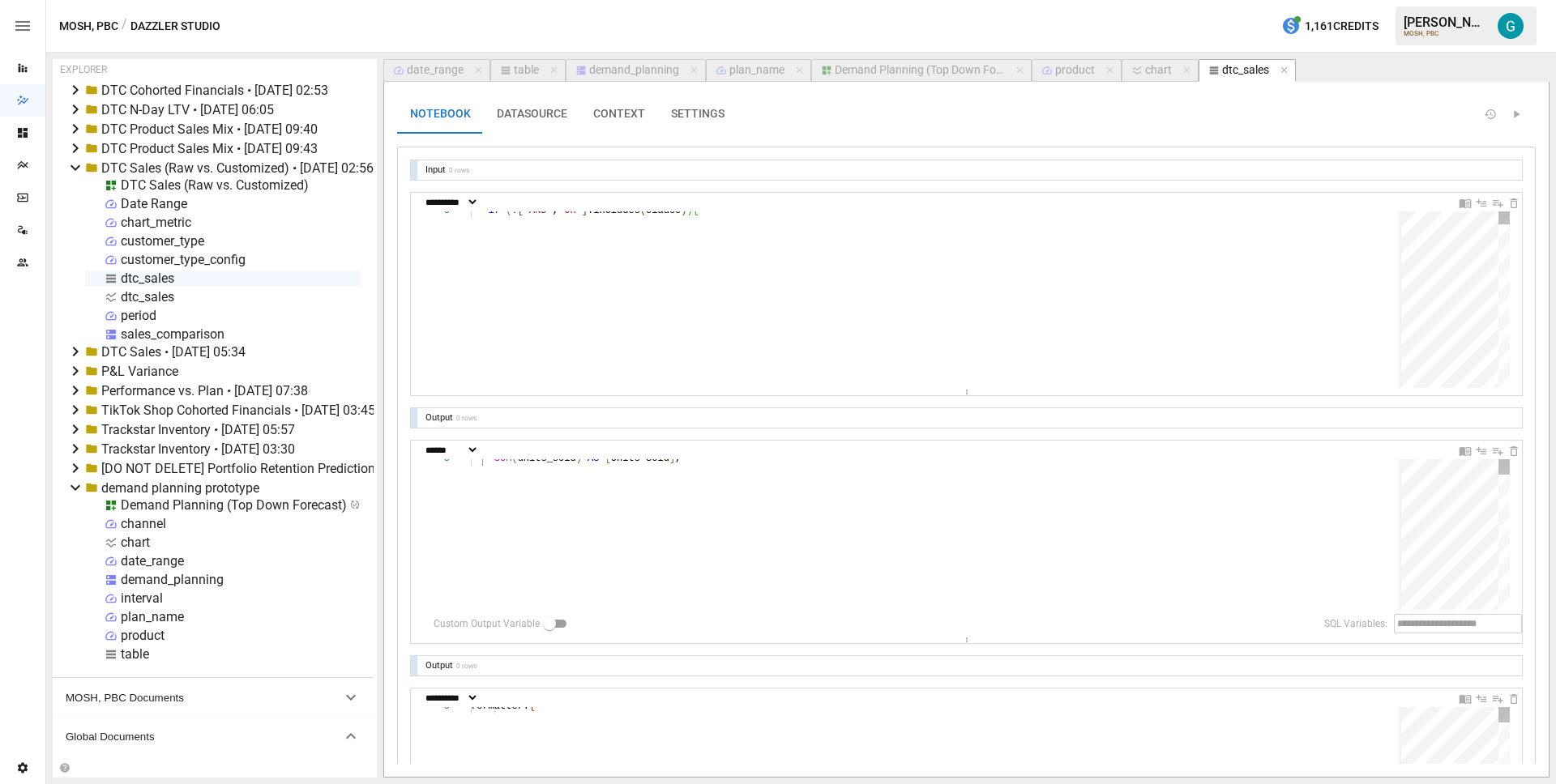
scroll to position [146, 76]
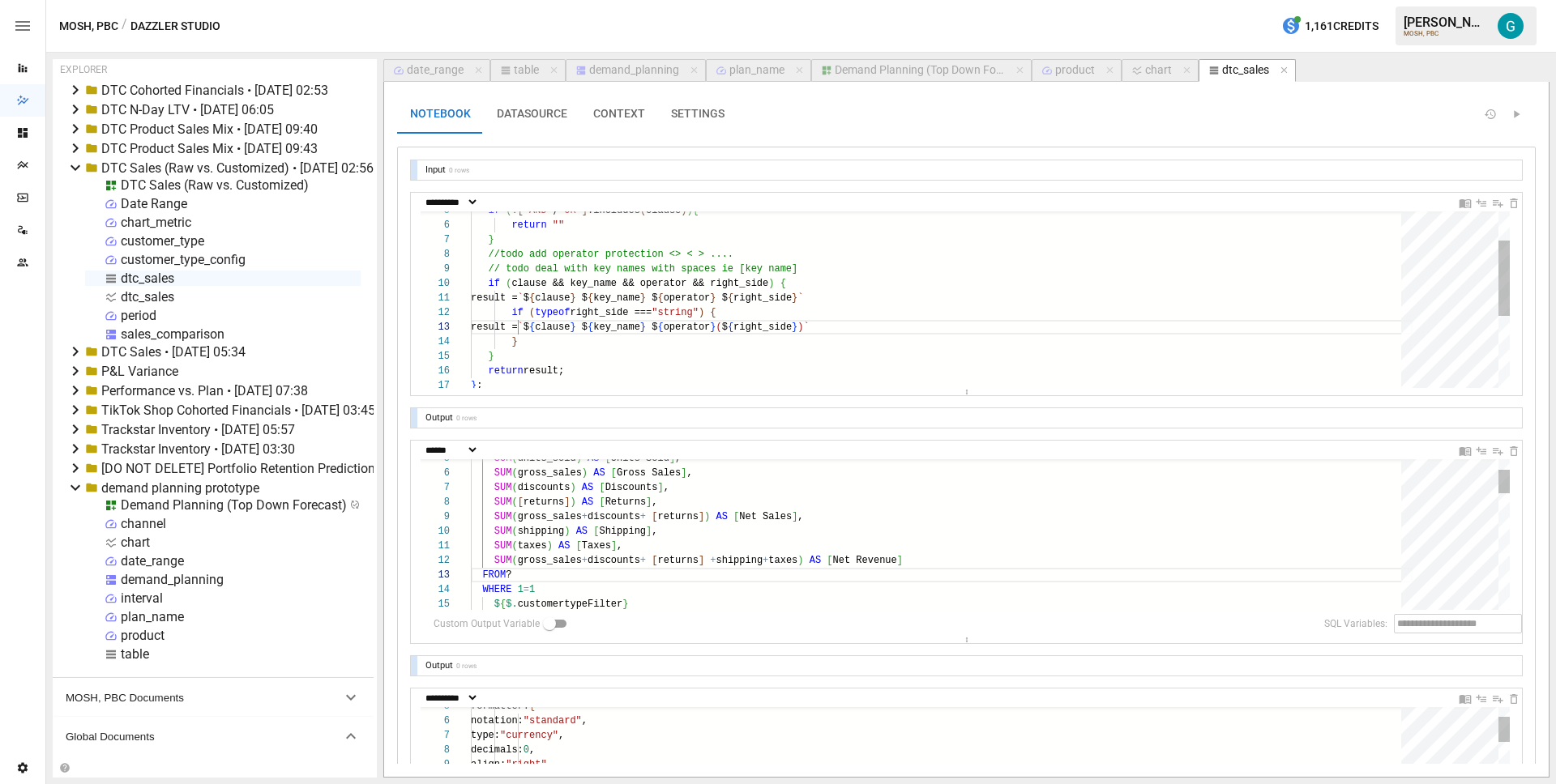
click at [144, 280] on div "dtc_sales" at bounding box center [147, 278] width 54 height 15
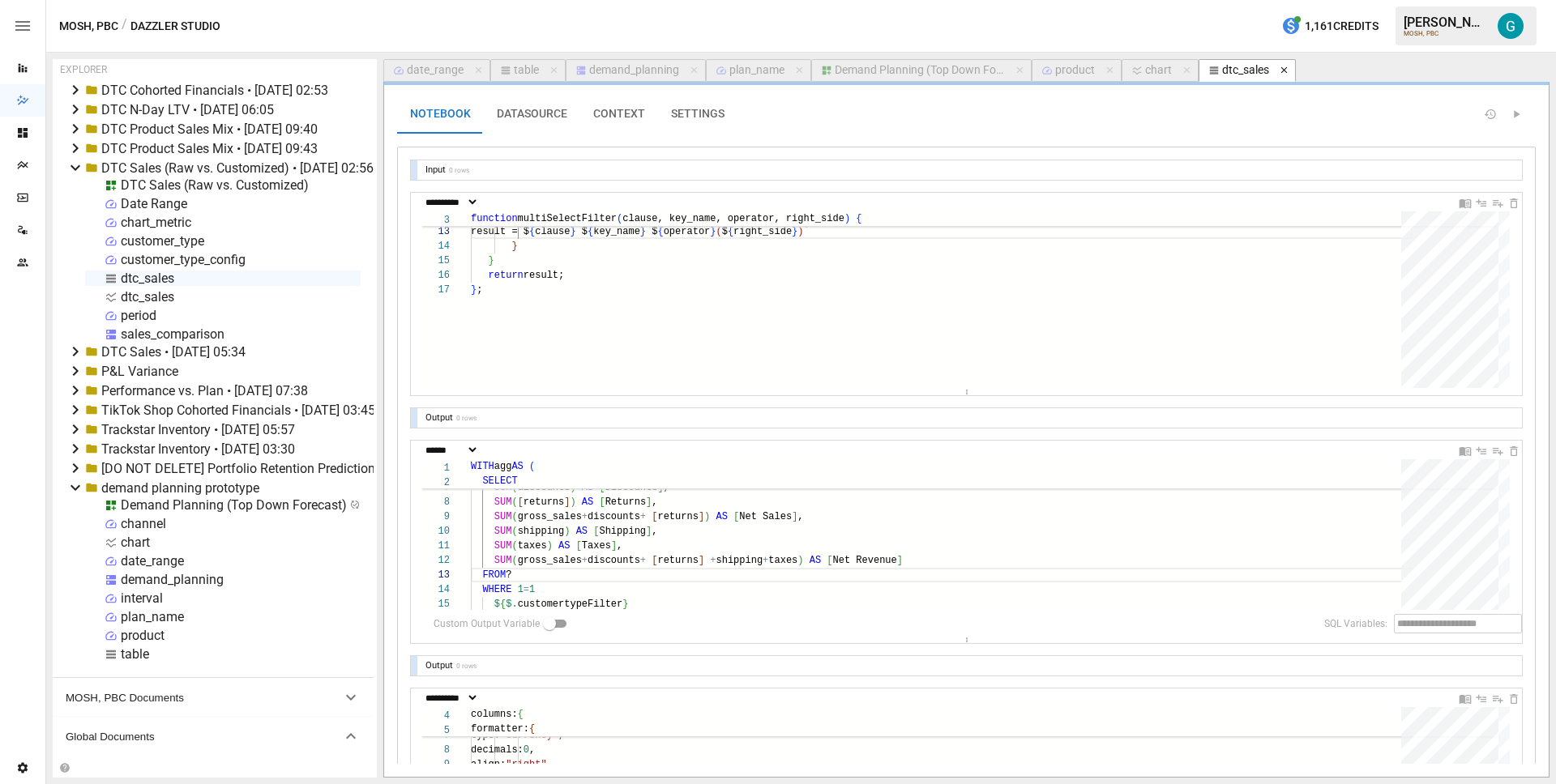
click at [1283, 65] on icon "button" at bounding box center [1284, 70] width 11 height 11
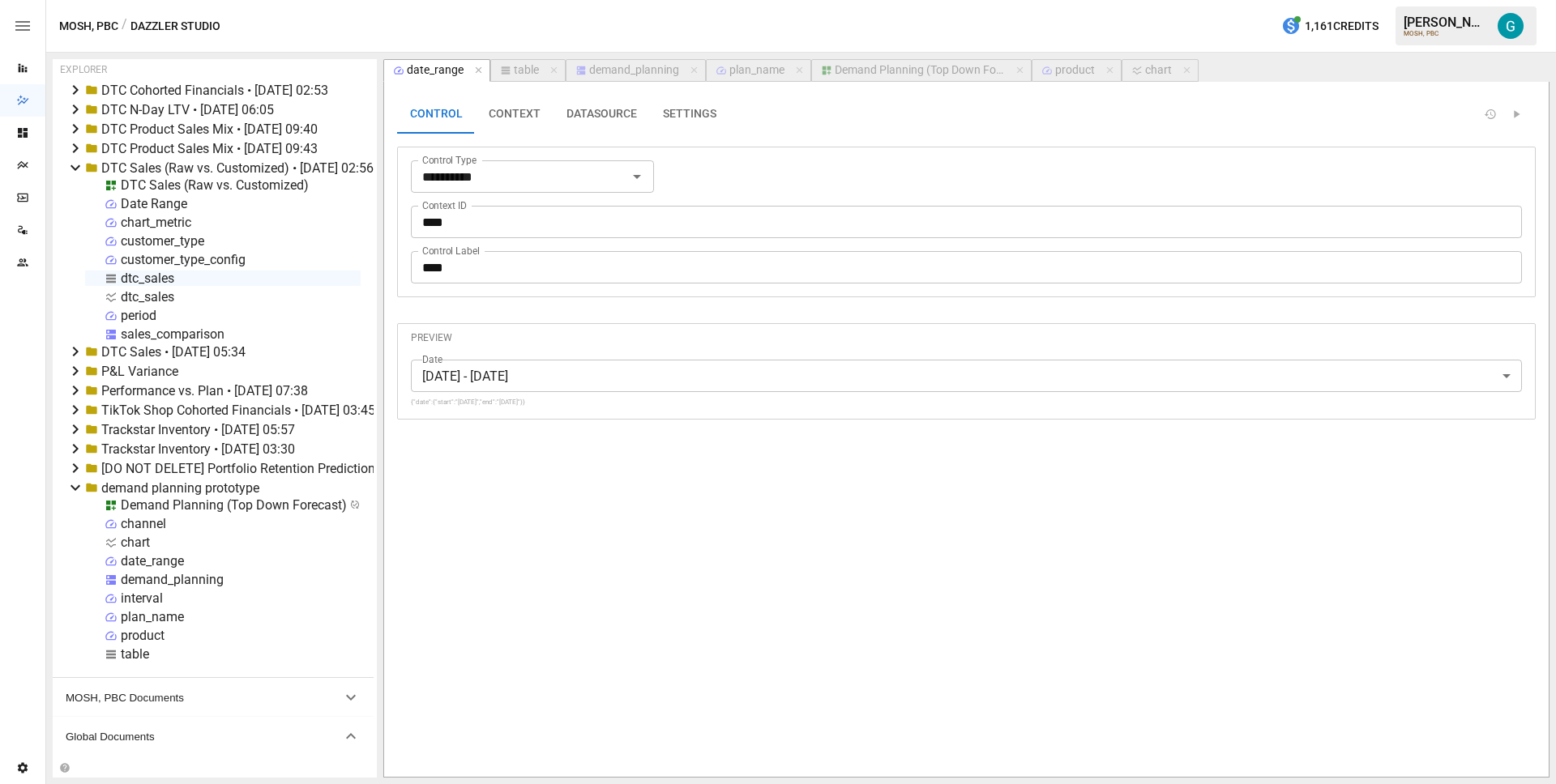
click at [73, 165] on icon at bounding box center [75, 167] width 20 height 20
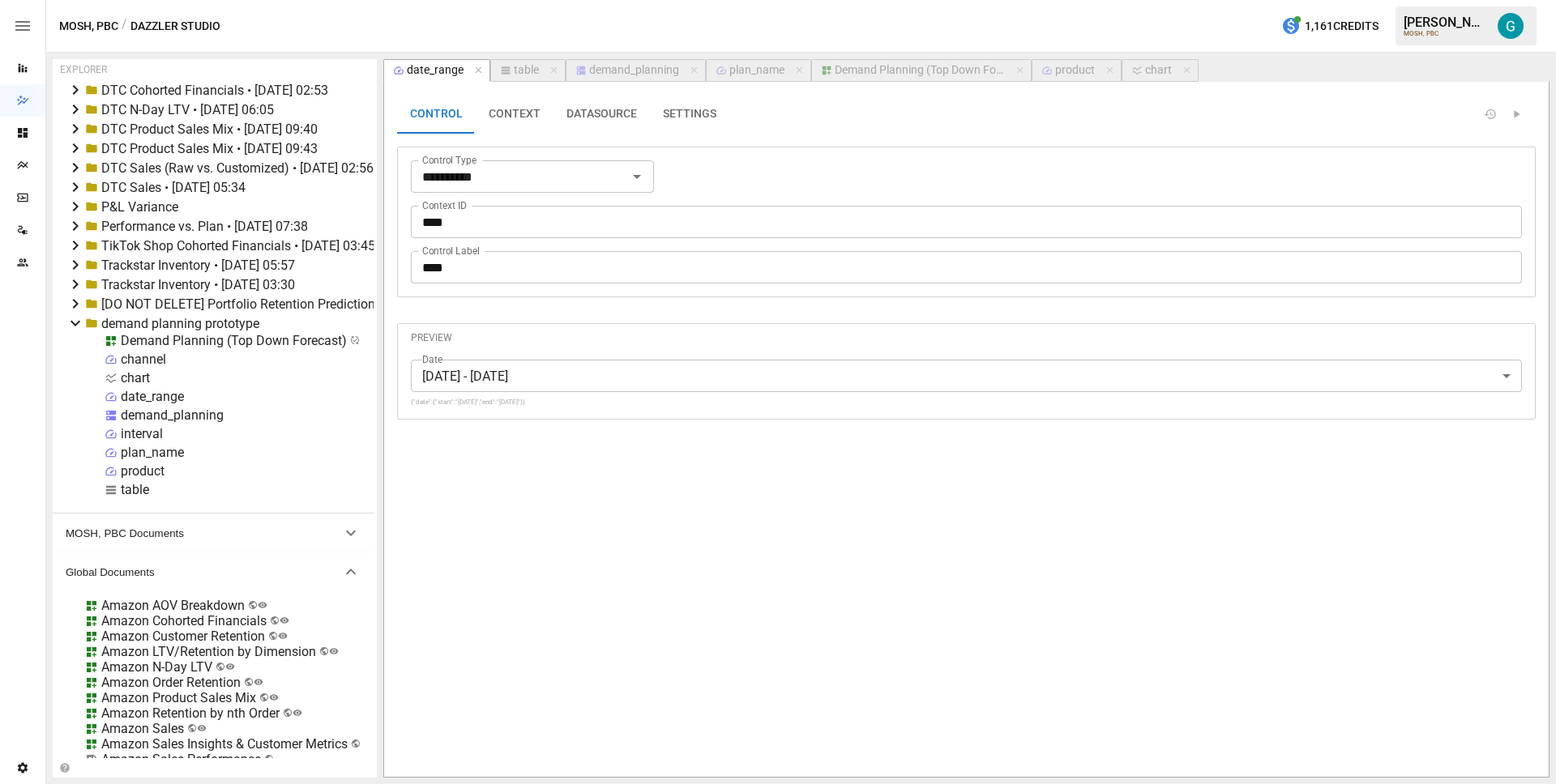
click at [73, 153] on icon at bounding box center [75, 148] width 20 height 20
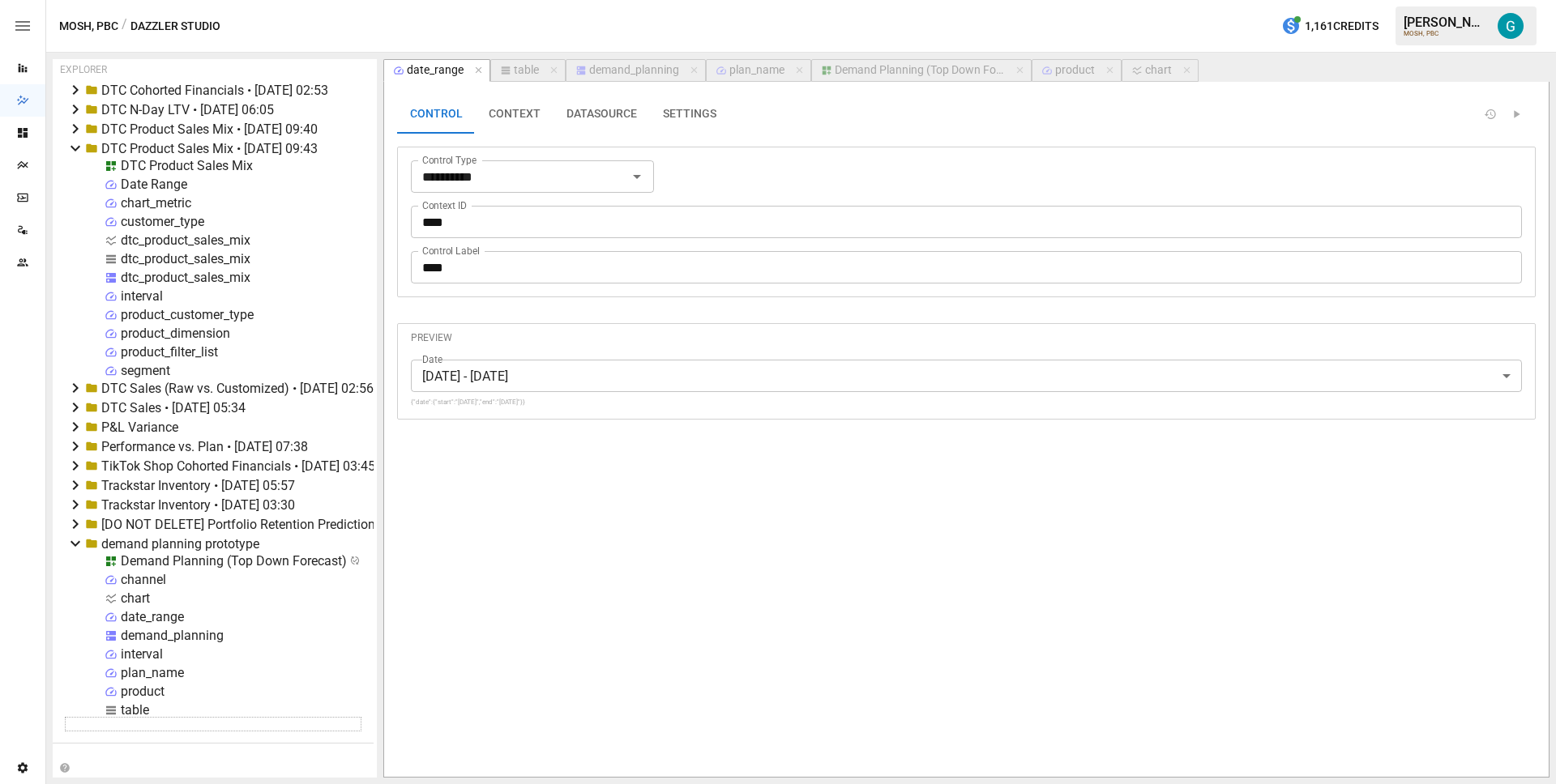
click at [154, 261] on div "dtc_product_sales_mix" at bounding box center [185, 258] width 130 height 15
click at [157, 257] on div "dtc_product_sales_mix" at bounding box center [185, 258] width 130 height 15
select select "**********"
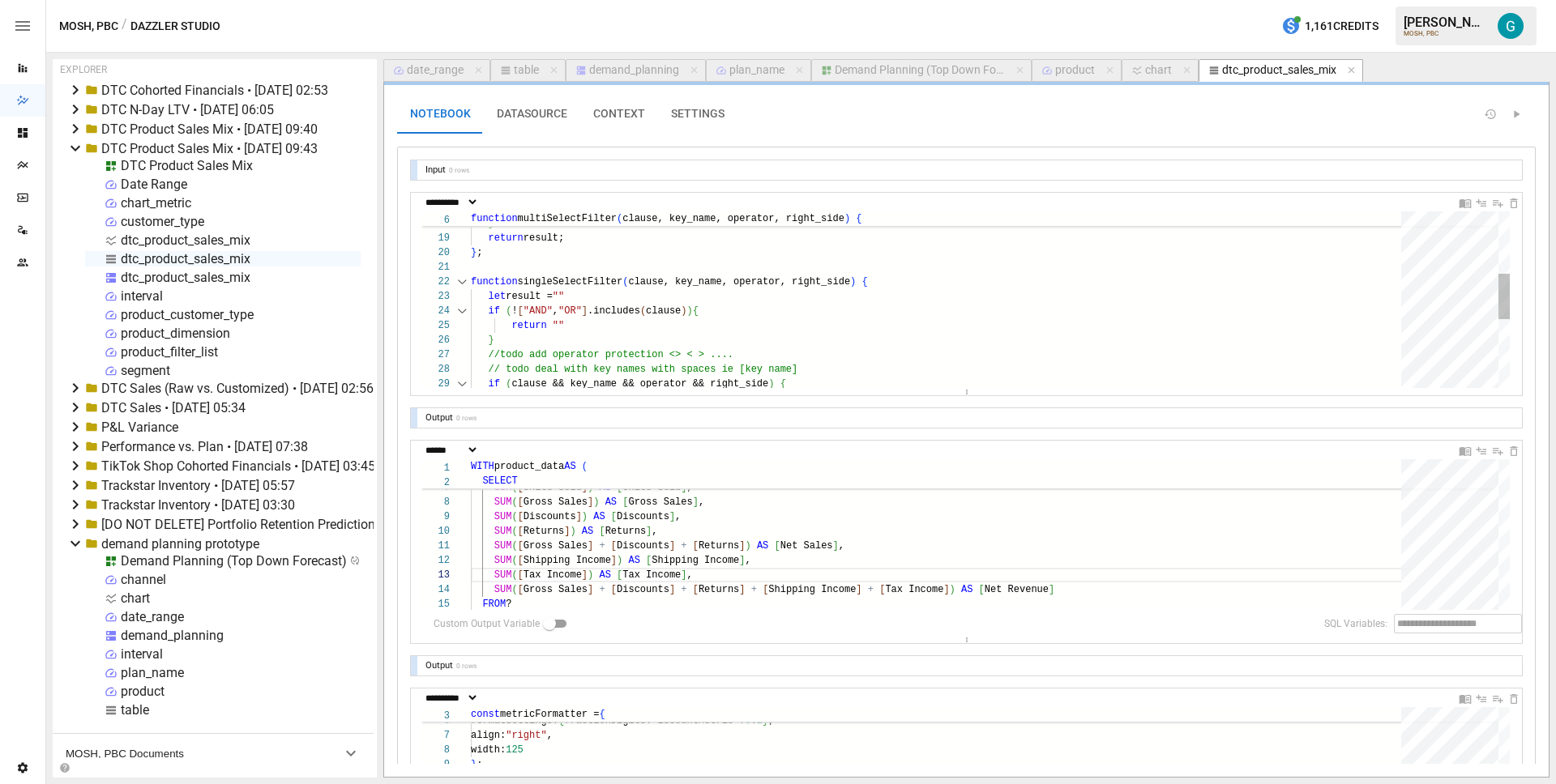
click at [522, 278] on div "let result = "" if ( ! [ "AND" , "OR" ] .includes ( clause ) ) { return "" } //…" at bounding box center [941, 311] width 941 height 687
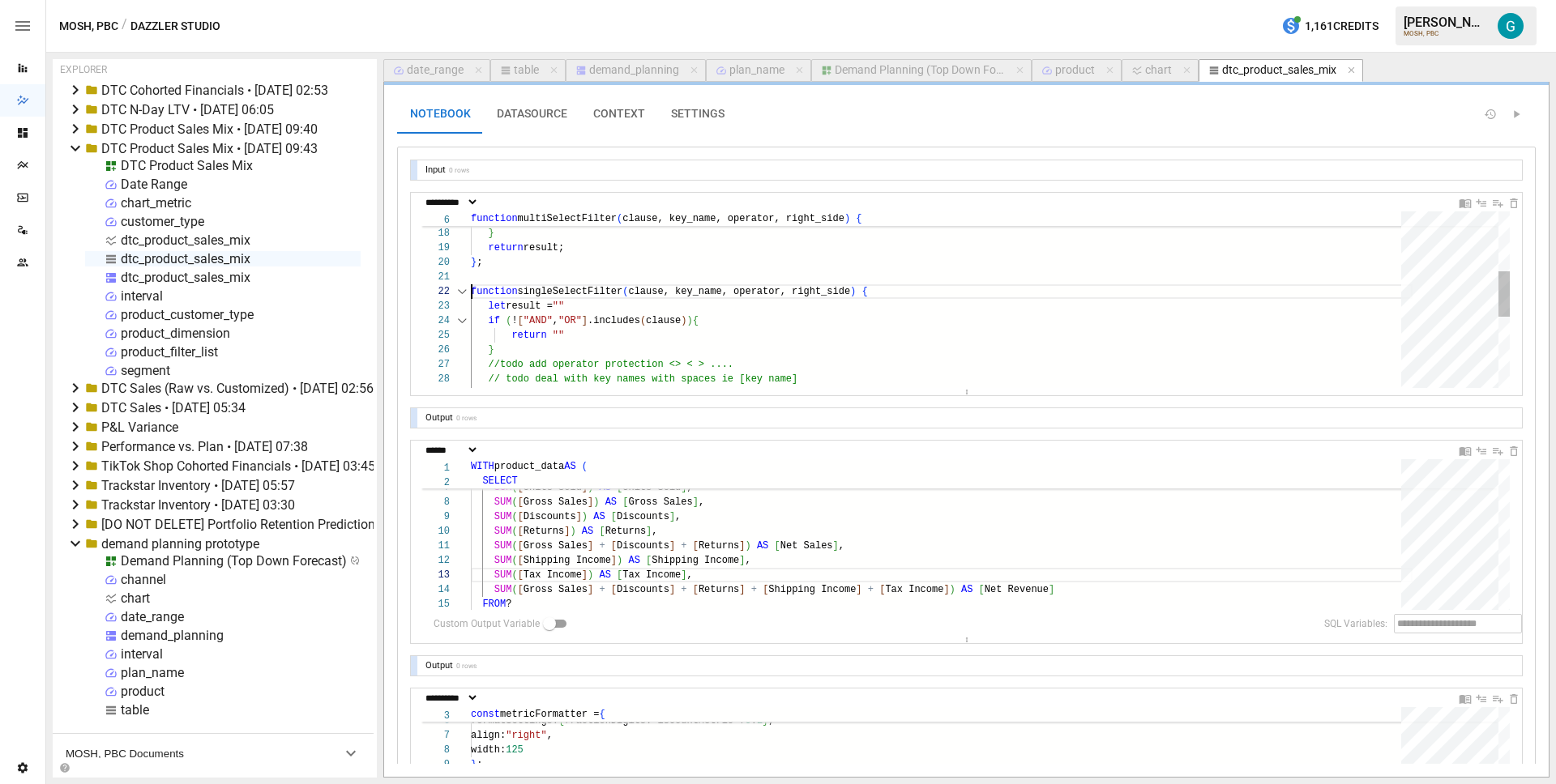
type textarea "**********"
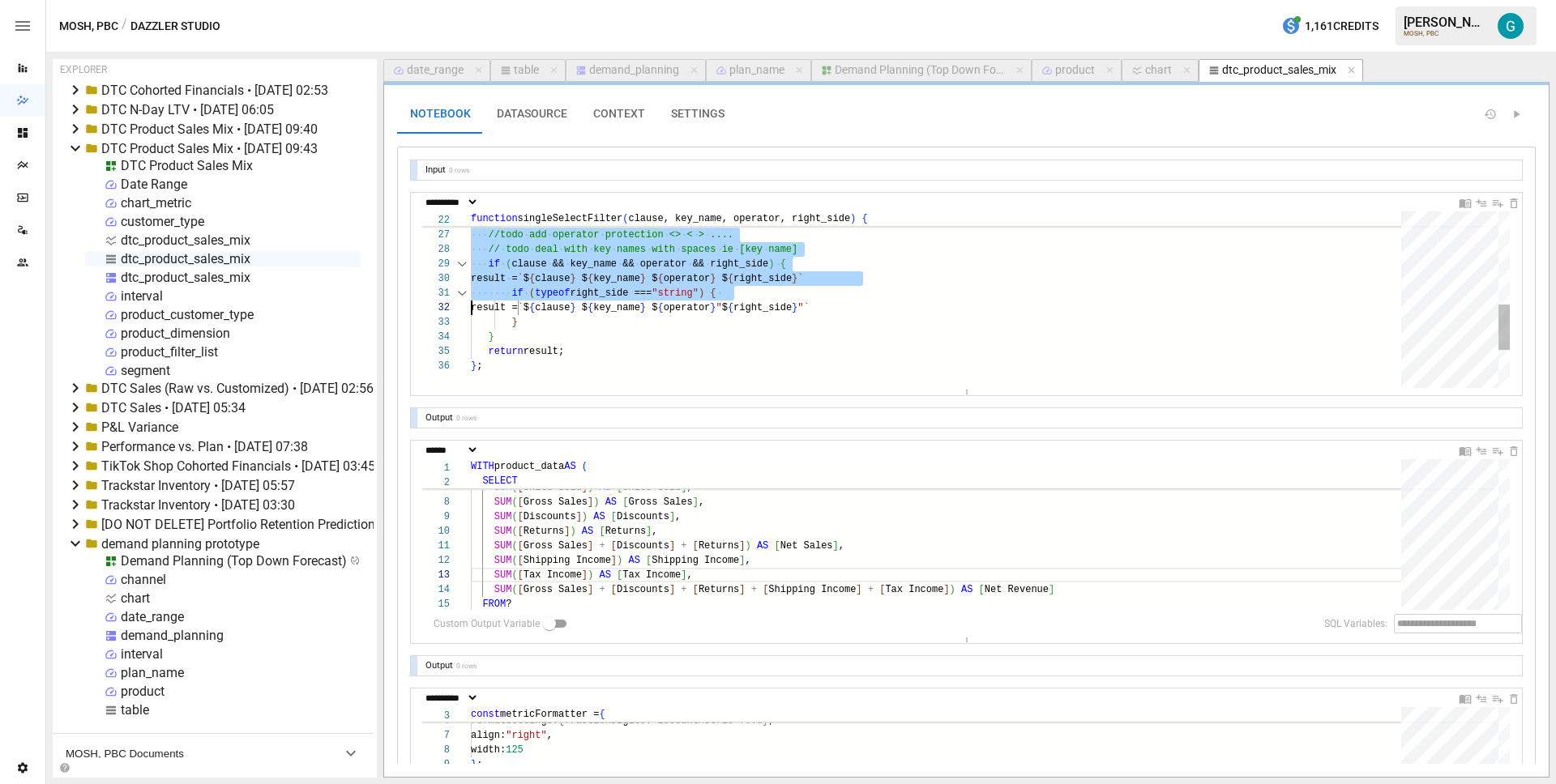
scroll to position [15, 11]
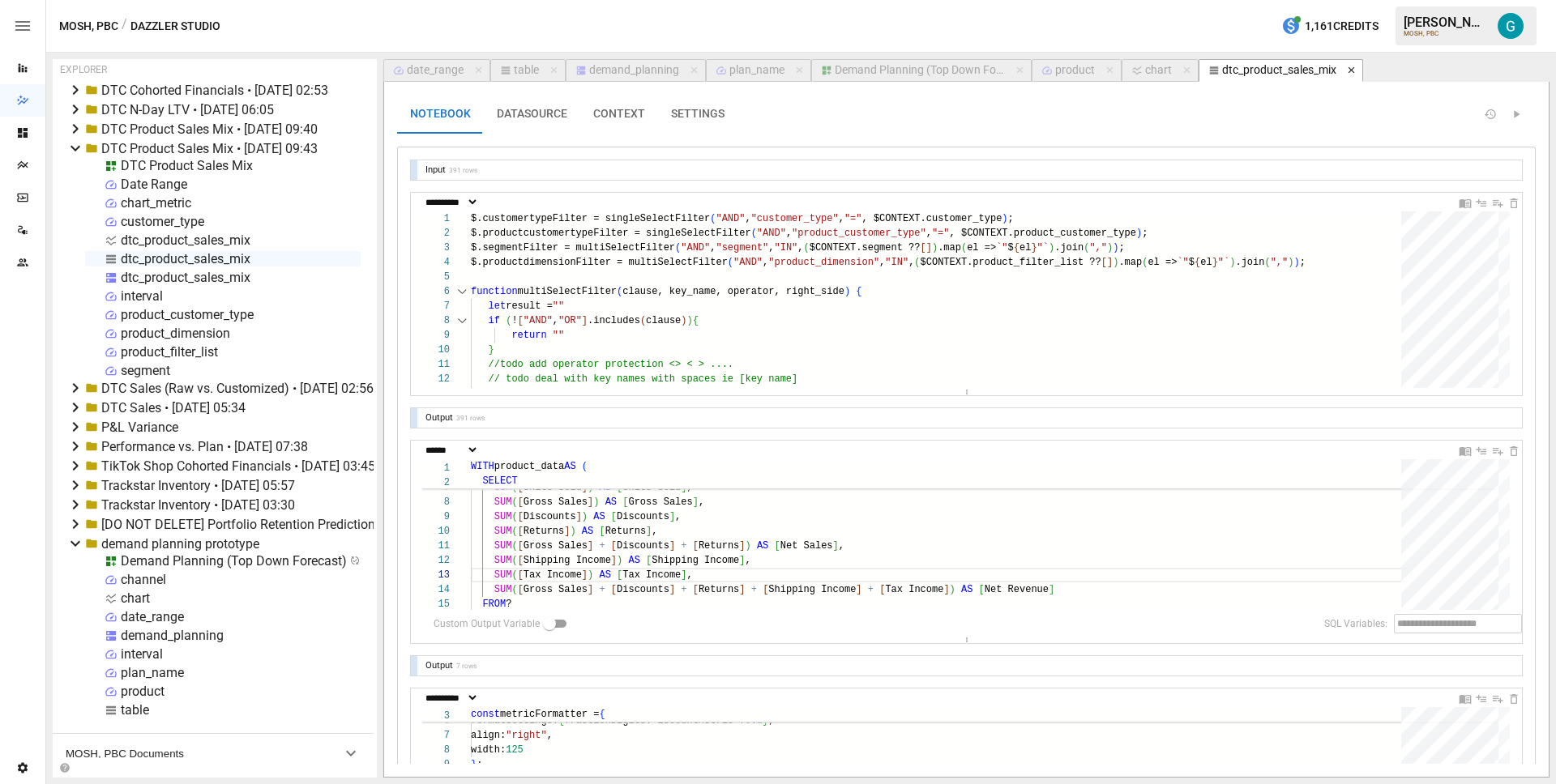
click at [1350, 70] on icon "button" at bounding box center [1351, 71] width 7 height 7
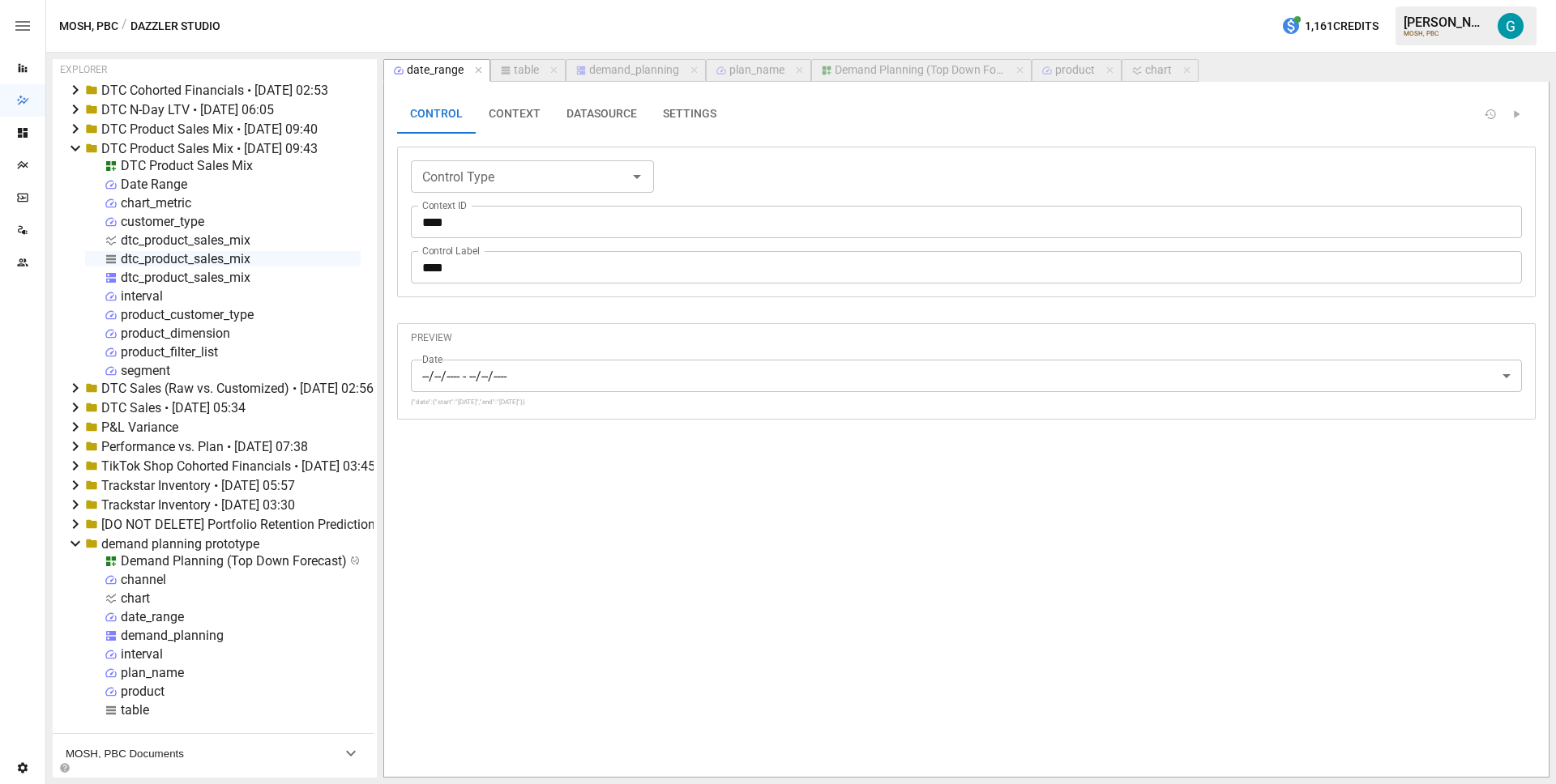
type input "**********"
click at [886, 73] on div "Demand Planning (Top Down Forecast)" at bounding box center [919, 70] width 170 height 15
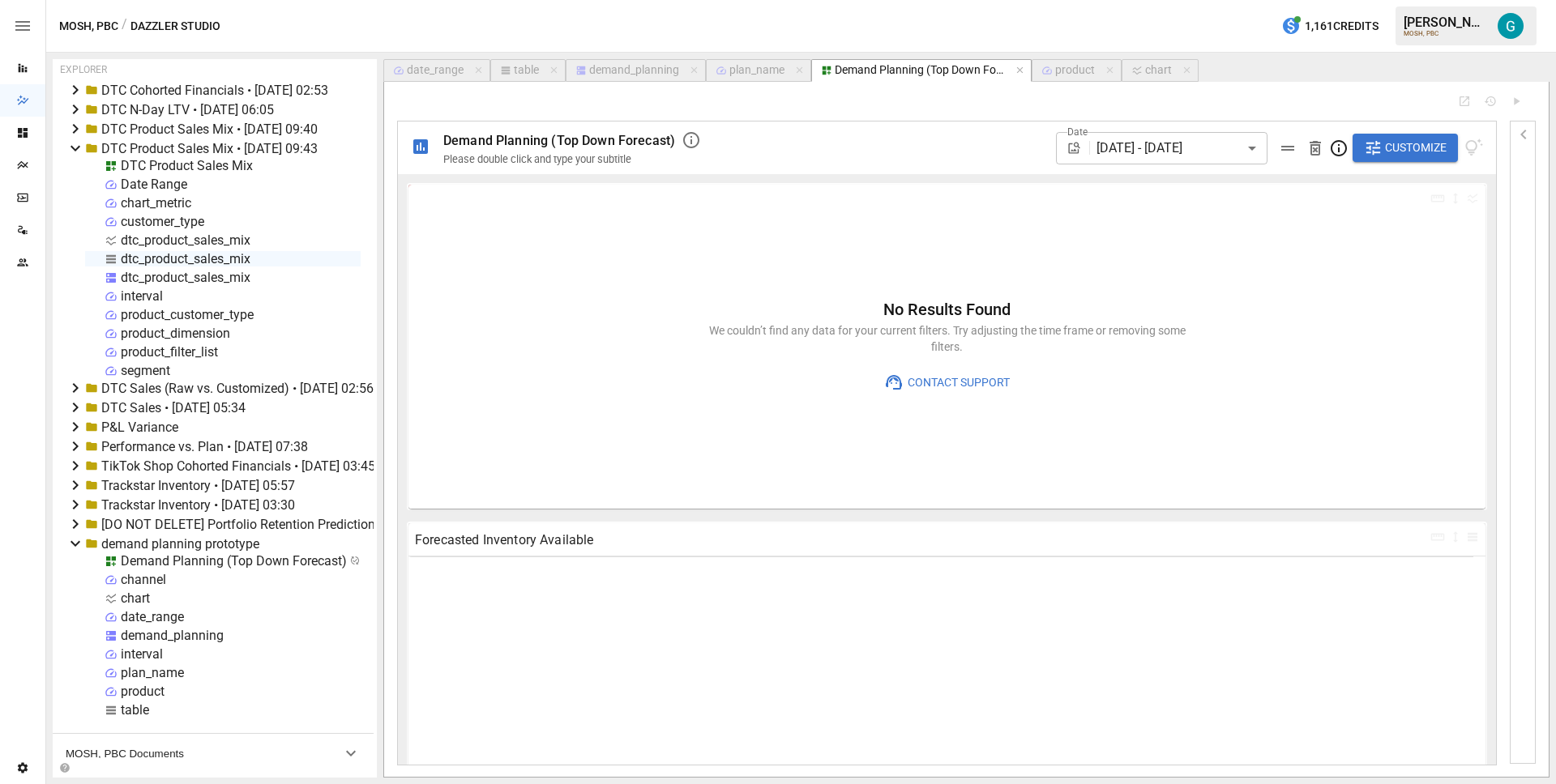
type input "**********"
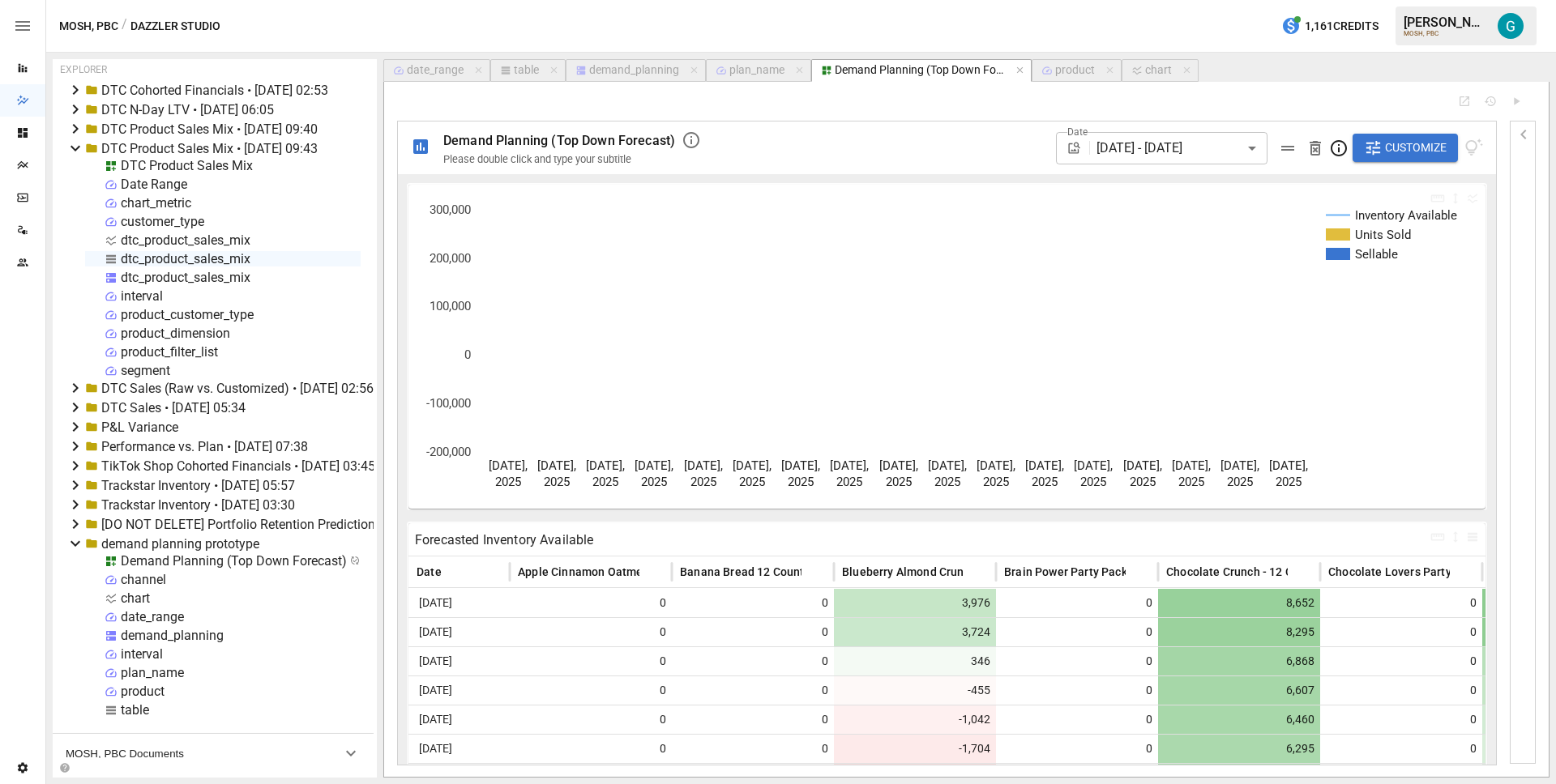
click at [509, 67] on icon "button" at bounding box center [505, 70] width 11 height 11
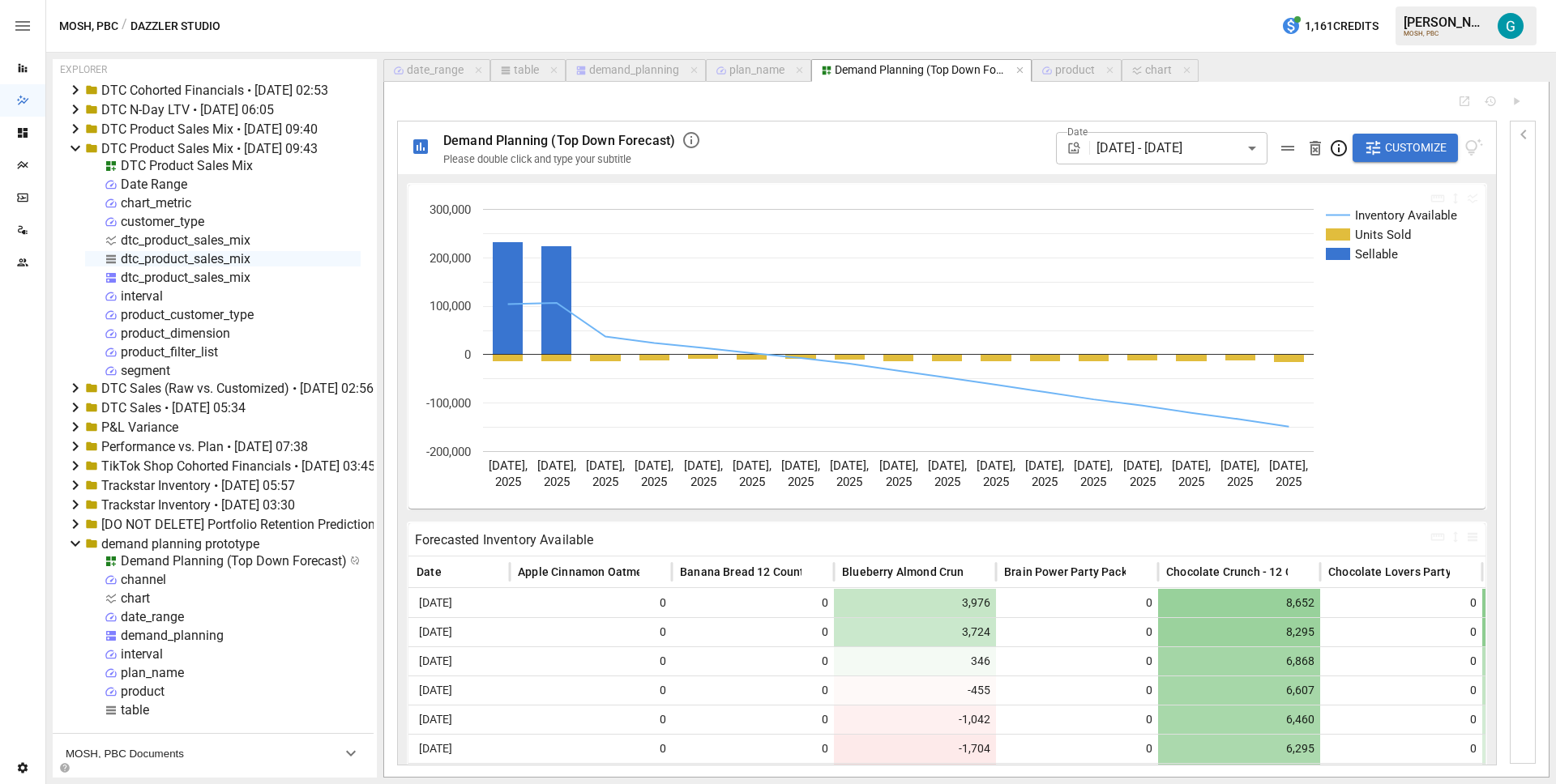
select select "**********"
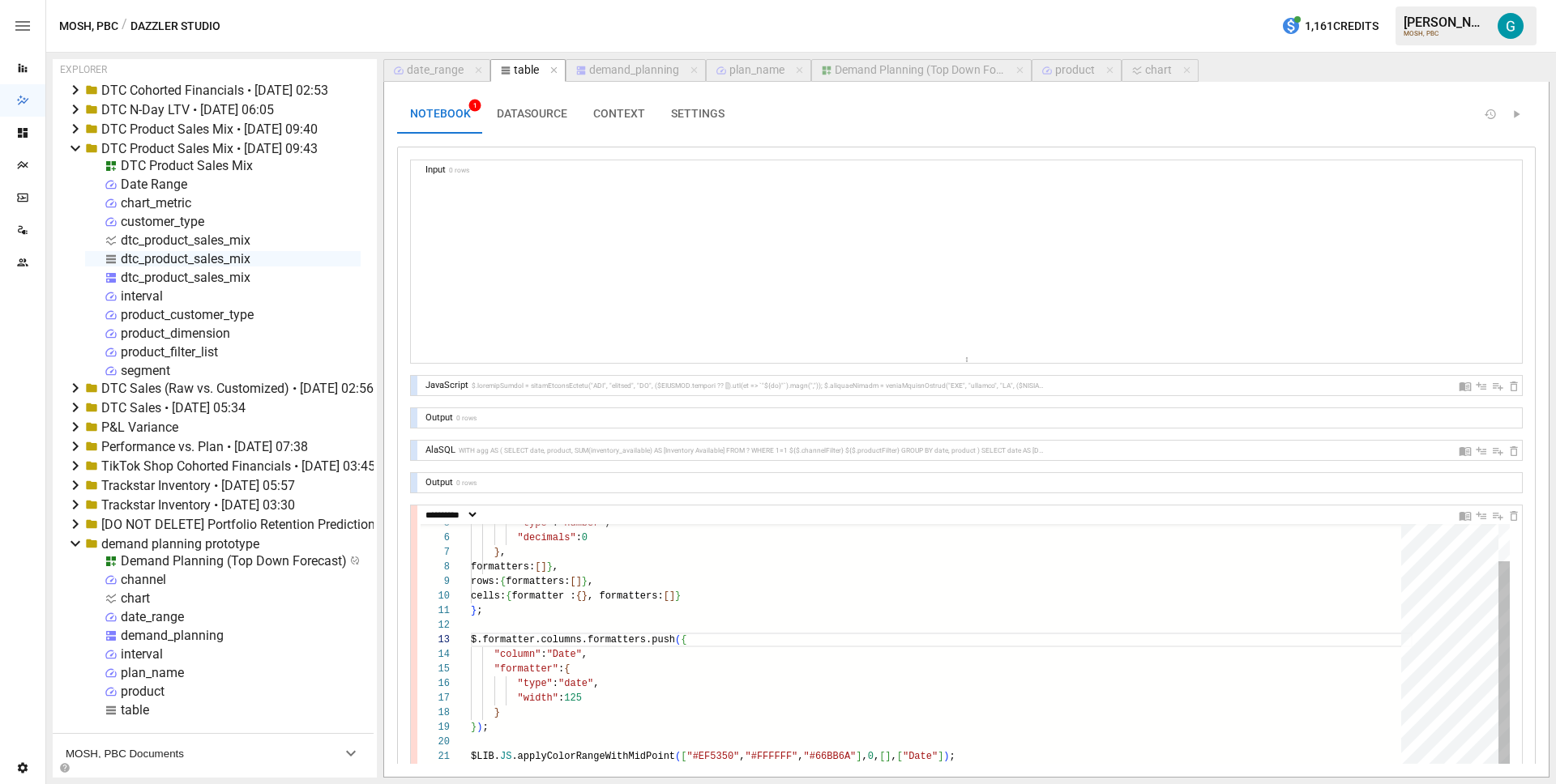
scroll to position [146, 76]
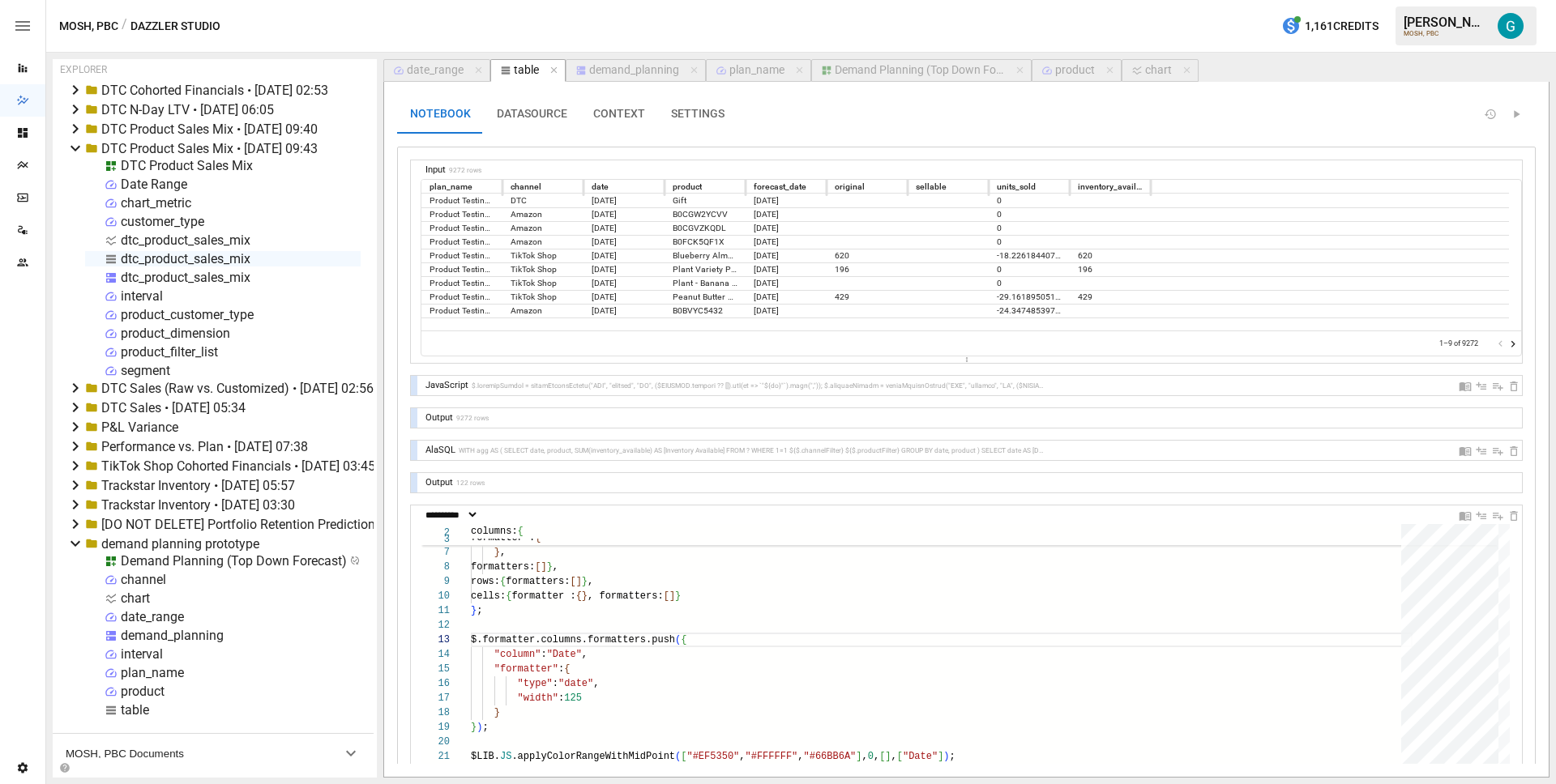
click at [417, 388] on div at bounding box center [414, 386] width 7 height 20
select select "**********"
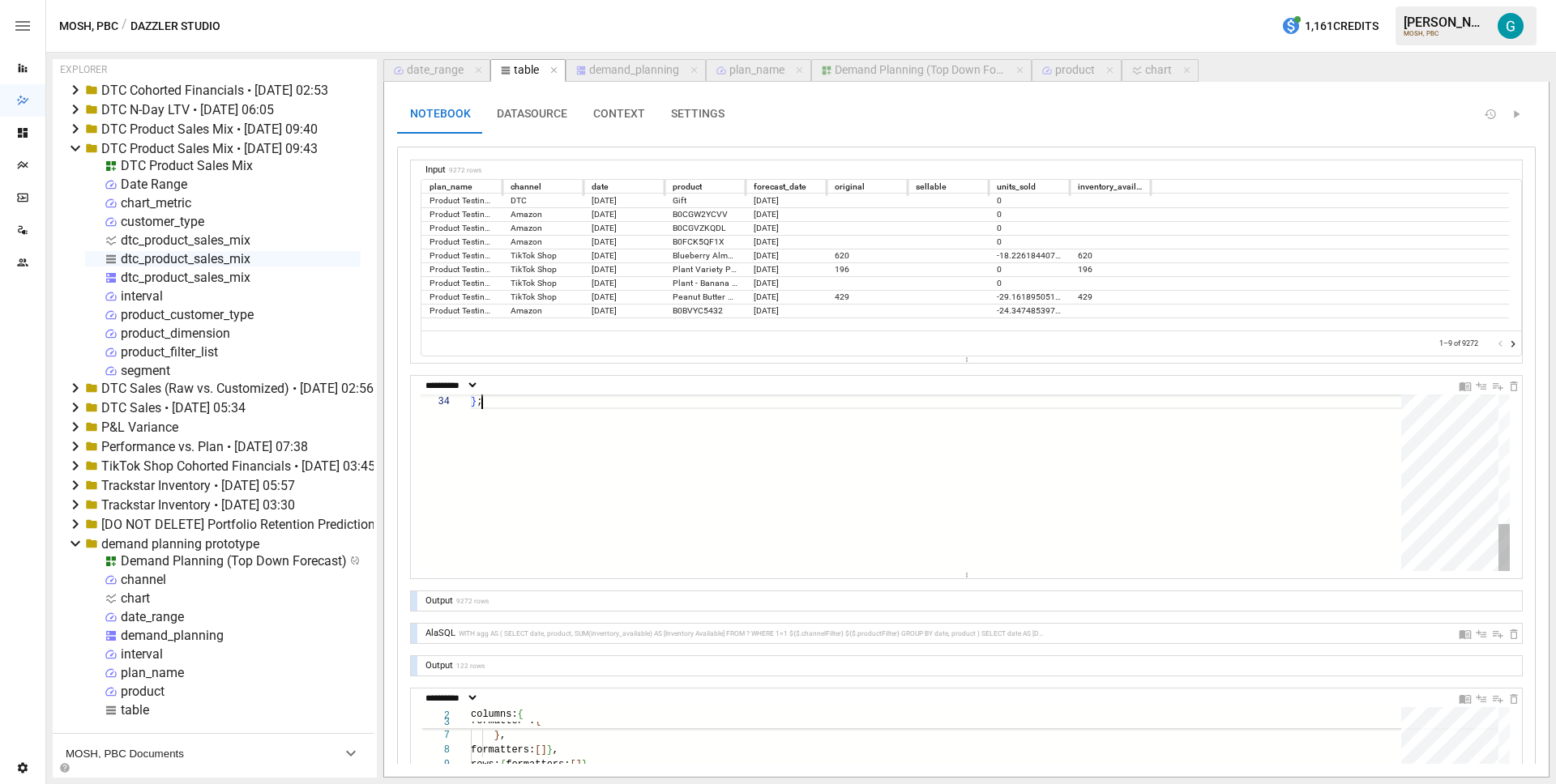
scroll to position [44, 11]
click at [689, 484] on div "} ;" at bounding box center [941, 241] width 941 height 658
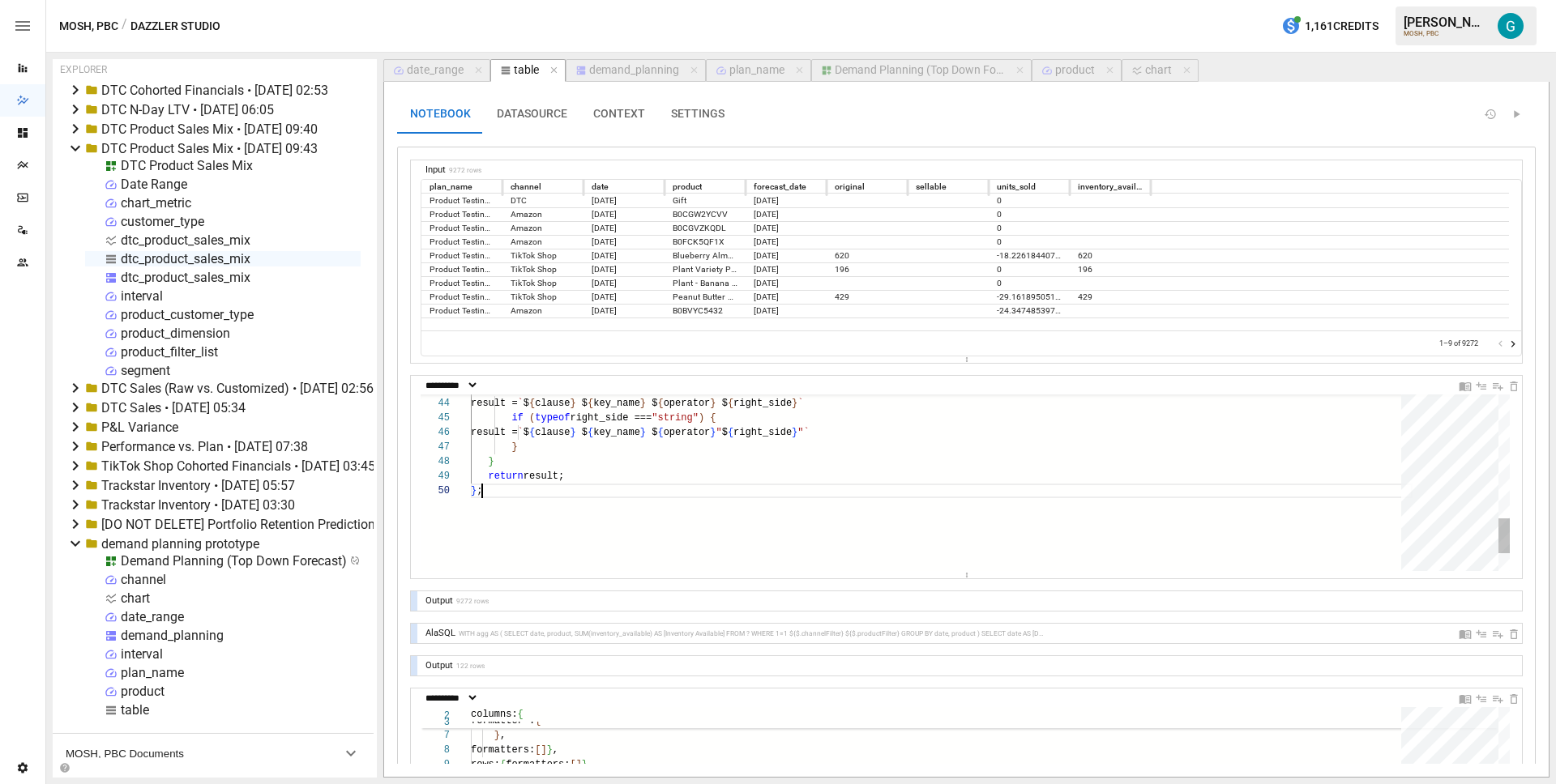
scroll to position [131, 11]
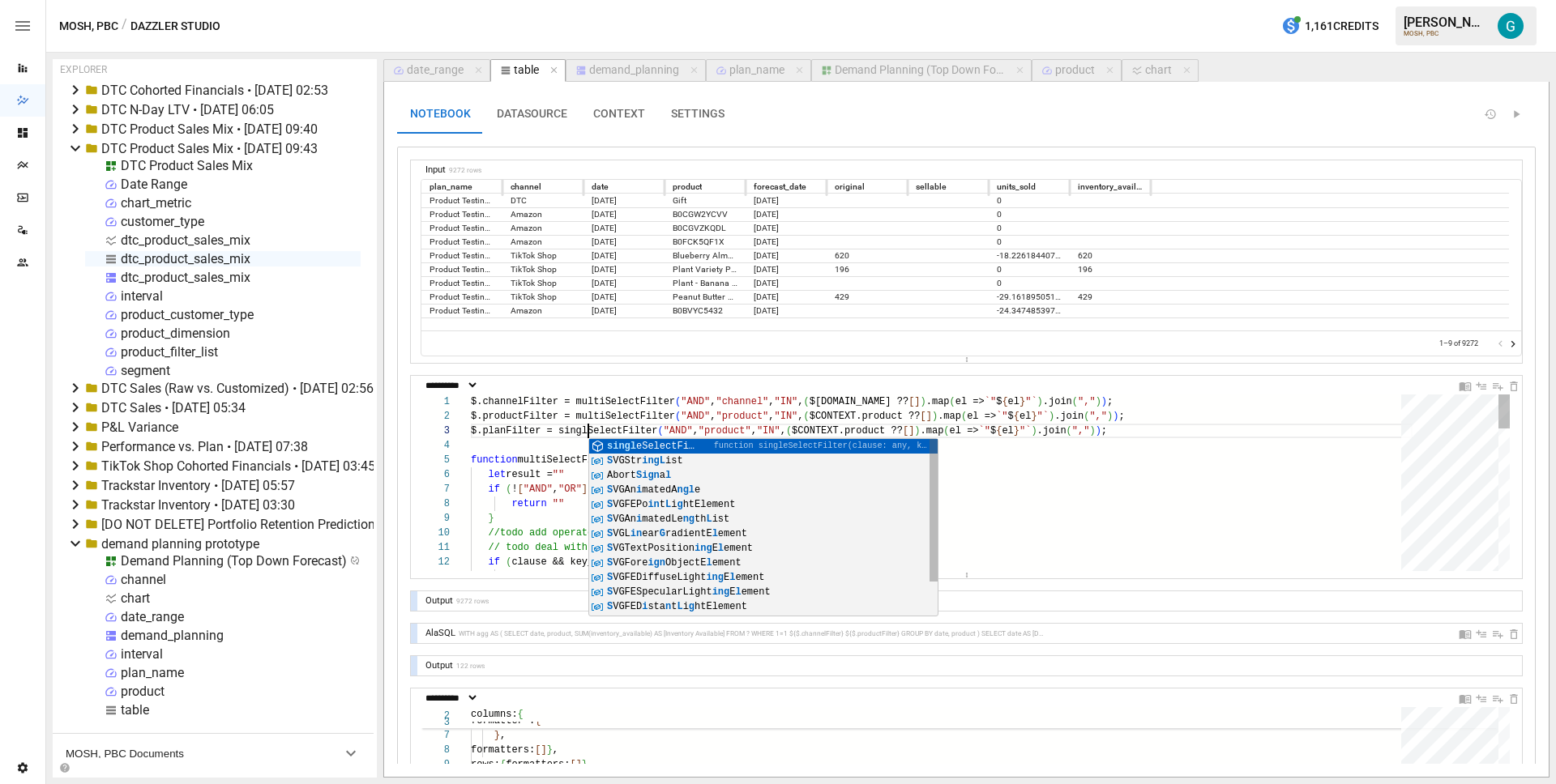
scroll to position [29, 123]
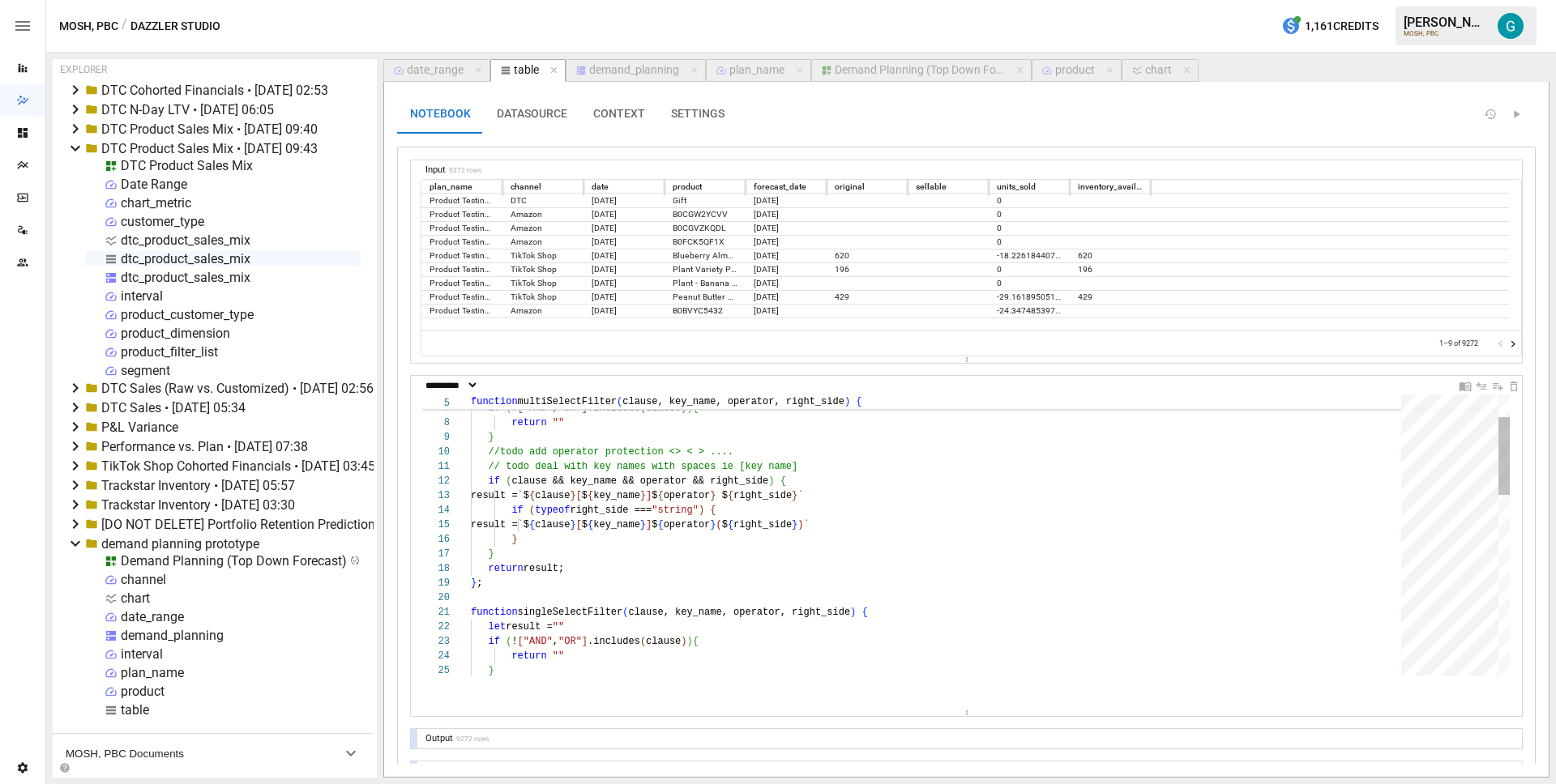
drag, startPoint x: 1000, startPoint y: 578, endPoint x: 972, endPoint y: 729, distance: 153.6
click at [972, 729] on div "**********" at bounding box center [966, 710] width 1111 height 1100
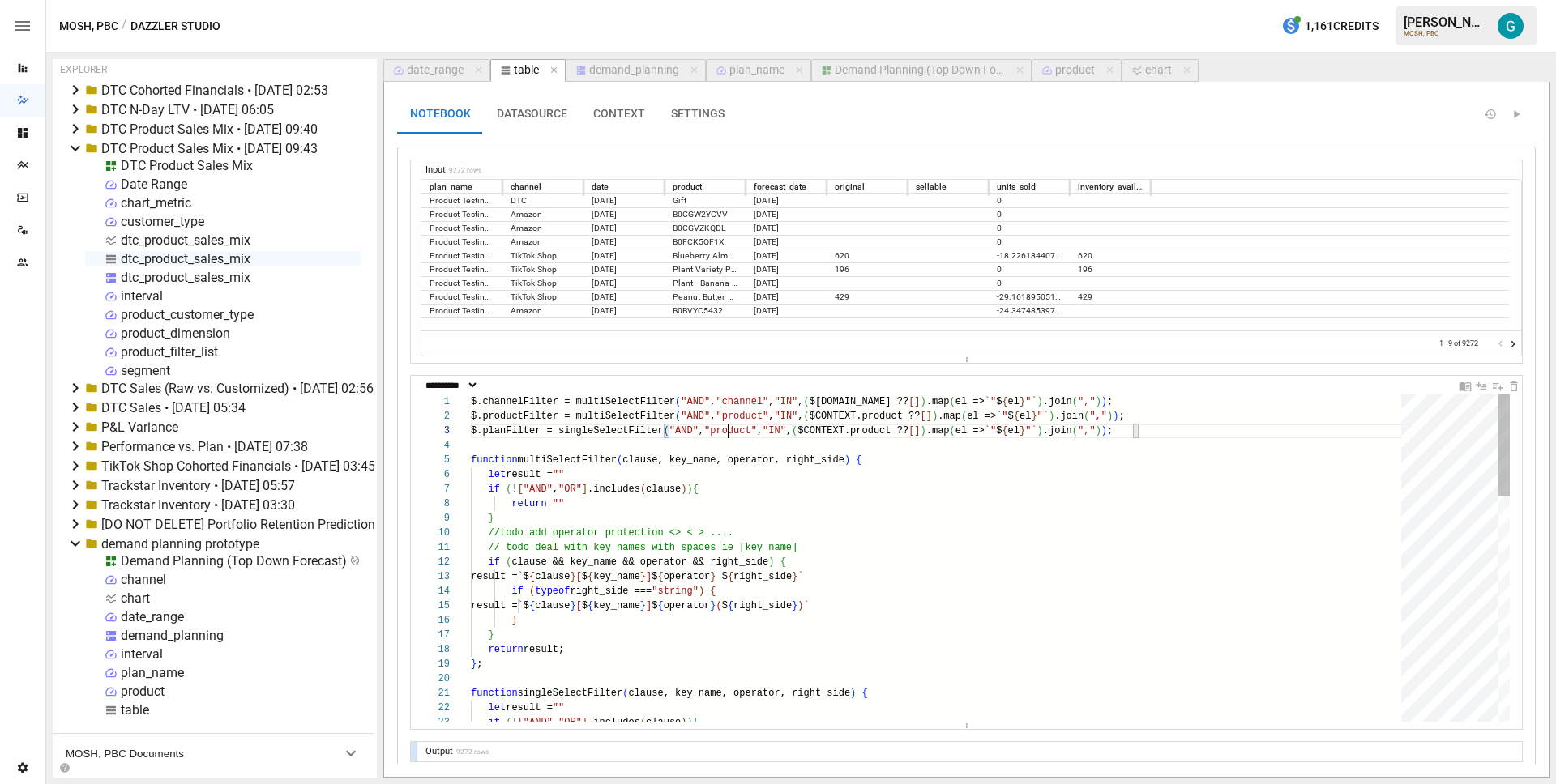
type textarea "**********"
click at [1149, 67] on div "chart" at bounding box center [1158, 70] width 26 height 15
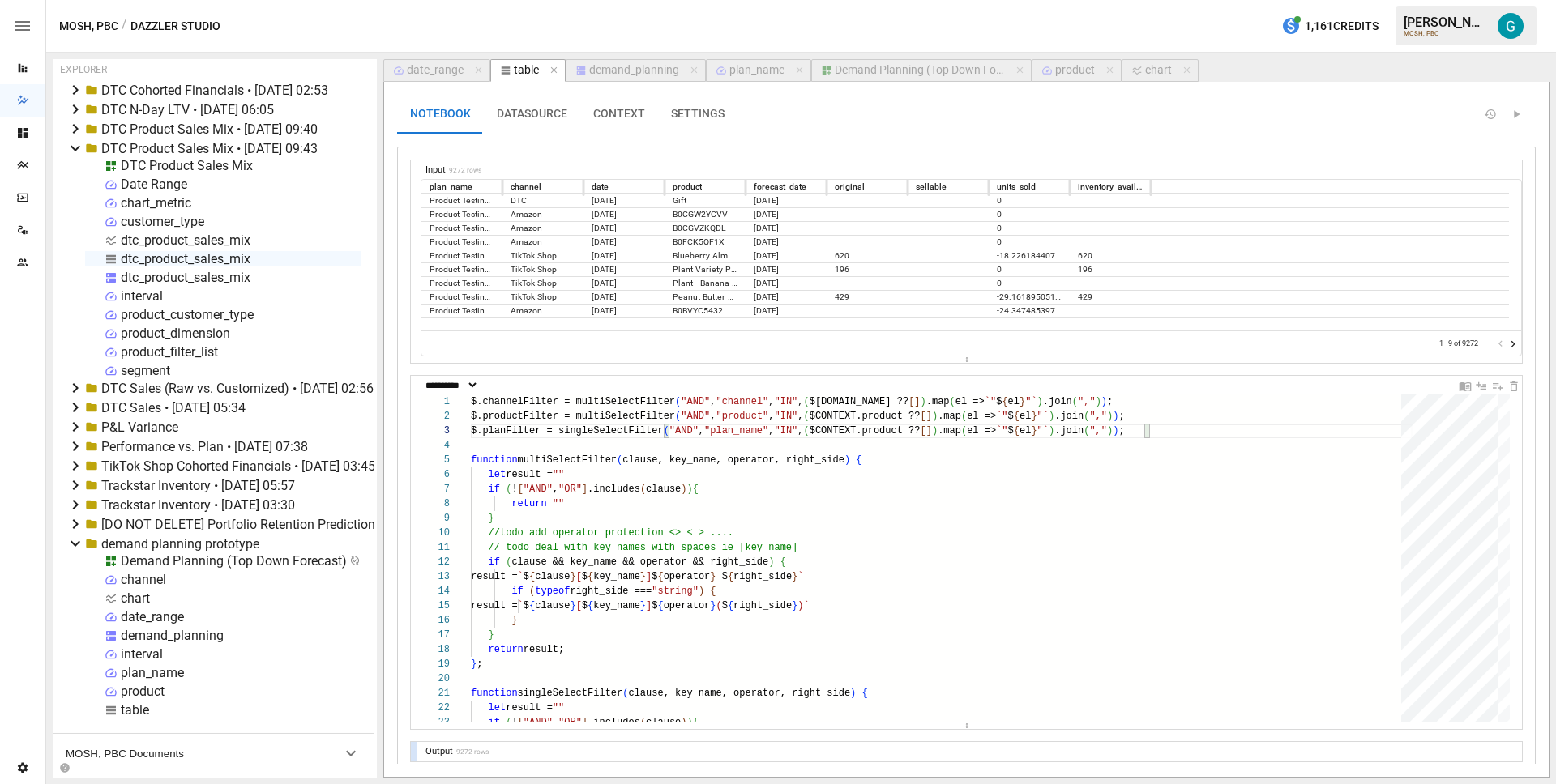
select select "**********"
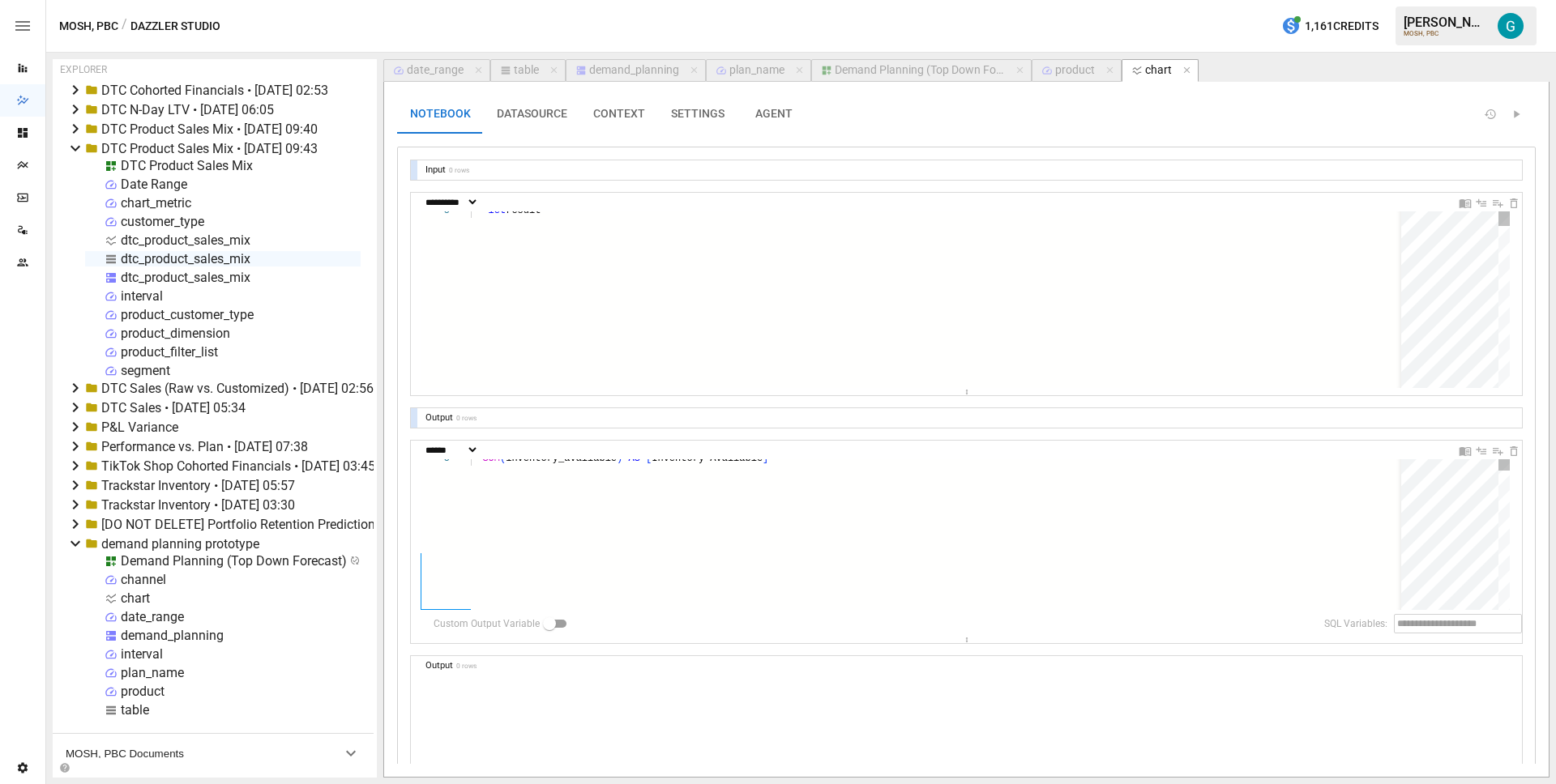
scroll to position [88, 76]
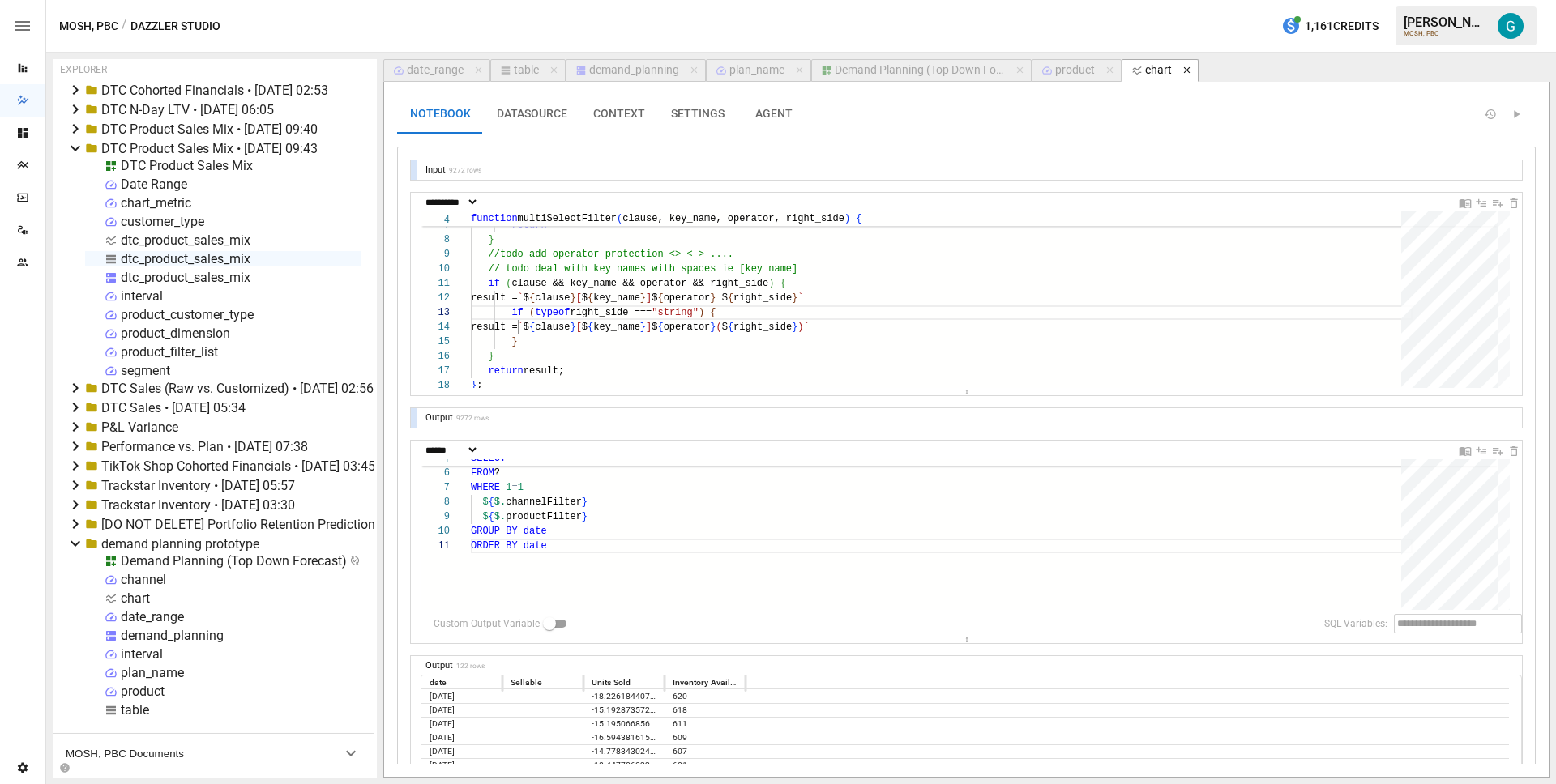
click at [1186, 67] on icon "button" at bounding box center [1187, 70] width 11 height 11
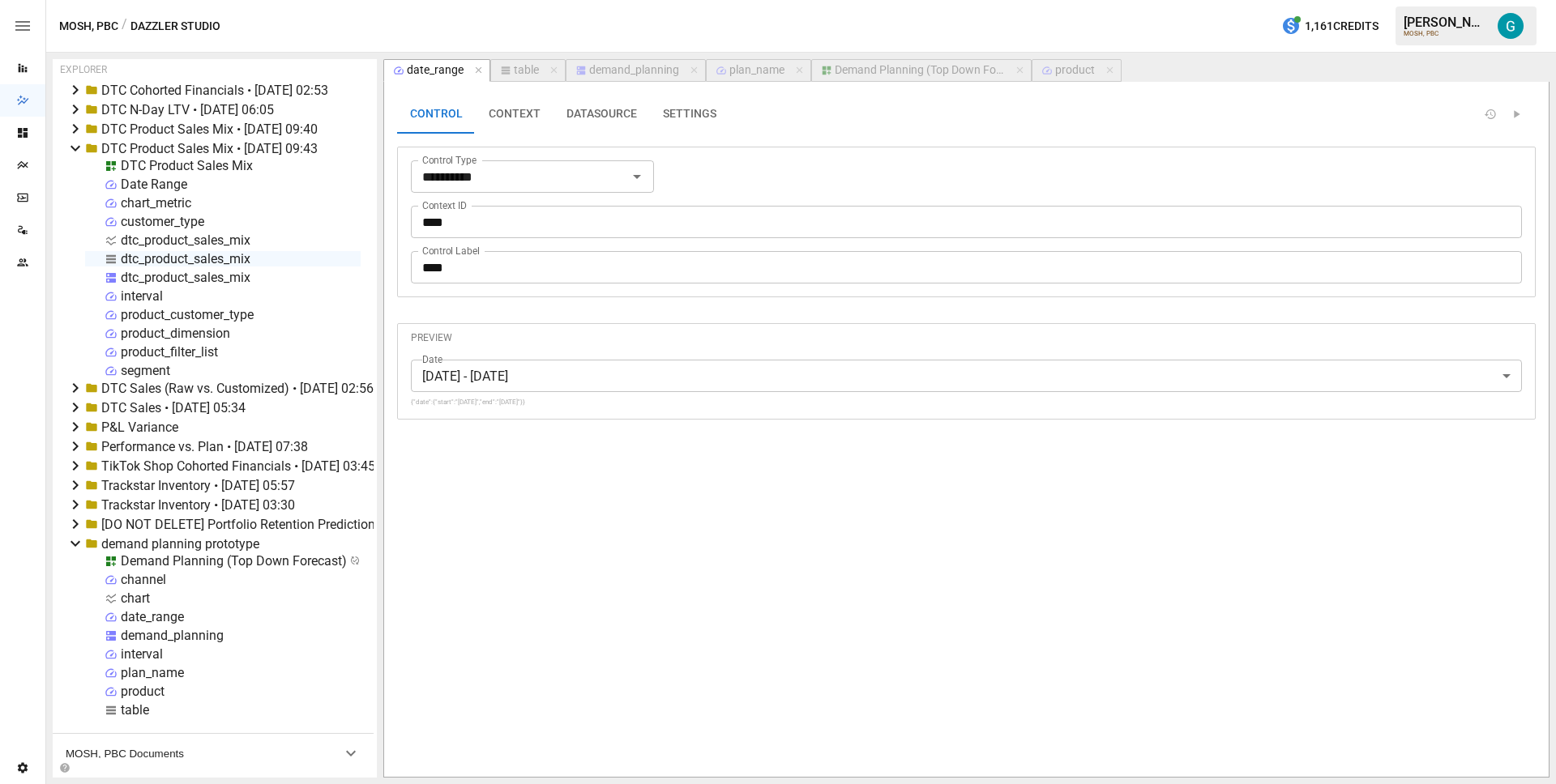
click at [179, 242] on div "dtc_product_sales_mix" at bounding box center [185, 241] width 130 height 15
select select "**********"
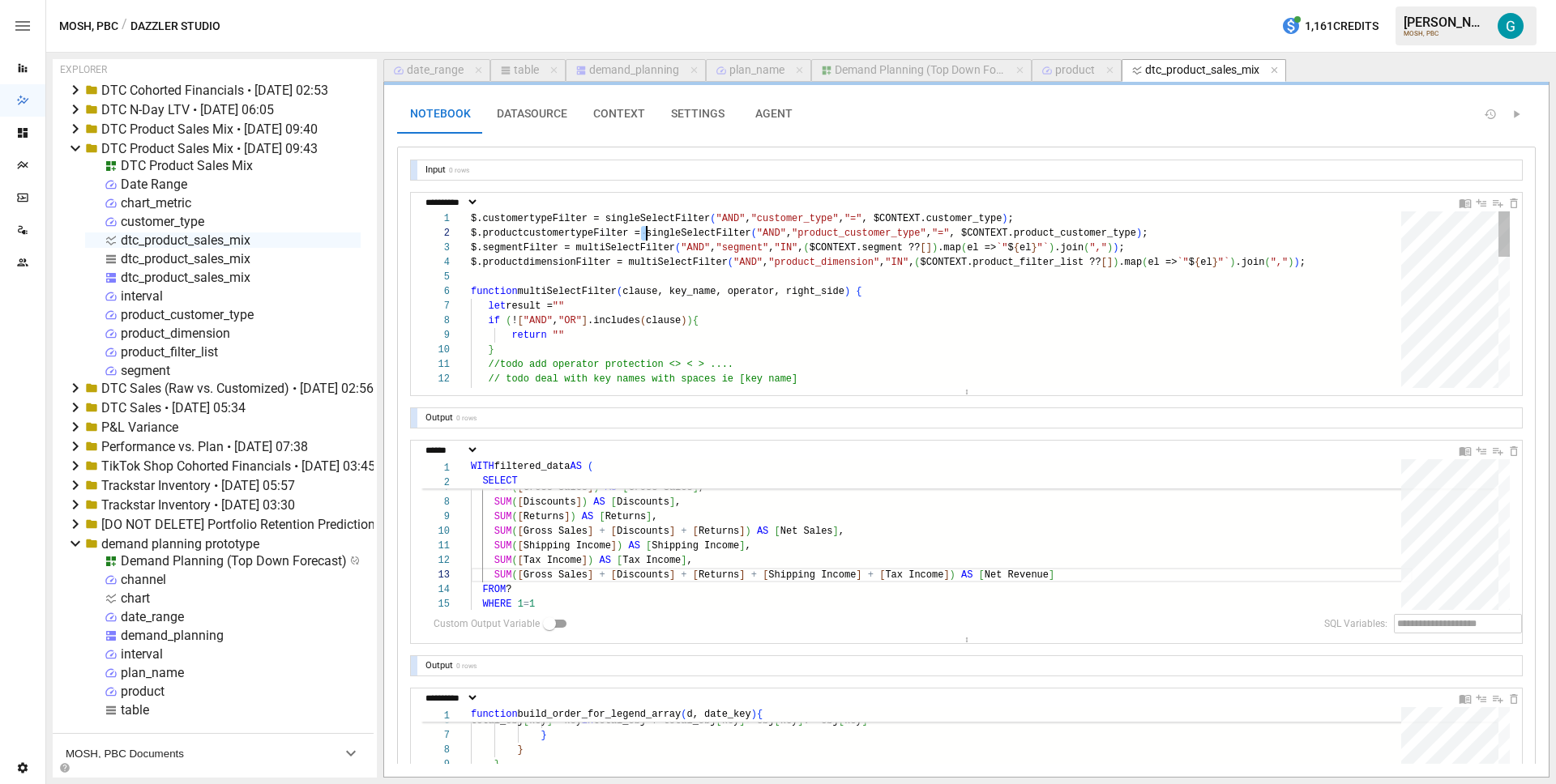
scroll to position [0, 0]
type textarea "**********"
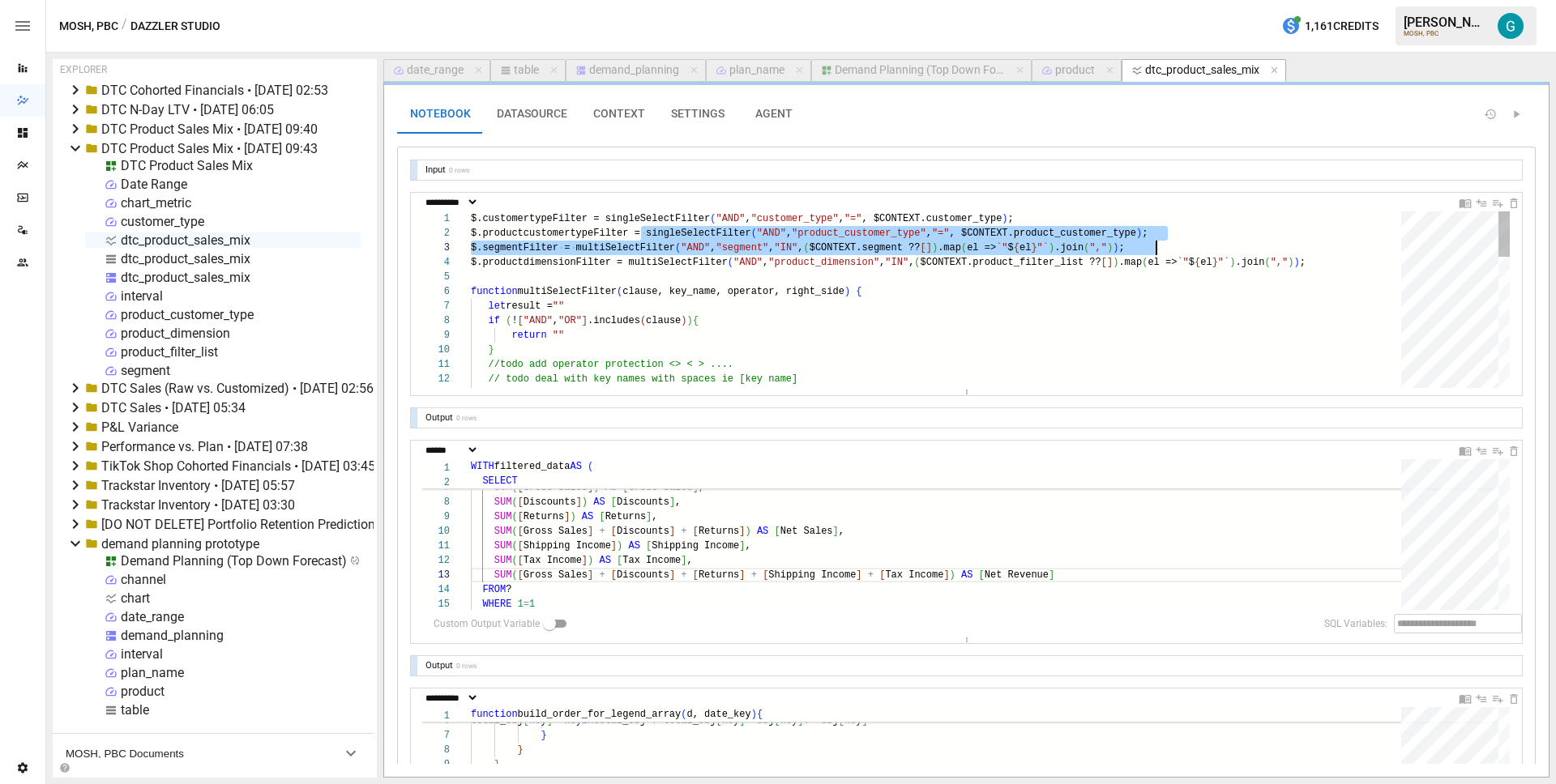
scroll to position [15, 691]
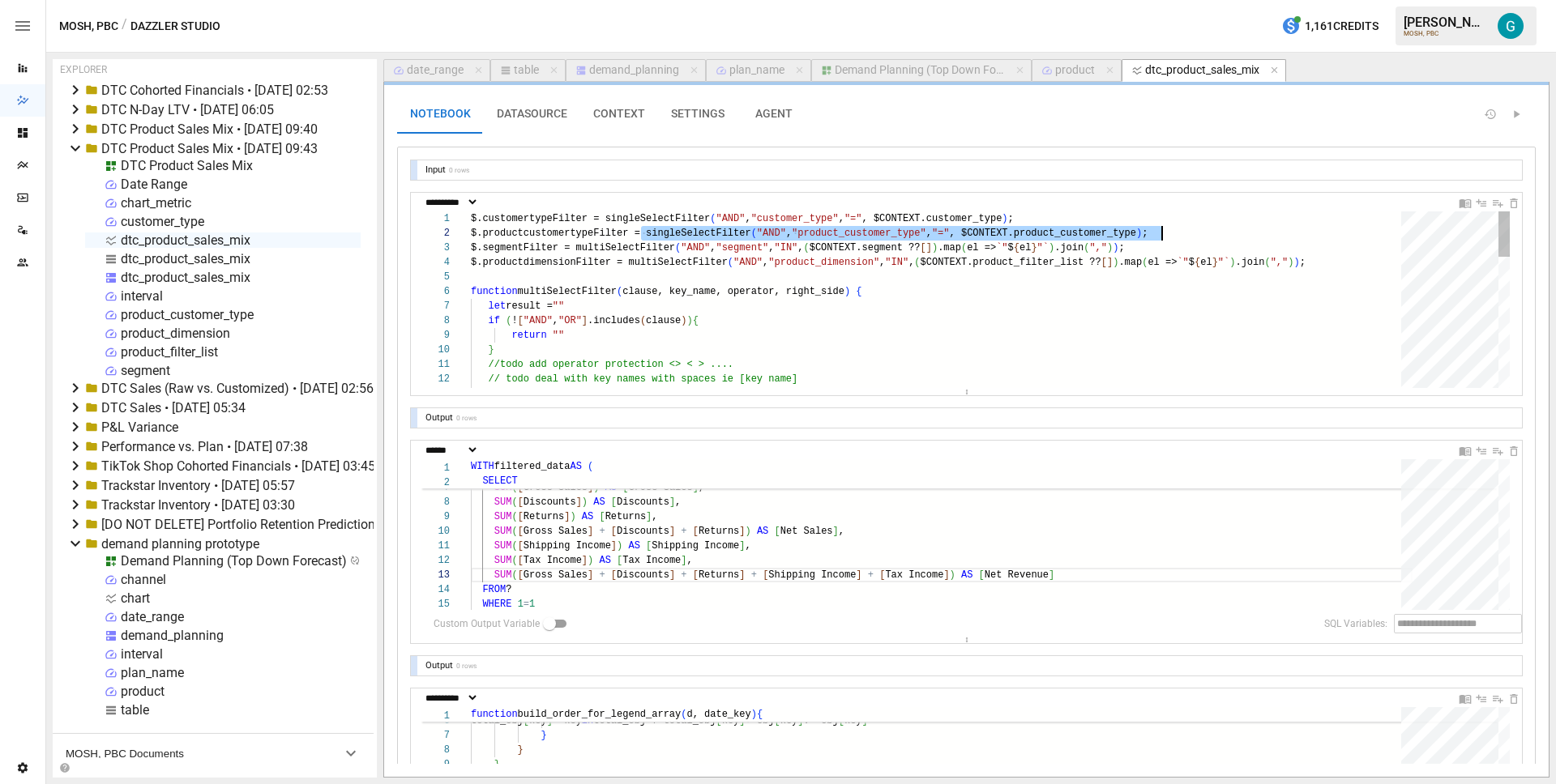
drag, startPoint x: 644, startPoint y: 230, endPoint x: 1252, endPoint y: 234, distance: 608.0
click at [1252, 234] on div "function multiSelectFilter ( clause, key_name, operator, right_side ) { let res…" at bounding box center [941, 555] width 941 height 687
click at [1276, 65] on icon "button" at bounding box center [1274, 70] width 11 height 11
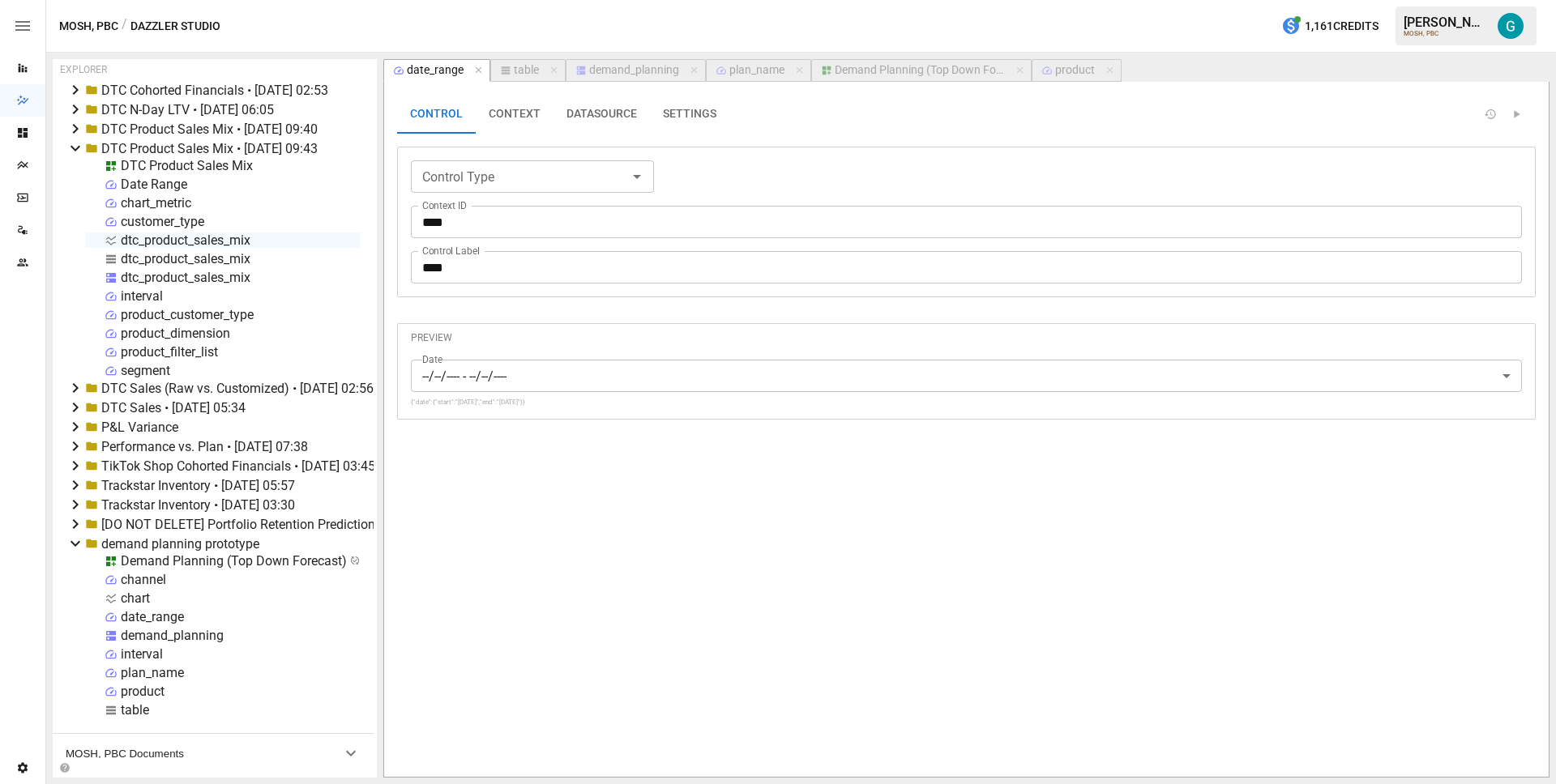
type input "**********"
click at [524, 69] on div "table" at bounding box center [526, 70] width 25 height 15
select select "**********"
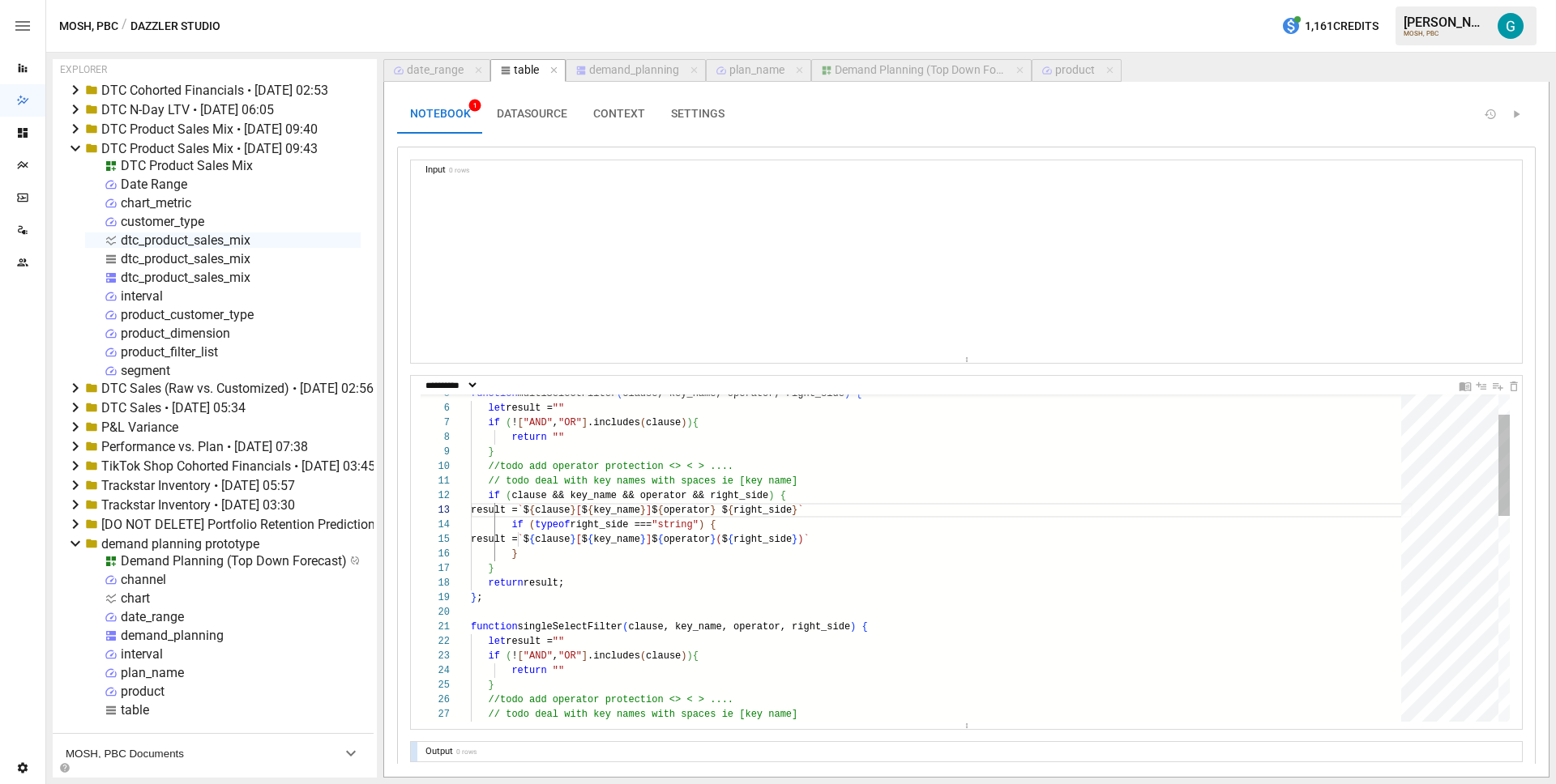
scroll to position [146, 76]
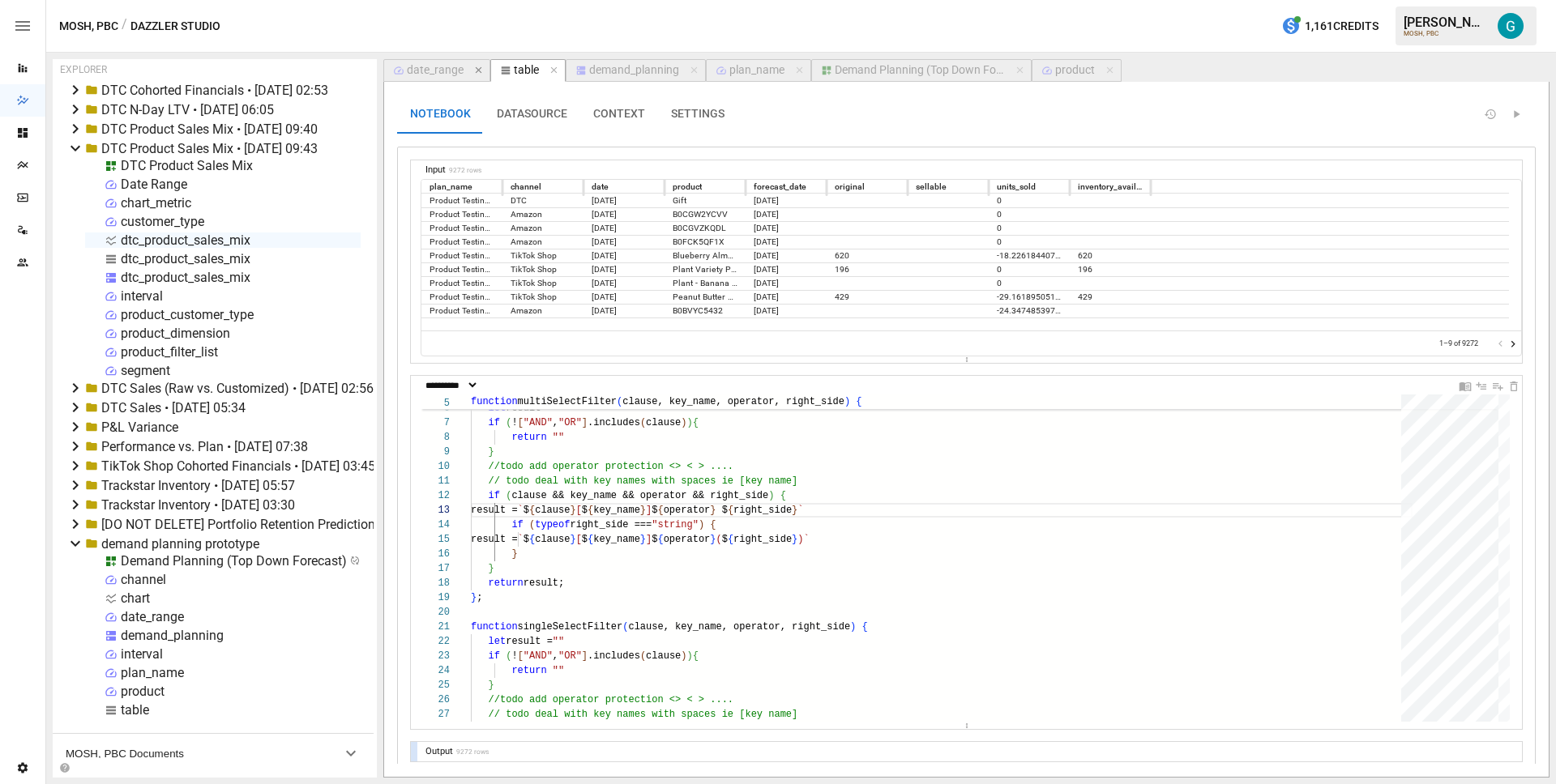
click at [477, 73] on icon "button" at bounding box center [479, 70] width 11 height 11
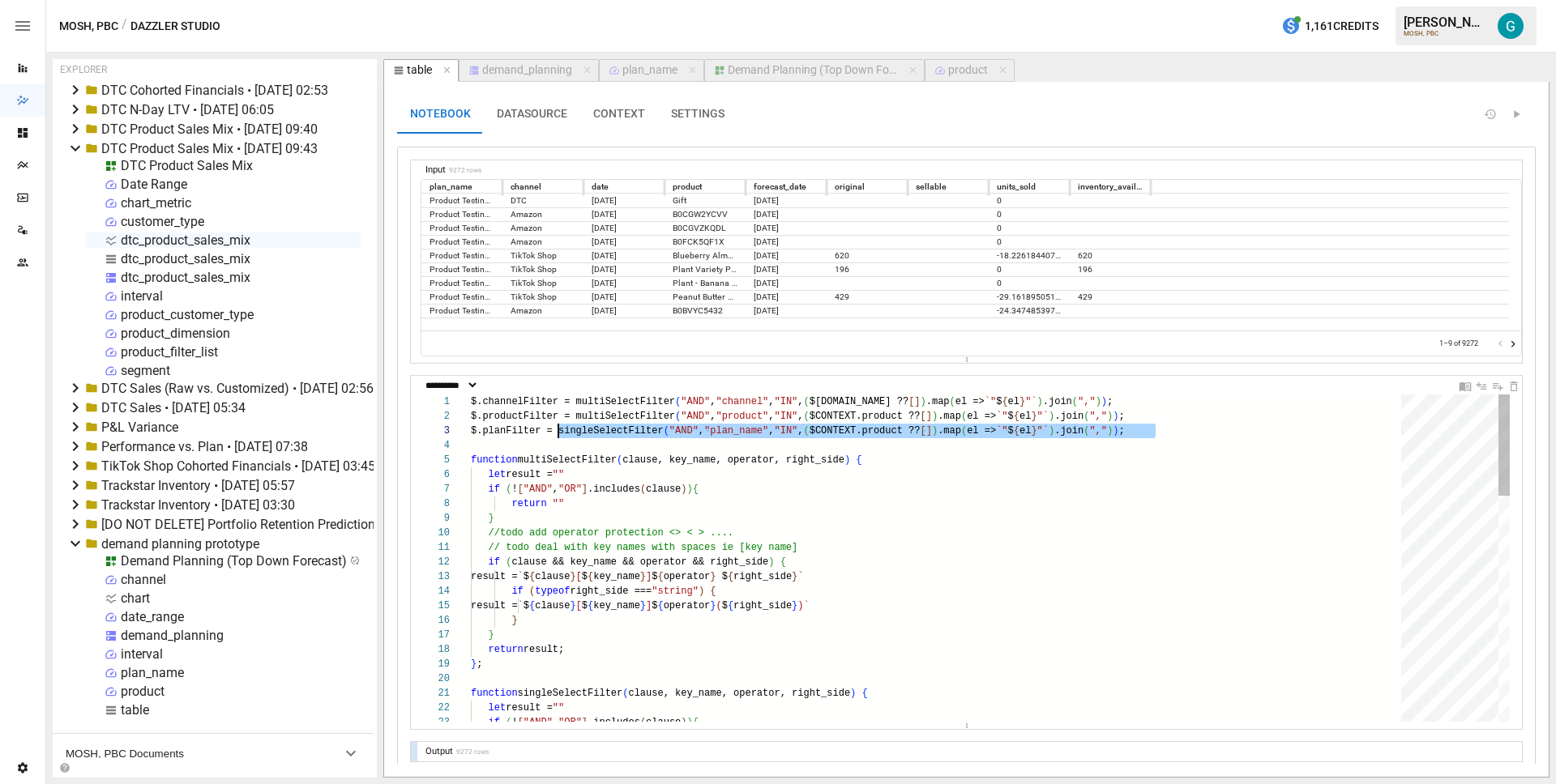
drag, startPoint x: 1187, startPoint y: 433, endPoint x: 560, endPoint y: 434, distance: 627.0
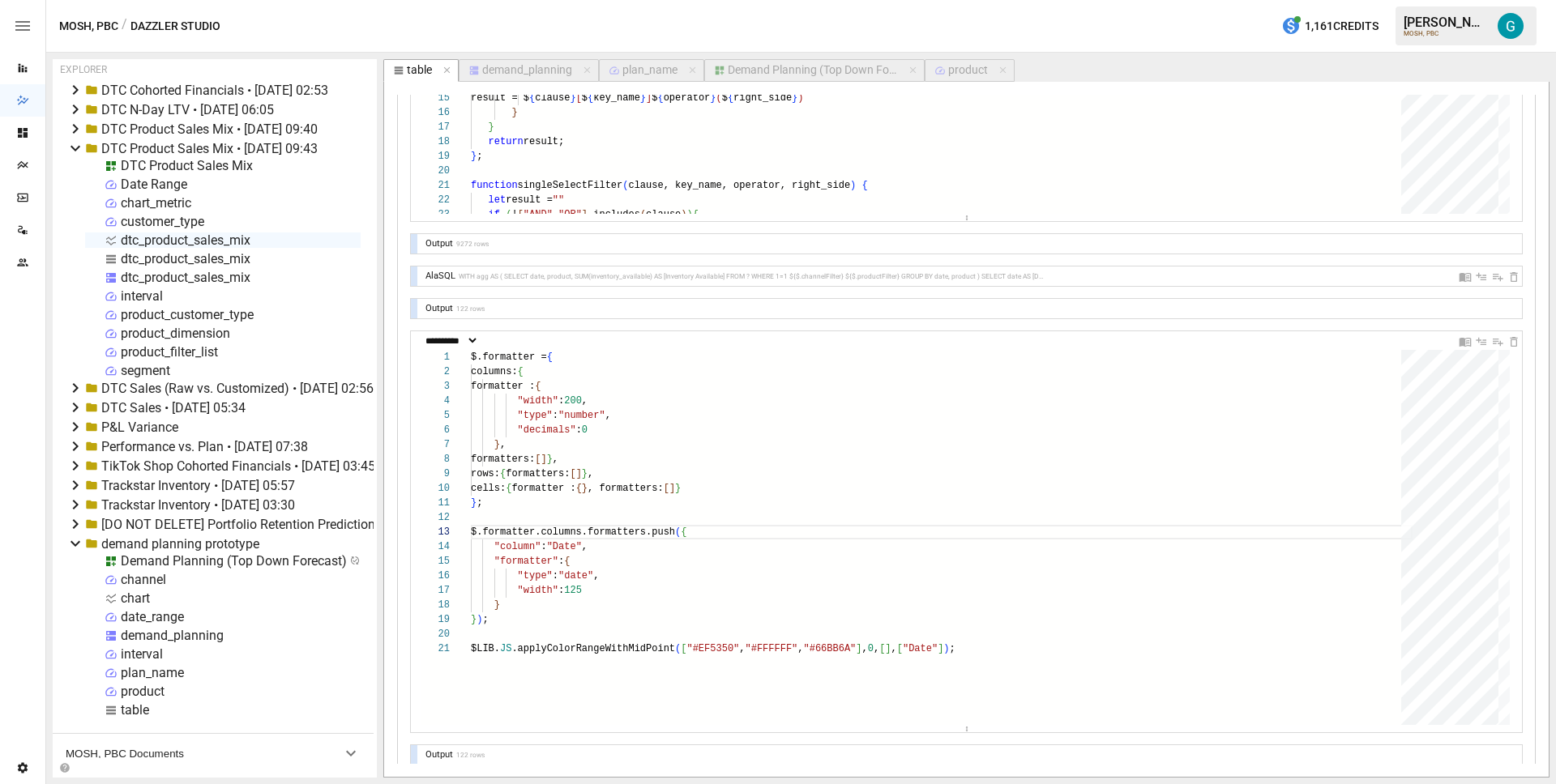
type textarea "**********"
click at [411, 273] on div at bounding box center [414, 276] width 7 height 20
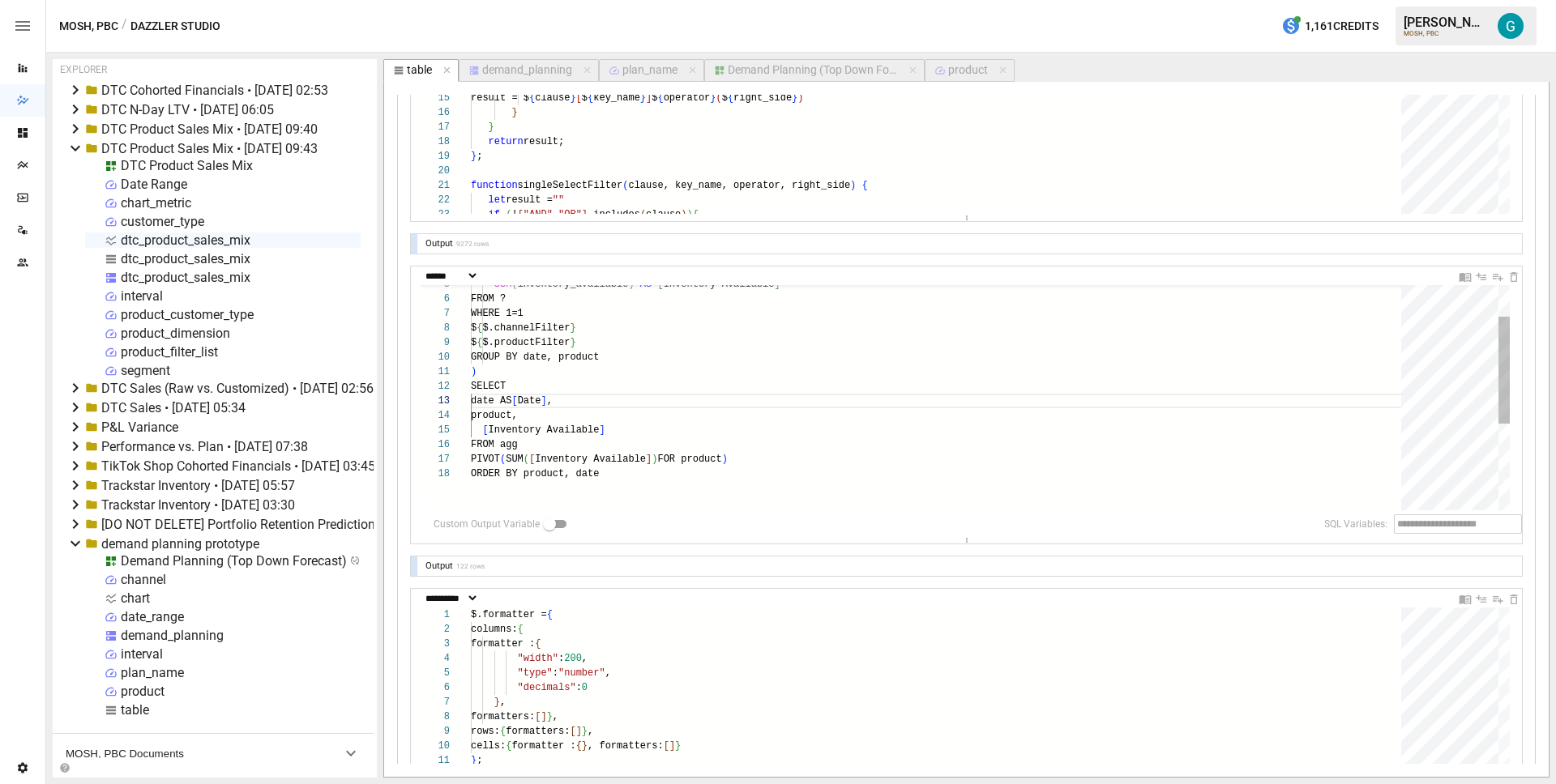
scroll to position [102, 76]
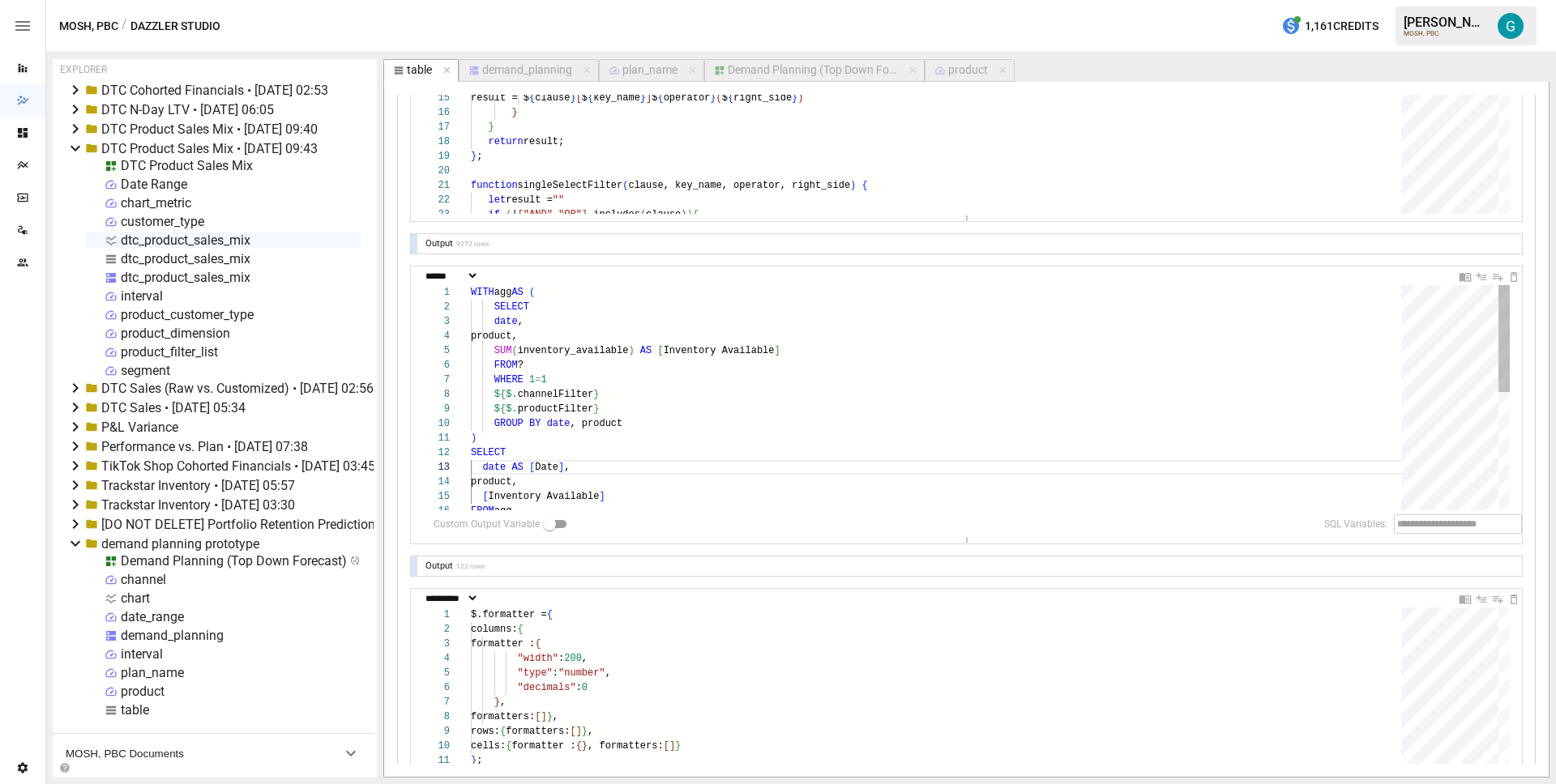
click at [647, 404] on div "SUM ( inventory_available ) AS [ Inventory Available ] FROM ? WHERE 1 = 1 $ { $…" at bounding box center [941, 521] width 941 height 473
click at [646, 424] on div "date AS [ Date ] , product, [ Inventory Available ] ) SELECT $ { $. productFilt…" at bounding box center [941, 529] width 941 height 488
type textarea "**********"
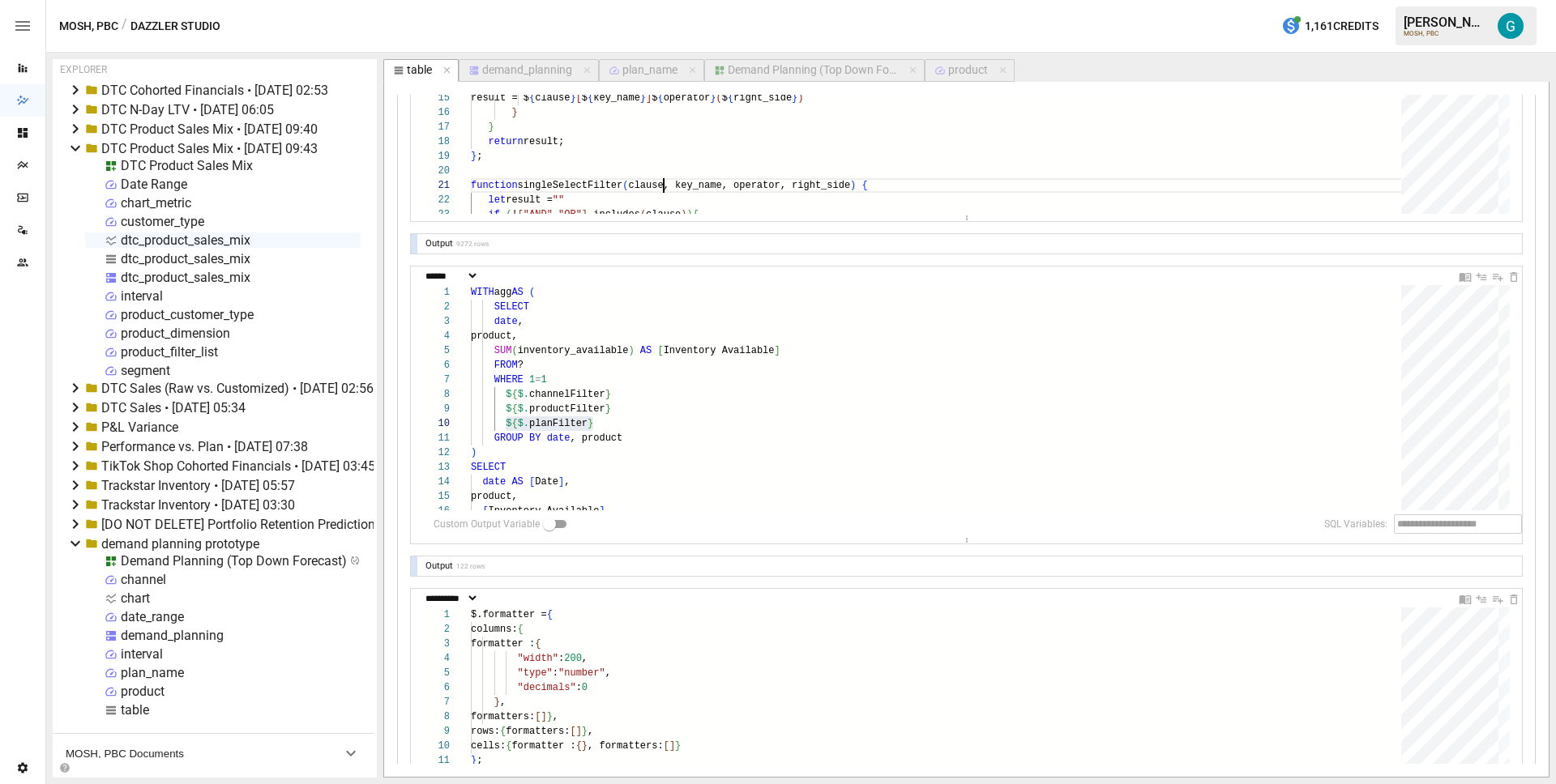
click at [663, 179] on div "} return result; } ; function singleSelectFilter ( clause, key_name, operator, …" at bounding box center [941, 415] width 941 height 1056
type textarea "**********"
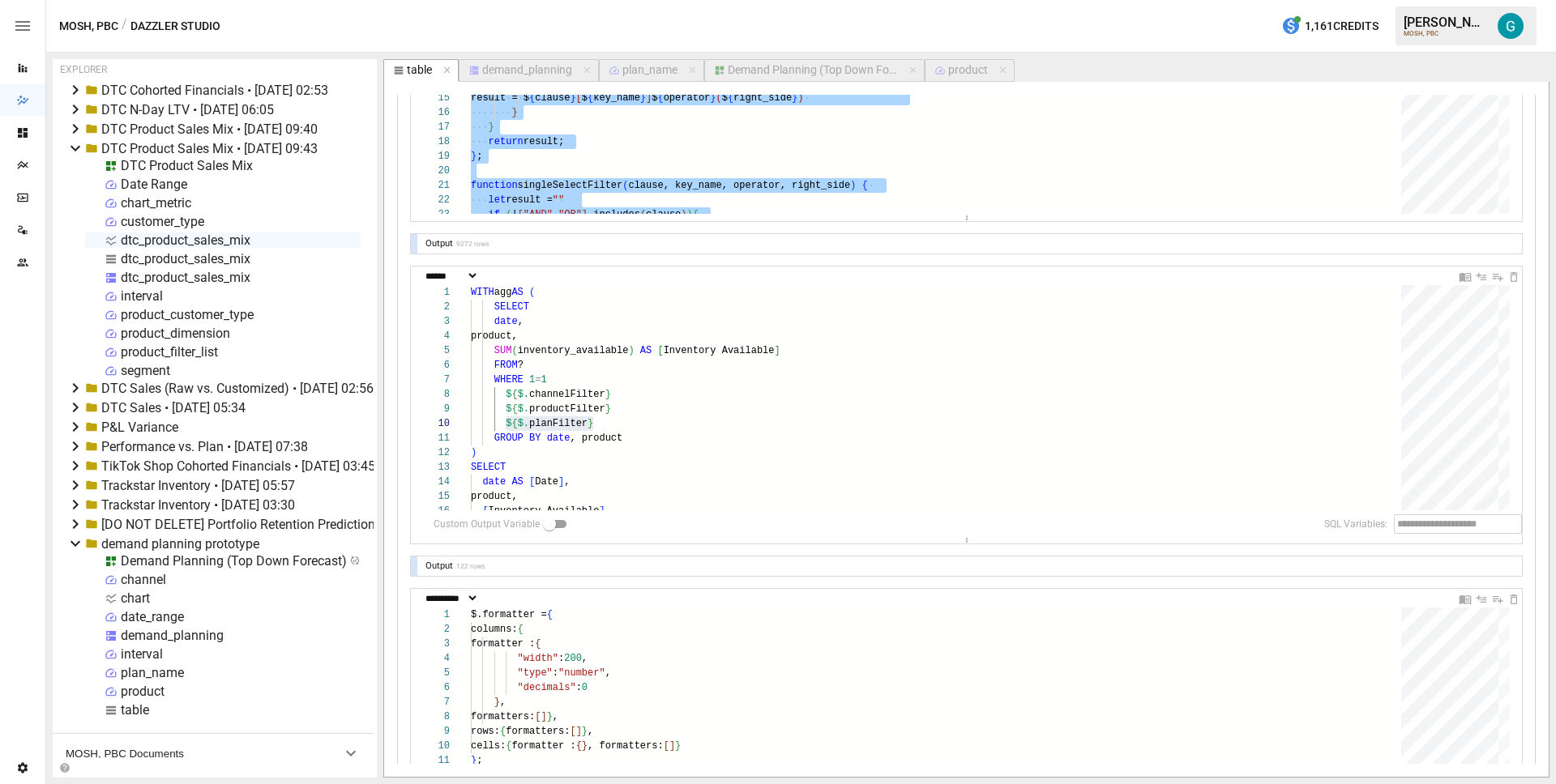
click at [135, 601] on div "chart" at bounding box center [135, 598] width 29 height 15
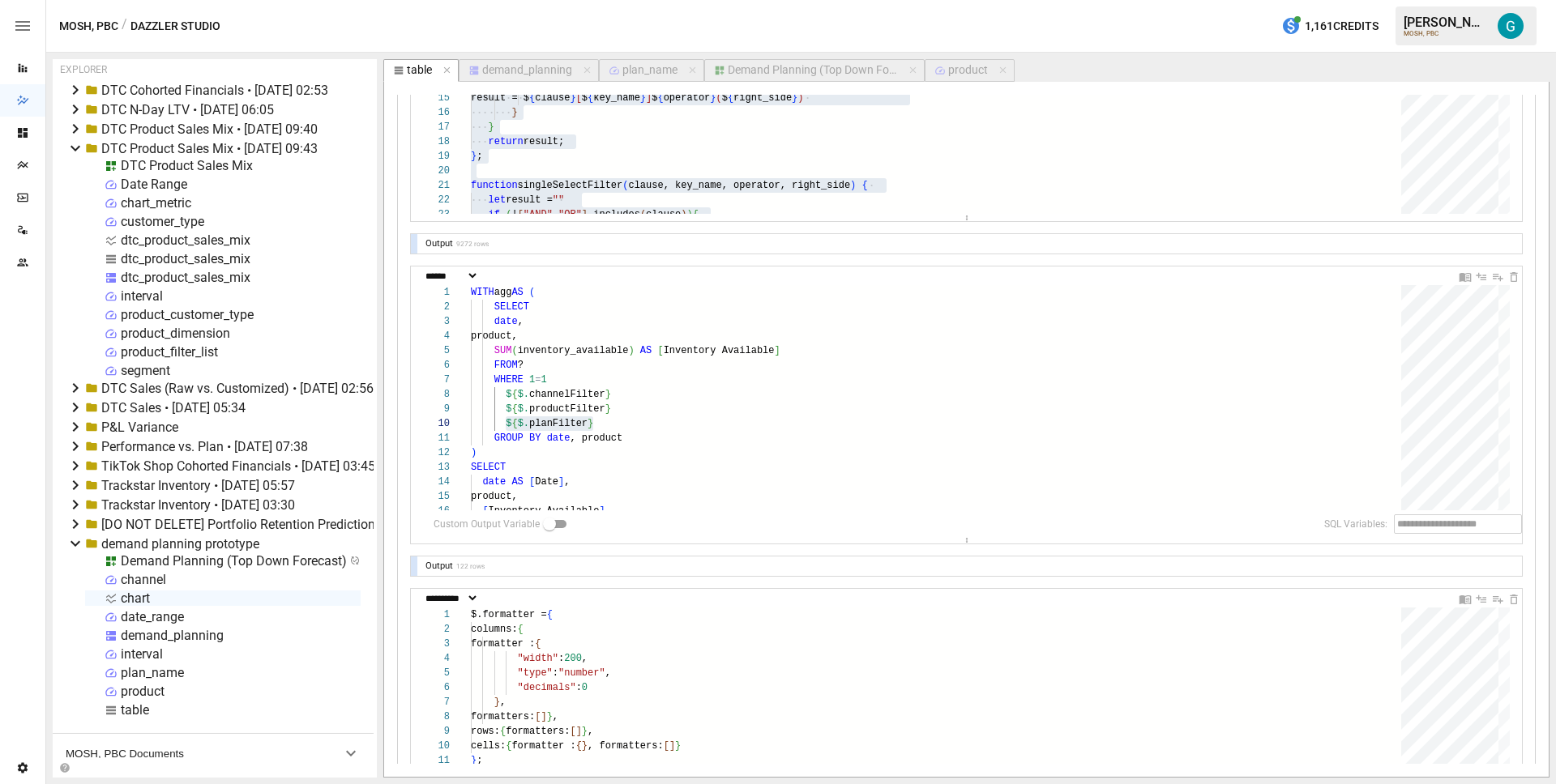
click at [135, 601] on div "chart" at bounding box center [135, 598] width 29 height 15
select select "**********"
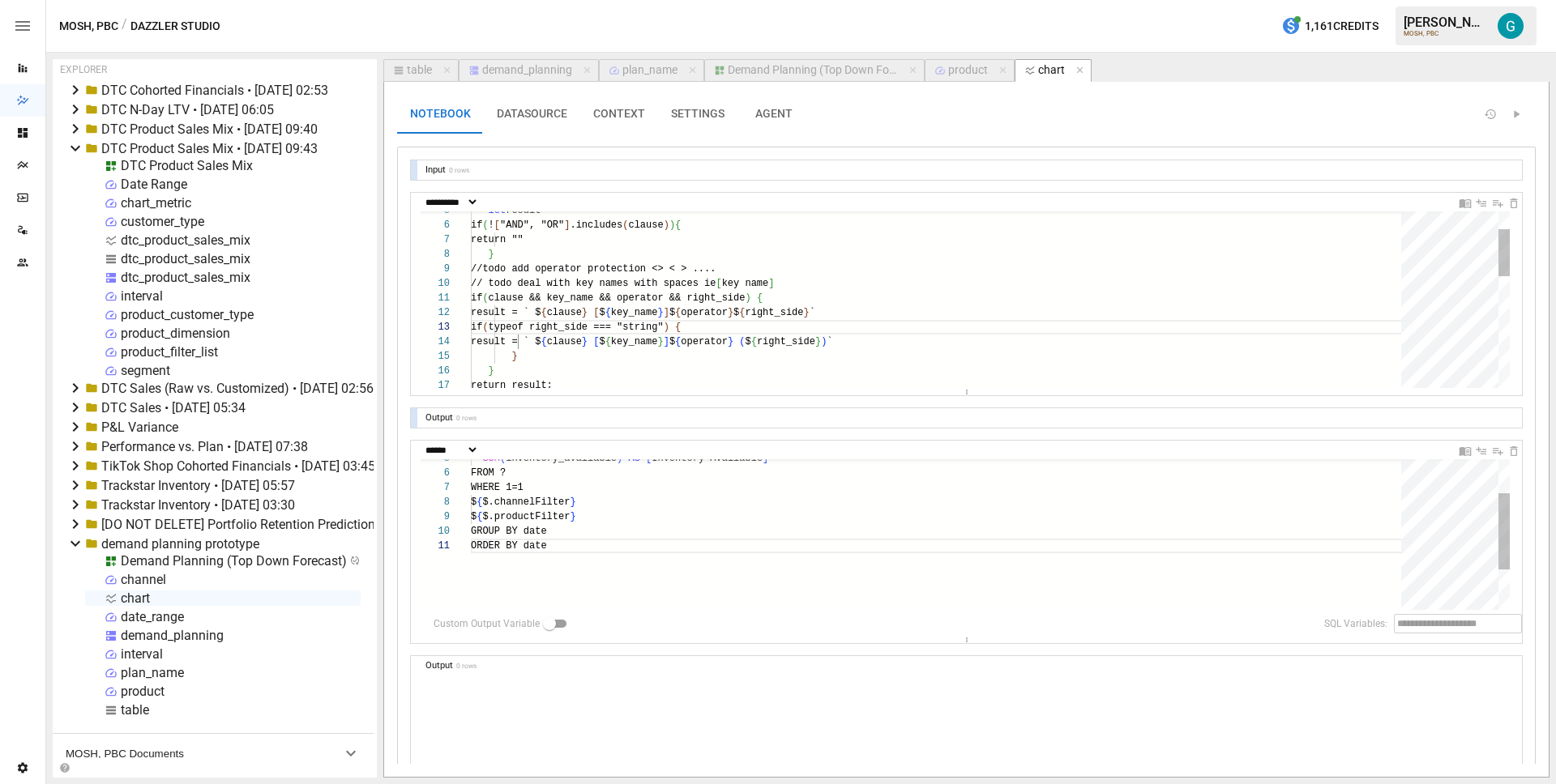
scroll to position [88, 76]
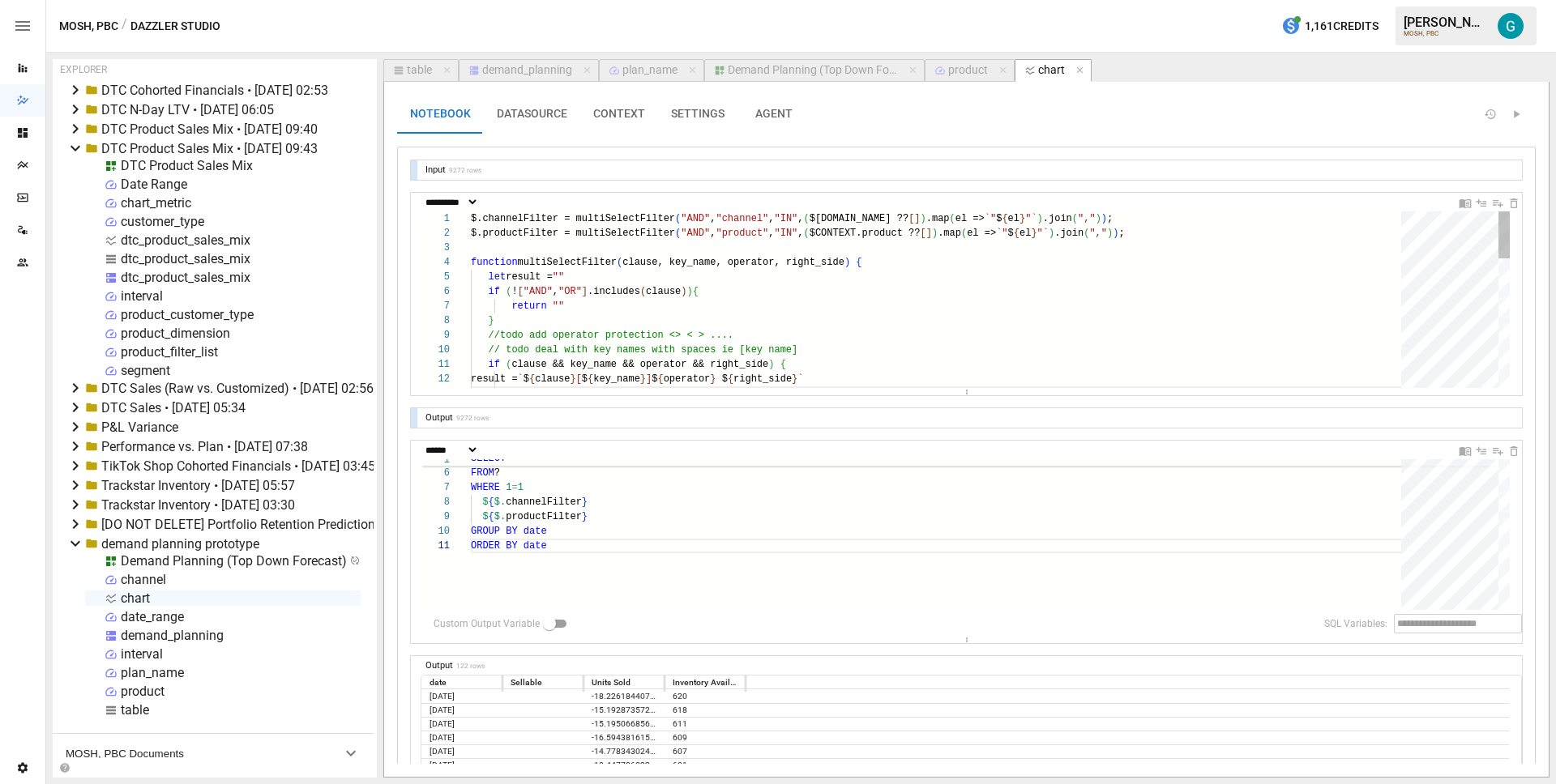
click at [656, 328] on div "let result = "" if ( ! [ "AND" , "OR" ] .includes ( clause ) ) { return "" } //…" at bounding box center [941, 540] width 941 height 658
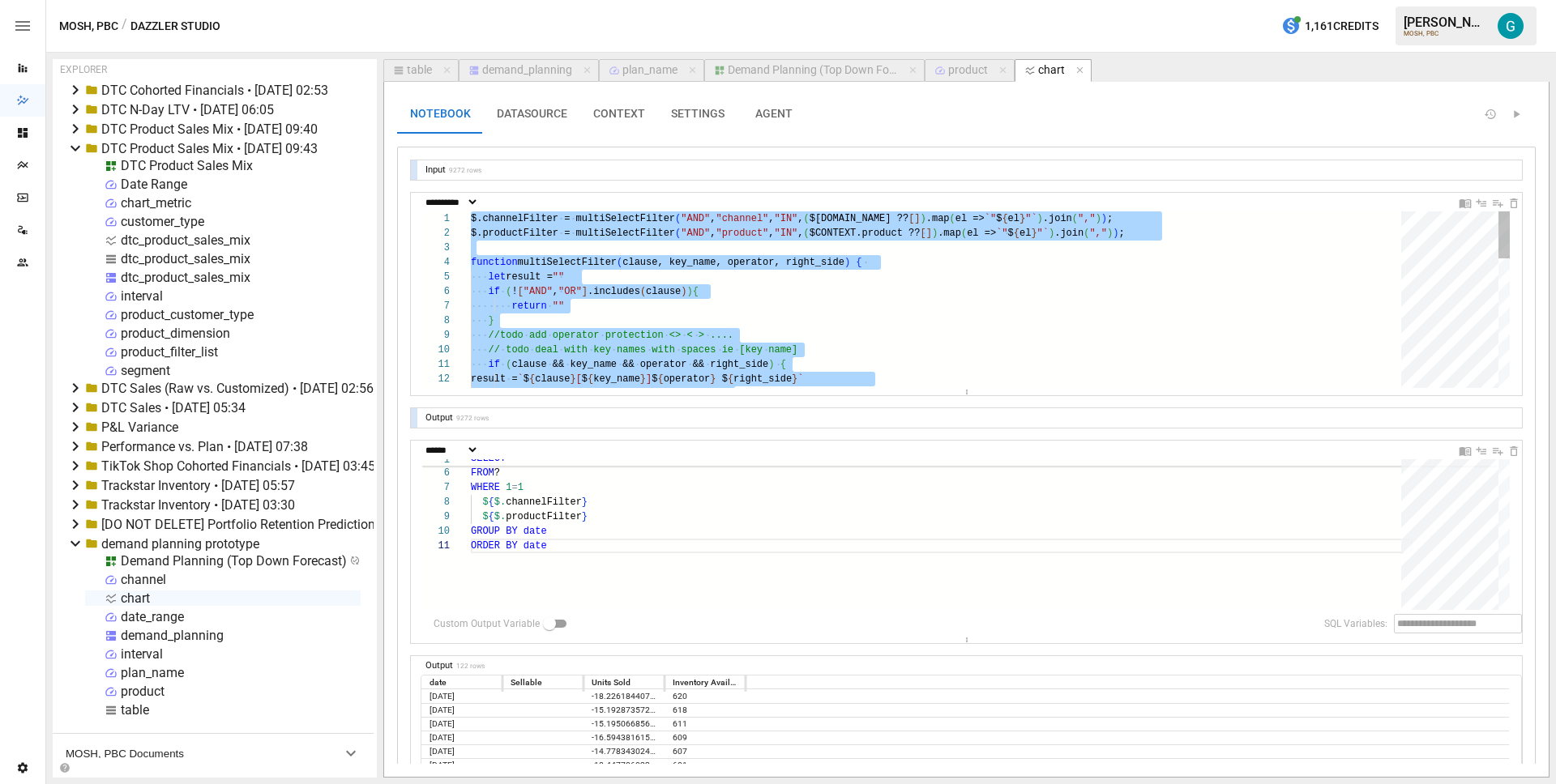
type textarea "**"
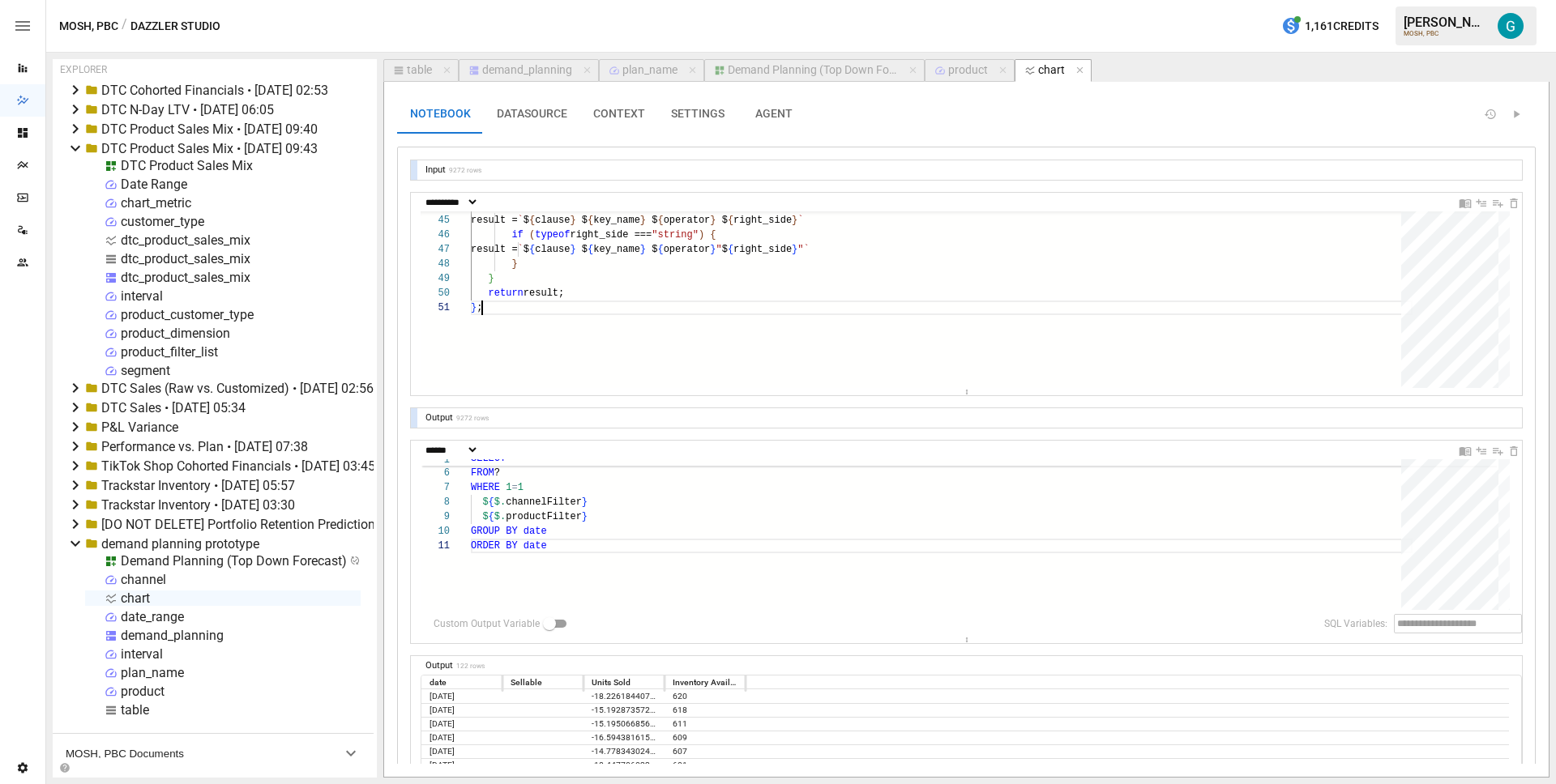
click at [417, 69] on div "table" at bounding box center [419, 70] width 25 height 15
select select "**********"
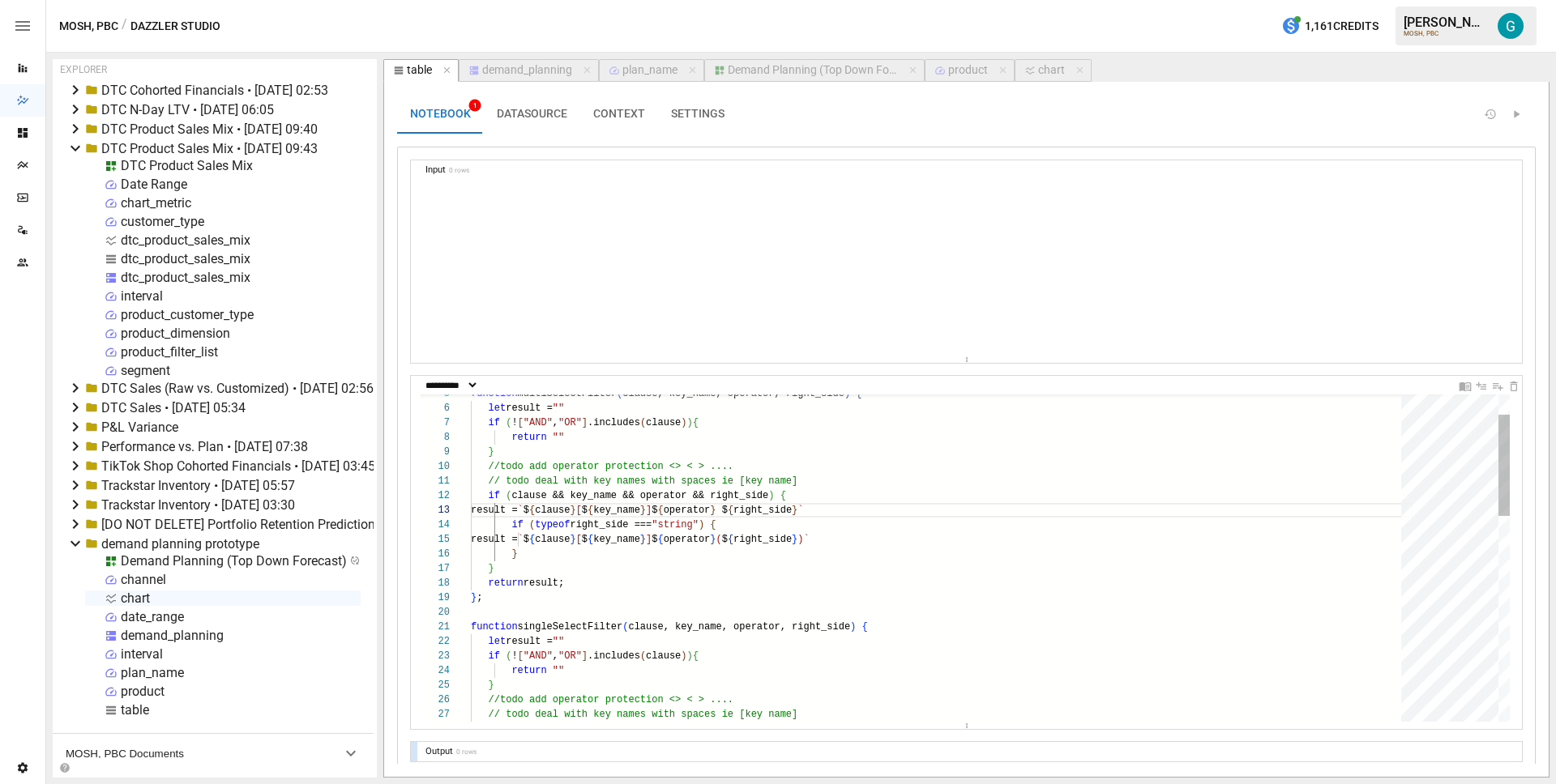
scroll to position [146, 76]
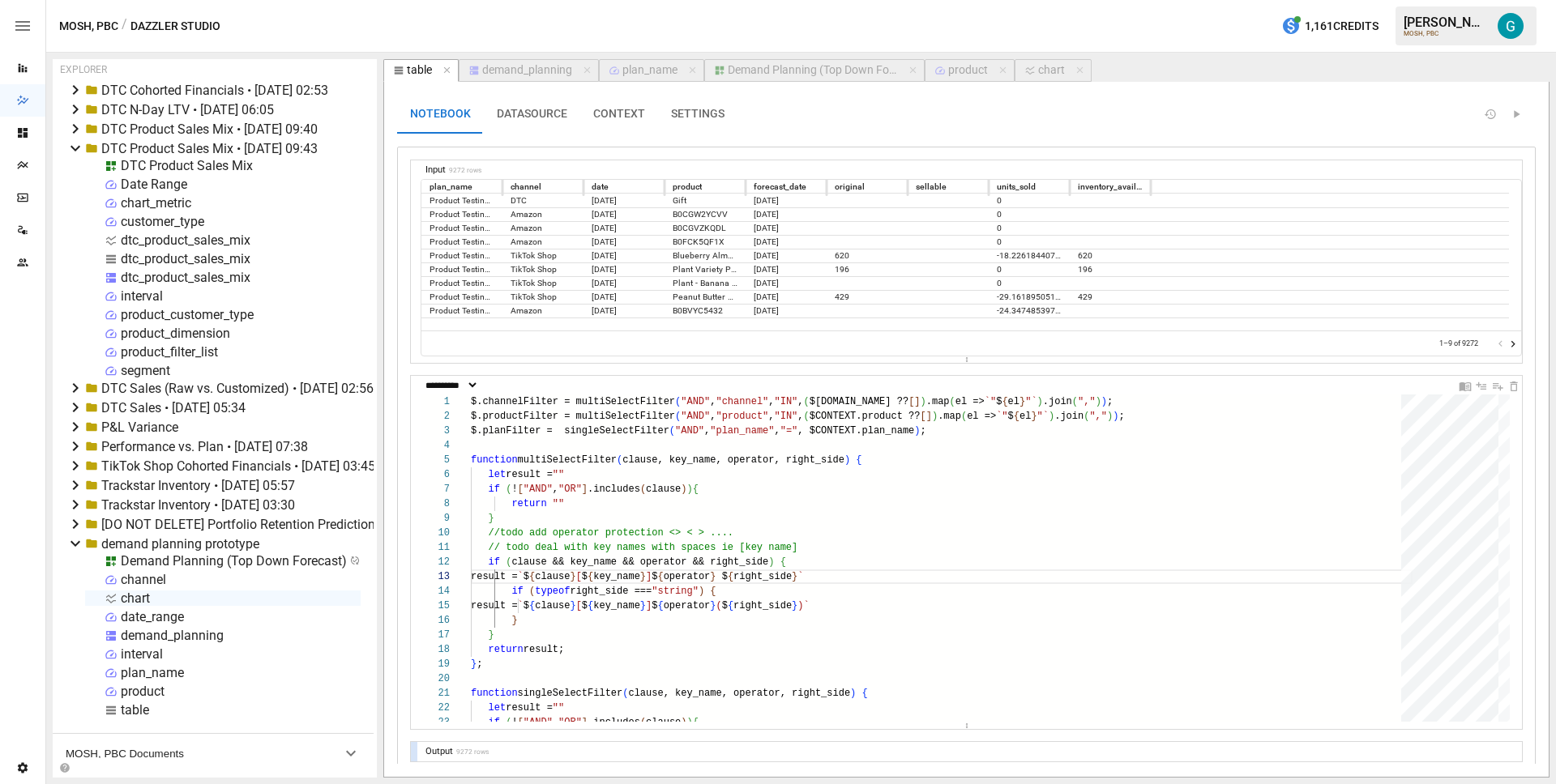
click at [414, 458] on div at bounding box center [414, 549] width 7 height 346
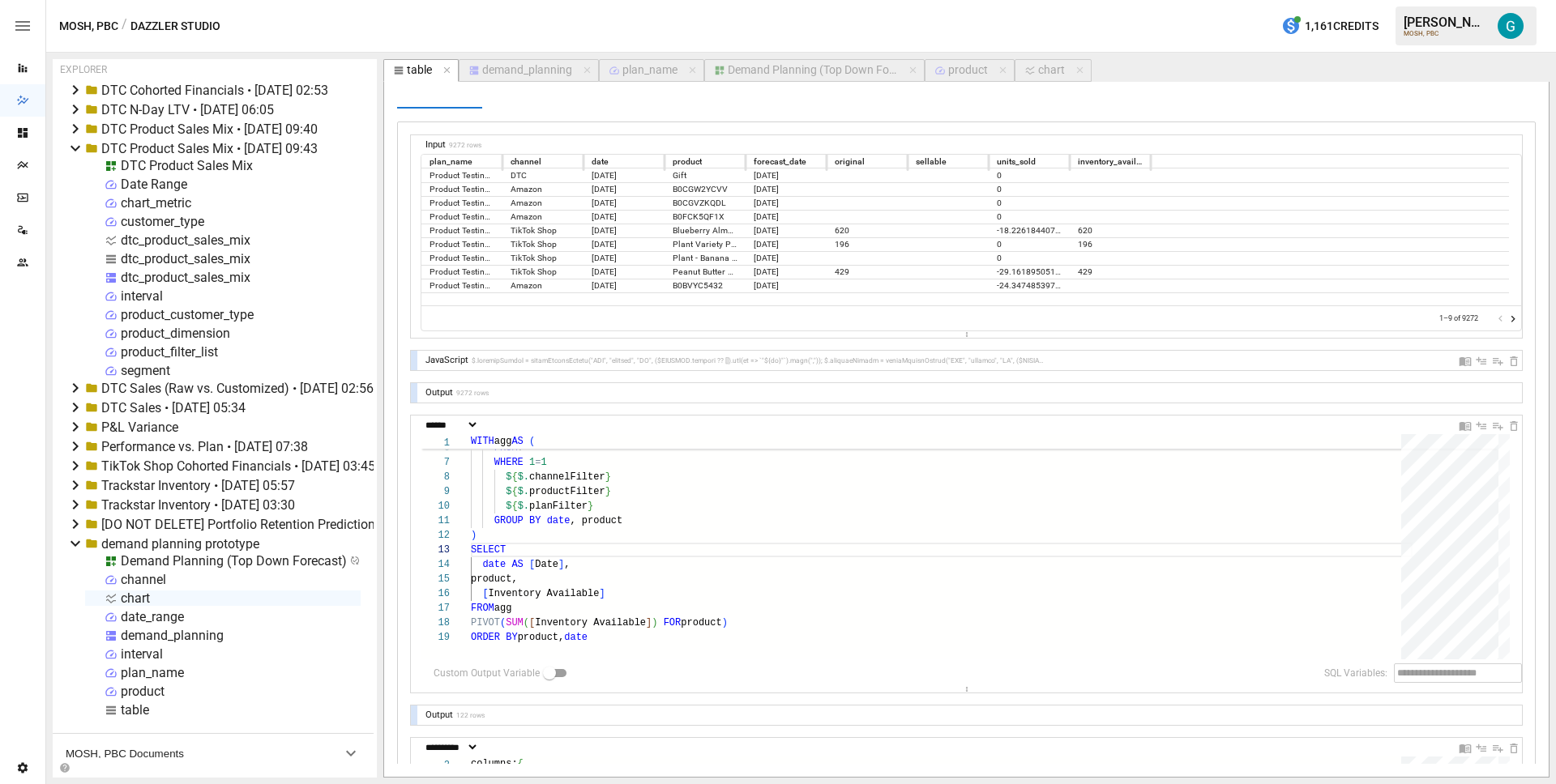
scroll to position [26, 0]
type textarea "**********"
click at [649, 496] on div "SUM ( inventory_available ) AS [ Inventory Available ] FROM ? WHERE 1 = 1 $ { $…" at bounding box center [941, 611] width 941 height 488
click at [651, 504] on div "SUM ( inventory_available ) AS [ Inventory Available ] FROM ? WHERE 1 = 1 $ { $…" at bounding box center [941, 611] width 941 height 488
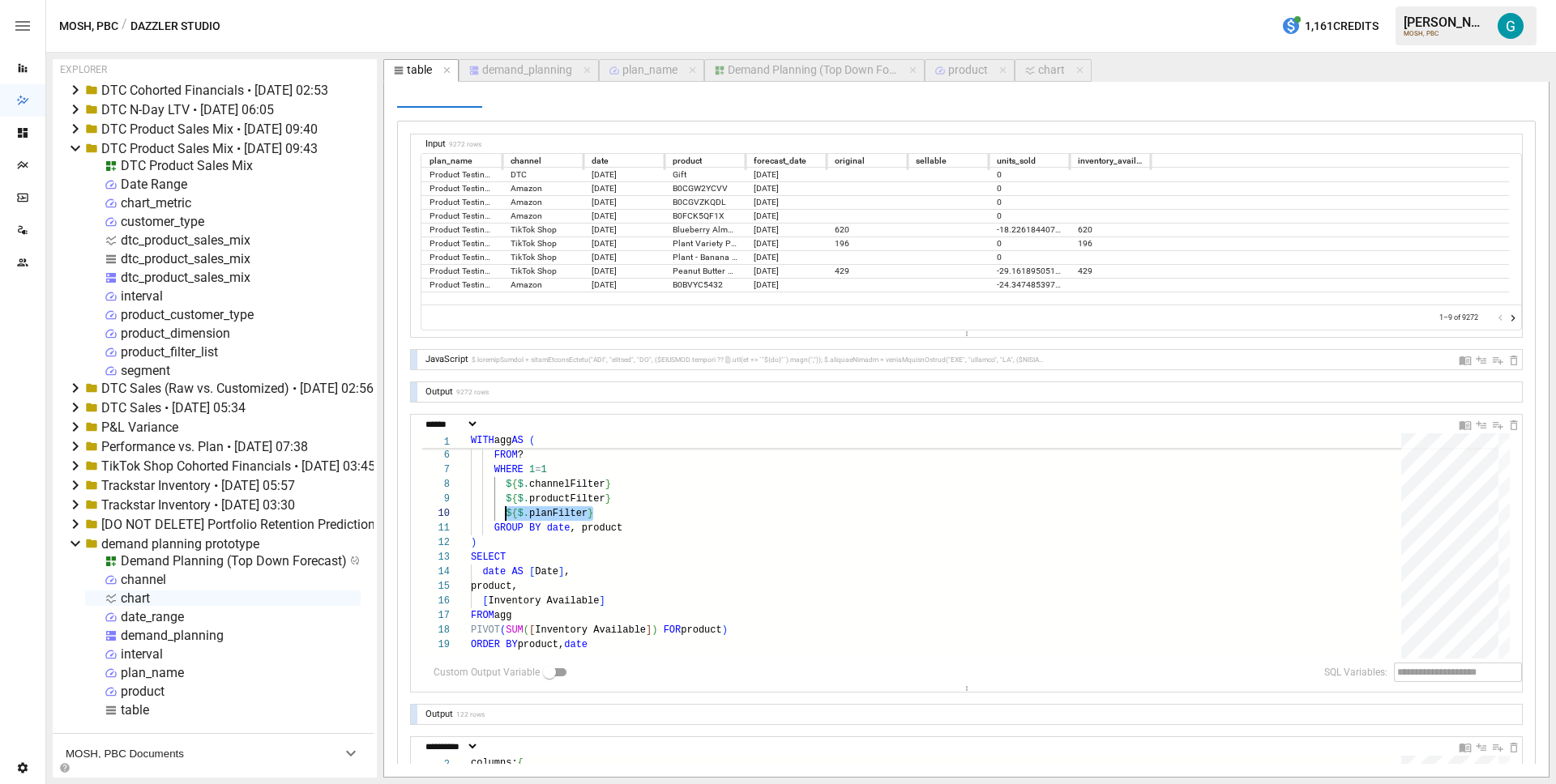
click at [1045, 67] on div "chart" at bounding box center [1051, 70] width 26 height 15
select select "**********"
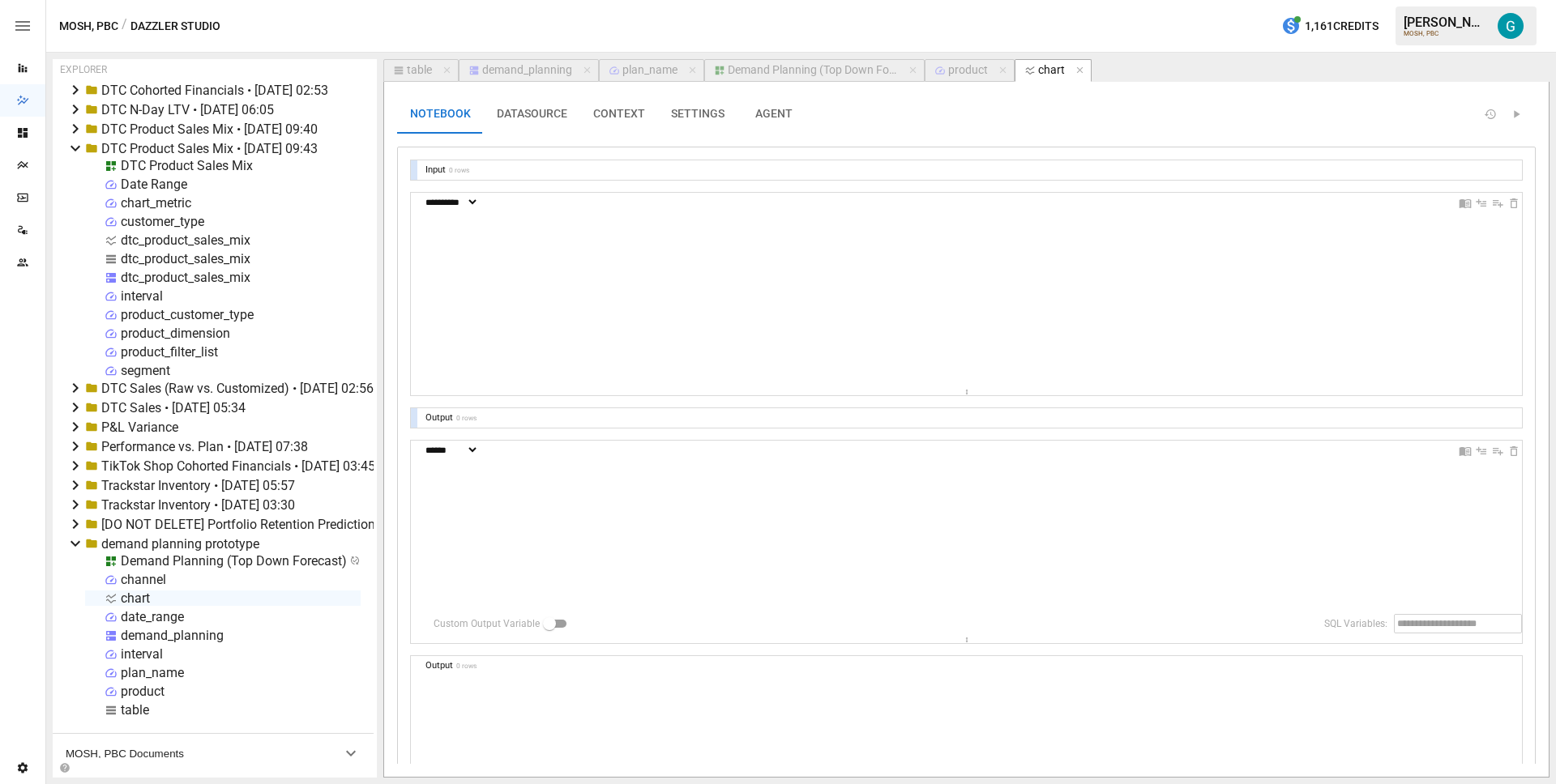
scroll to position [0, 0]
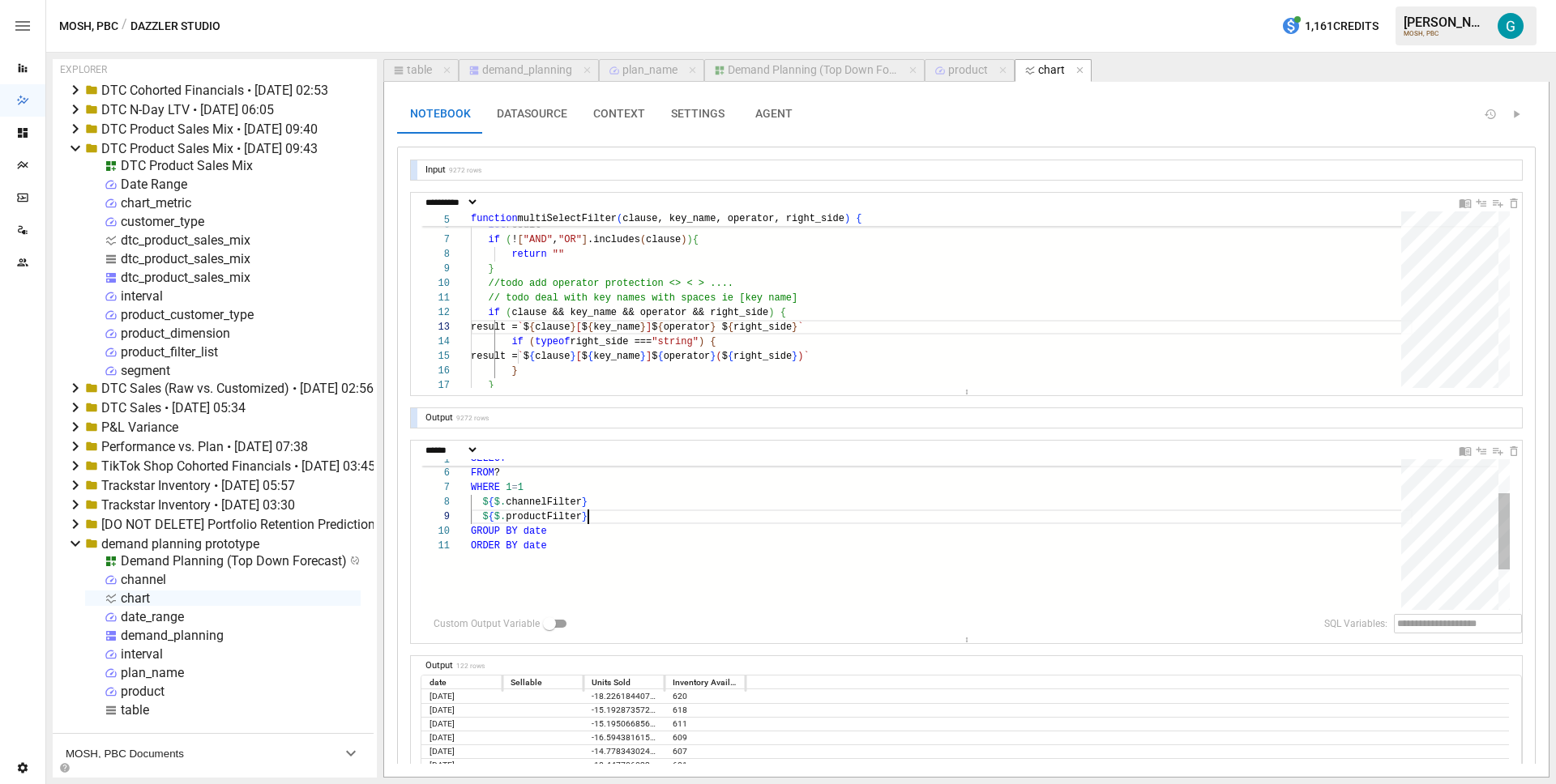
click at [623, 522] on div "SUM ( inventory_available ) AS [ Inventory Available ] FROM ? WHERE 1 = 1 $ { $…" at bounding box center [941, 542] width 941 height 297
type textarea "**********"
click at [826, 67] on div "Demand Planning (Top Down Forecast)" at bounding box center [813, 70] width 170 height 15
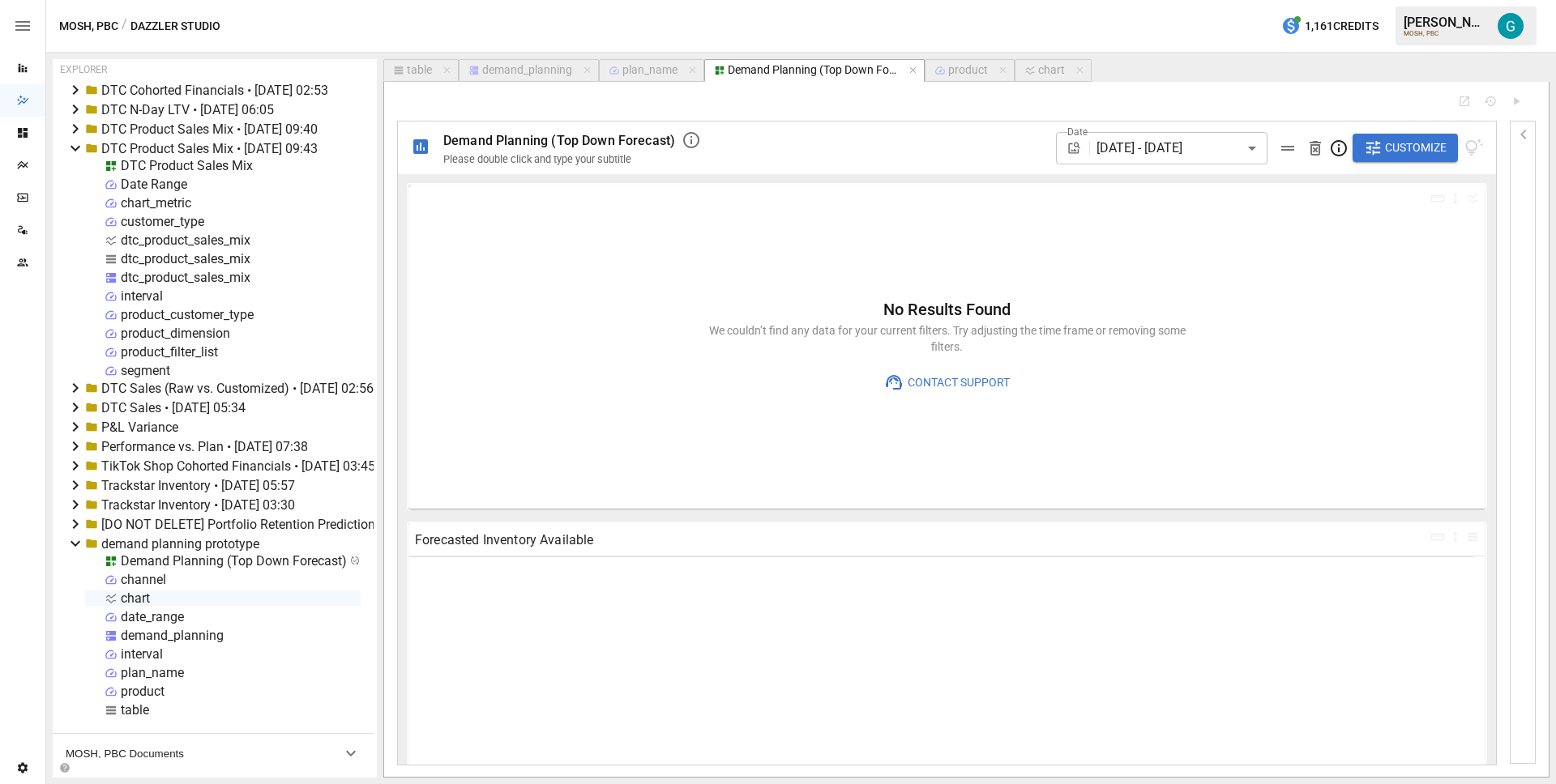
type input "**********"
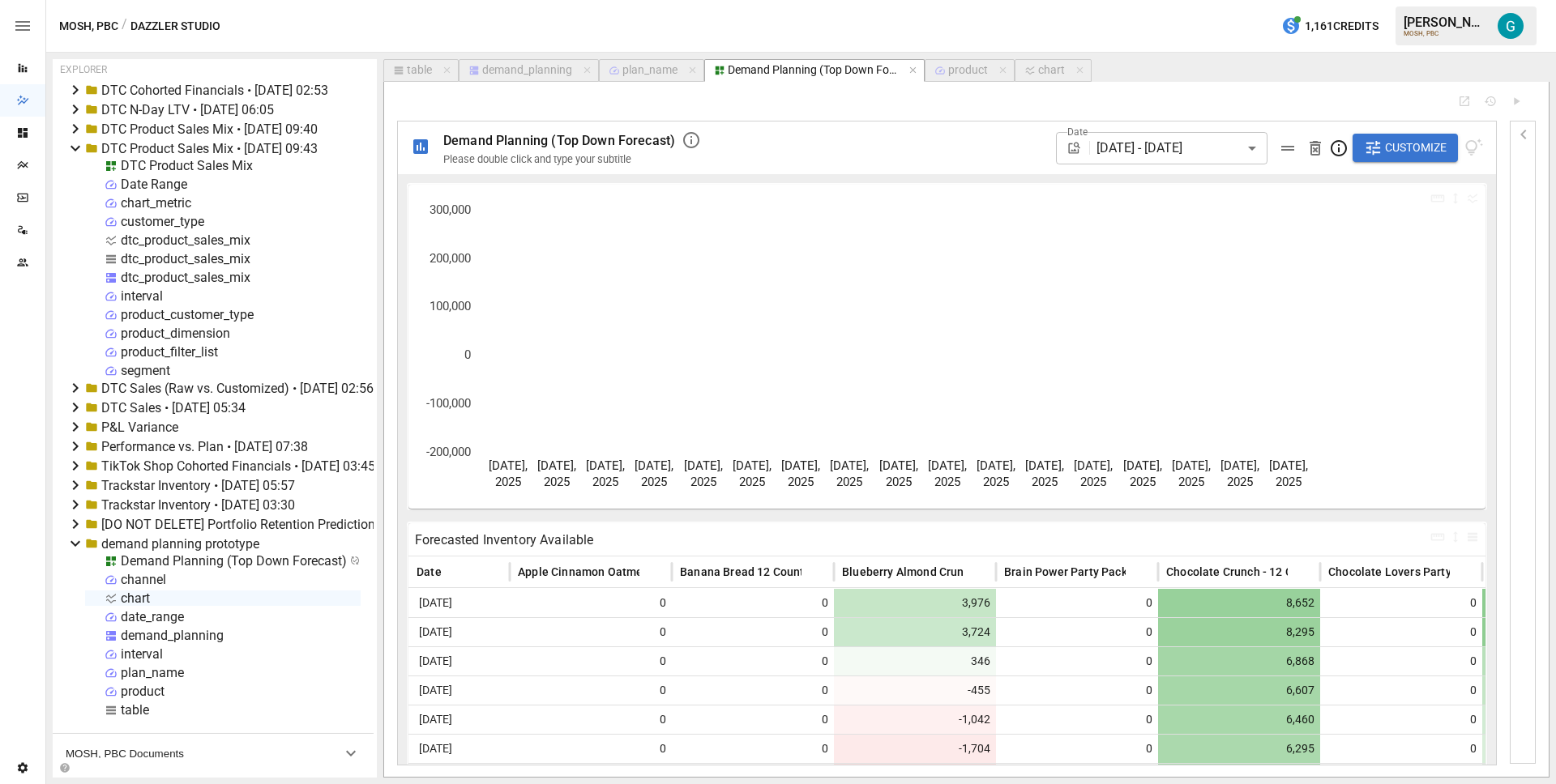
click at [1516, 140] on icon "button" at bounding box center [1524, 134] width 20 height 20
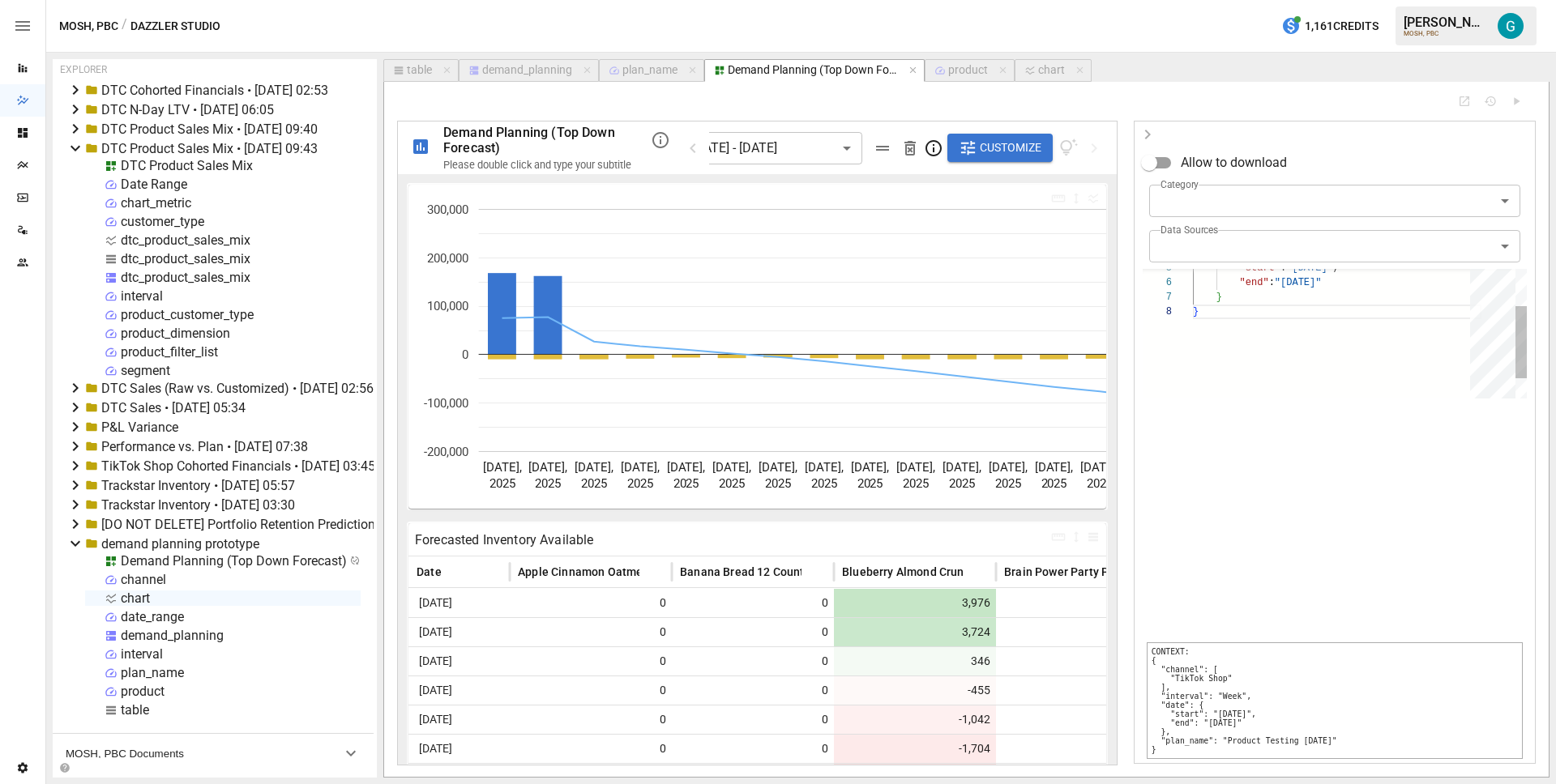
scroll to position [102, 6]
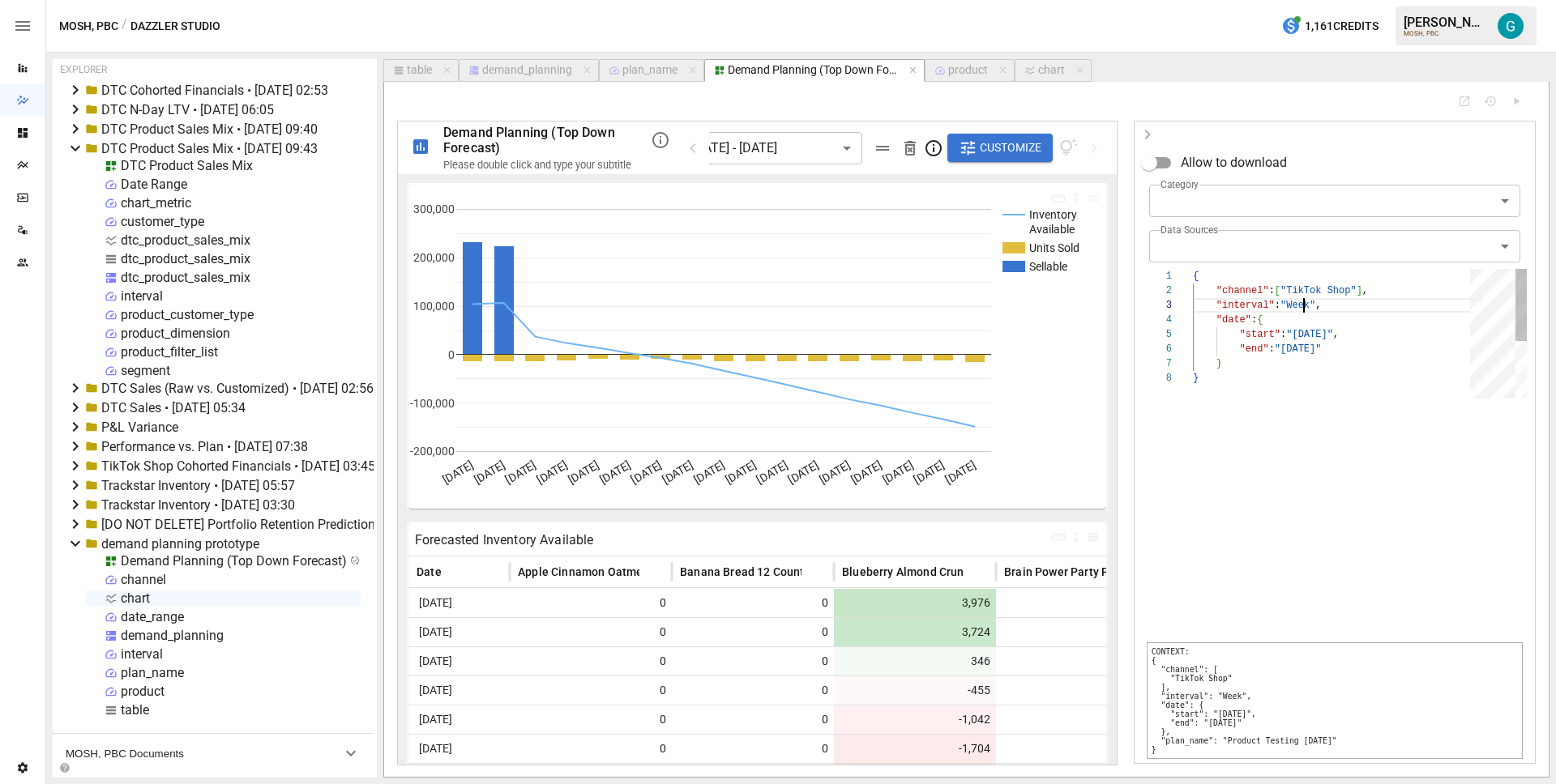
click at [1302, 308] on div ""start" : "2025-09-01" , "end" : "2025-12-31" } } "channel" : [ "TikTok Shop" ]…" at bounding box center [1337, 385] width 288 height 232
type textarea "**********"
type input "*"
type textarea "**********"
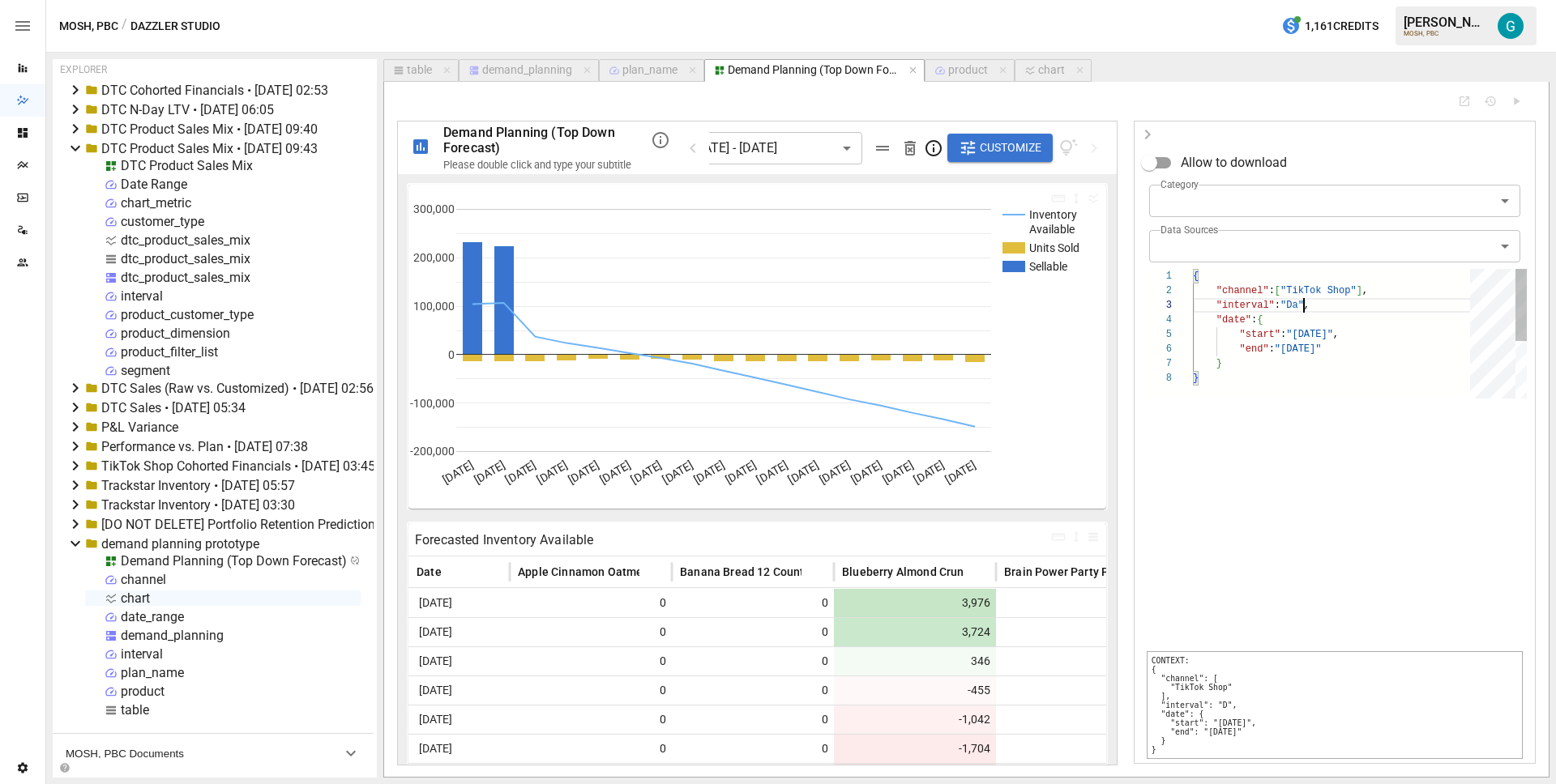
type input "**"
type textarea "**********"
type input "***"
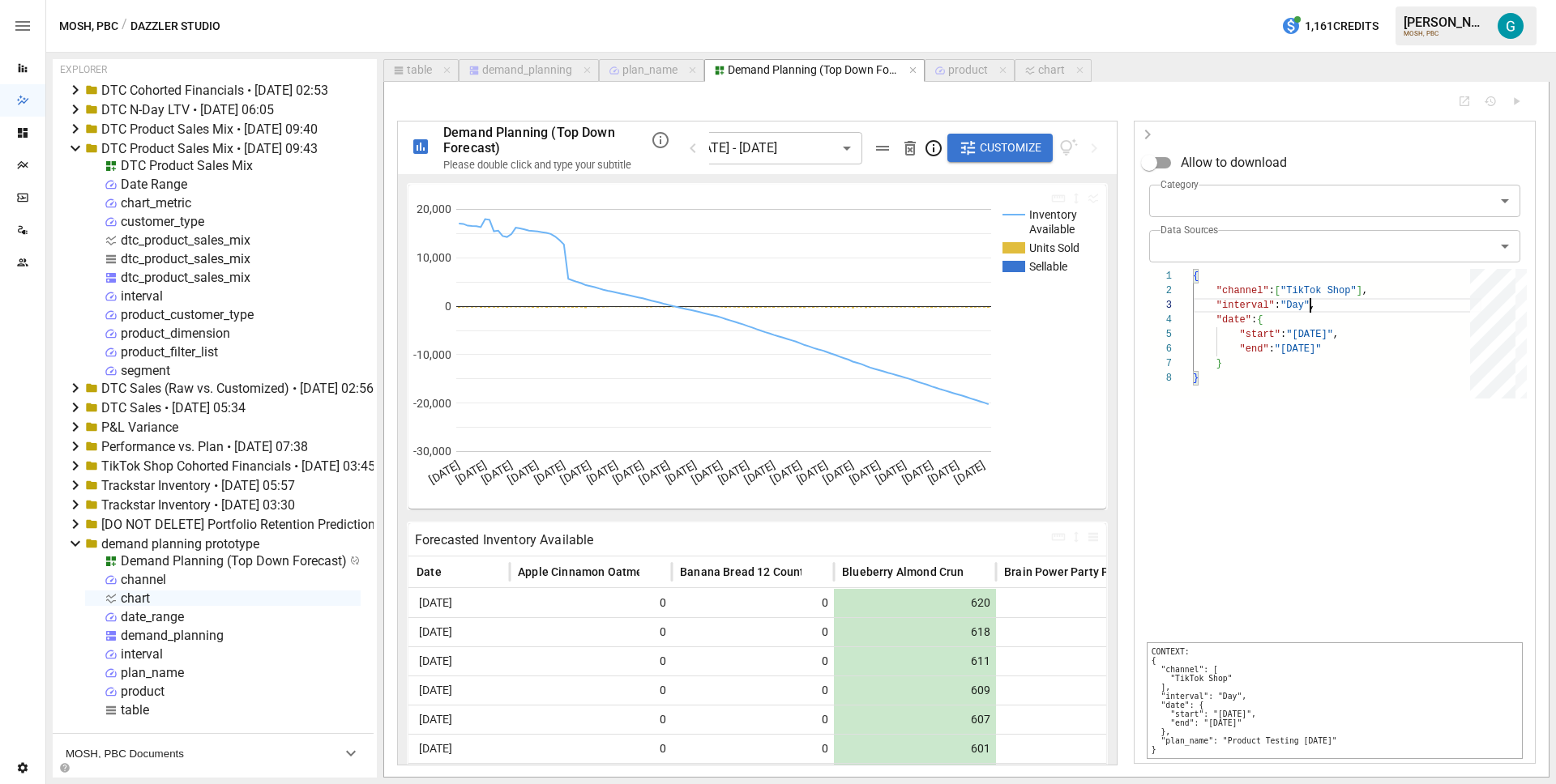
type textarea "**********"
drag, startPoint x: 1184, startPoint y: 747, endPoint x: 1139, endPoint y: 653, distance: 104.2
click at [1139, 653] on div "**********" at bounding box center [1334, 456] width 400 height 616
copy pre "{ "channel": [ "TikTok Shop" ], "interval": "Day", "date": { "start": "2025-09-…"
click at [1039, 63] on div "chart" at bounding box center [1051, 70] width 26 height 15
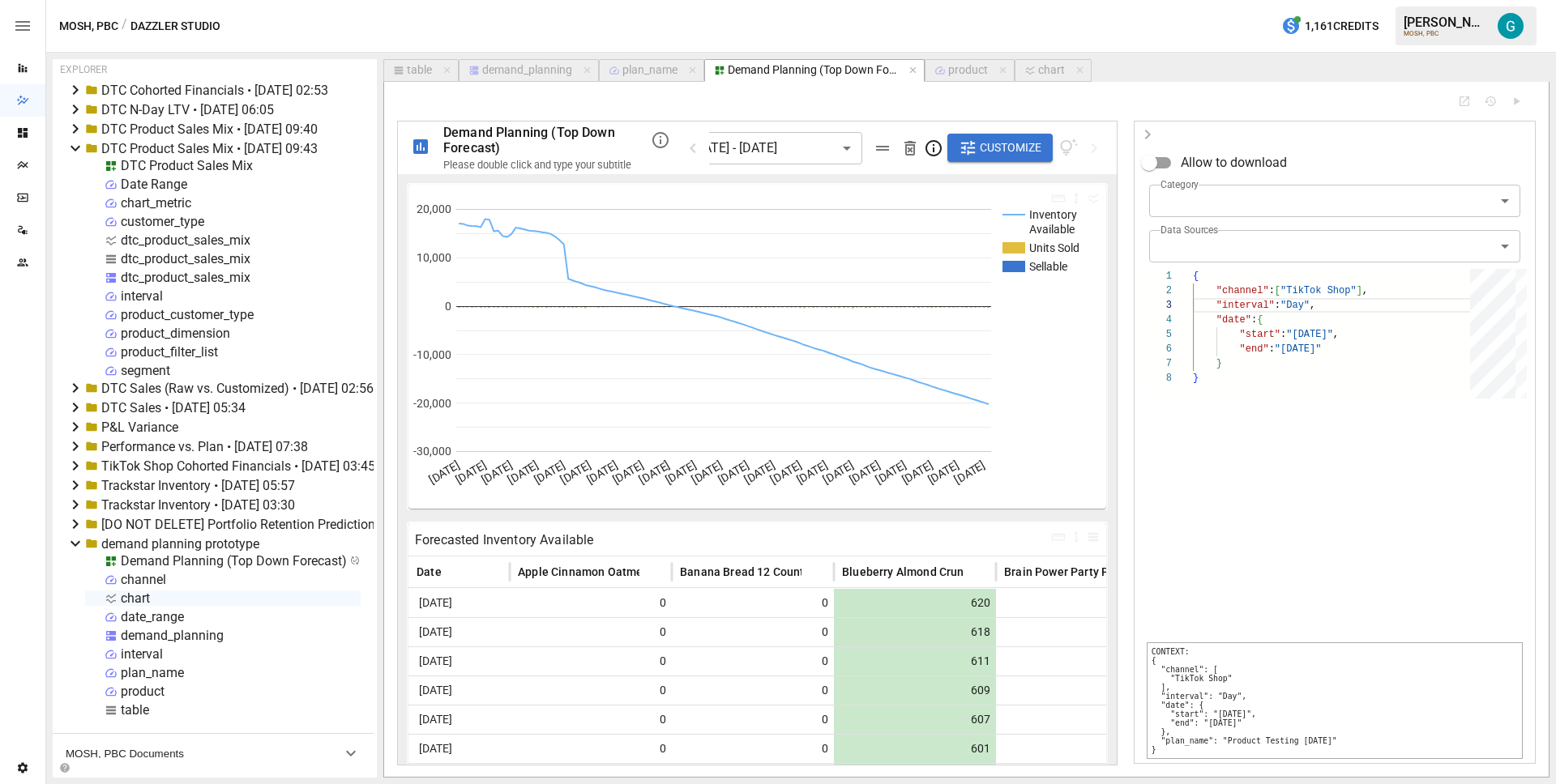
select select "**********"
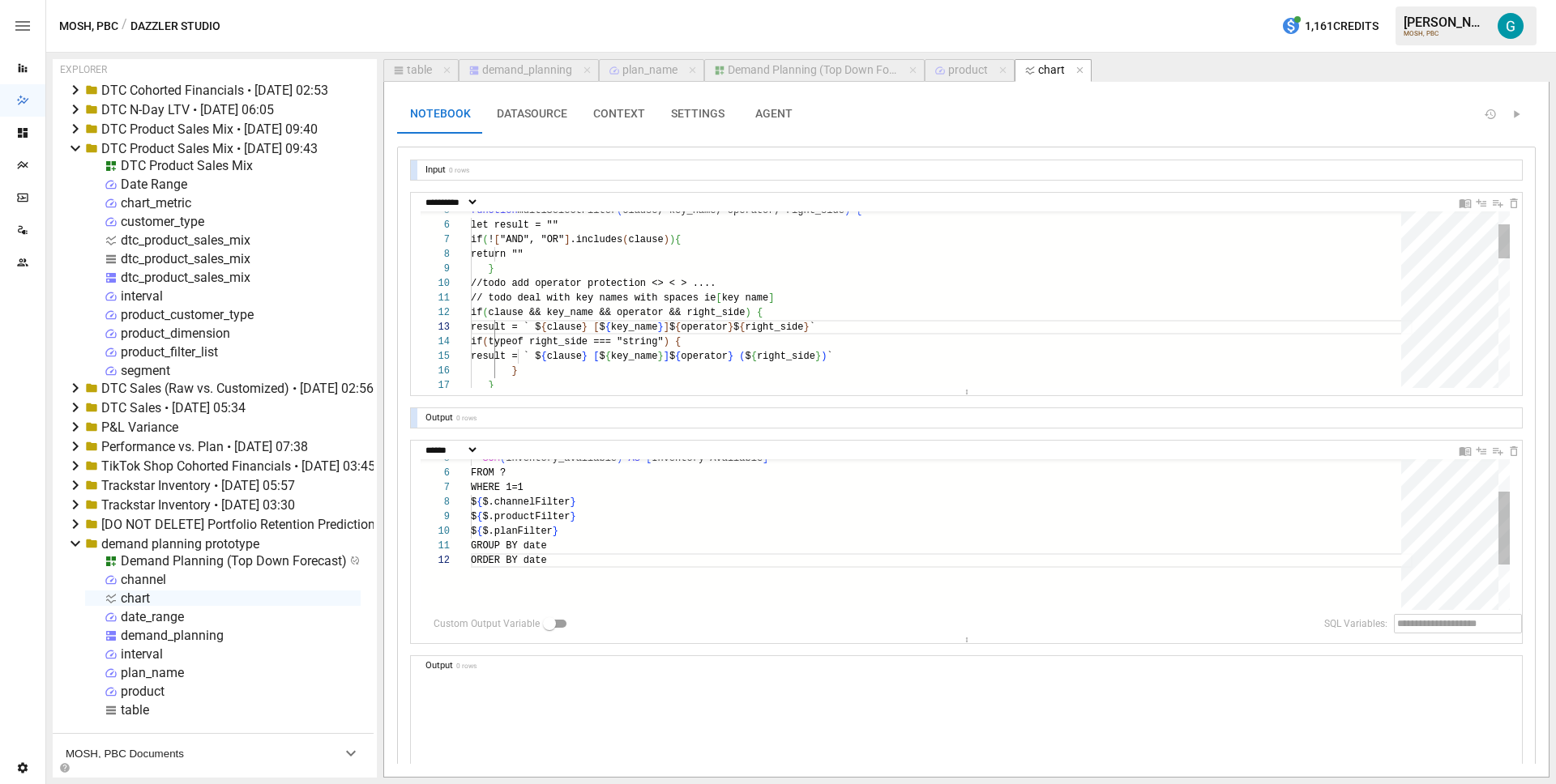
scroll to position [88, 76]
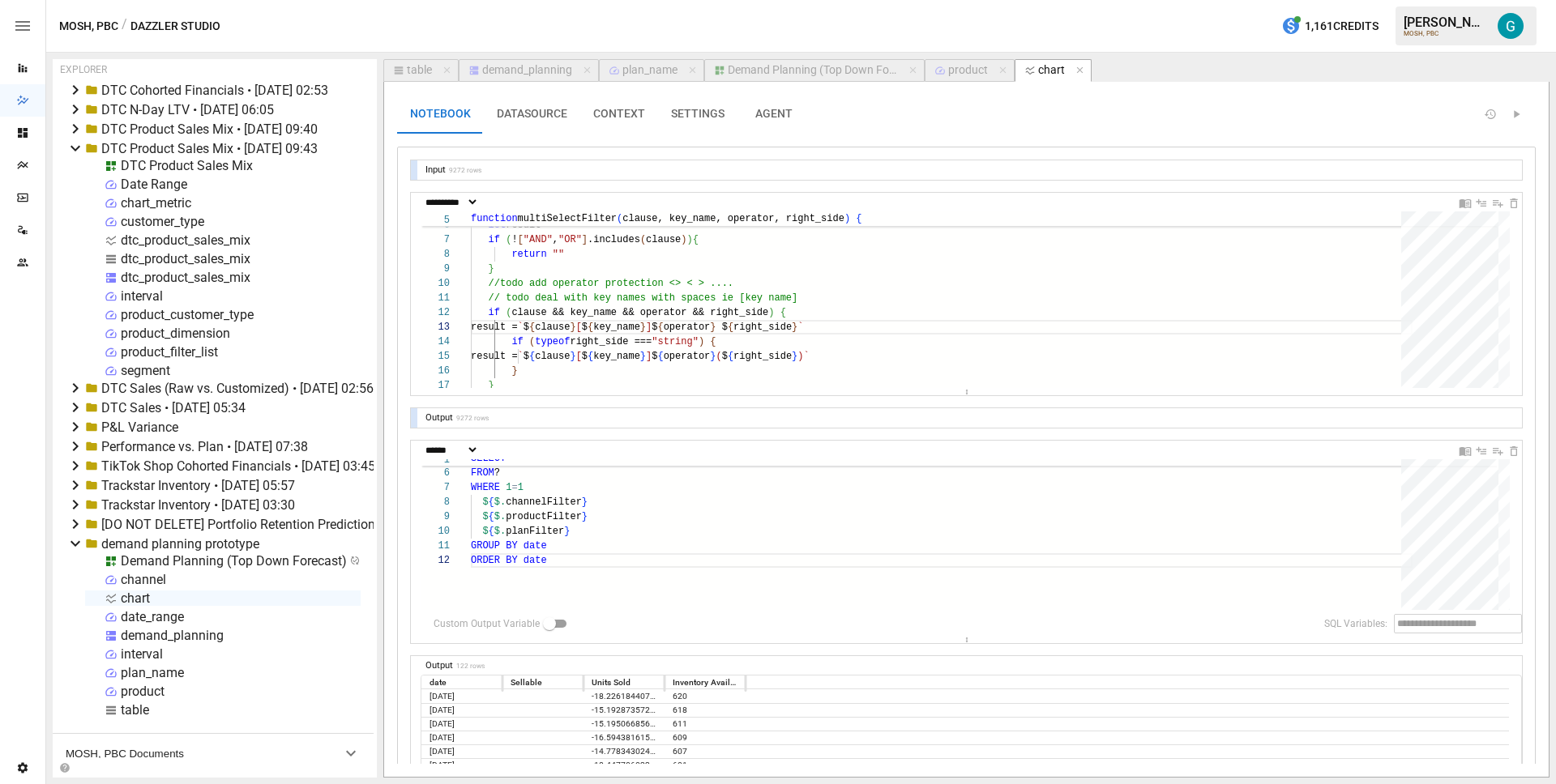
click at [604, 104] on button "CONTEXT" at bounding box center [619, 114] width 78 height 39
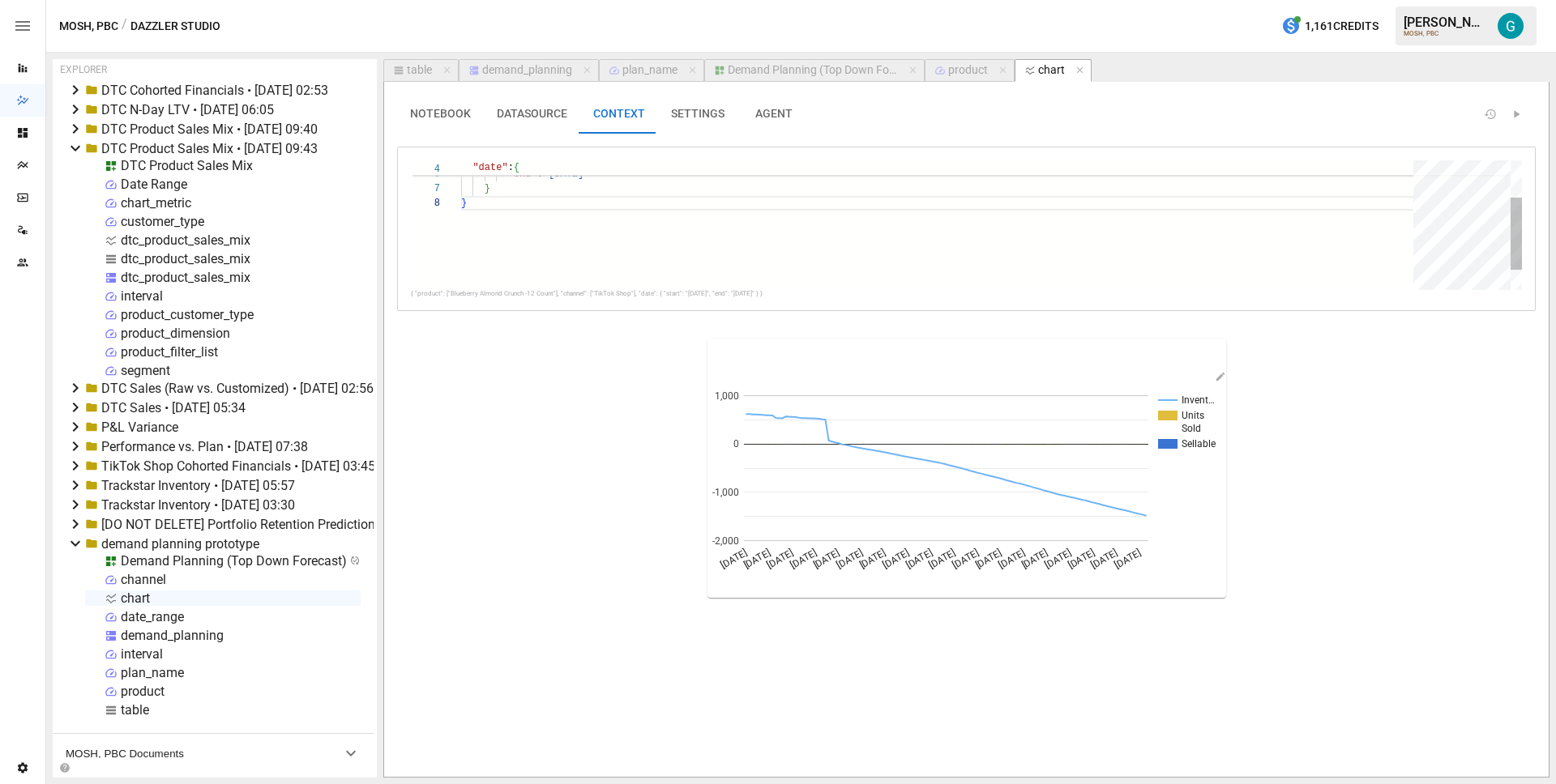
click at [596, 242] on div ""start" : "2025-09-01" , "end" : "2025-12-31" } }" at bounding box center [942, 210] width 964 height 232
type textarea "*"
click at [388, 69] on button "table" at bounding box center [421, 70] width 75 height 23
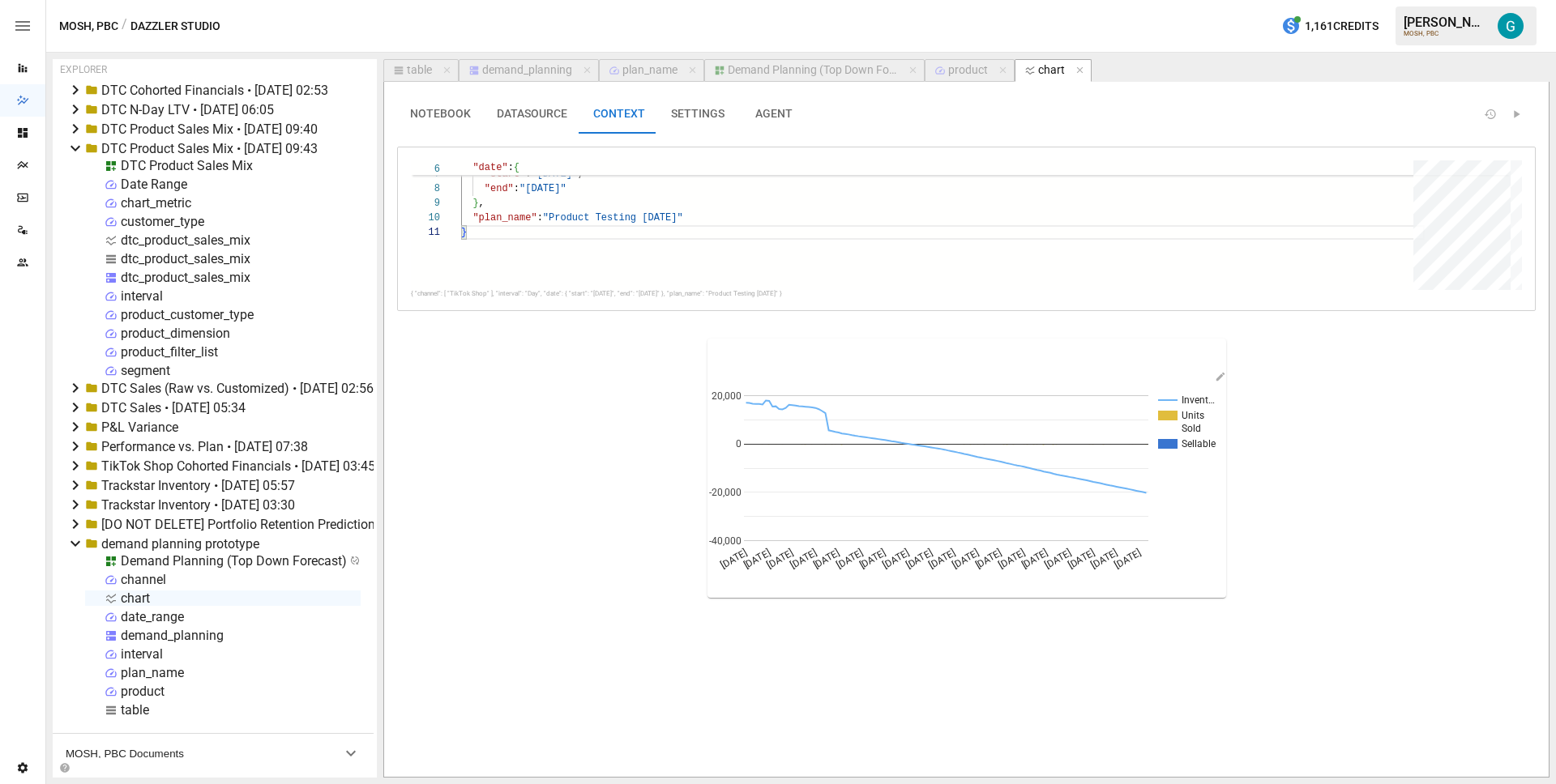
select select "**********"
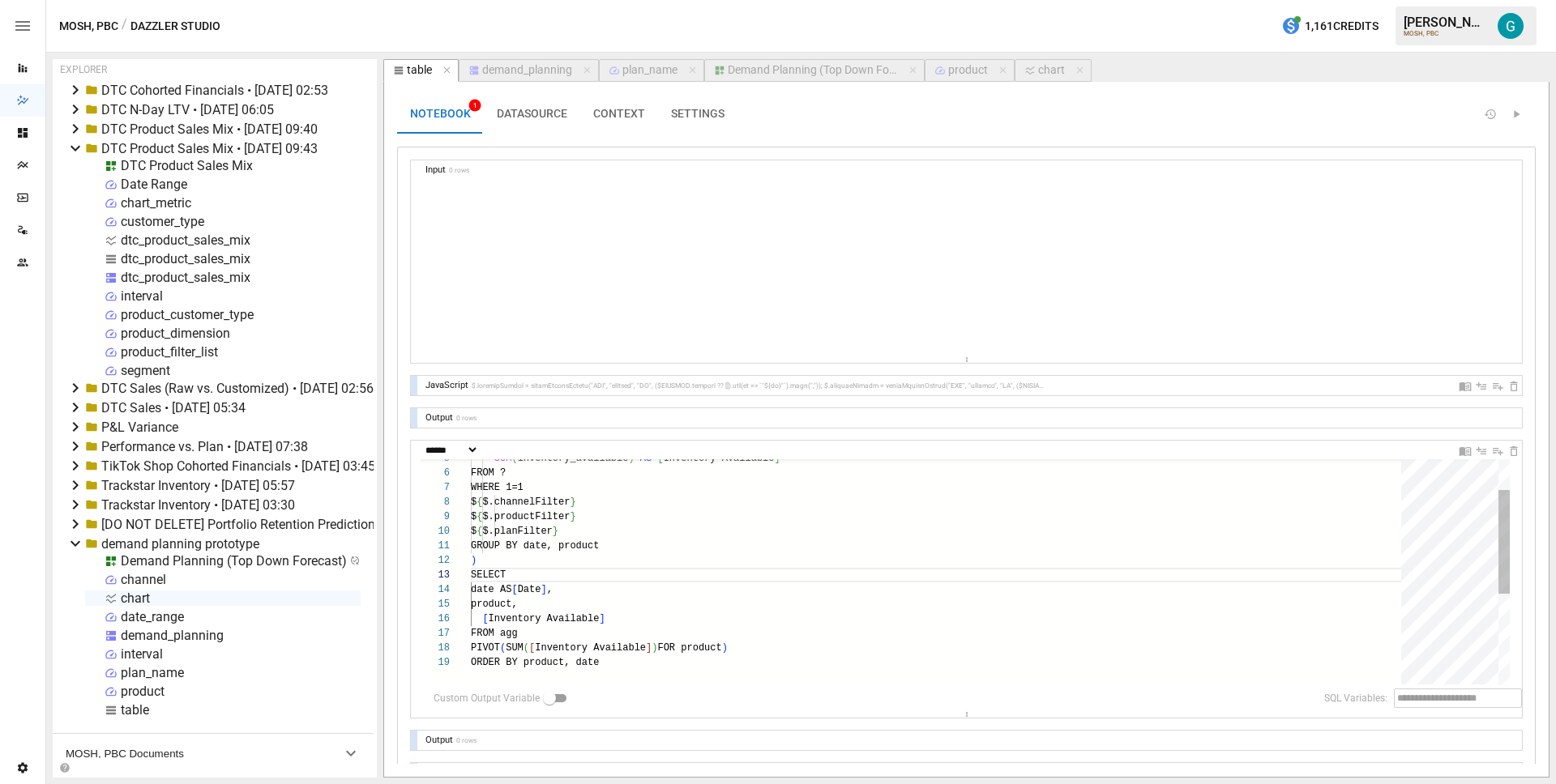
scroll to position [146, 76]
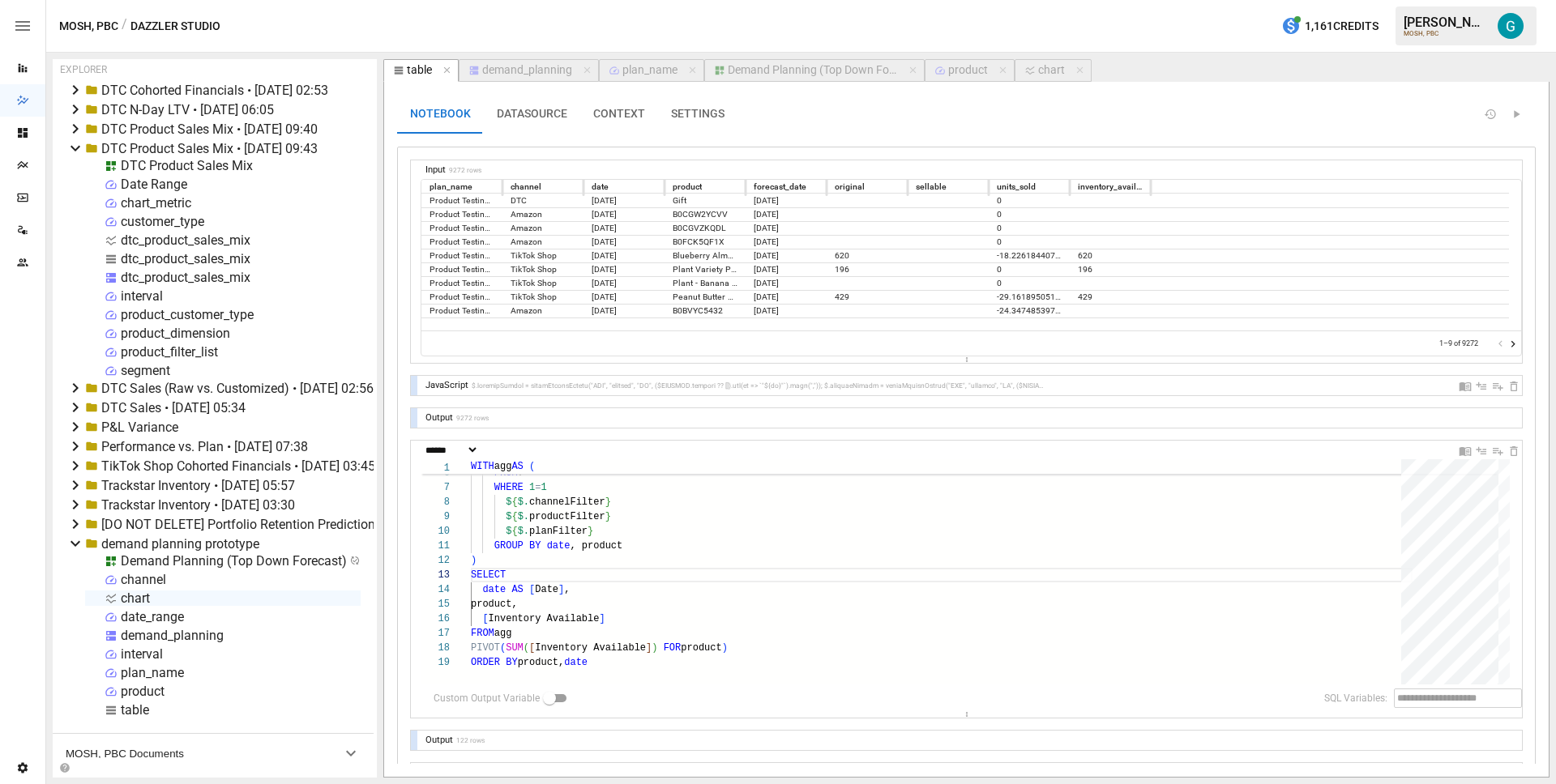
click at [630, 108] on button "CONTEXT" at bounding box center [619, 114] width 78 height 39
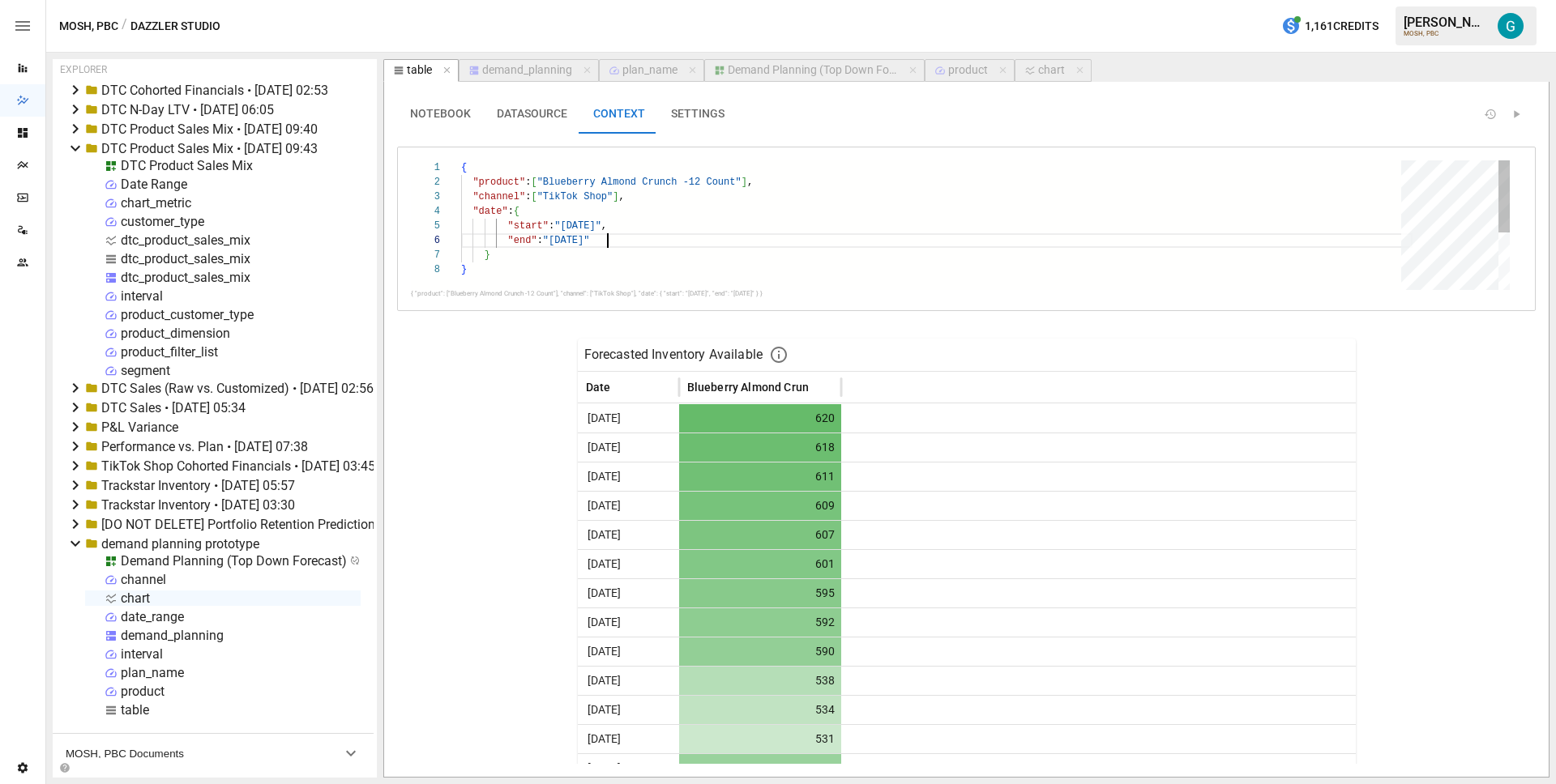
click at [609, 238] on div ""start" : "2025-09-01" , "end" : "2025-12-31" } } "product" : [ "Blueberry Almo…" at bounding box center [936, 276] width 952 height 232
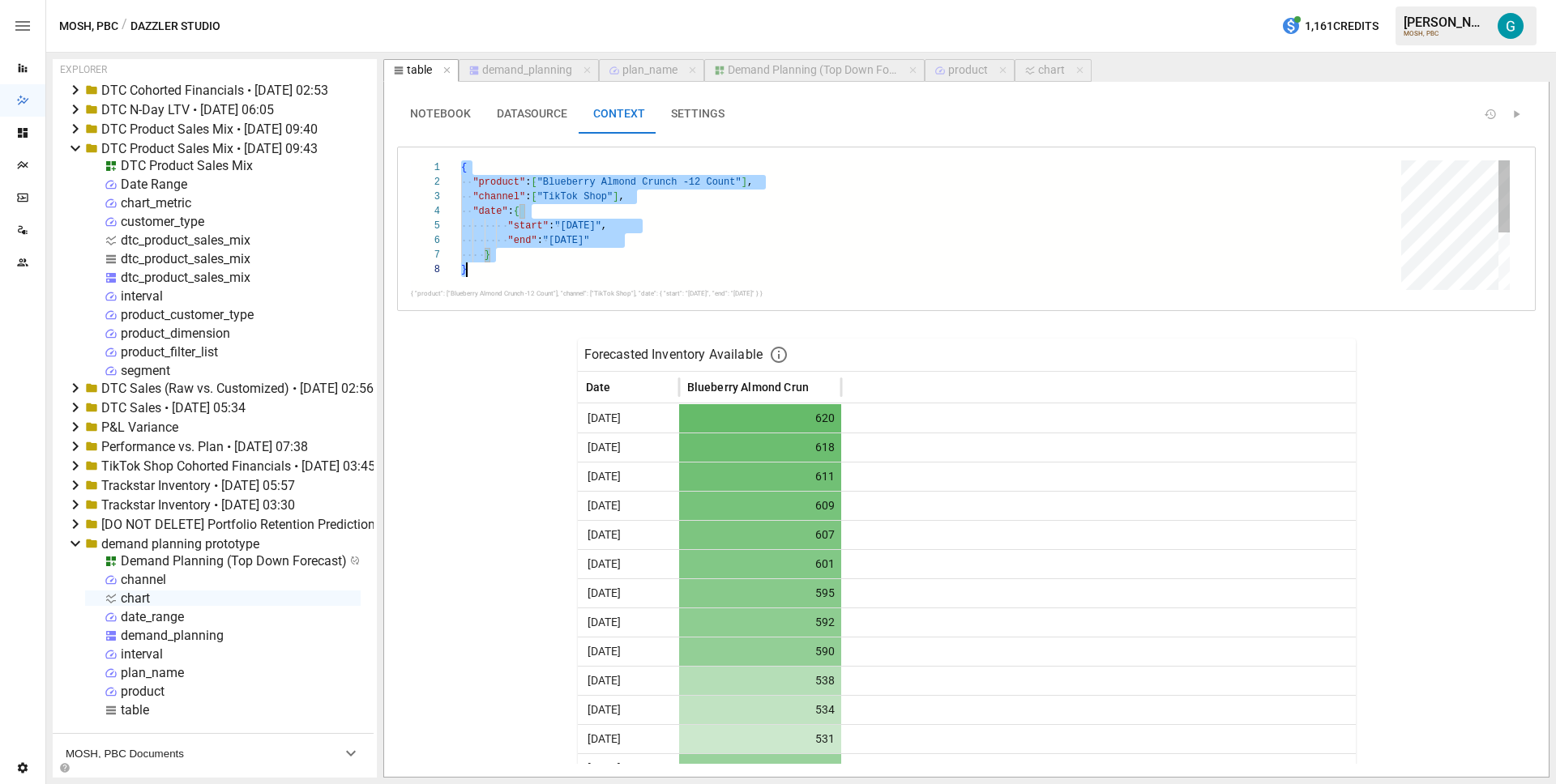
type textarea "*"
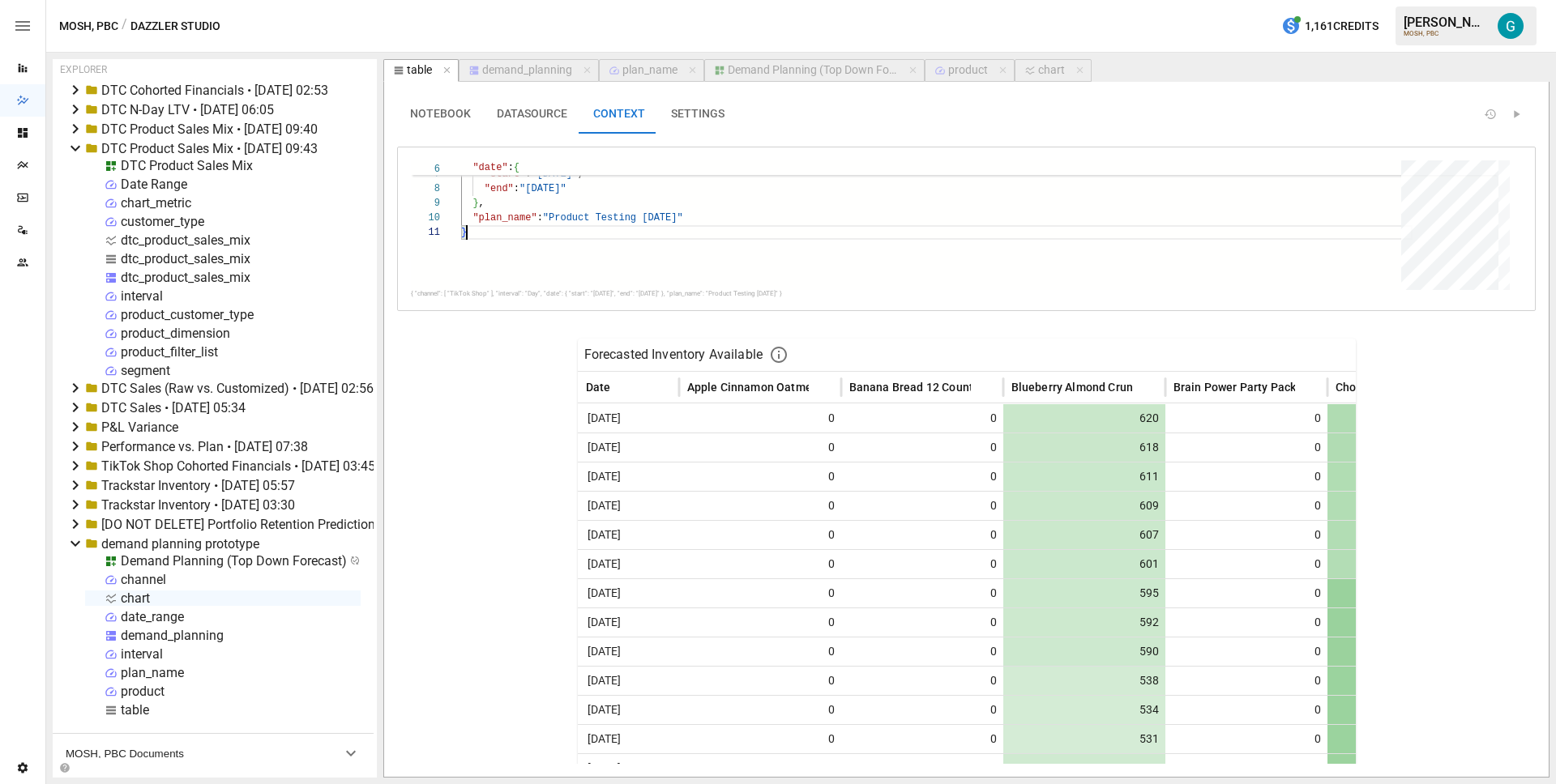
click at [1052, 73] on div "chart" at bounding box center [1051, 70] width 26 height 15
select select "**********"
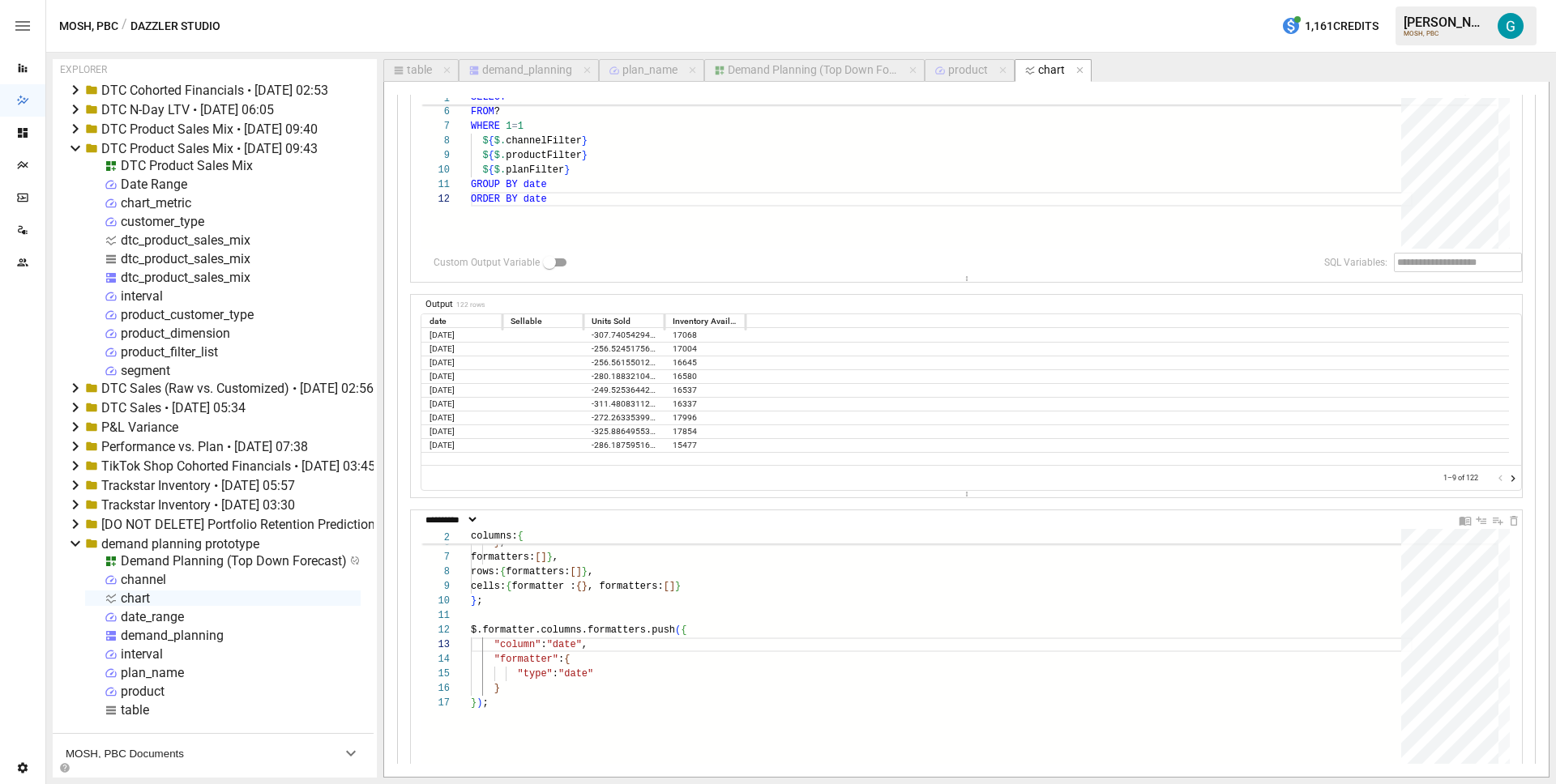
click at [1506, 478] on icon "Go to next page" at bounding box center [1512, 479] width 13 height 13
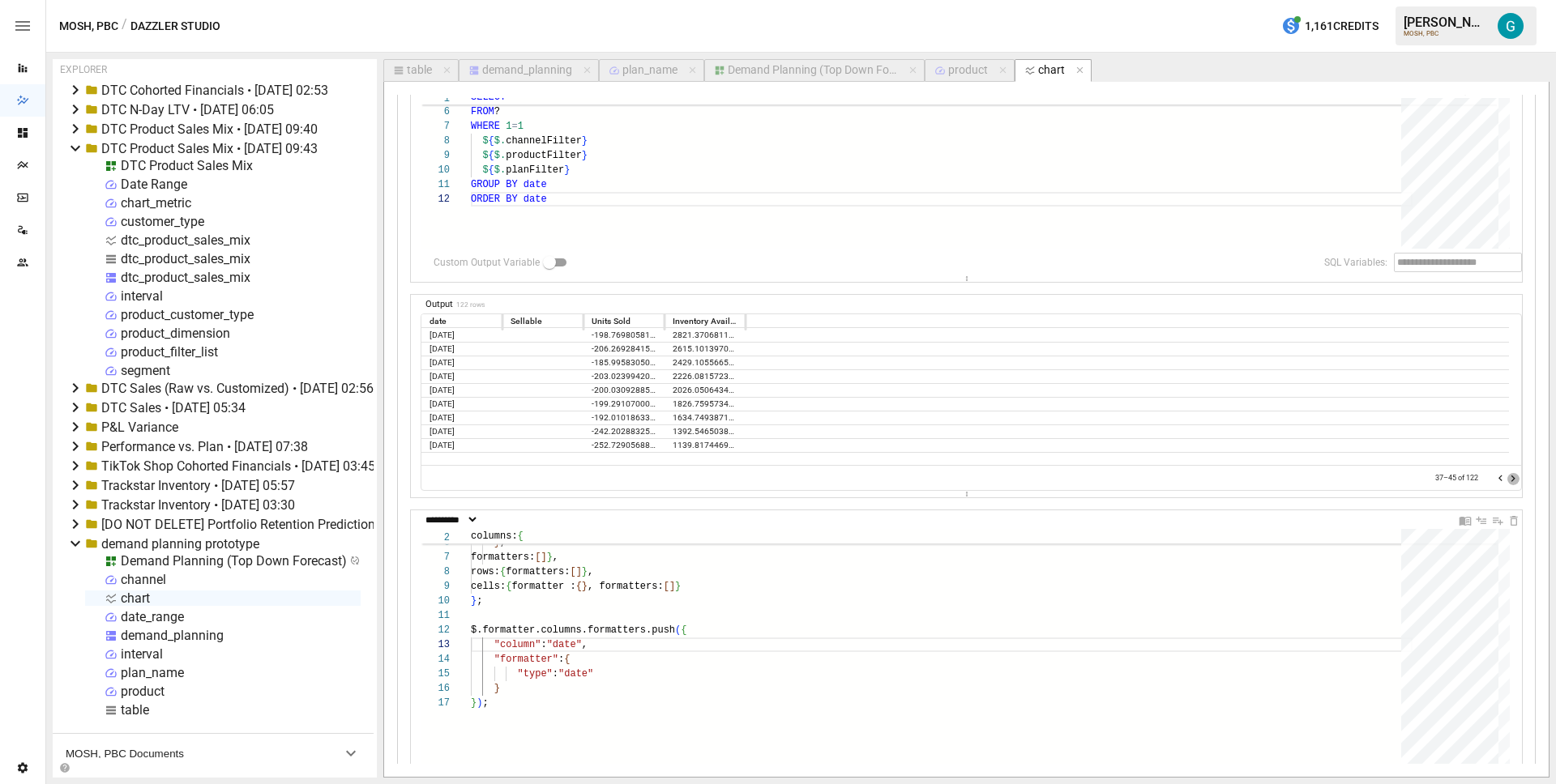
click at [1506, 478] on icon "Go to next page" at bounding box center [1512, 479] width 13 height 13
click at [1499, 475] on icon "Go to previous page" at bounding box center [1501, 479] width 4 height 7
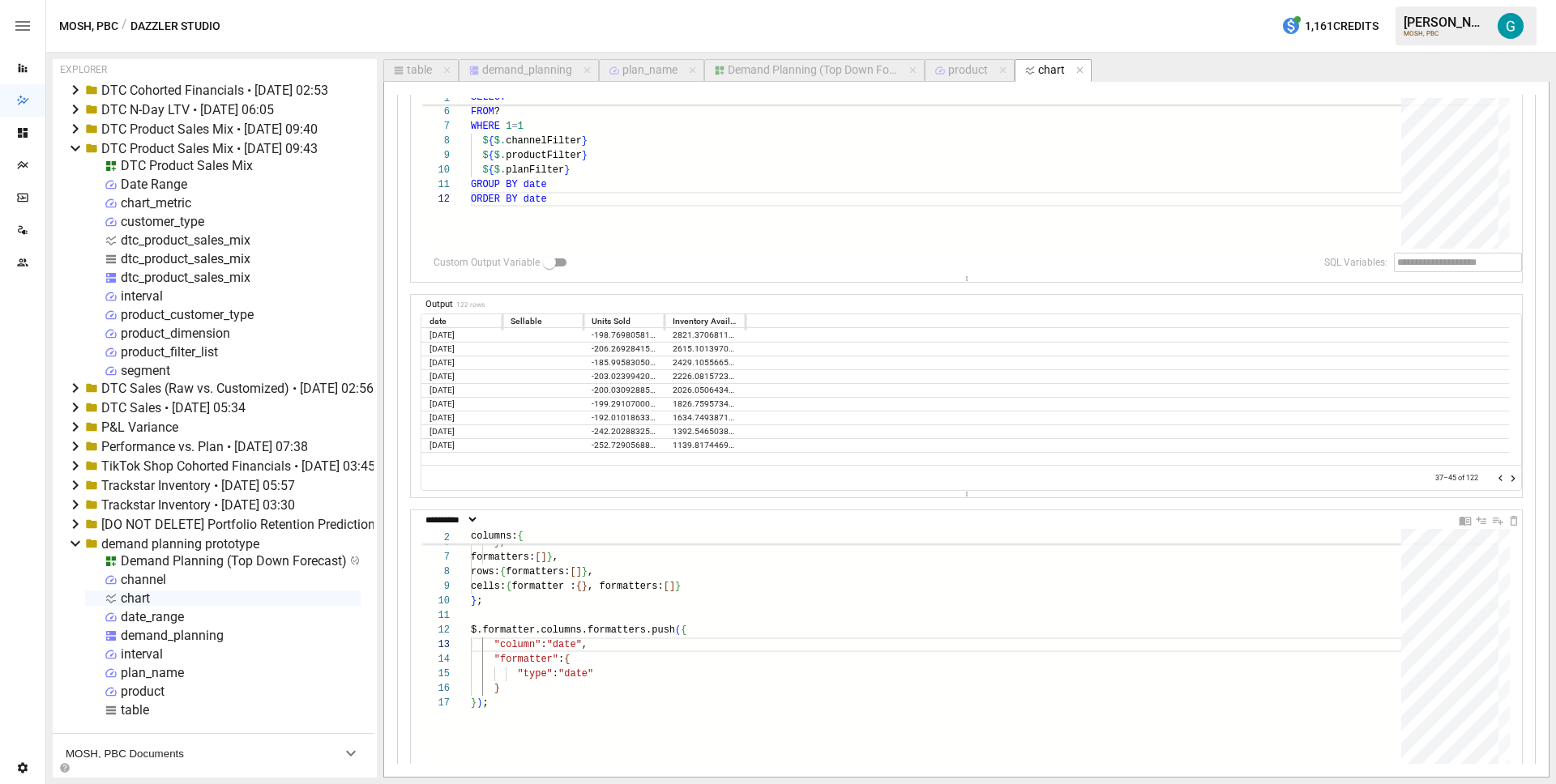
click at [552, 68] on div "demand_planning" at bounding box center [527, 70] width 90 height 15
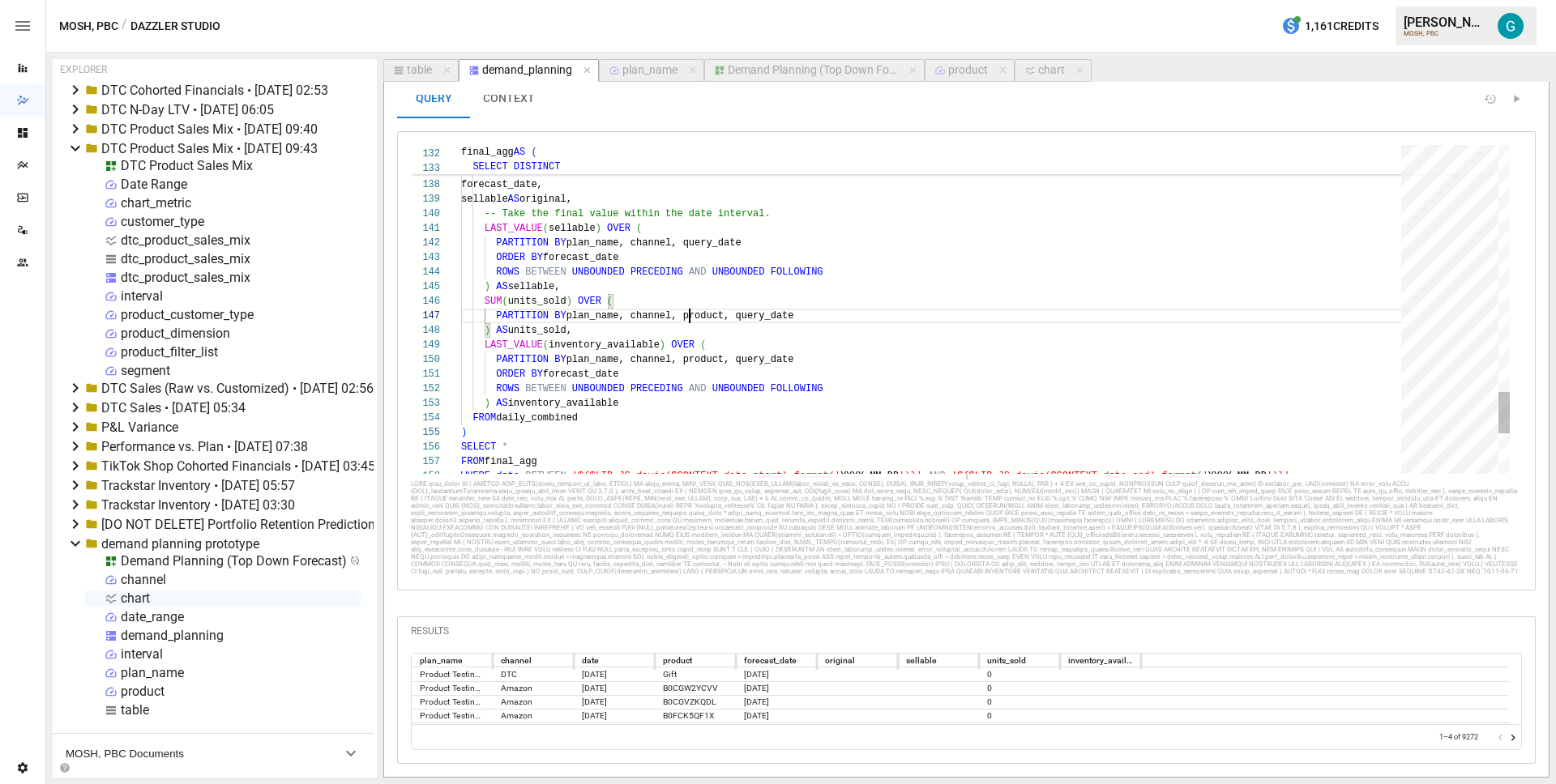
type textarea "**********"
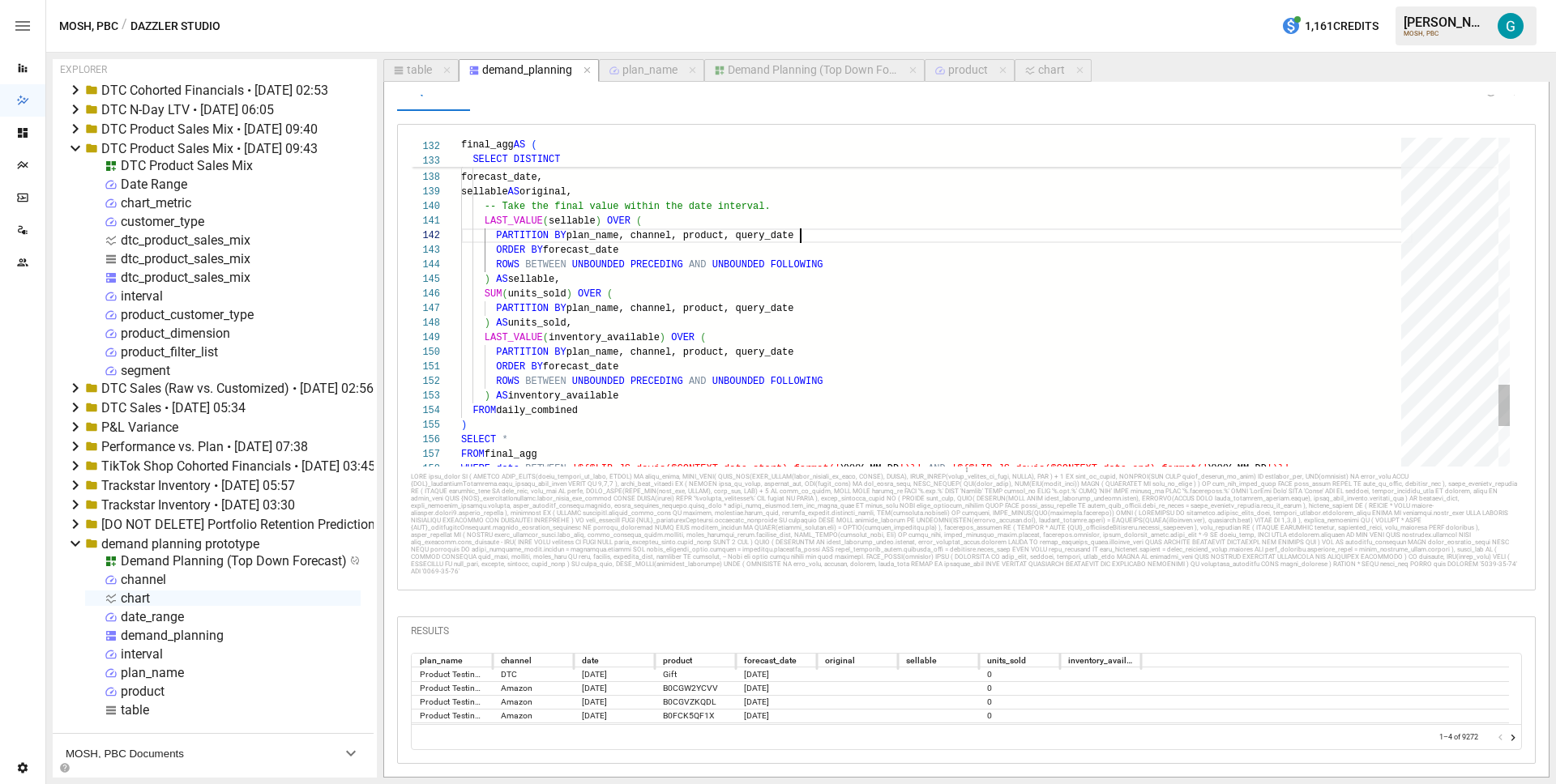
scroll to position [15, 340]
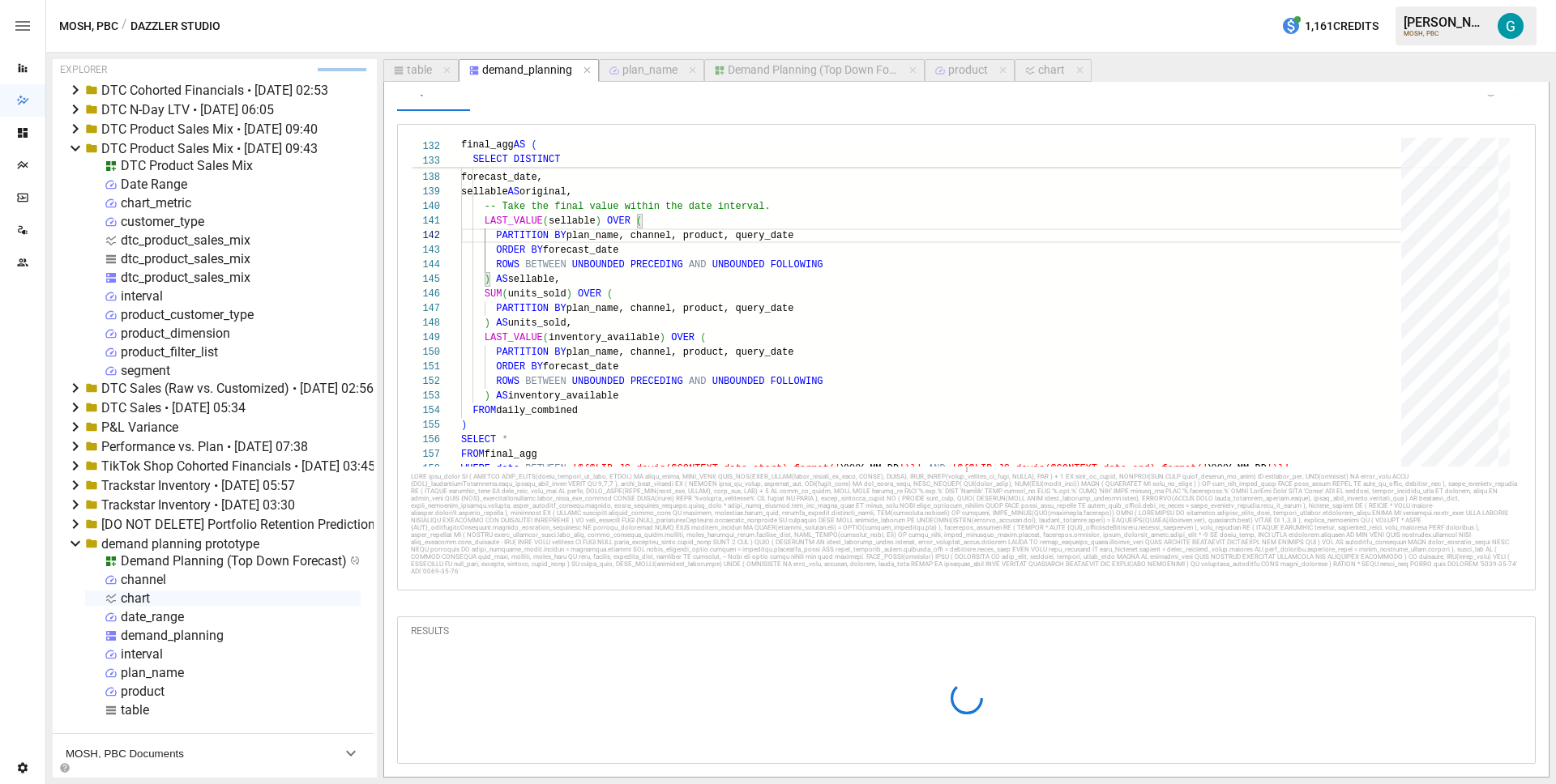
click at [755, 71] on div "Demand Planning (Top Down Forecast)" at bounding box center [813, 70] width 170 height 15
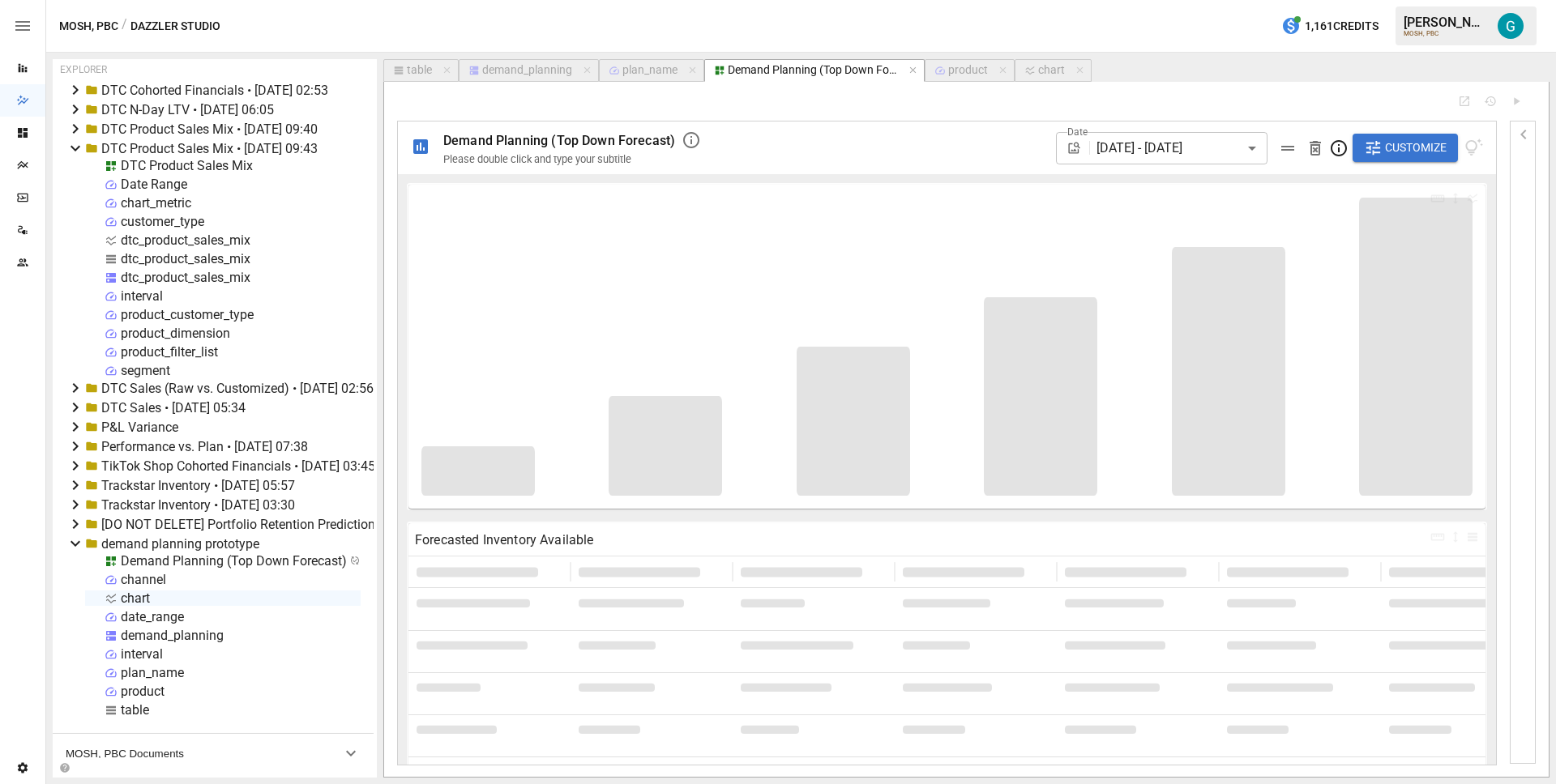
type input "**********"
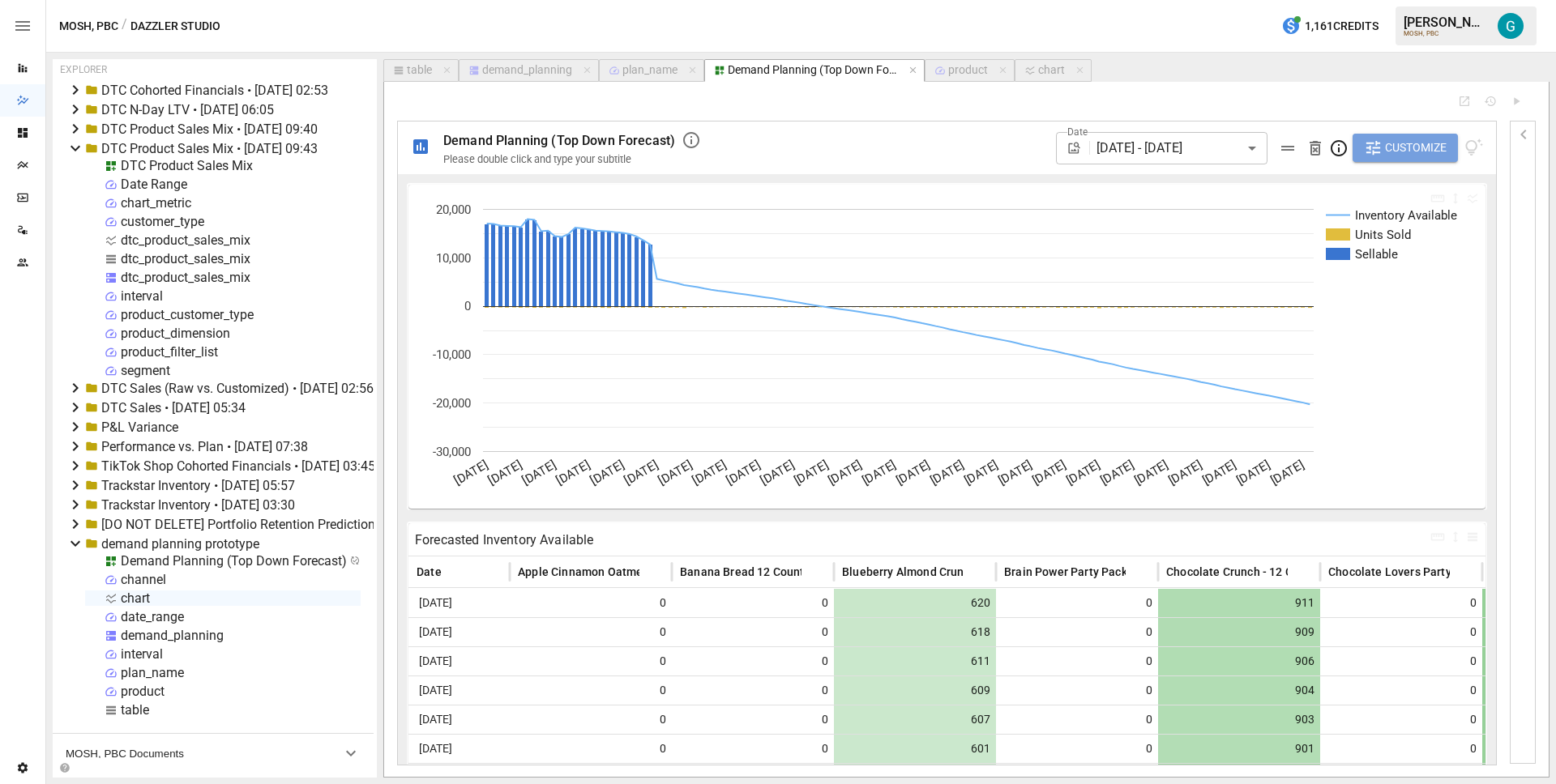
click at [1398, 154] on span "Customize" at bounding box center [1416, 148] width 61 height 20
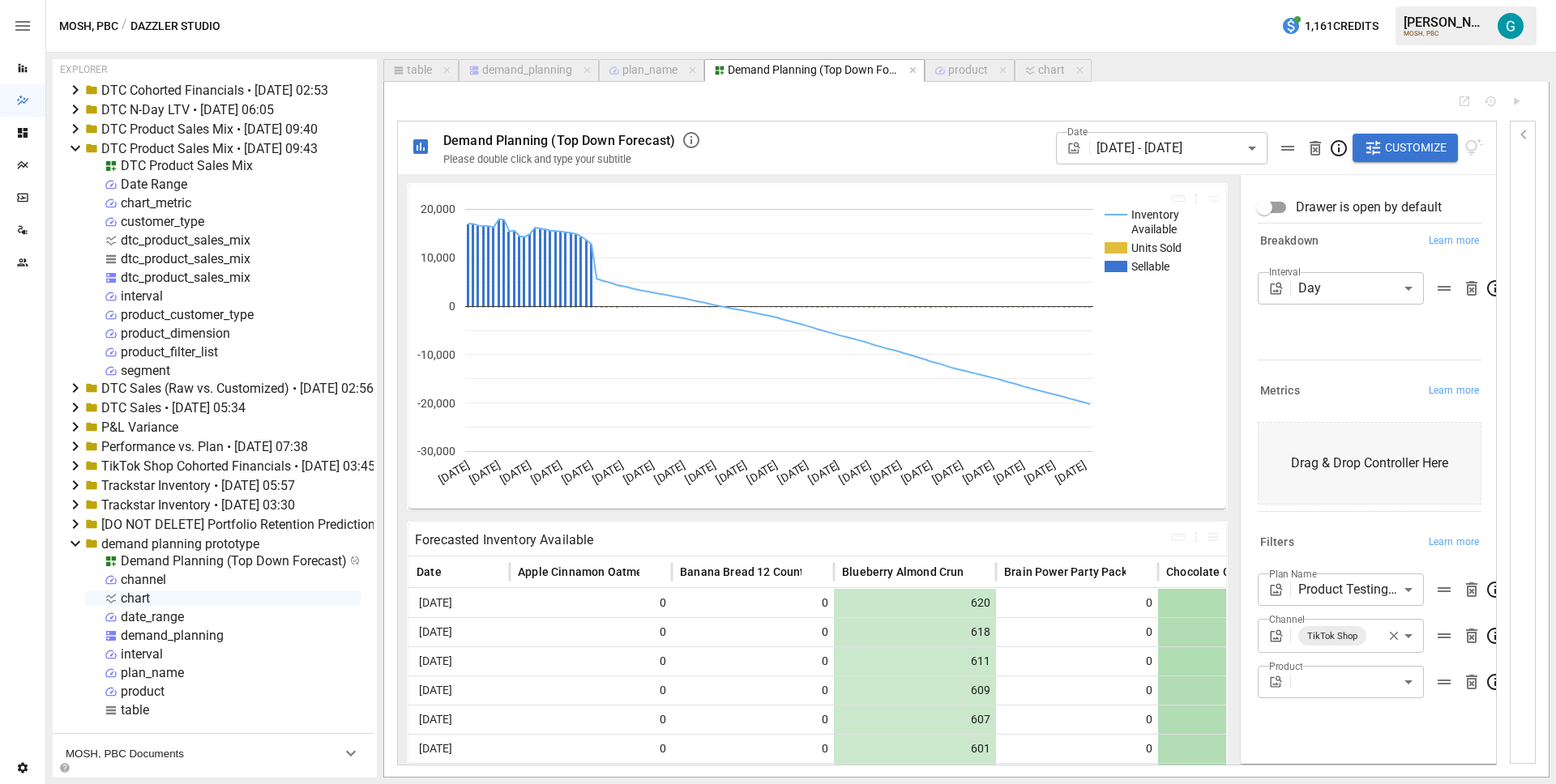
click at [1387, 0] on body "Reports Dazzler Studio Dashboards Plans SmartModel ™ Data Sources Team Settings…" at bounding box center [778, 0] width 1556 height 0
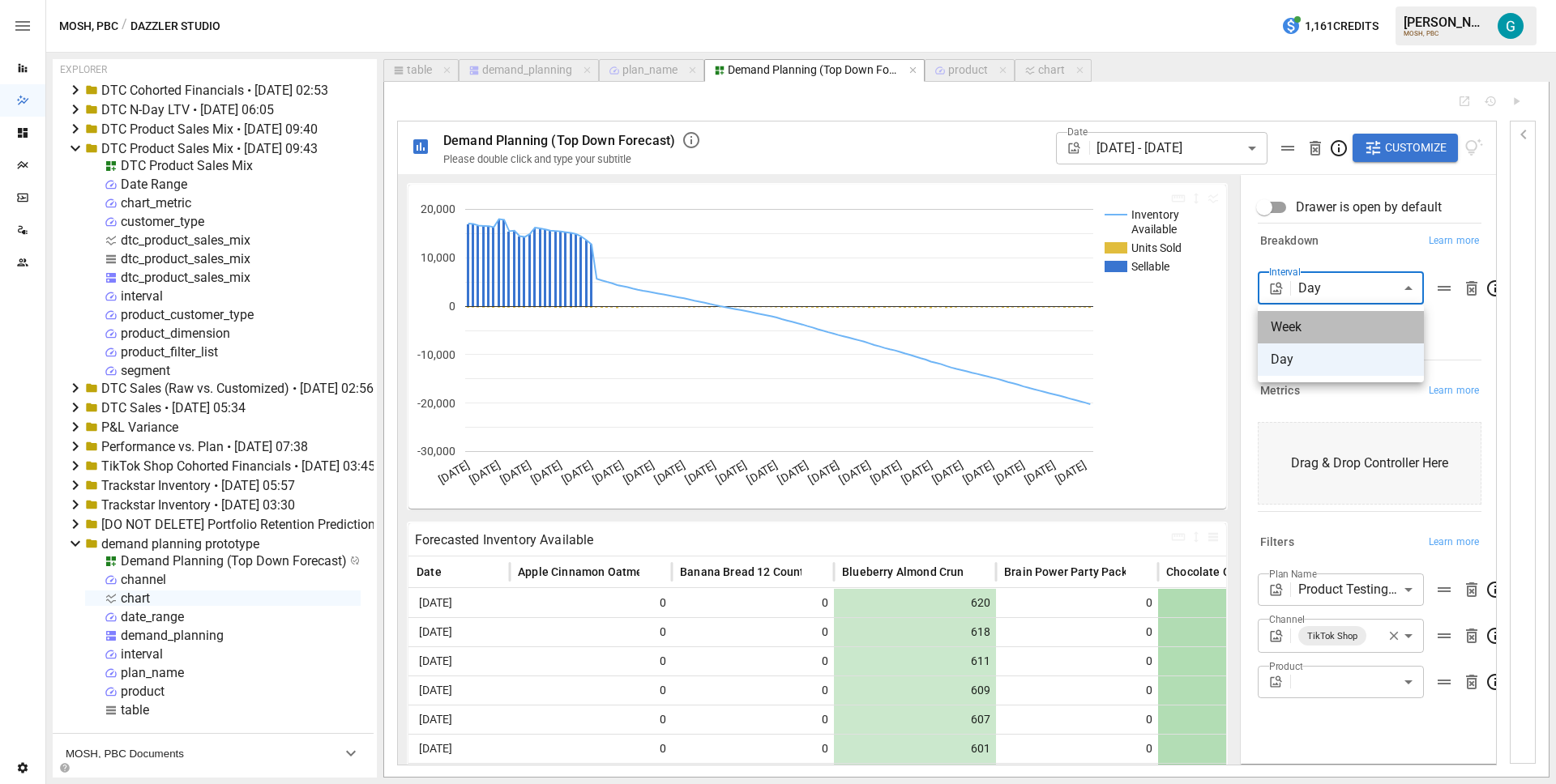
click at [1343, 324] on span "Week" at bounding box center [1341, 327] width 140 height 20
type input "****"
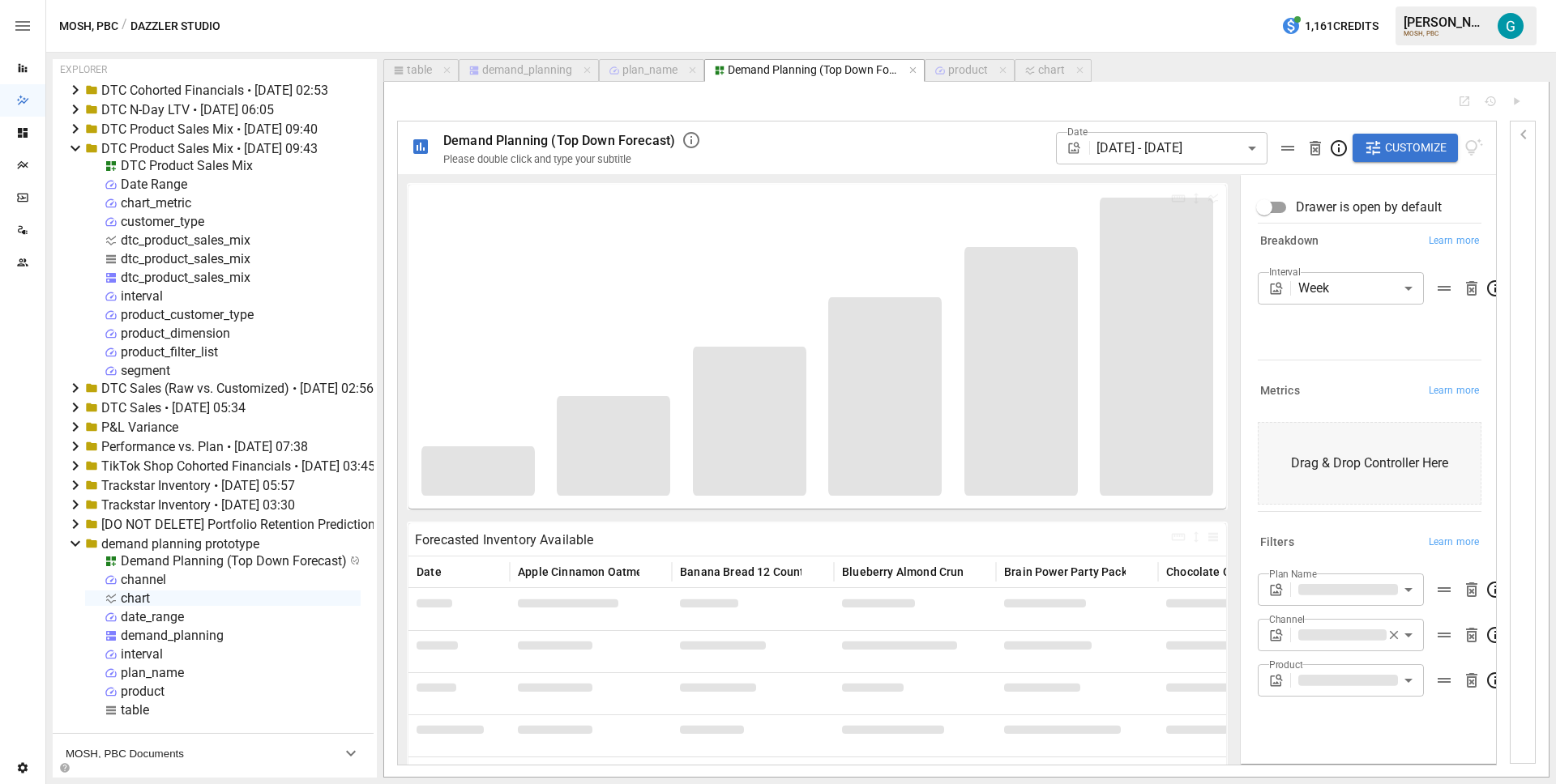
click at [1518, 136] on icon "button" at bounding box center [1524, 134] width 20 height 20
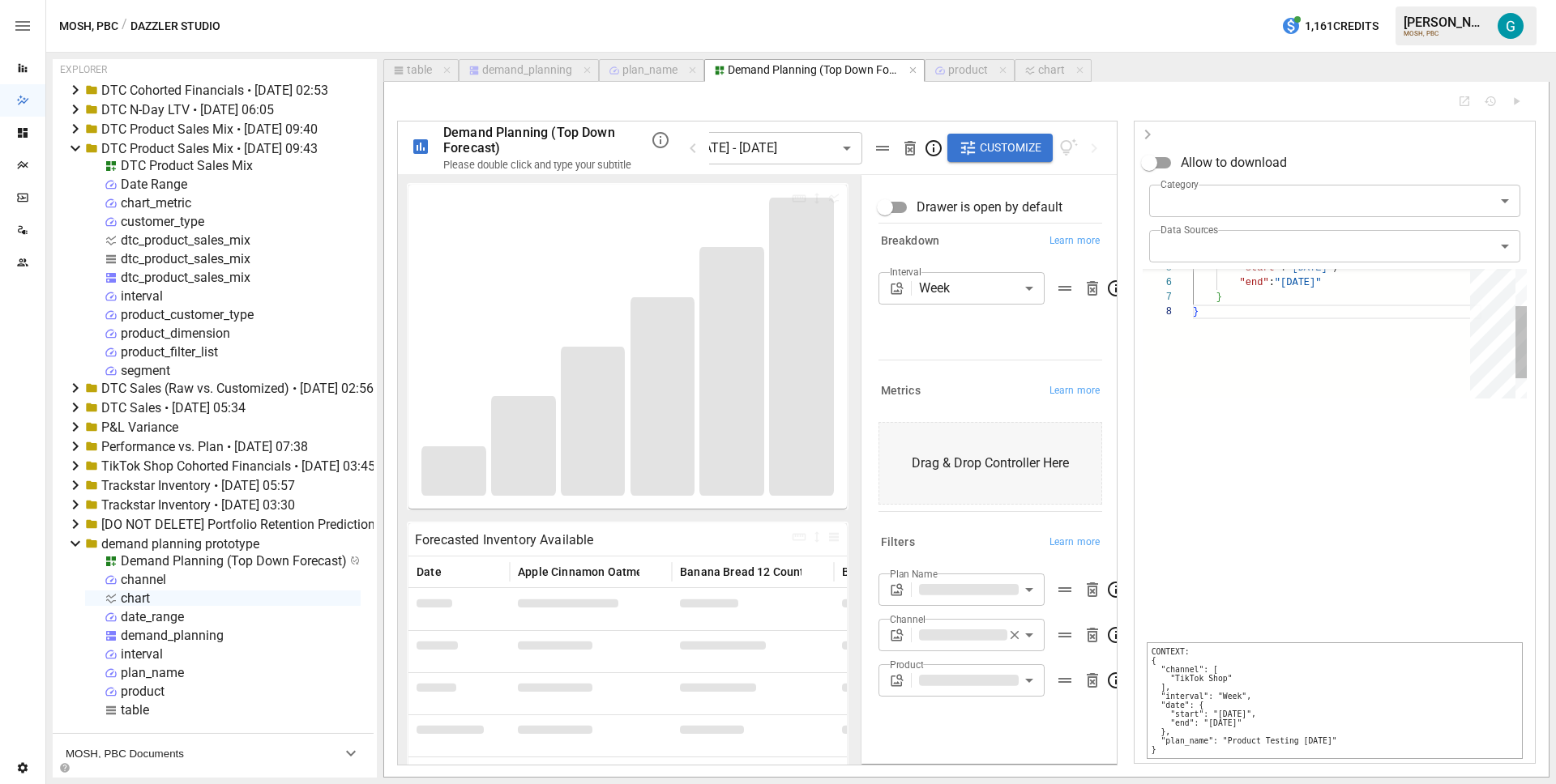
scroll to position [102, 6]
click at [1299, 305] on div ""start" : "2025-09-01" , "end" : "2025-12-31" } } "channel" : [ "TikTok Shop" ]…" at bounding box center [1337, 385] width 288 height 232
type textarea "**********"
type input "*"
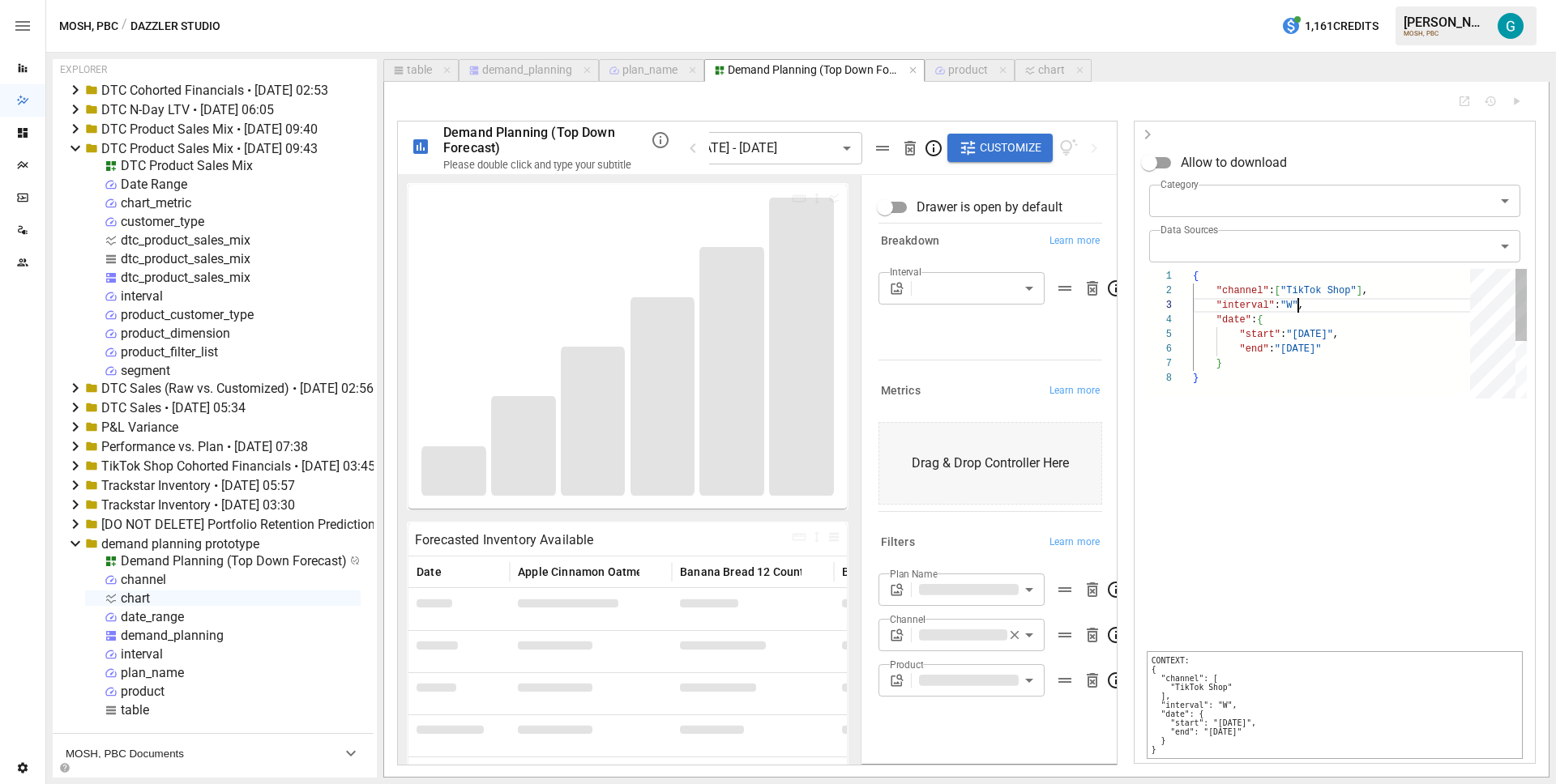
type textarea "**********"
type input "**"
type textarea "**********"
type input "****"
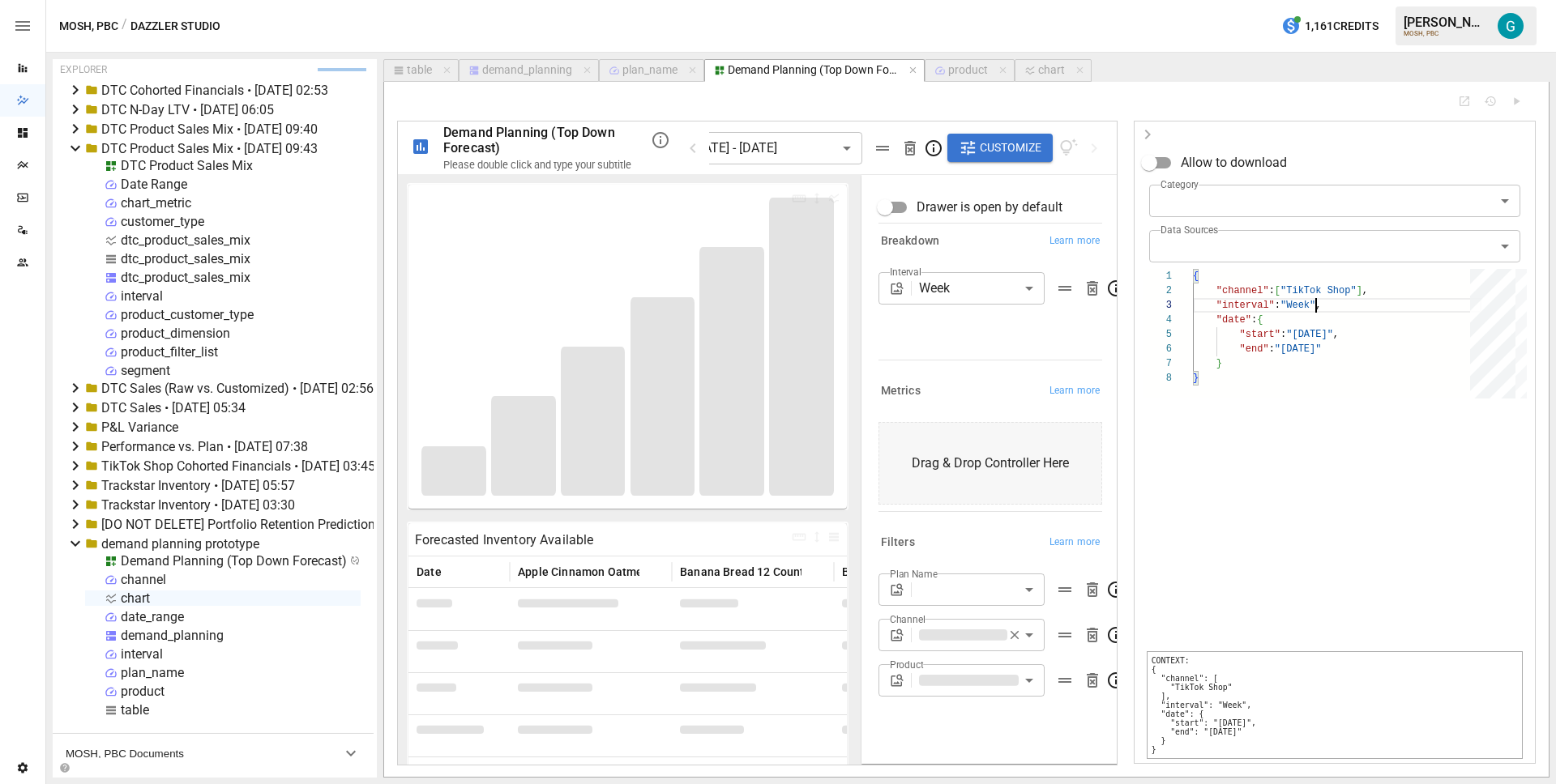
type textarea "**********"
click at [1151, 0] on body "Reports Dazzler Studio Dashboards Plans SmartModel ™ Data Sources Team Settings…" at bounding box center [778, 0] width 1556 height 0
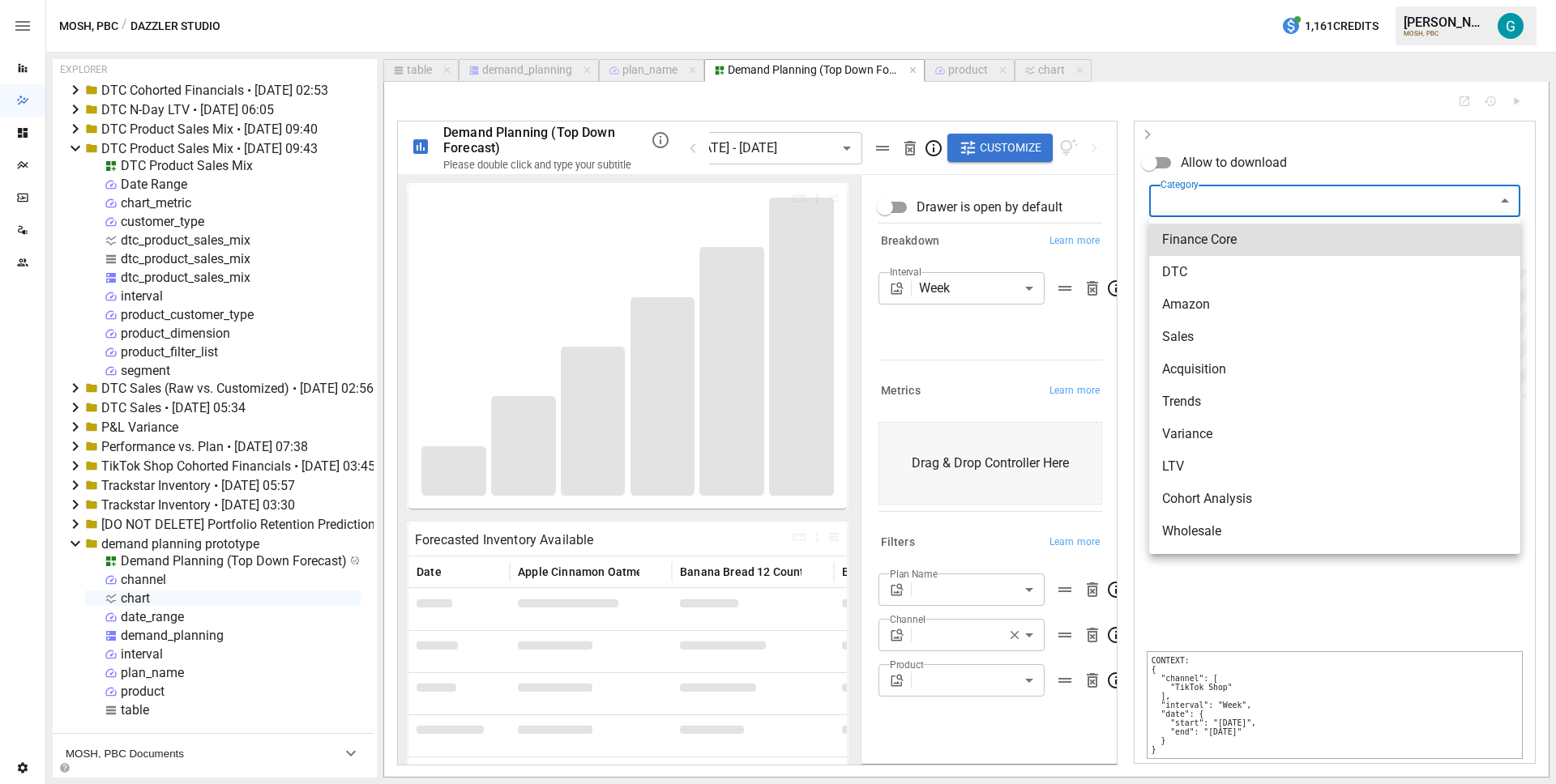
click at [1279, 129] on div at bounding box center [778, 392] width 1556 height 784
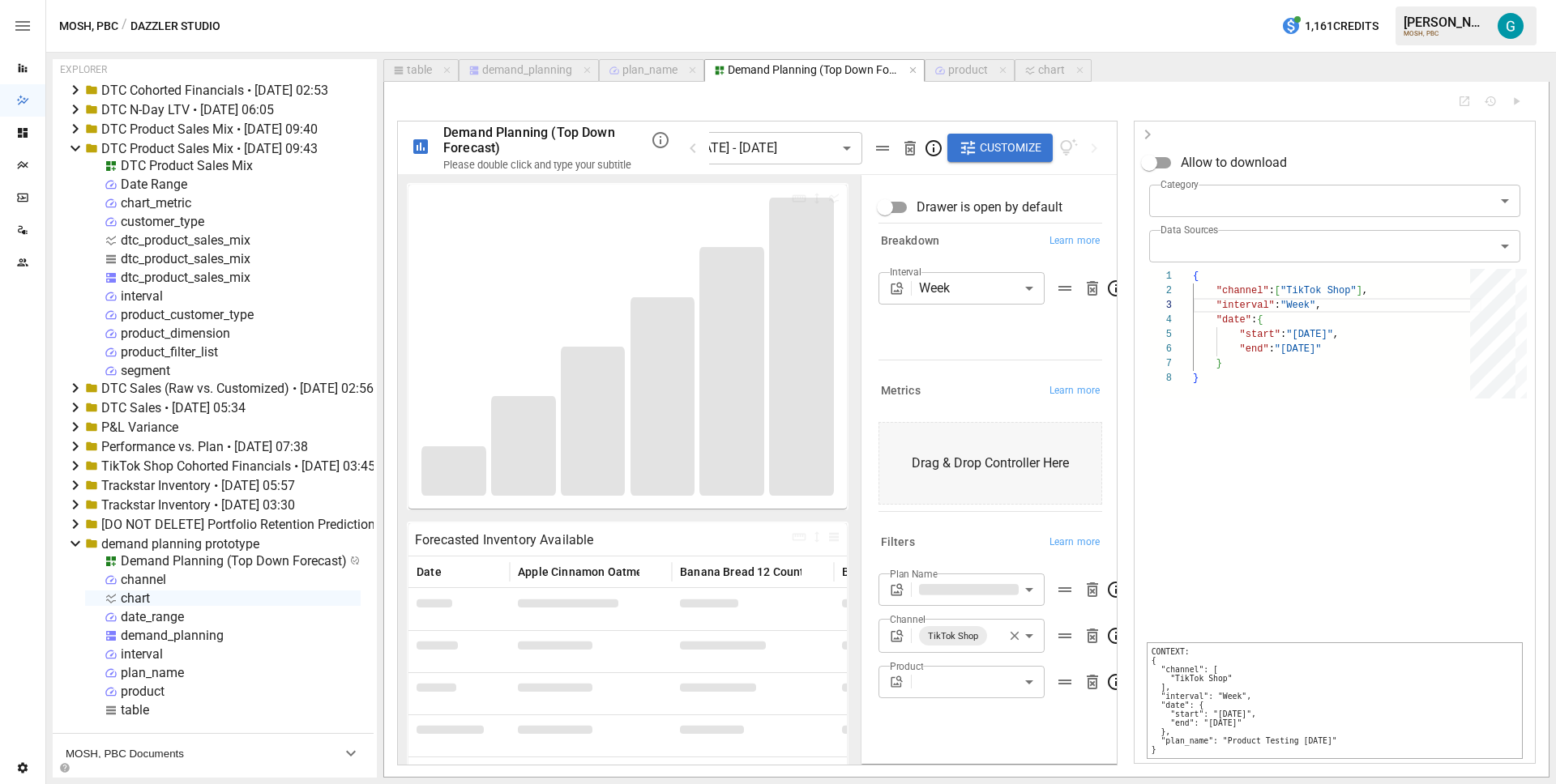
click at [1141, 135] on icon "button" at bounding box center [1147, 134] width 20 height 20
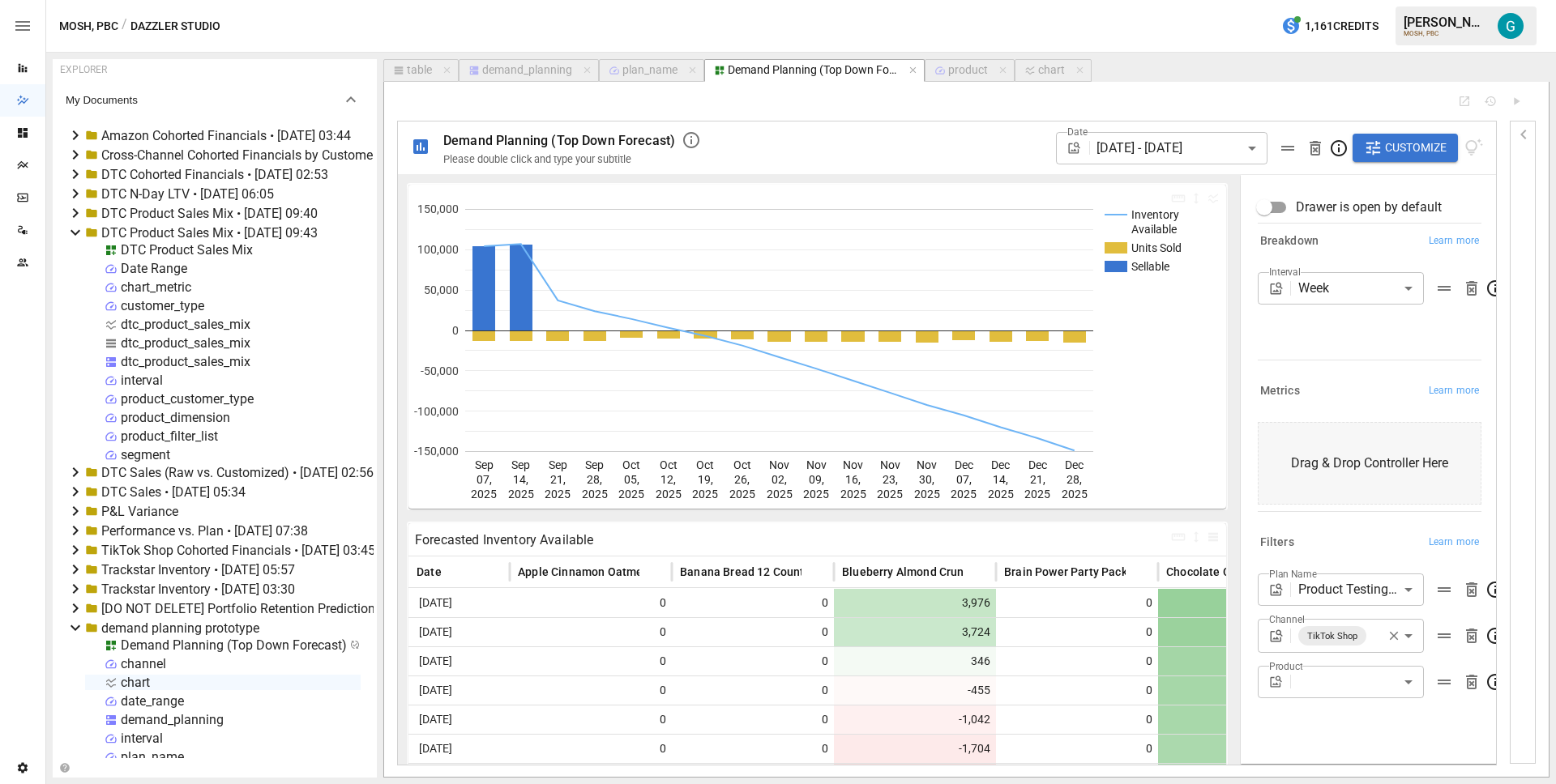
scroll to position [84, 0]
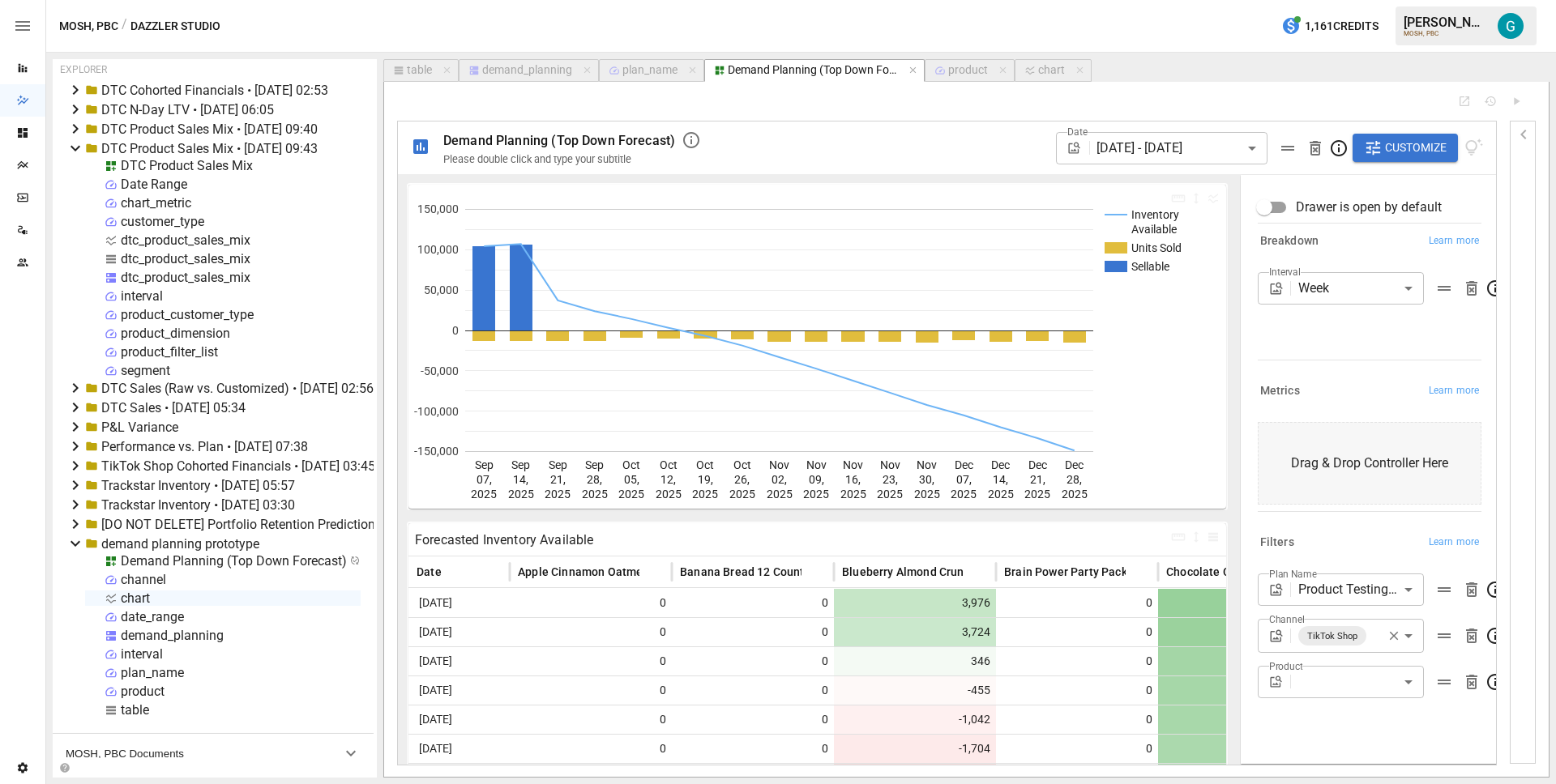
click at [1366, 0] on body "Reports Dazzler Studio Dashboards Plans SmartModel ™ Data Sources Team Settings…" at bounding box center [778, 0] width 1556 height 0
click at [1352, 366] on span "Day" at bounding box center [1341, 359] width 140 height 20
type input "***"
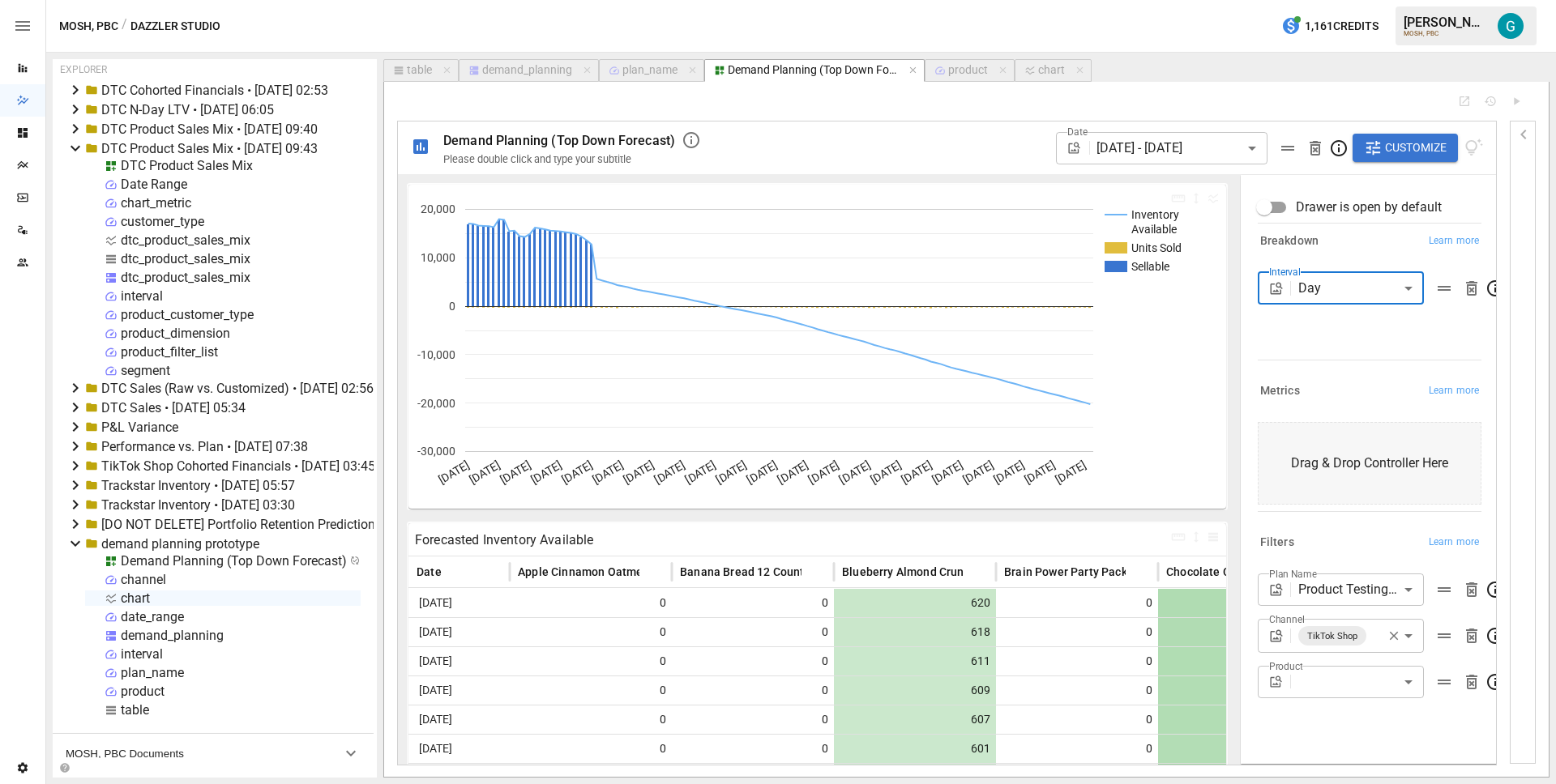
click at [19, 56] on div "Reports" at bounding box center [22, 68] width 45 height 32
click at [534, 67] on div "demand_planning" at bounding box center [527, 70] width 90 height 15
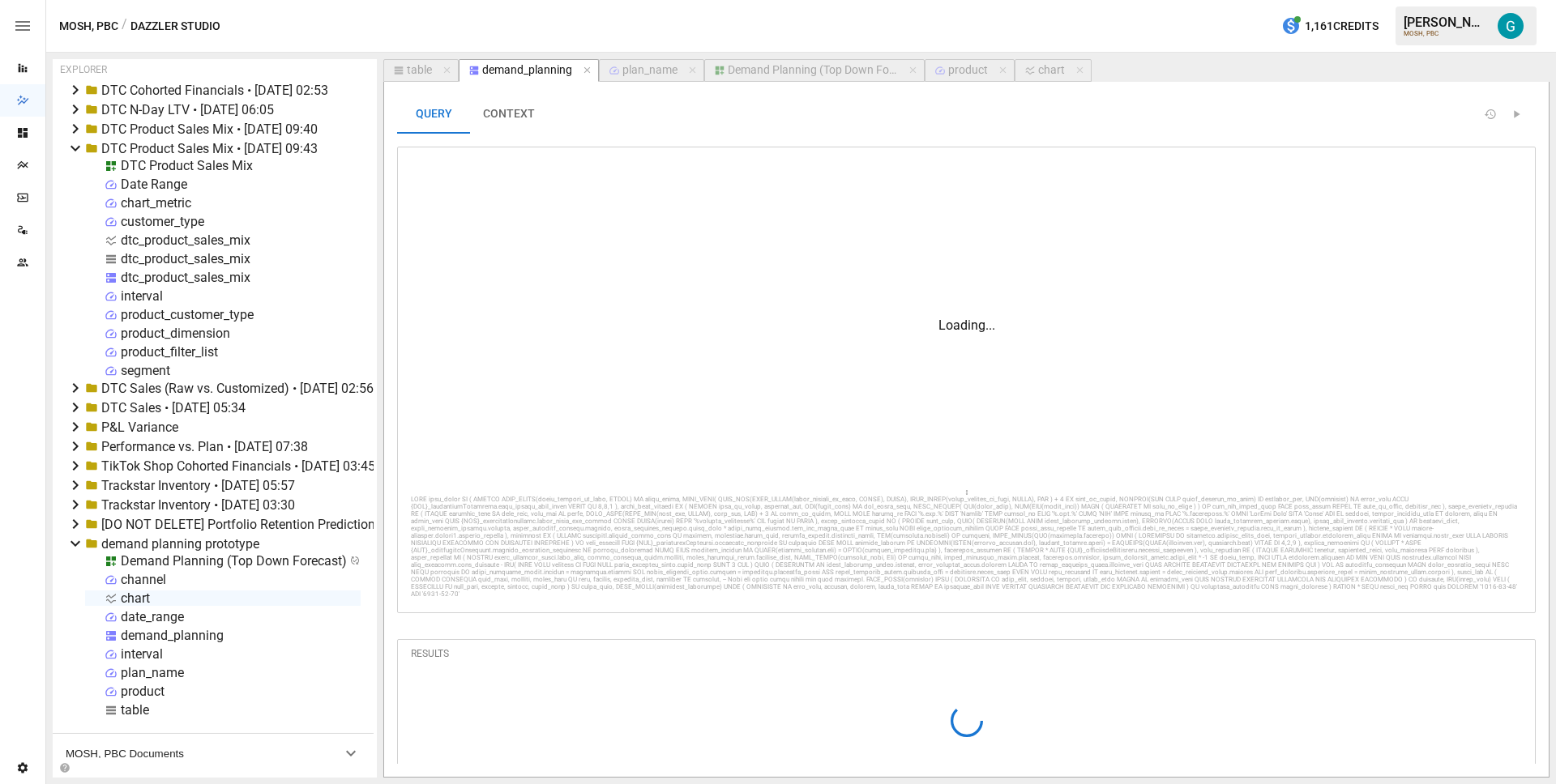
scroll to position [146, 11]
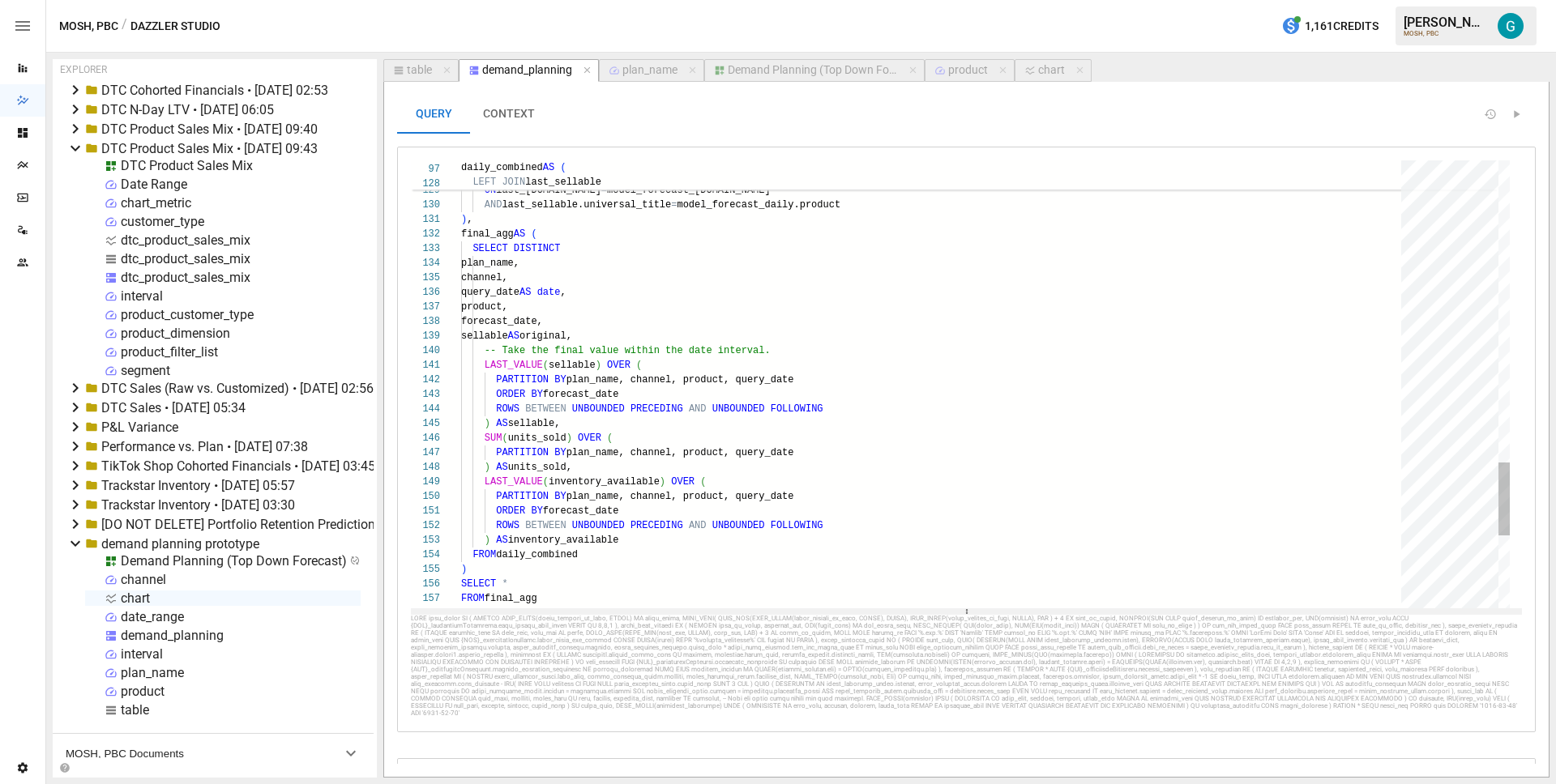
drag, startPoint x: 981, startPoint y: 492, endPoint x: 988, endPoint y: 608, distance: 116.2
click at [988, 608] on div at bounding box center [966, 612] width 1111 height 7
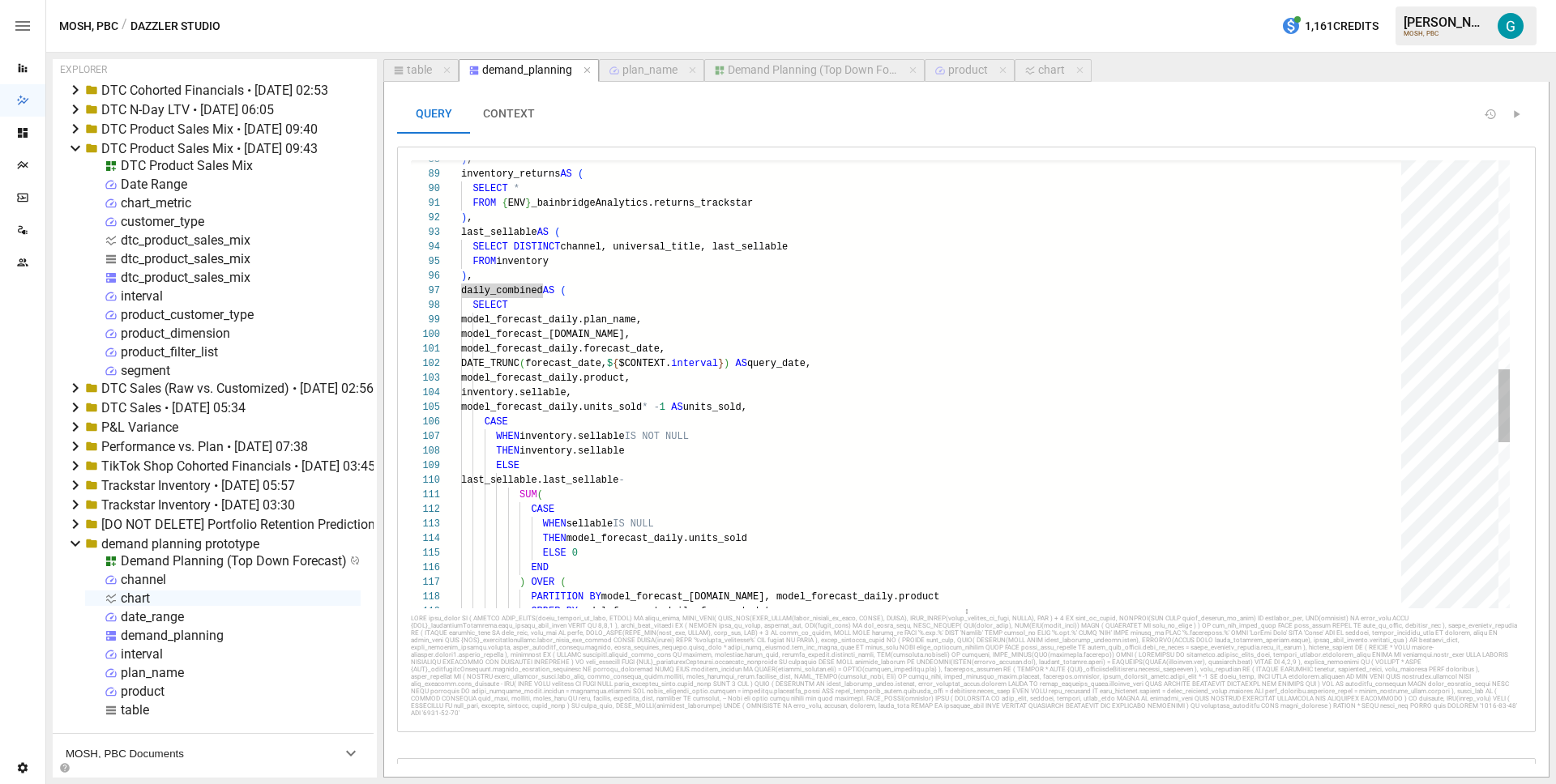
click at [889, 367] on div "ORDER BY model_forecast_daily.forecast_date THEN inventory.sellable ELSE last_s…" at bounding box center [936, 252] width 952 height 2738
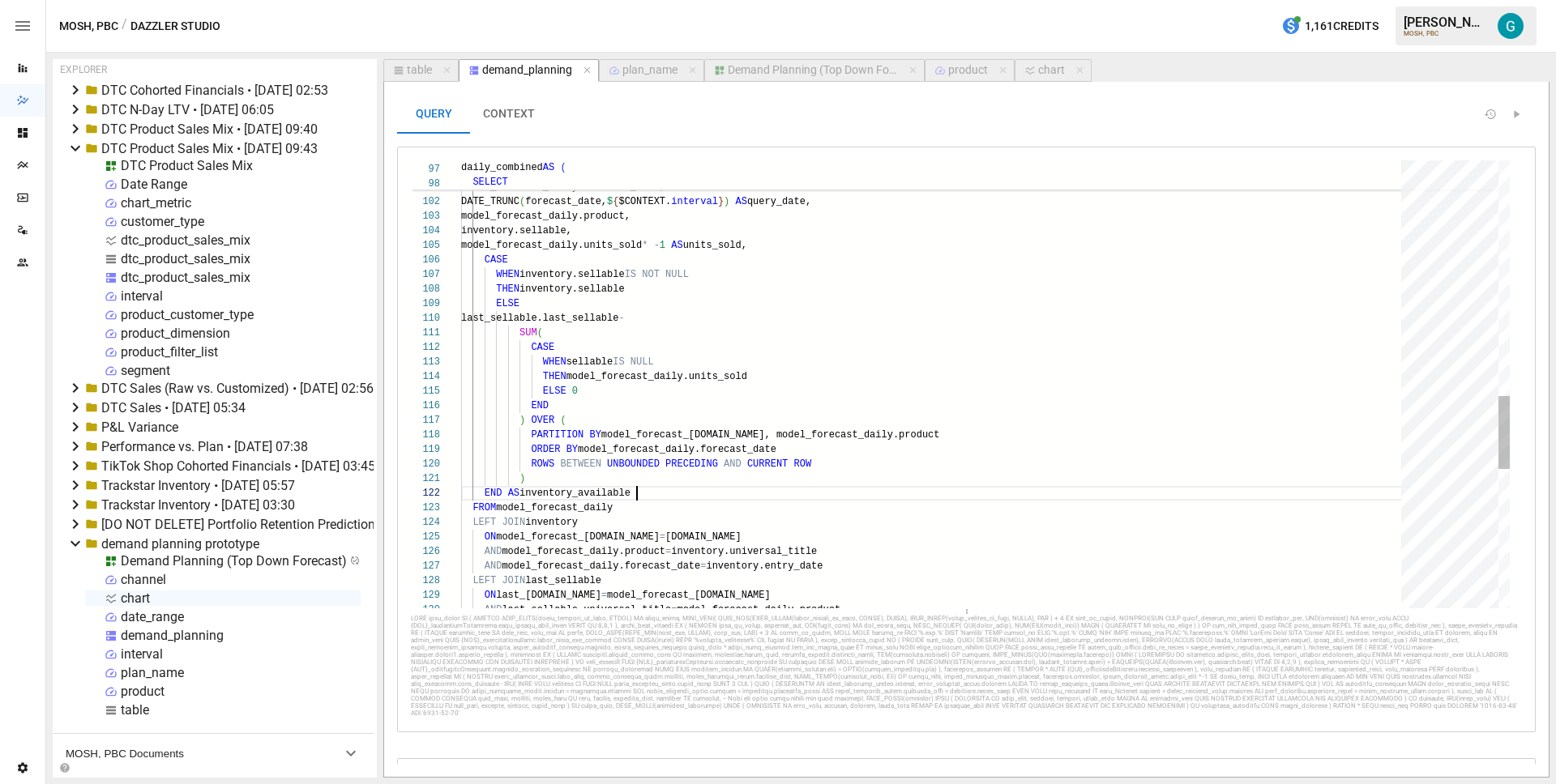
click at [749, 498] on div "AND last_sellable.universal_title = model_forecast_daily.product AND model_fore…" at bounding box center [936, 90] width 952 height 2738
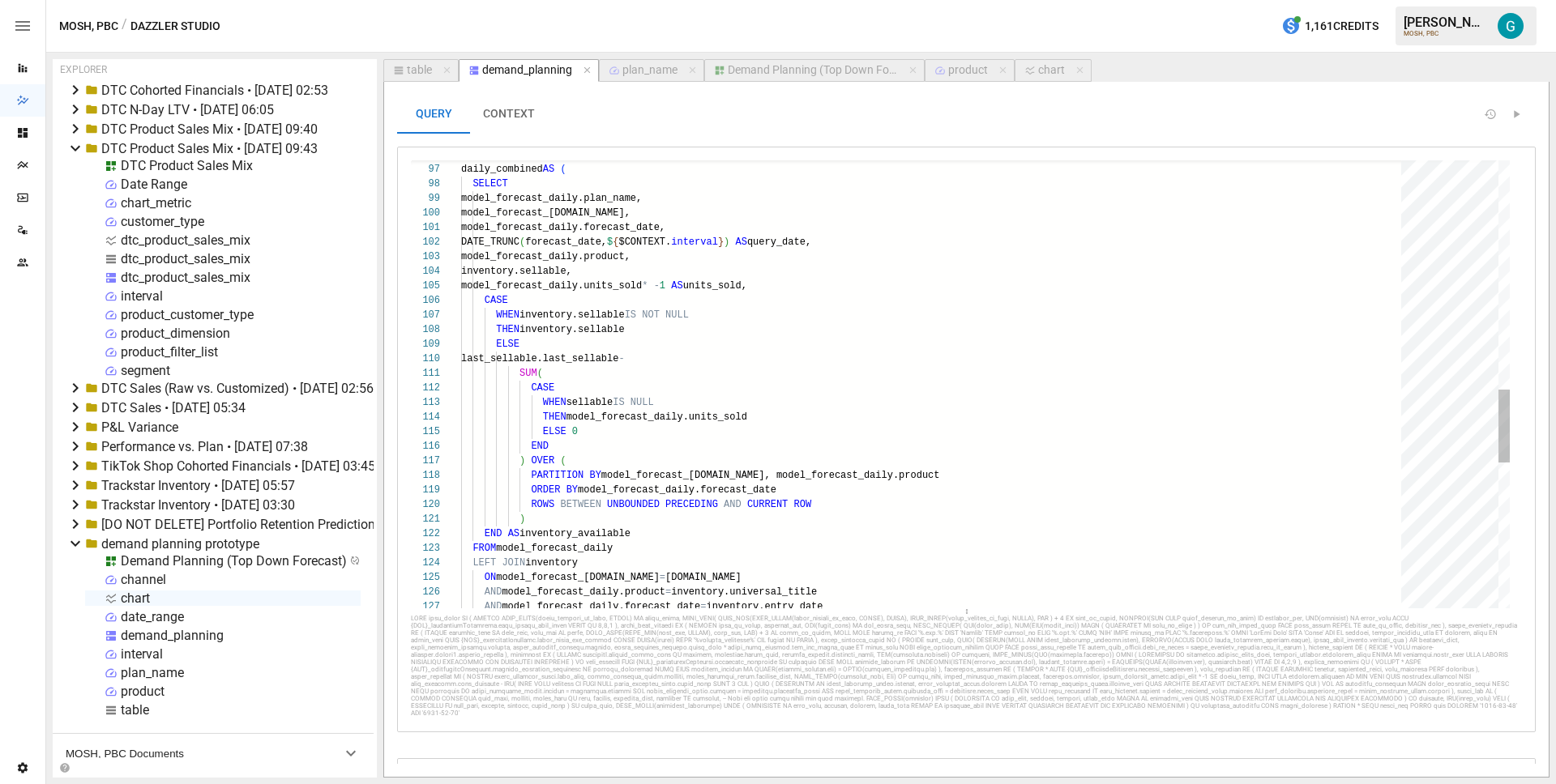
click at [799, 286] on div "AND model_forecast_daily.forecast_date = inventory.entry_date ) END AS inventor…" at bounding box center [936, 131] width 952 height 2738
click at [799, 306] on div "AND model_forecast_daily.forecast_date = inventory.entry_date ) END AS inventor…" at bounding box center [936, 131] width 952 height 2738
click at [763, 380] on div "AND model_forecast_daily.forecast_date = inventory.entry_date ) END AS inventor…" at bounding box center [936, 131] width 952 height 2738
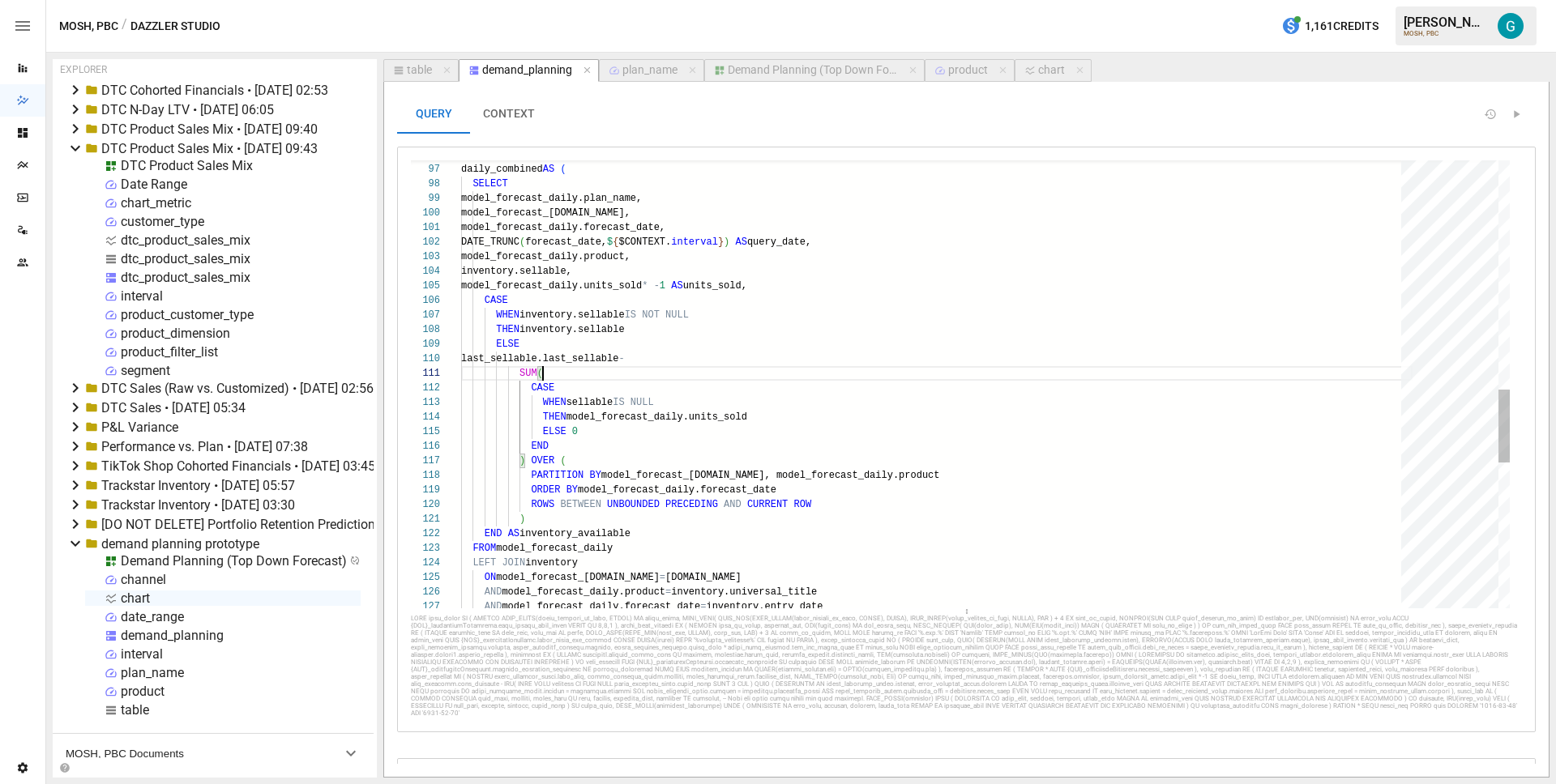
click at [591, 454] on div "AND model_forecast_daily.forecast_date = inventory.entry_date ) END AS inventor…" at bounding box center [936, 131] width 952 height 2738
click at [576, 373] on div "AND model_forecast_daily.forecast_date = inventory.entry_date ) END AS inventor…" at bounding box center [936, 131] width 952 height 2738
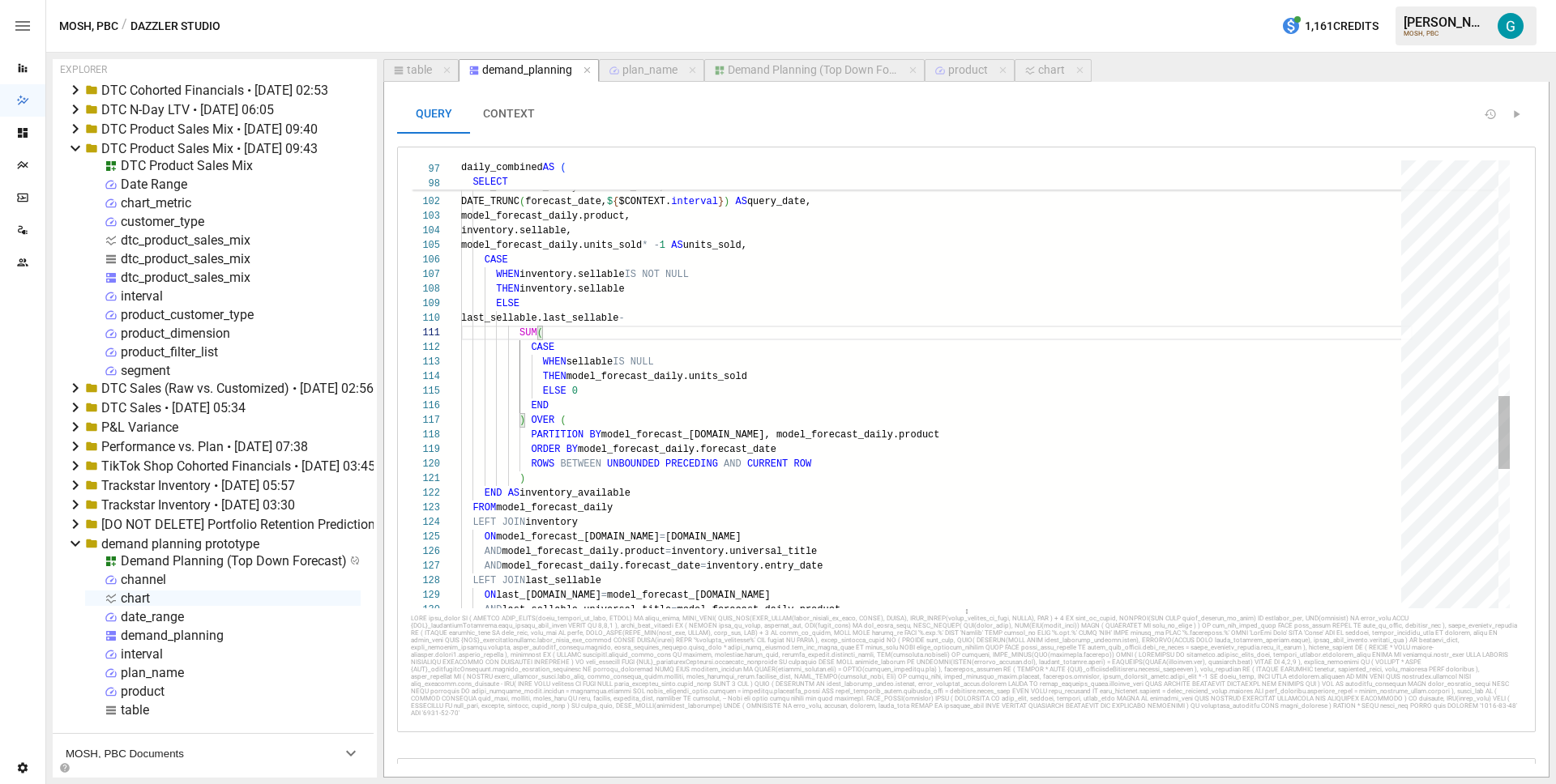
click at [759, 197] on div "AND model_forecast_daily.forecast_date = inventory.entry_date ) END AS inventor…" at bounding box center [936, 90] width 952 height 2738
click at [582, 332] on div "AND model_forecast_daily.forecast_date = inventory.entry_date ) END AS inventor…" at bounding box center [936, 90] width 952 height 2738
click at [574, 424] on div "AND model_forecast_daily.forecast_date = inventory.entry_date ) END AS inventor…" at bounding box center [936, 90] width 952 height 2738
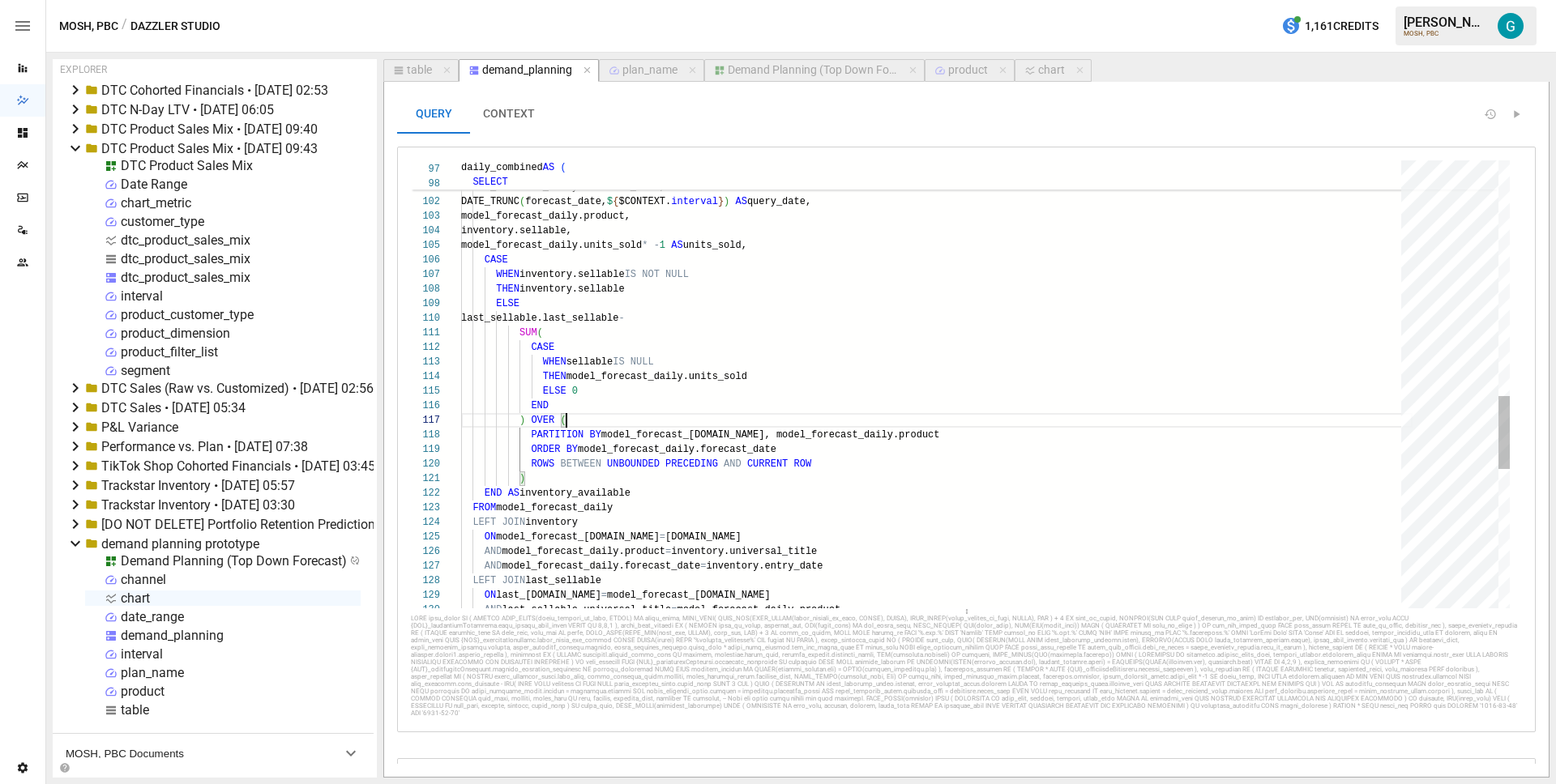
scroll to position [88, 105]
click at [525, 418] on div "AND model_forecast_daily.forecast_date = inventory.entry_date ) END AS inventor…" at bounding box center [936, 90] width 952 height 2738
click at [580, 338] on div "AND model_forecast_daily.forecast_date = inventory.entry_date ) END AS inventor…" at bounding box center [936, 90] width 952 height 2738
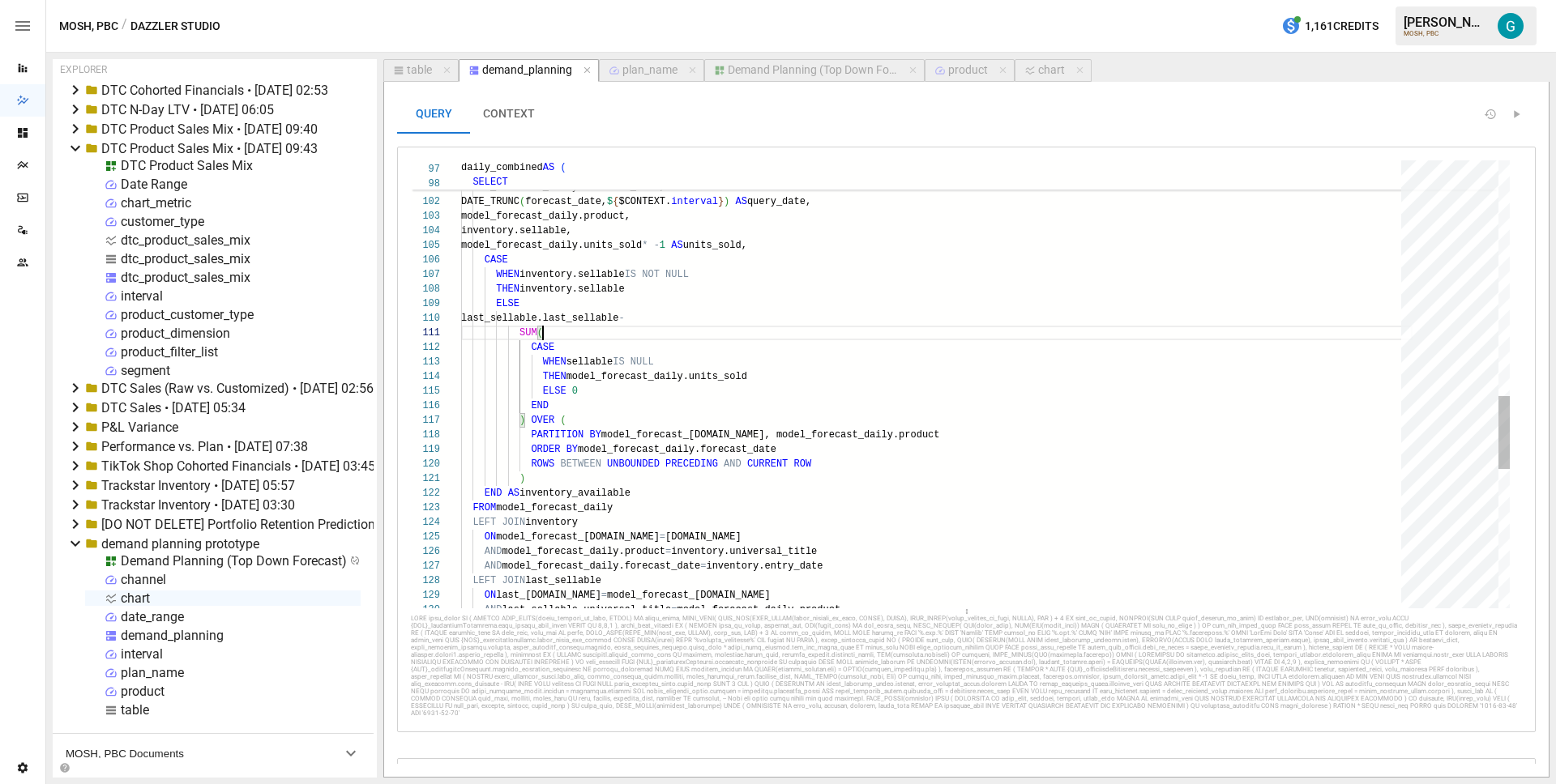
click at [769, 293] on div "AND model_forecast_daily.forecast_date = inventory.entry_date ) END AS inventor…" at bounding box center [936, 90] width 952 height 2738
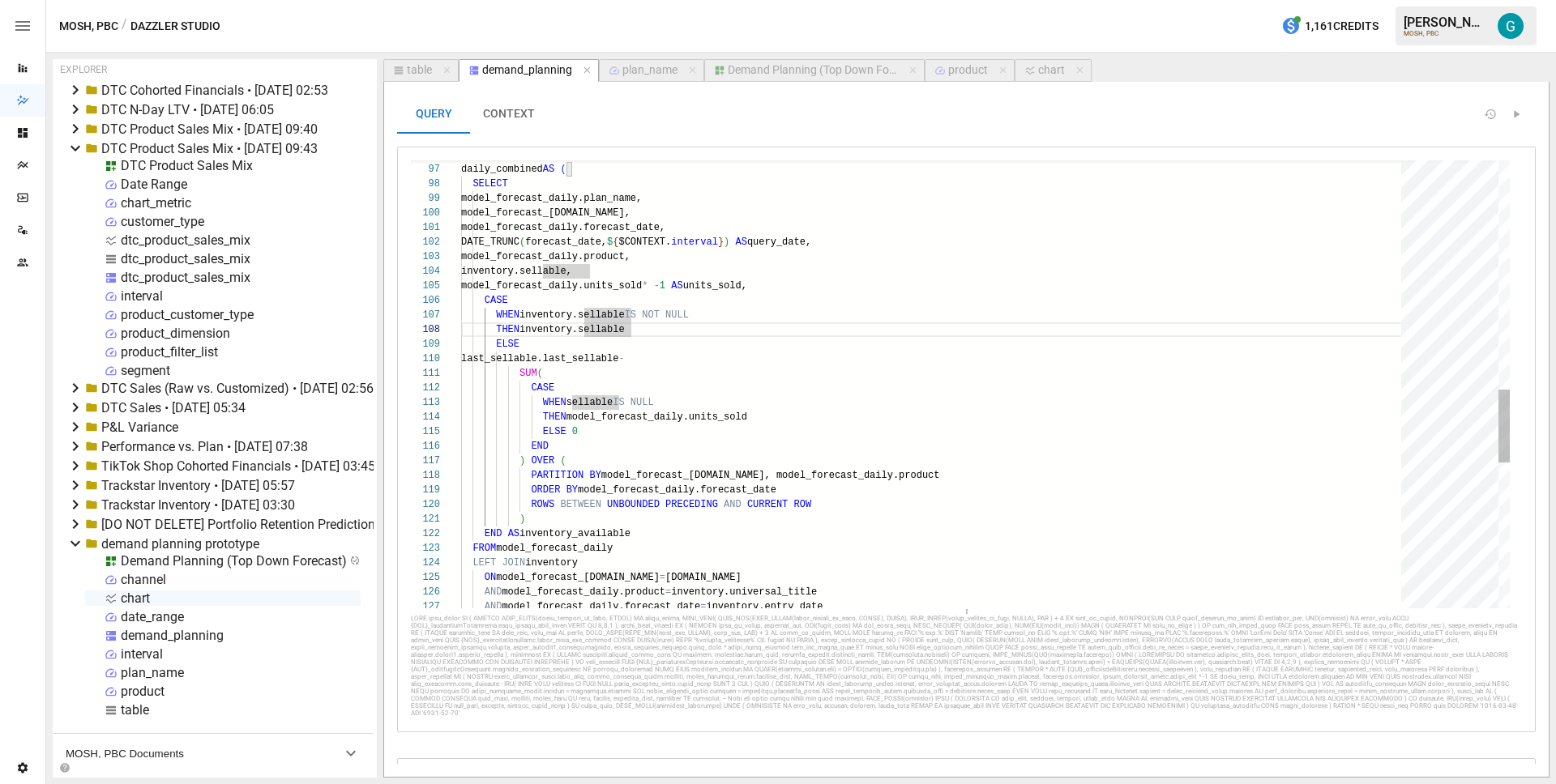
click at [714, 313] on div "AND model_forecast_daily.forecast_date = inventory.entry_date ) END AS inventor…" at bounding box center [936, 131] width 952 height 2738
click at [824, 282] on div "AND model_forecast_daily.forecast_date = inventory.entry_date ) END AS inventor…" at bounding box center [936, 131] width 952 height 2738
click at [855, 282] on div "AND model_forecast_daily.forecast_date = inventory.entry_date ) END AS inventor…" at bounding box center [936, 131] width 952 height 2738
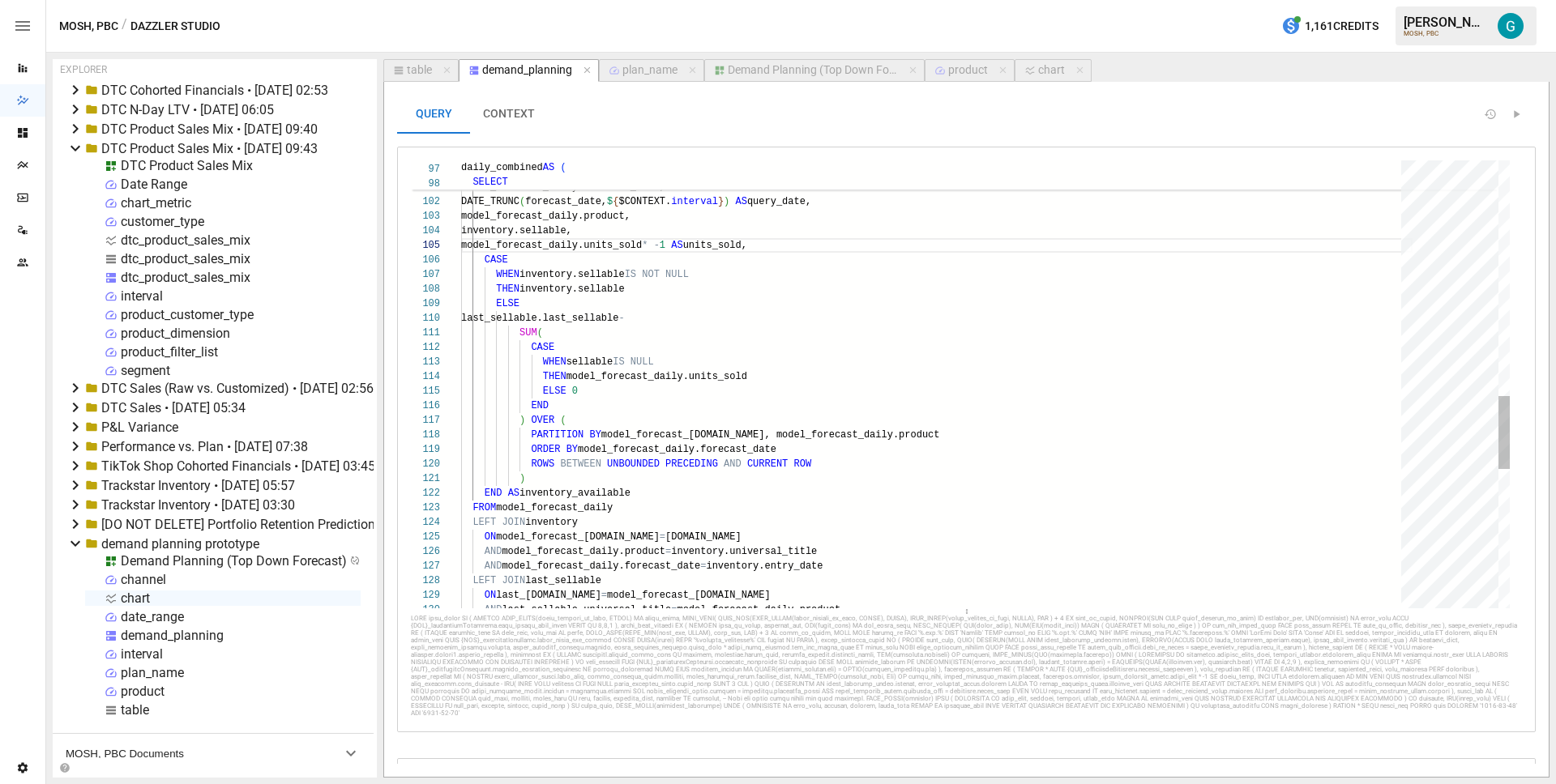
click at [827, 235] on div "AND model_forecast_daily.forecast_date = inventory.entry_date ) END AS inventor…" at bounding box center [936, 90] width 952 height 2738
click at [823, 249] on div "AND model_forecast_daily.forecast_date = inventory.entry_date ) END AS inventor…" at bounding box center [936, 90] width 952 height 2738
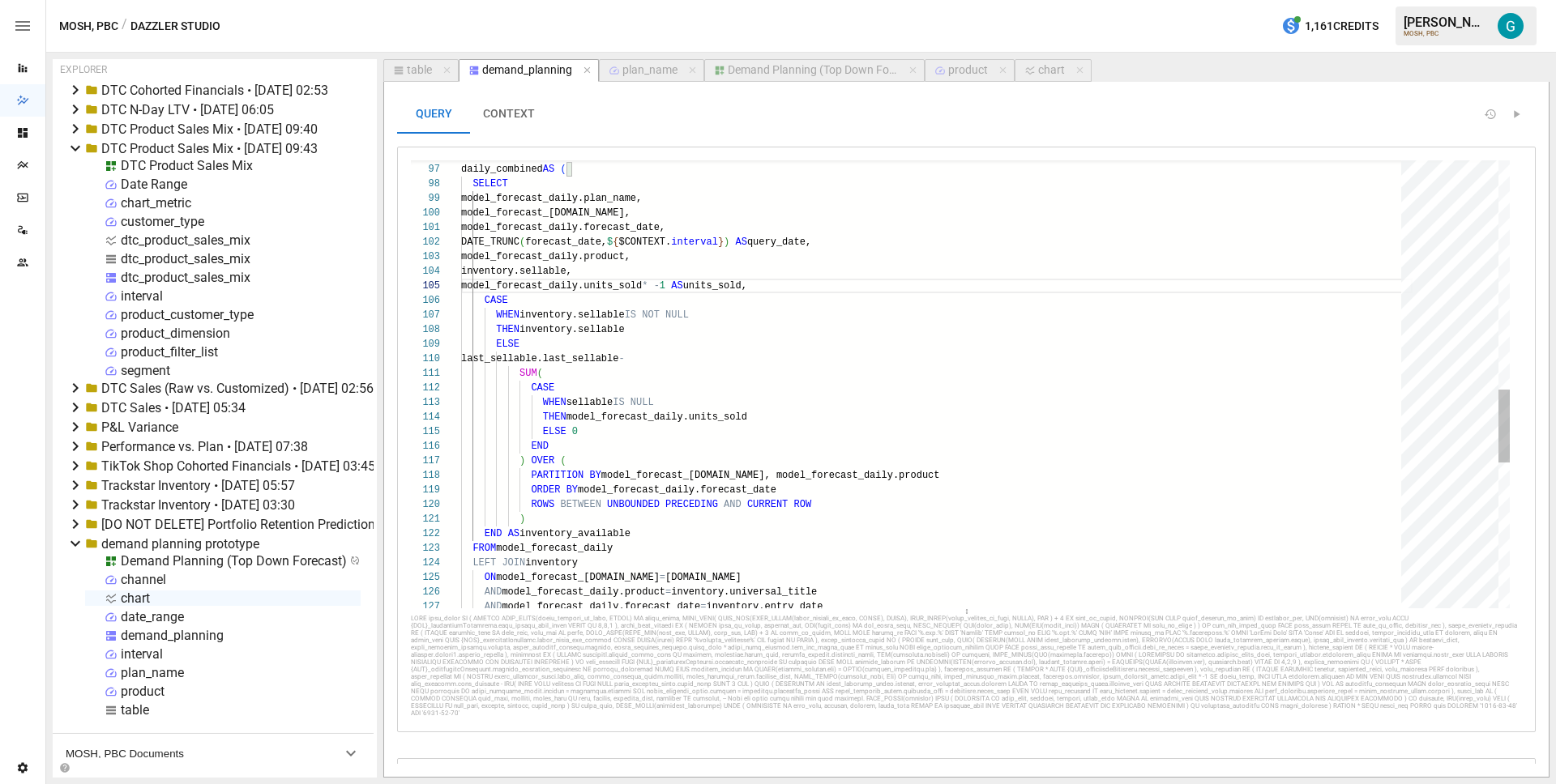
click at [838, 286] on div "AND model_forecast_daily.forecast_date = inventory.entry_date LEFT JOIN invento…" at bounding box center [936, 131] width 952 height 2738
click at [817, 305] on div "AND model_forecast_daily.forecast_date = inventory.entry_date LEFT JOIN invento…" at bounding box center [936, 131] width 952 height 2738
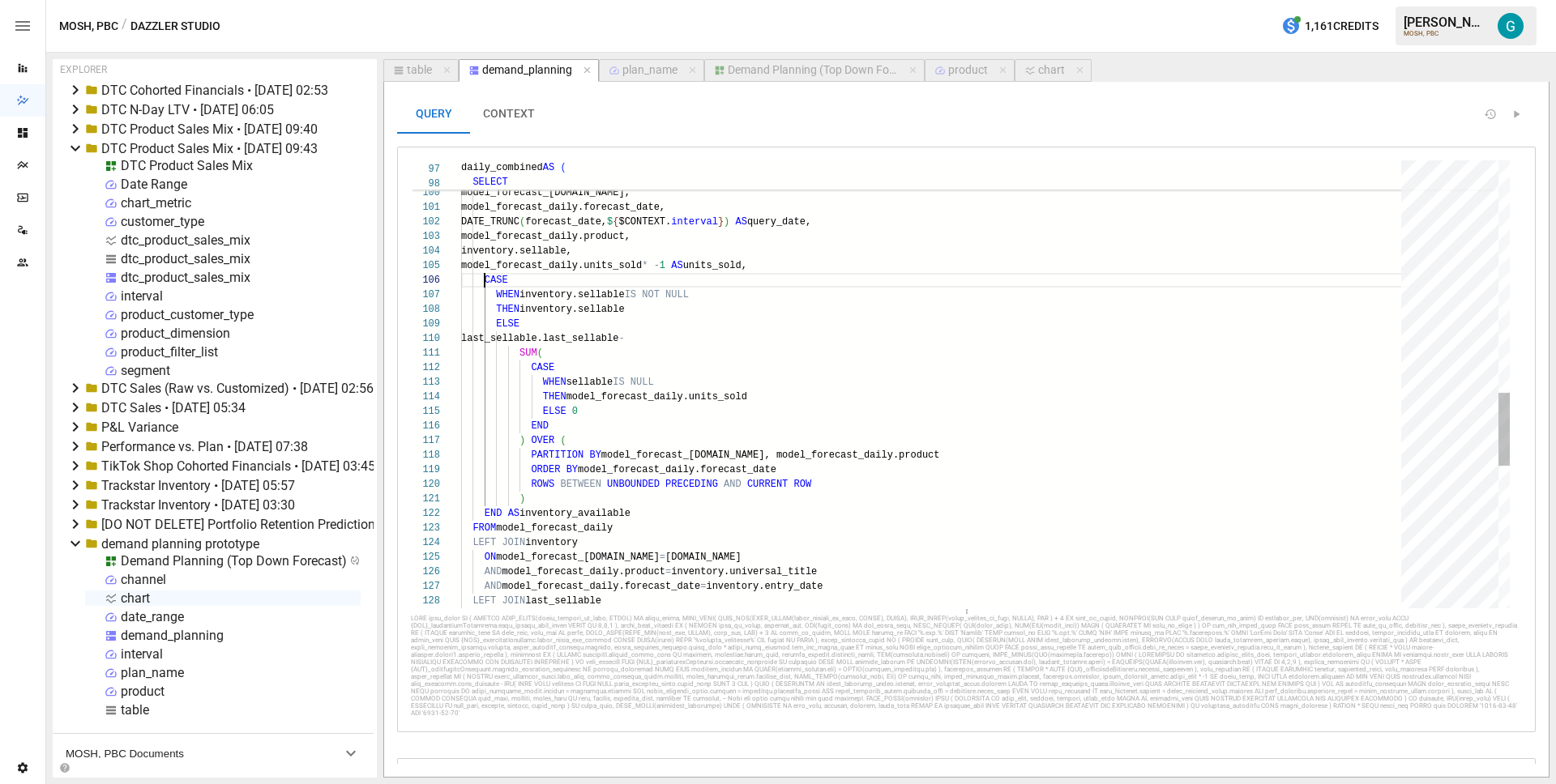
scroll to position [73, 24]
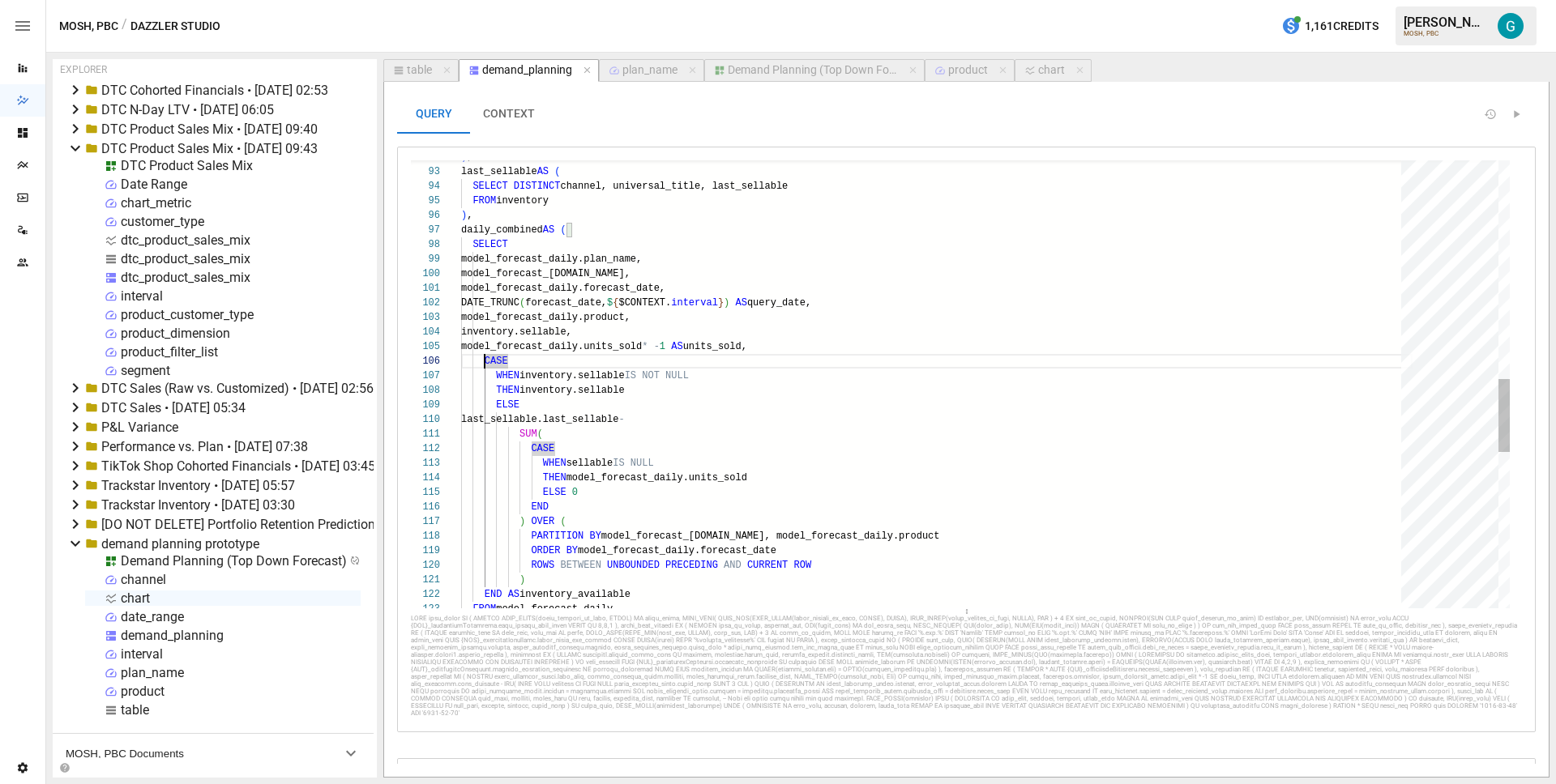
click at [542, 229] on div "FROM model_forecast_daily ROWS BETWEEN UNBOUNDED PRECEDING AND CURRENT ROW ) EN…" at bounding box center [936, 191] width 952 height 2738
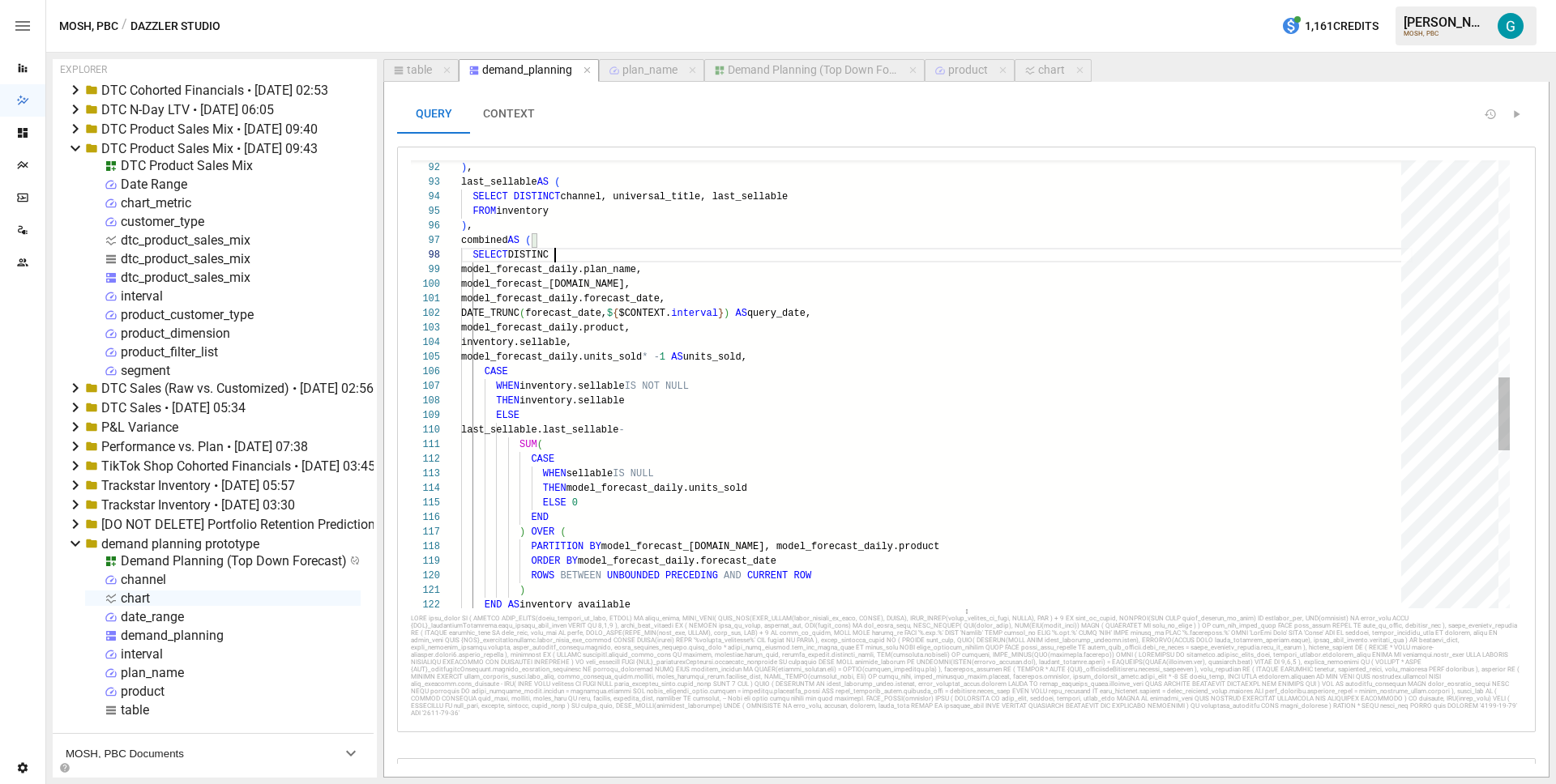
scroll to position [102, 100]
click at [745, 300] on div "ROWS BETWEEN UNBOUNDED PRECEDING AND CURRENT ROW ) END AS inventory_available )…" at bounding box center [936, 202] width 952 height 2738
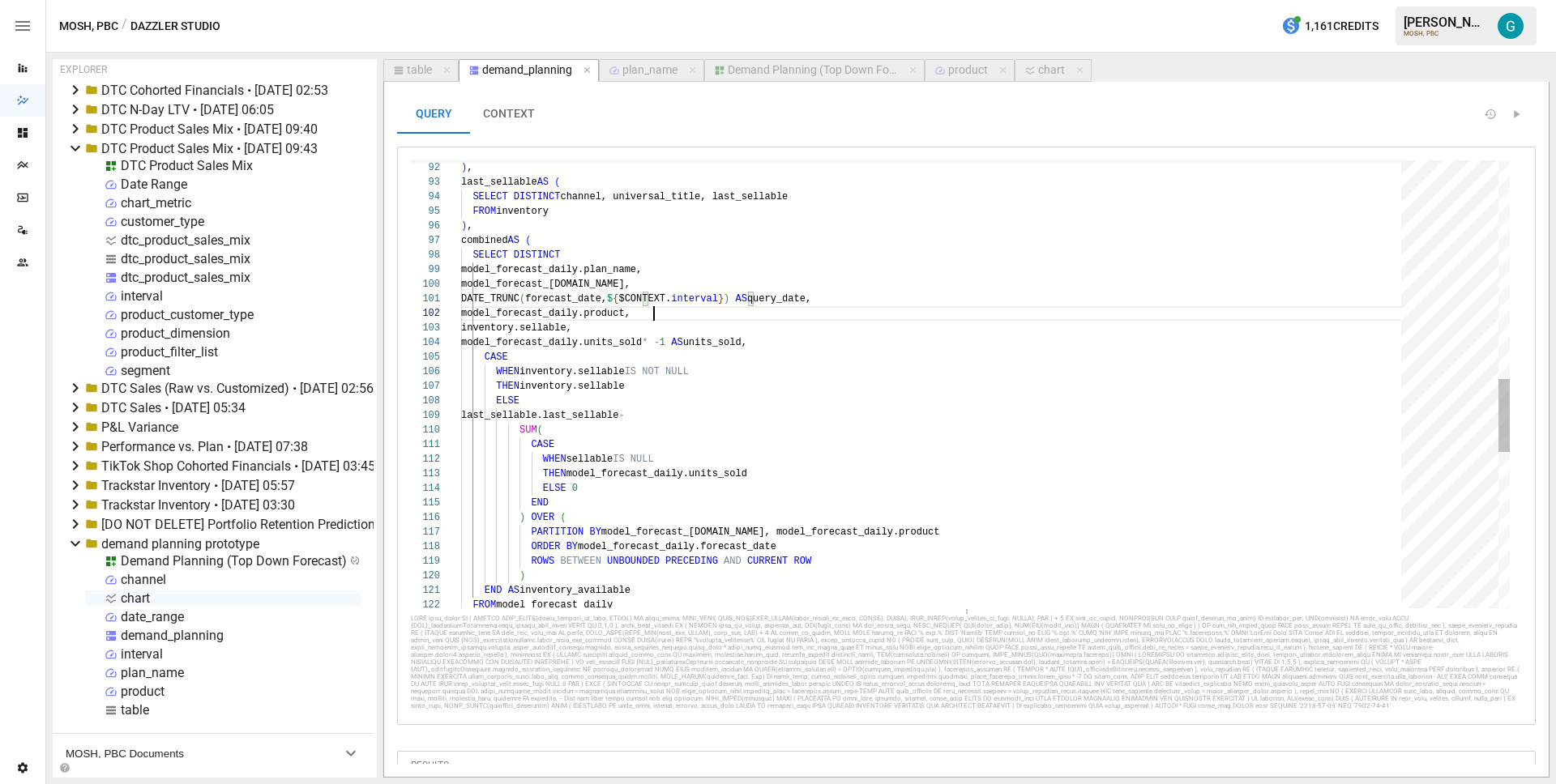
scroll to position [15, 193]
click at [727, 327] on div "ROWS BETWEEN UNBOUNDED PRECEDING AND CURRENT ROW ) END AS inventory_available )…" at bounding box center [936, 195] width 952 height 2723
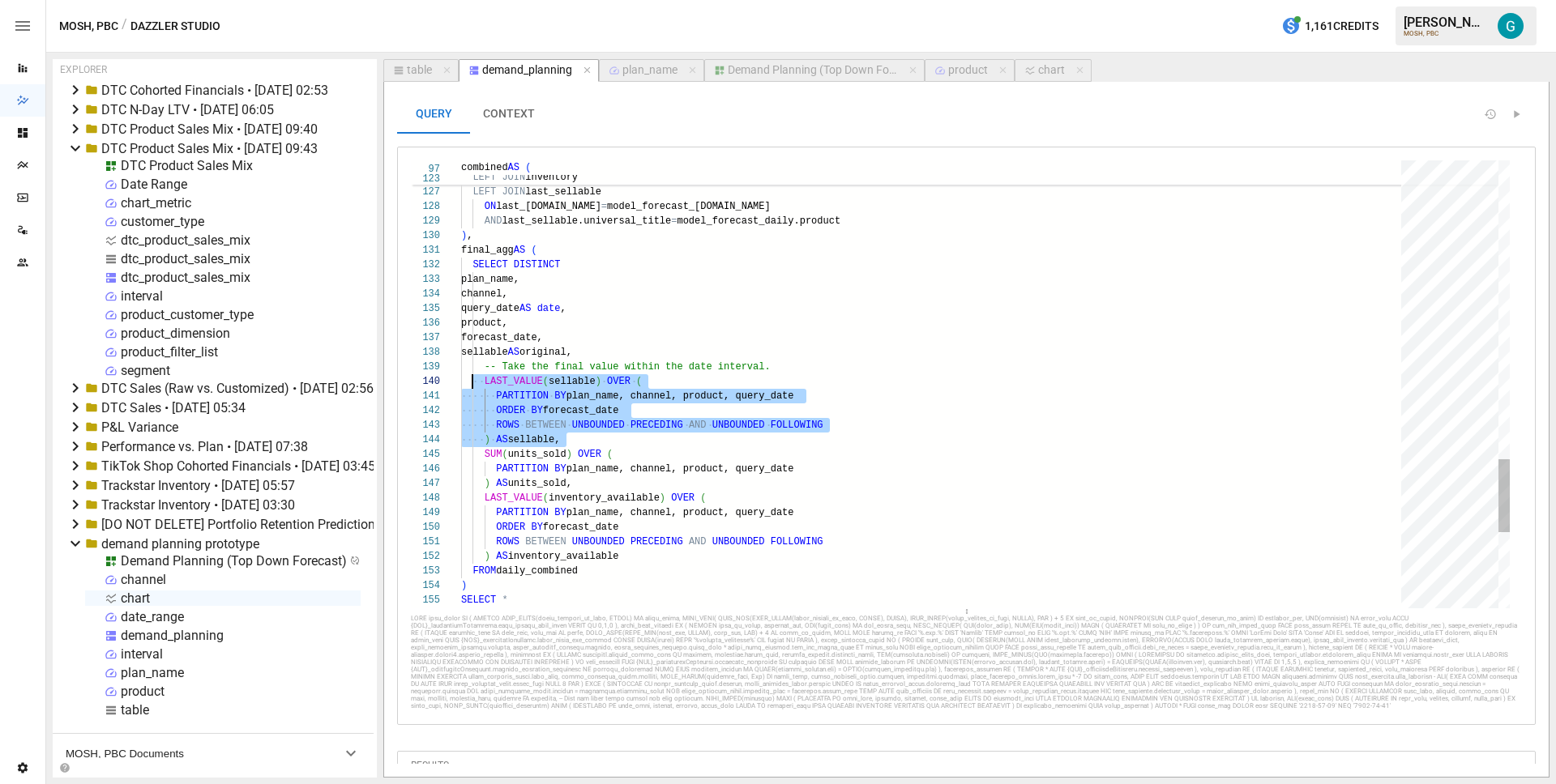
scroll to position [131, 24]
drag, startPoint x: 585, startPoint y: 439, endPoint x: 482, endPoint y: 383, distance: 117.2
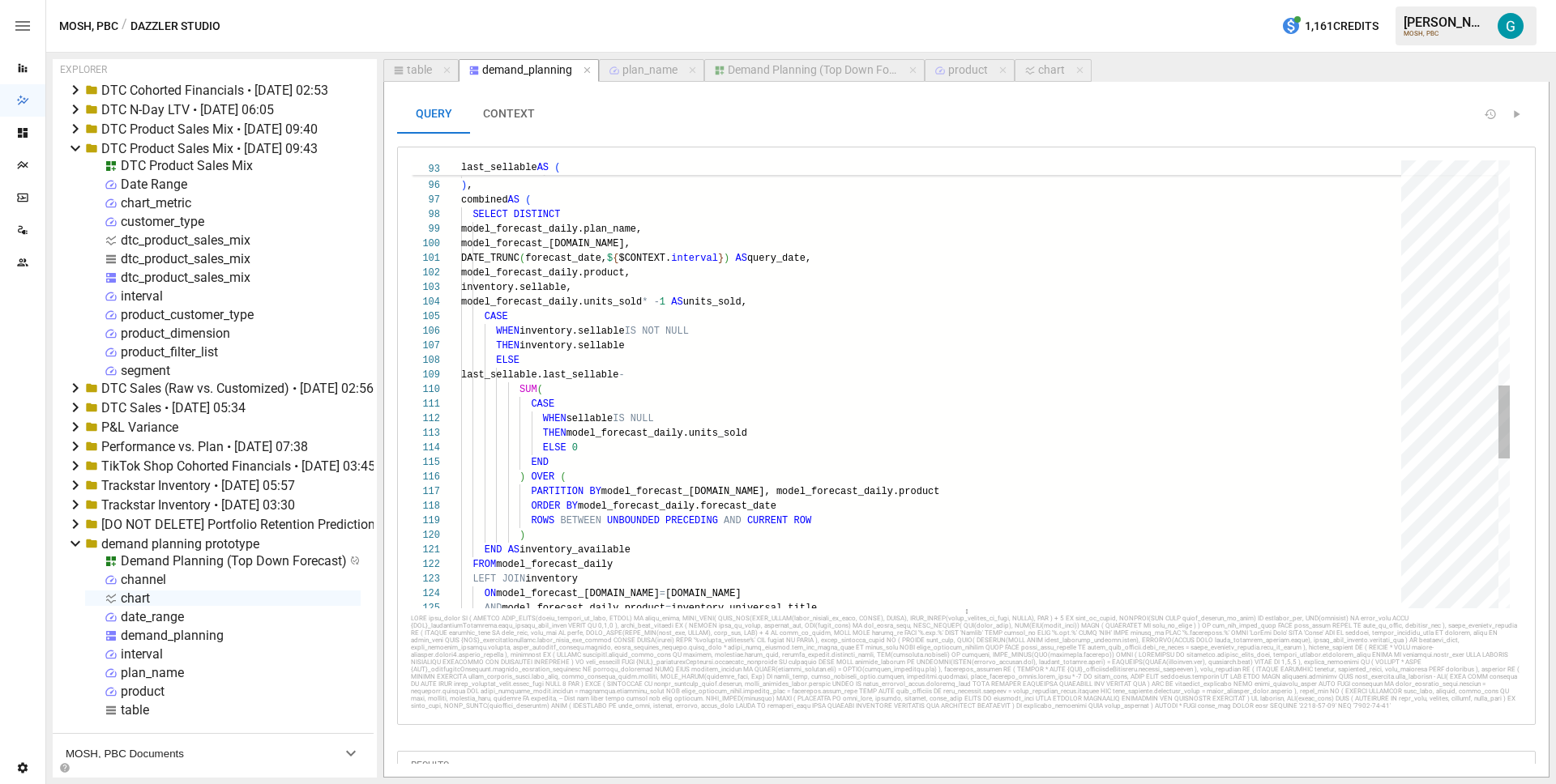
click at [632, 285] on div "AND model_forecast_daily.product = inventory.universal_title FROM model_forecas…" at bounding box center [936, 154] width 952 height 2723
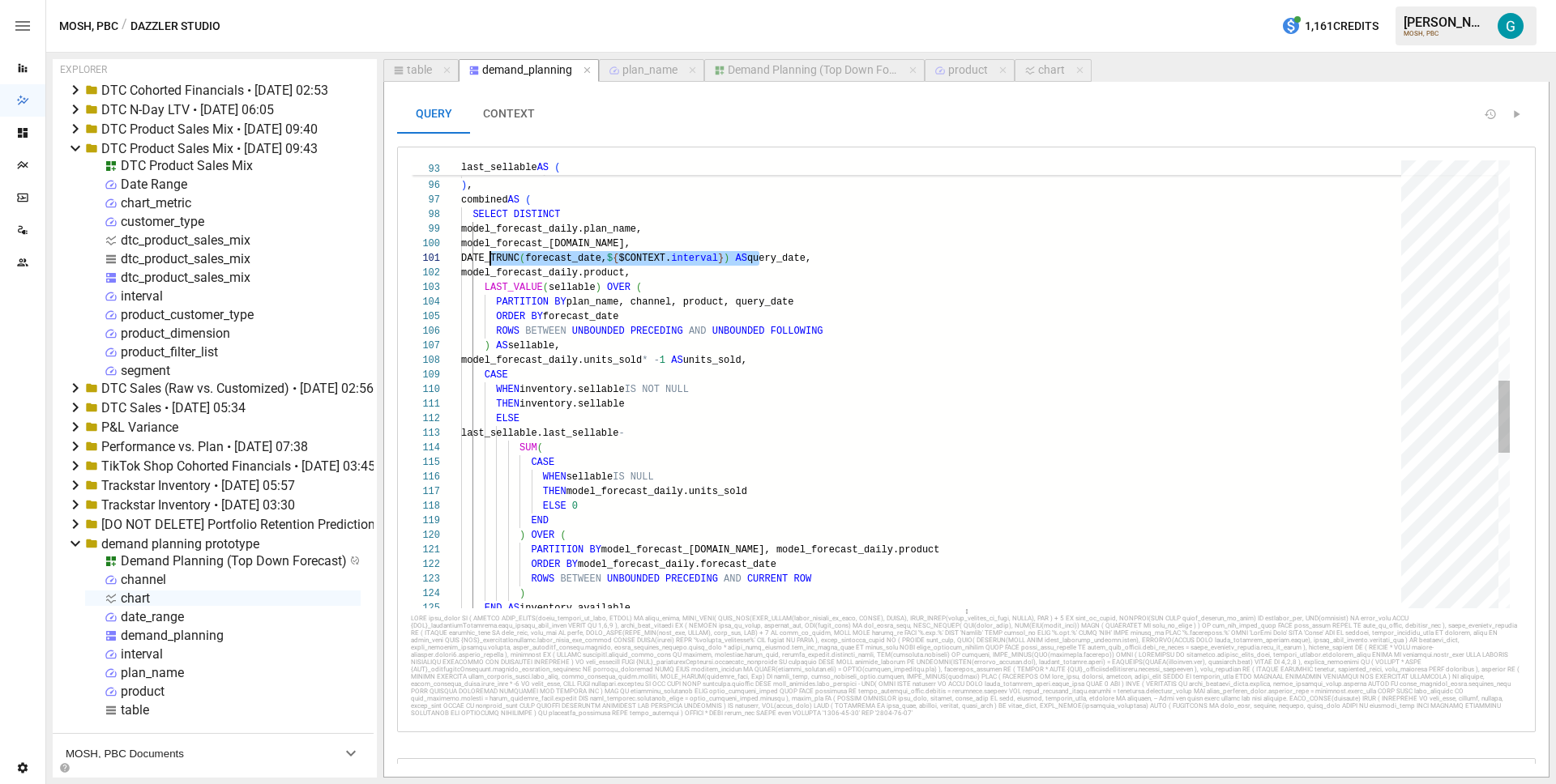
scroll to position [0, 24]
drag, startPoint x: 758, startPoint y: 259, endPoint x: 484, endPoint y: 258, distance: 274.0
click at [484, 258] on div "ROWS BETWEEN UNBOUNDED PRECEDING AND CURRENT ROW ) END AS inventory_available P…" at bounding box center [936, 183] width 952 height 2781
click at [763, 299] on div "ROWS BETWEEN UNBOUNDED PRECEDING AND CURRENT ROW ) END AS inventory_available P…" at bounding box center [936, 183] width 952 height 2781
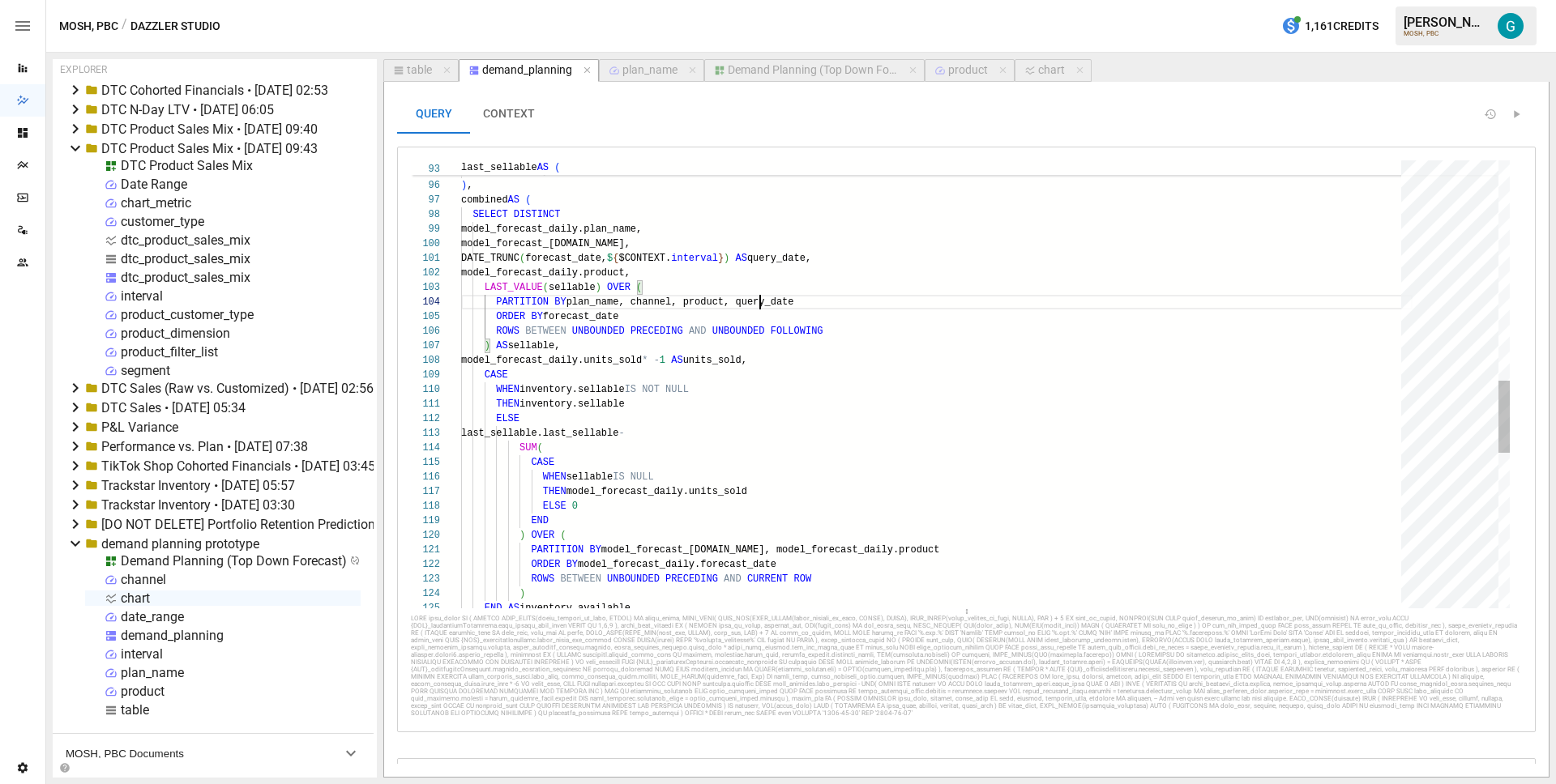
scroll to position [44, 340]
click at [710, 335] on div "ROWS BETWEEN UNBOUNDED PRECEDING AND CURRENT ROW ) END AS inventory_available P…" at bounding box center [936, 183] width 952 height 2781
click at [683, 317] on div "ROWS BETWEEN UNBOUNDED PRECEDING AND CURRENT ROW ) END AS inventory_available P…" at bounding box center [936, 183] width 952 height 2781
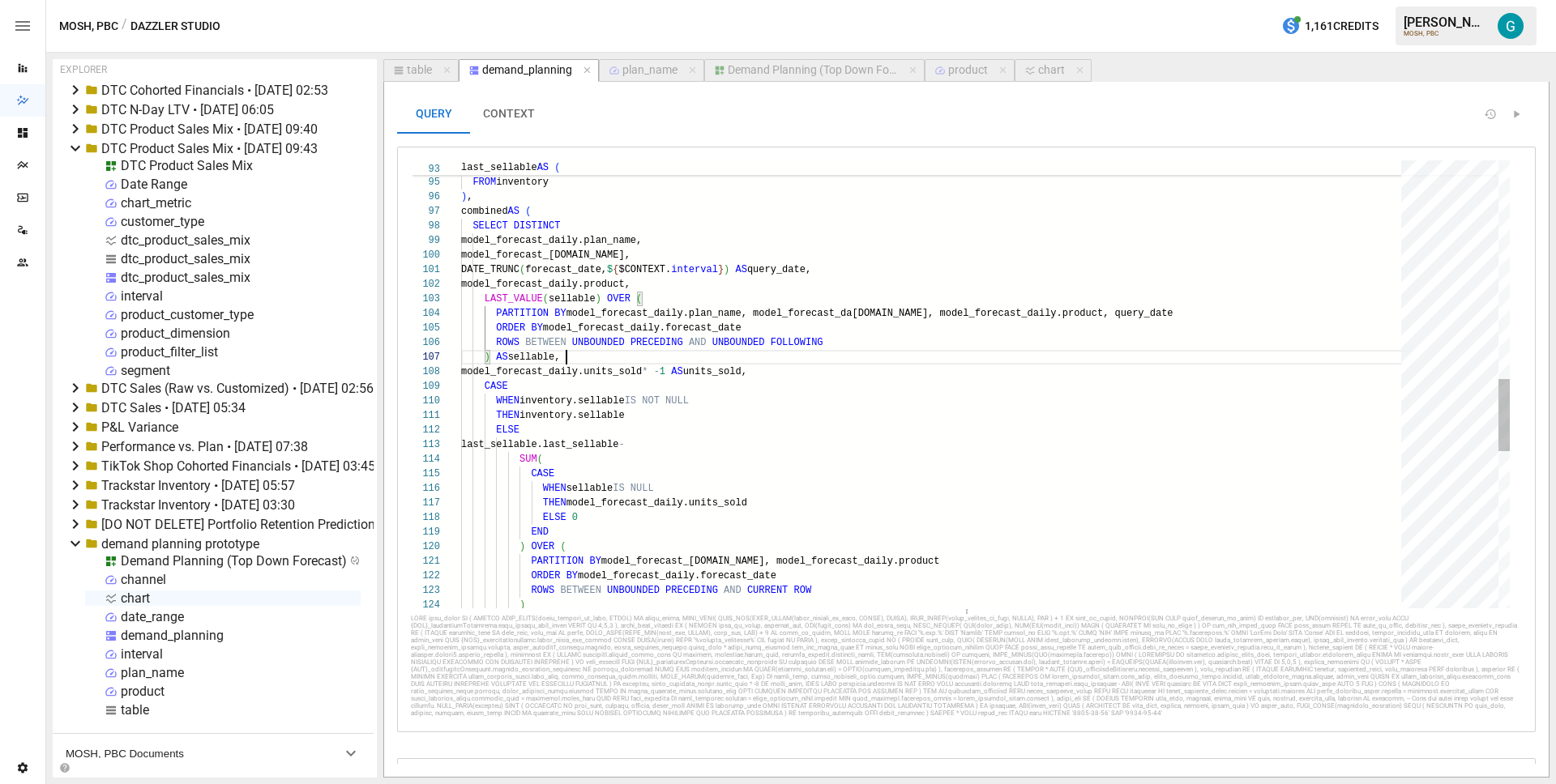
scroll to position [88, 105]
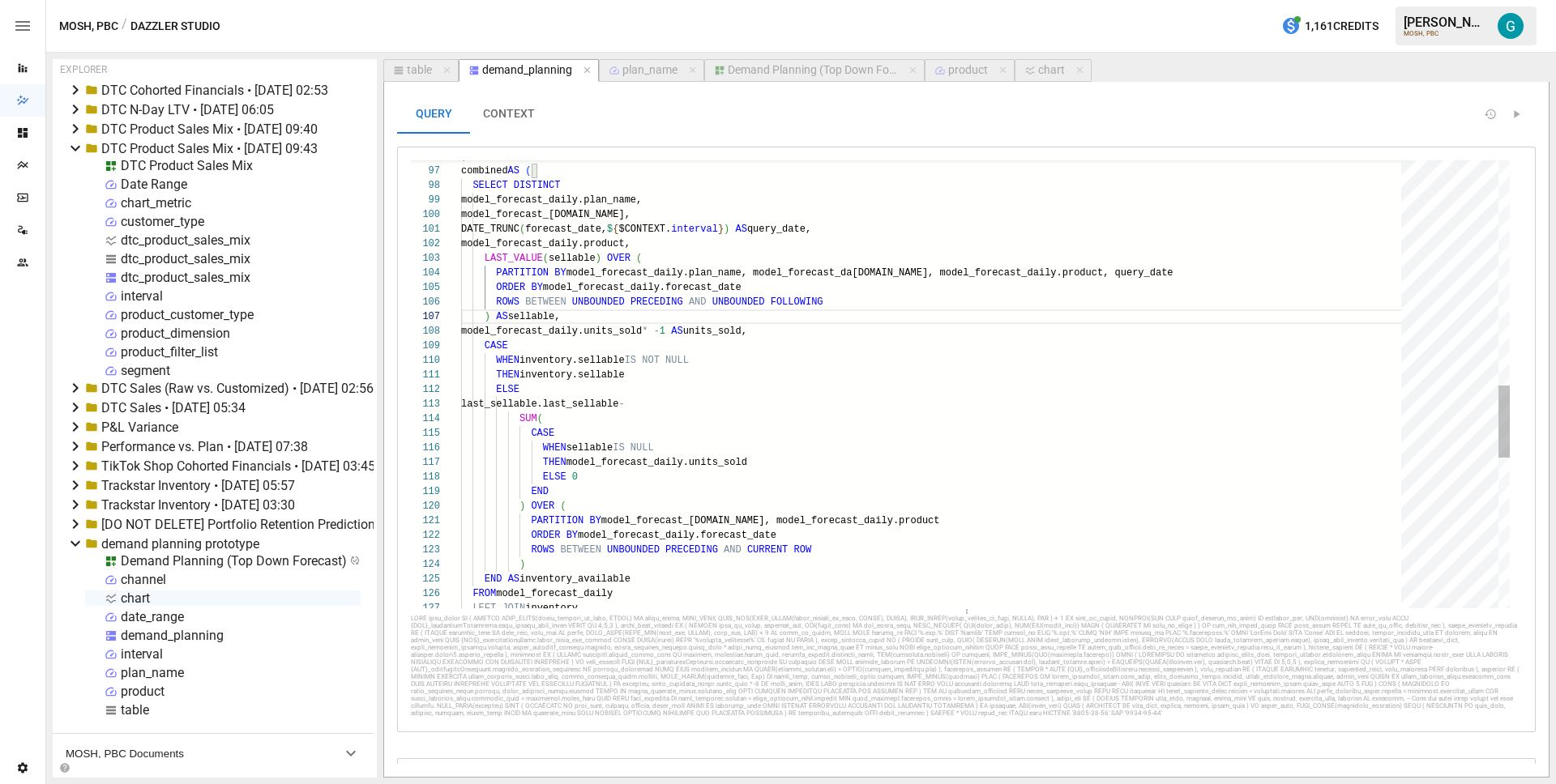
click at [638, 333] on div "ROWS BETWEEN UNBOUNDED PRECEDING AND CURRENT ROW ) PARTITION BY model_forecast_…" at bounding box center [936, 154] width 952 height 2781
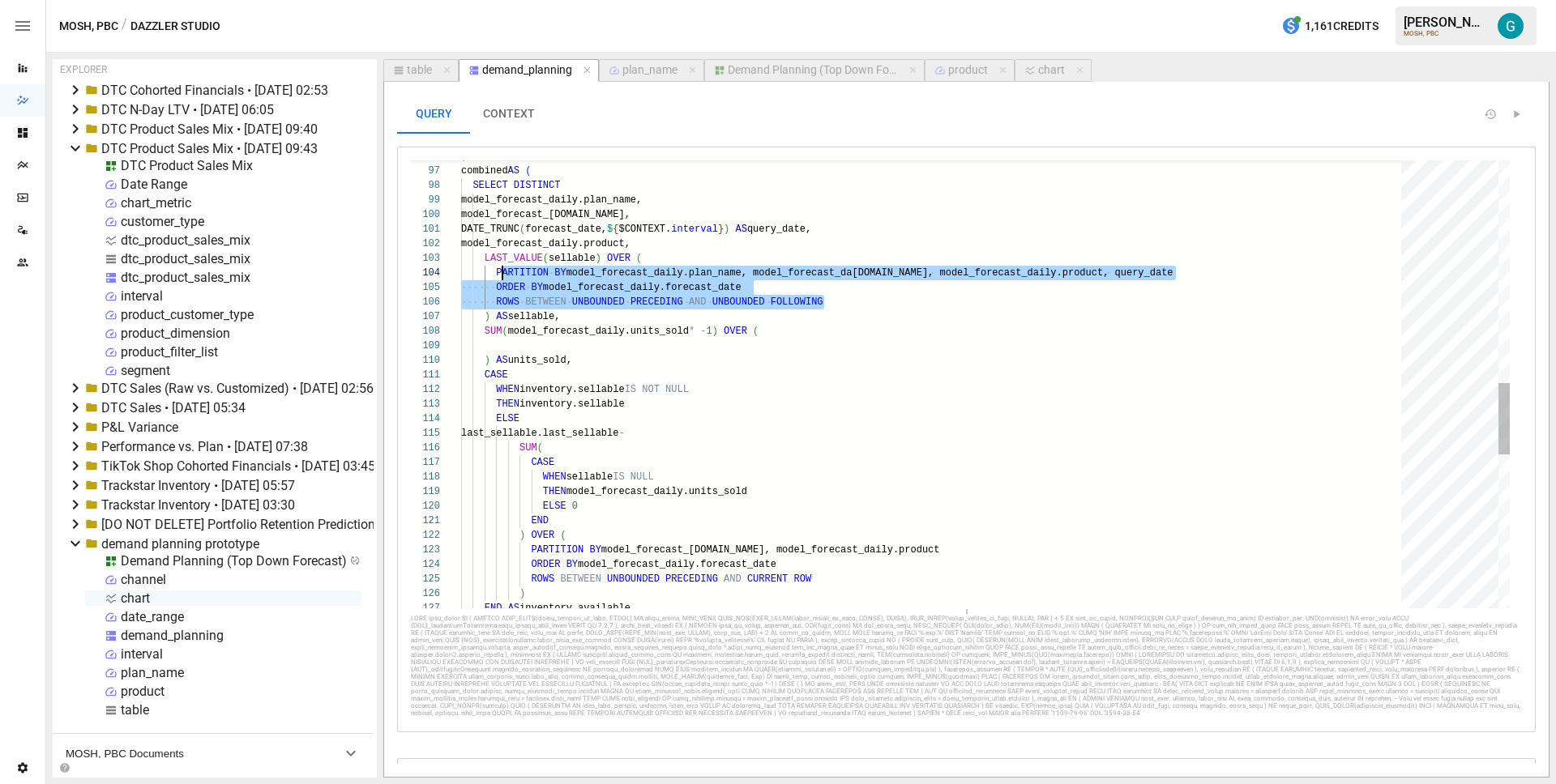
scroll to position [44, 35]
drag, startPoint x: 863, startPoint y: 296, endPoint x: 496, endPoint y: 272, distance: 367.8
click at [496, 272] on div "ROWS BETWEEN UNBOUNDED PRECEDING AND CURRENT ROW ) PARTITION BY model_forecast_…" at bounding box center [936, 169] width 952 height 2810
click at [555, 349] on div "ROWS BETWEEN UNBOUNDED PRECEDING AND CURRENT ROW ) PARTITION BY model_forecast_…" at bounding box center [936, 169] width 952 height 2810
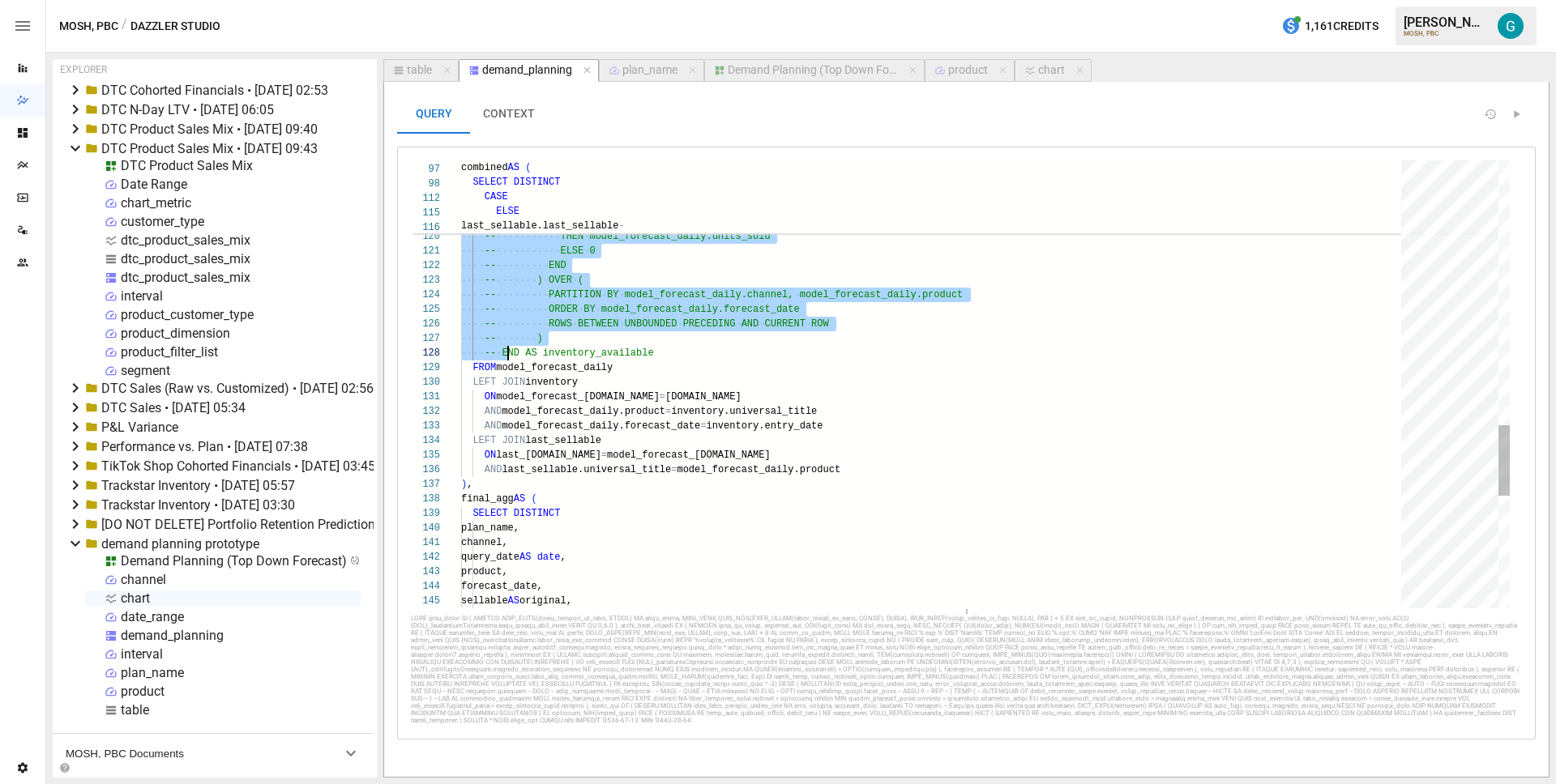
scroll to position [15, 47]
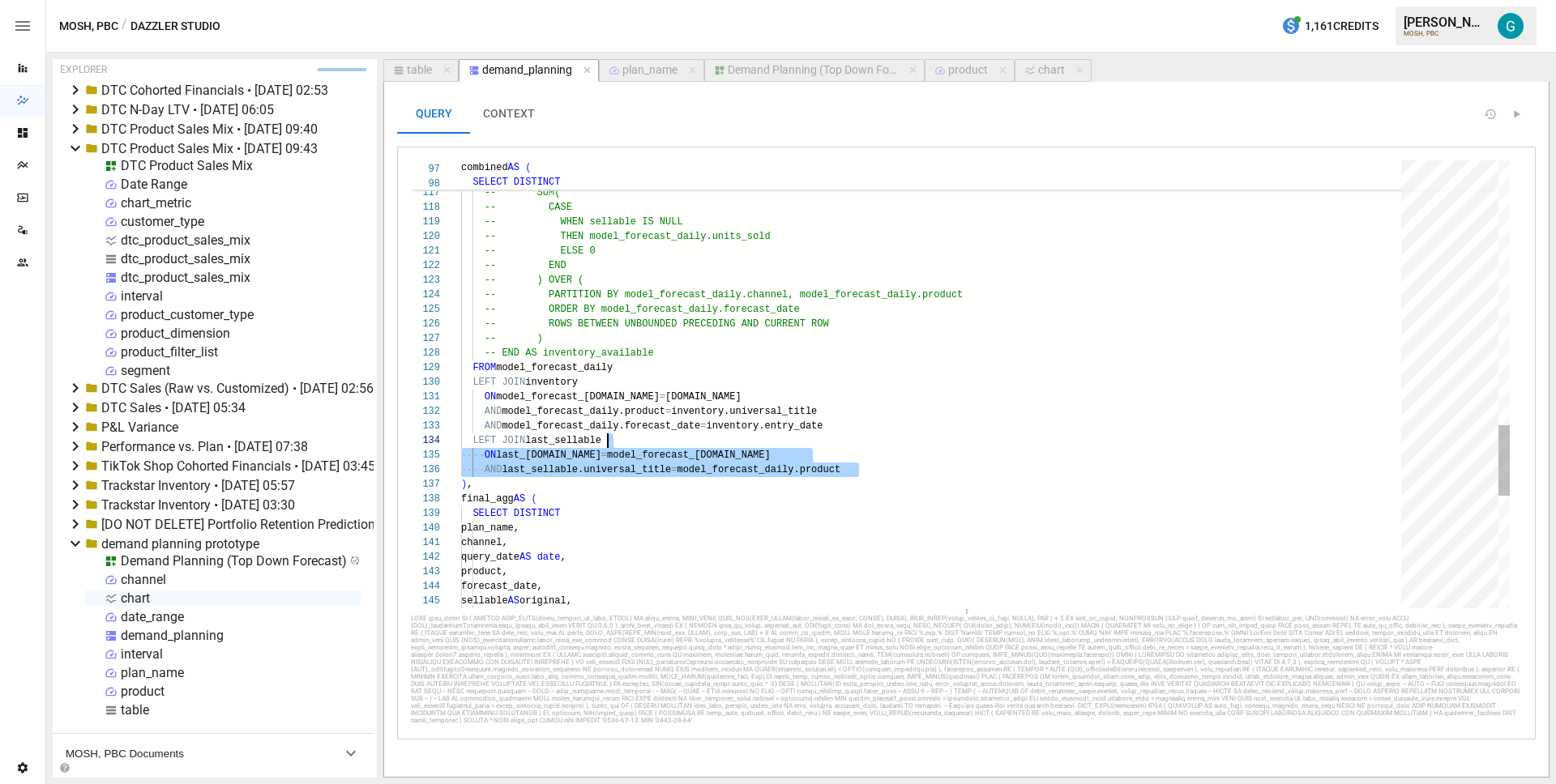
drag, startPoint x: 828, startPoint y: 458, endPoint x: 726, endPoint y: 435, distance: 104.6
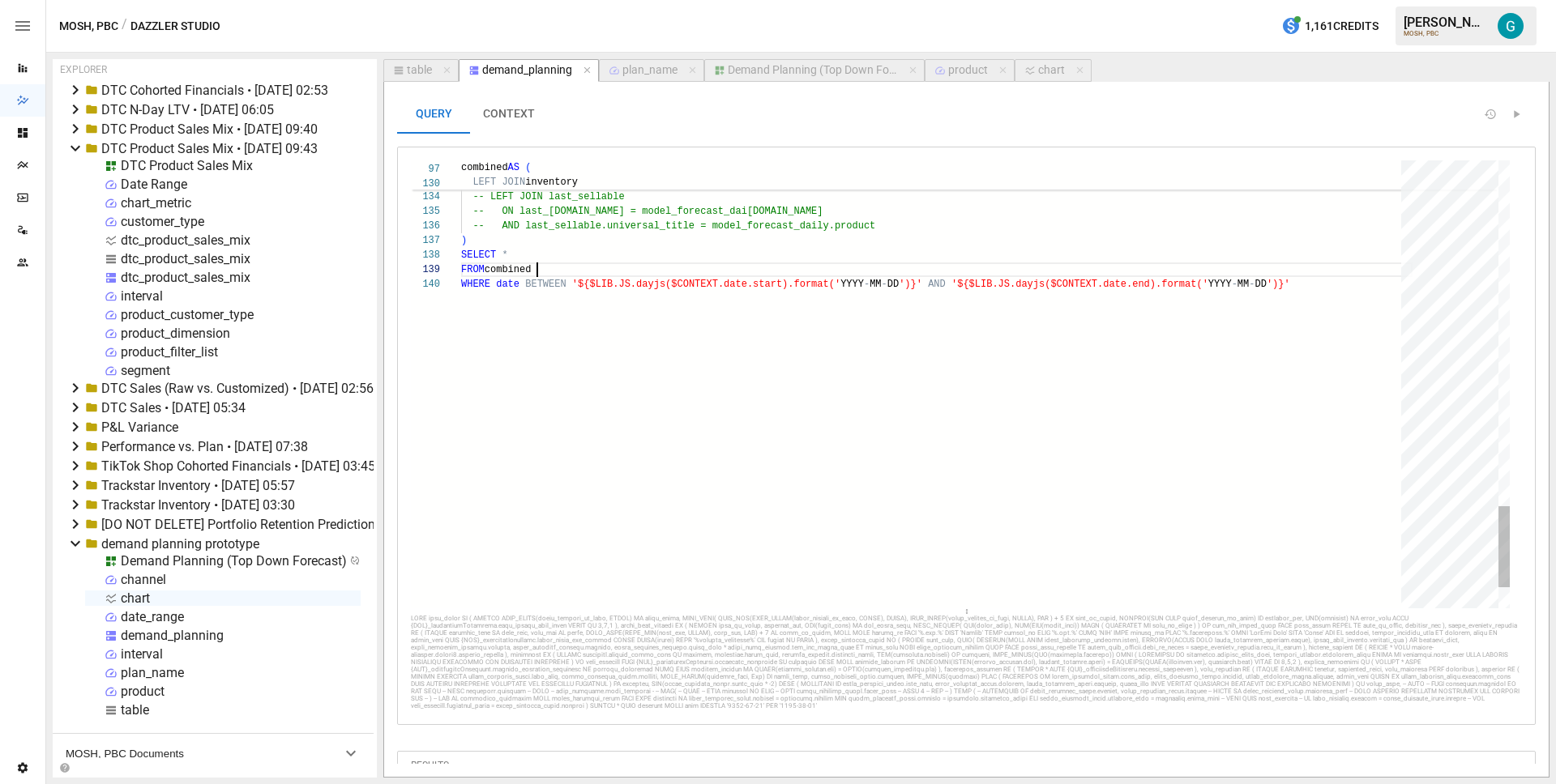
scroll to position [117, 76]
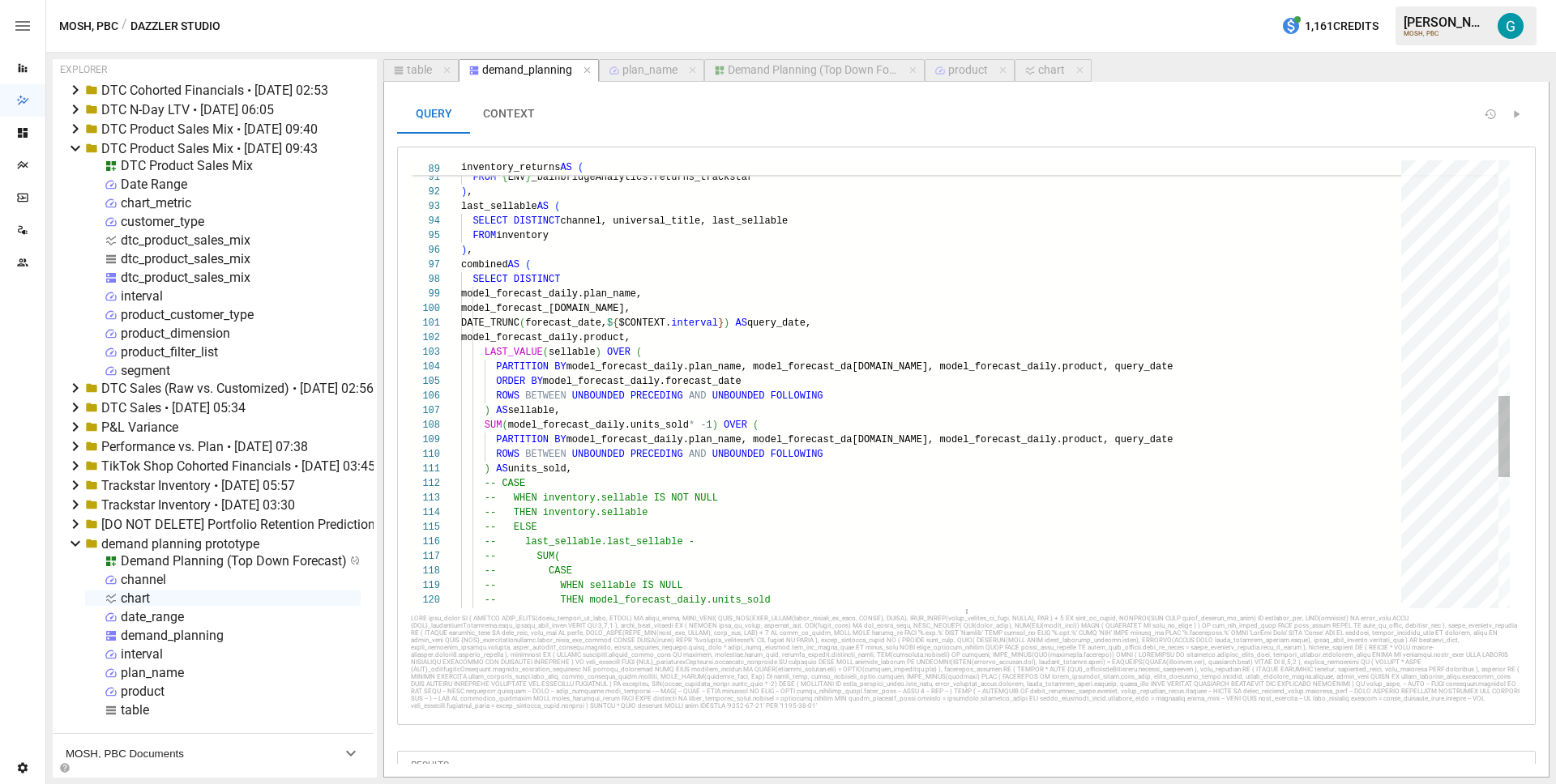
click at [813, 322] on div "-- CASE -- WHEN sellable IS NULL -- THEN model_forecast_daily.units_sold -- ELS…" at bounding box center [936, 95] width 952 height 2475
click at [1141, 363] on div "-- CASE -- WHEN sellable IS NULL -- THEN model_forecast_daily.units_sold -- ELS…" at bounding box center [936, 95] width 952 height 2475
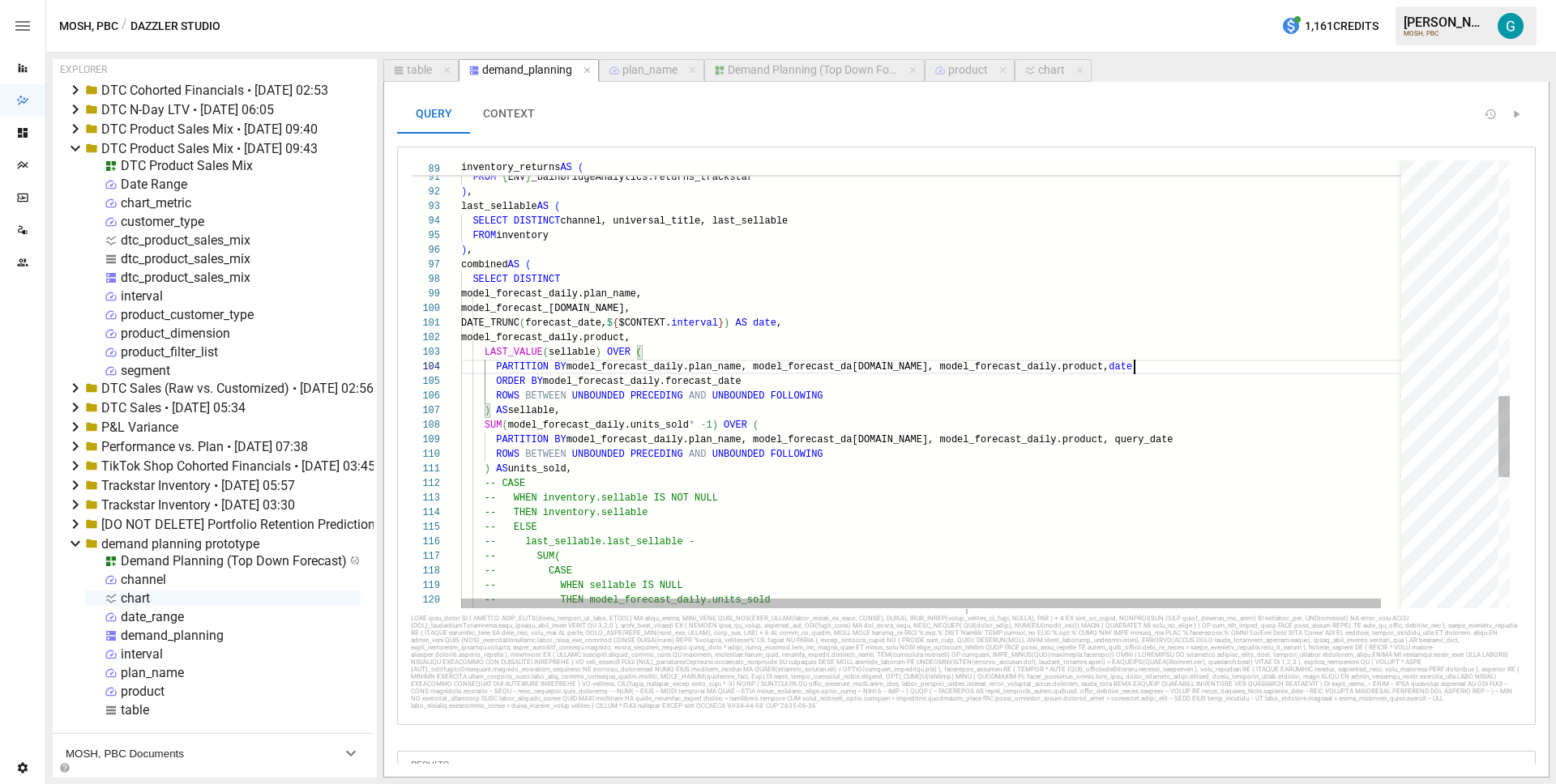
click at [1148, 442] on div "-- CASE -- WHEN sellable IS NULL -- THEN model_forecast_daily.units_sold -- ELS…" at bounding box center [947, 95] width 972 height 2475
click at [703, 334] on div "-- CASE -- WHEN sellable IS NULL -- THEN model_forecast_daily.units_sold -- ELS…" at bounding box center [947, 95] width 972 height 2475
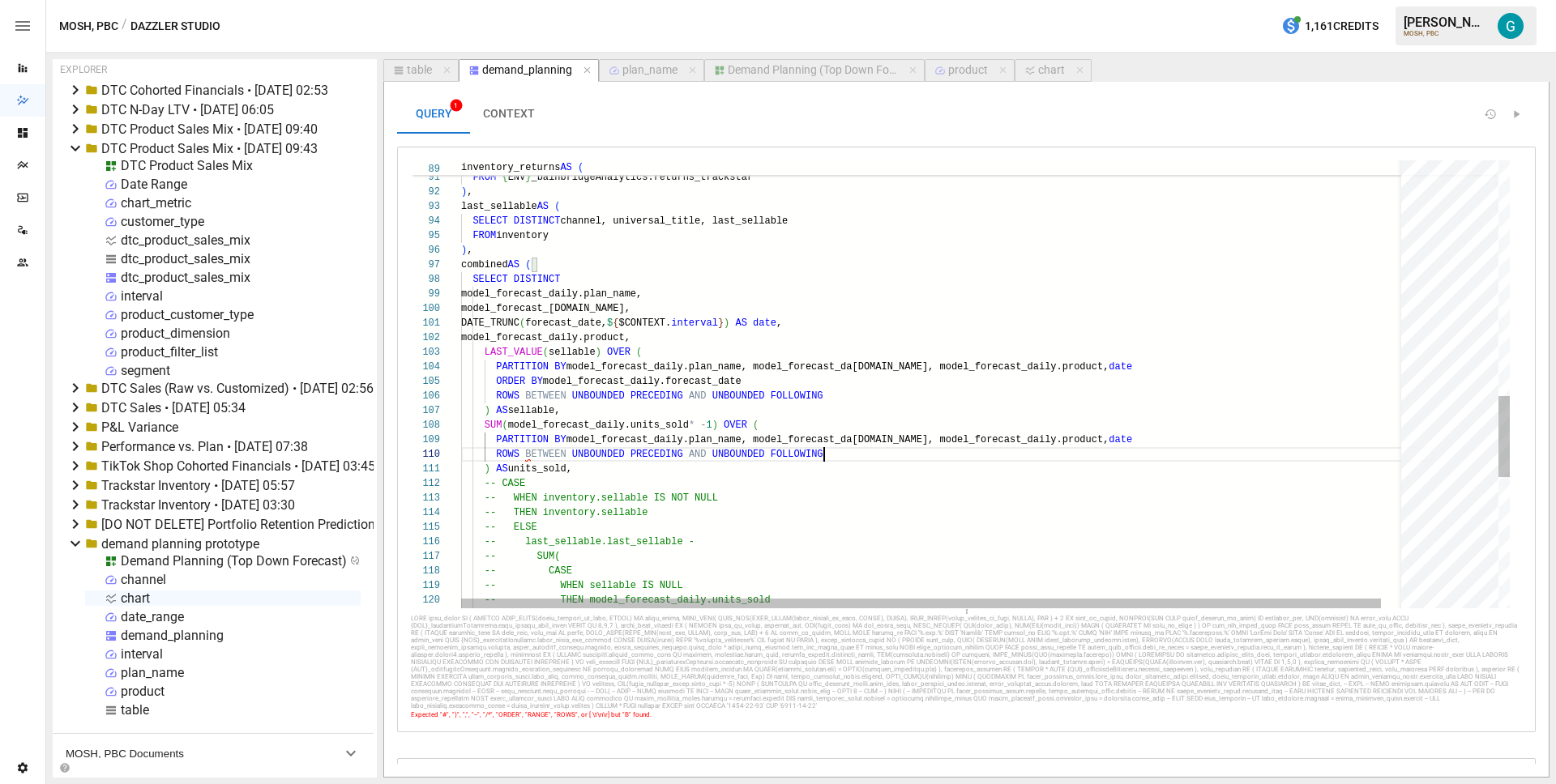
click at [870, 452] on div "-- CASE -- WHEN sellable IS NULL -- THEN model_forecast_daily.units_sold -- ELS…" at bounding box center [947, 95] width 972 height 2475
click at [1110, 366] on div "-- CASE -- WHEN sellable IS NULL -- THEN model_forecast_daily.units_sold -- ELS…" at bounding box center [947, 95] width 972 height 2475
click at [761, 325] on div "-- CASE -- WHEN sellable IS NULL -- THEN model_forecast_daily.units_sold -- ELS…" at bounding box center [947, 95] width 972 height 2475
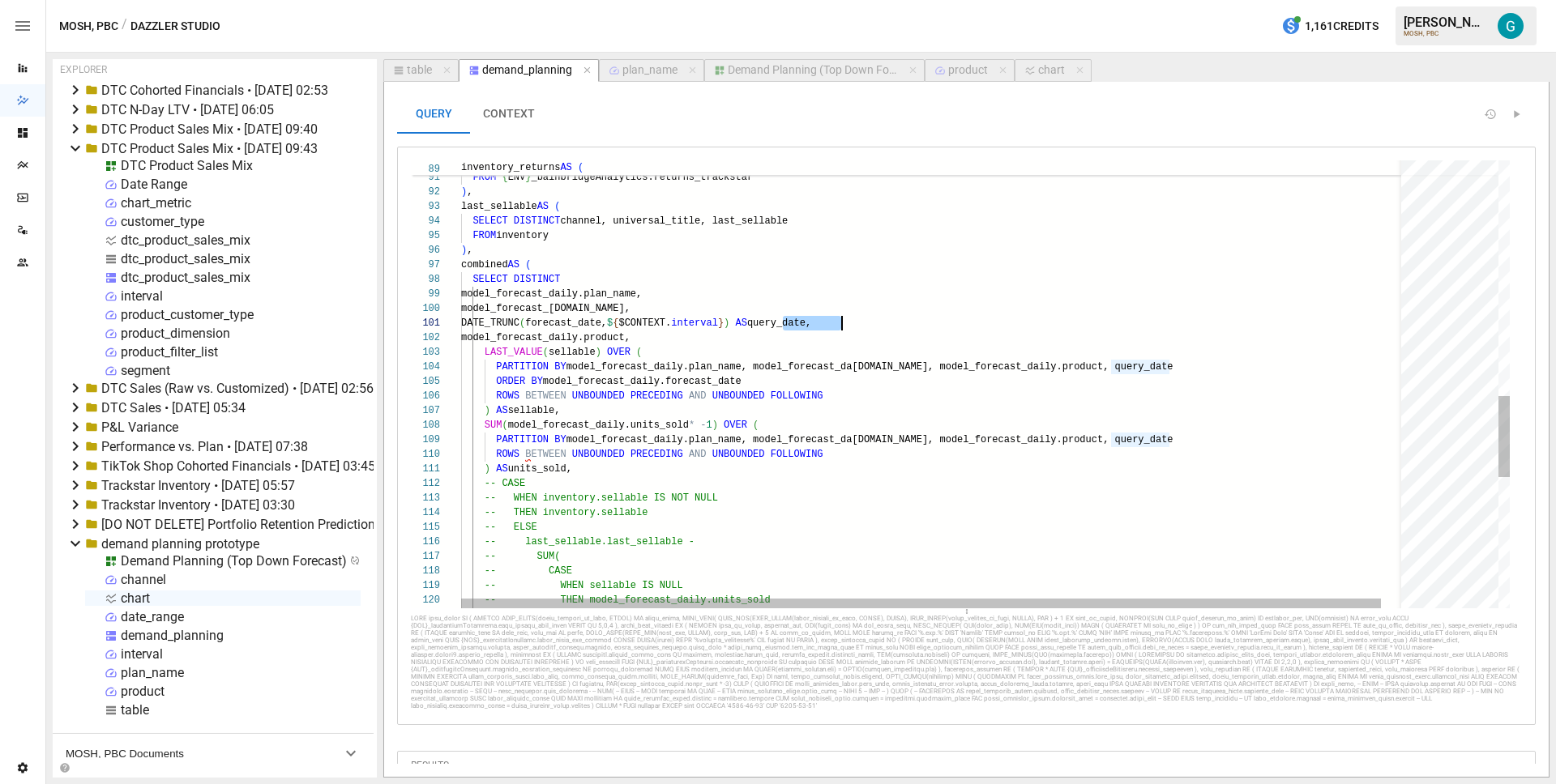
scroll to position [0, 381]
click at [836, 349] on div "-- CASE -- WHEN sellable IS NULL -- THEN model_forecast_daily.units_sold -- ELS…" at bounding box center [947, 95] width 972 height 2475
click at [758, 318] on div "-- CASE -- WHEN sellable IS NULL -- THEN model_forecast_daily.units_sold -- ELS…" at bounding box center [947, 95] width 972 height 2475
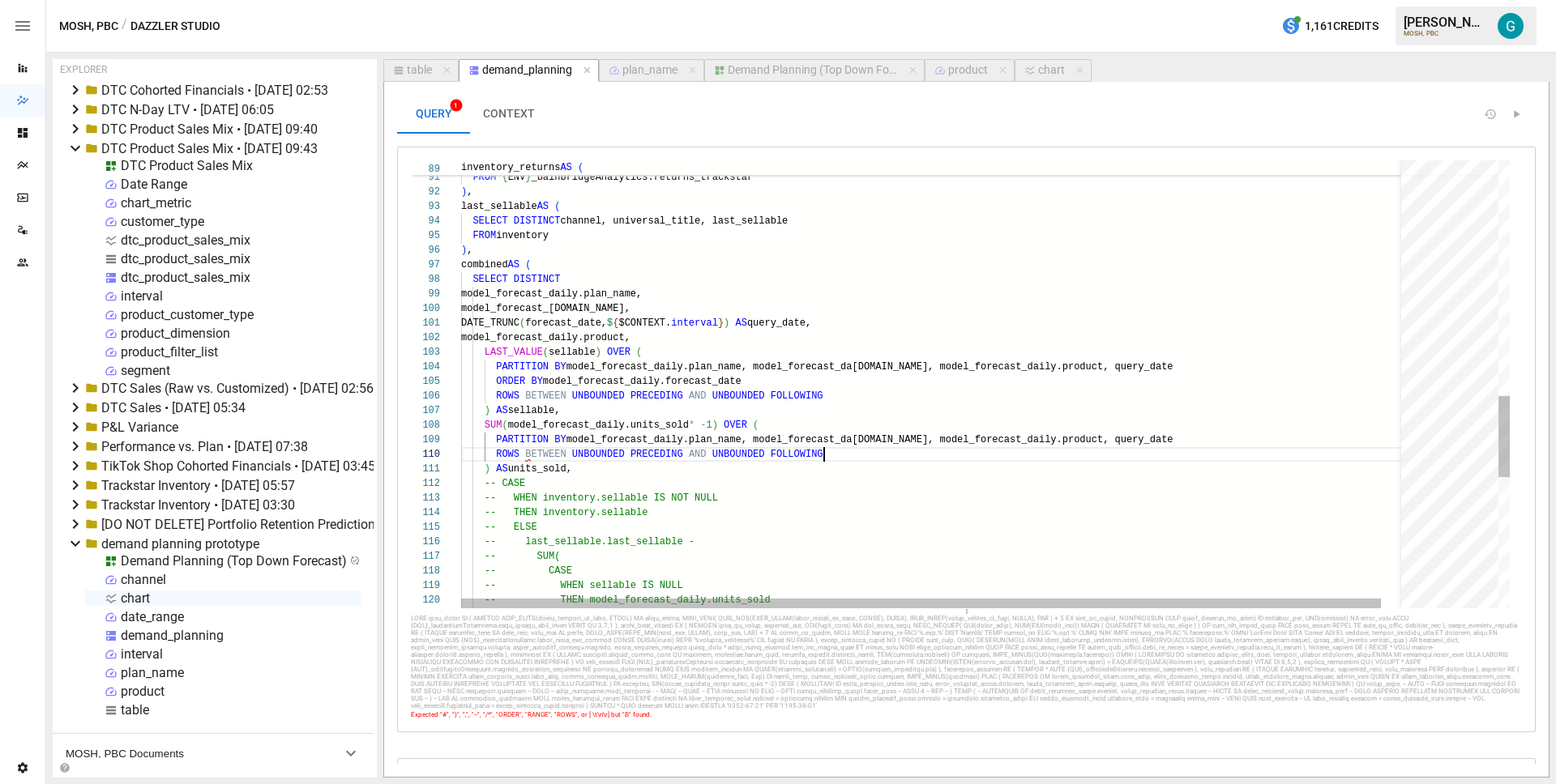
click at [833, 459] on div "-- CASE -- WHEN sellable IS NULL -- THEN model_forecast_daily.units_sold -- ELS…" at bounding box center [947, 95] width 972 height 2475
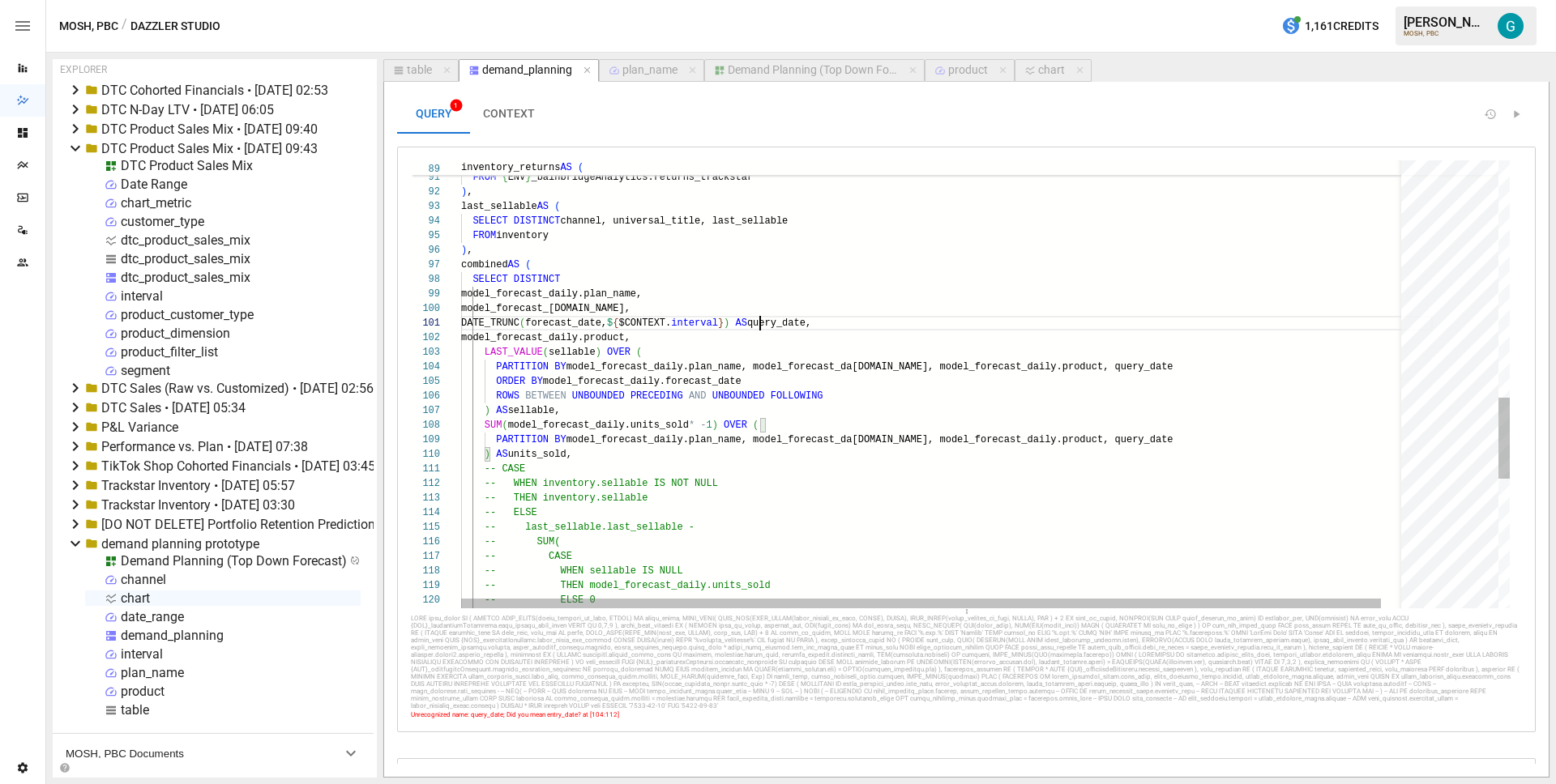
click at [761, 326] on div "-- CASE -- WHEN sellable IS NULL -- THEN model_forecast_daily.units_sold -- ELS…" at bounding box center [947, 88] width 972 height 2460
click at [1137, 362] on div "-- CASE -- WHEN sellable IS NULL -- THEN model_forecast_daily.units_sold -- ELS…" at bounding box center [947, 88] width 972 height 2460
click at [1141, 438] on div "-- CASE -- WHEN sellable IS NULL -- THEN model_forecast_daily.units_sold -- ELS…" at bounding box center [947, 88] width 972 height 2460
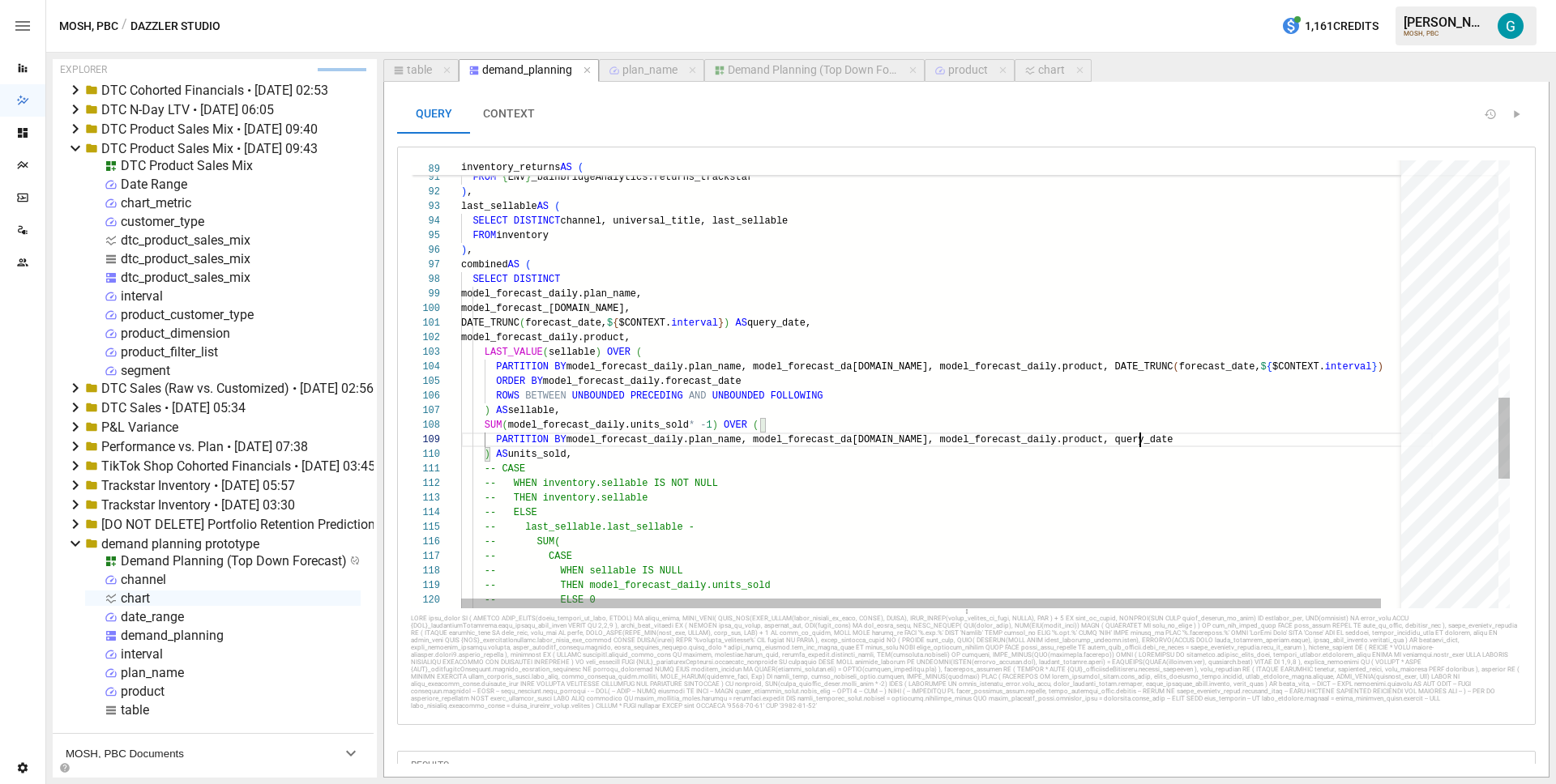
click at [1141, 438] on div "-- CASE -- WHEN sellable IS NULL -- THEN model_forecast_daily.units_sold -- ELS…" at bounding box center [947, 88] width 972 height 2460
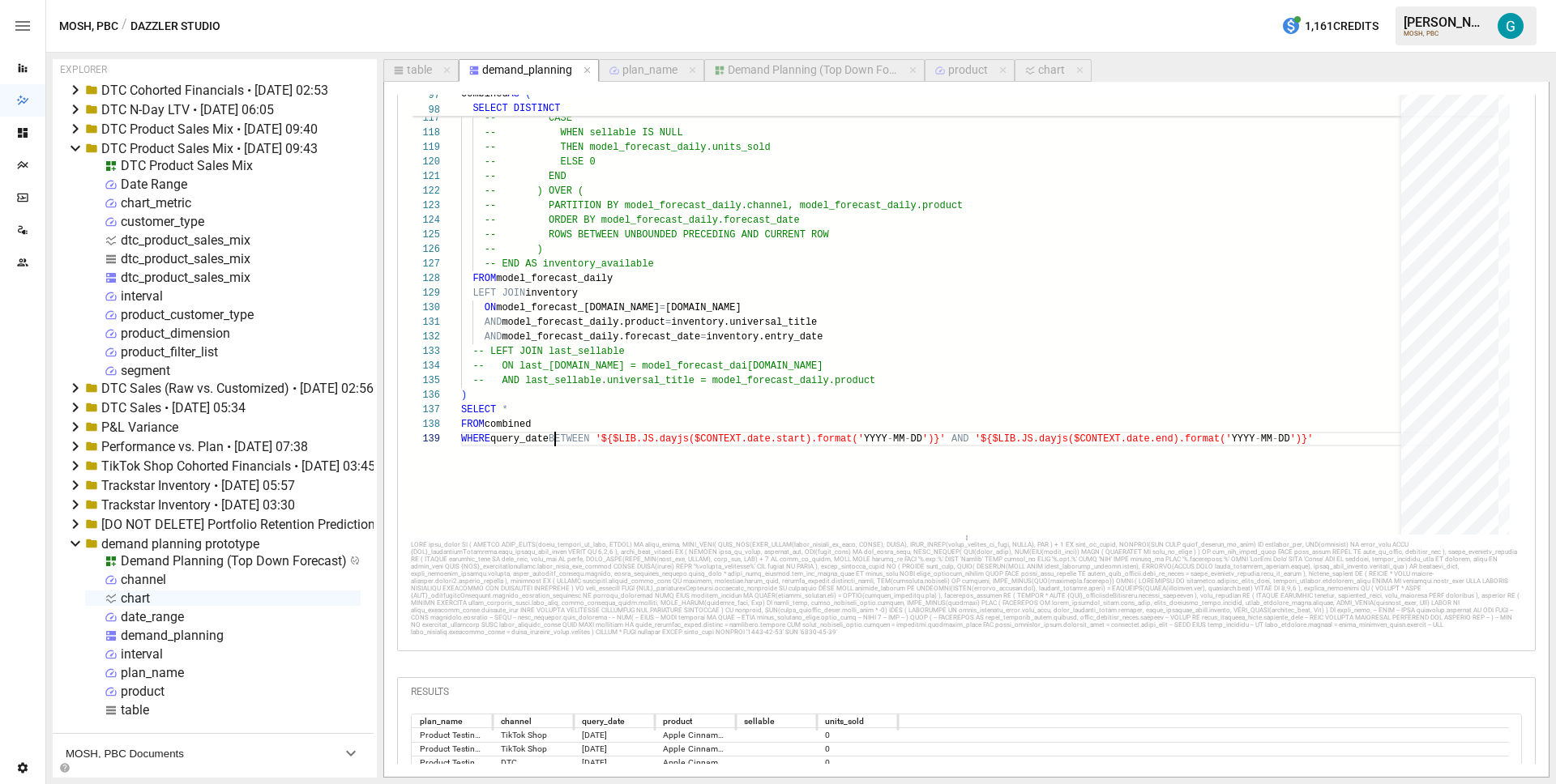
scroll to position [159, 0]
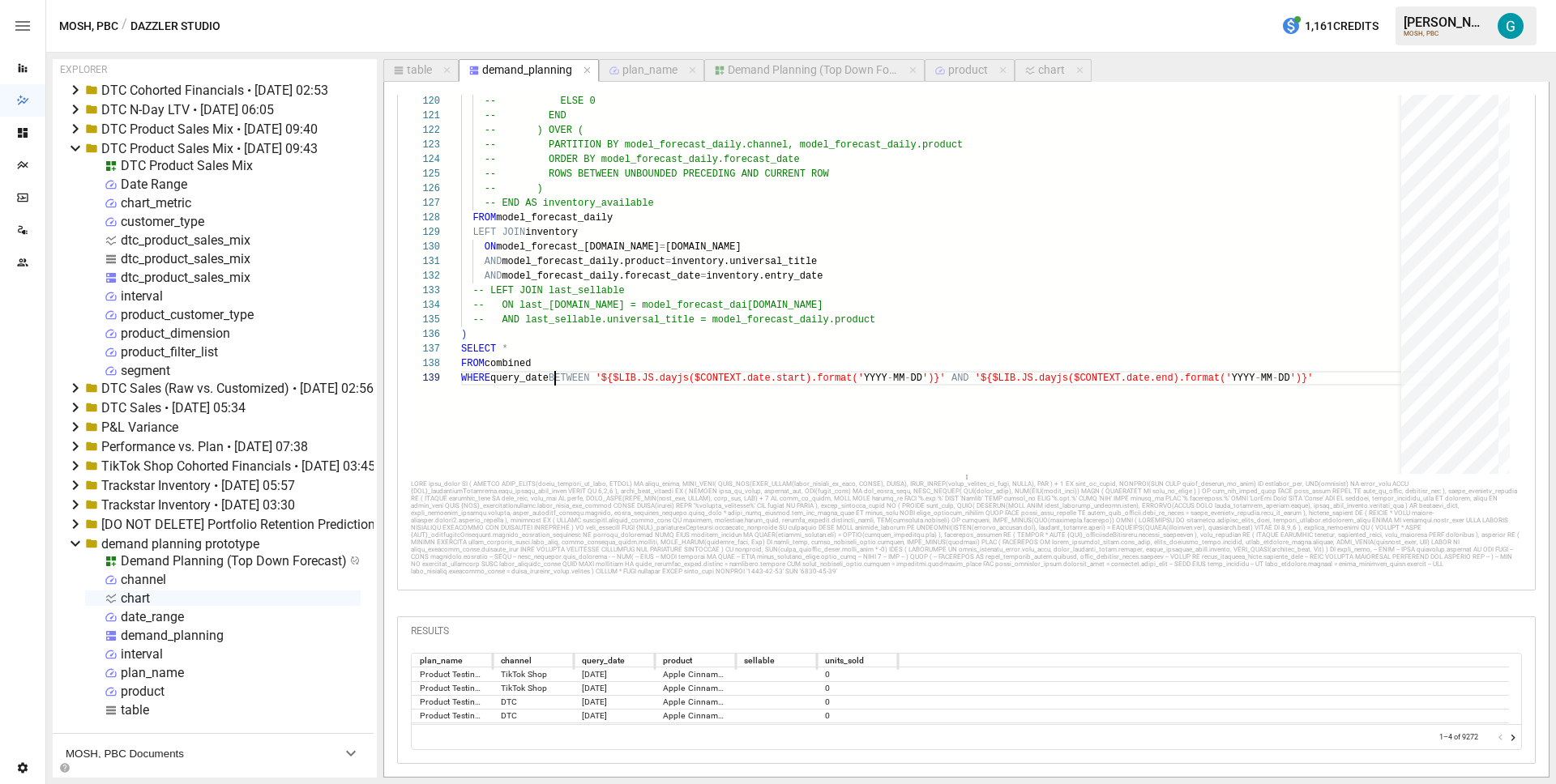
type textarea "**********"
click at [1506, 736] on icon "Go to next page" at bounding box center [1512, 737] width 13 height 13
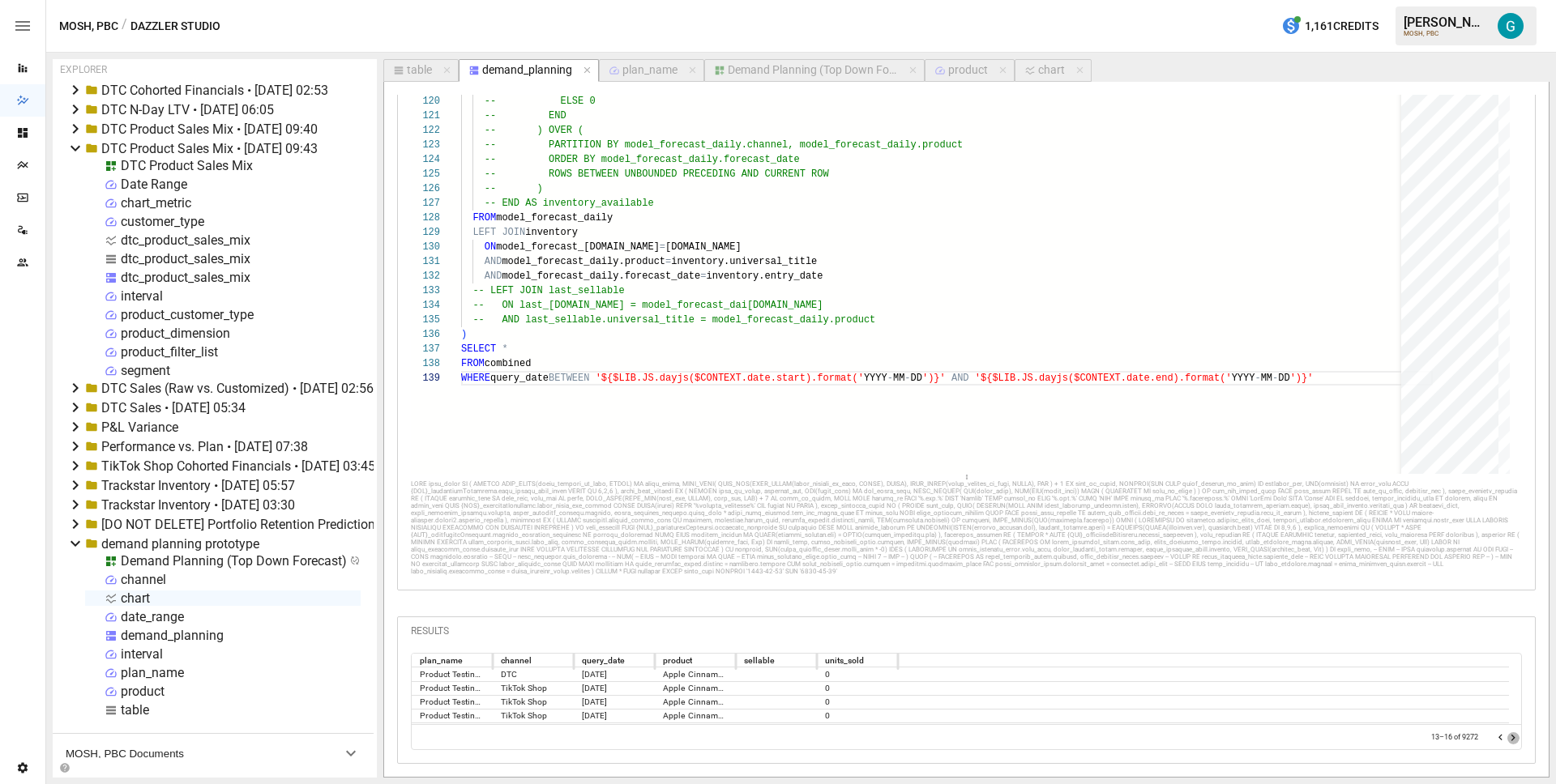
click at [1506, 736] on icon "Go to next page" at bounding box center [1512, 737] width 13 height 13
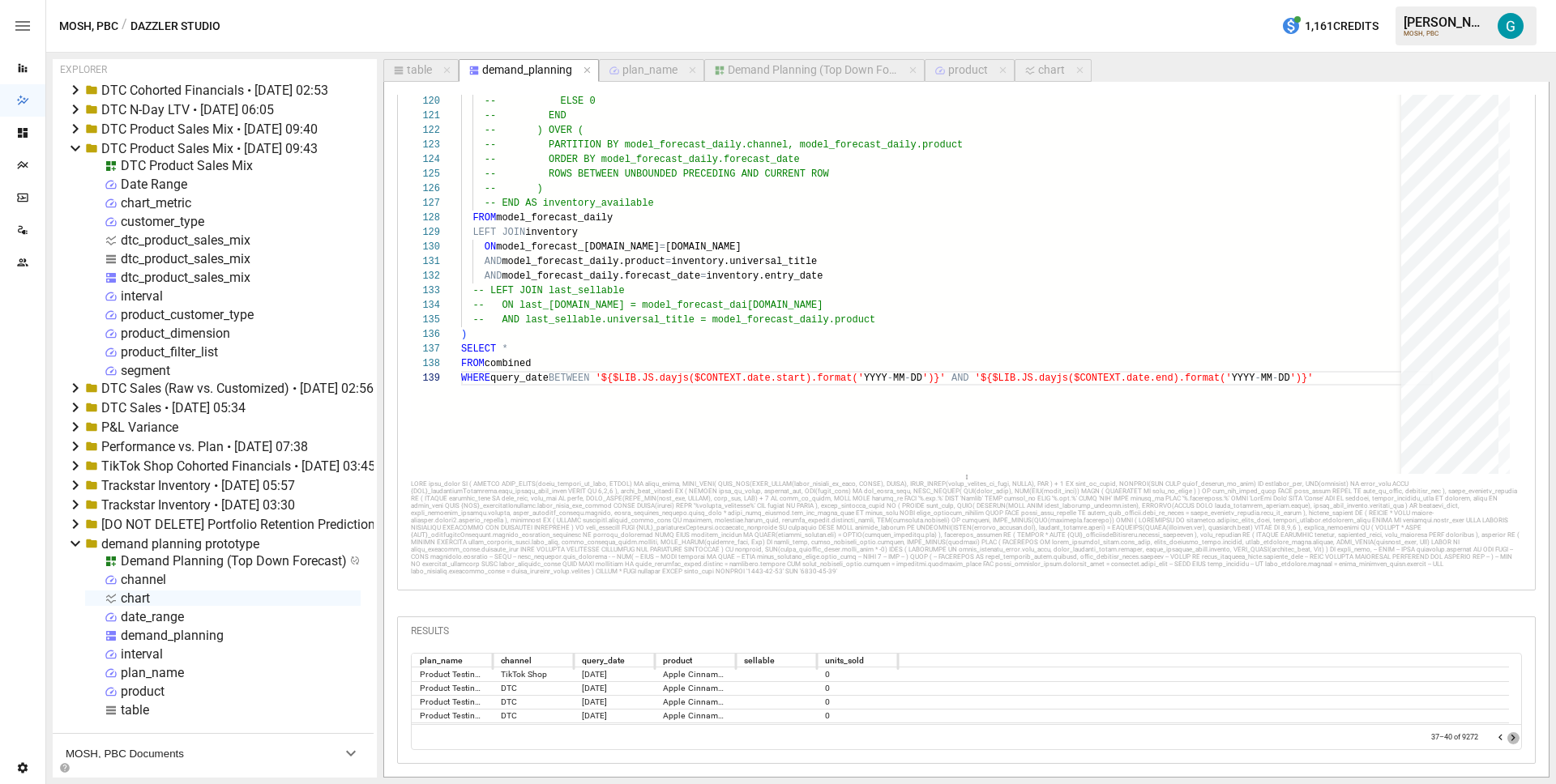
click at [1506, 736] on icon "Go to next page" at bounding box center [1512, 737] width 13 height 13
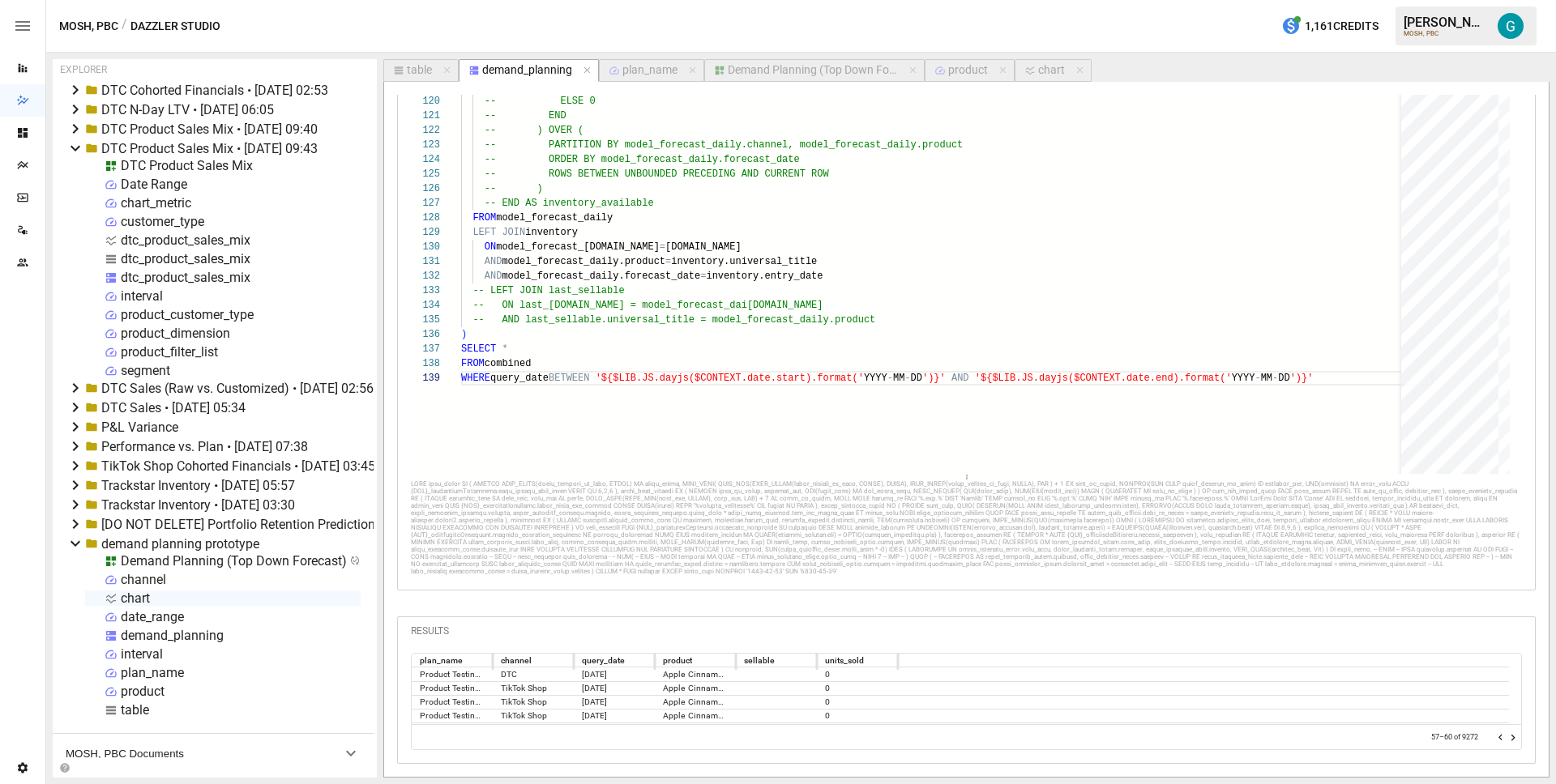
click at [1506, 736] on icon "Go to next page" at bounding box center [1512, 737] width 13 height 13
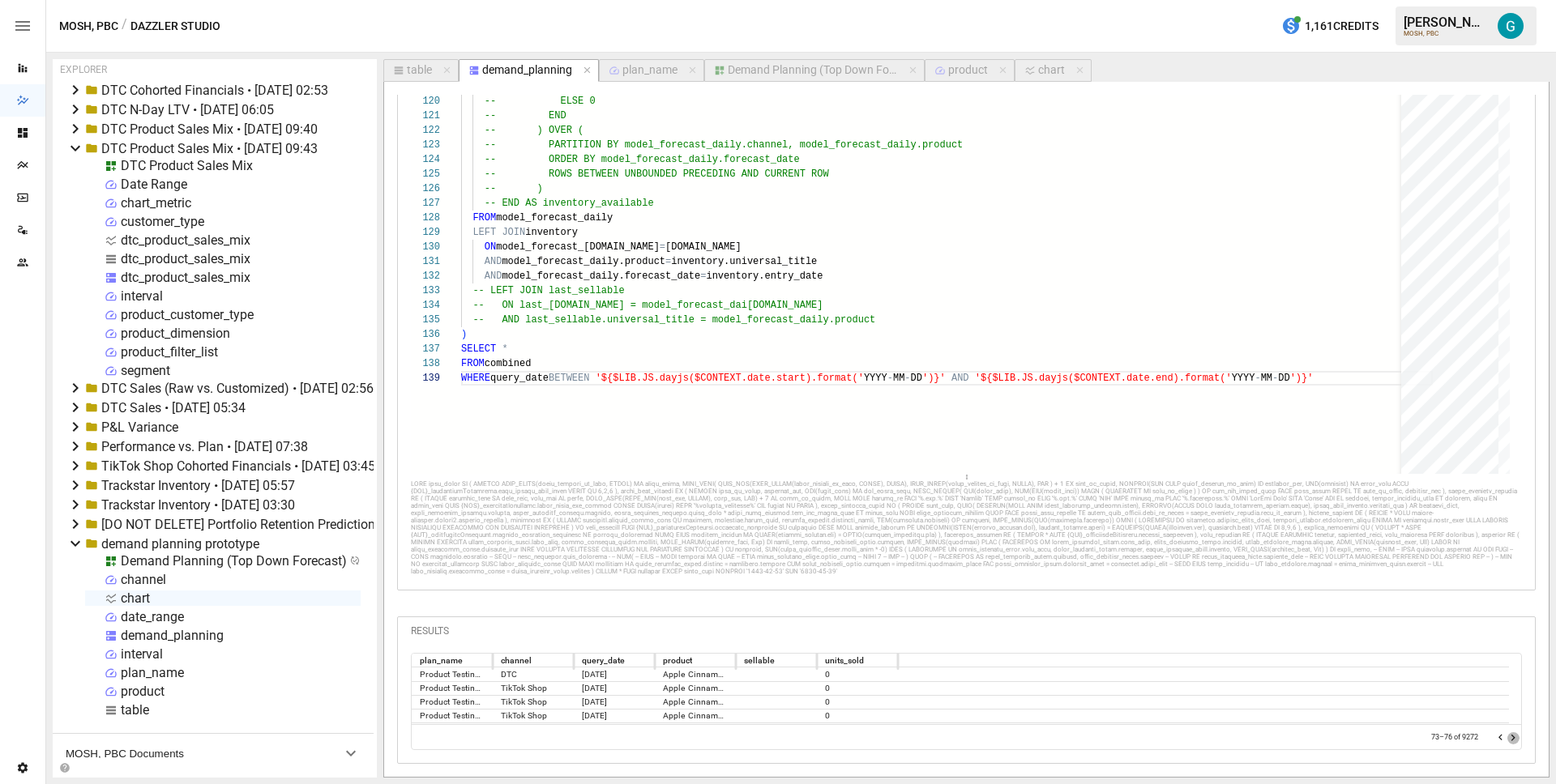
click at [1506, 736] on icon "Go to next page" at bounding box center [1512, 737] width 13 height 13
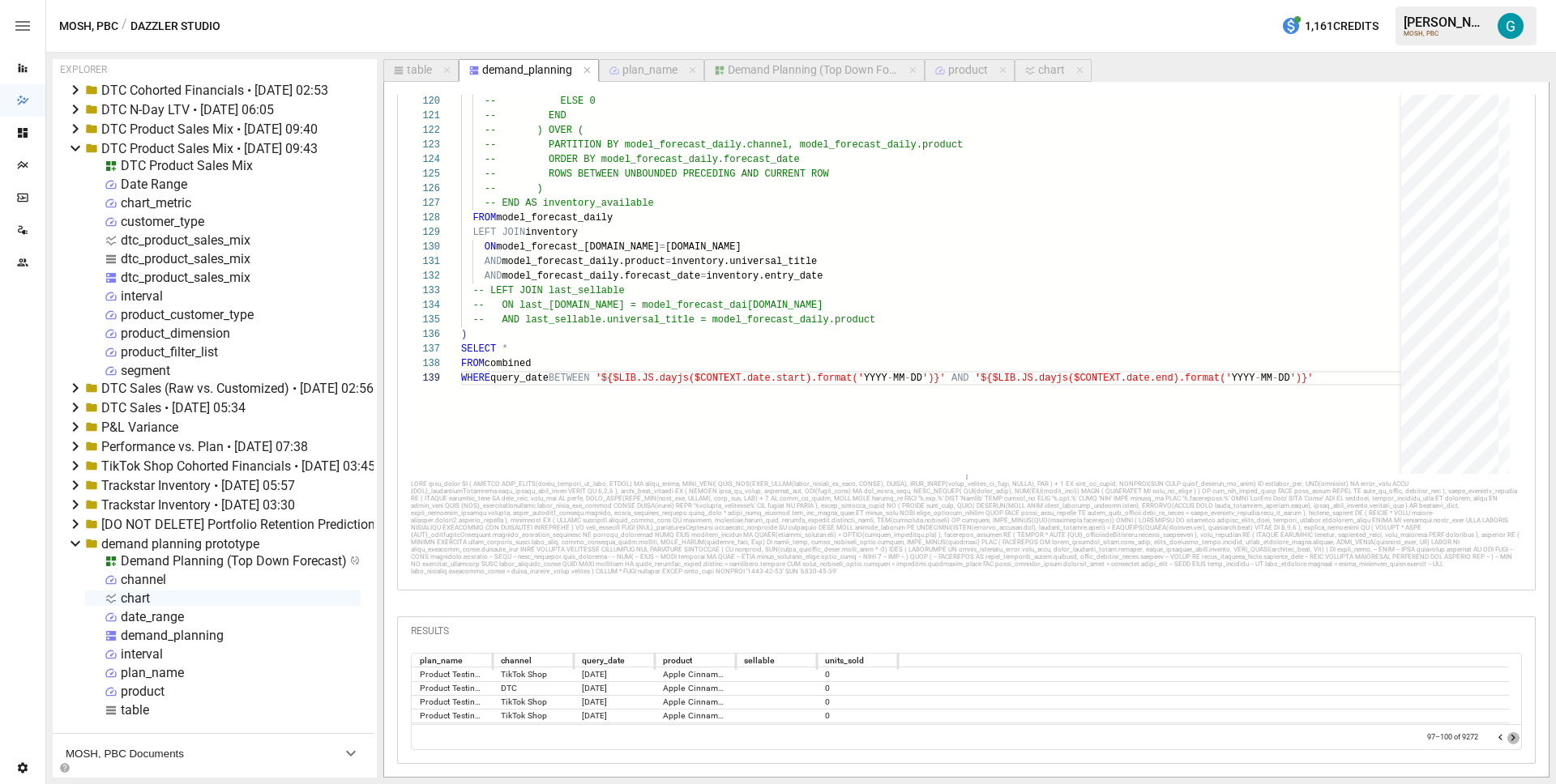
click at [1506, 736] on icon "Go to next page" at bounding box center [1512, 737] width 13 height 13
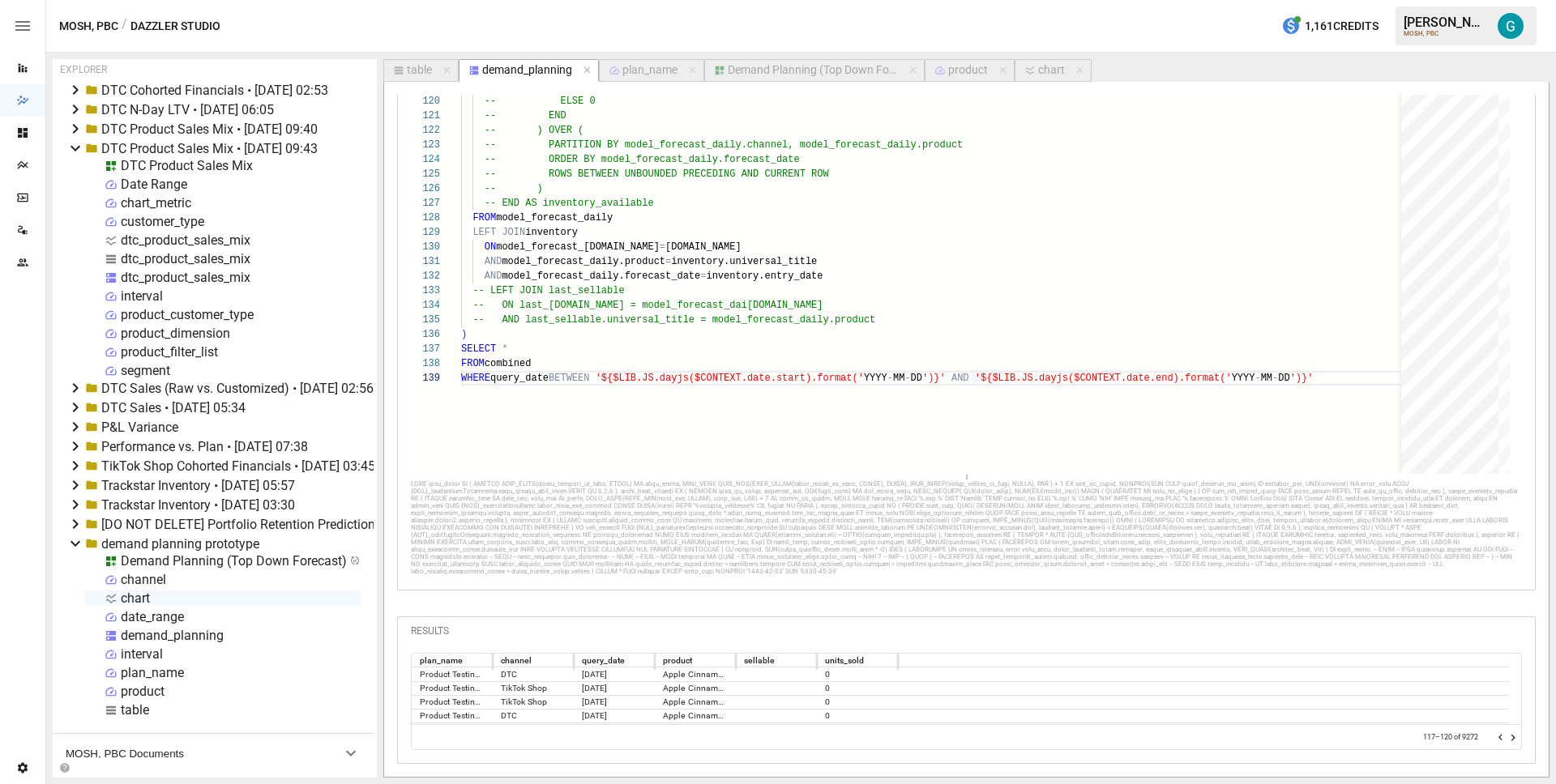
click at [1506, 736] on icon "Go to next page" at bounding box center [1512, 737] width 13 height 13
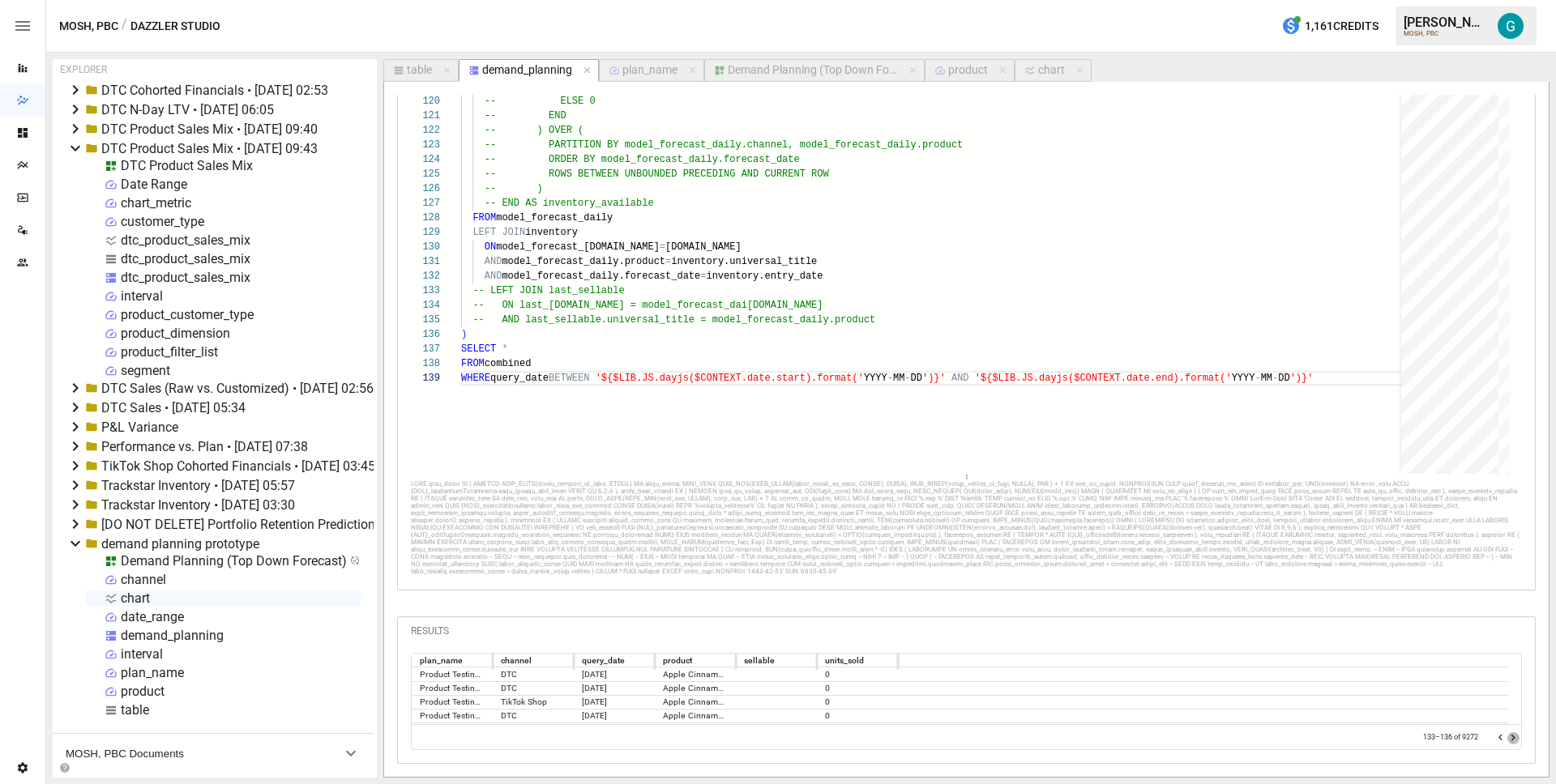
click at [1506, 736] on icon "Go to next page" at bounding box center [1512, 737] width 13 height 13
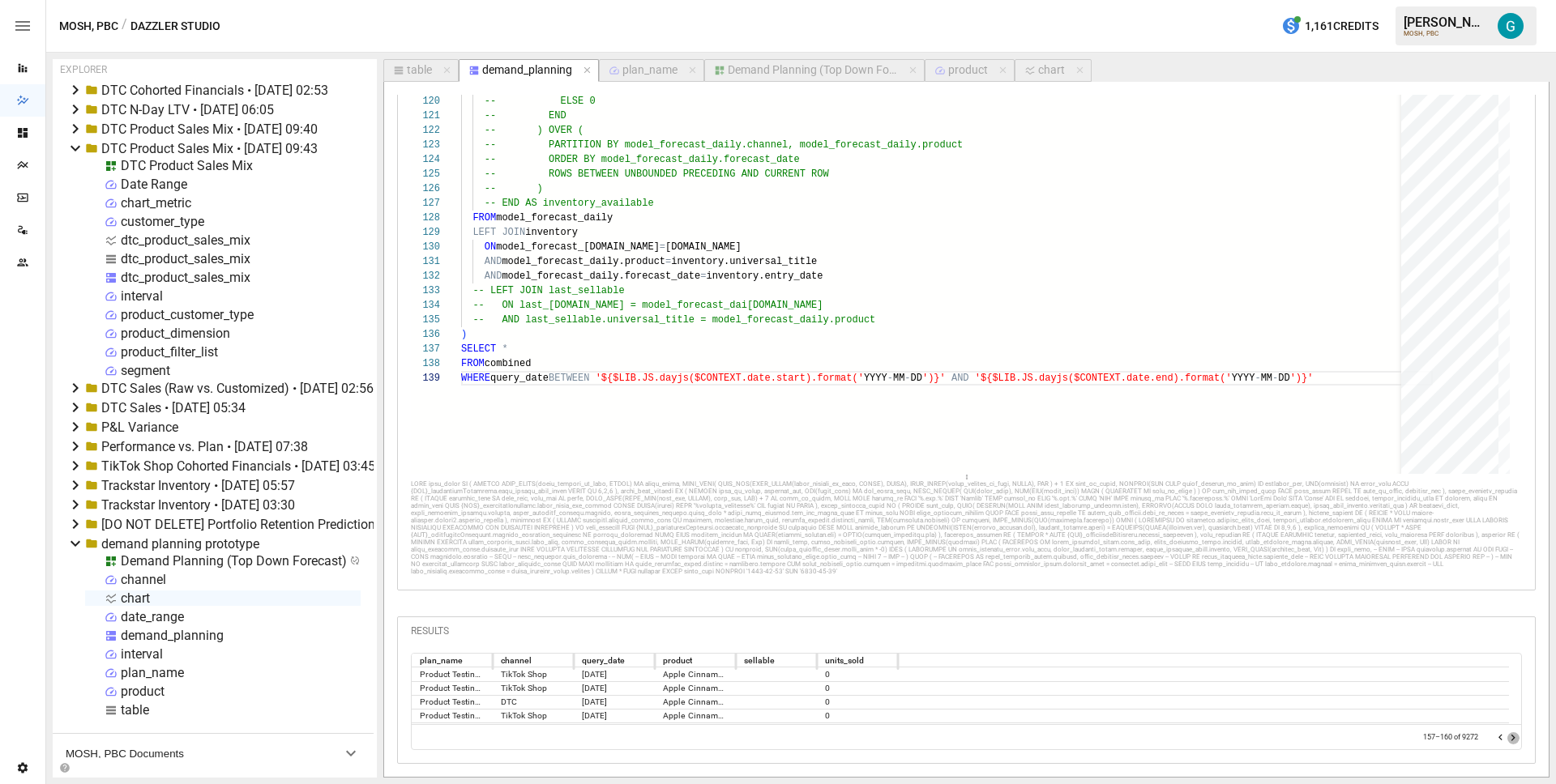
click at [1506, 736] on icon "Go to next page" at bounding box center [1512, 737] width 13 height 13
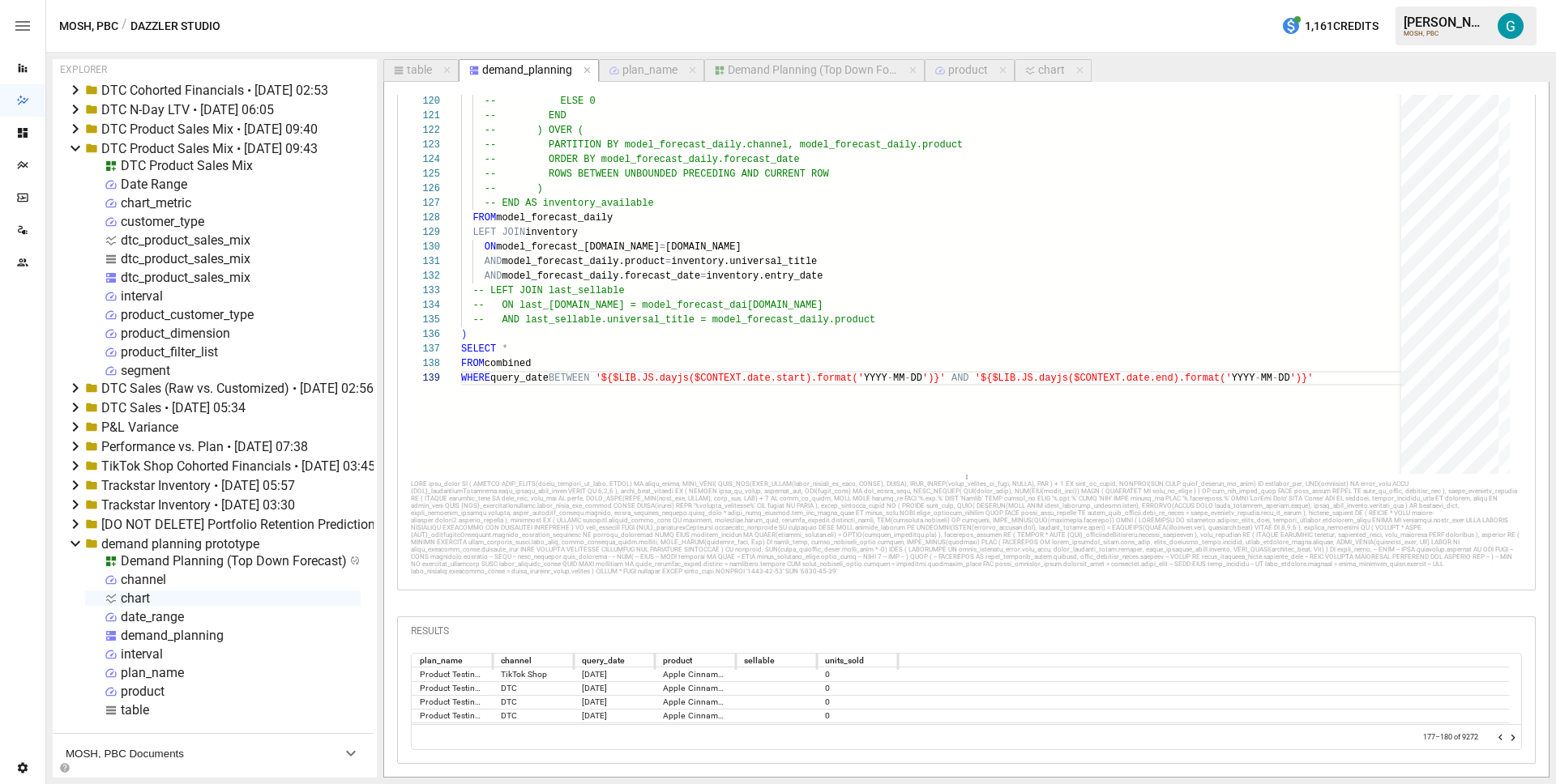
click at [1506, 736] on icon "Go to next page" at bounding box center [1512, 737] width 13 height 13
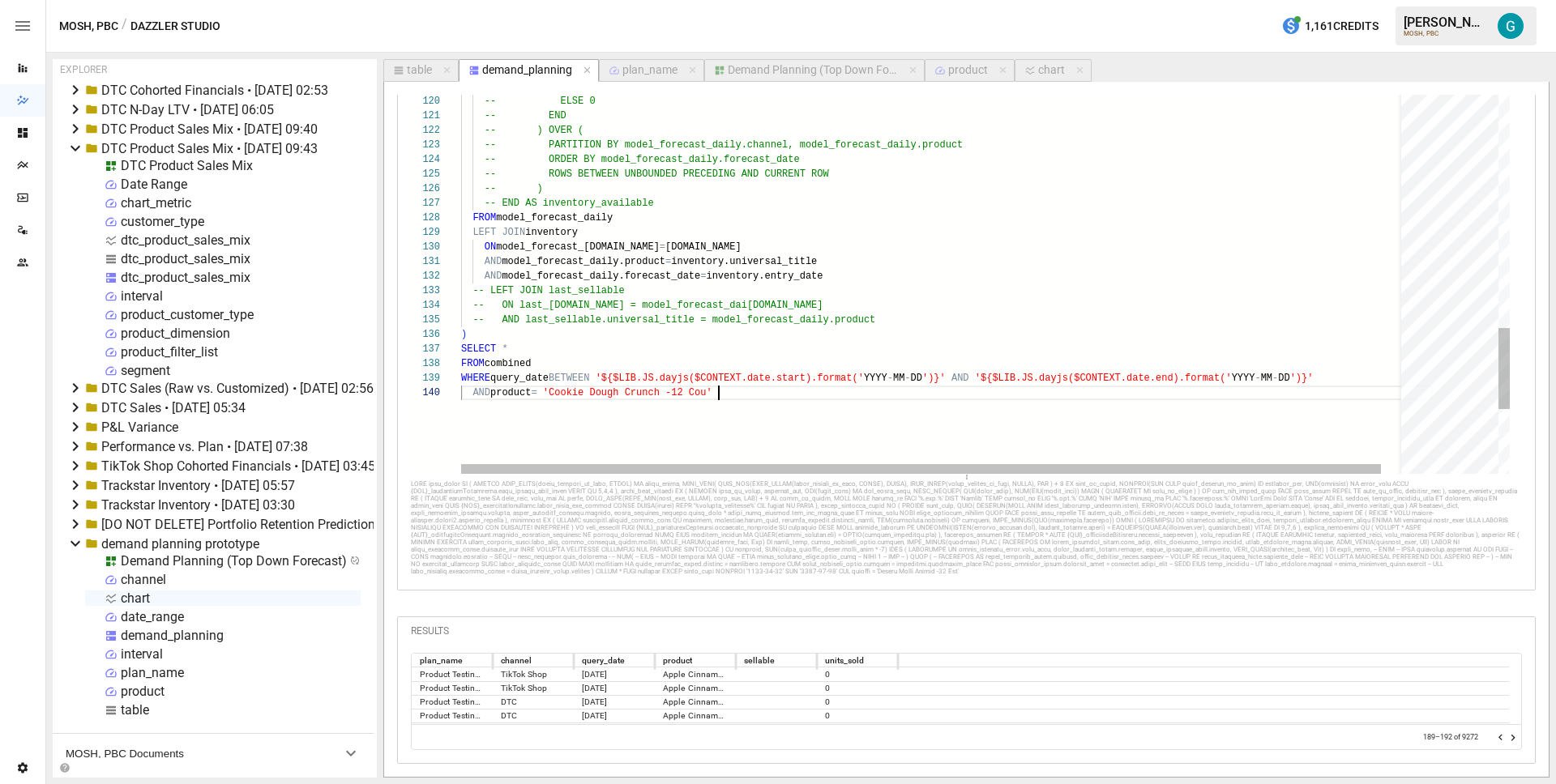
scroll to position [131, 269]
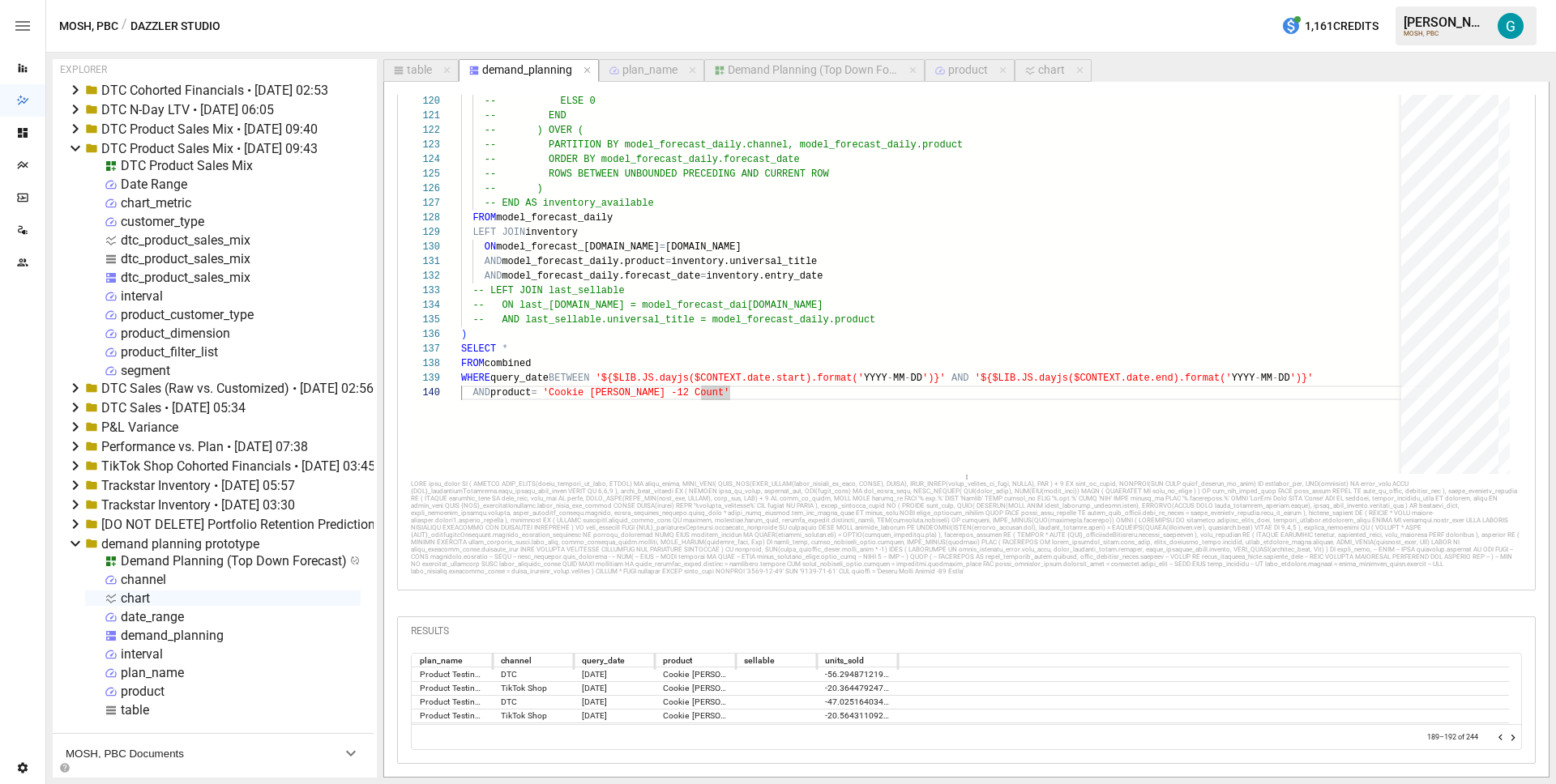
click at [866, 502] on div at bounding box center [966, 527] width 1111 height 95
drag, startPoint x: 819, startPoint y: 665, endPoint x: 851, endPoint y: 667, distance: 32.1
click at [851, 667] on div at bounding box center [848, 660] width 8 height 20
click at [1495, 742] on icon "Go to previous page" at bounding box center [1501, 737] width 13 height 13
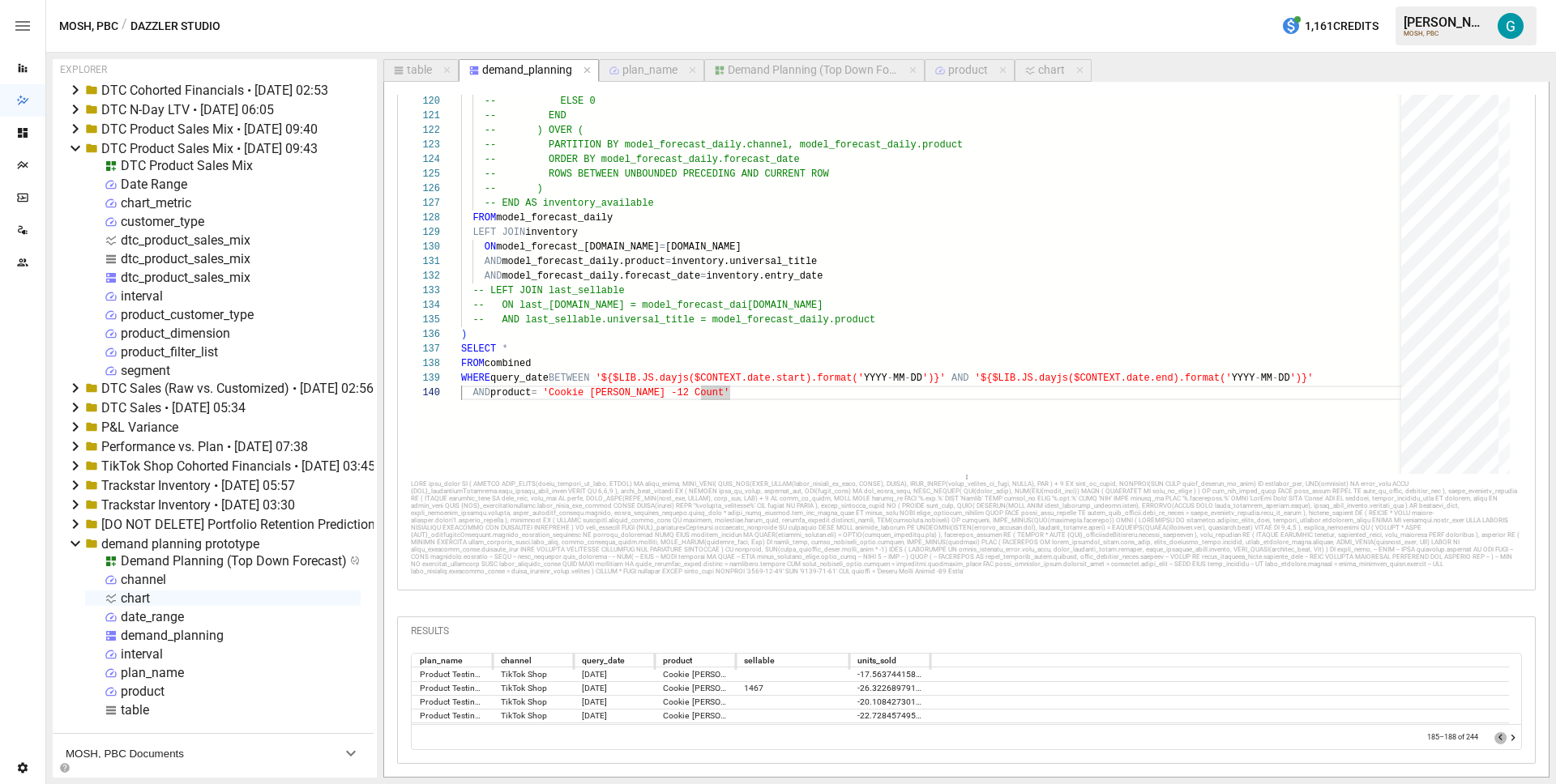
click at [1495, 742] on icon "Go to previous page" at bounding box center [1501, 737] width 13 height 13
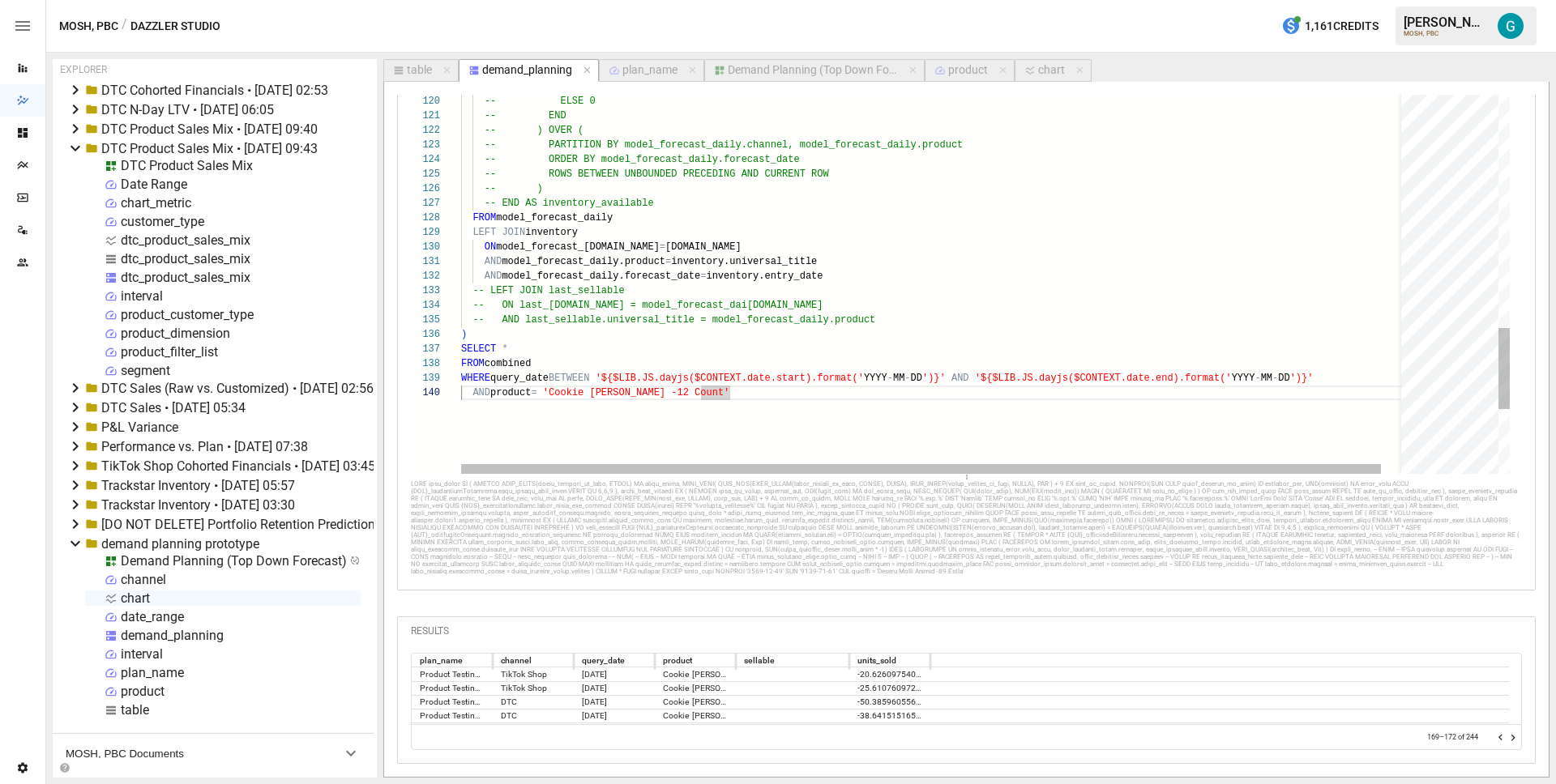
type textarea "**********"
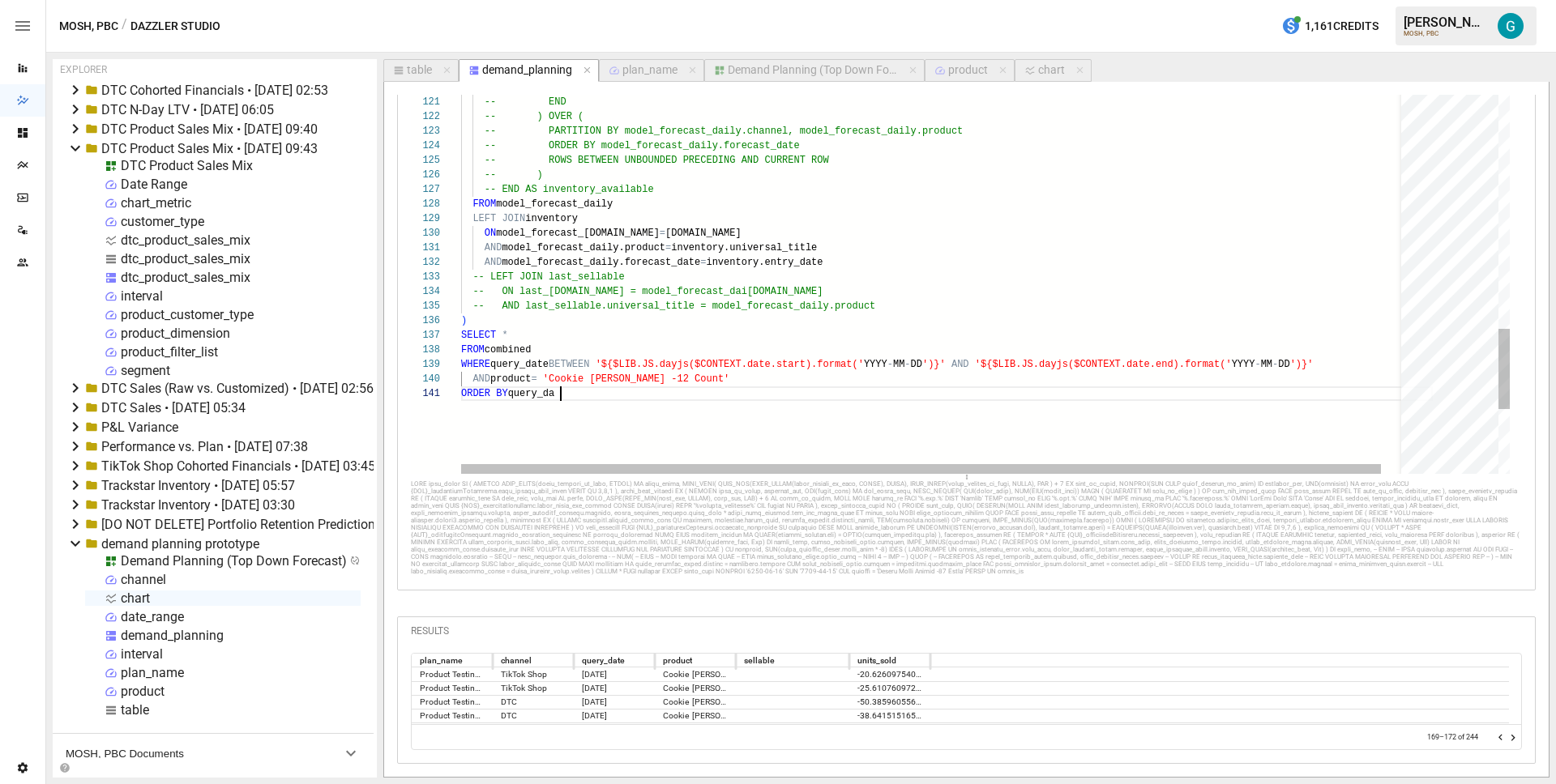
scroll to position [0, 110]
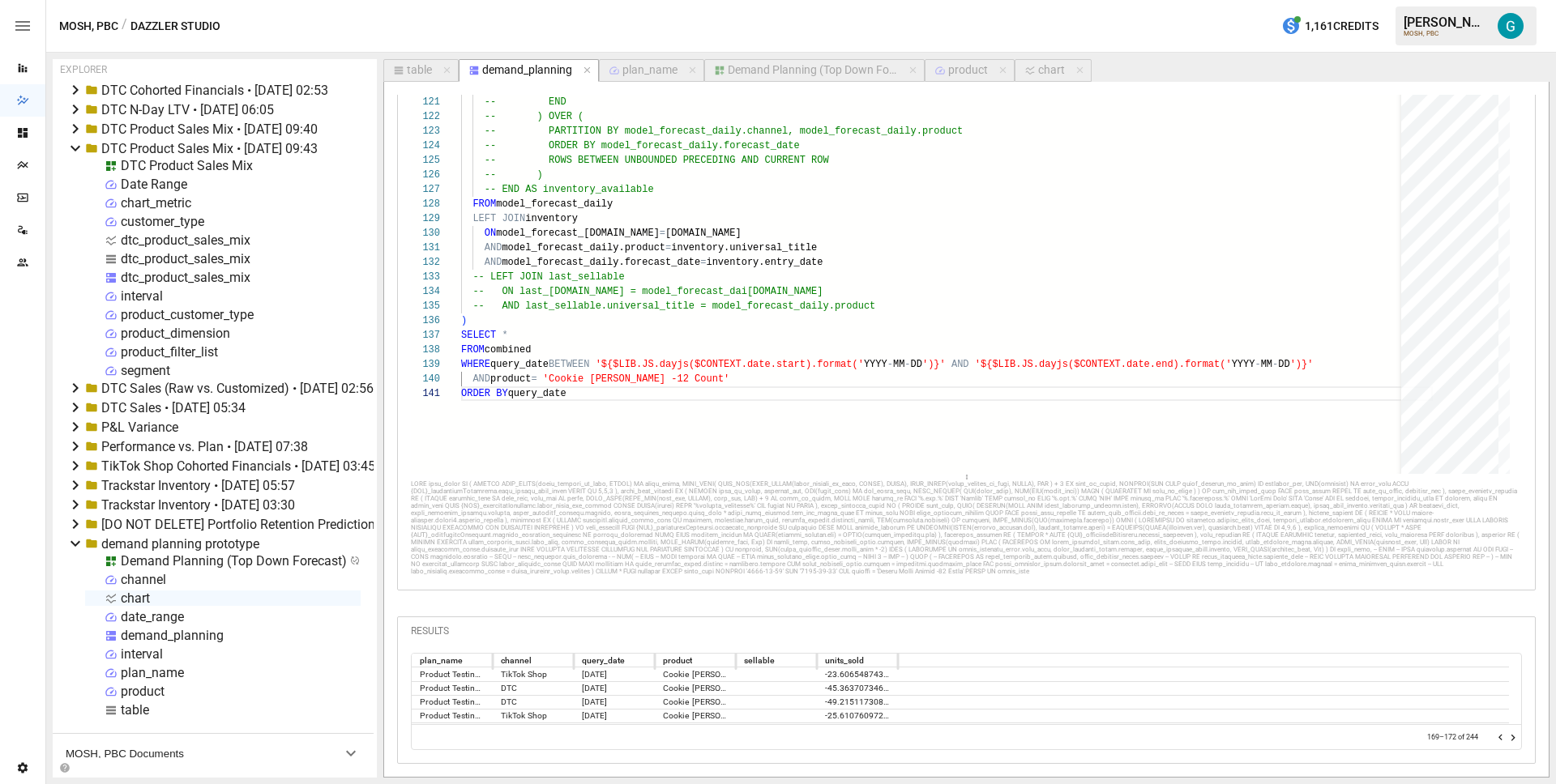
click at [1495, 745] on icon "Go to previous page" at bounding box center [1501, 737] width 13 height 13
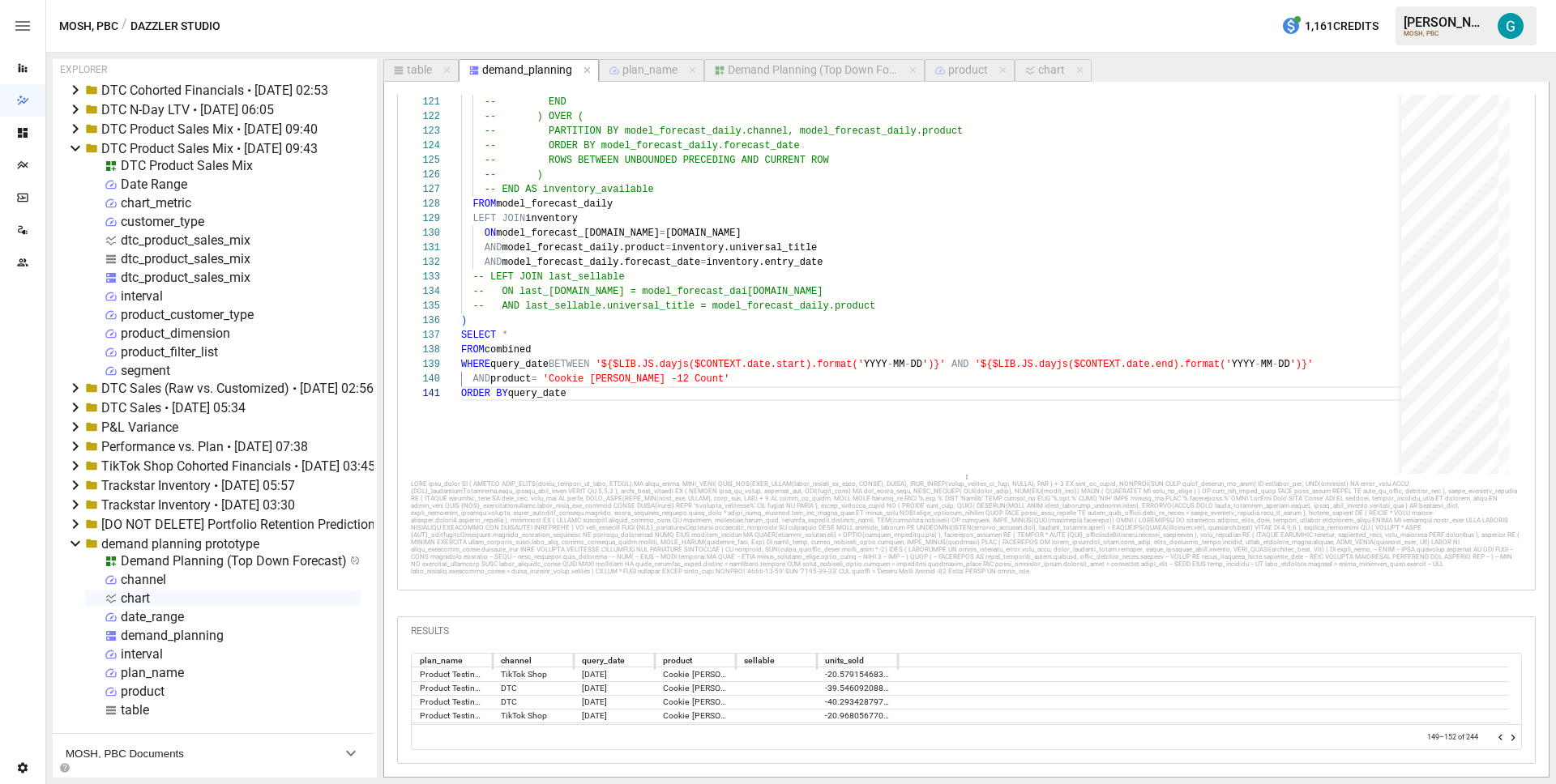
click at [1495, 745] on icon "Go to previous page" at bounding box center [1501, 737] width 13 height 13
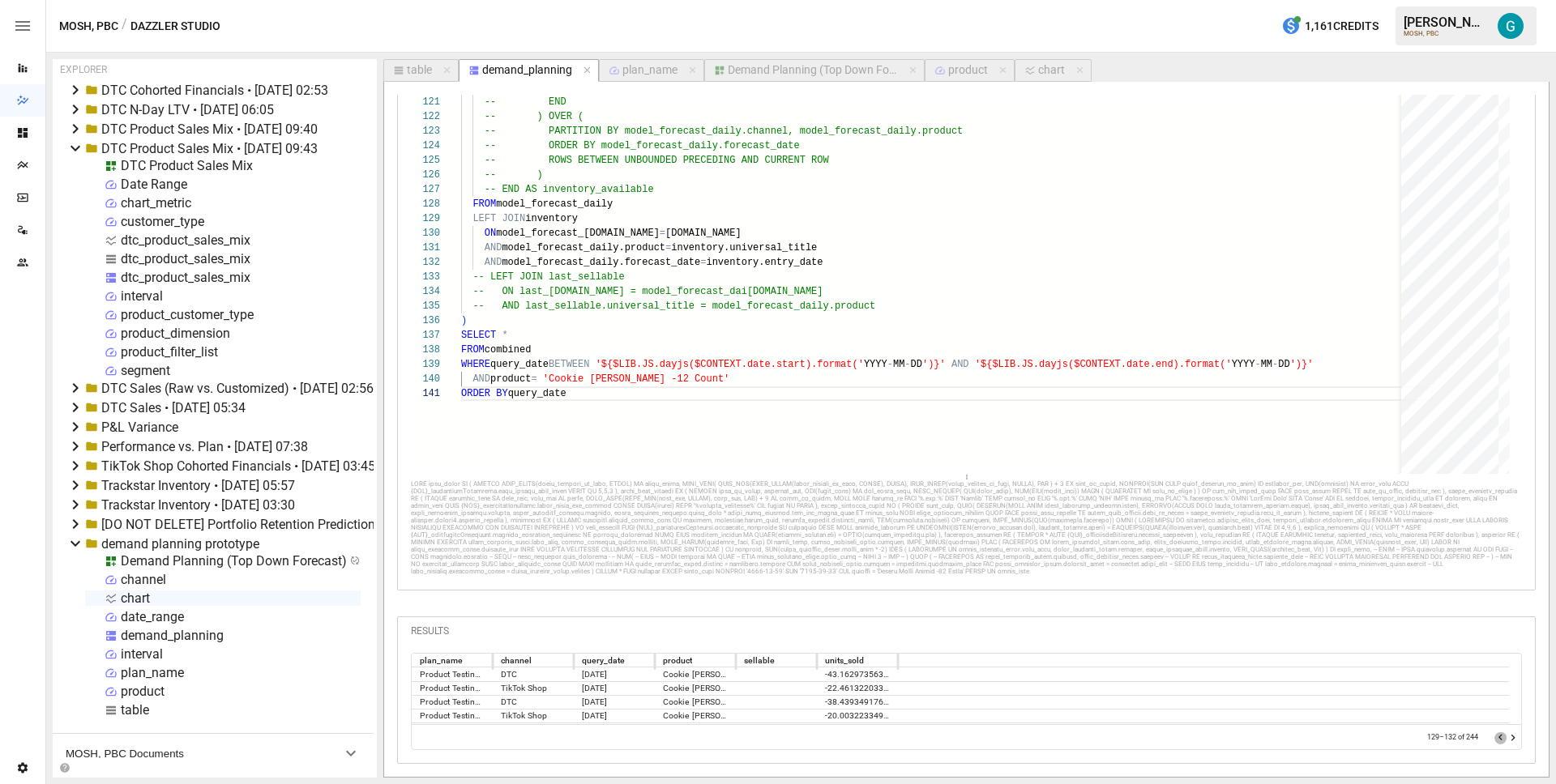
click at [1495, 745] on icon "Go to previous page" at bounding box center [1501, 737] width 13 height 13
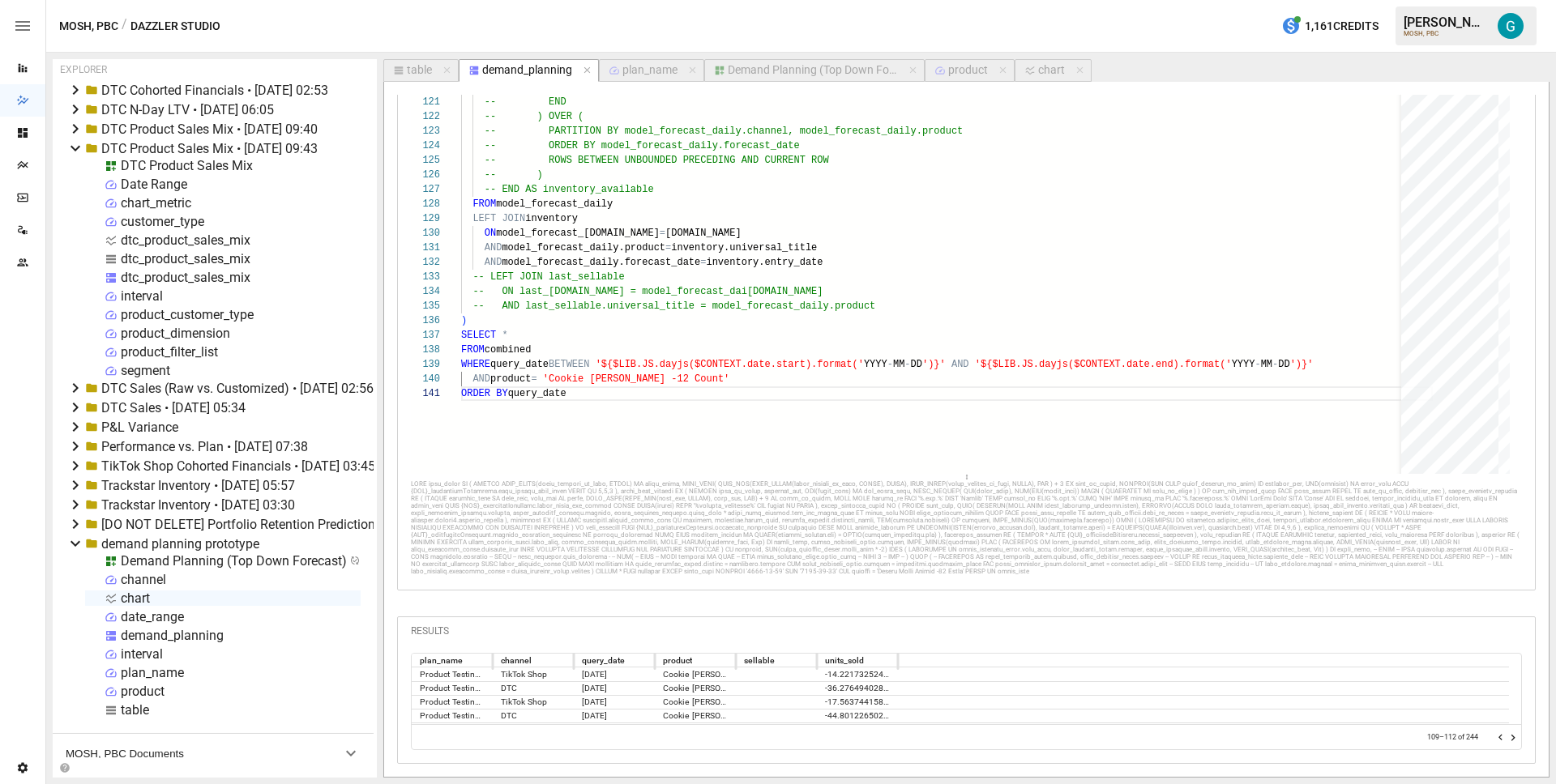
click at [1495, 745] on icon "Go to previous page" at bounding box center [1501, 737] width 13 height 13
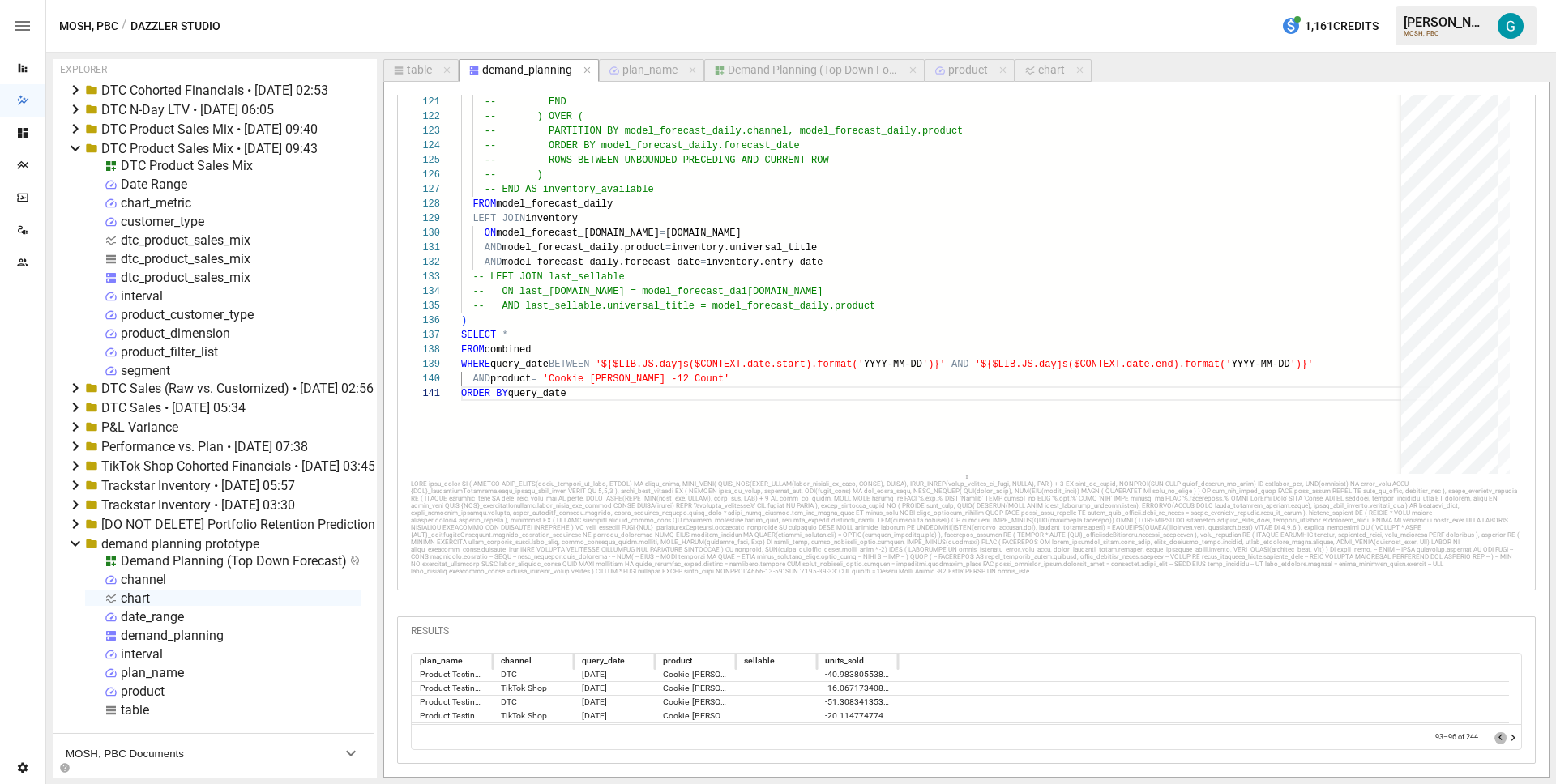
click at [1495, 745] on icon "Go to previous page" at bounding box center [1501, 737] width 13 height 13
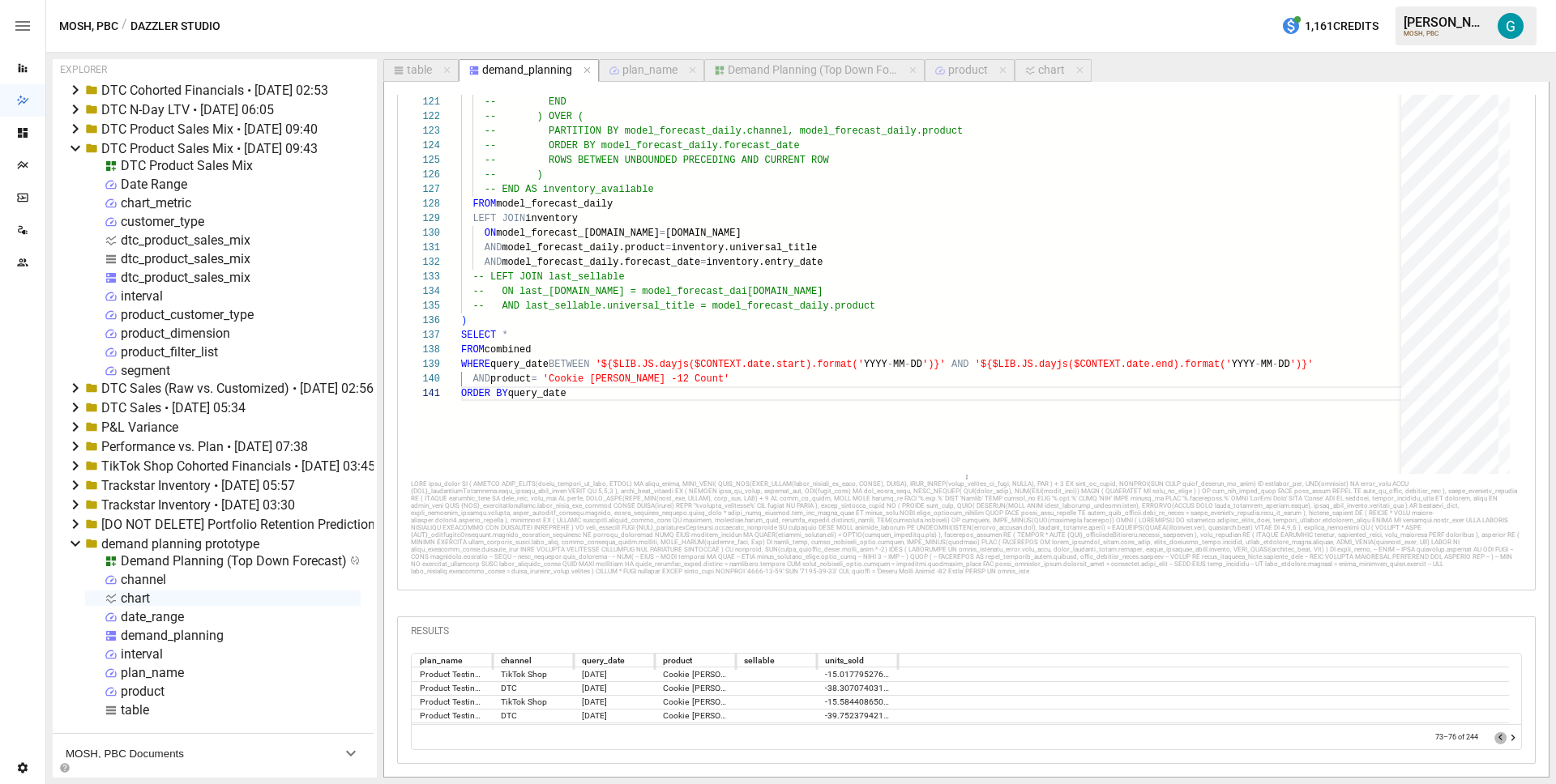
click at [1495, 745] on icon "Go to previous page" at bounding box center [1501, 737] width 13 height 13
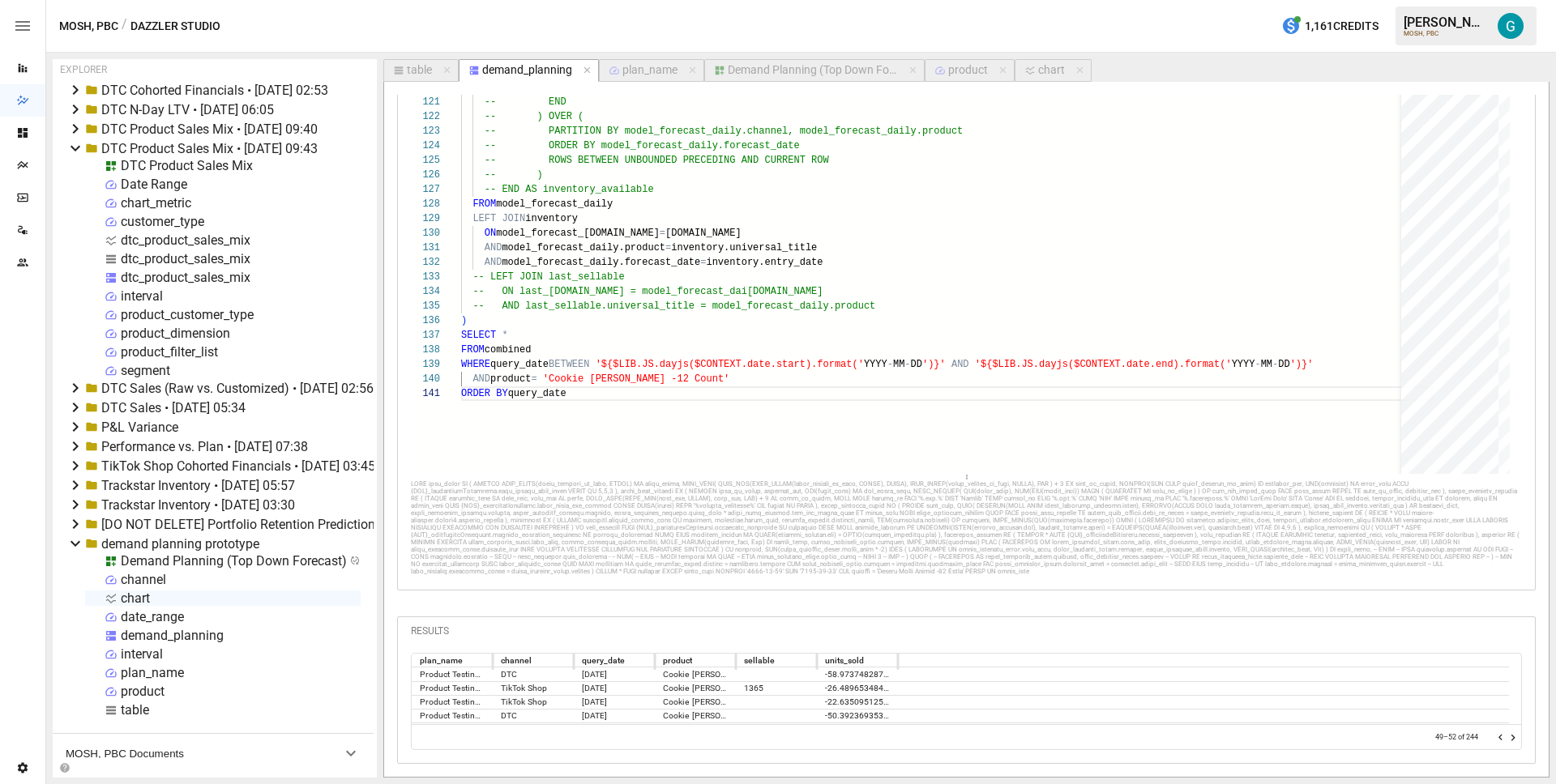
click at [1495, 745] on icon "Go to previous page" at bounding box center [1501, 737] width 13 height 13
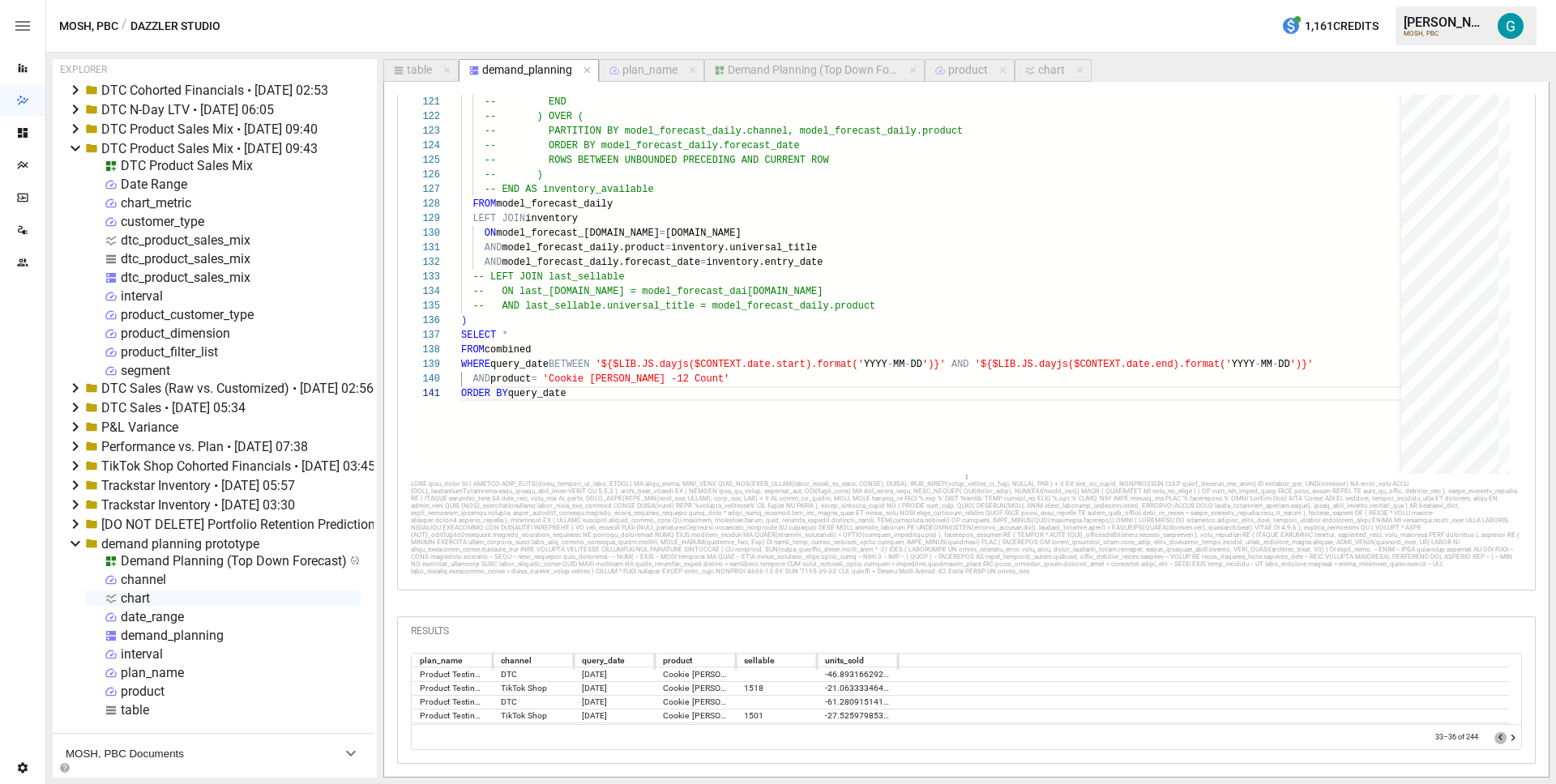
click at [1495, 745] on icon "Go to previous page" at bounding box center [1501, 737] width 13 height 13
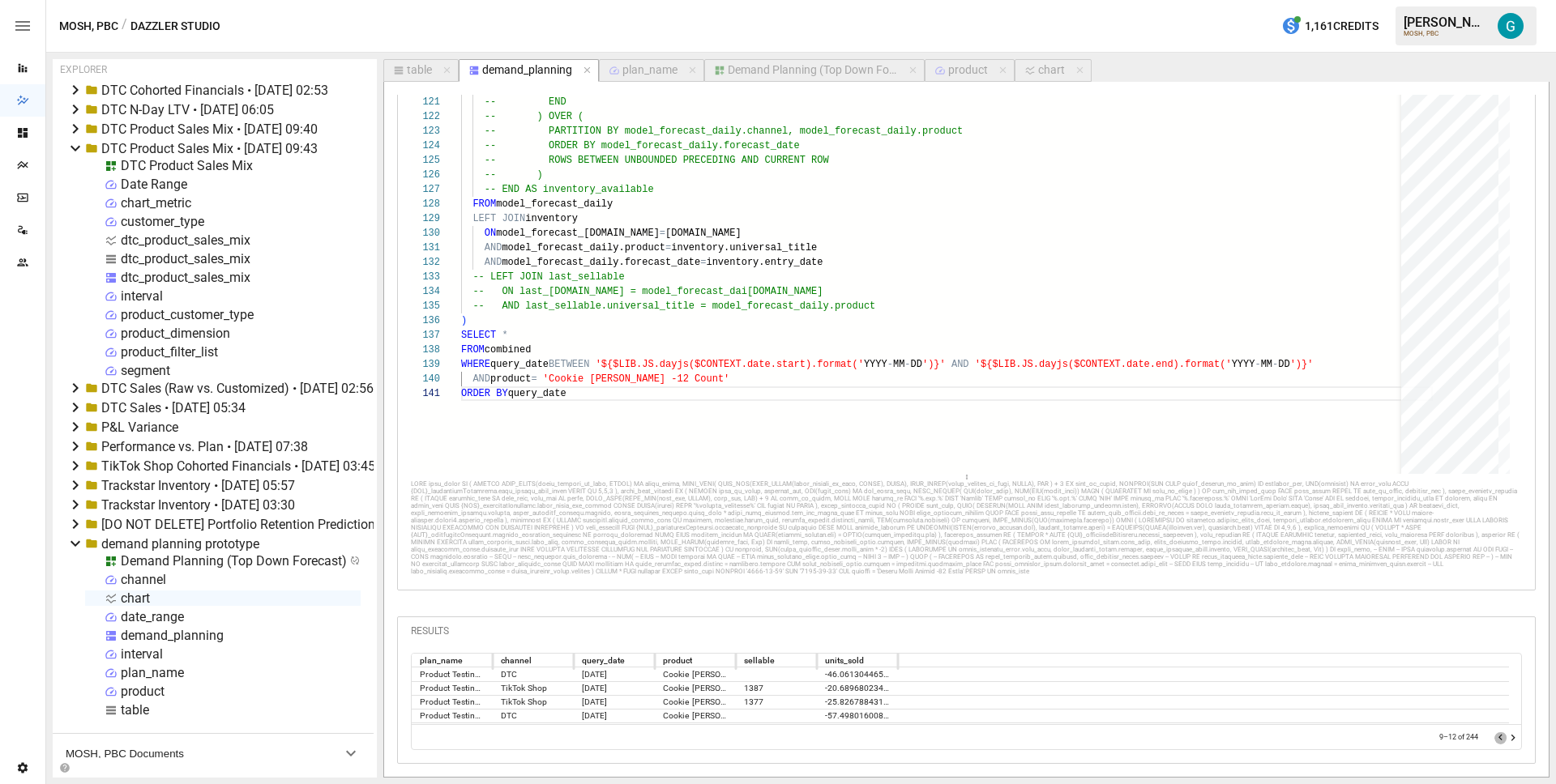
click at [1495, 745] on icon "Go to previous page" at bounding box center [1501, 737] width 13 height 13
click at [1495, 745] on div at bounding box center [1506, 737] width 25 height 16
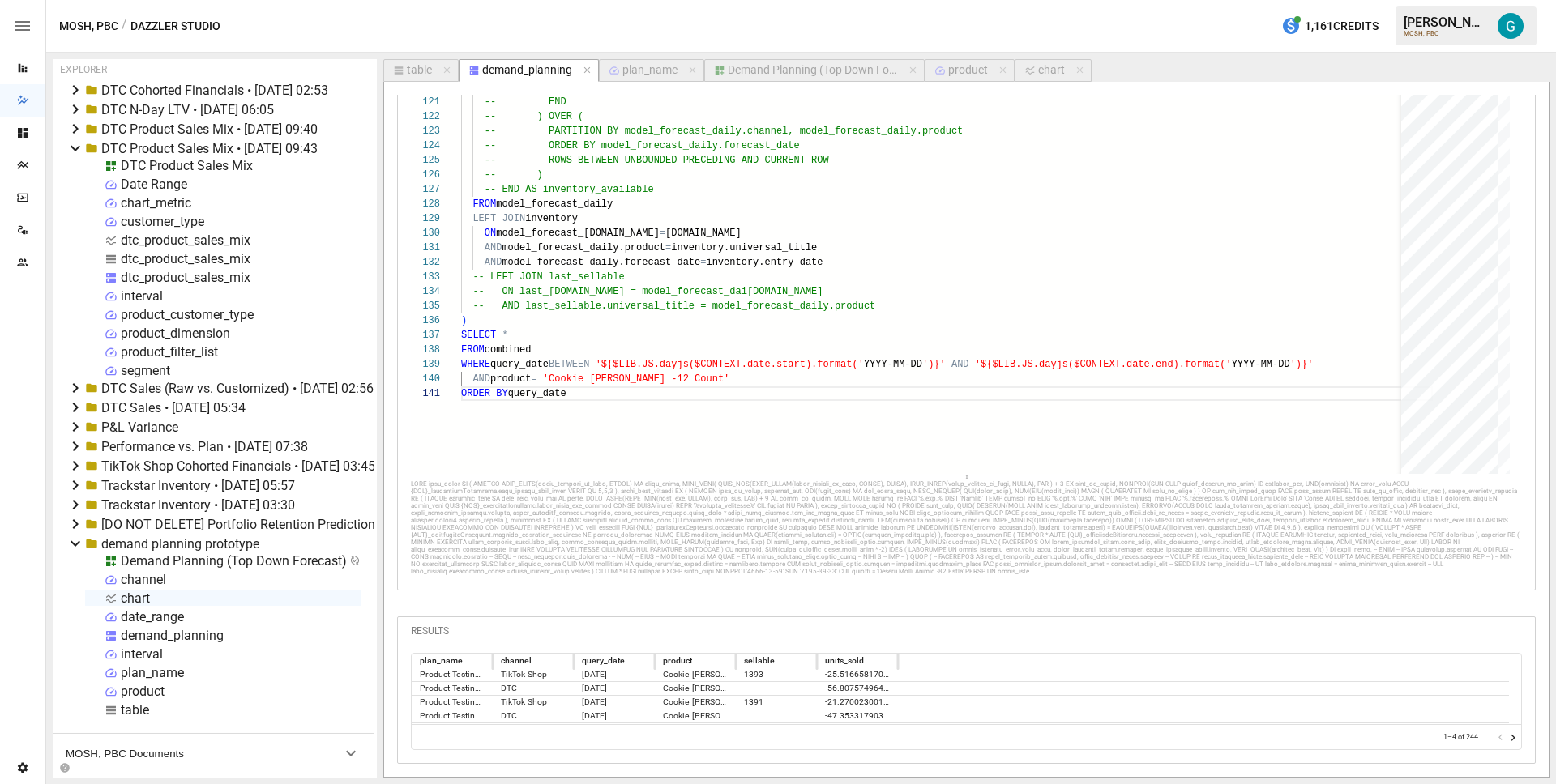
click at [1495, 745] on div at bounding box center [1506, 737] width 25 height 16
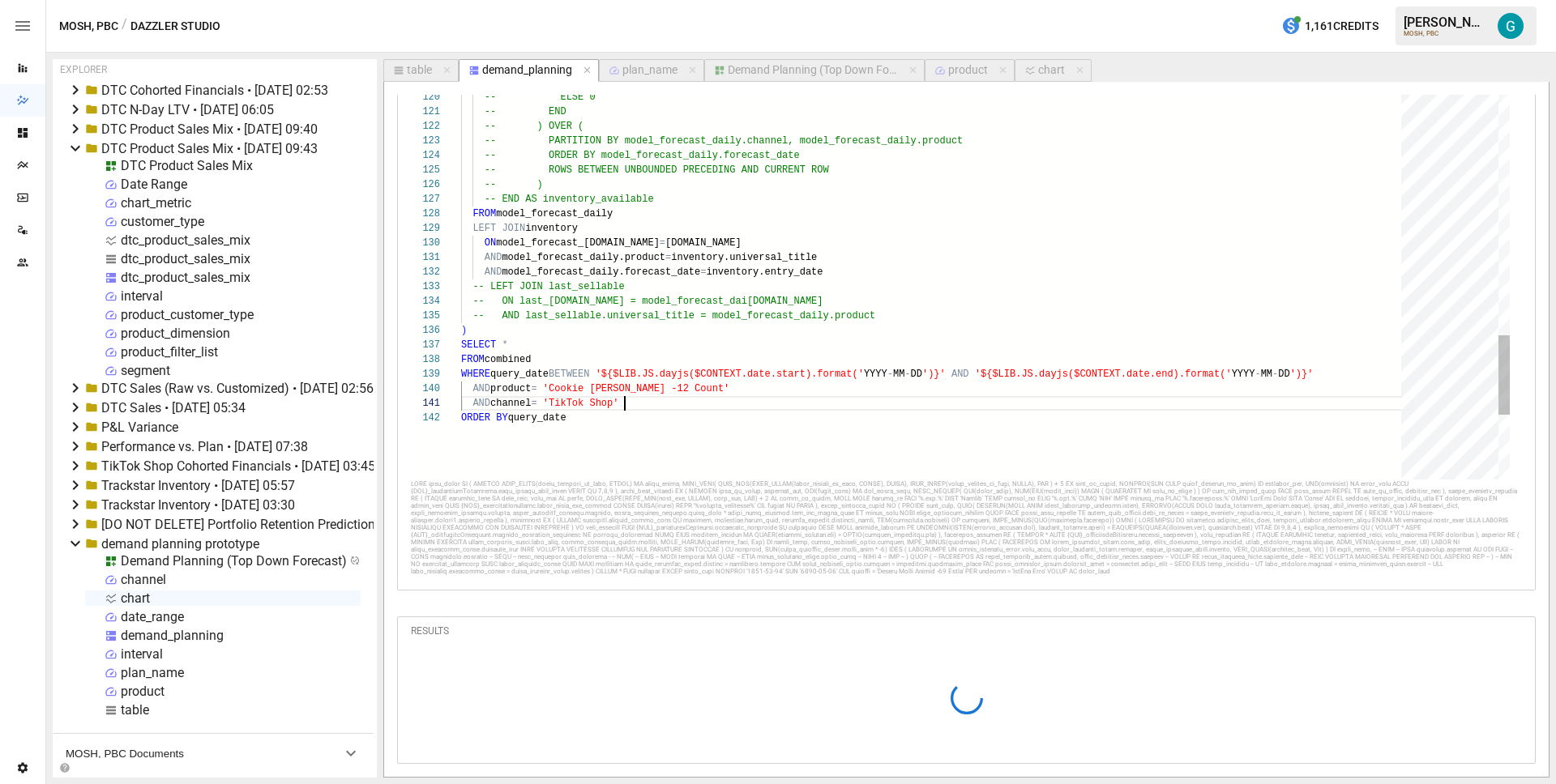
scroll to position [0, 0]
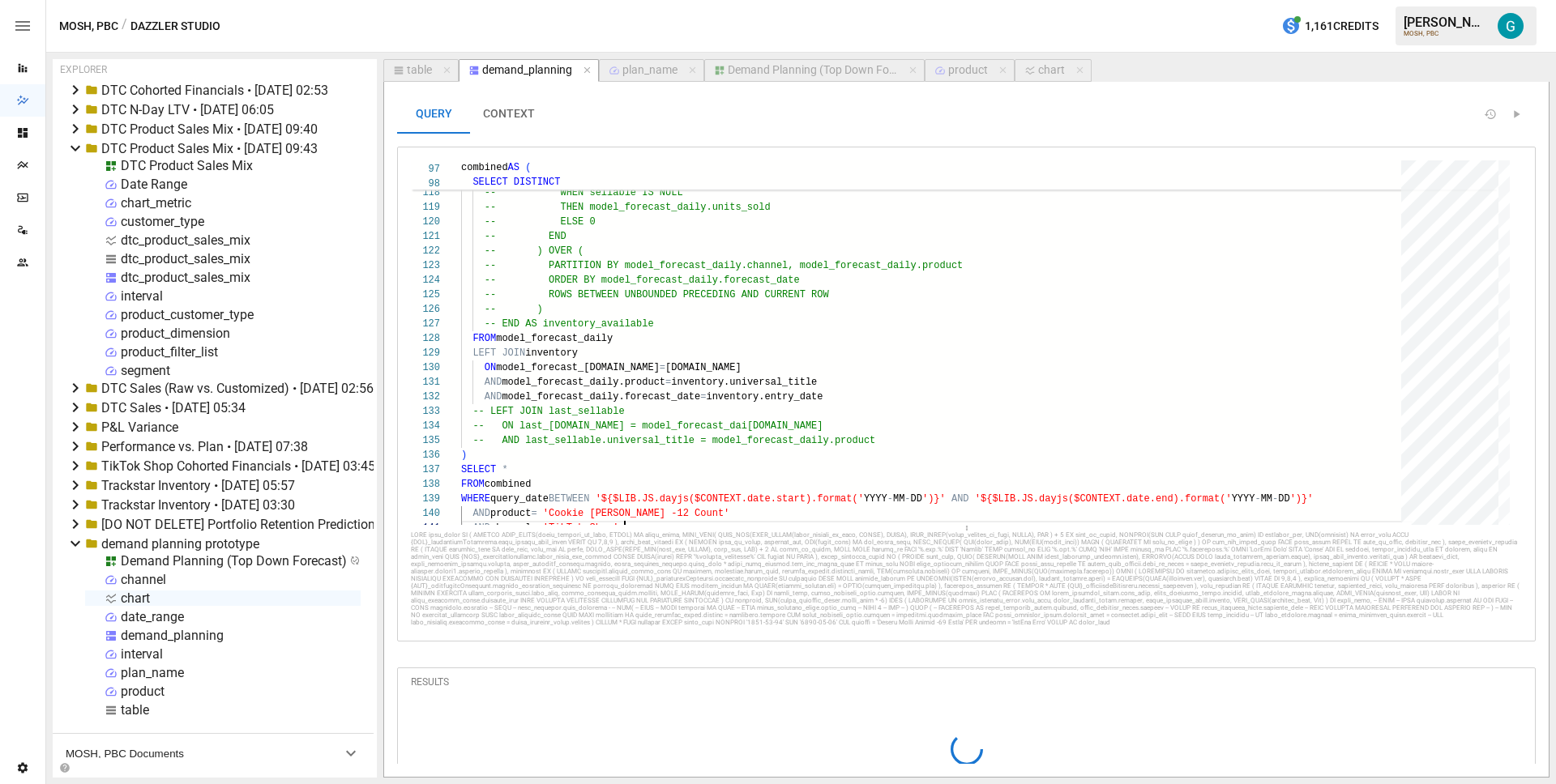
drag, startPoint x: 966, startPoint y: 450, endPoint x: 953, endPoint y: 517, distance: 68.2
click at [957, 526] on div at bounding box center [966, 528] width 1111 height 7
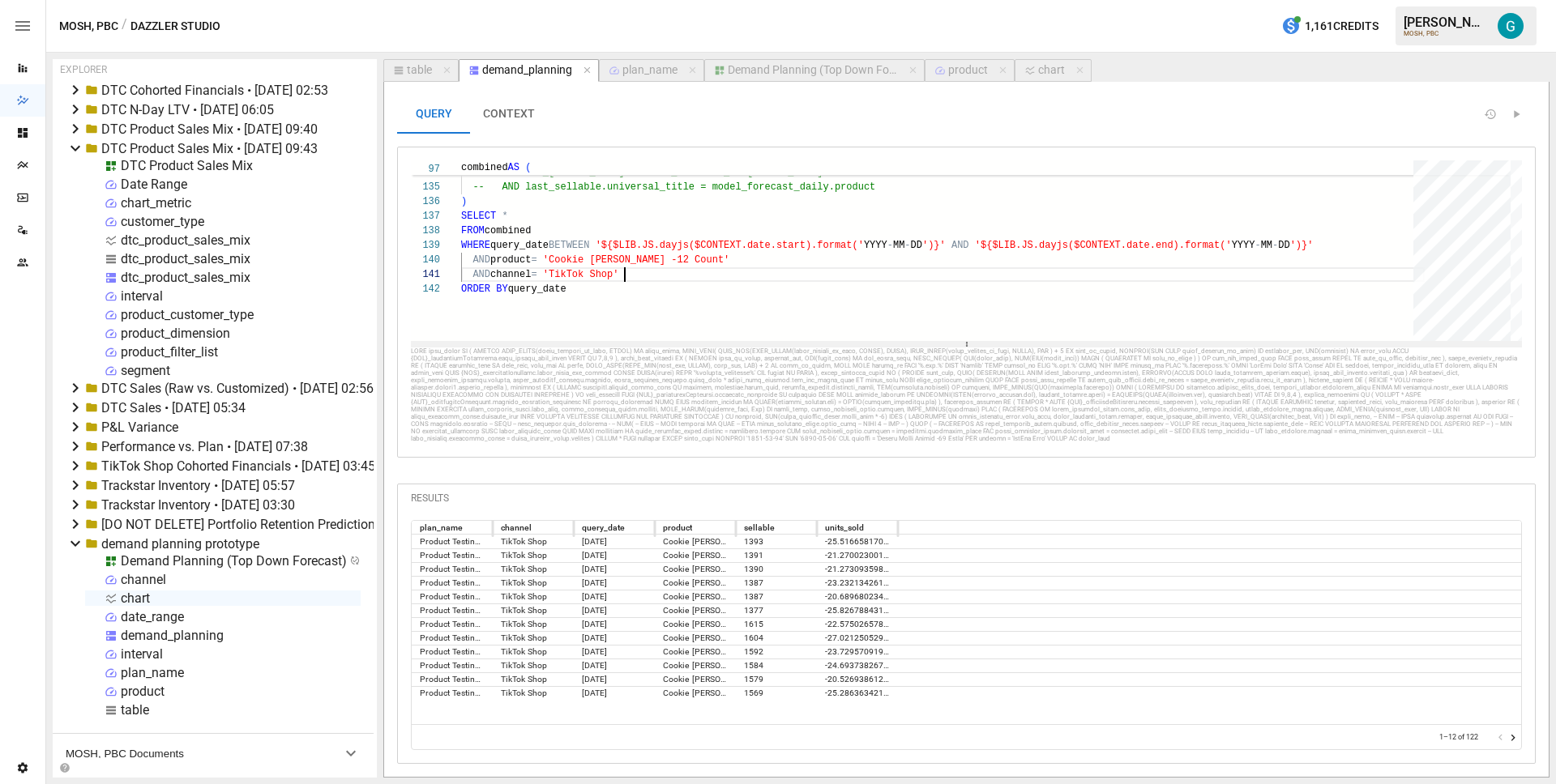
drag, startPoint x: 959, startPoint y: 444, endPoint x: 958, endPoint y: 341, distance: 103.0
click at [958, 341] on div at bounding box center [966, 345] width 1111 height 7
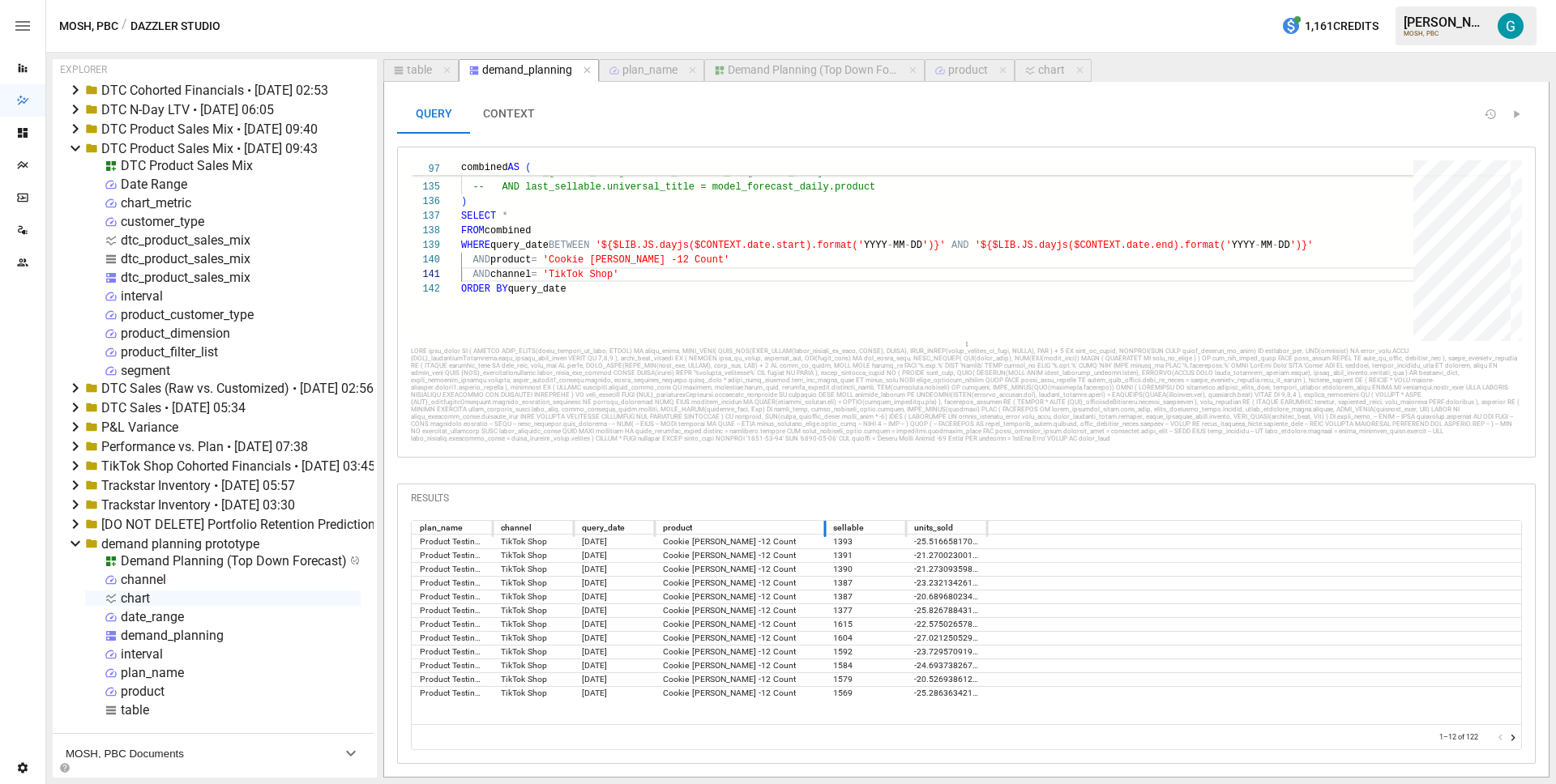
drag, startPoint x: 735, startPoint y: 554, endPoint x: 825, endPoint y: 558, distance: 90.1
click at [825, 537] on div at bounding box center [825, 527] width 8 height 20
click at [1518, 736] on icon "Go to next page" at bounding box center [1512, 737] width 13 height 13
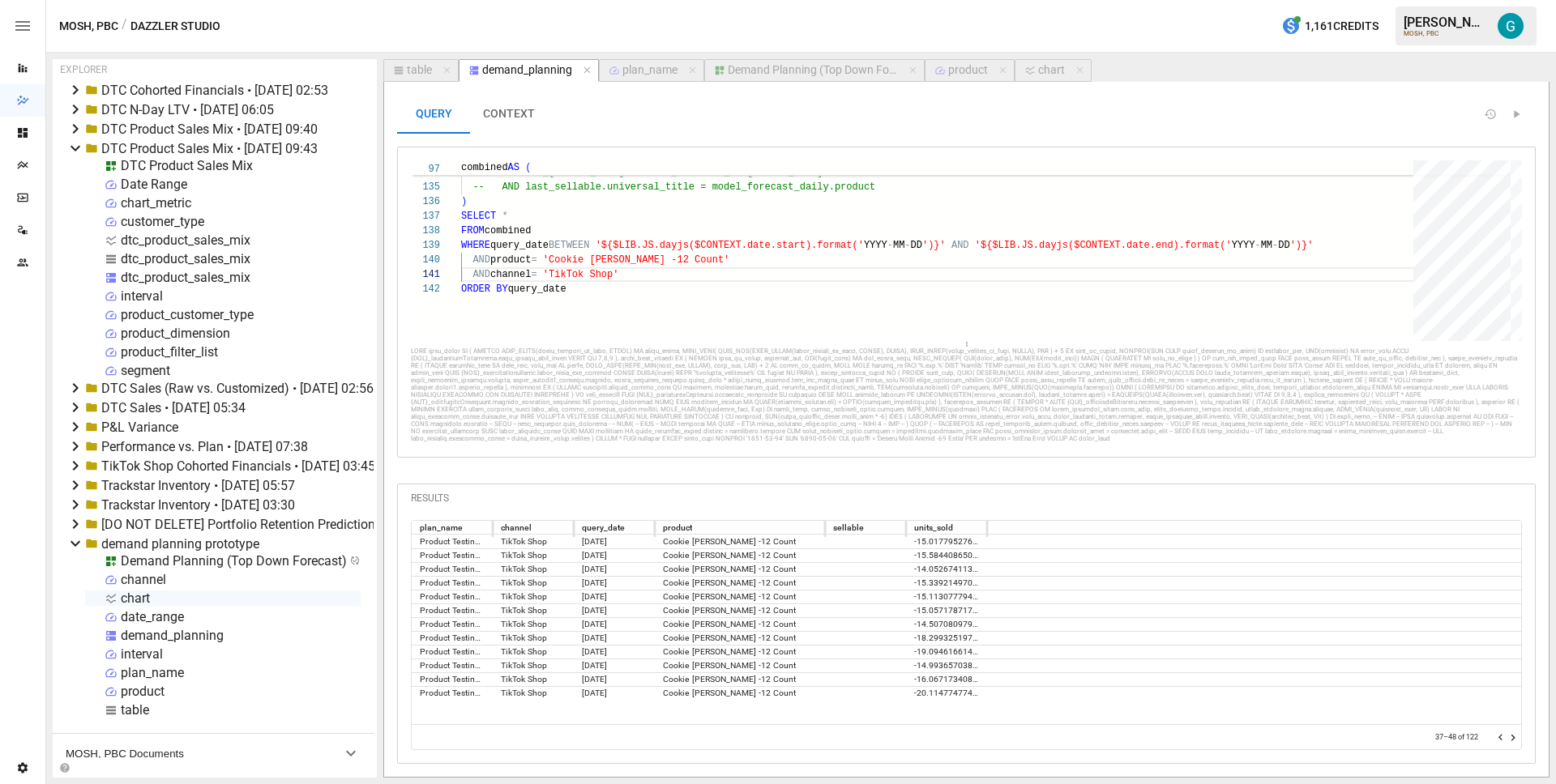
click at [1496, 735] on icon "Go to previous page" at bounding box center [1501, 737] width 13 height 13
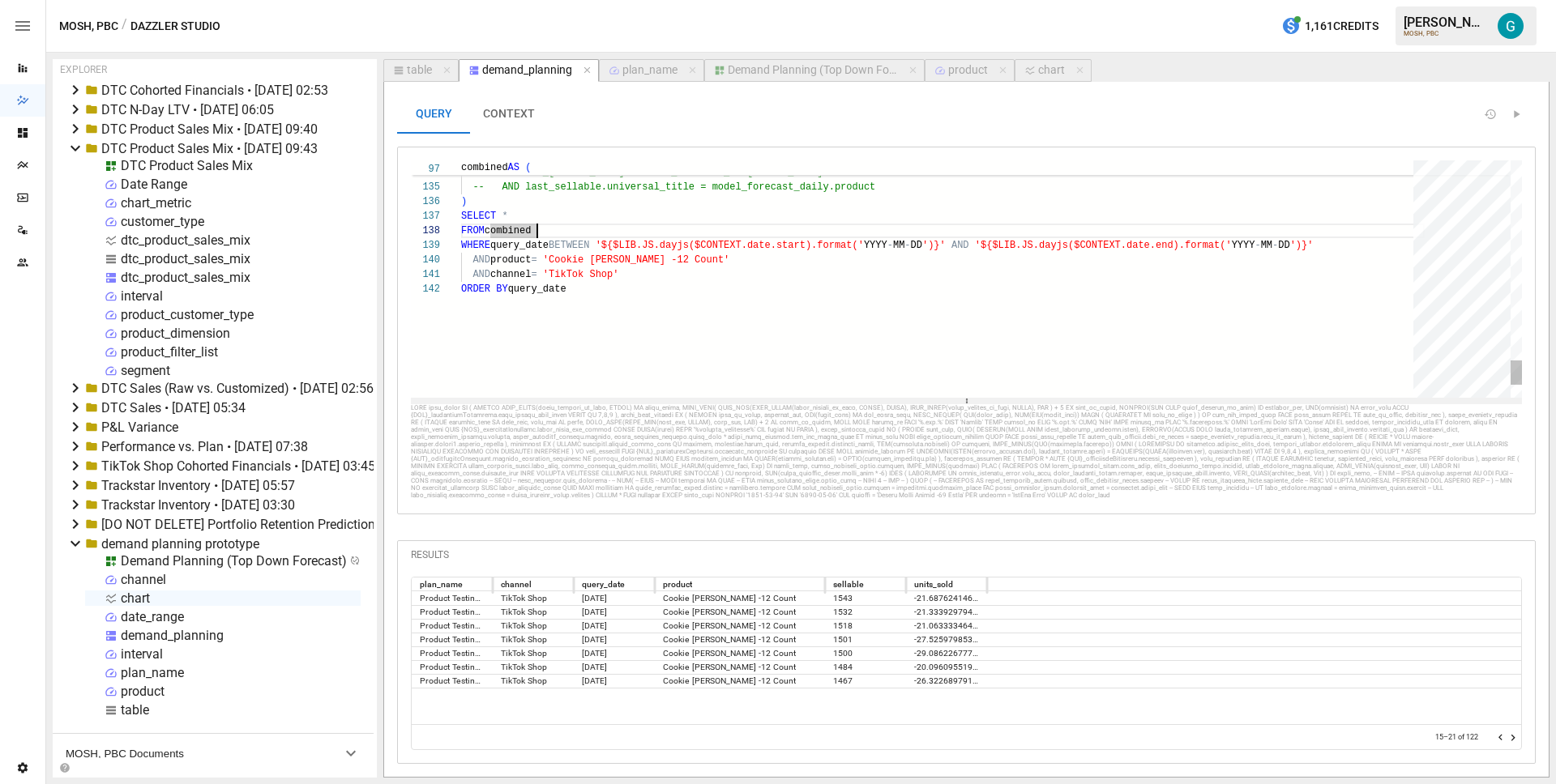
drag, startPoint x: 965, startPoint y: 358, endPoint x: 964, endPoint y: 398, distance: 40.0
click at [964, 398] on div at bounding box center [966, 401] width 1111 height 7
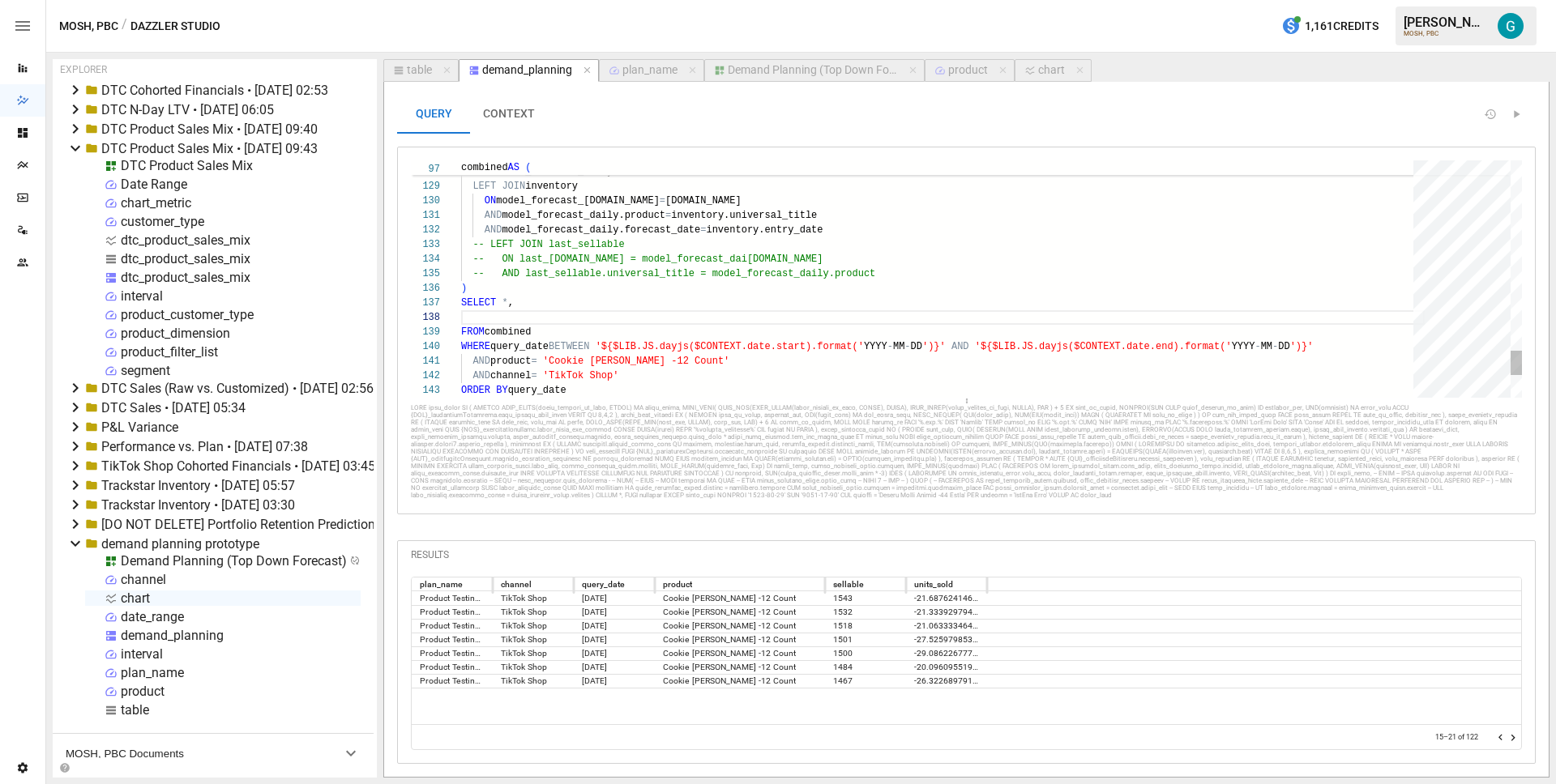
scroll to position [102, 11]
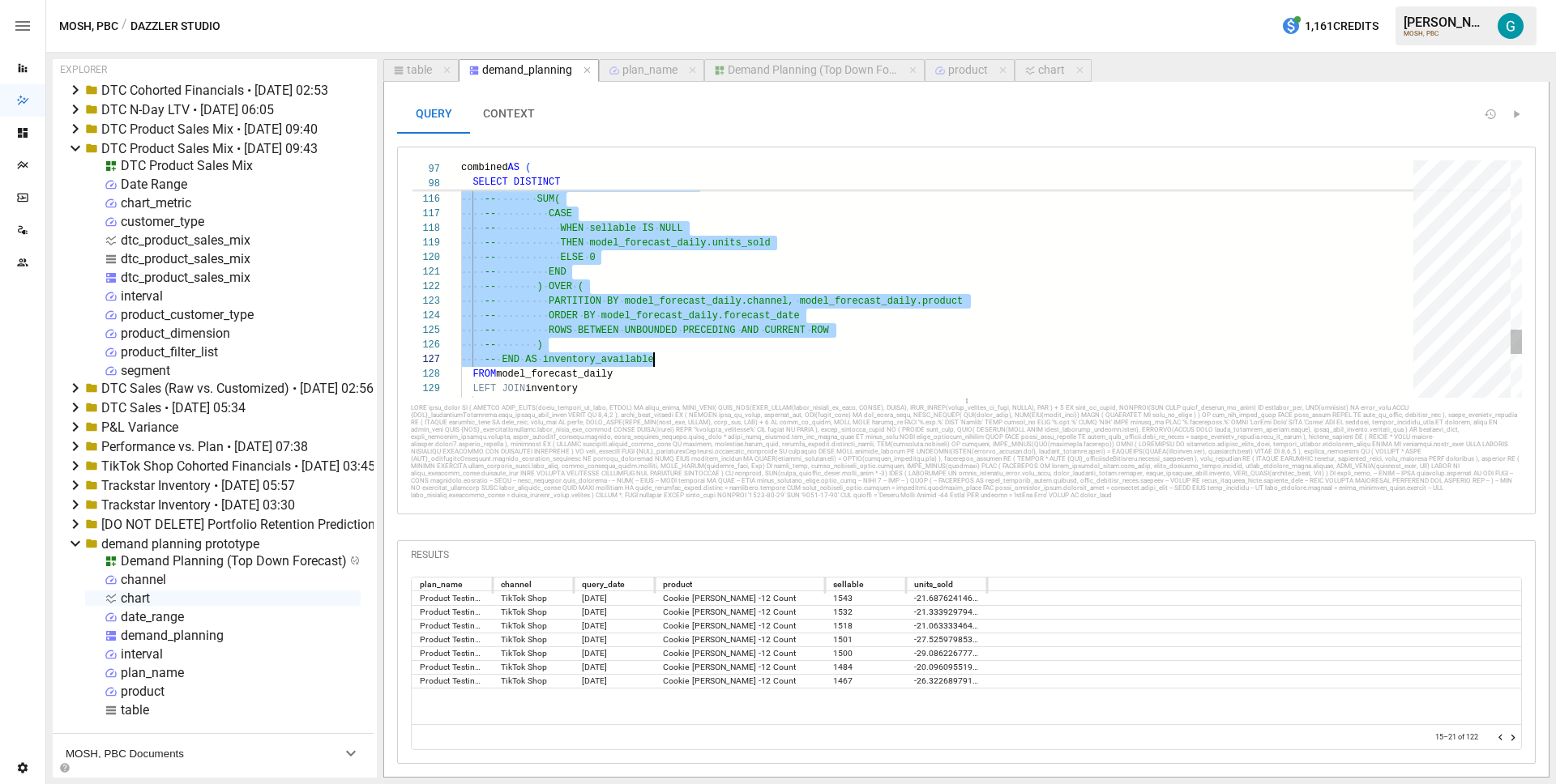
drag, startPoint x: 504, startPoint y: 242, endPoint x: 693, endPoint y: 357, distance: 221.2
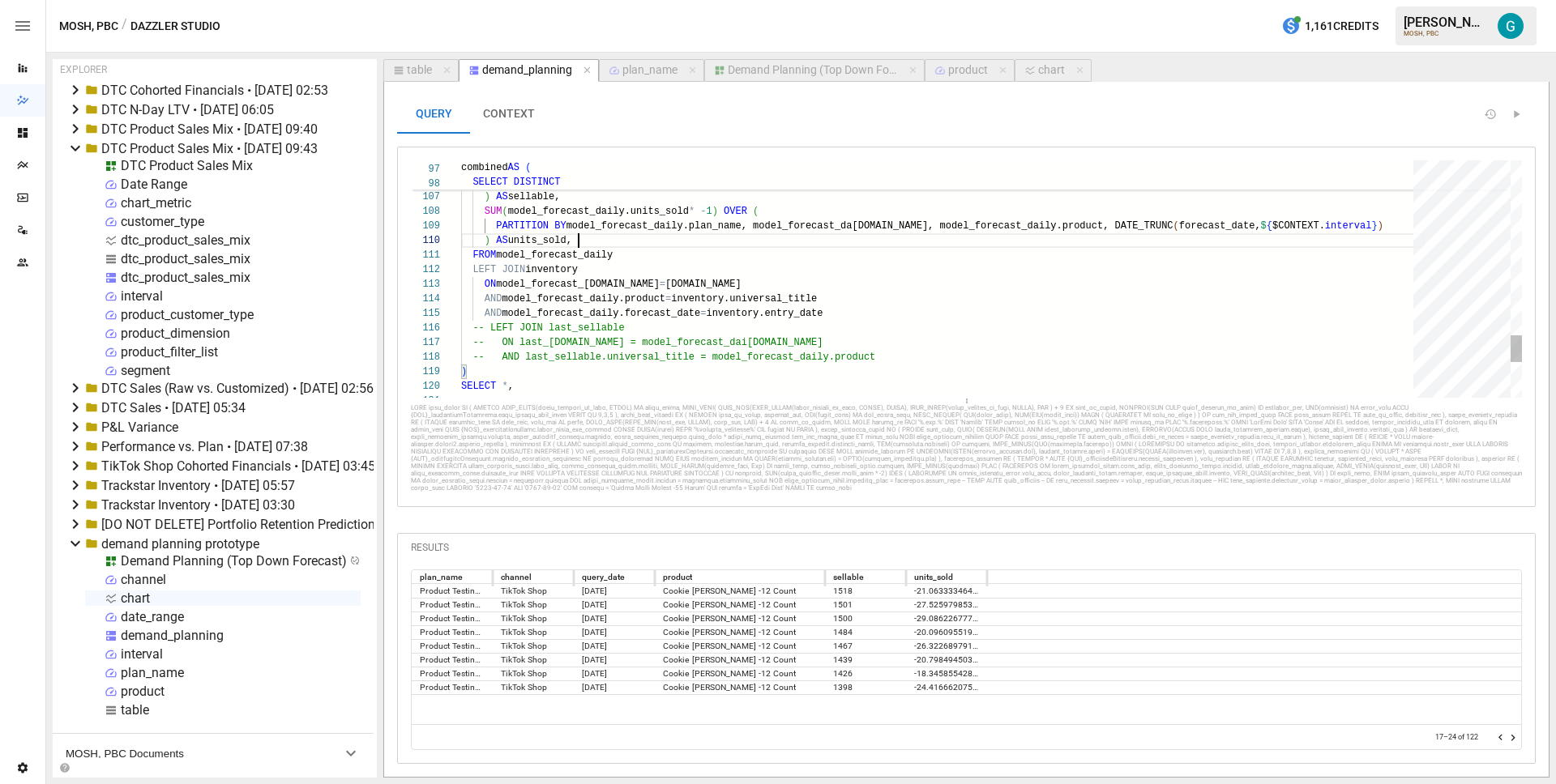
scroll to position [88, 111]
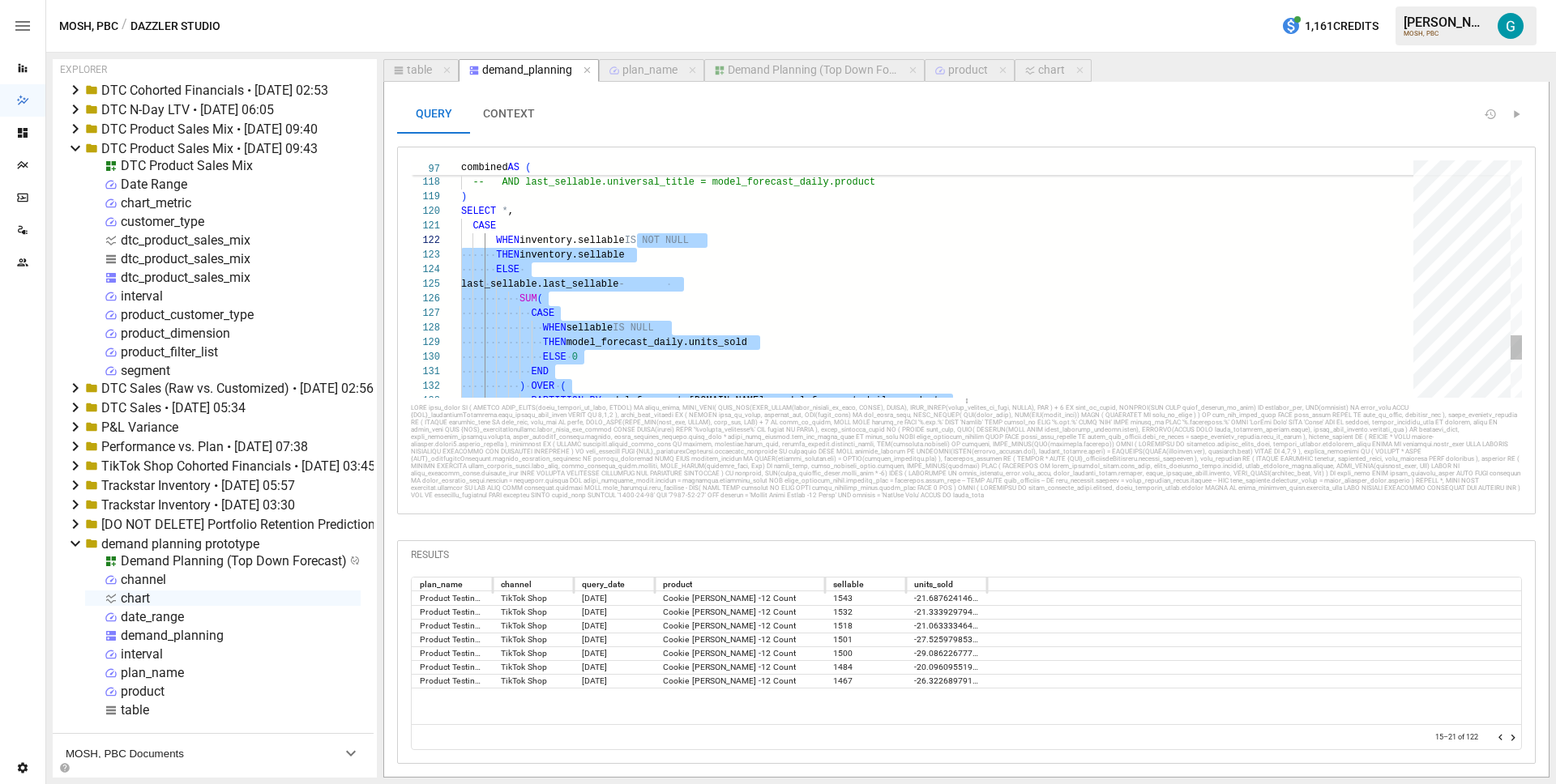
scroll to position [15, 164]
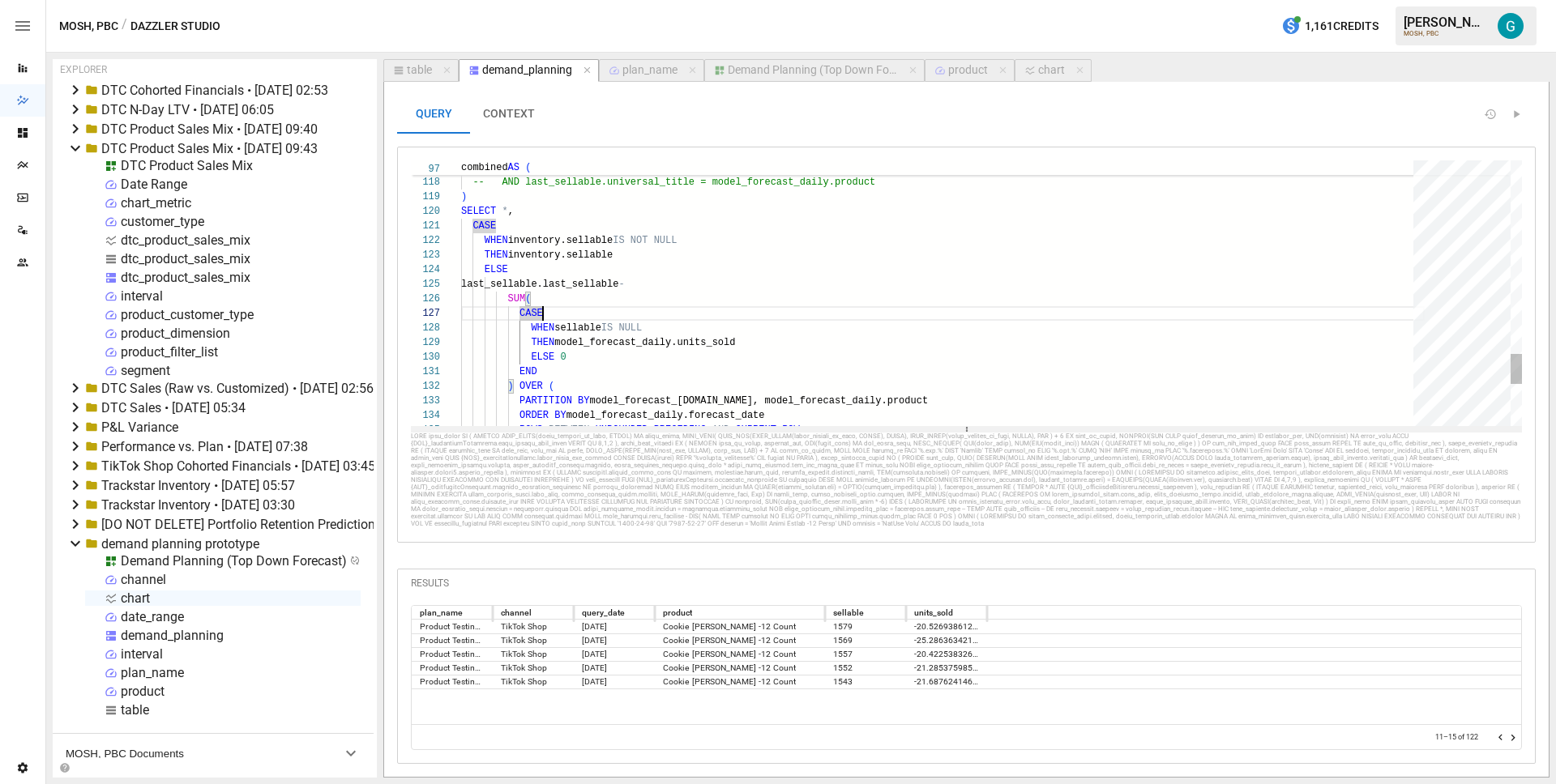
drag, startPoint x: 906, startPoint y: 400, endPoint x: 909, endPoint y: 430, distance: 30.1
click at [909, 430] on div at bounding box center [966, 429] width 1111 height 7
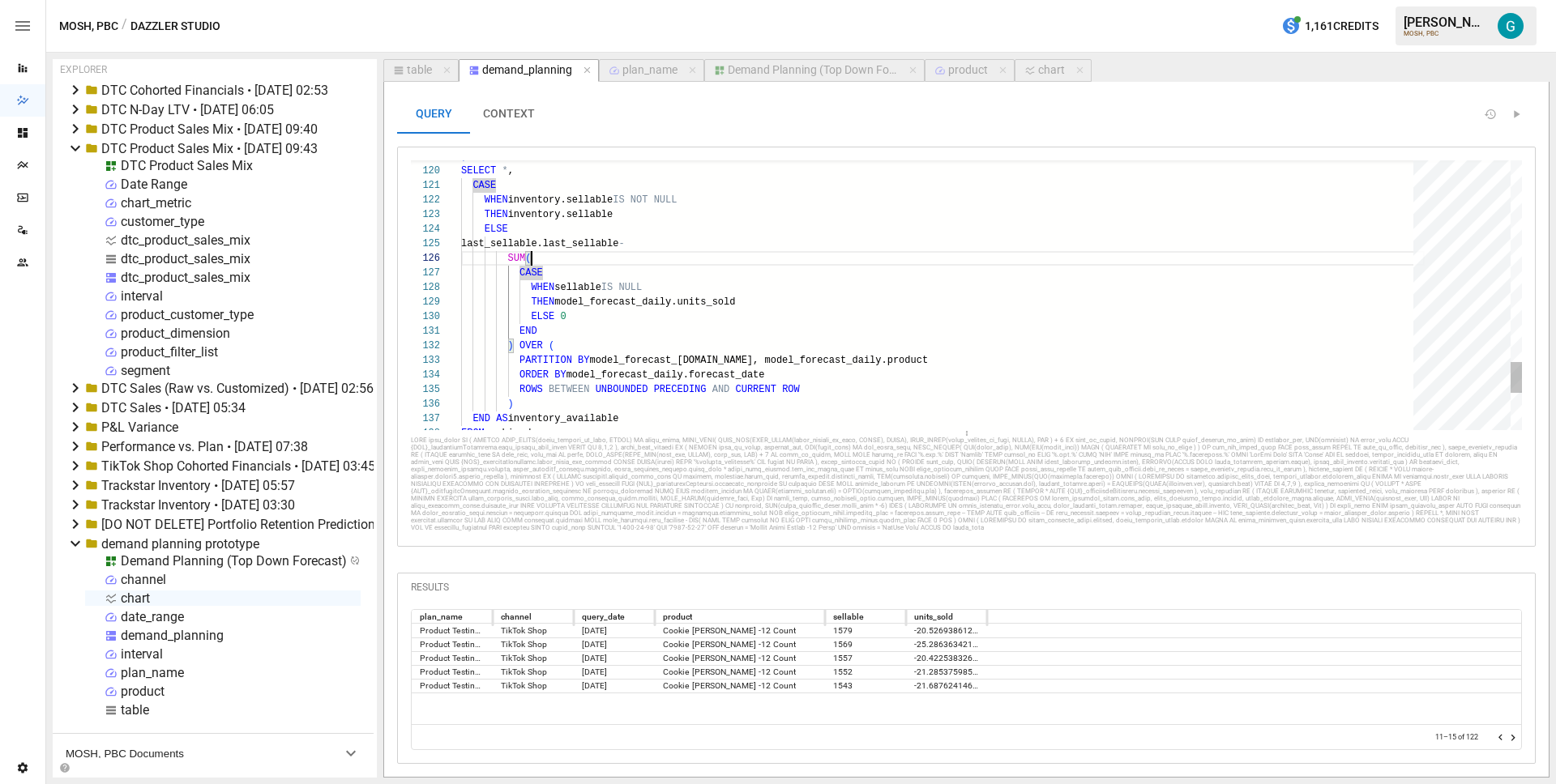
click at [1516, 738] on icon "Go to next page" at bounding box center [1512, 737] width 13 height 13
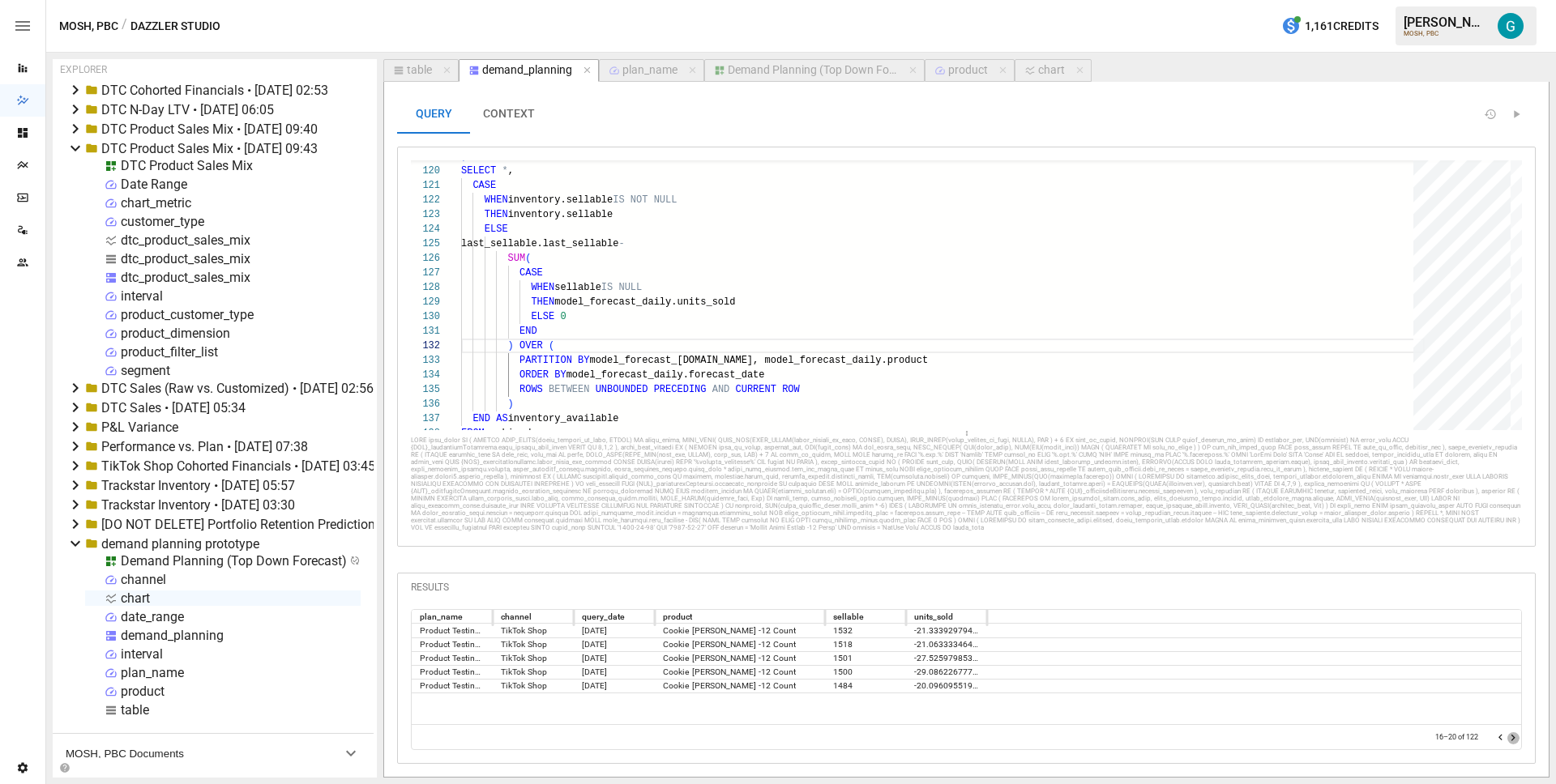
click at [1516, 738] on icon "Go to next page" at bounding box center [1512, 737] width 13 height 13
click at [1503, 737] on icon "Go to previous page" at bounding box center [1501, 737] width 13 height 13
click at [1511, 739] on icon "Go to next page" at bounding box center [1512, 737] width 13 height 13
click at [1503, 736] on icon "Go to previous page" at bounding box center [1501, 737] width 13 height 13
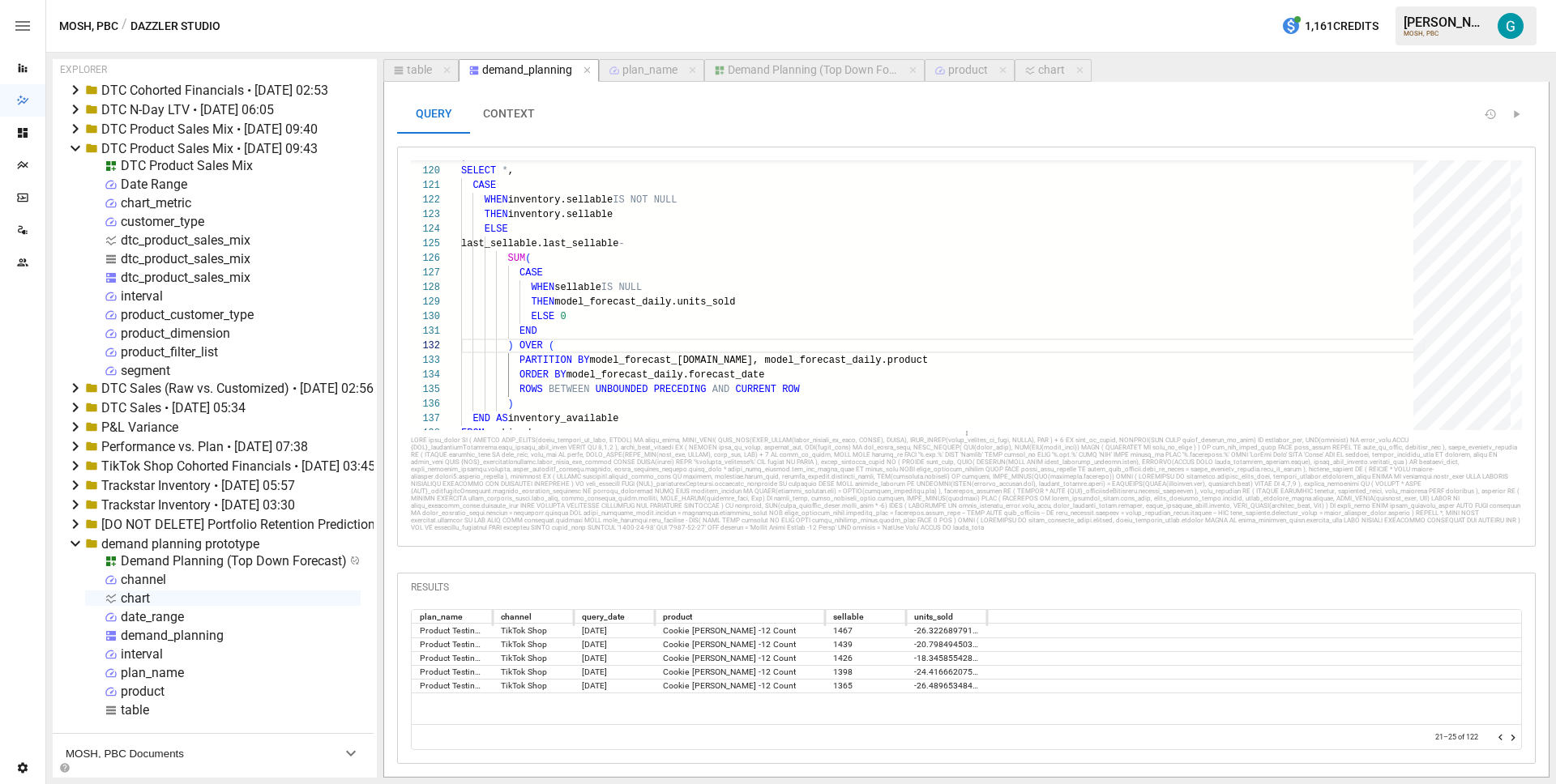
click at [1515, 736] on icon "Go to next page" at bounding box center [1512, 737] width 13 height 13
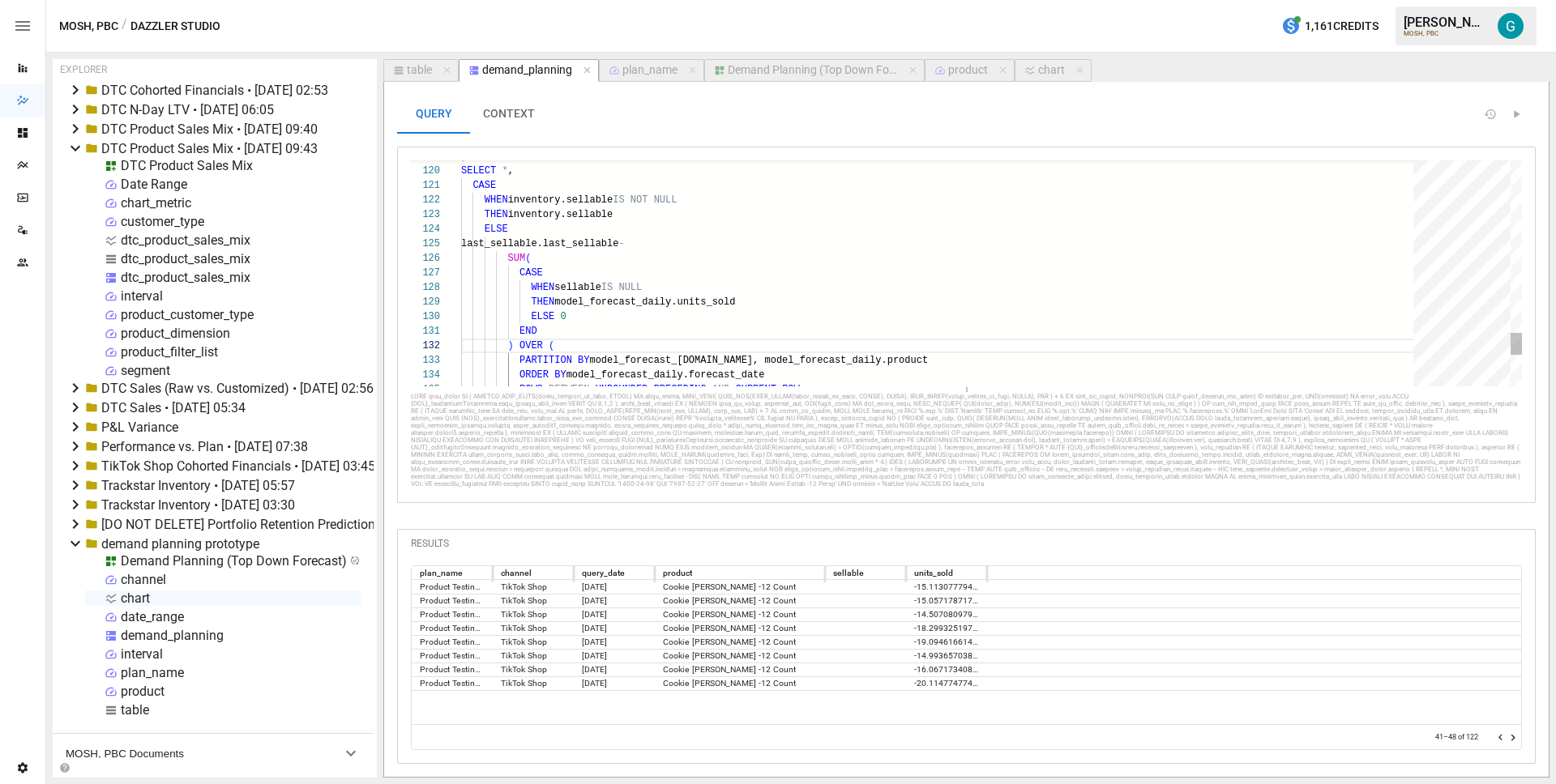
drag, startPoint x: 958, startPoint y: 435, endPoint x: 963, endPoint y: 386, distance: 49.3
click at [963, 386] on div at bounding box center [966, 390] width 1111 height 7
click at [1499, 739] on icon "Go to previous page" at bounding box center [1501, 737] width 13 height 13
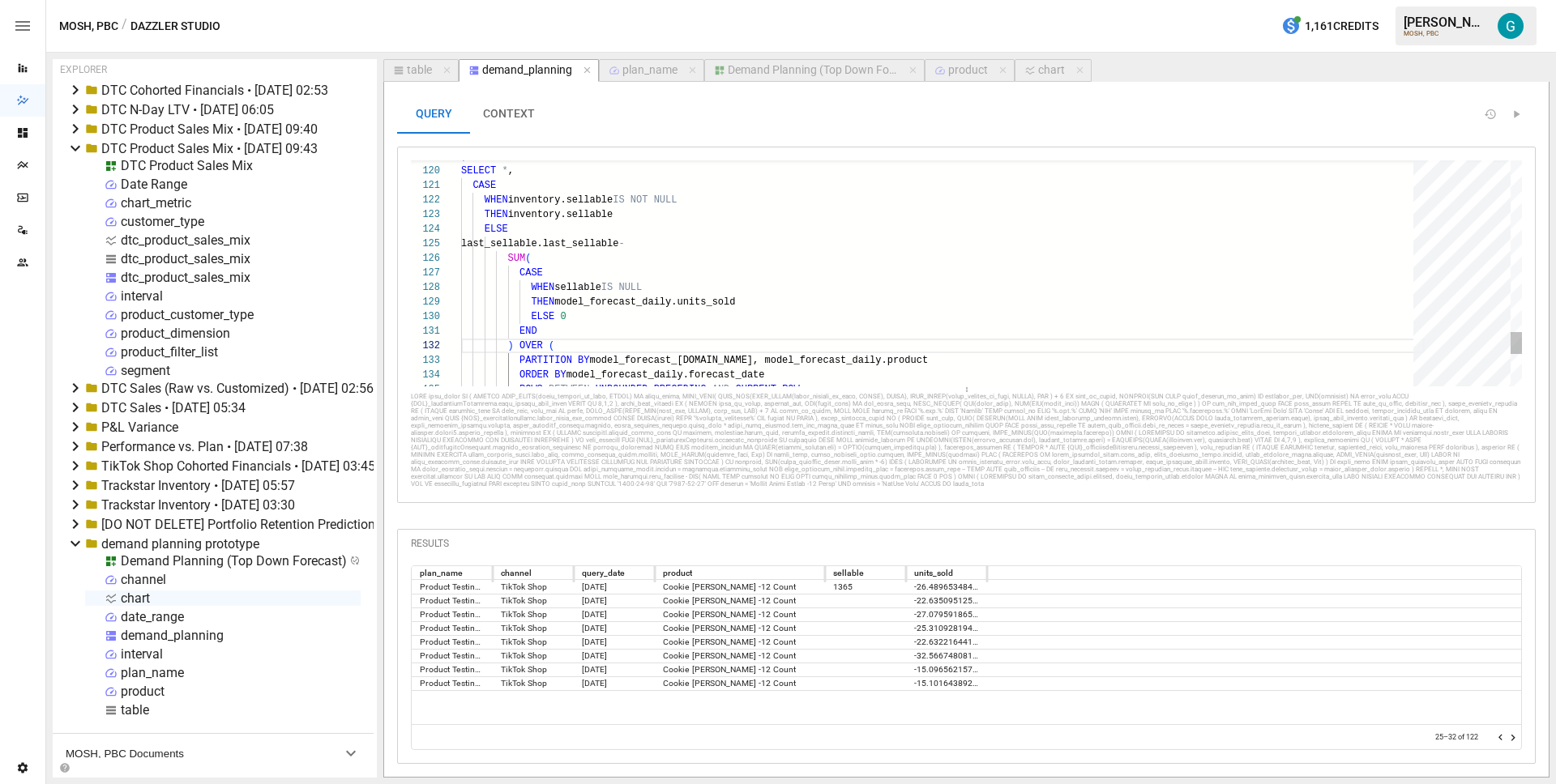
scroll to position [44, 53]
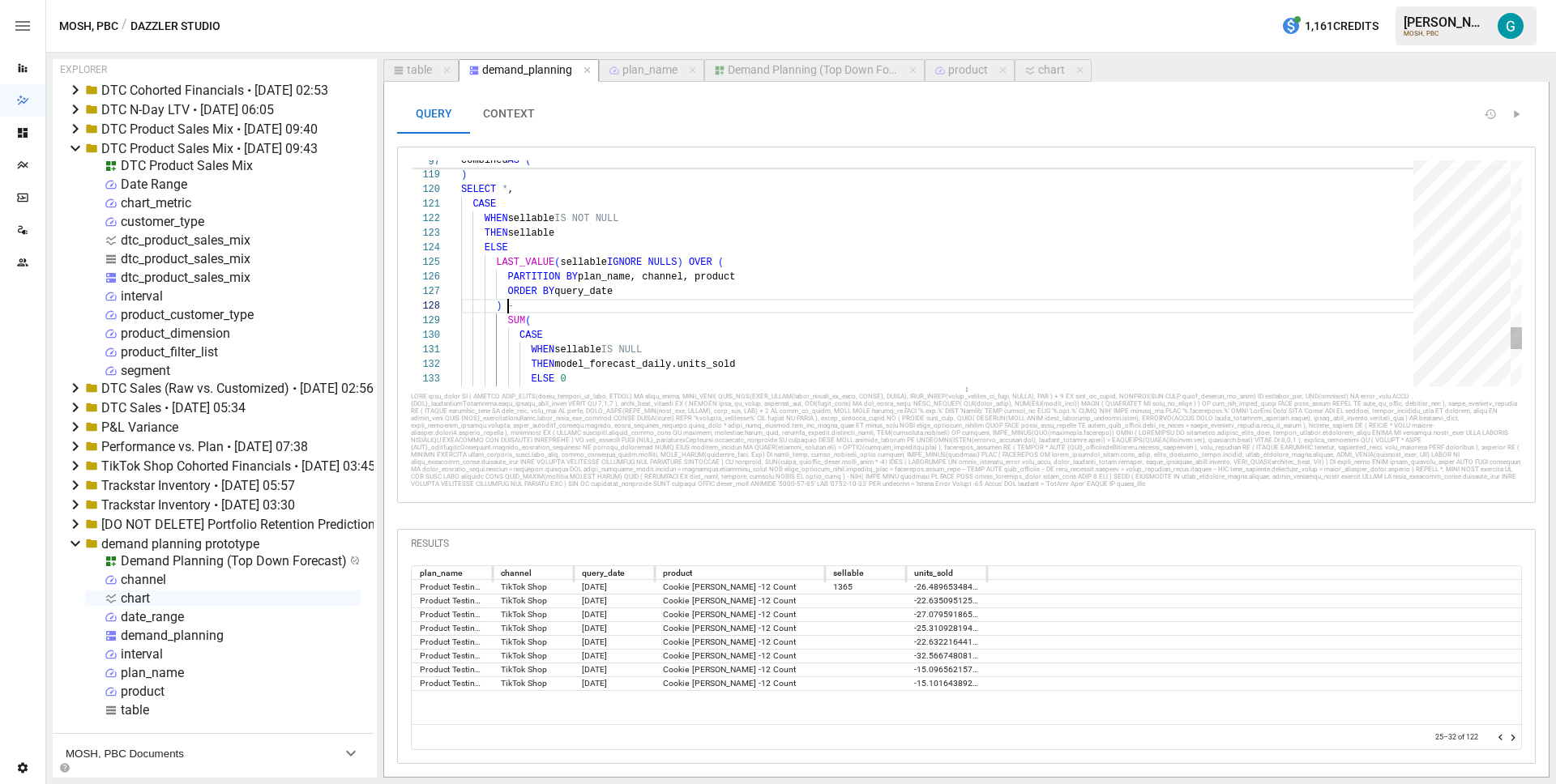
scroll to position [102, 53]
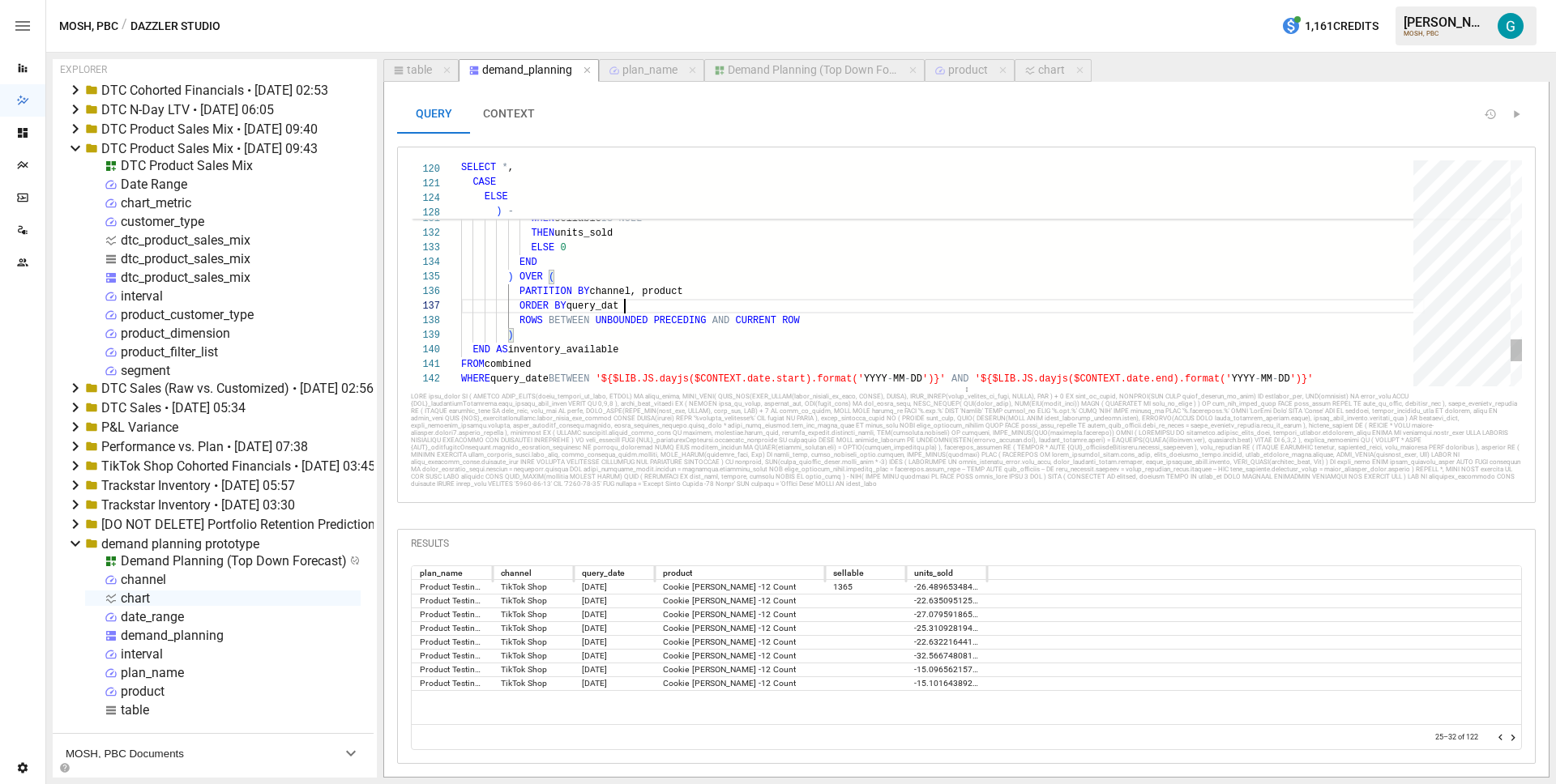
scroll to position [88, 170]
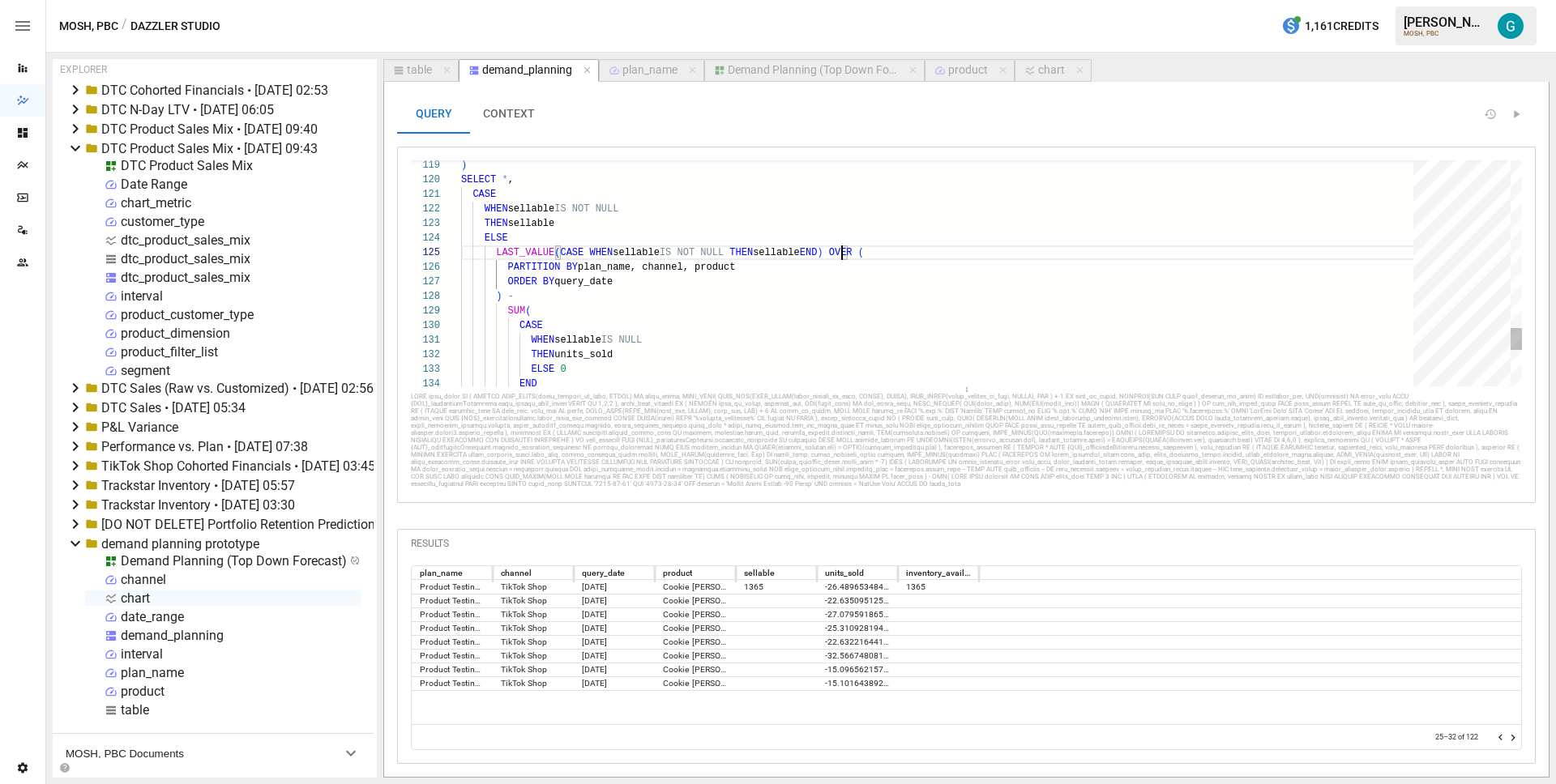
scroll to position [58, 381]
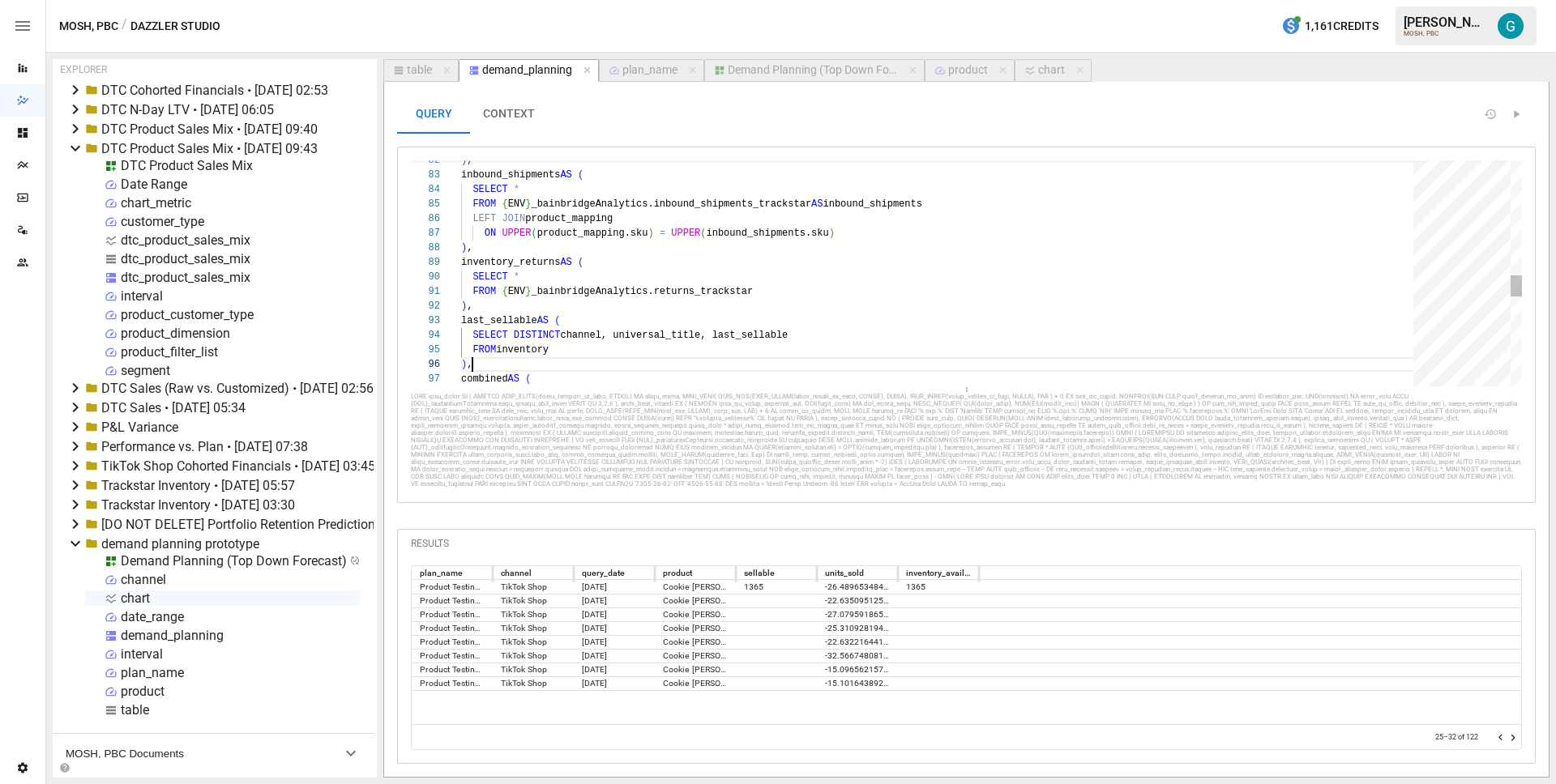
scroll to position [29, 0]
drag, startPoint x: 516, startPoint y: 357, endPoint x: 431, endPoint y: 322, distance: 91.9
click at [461, 322] on div ") , inbound_shipments AS ( SELECT * FROM { ENV } _bainbridgeAnalytics.inbound_s…" at bounding box center [942, 142] width 964 height 2340
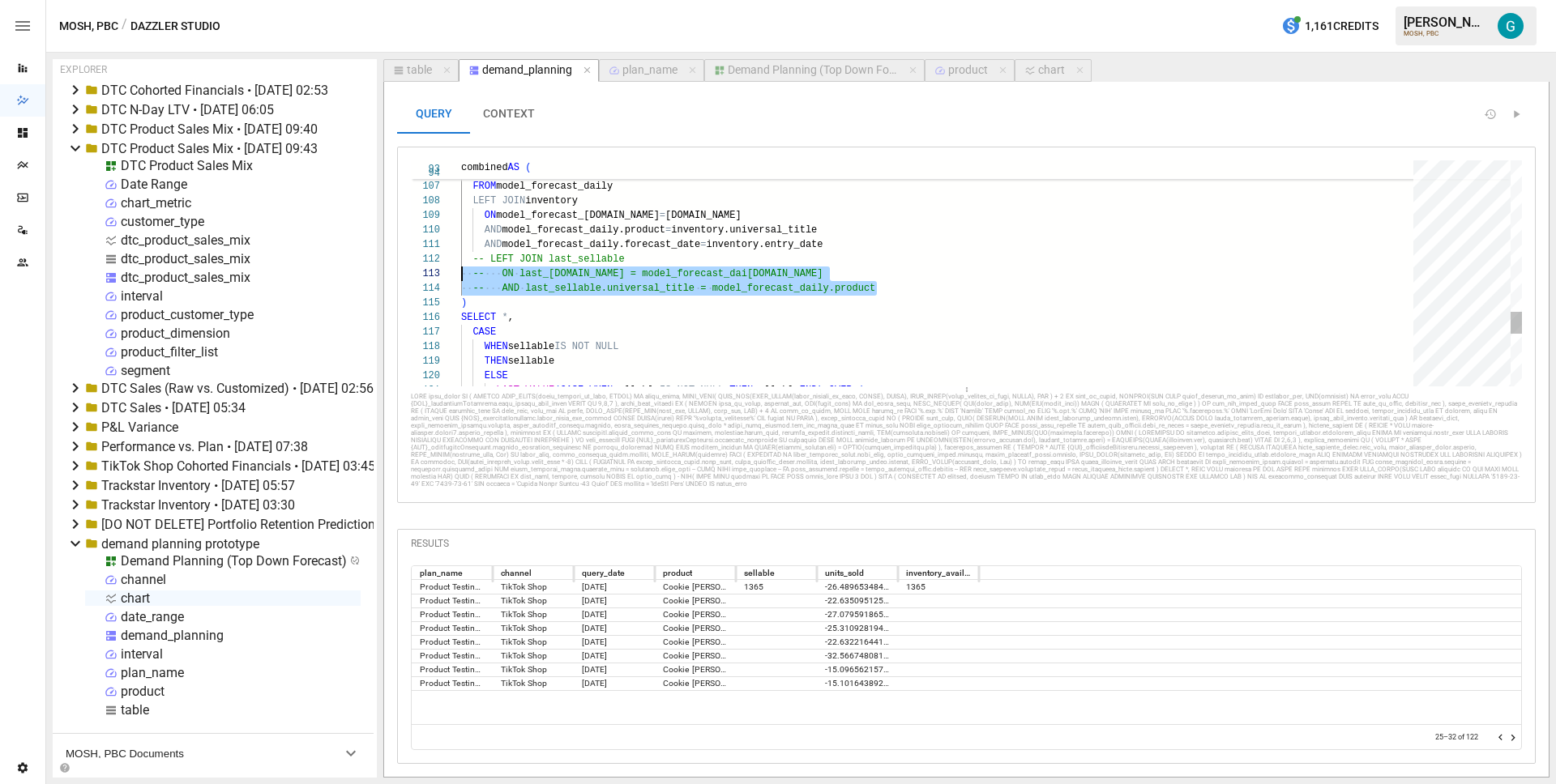
scroll to position [15, 0]
drag, startPoint x: 932, startPoint y: 291, endPoint x: 368, endPoint y: 255, distance: 565.1
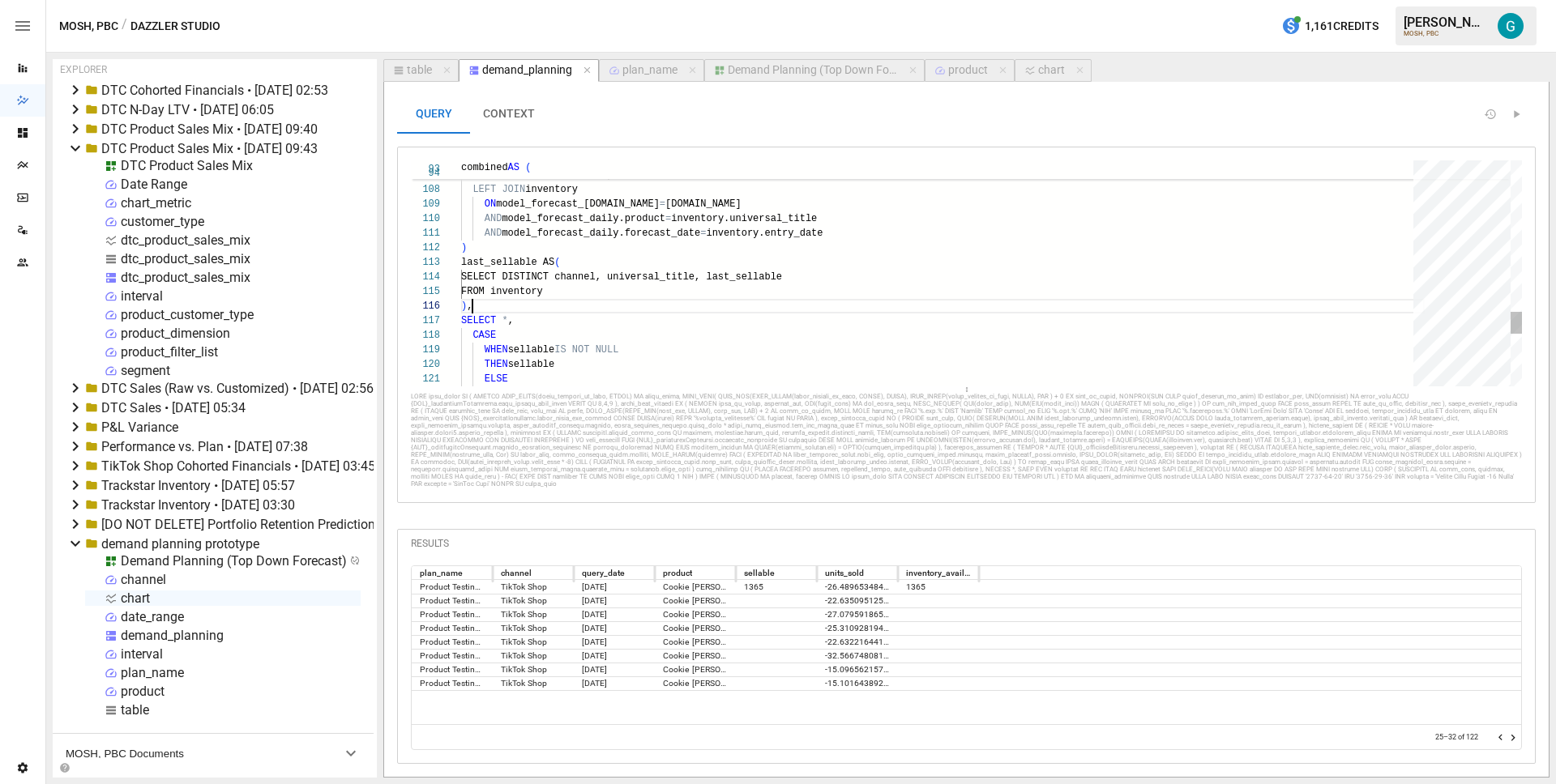
scroll to position [73, 11]
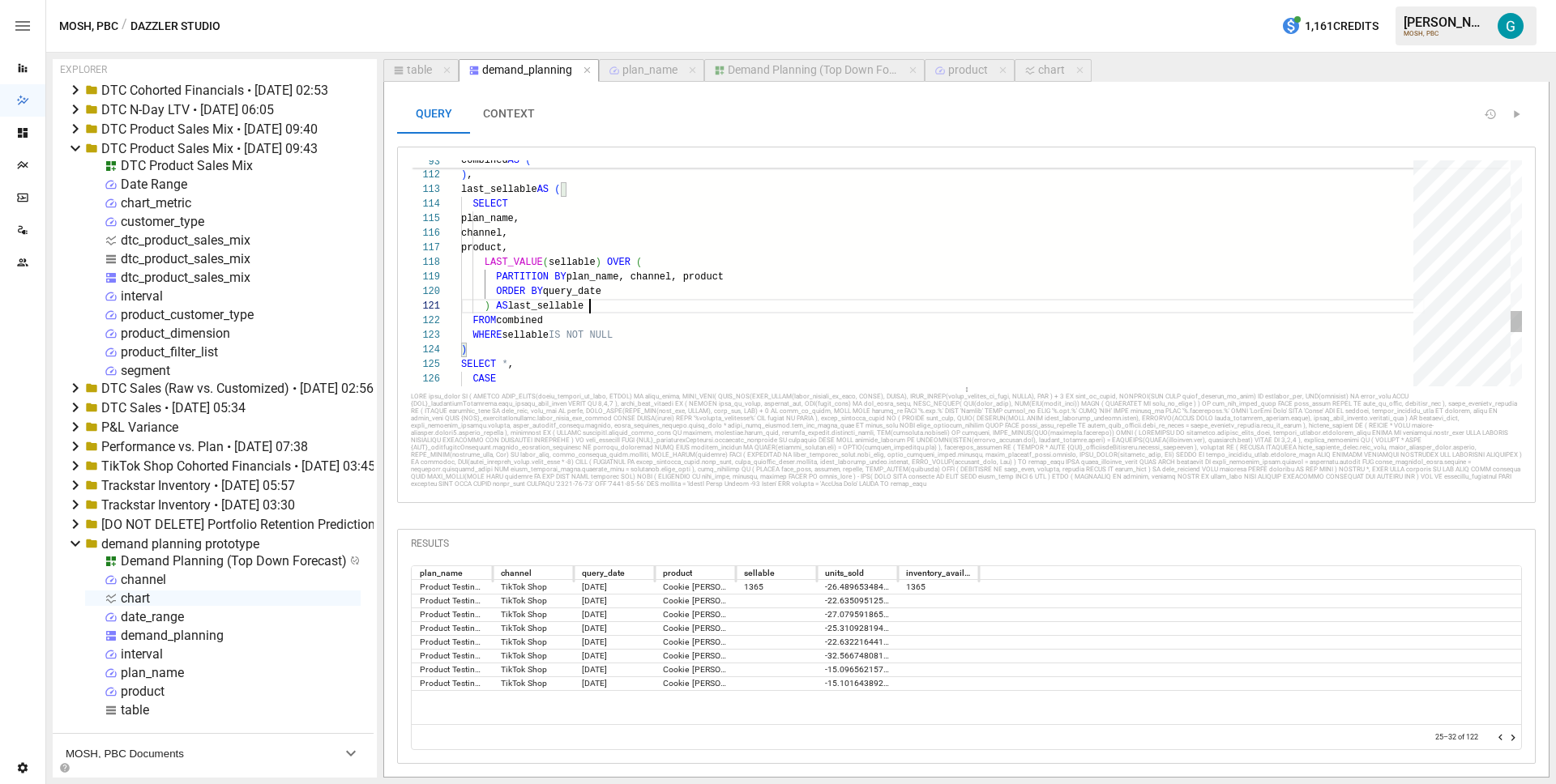
scroll to position [0, 129]
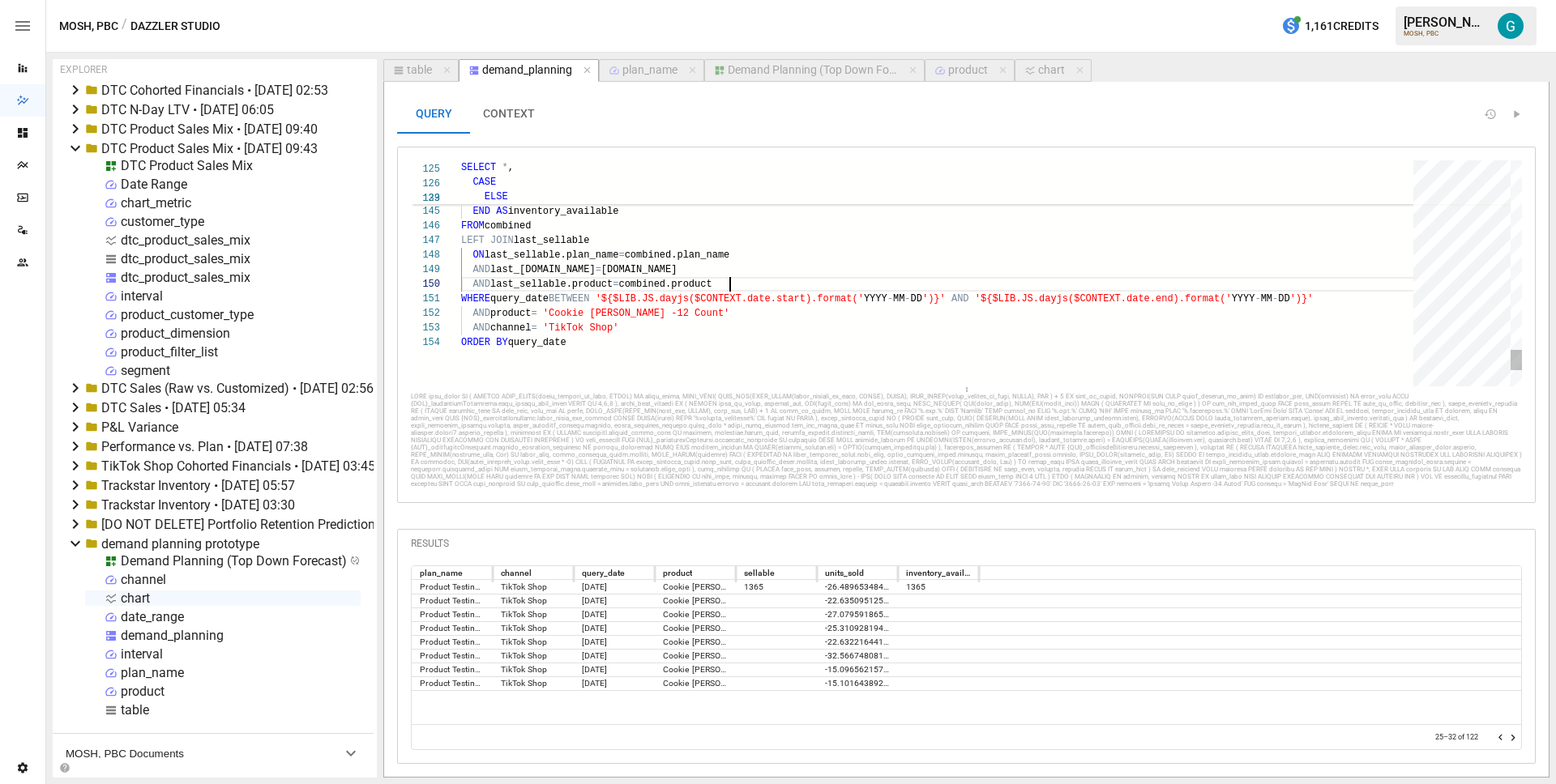
scroll to position [131, 269]
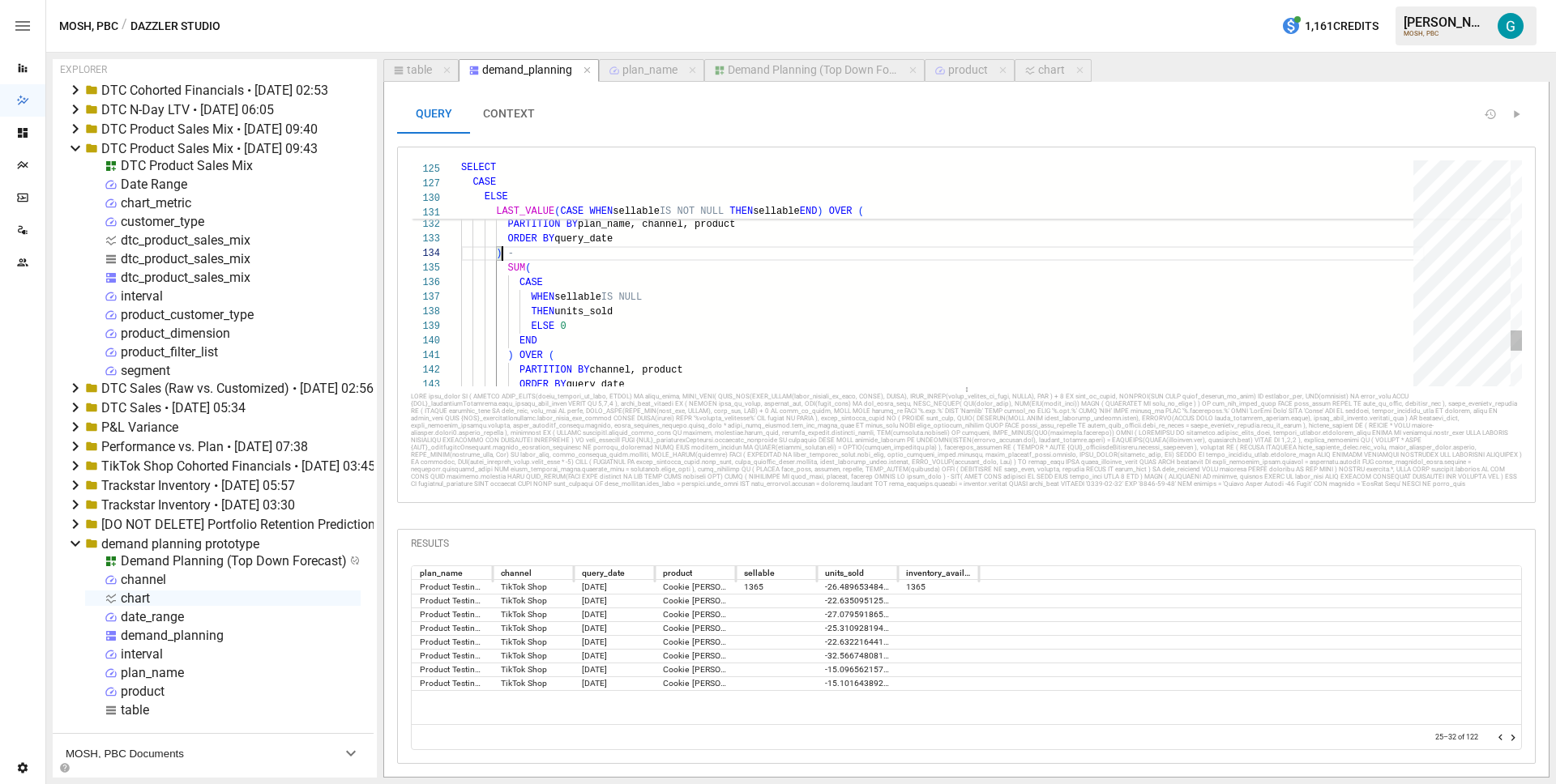
scroll to position [15, 35]
drag, startPoint x: 500, startPoint y: 250, endPoint x: 492, endPoint y: 212, distance: 38.8
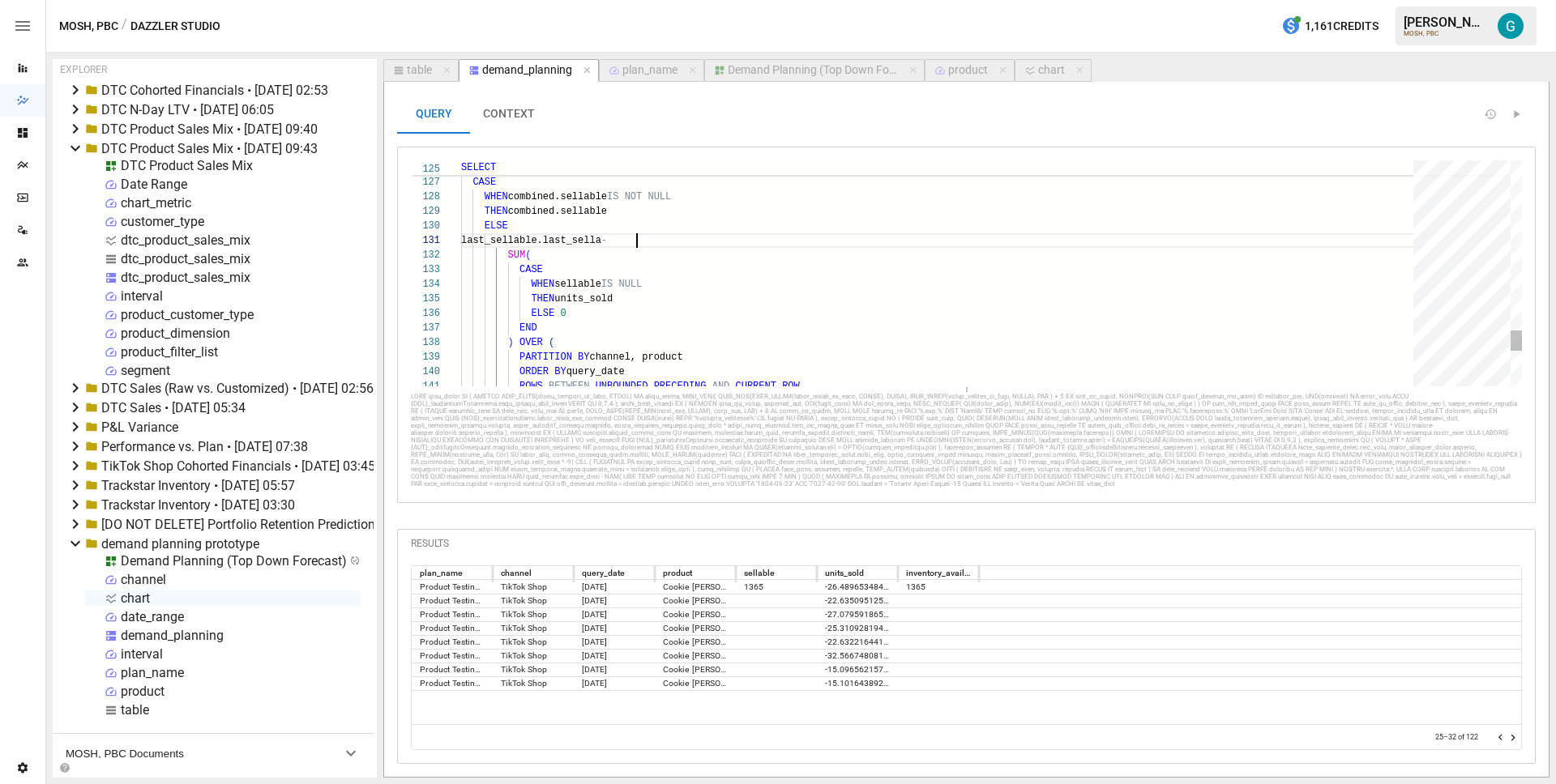
scroll to position [0, 193]
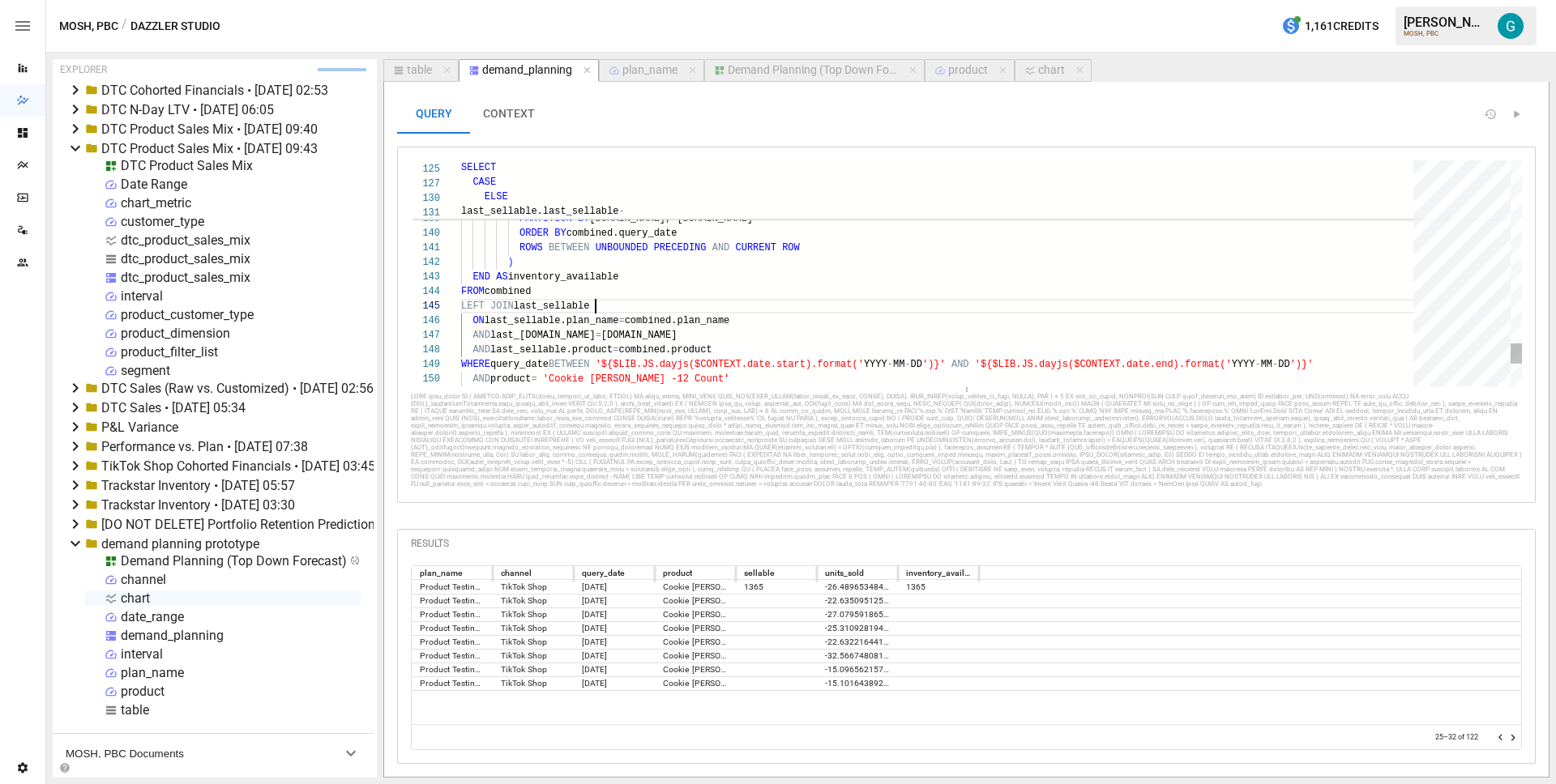
scroll to position [73, 164]
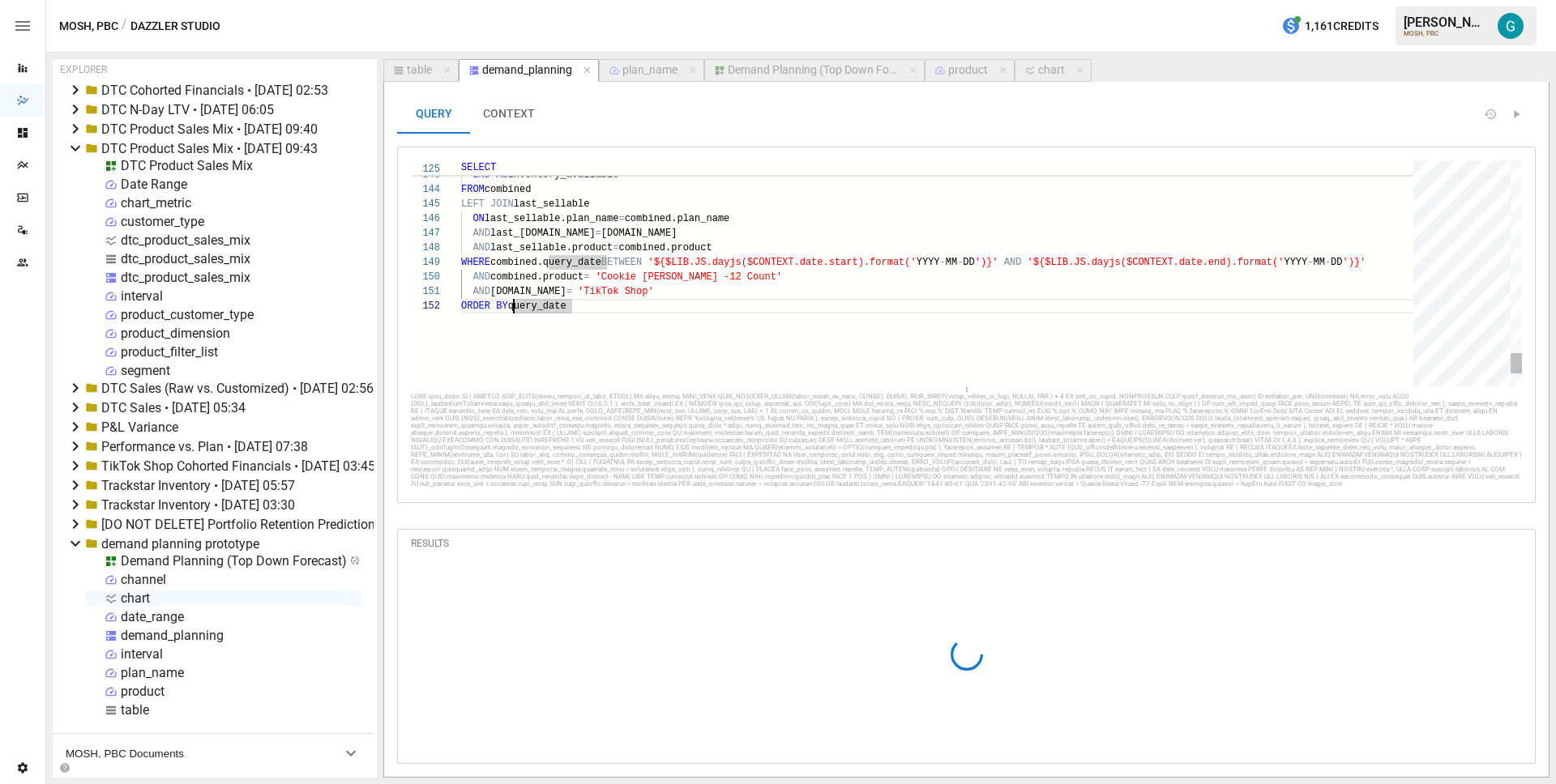
scroll to position [15, 105]
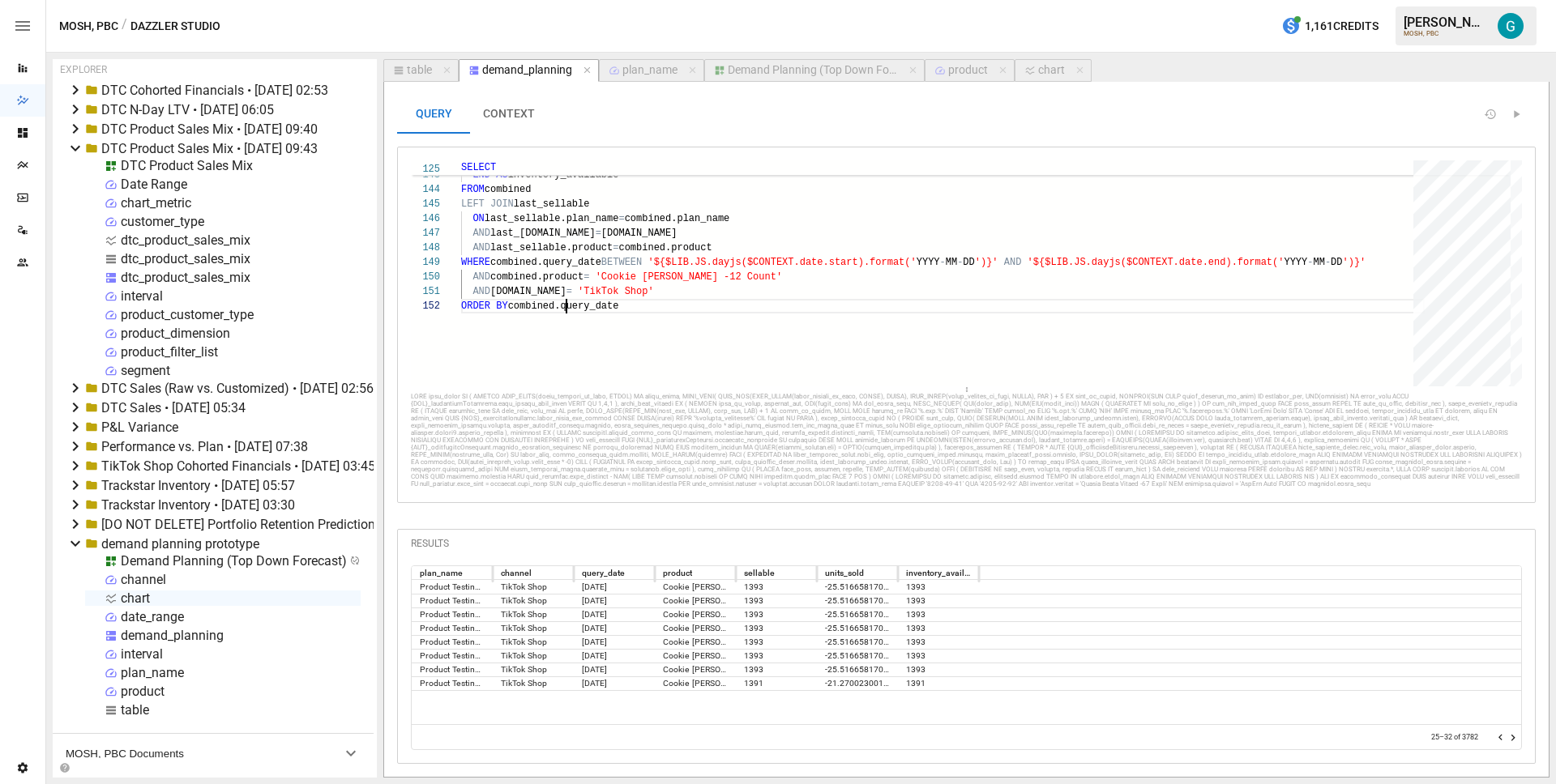
click at [1515, 739] on icon "Go to next page" at bounding box center [1512, 737] width 13 height 13
click at [1514, 739] on icon "Go to next page" at bounding box center [1512, 737] width 13 height 13
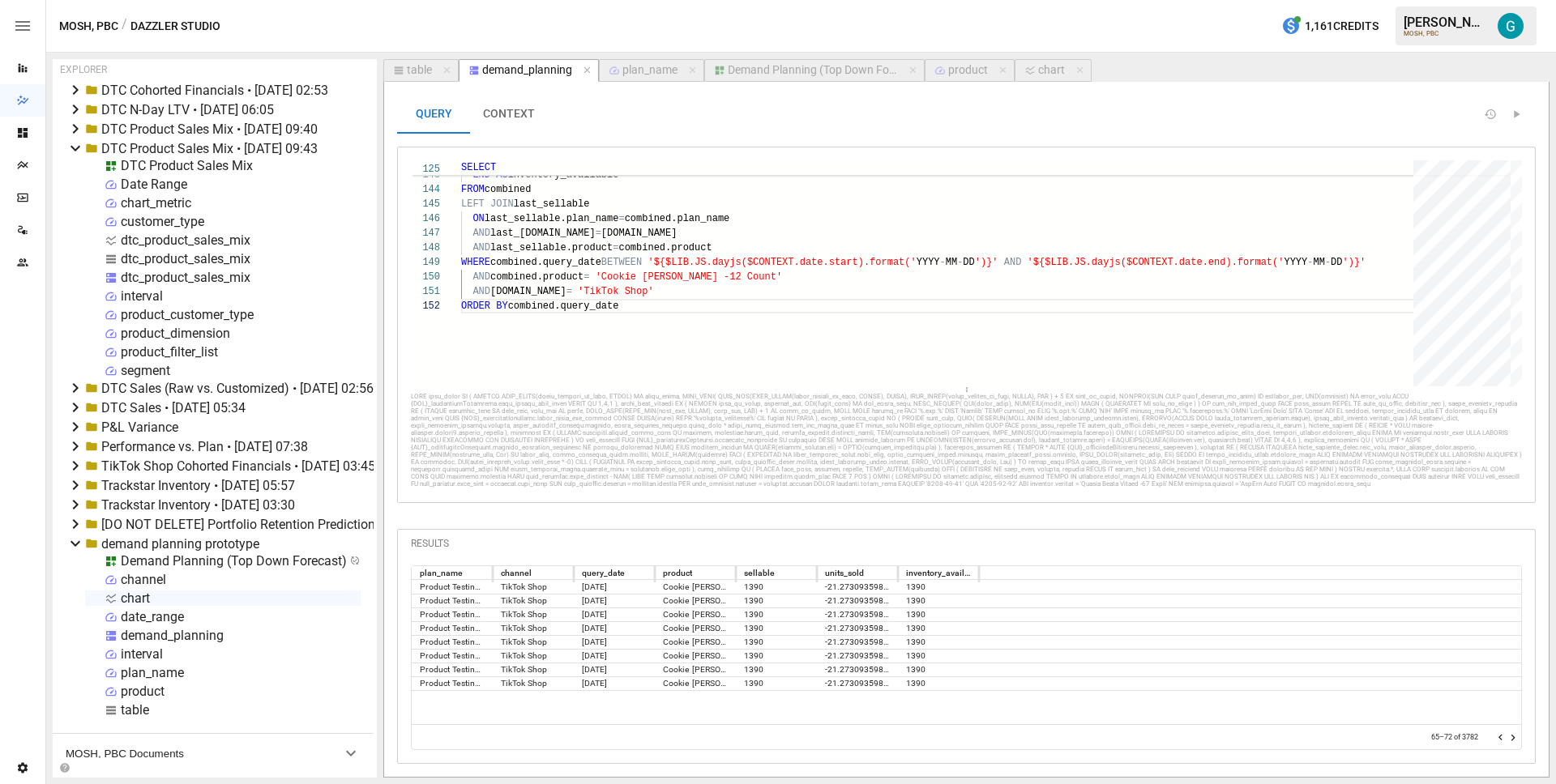
click at [1514, 739] on icon "Go to next page" at bounding box center [1512, 737] width 13 height 13
click at [1517, 737] on icon "Go to next page" at bounding box center [1512, 737] width 13 height 13
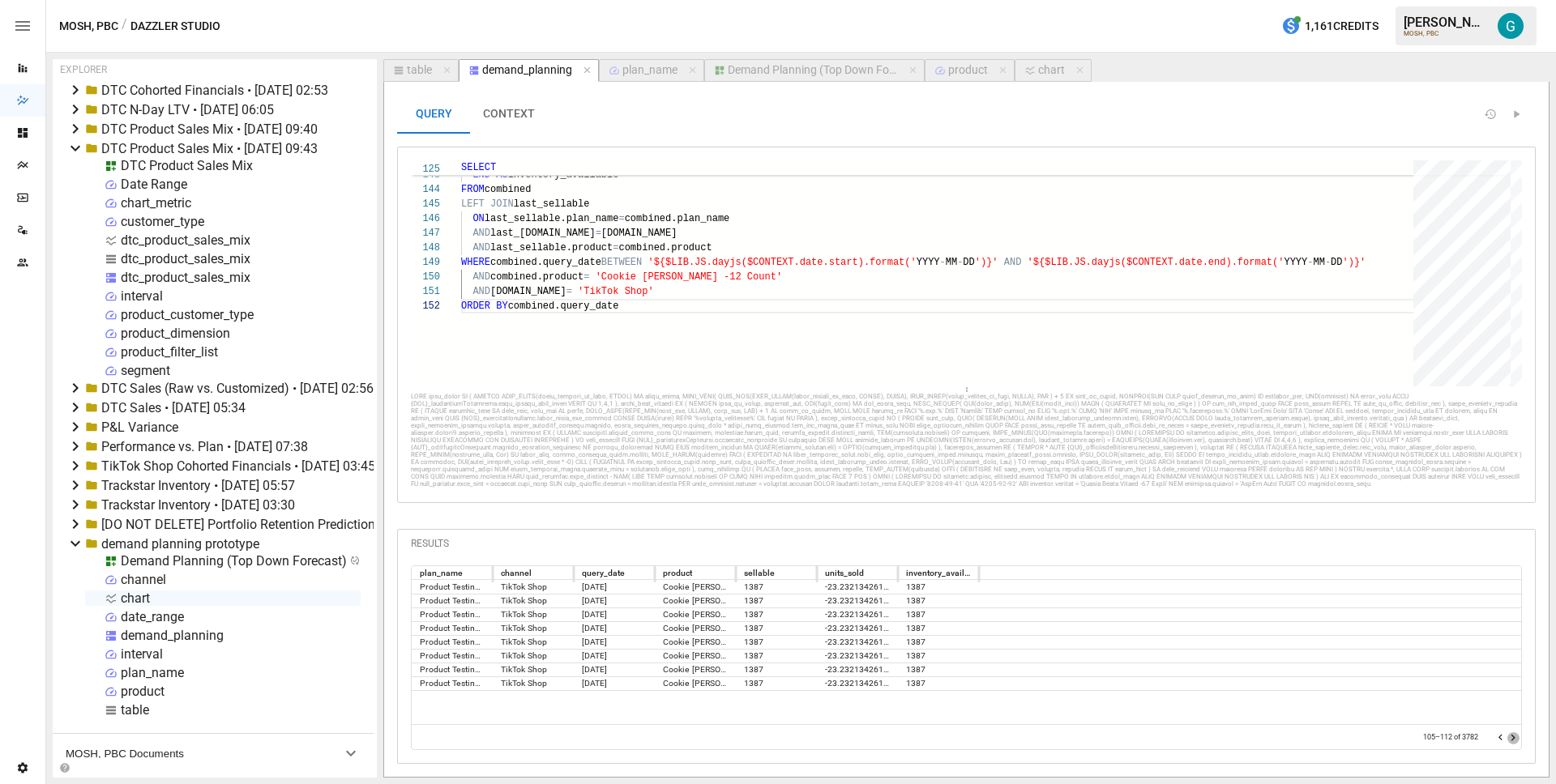
click at [1516, 738] on icon "Go to next page" at bounding box center [1512, 737] width 13 height 13
click at [1515, 738] on icon "Go to next page" at bounding box center [1512, 737] width 13 height 13
click at [1512, 737] on icon "Go to next page" at bounding box center [1512, 737] width 13 height 13
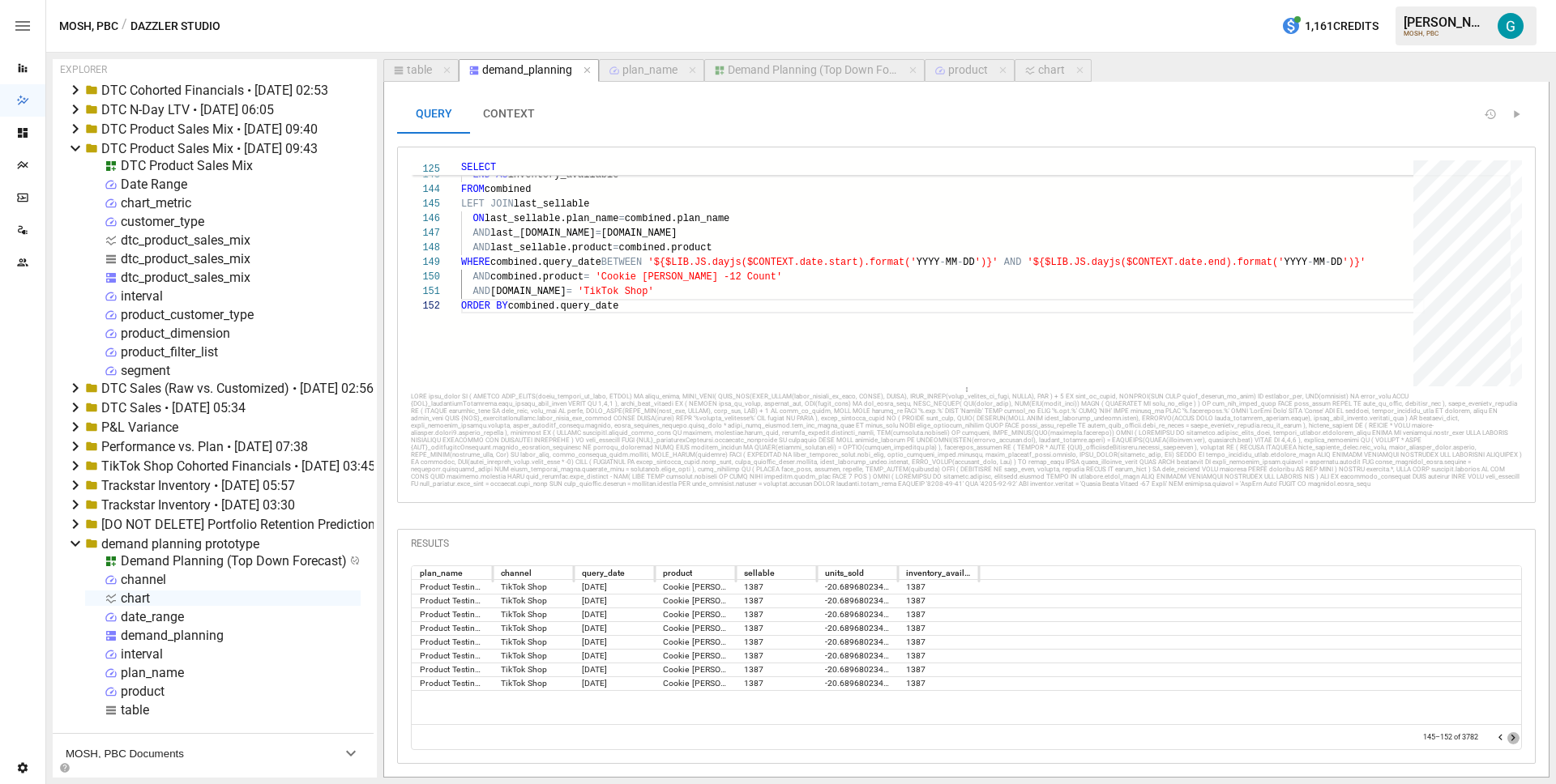
click at [1512, 737] on icon "Go to next page" at bounding box center [1512, 737] width 13 height 13
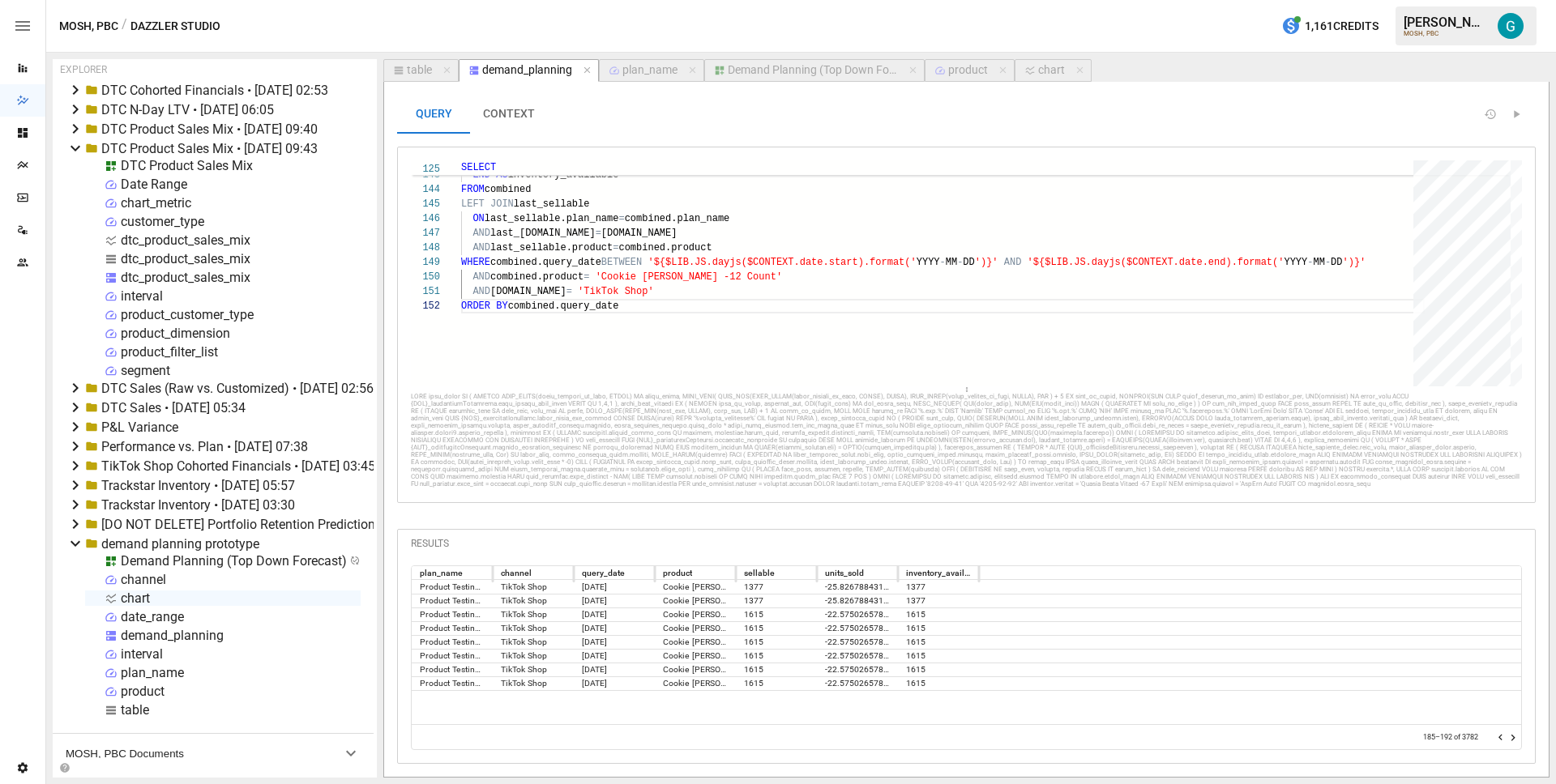
click at [1512, 737] on icon "Go to next page" at bounding box center [1512, 737] width 13 height 13
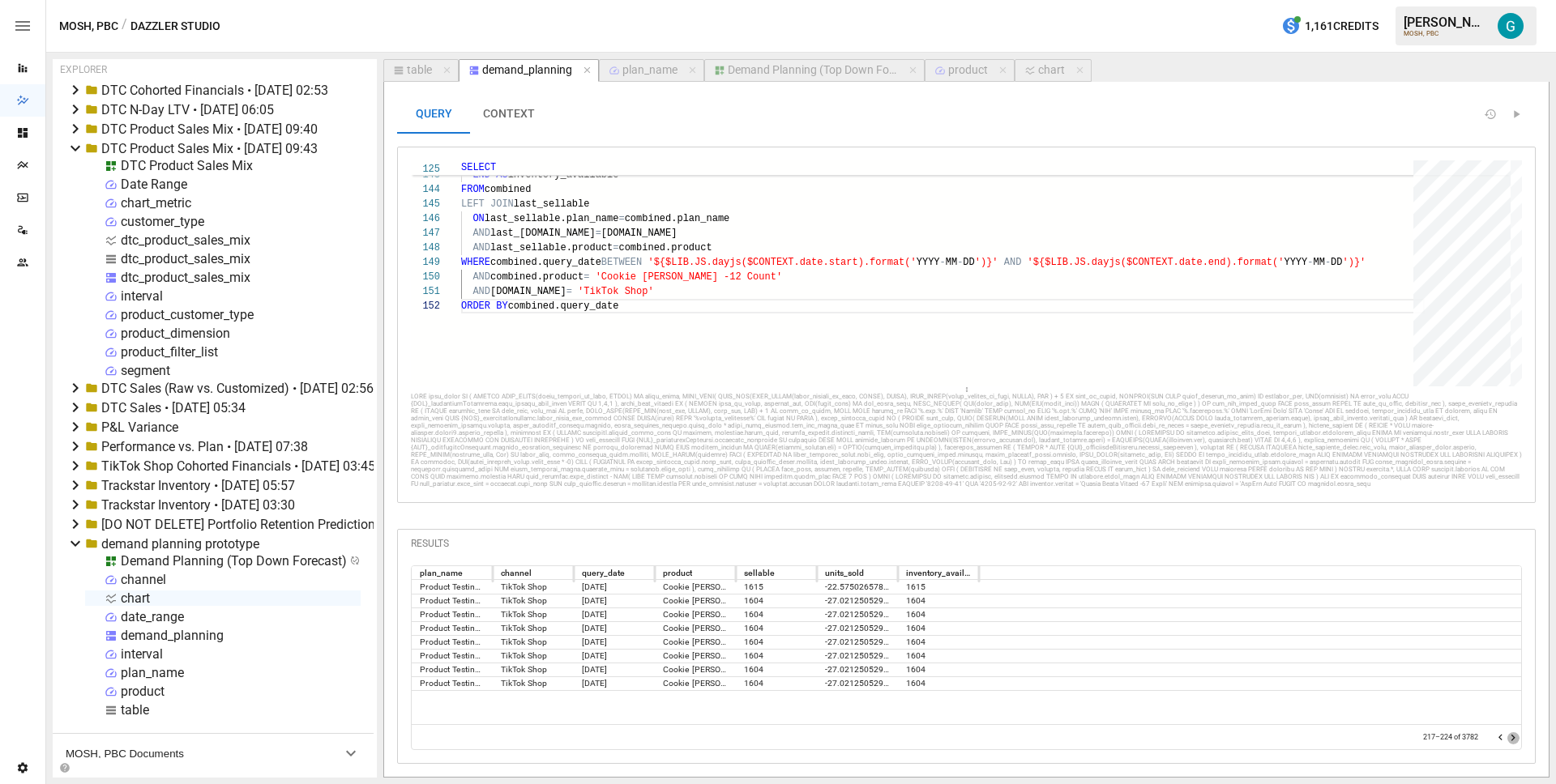
click at [1512, 737] on icon "Go to next page" at bounding box center [1512, 737] width 13 height 13
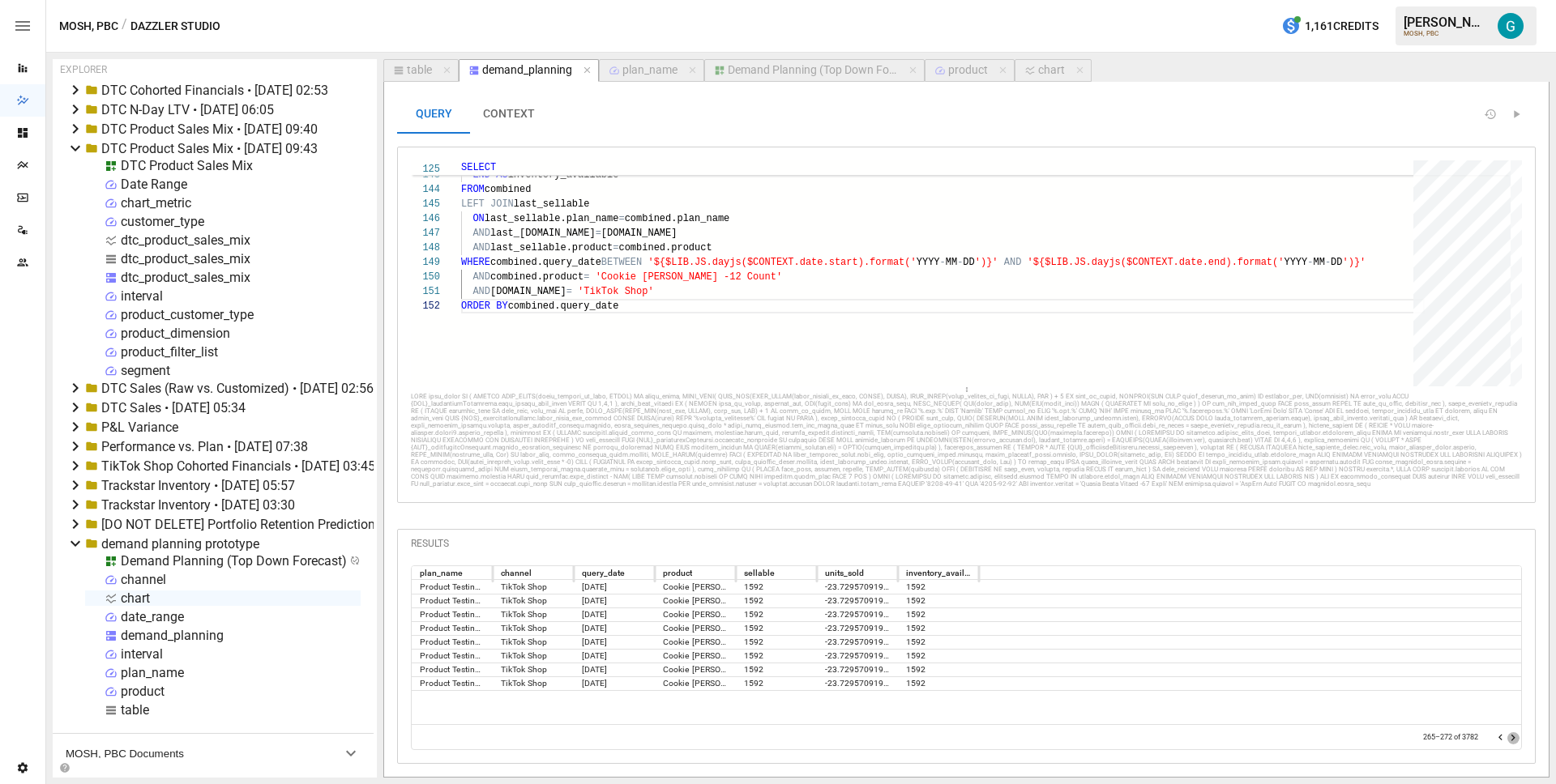
click at [1512, 737] on icon "Go to next page" at bounding box center [1512, 737] width 13 height 13
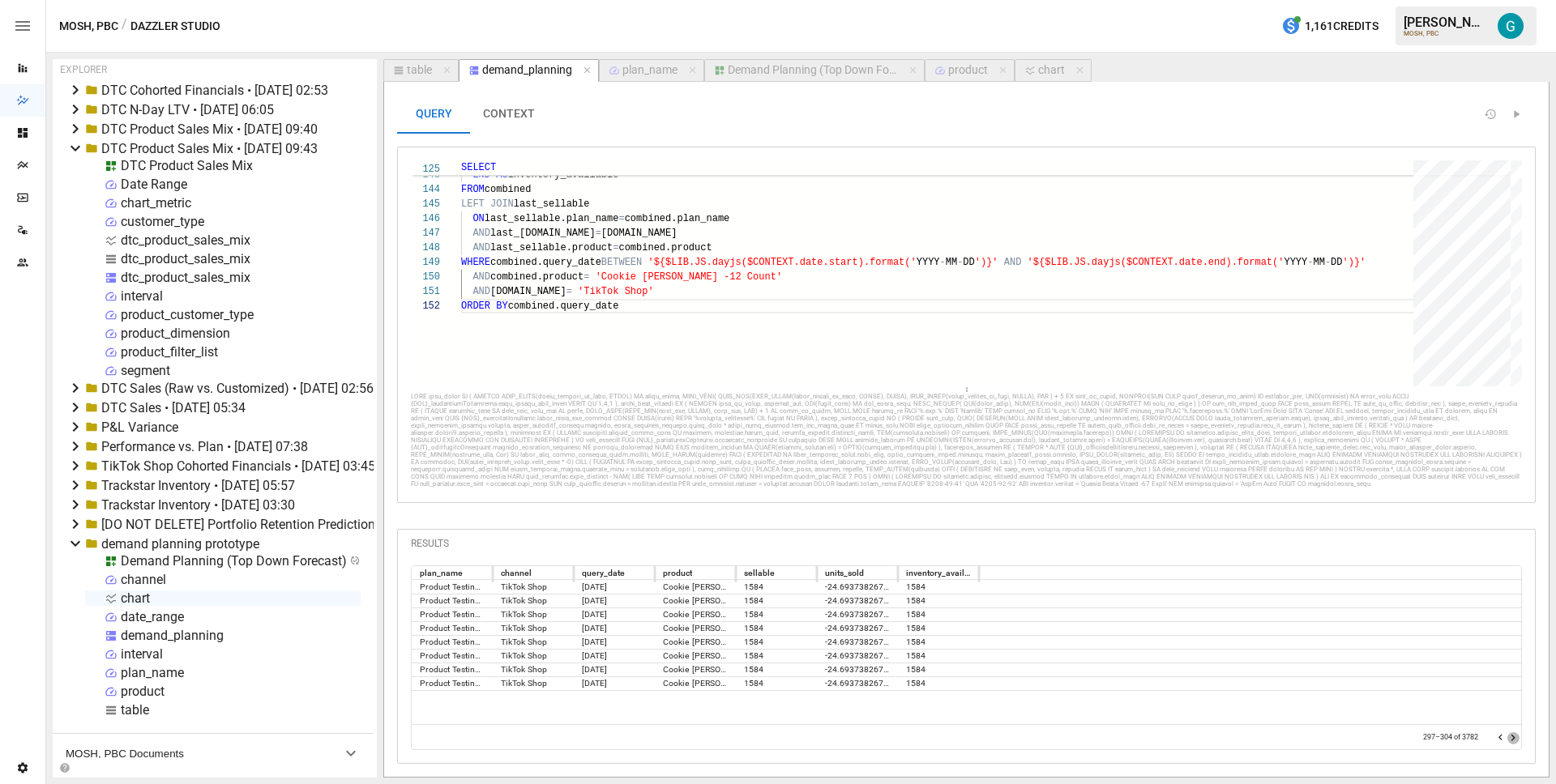
click at [1512, 737] on icon "Go to next page" at bounding box center [1512, 737] width 13 height 13
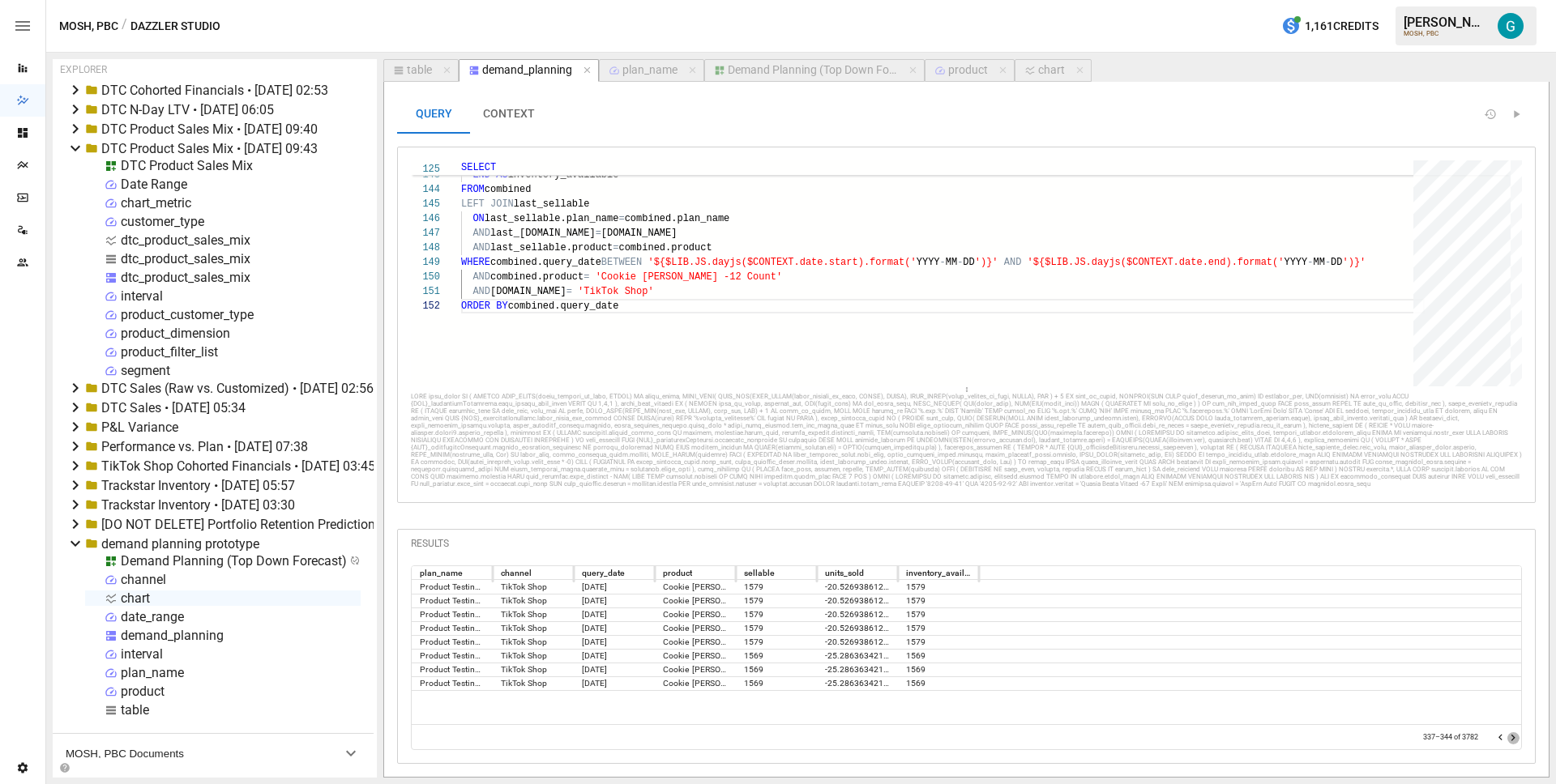
click at [1512, 737] on icon "Go to next page" at bounding box center [1512, 737] width 13 height 13
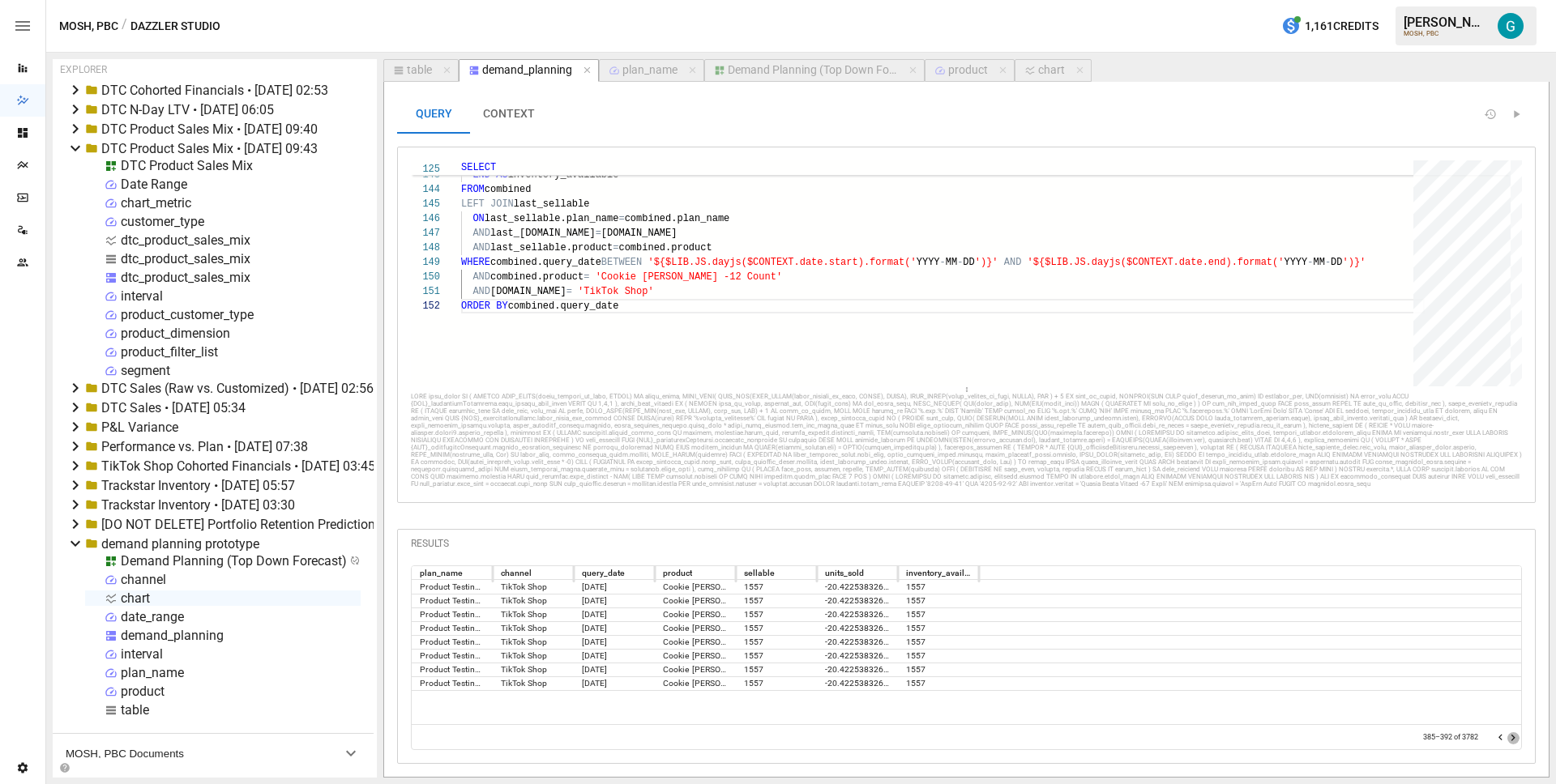
click at [1512, 737] on icon "Go to next page" at bounding box center [1512, 737] width 13 height 13
click at [1515, 736] on icon "Go to next page" at bounding box center [1512, 737] width 13 height 13
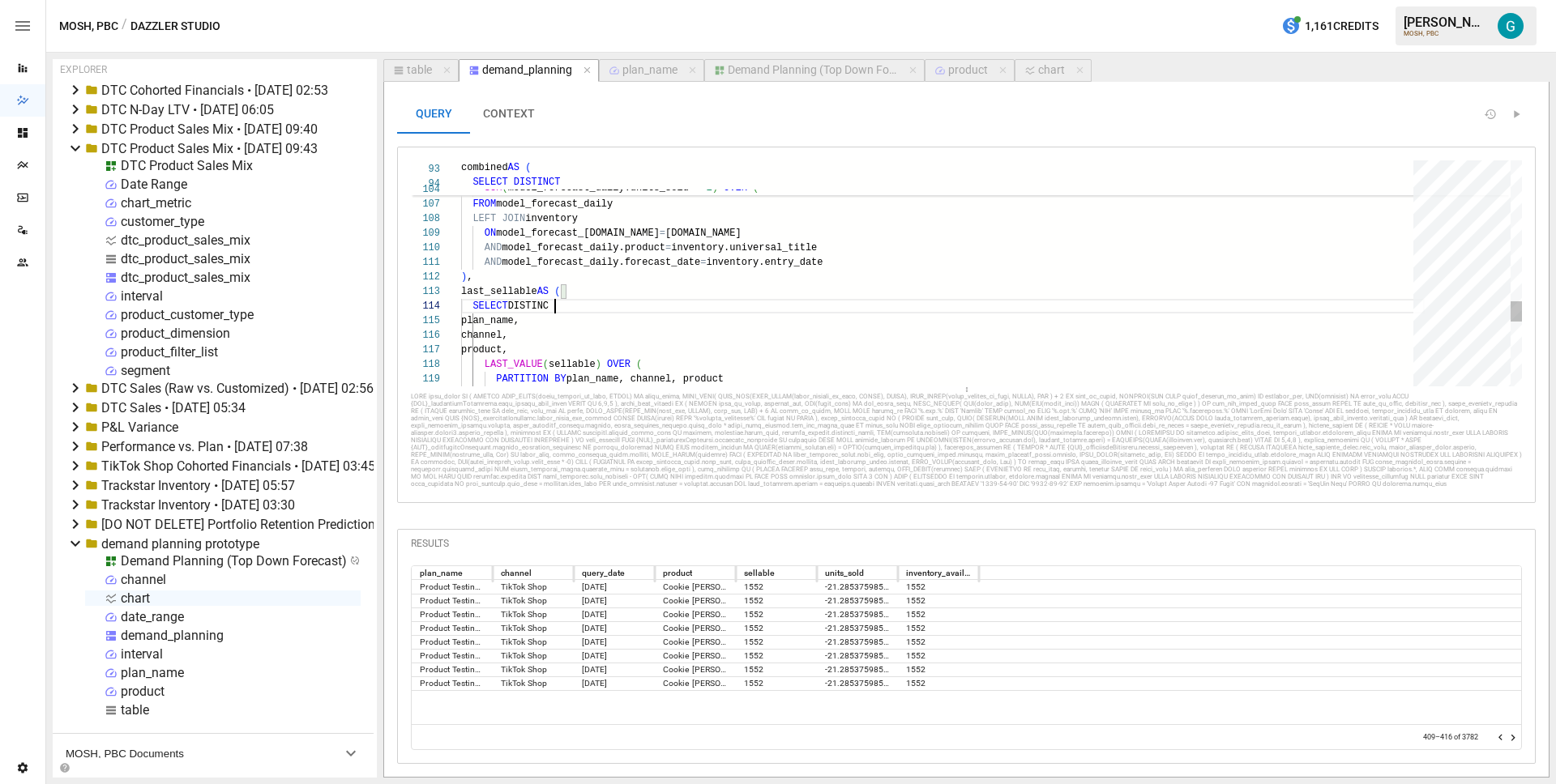
scroll to position [44, 100]
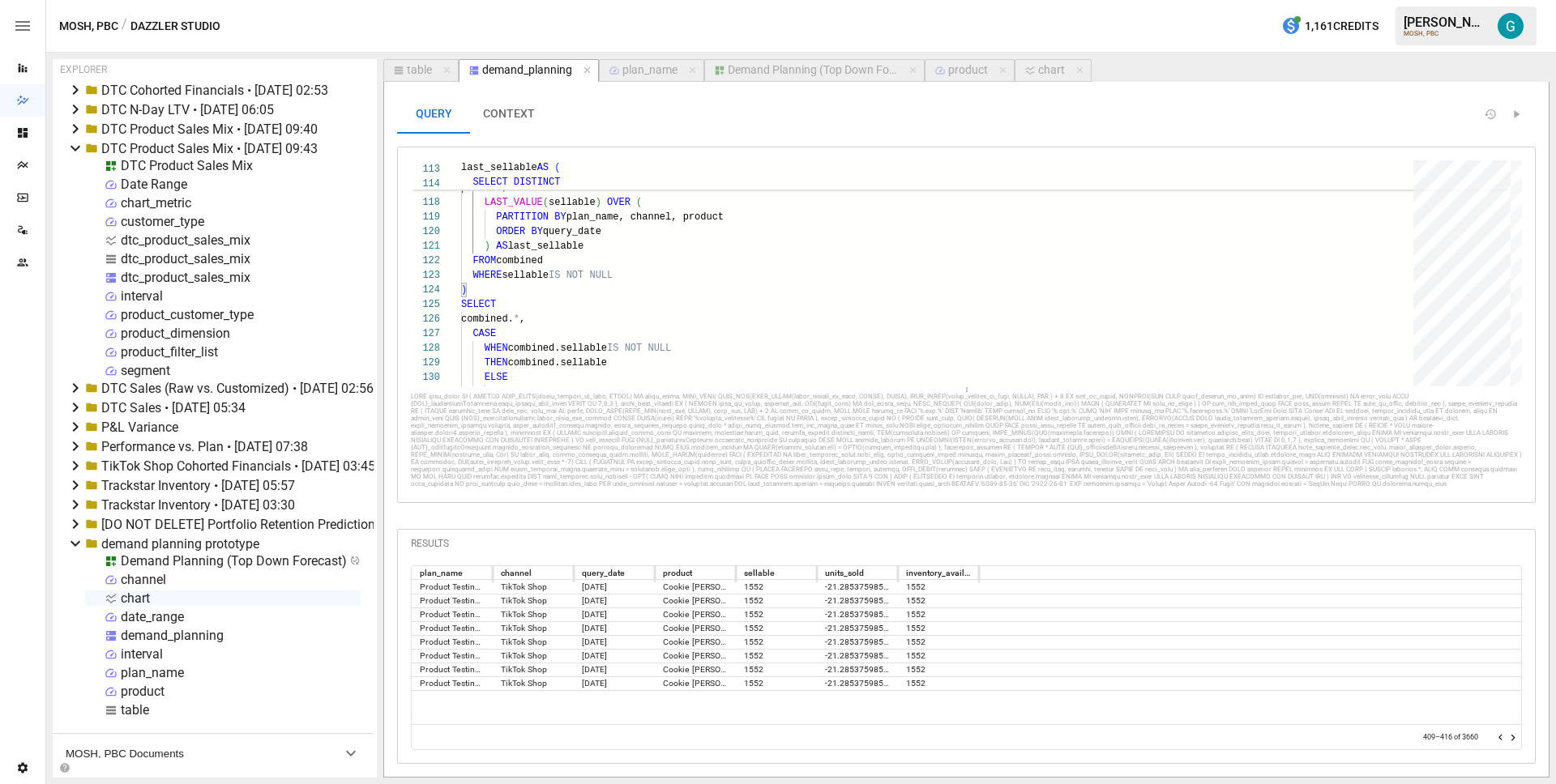
click at [1517, 737] on icon "Go to next page" at bounding box center [1512, 737] width 13 height 13
click at [1518, 736] on icon "Go to next page" at bounding box center [1512, 737] width 13 height 13
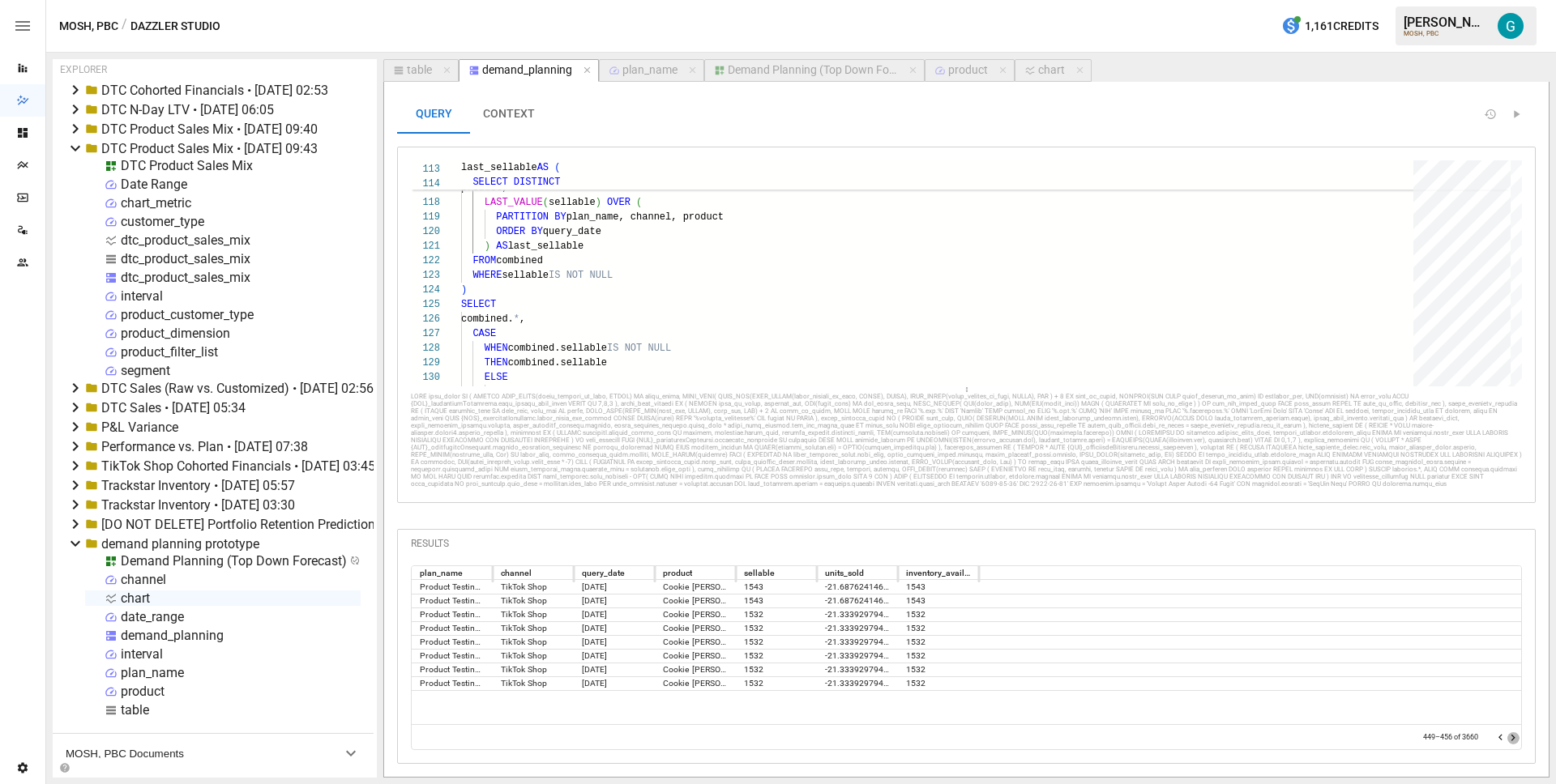
click at [1518, 736] on icon "Go to next page" at bounding box center [1512, 737] width 13 height 13
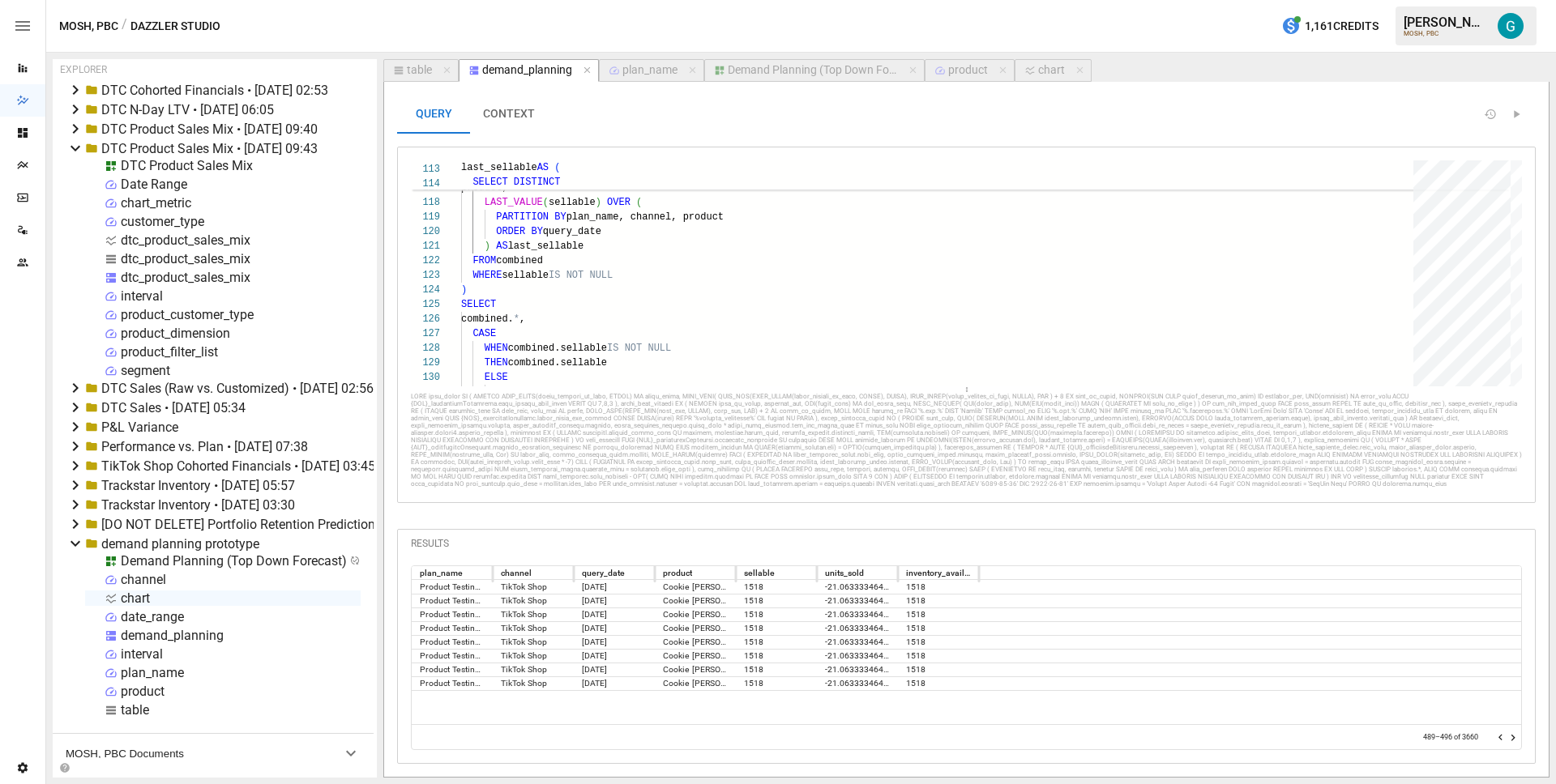
click at [1518, 736] on icon "Go to next page" at bounding box center [1512, 737] width 13 height 13
click at [1517, 736] on icon "Go to next page" at bounding box center [1512, 737] width 13 height 13
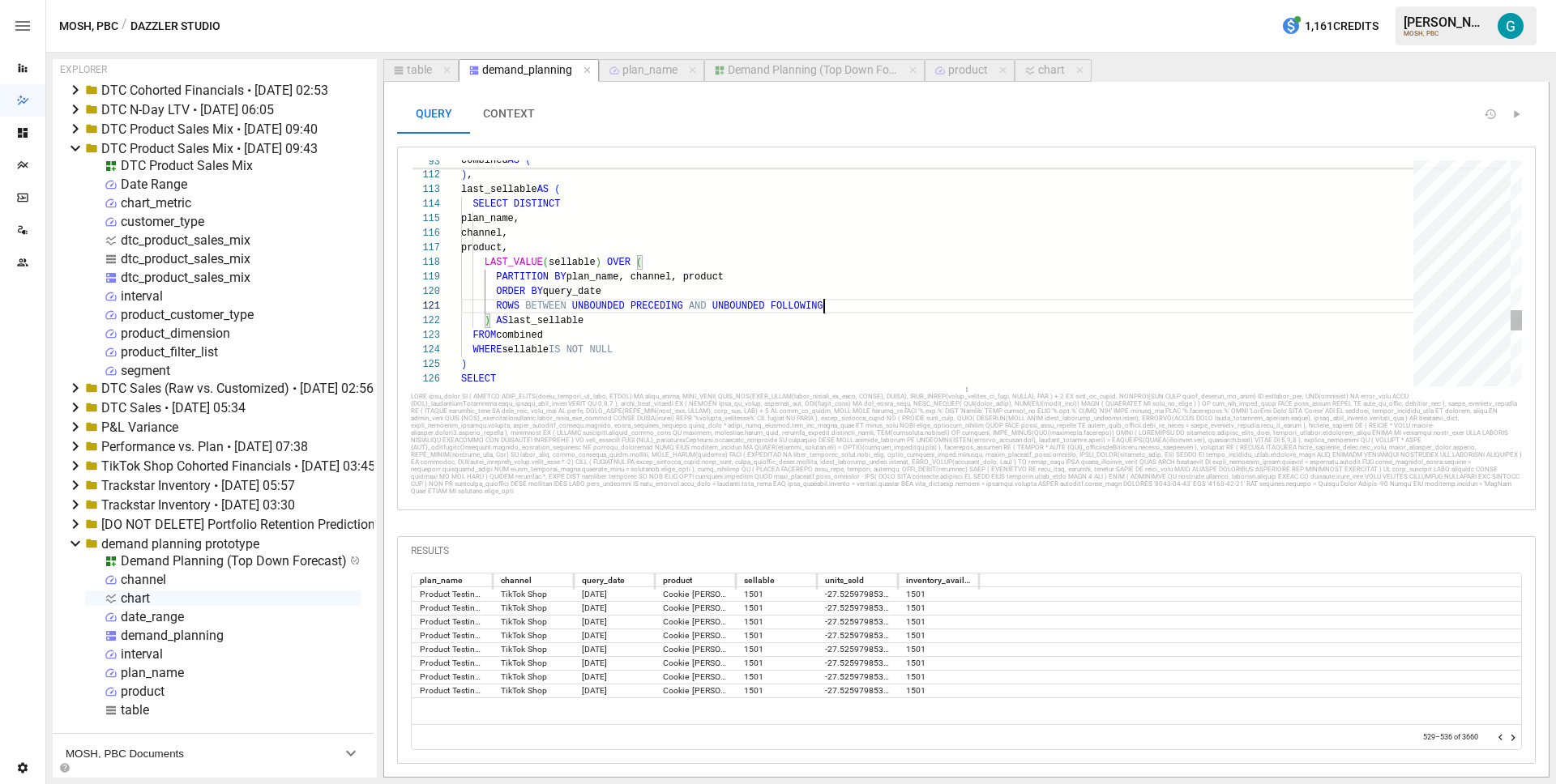
scroll to position [0, 362]
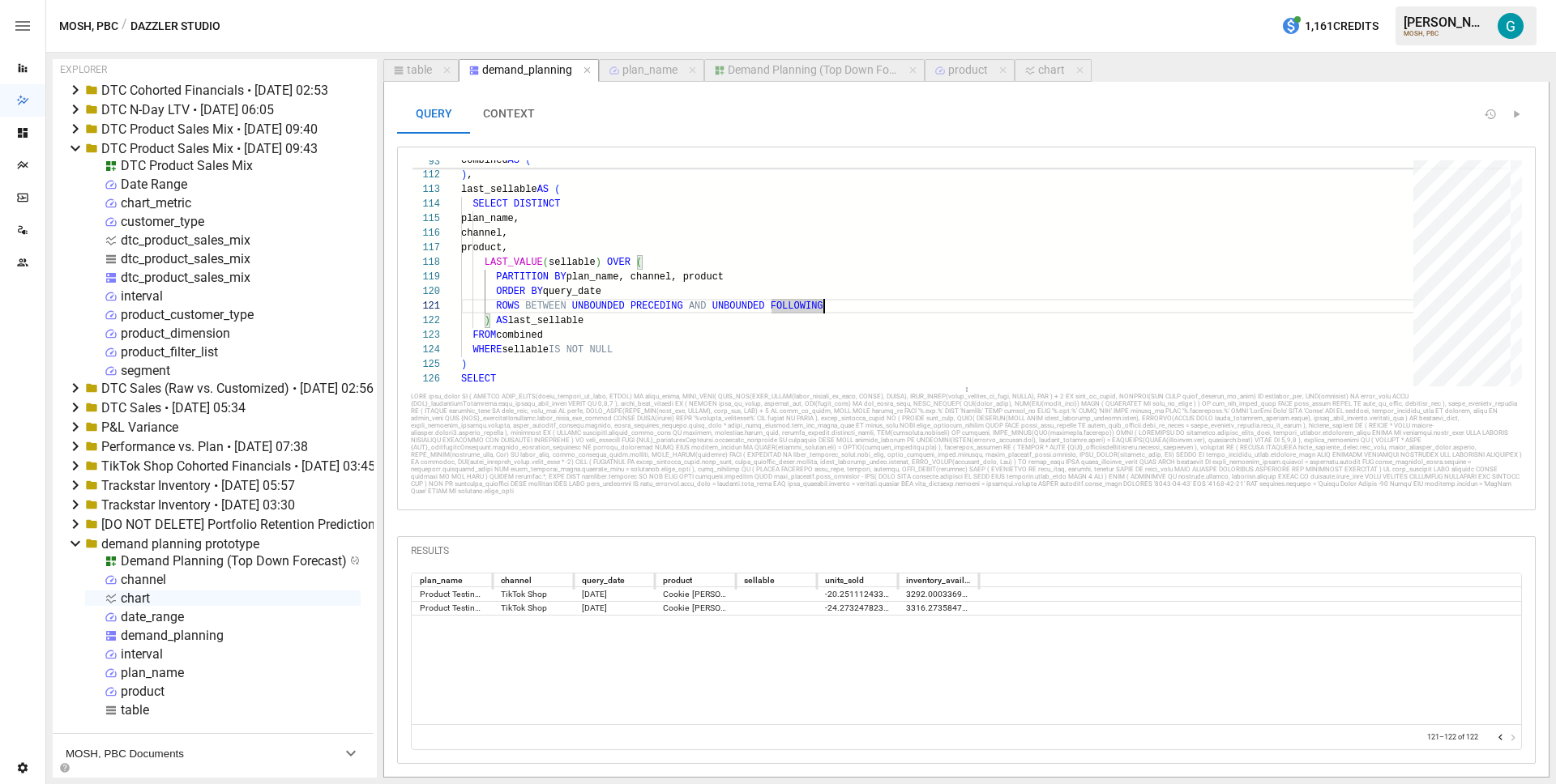
click at [1501, 736] on icon "Go to previous page" at bounding box center [1501, 738] width 4 height 7
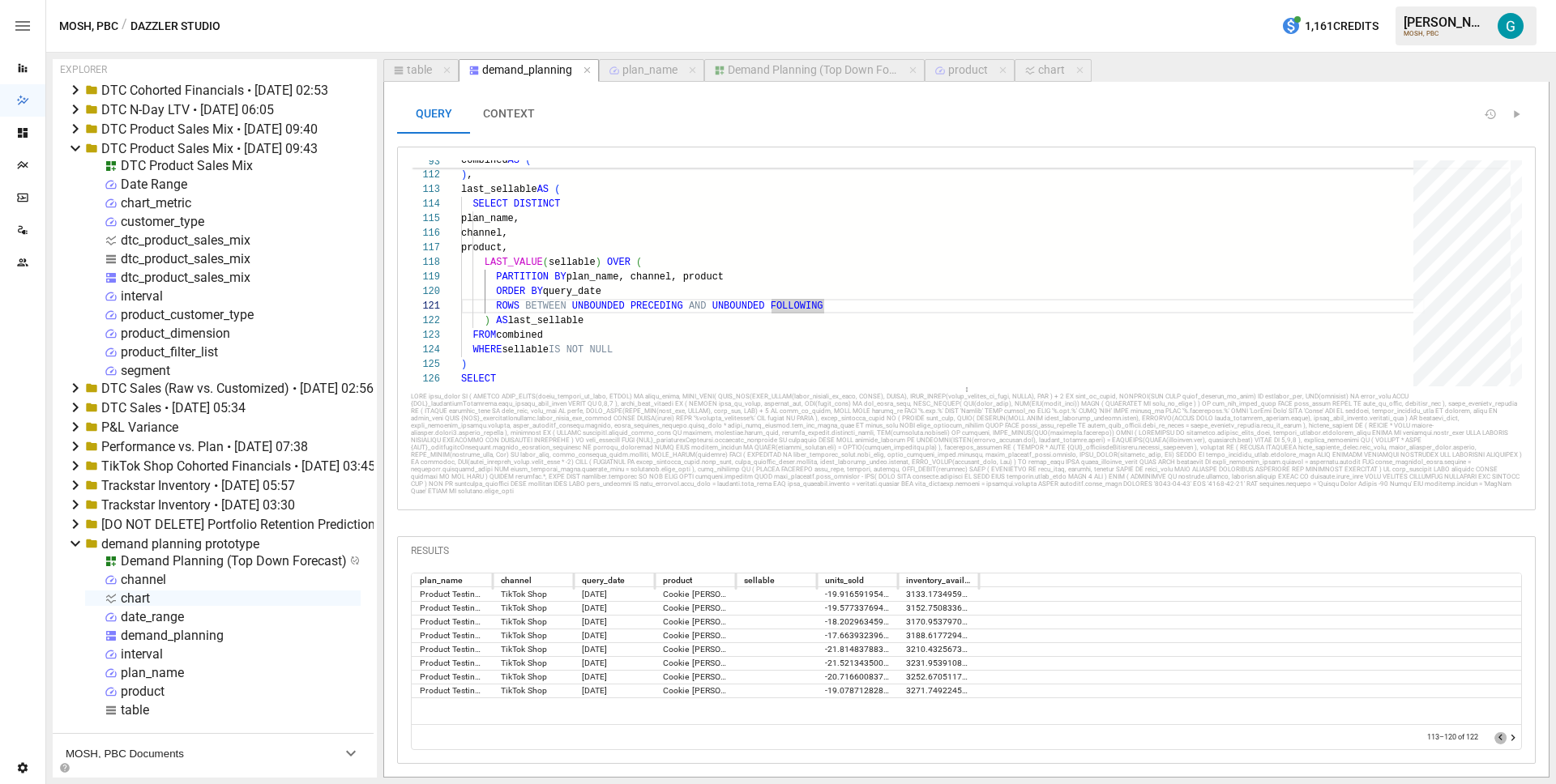
click at [1501, 736] on icon "Go to previous page" at bounding box center [1501, 738] width 4 height 7
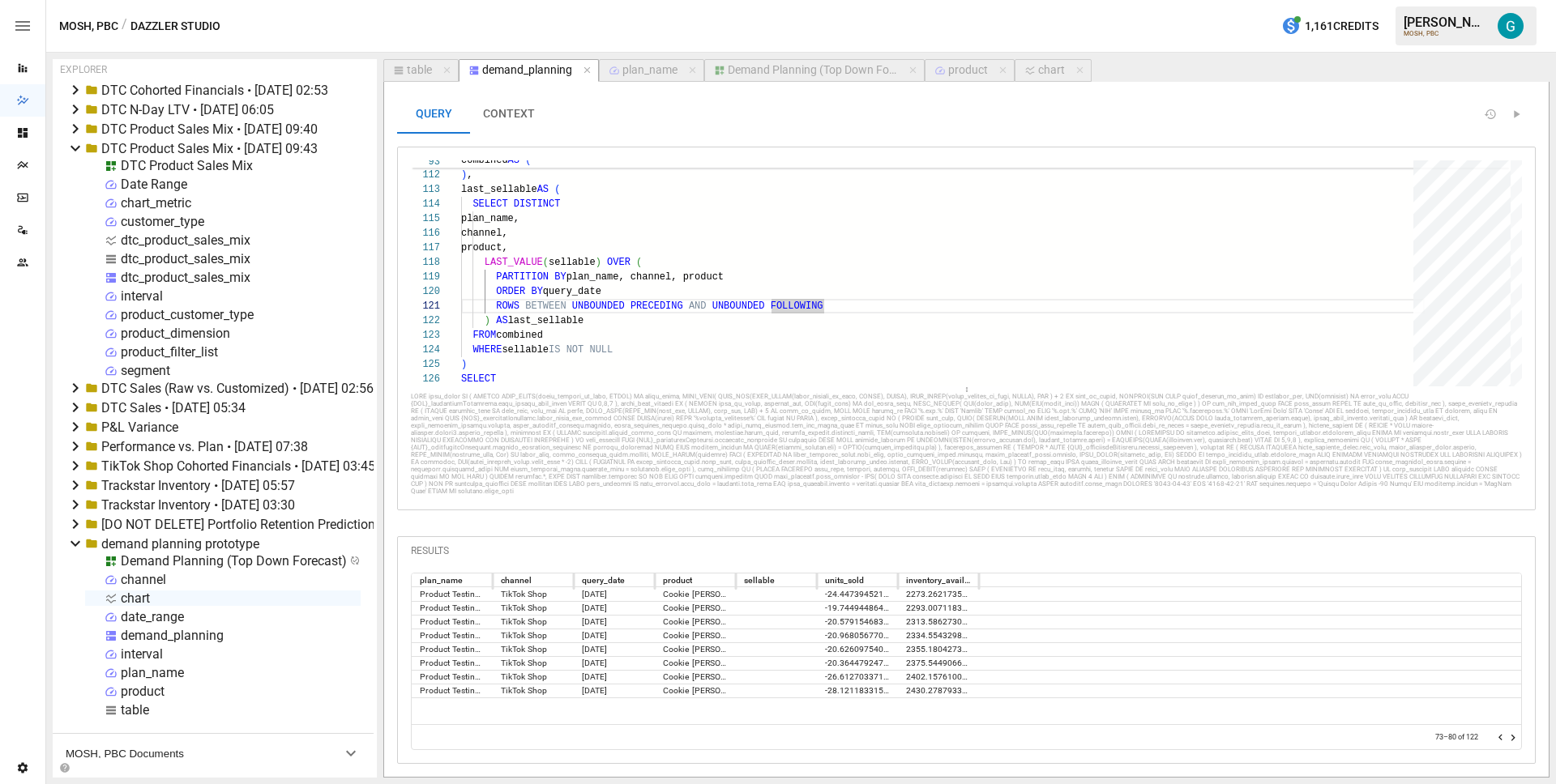
click at [1501, 736] on icon "Go to previous page" at bounding box center [1501, 738] width 4 height 7
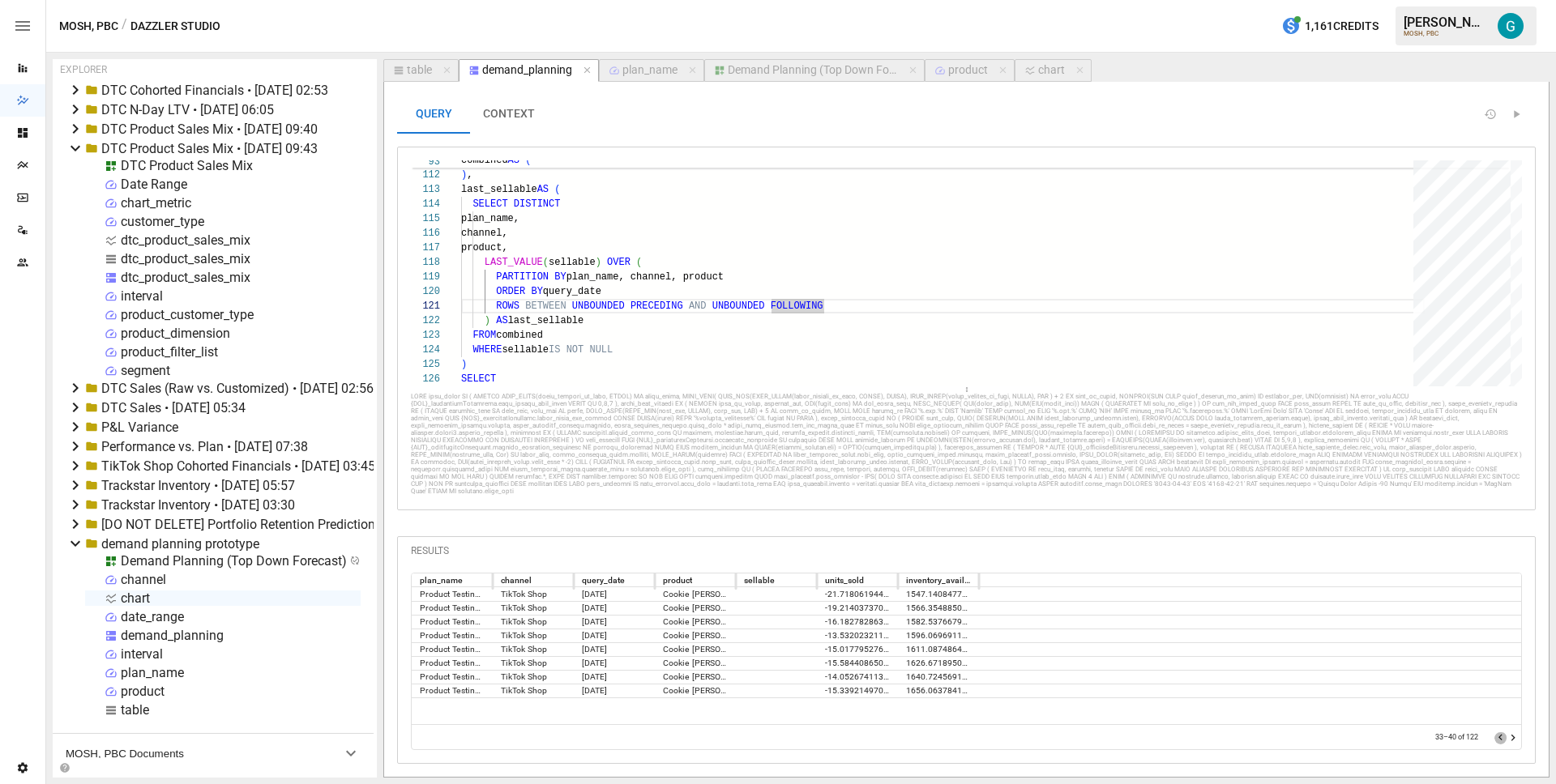
click at [1501, 736] on icon "Go to previous page" at bounding box center [1501, 738] width 4 height 7
click at [1512, 735] on icon "Go to next page" at bounding box center [1512, 737] width 13 height 13
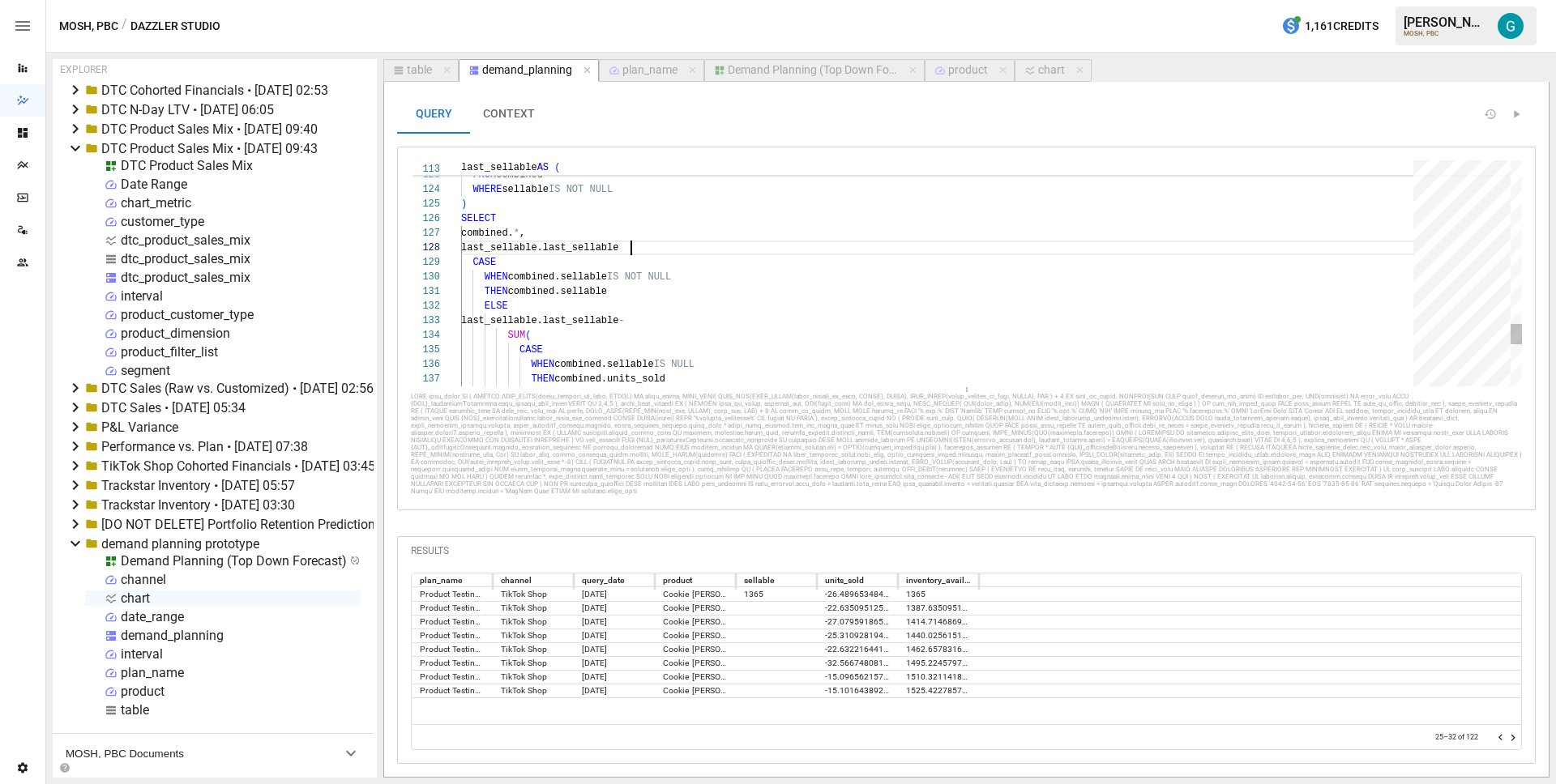
scroll to position [102, 176]
type textarea "**********"
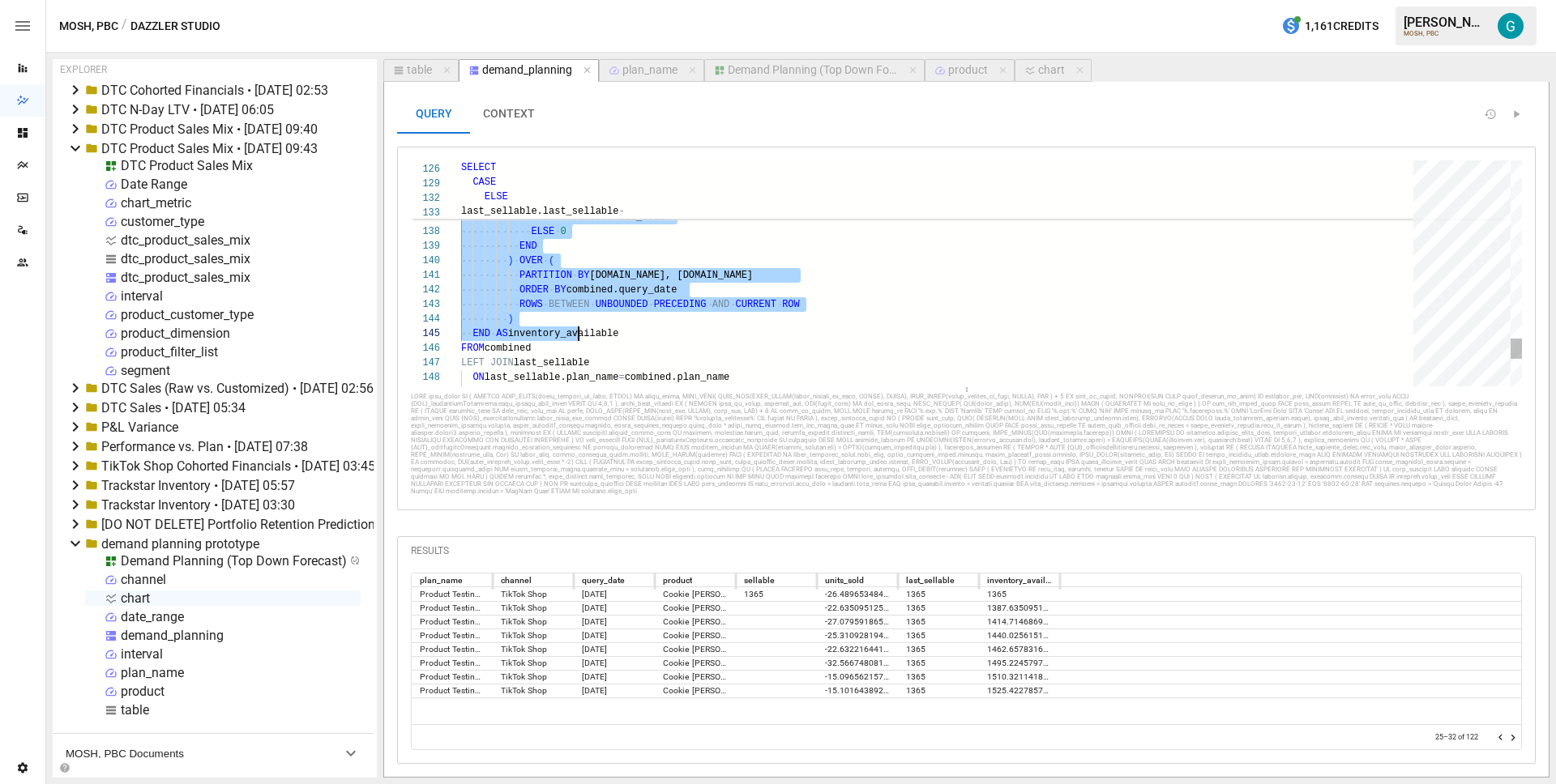
scroll to position [44, 53]
drag, startPoint x: 510, startPoint y: 252, endPoint x: 580, endPoint y: 313, distance: 92.8
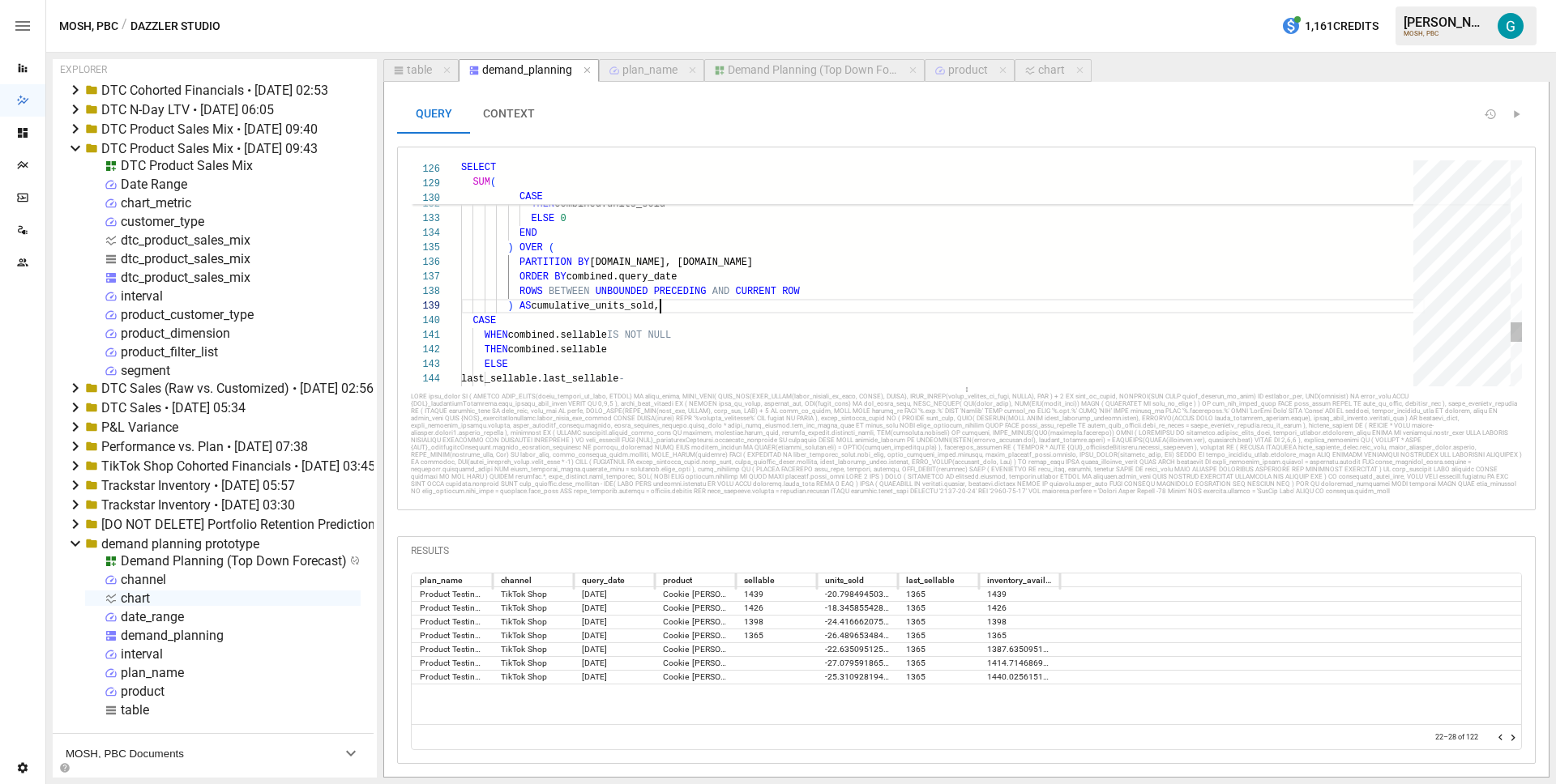
scroll to position [117, 200]
click at [1513, 743] on icon "Go to next page" at bounding box center [1512, 737] width 13 height 13
click at [1497, 738] on icon "Go to previous page" at bounding box center [1501, 737] width 13 height 13
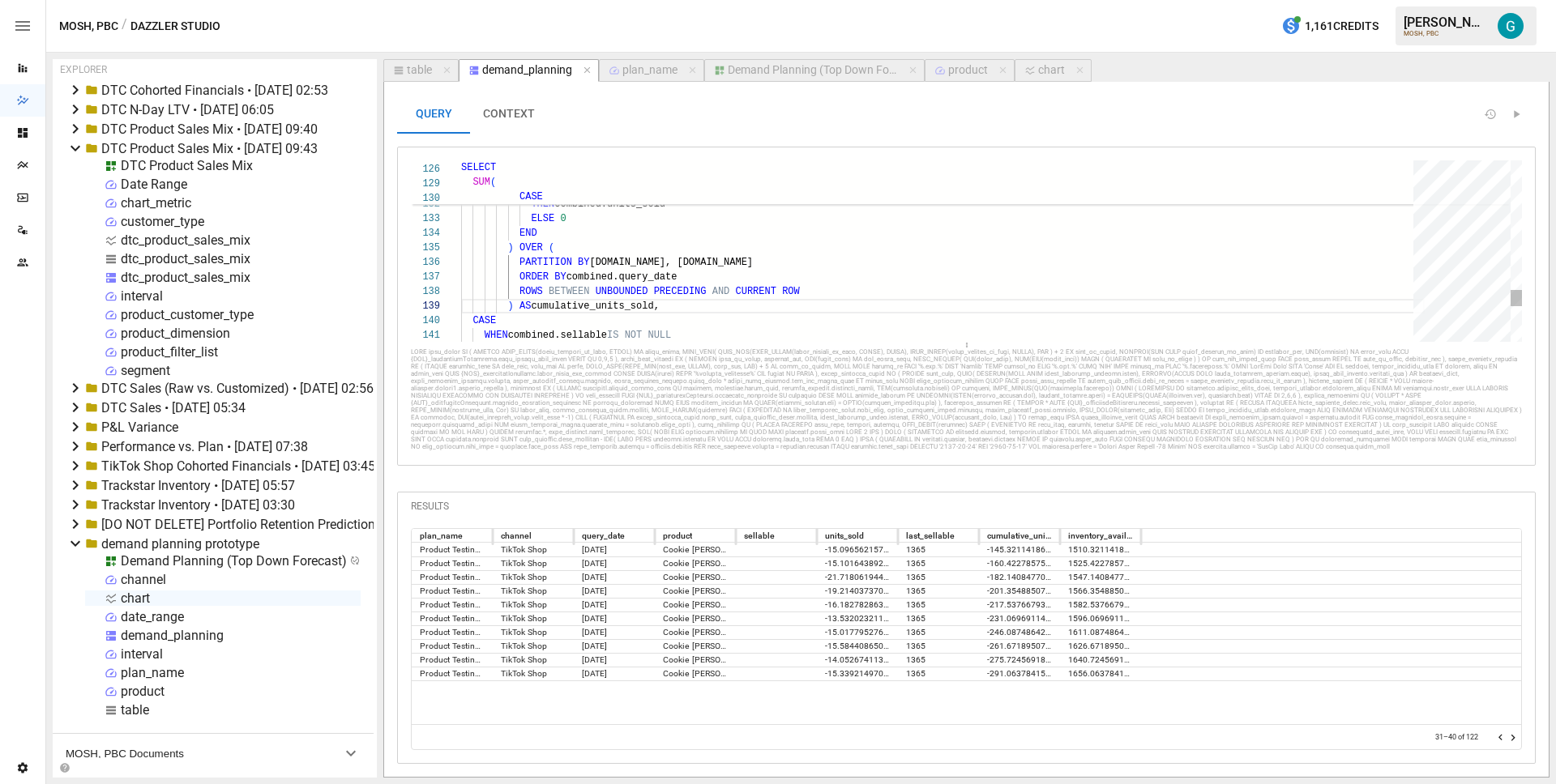
drag, startPoint x: 966, startPoint y: 390, endPoint x: 971, endPoint y: 342, distance: 48.3
click at [971, 342] on div at bounding box center [966, 346] width 1111 height 7
click at [1500, 736] on icon "Go to previous page" at bounding box center [1501, 738] width 4 height 7
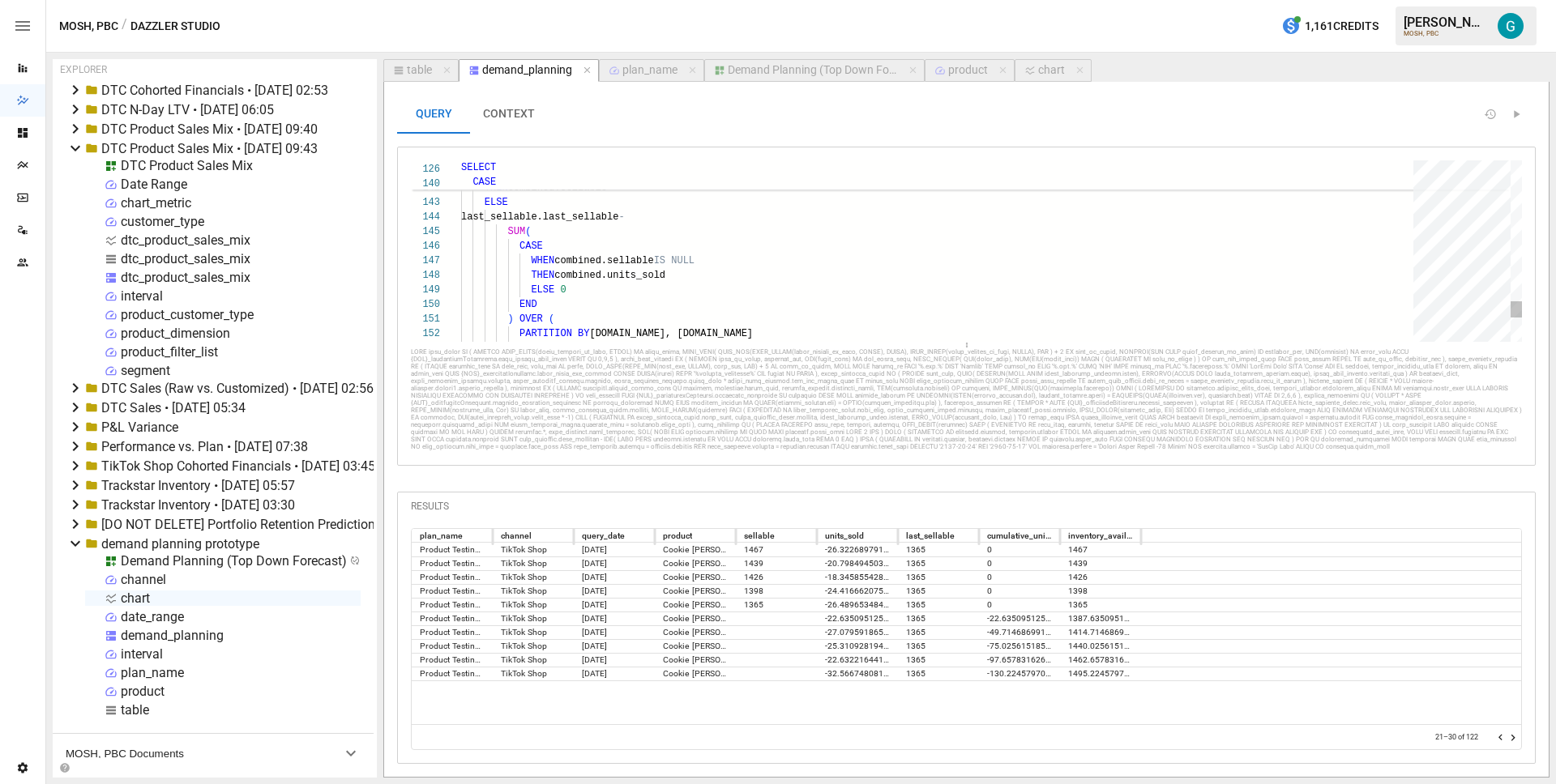
scroll to position [44, 205]
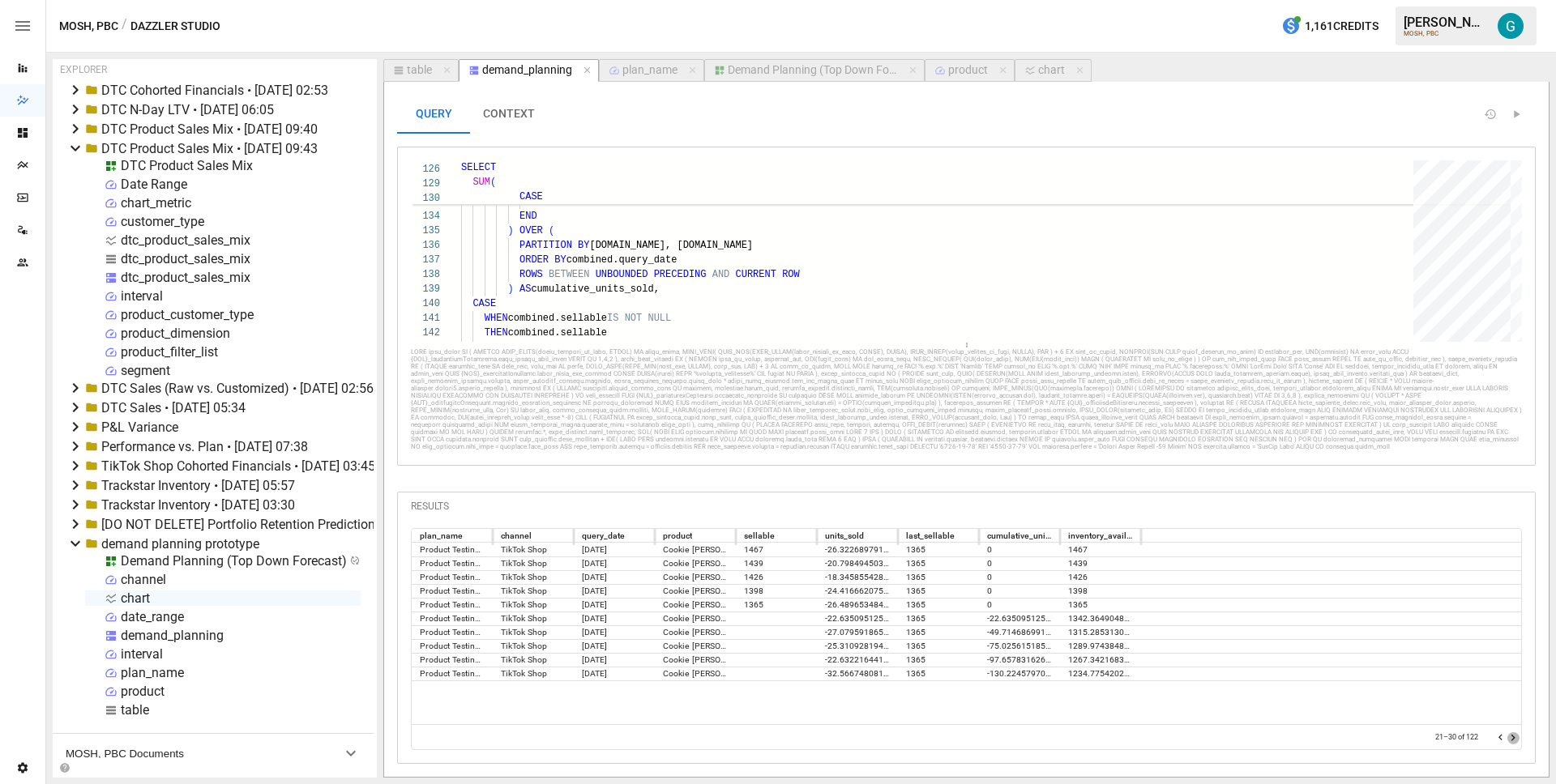
click at [1514, 738] on icon "Go to next page" at bounding box center [1513, 738] width 4 height 7
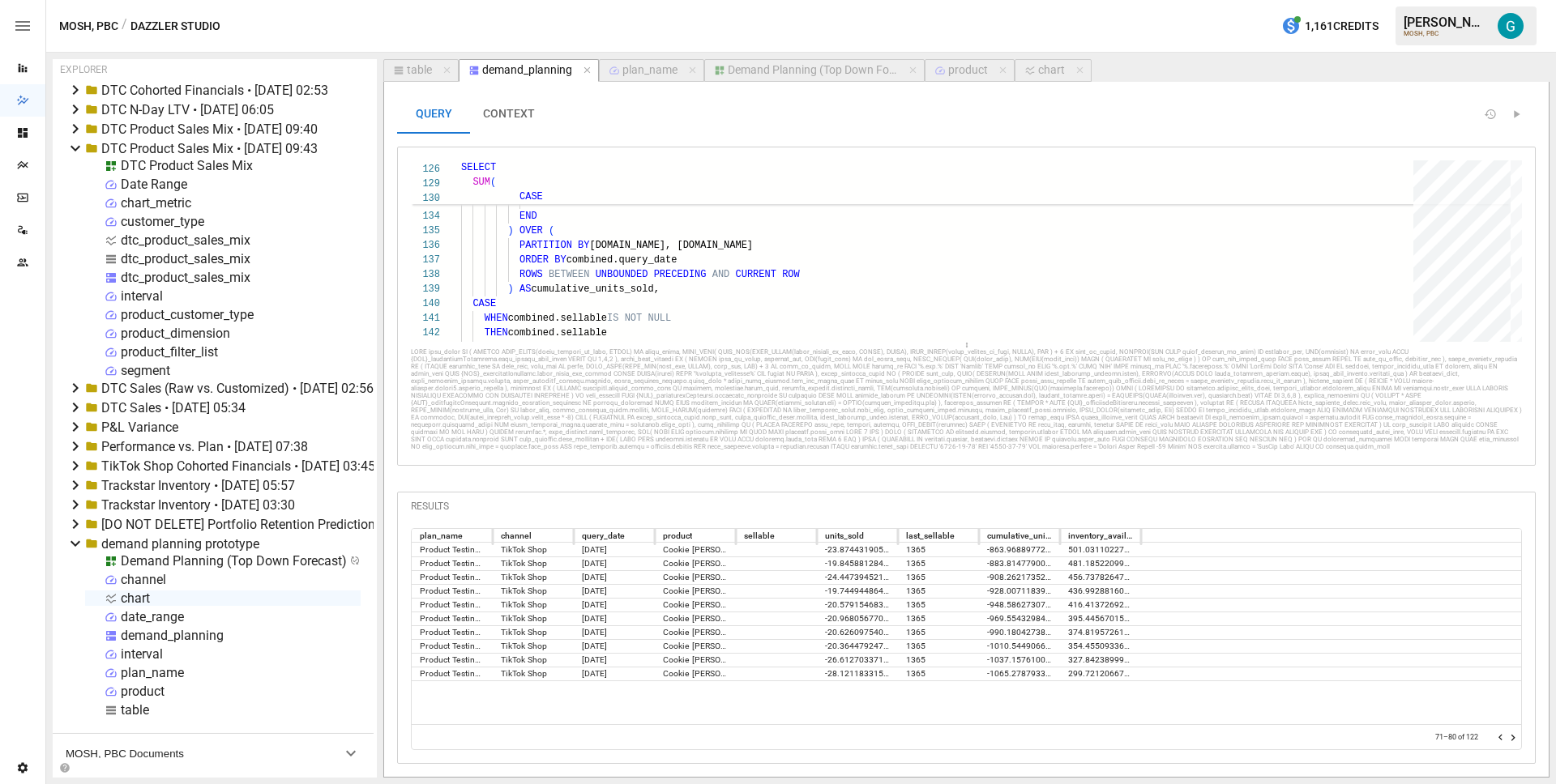
click at [1514, 738] on icon "Go to next page" at bounding box center [1513, 738] width 4 height 7
click at [1514, 739] on icon "Go to next page" at bounding box center [1512, 737] width 13 height 13
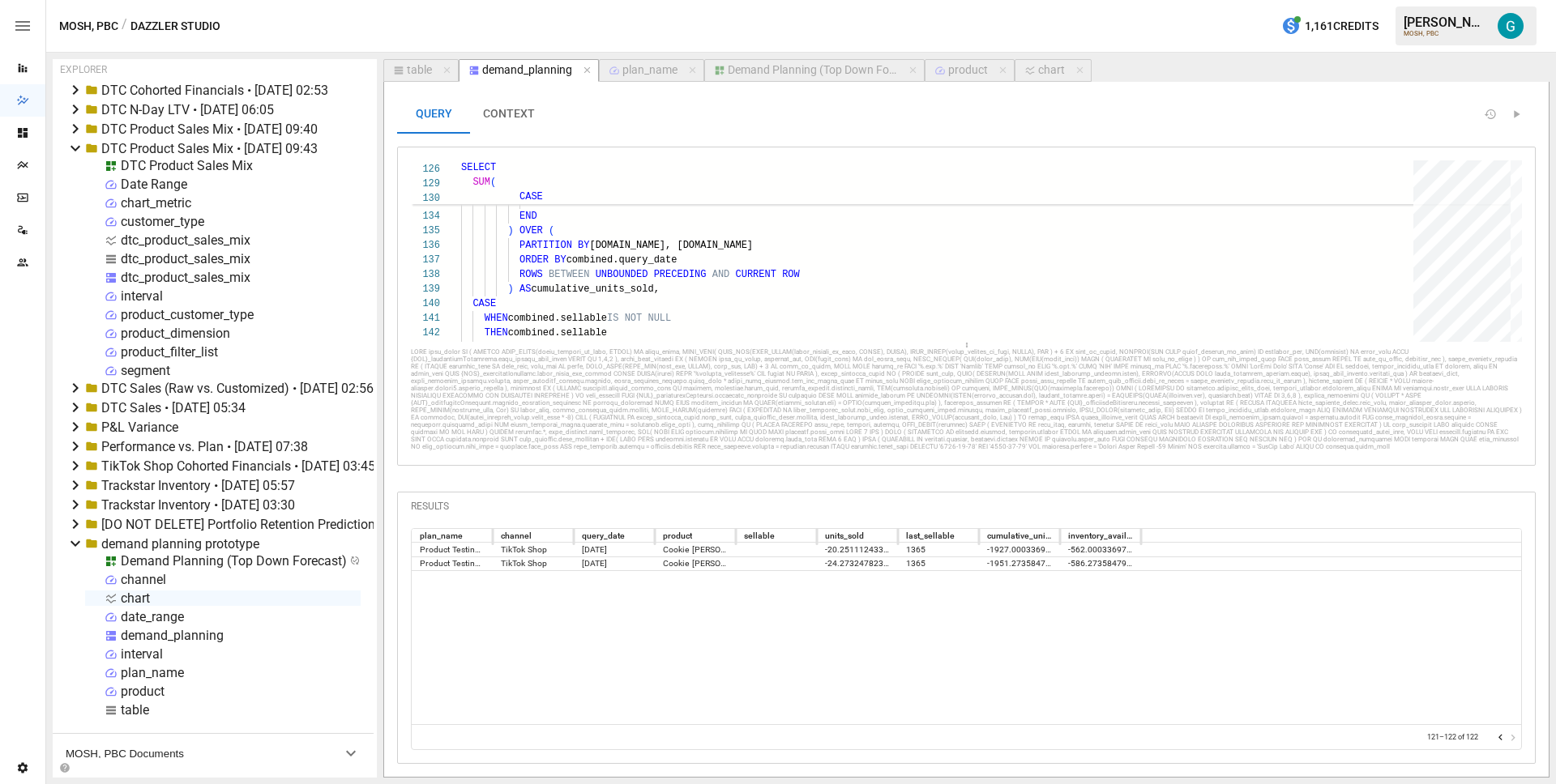
click at [1514, 739] on div at bounding box center [1506, 737] width 25 height 16
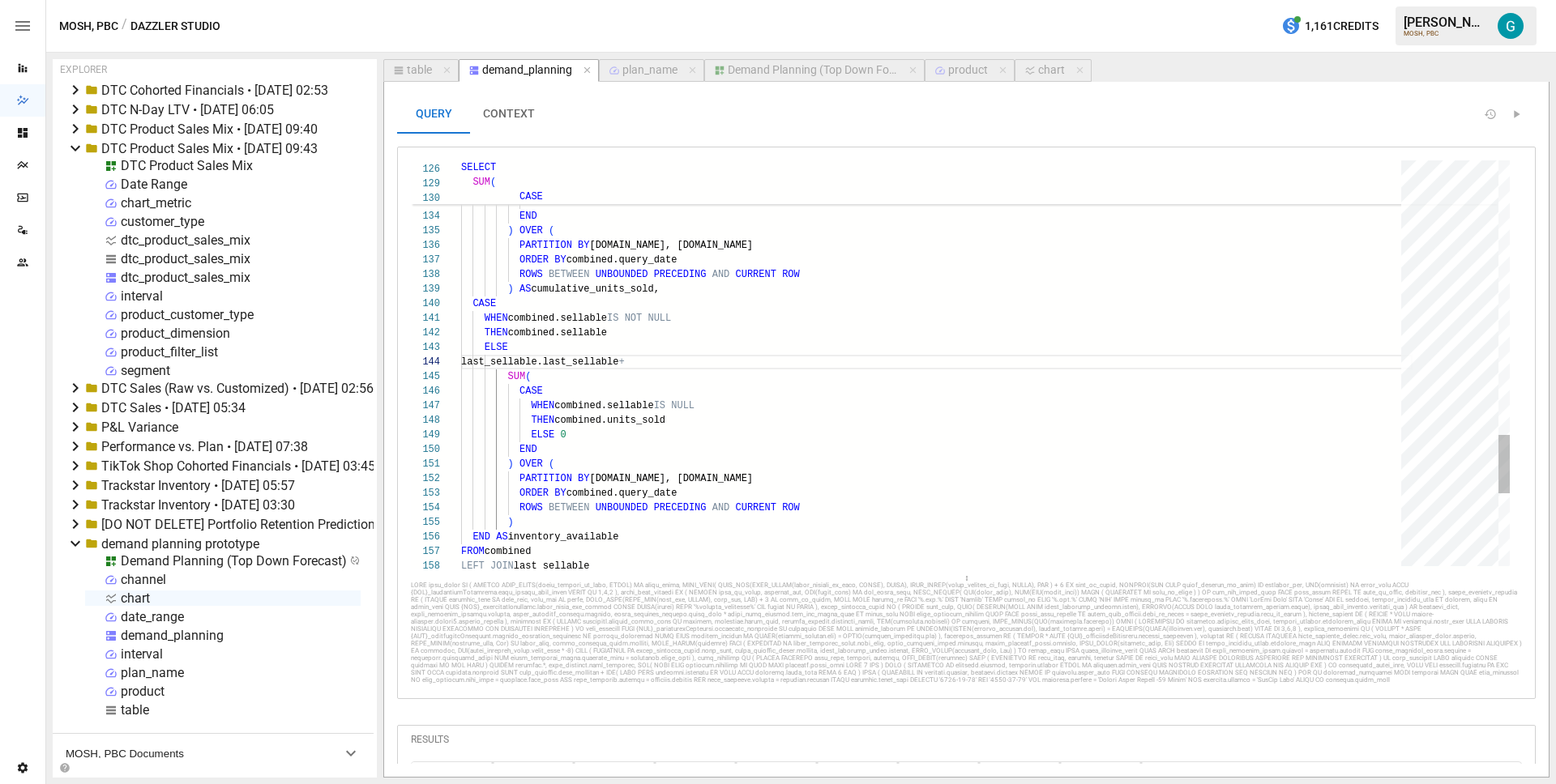
drag, startPoint x: 964, startPoint y: 346, endPoint x: 885, endPoint y: 510, distance: 182.0
click at [955, 582] on div at bounding box center [966, 578] width 1111 height 7
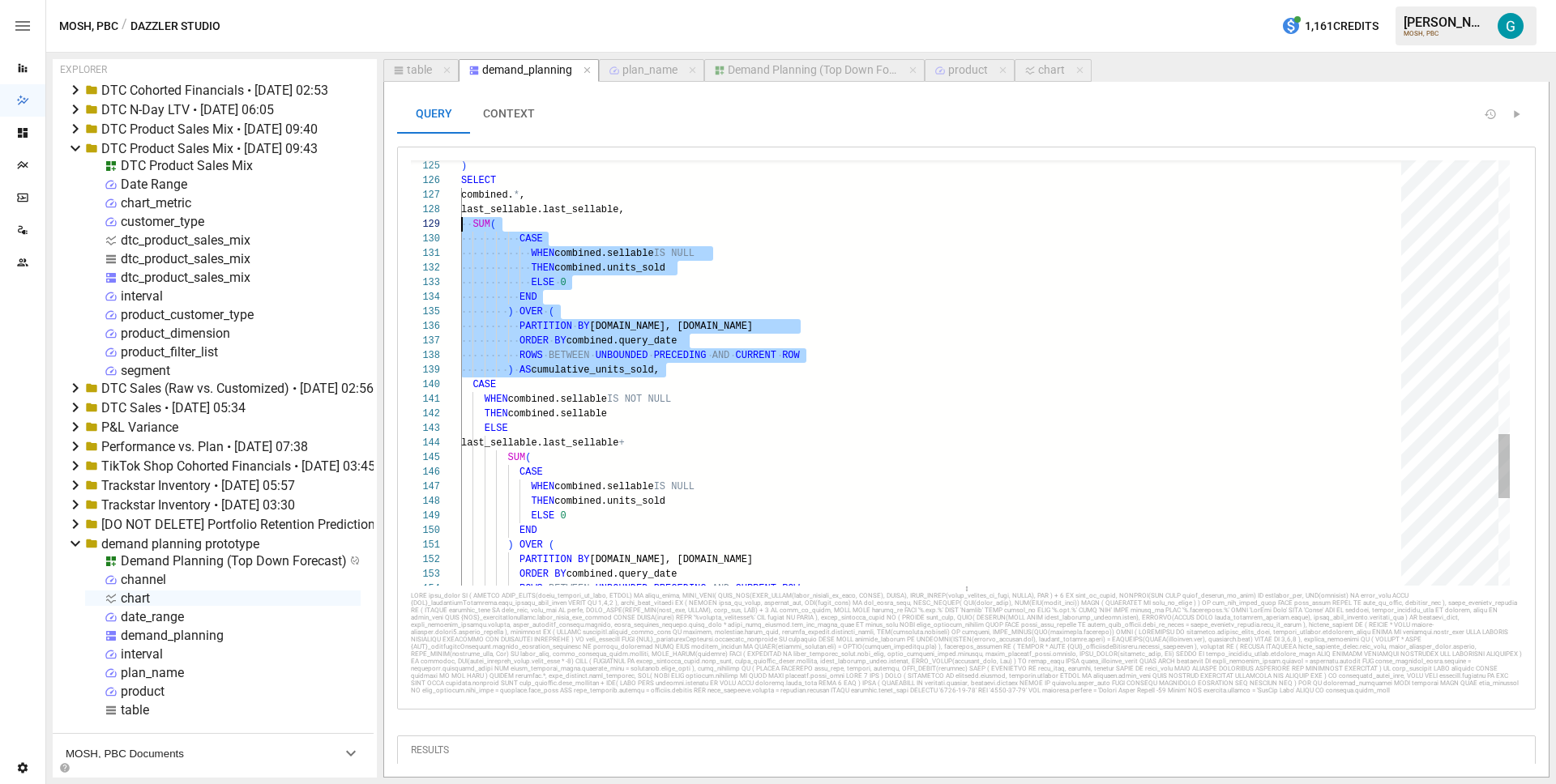
scroll to position [117, 0]
drag, startPoint x: 719, startPoint y: 375, endPoint x: 337, endPoint y: 219, distance: 412.6
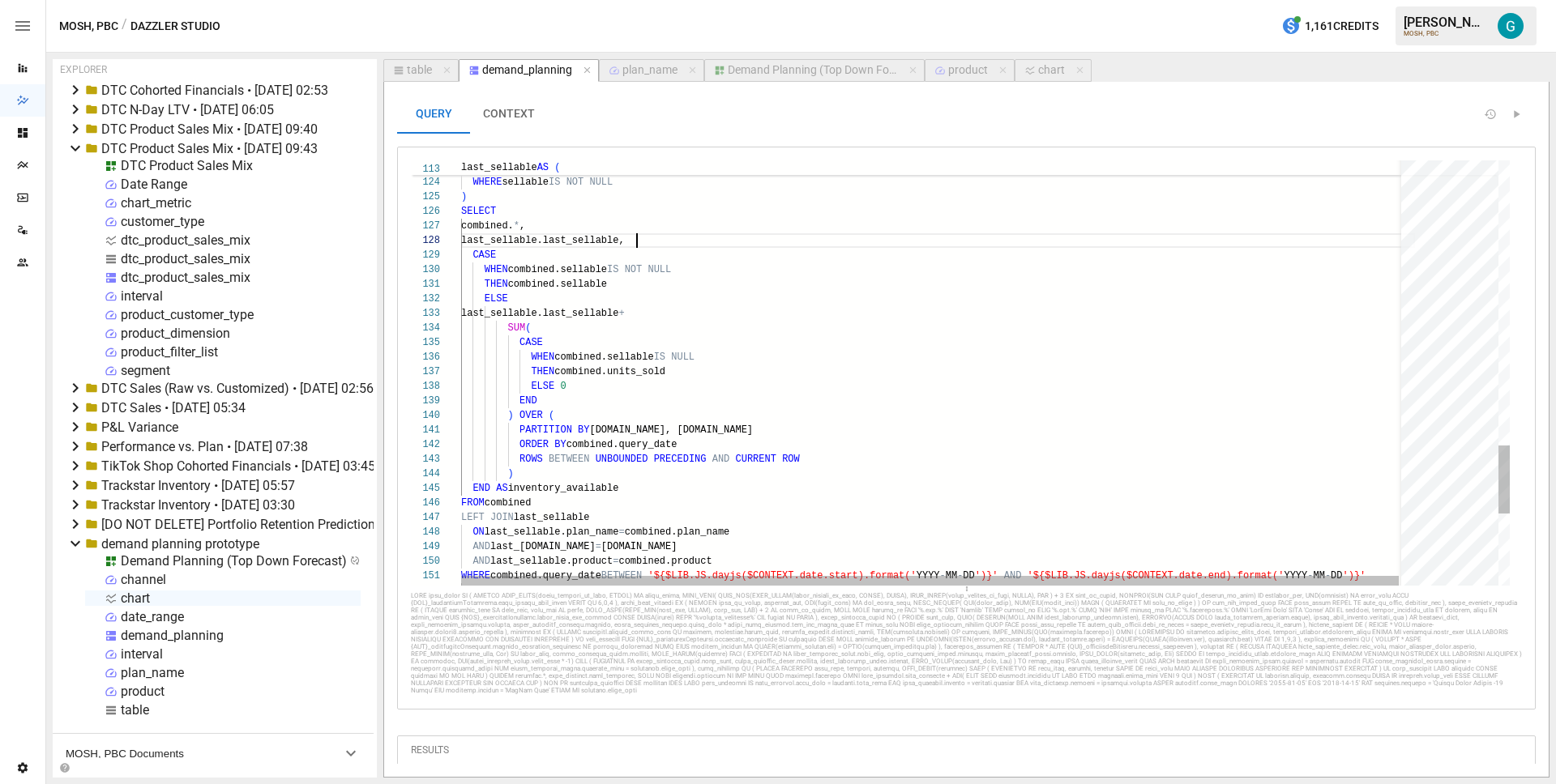
scroll to position [102, 176]
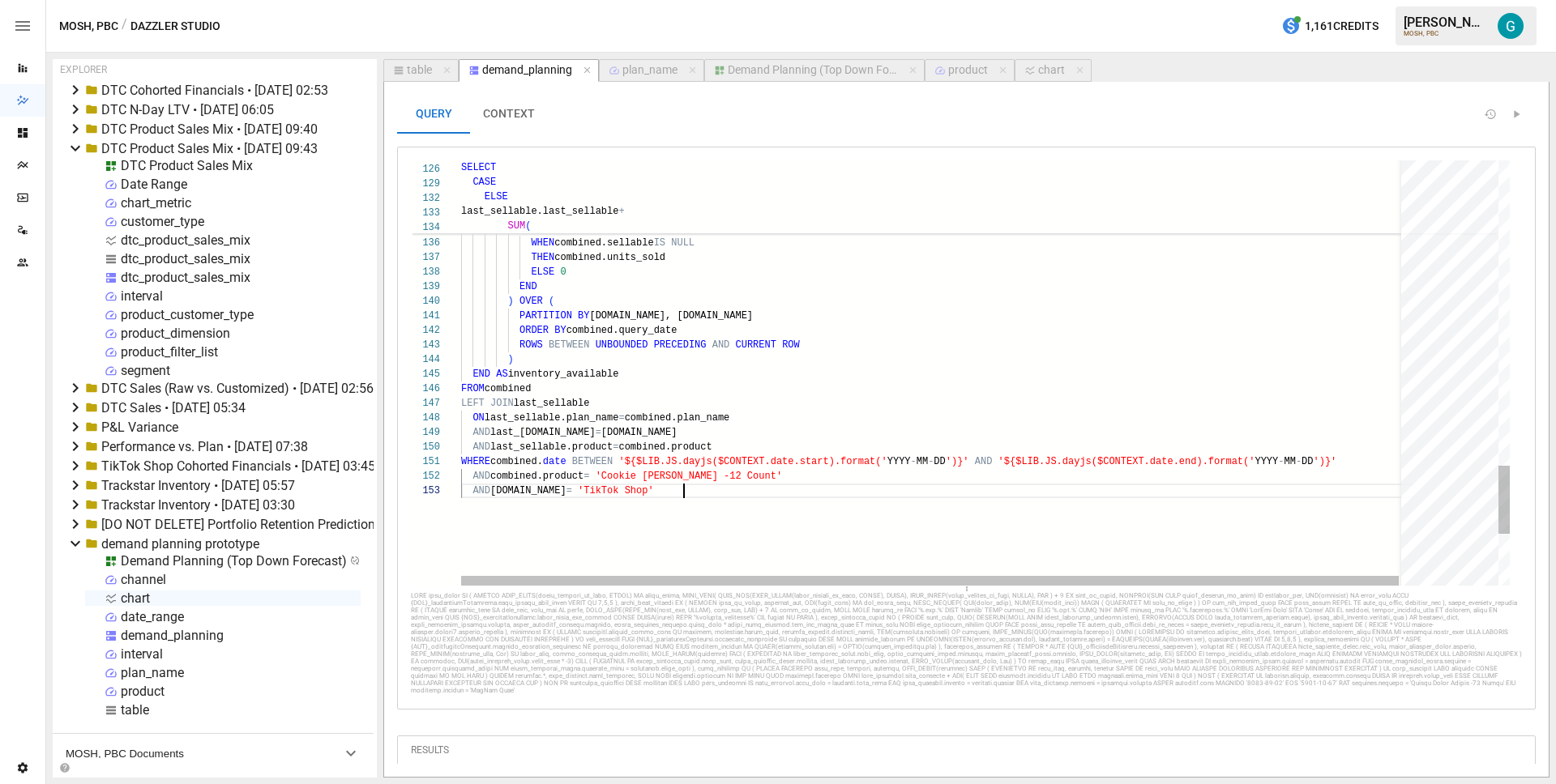
scroll to position [29, 223]
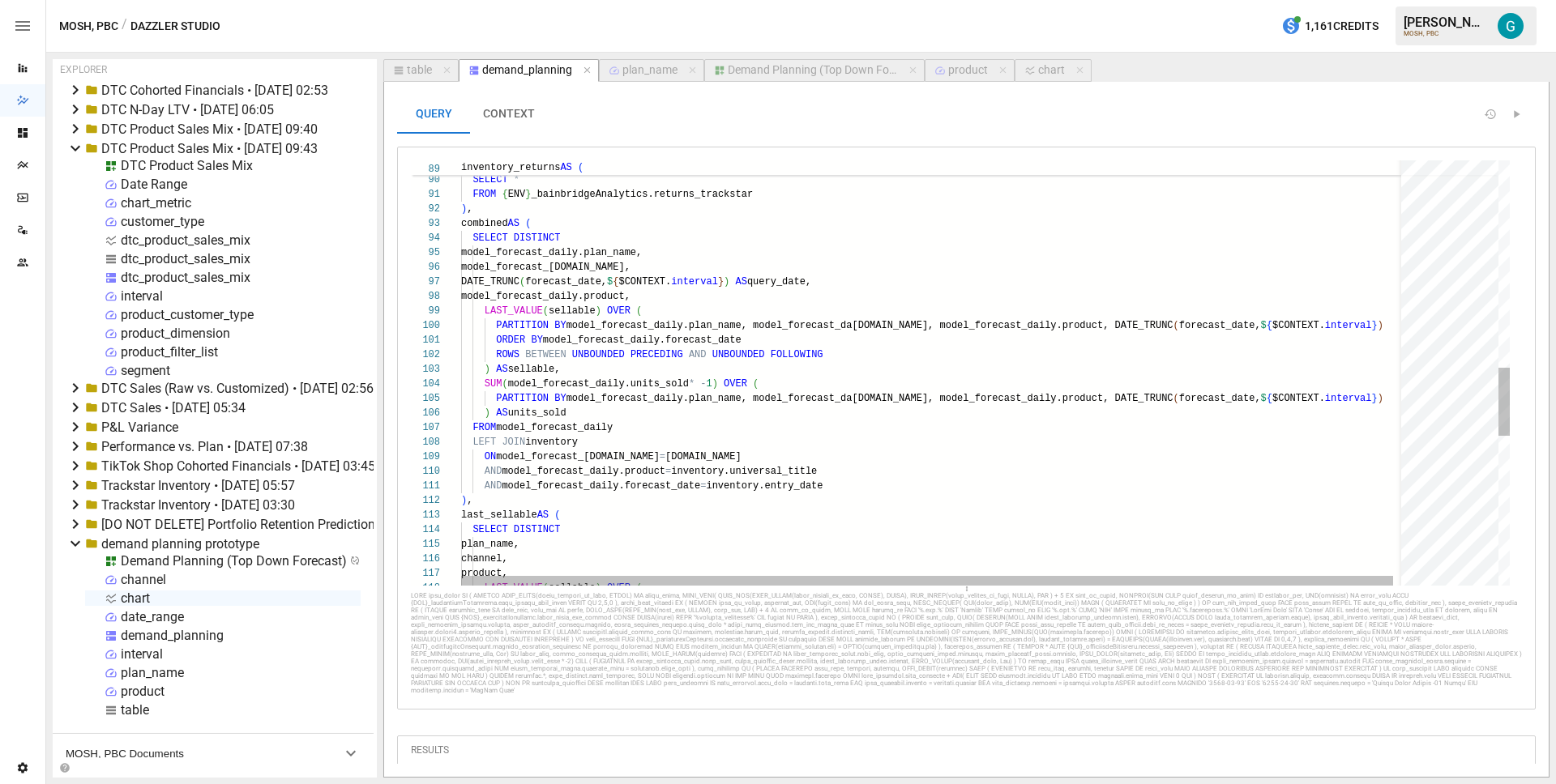
click at [794, 283] on div "channel, product, LAST_VALUE ( sellable ) OVER ( SELECT DISTINCT plan_name, AND…" at bounding box center [941, 195] width 959 height 2642
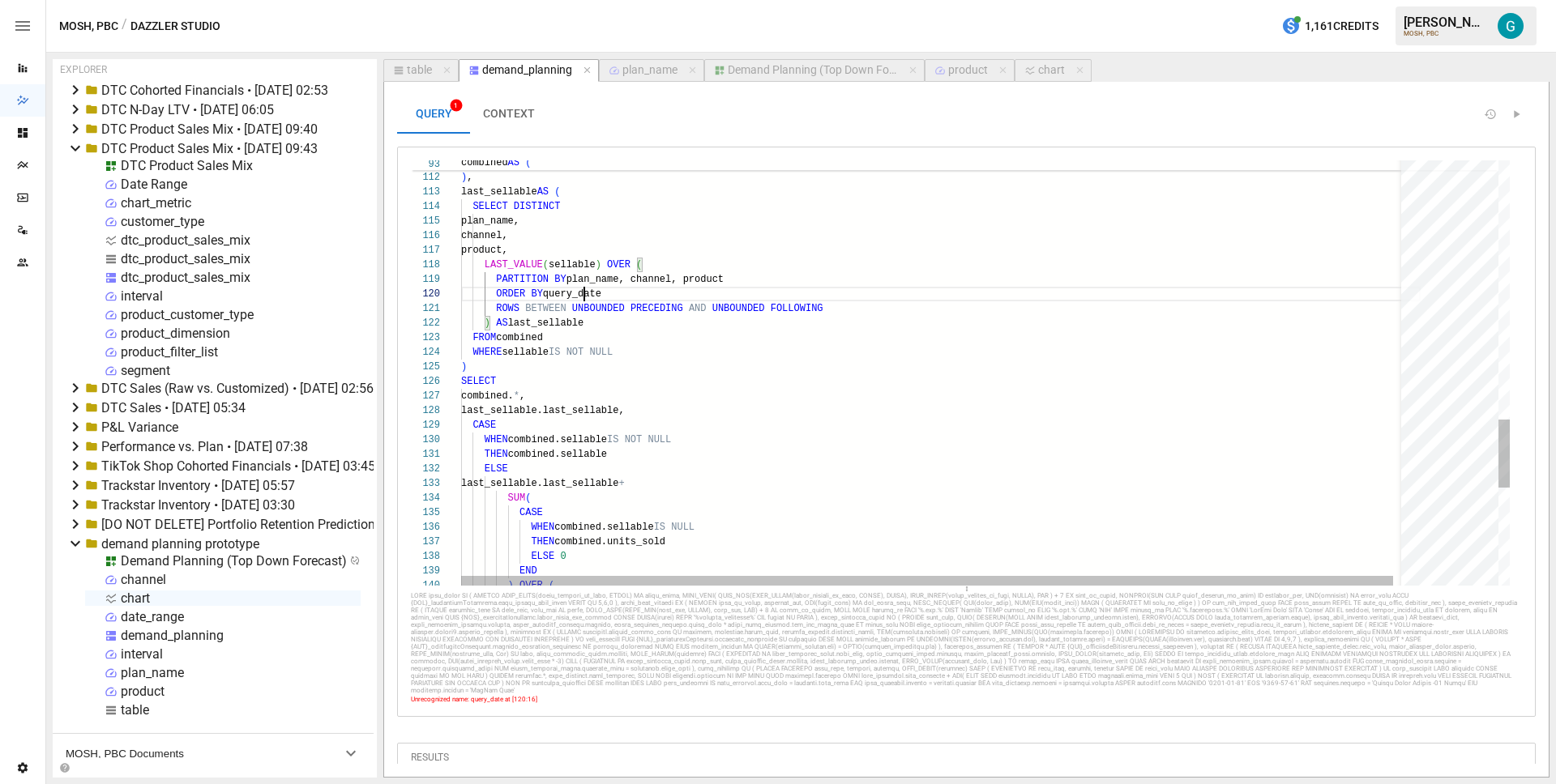
type textarea "**********"
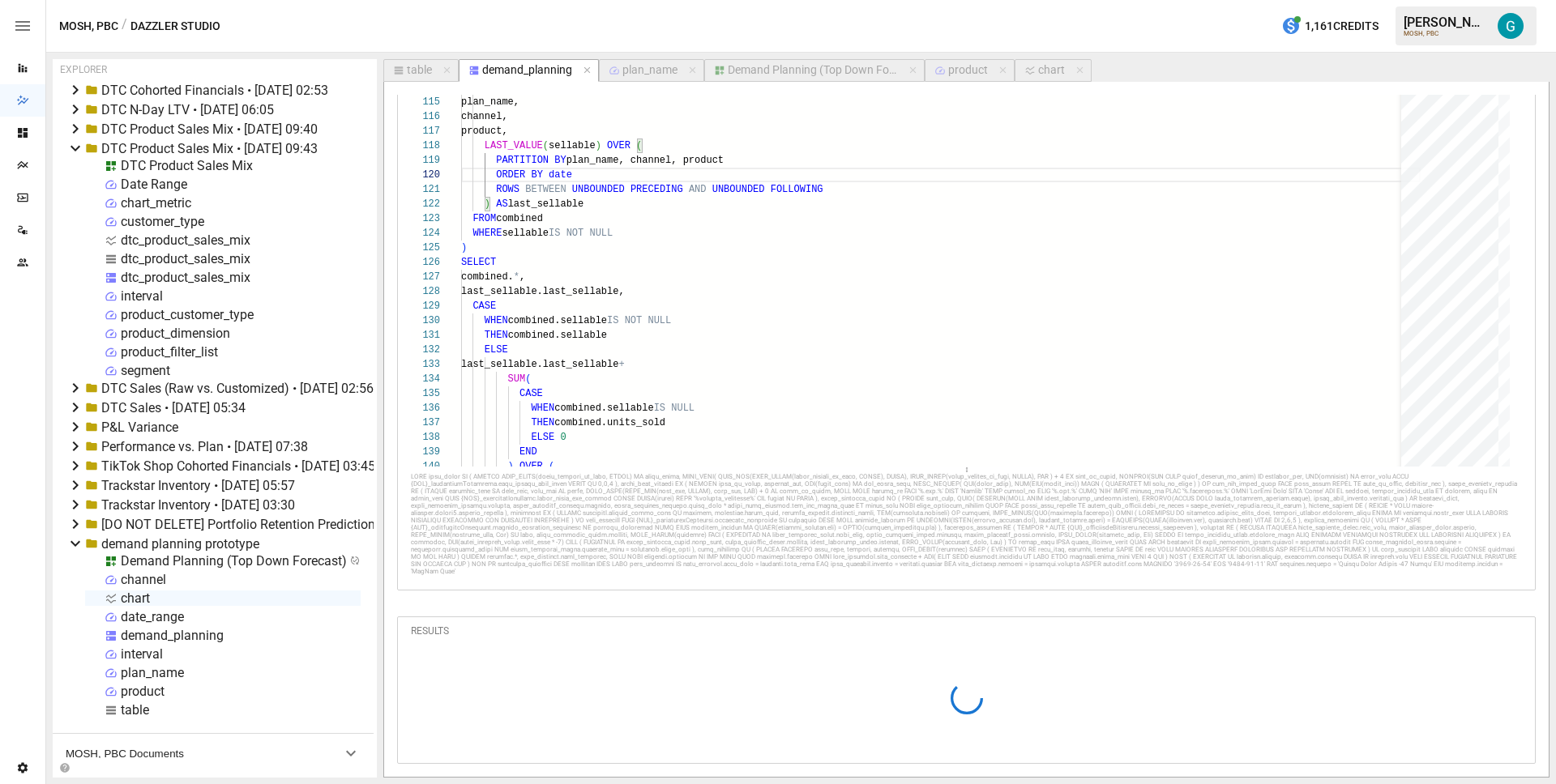
scroll to position [144, 0]
click at [821, 73] on div "Demand Planning (Top Down Forecast)" at bounding box center [813, 70] width 170 height 15
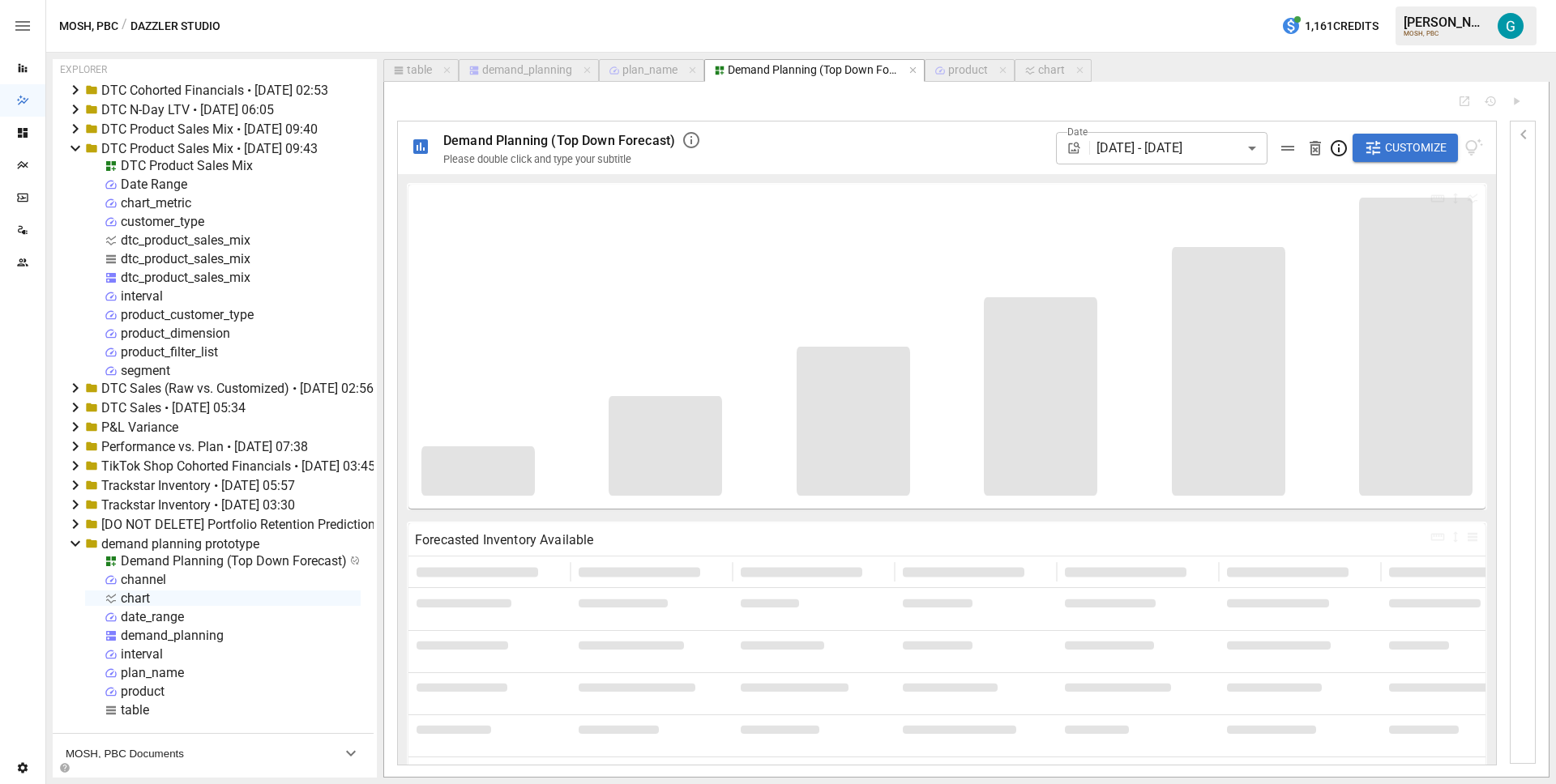
type input "**********"
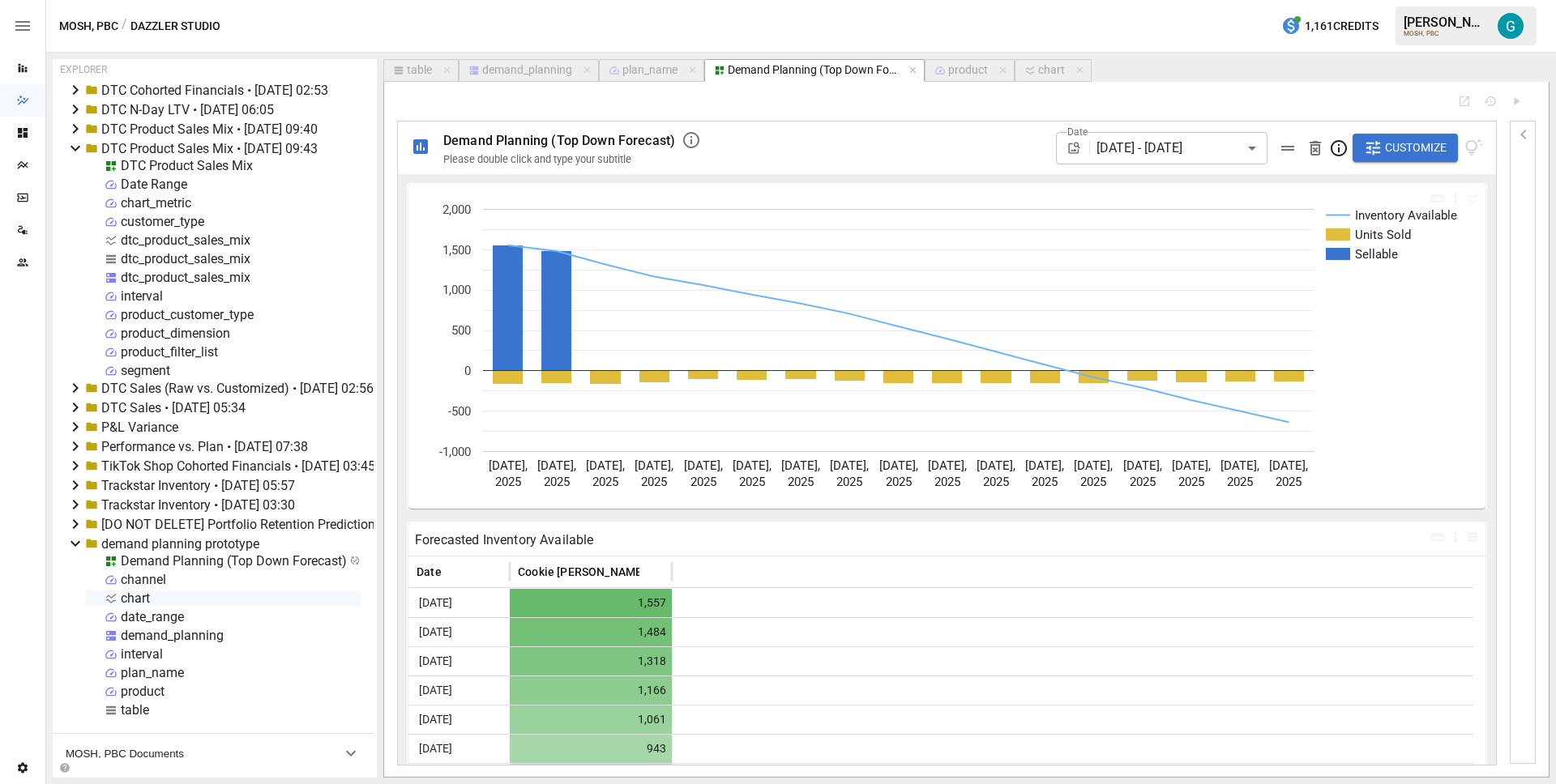
click at [1384, 155] on button "Customize" at bounding box center [1405, 148] width 105 height 29
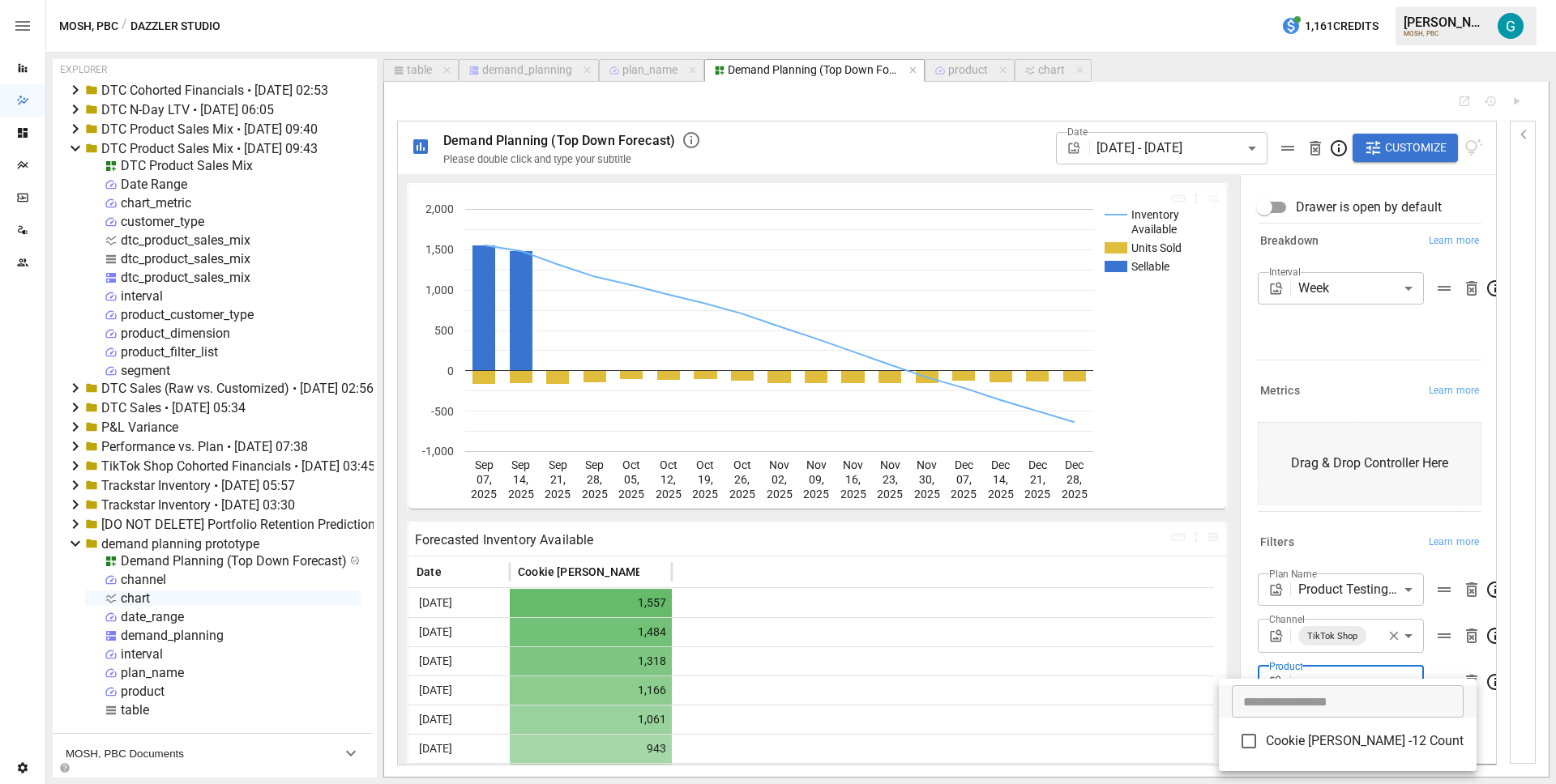
click at [1375, 0] on body "Reports Dazzler Studio Dashboards Plans SmartModel ™ Data Sources Team Settings…" at bounding box center [778, 0] width 1556 height 0
click at [491, 71] on div at bounding box center [778, 392] width 1556 height 784
click at [510, 73] on div "demand_planning" at bounding box center [527, 70] width 90 height 15
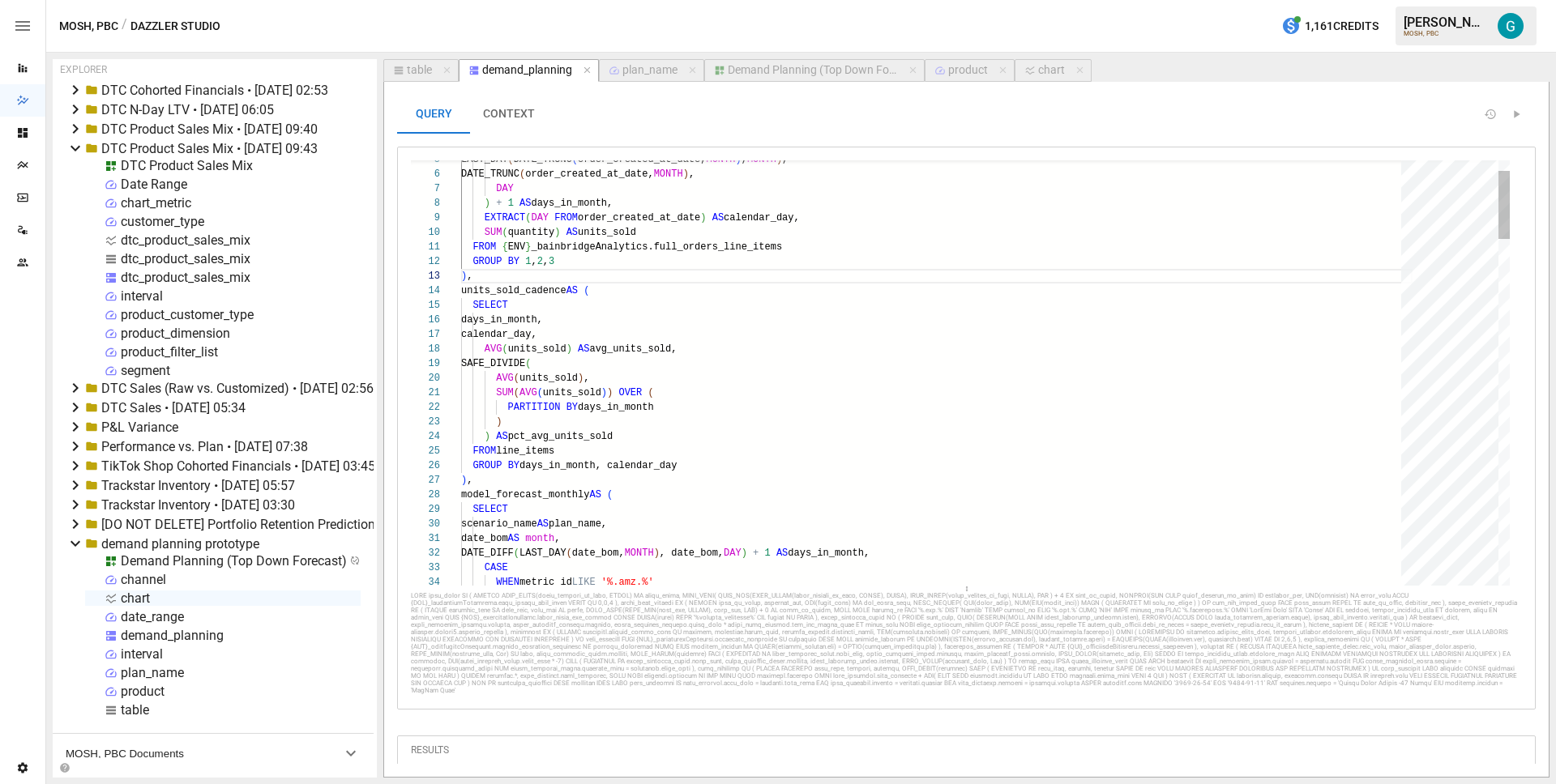
scroll to position [146, 11]
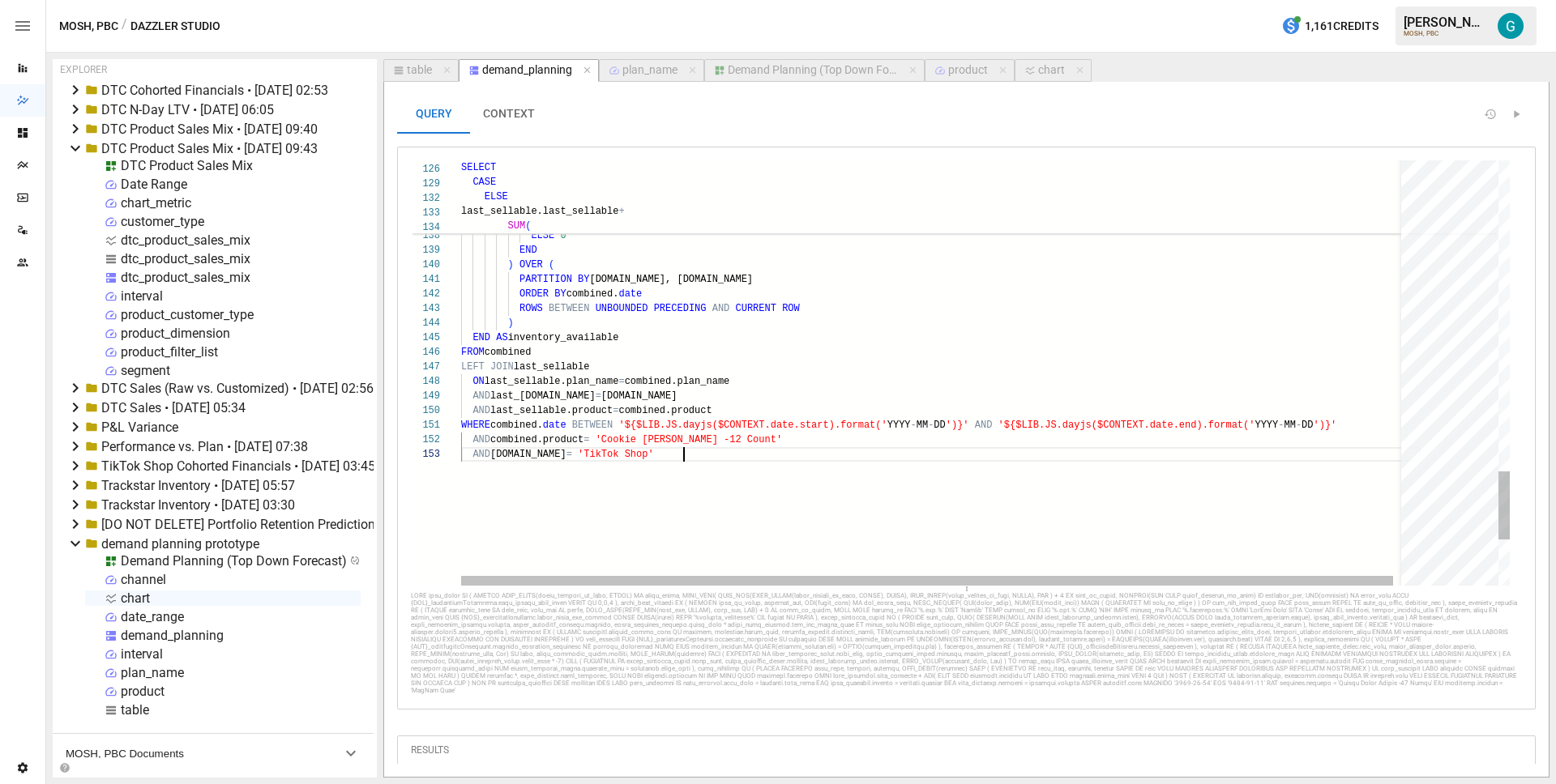
type textarea "**********"
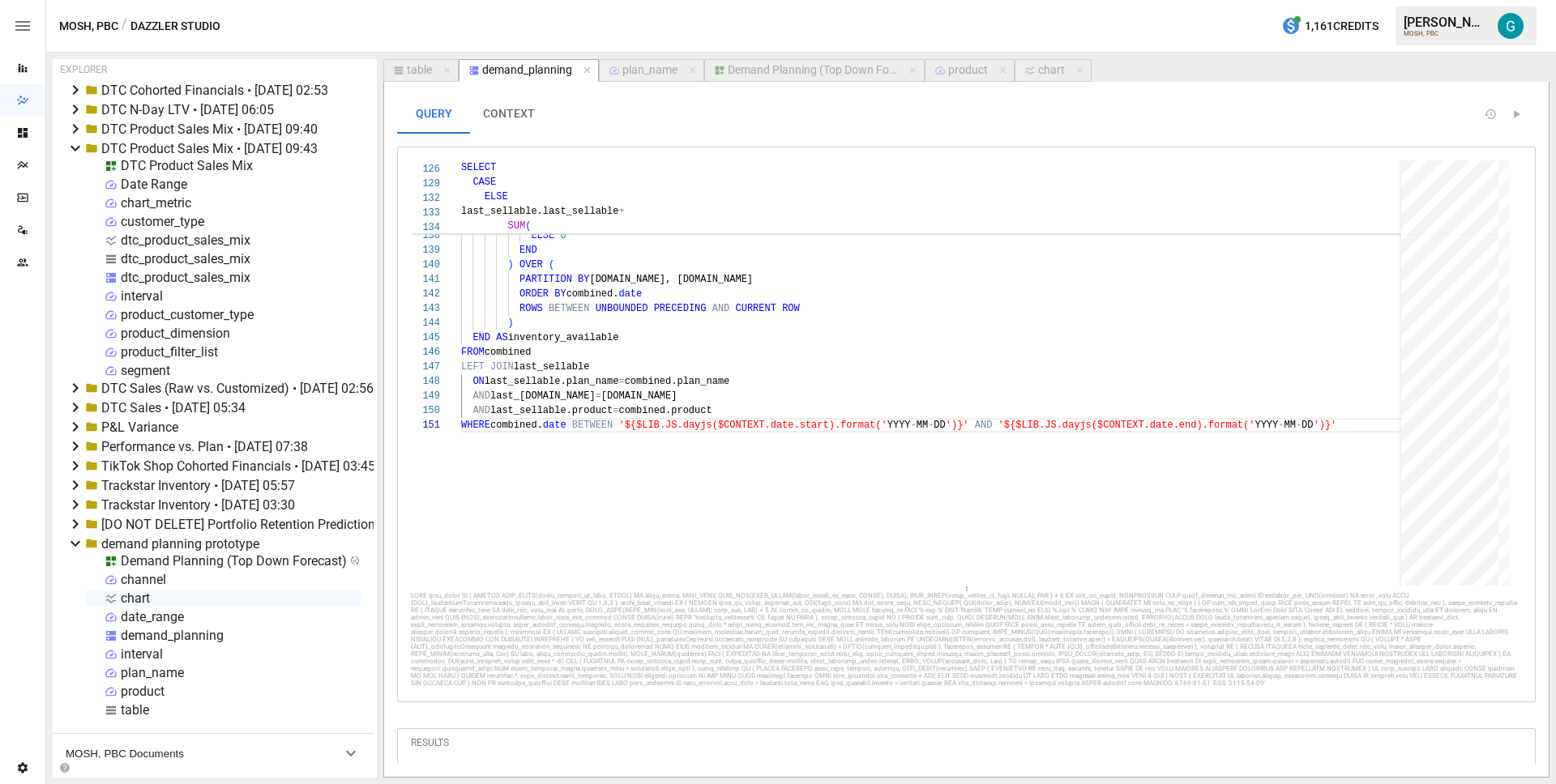
click at [823, 66] on div "Demand Planning (Top Down Forecast)" at bounding box center [813, 70] width 170 height 15
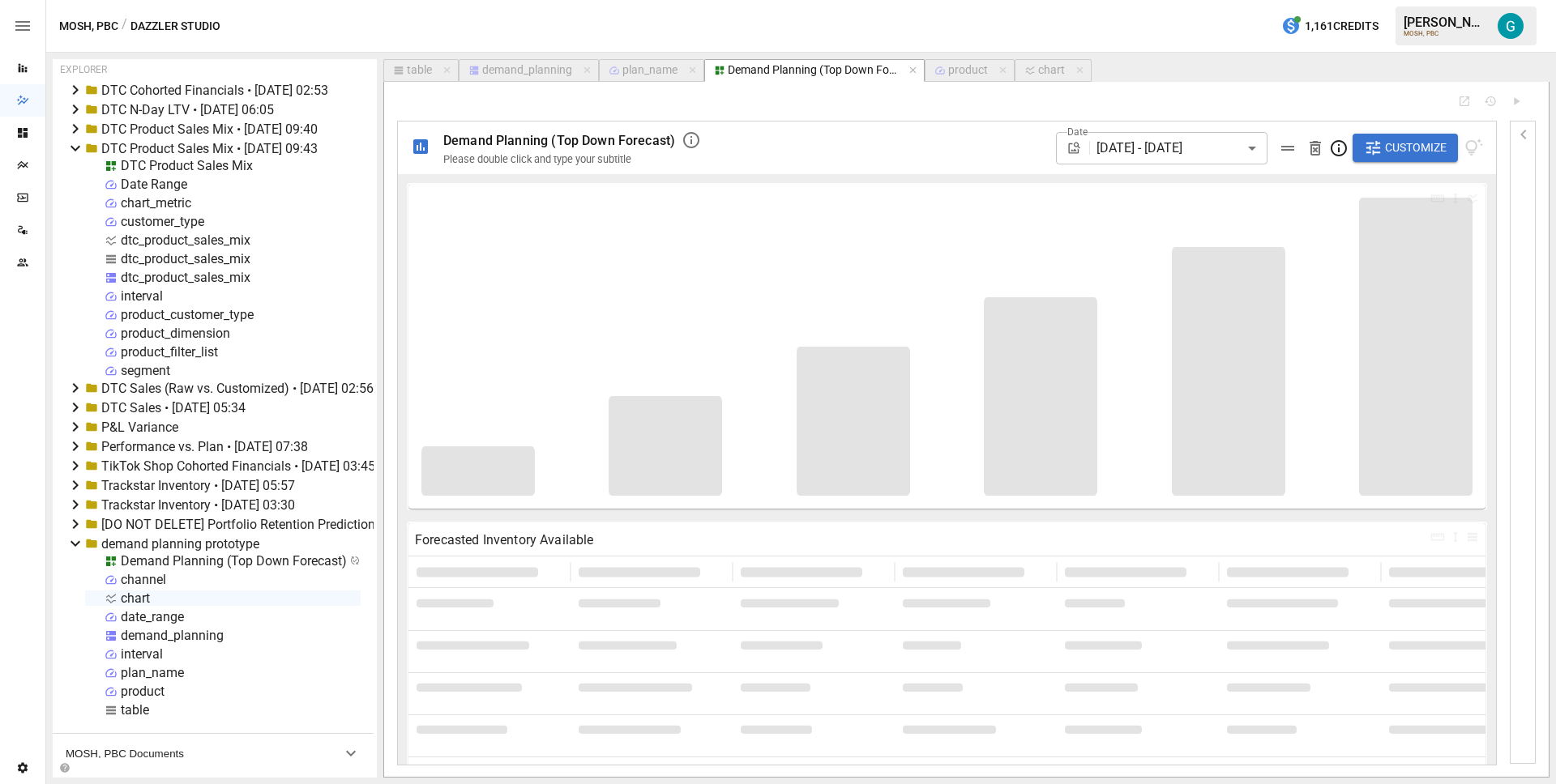
click at [839, 152] on div "Date [DATE] - [DATE] ****** ​ Customize" at bounding box center [1099, 148] width 769 height 53
type input "**********"
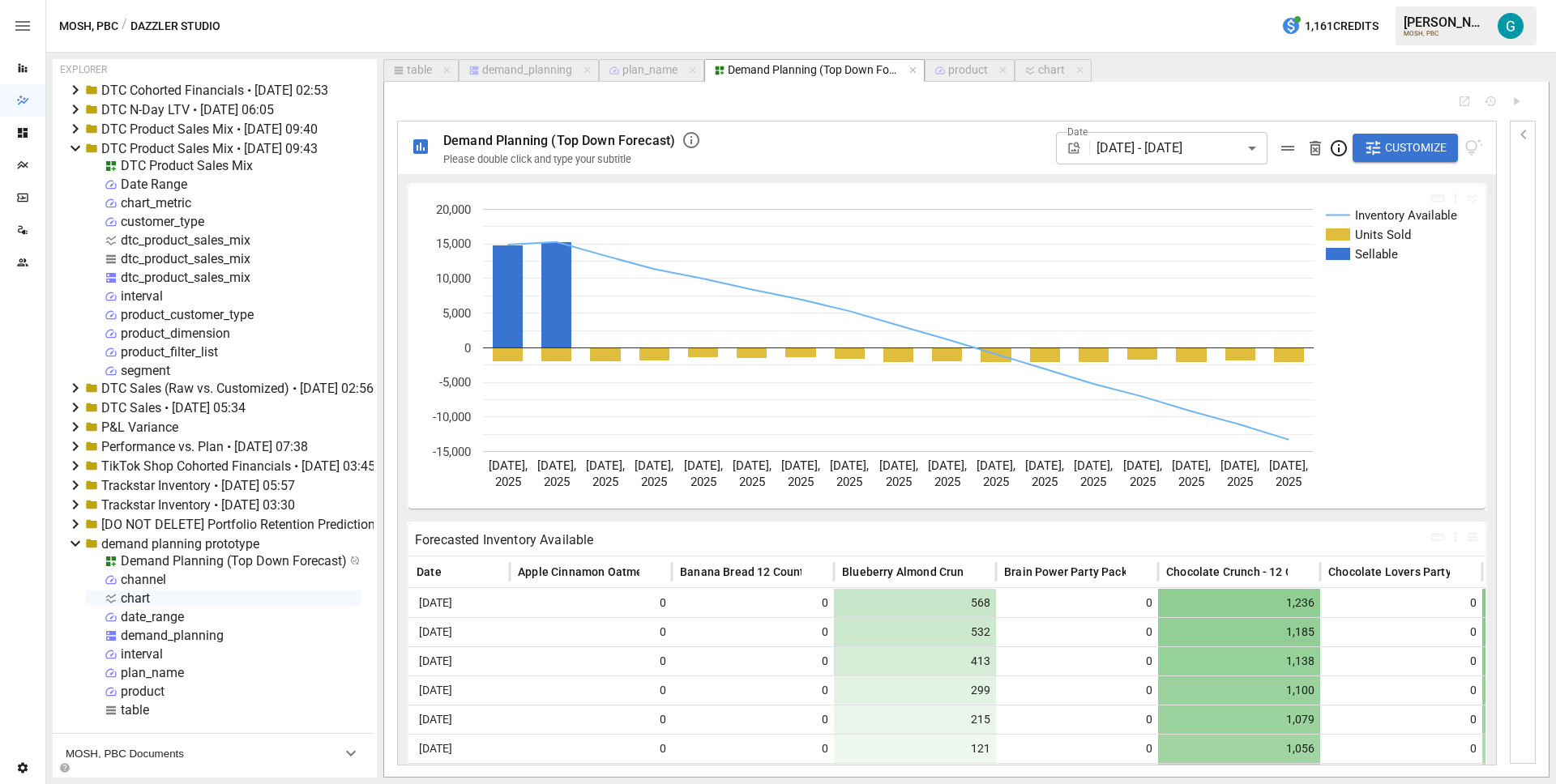
click at [1439, 151] on span "Customize" at bounding box center [1416, 148] width 61 height 20
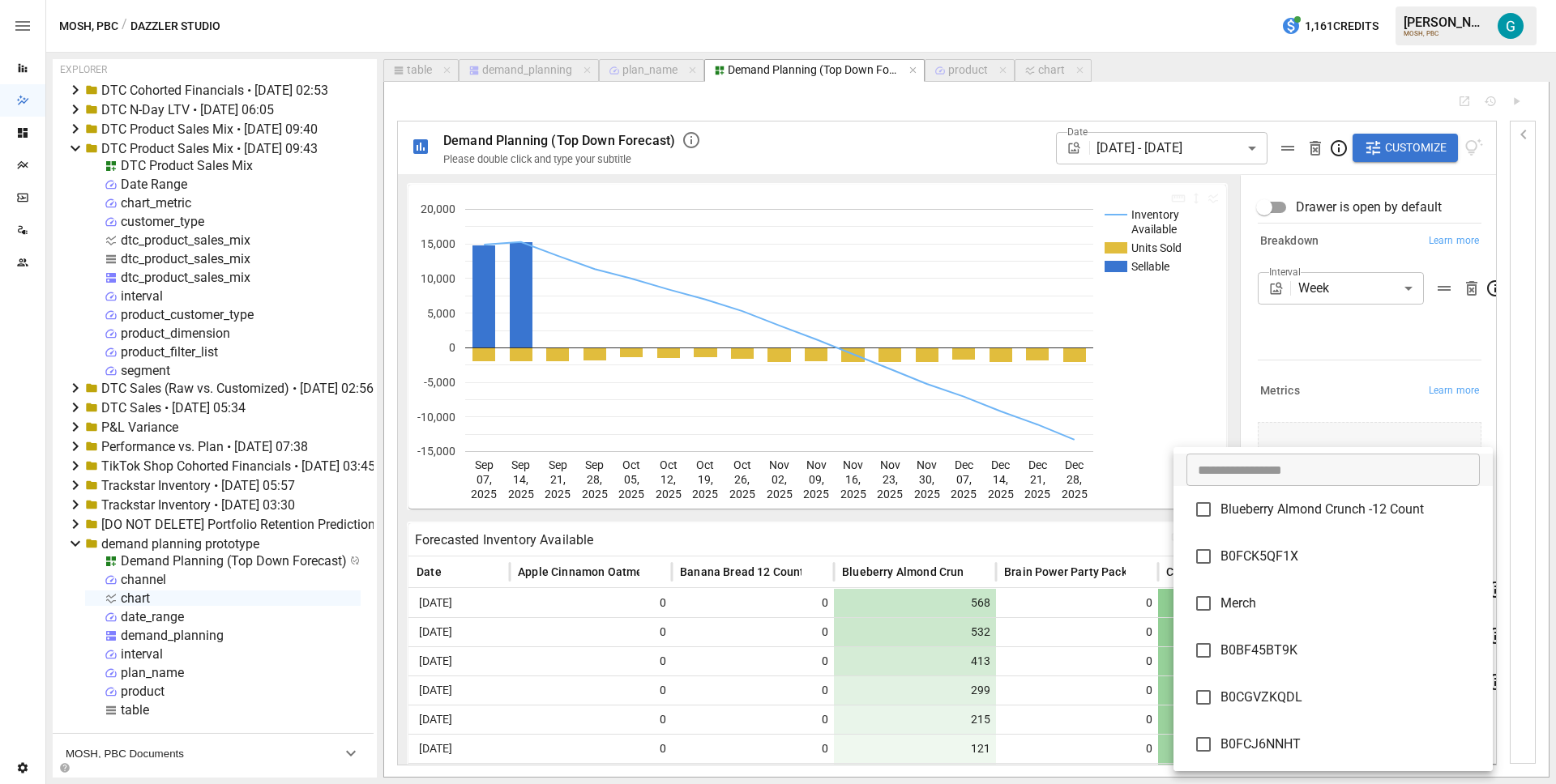
click at [1330, 0] on body "Reports Dazzler Studio Dashboards Plans SmartModel ™ Data Sources Team Settings…" at bounding box center [778, 0] width 1556 height 0
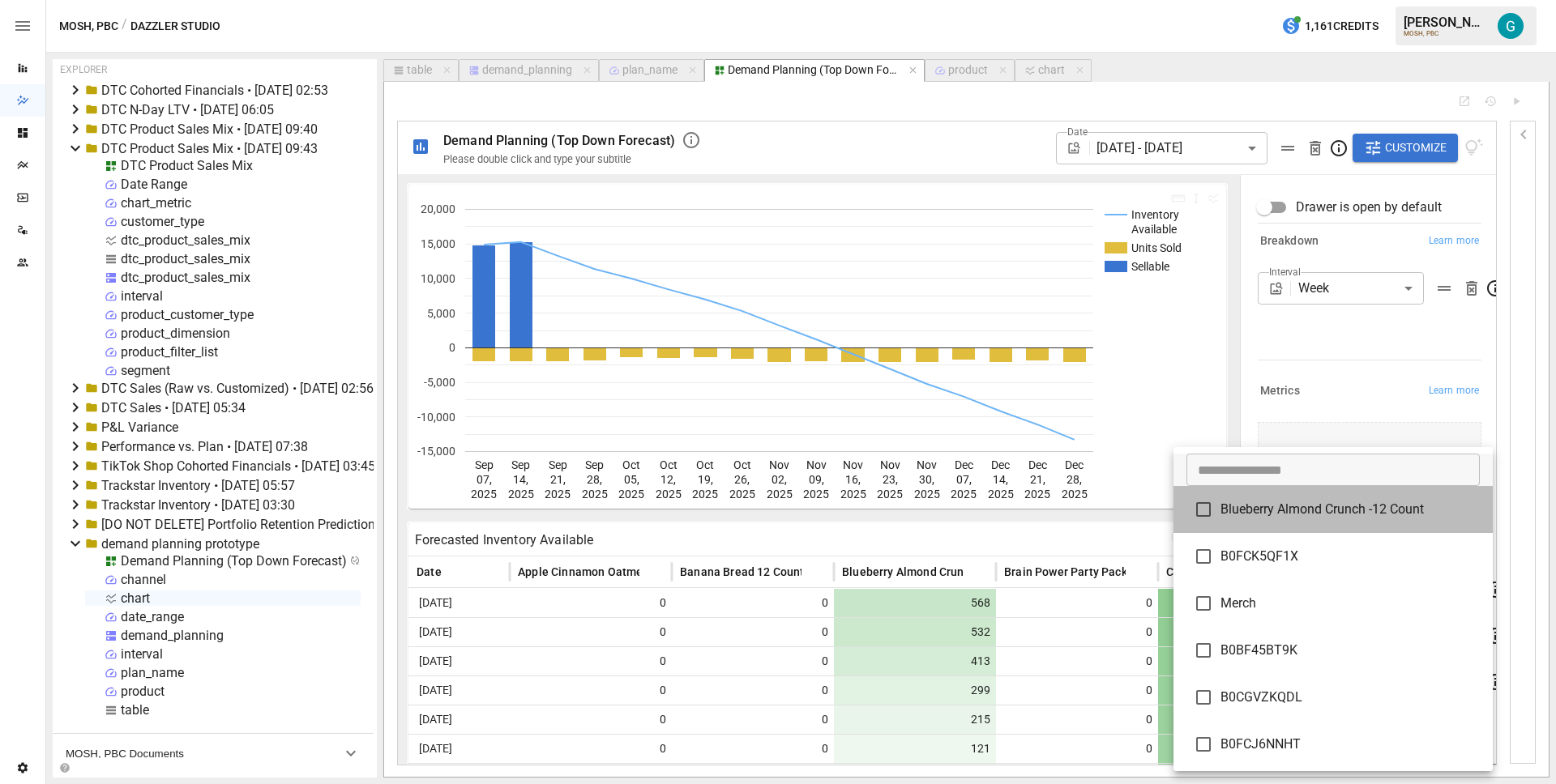
click at [1320, 502] on span "Blueberry Almond Crunch -12 Count" at bounding box center [1350, 509] width 259 height 20
type input "**********"
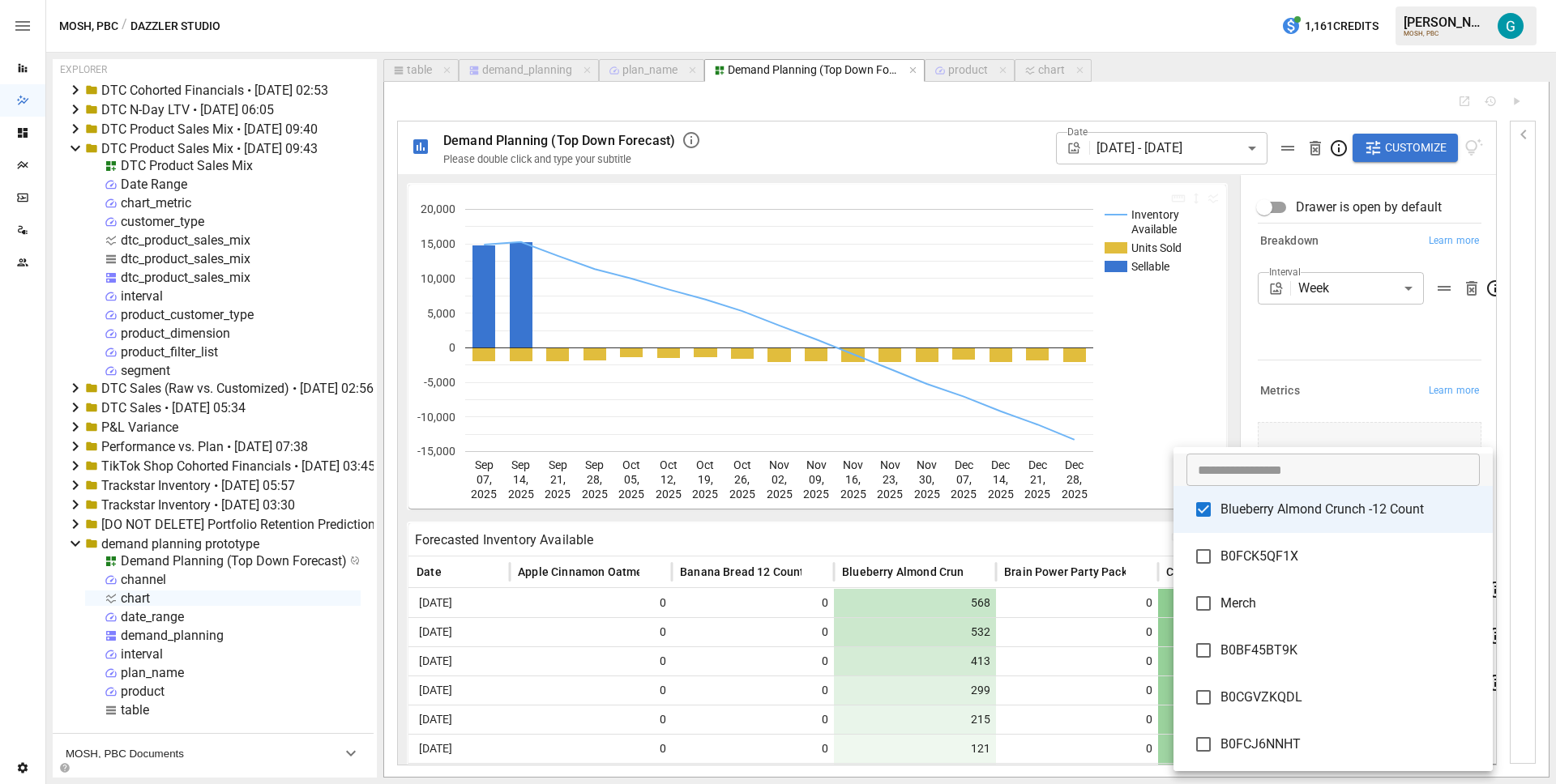
click at [1328, 390] on div at bounding box center [778, 392] width 1556 height 784
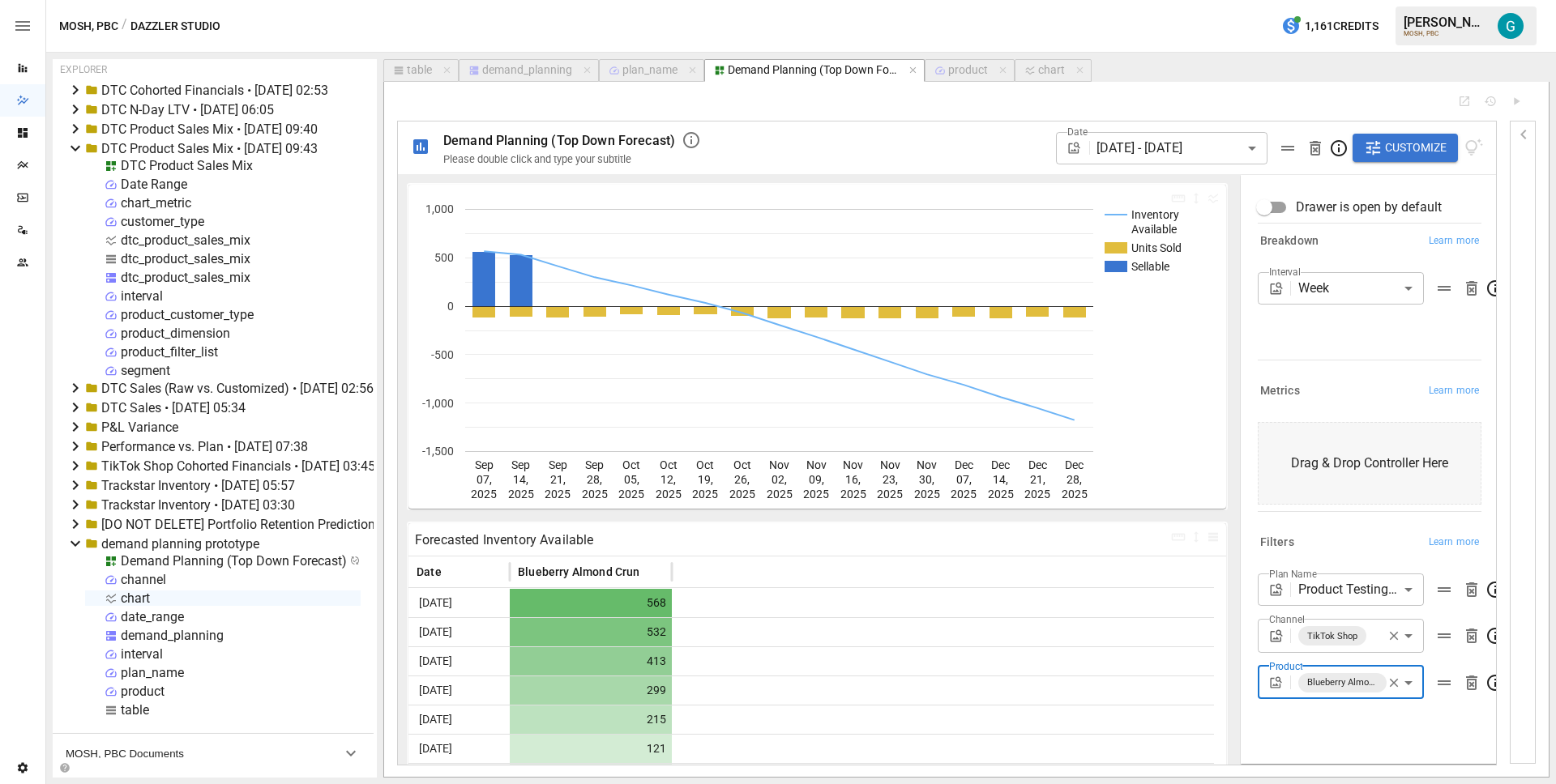
click at [1397, 680] on icon "button" at bounding box center [1395, 682] width 9 height 9
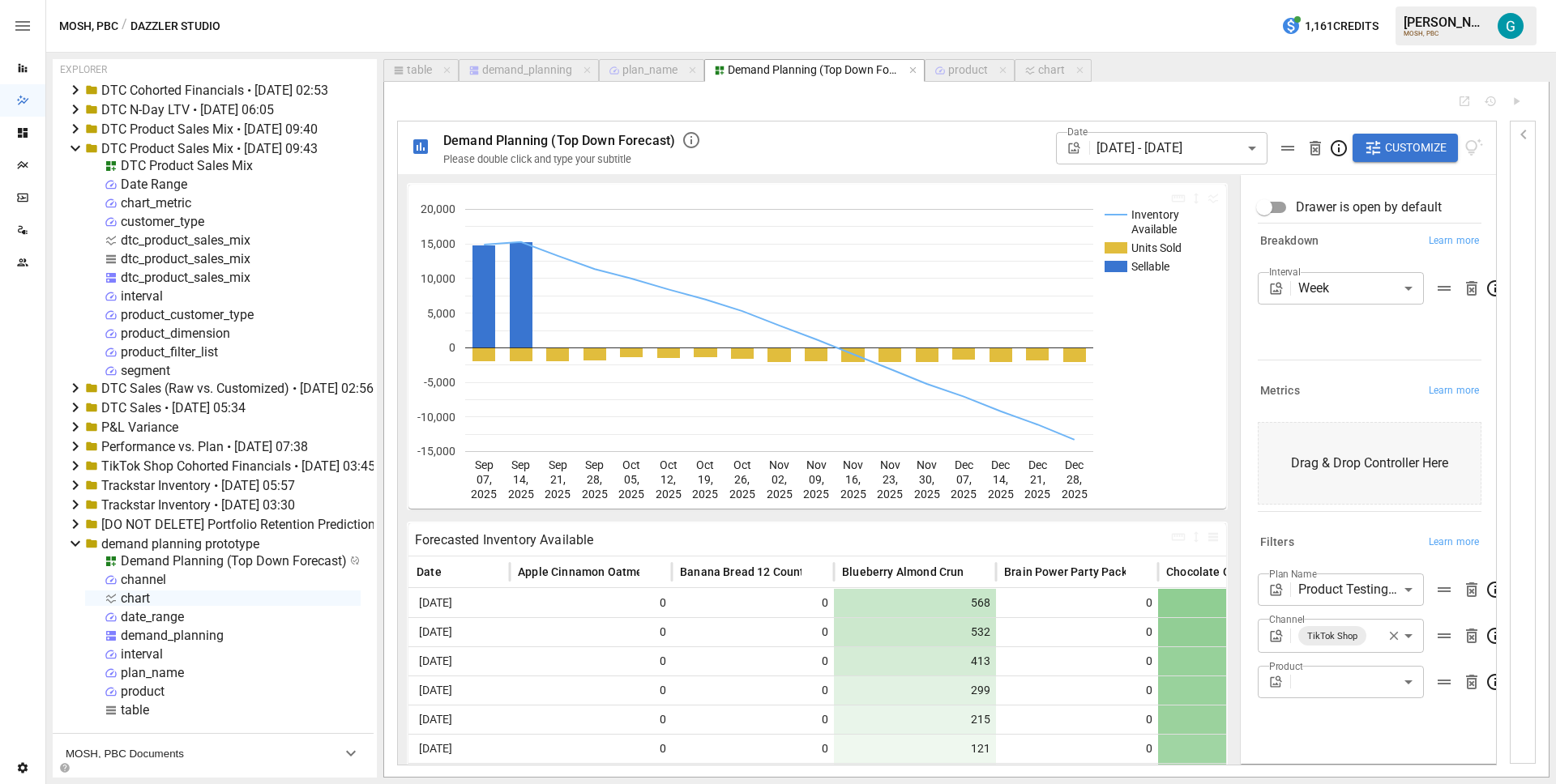
click at [1365, 0] on body "Reports Dazzler Studio Dashboards Plans SmartModel ™ Data Sources Team Settings…" at bounding box center [778, 0] width 1556 height 0
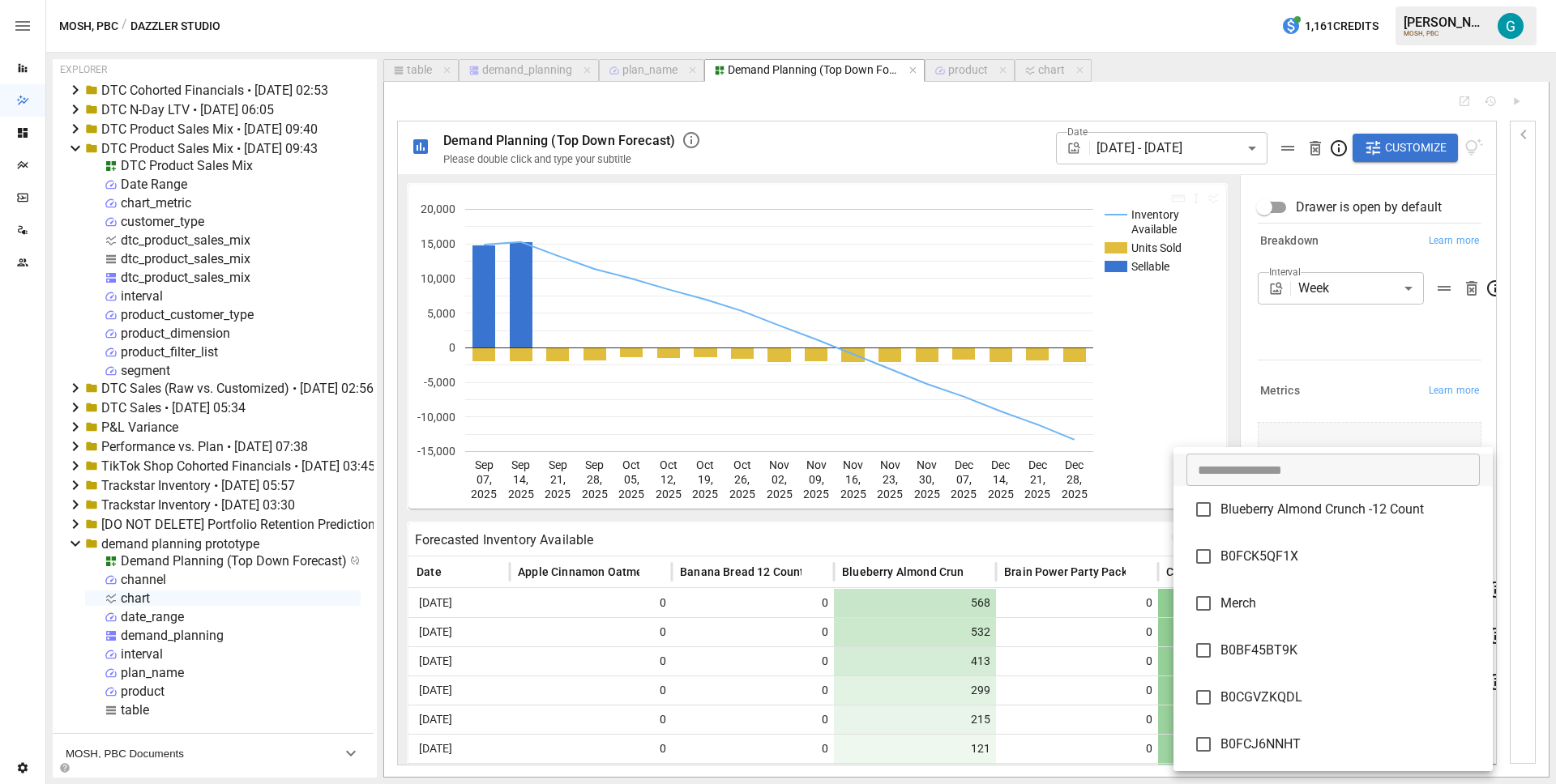
click at [1296, 529] on li "Blueberry Almond Crunch -12 Count" at bounding box center [1333, 509] width 319 height 47
type input "**********"
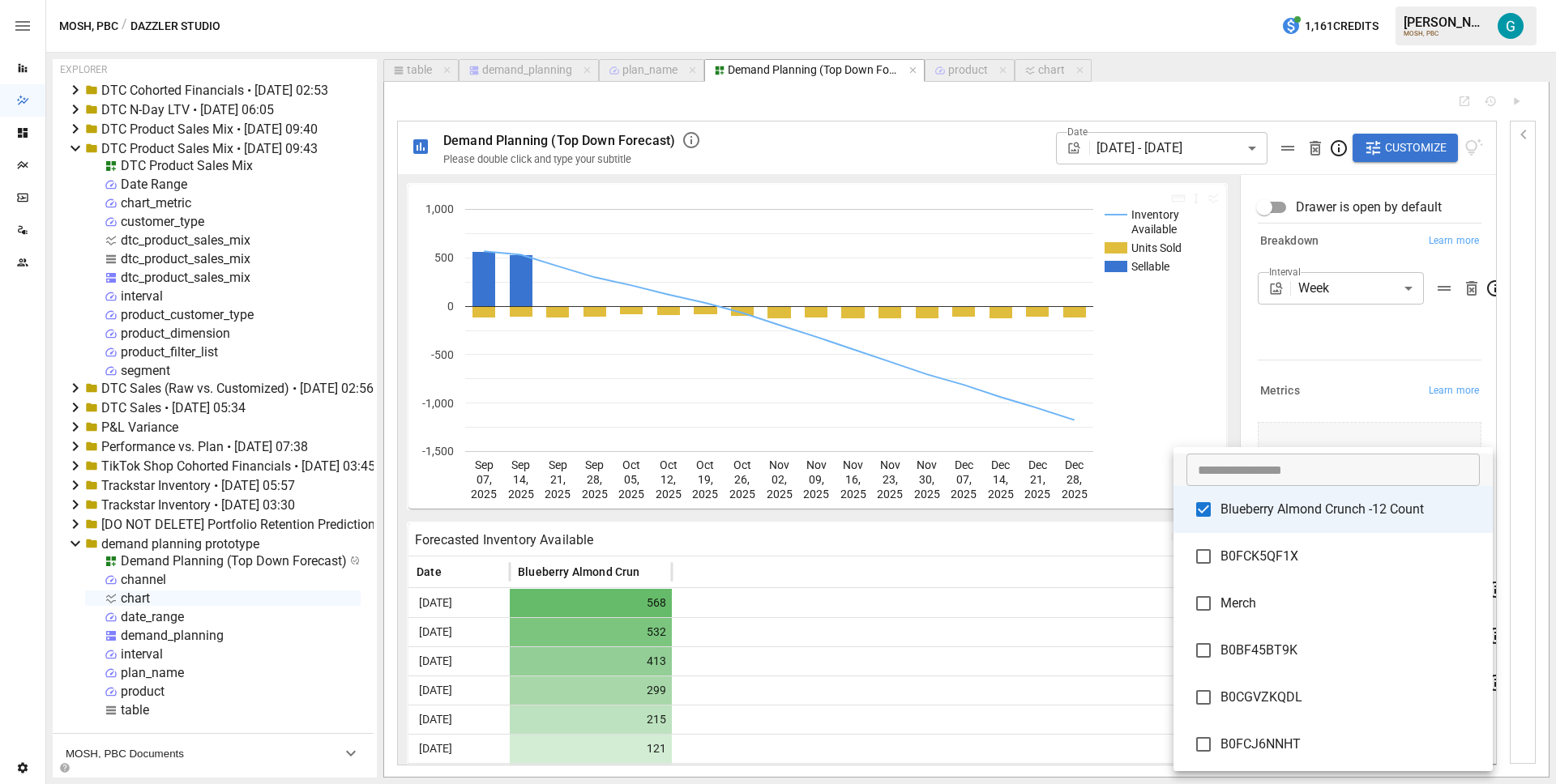
click at [1327, 317] on div at bounding box center [778, 392] width 1556 height 784
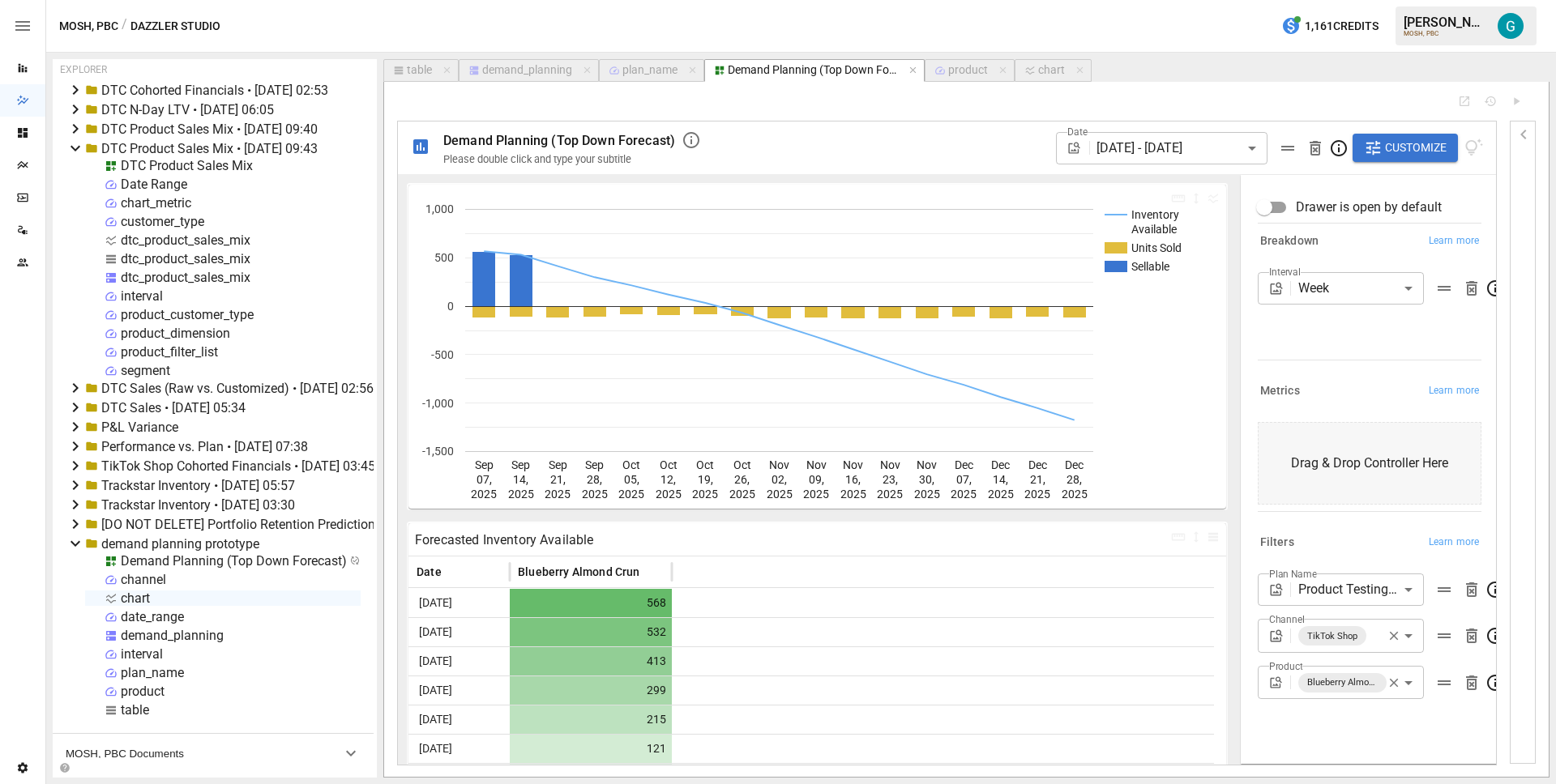
click at [1331, 0] on body "Reports Dazzler Studio Dashboards Plans SmartModel ™ Data Sources Team Settings…" at bounding box center [778, 0] width 1556 height 0
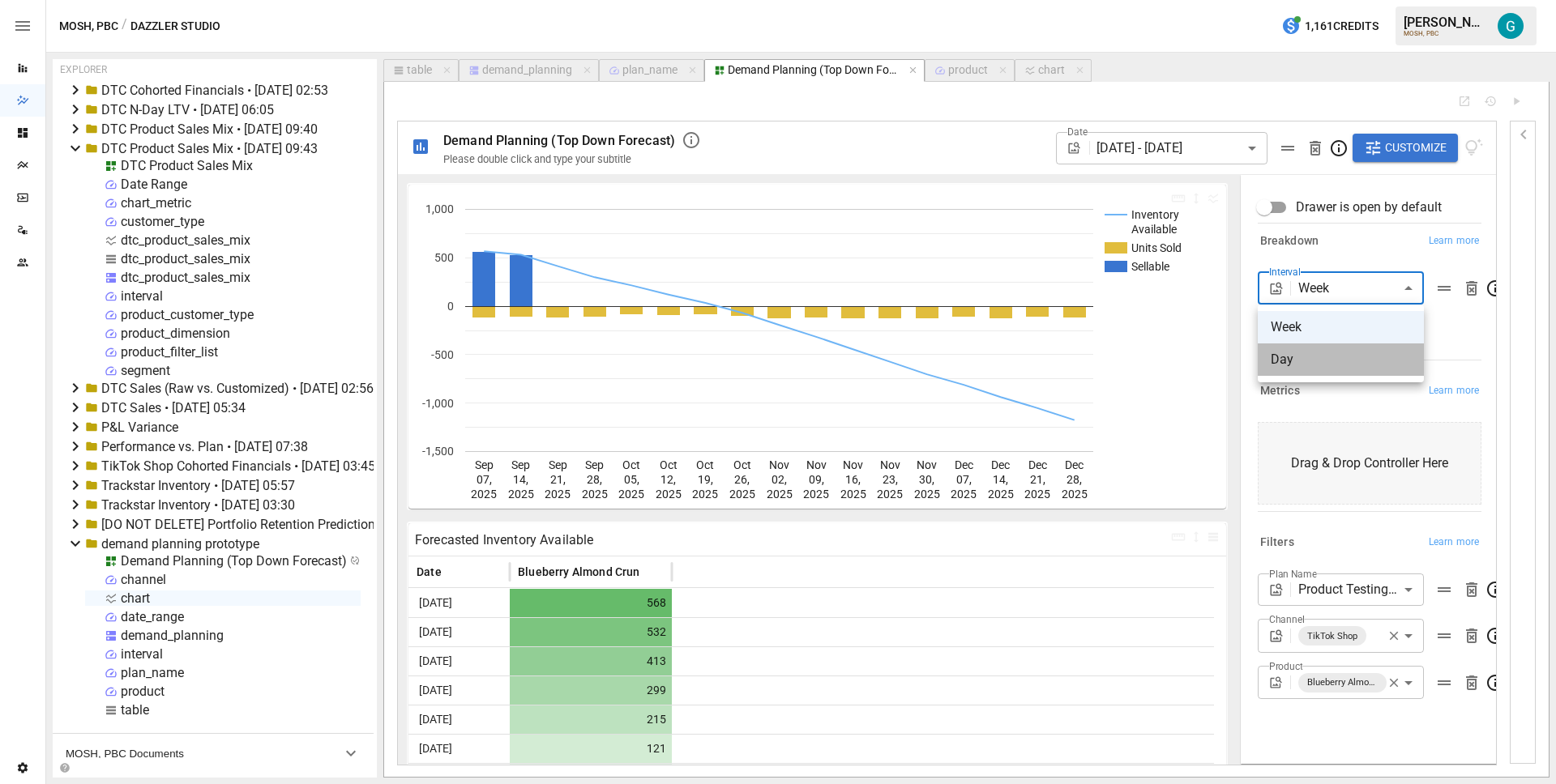
click at [1326, 363] on span "Day" at bounding box center [1341, 359] width 140 height 20
type input "***"
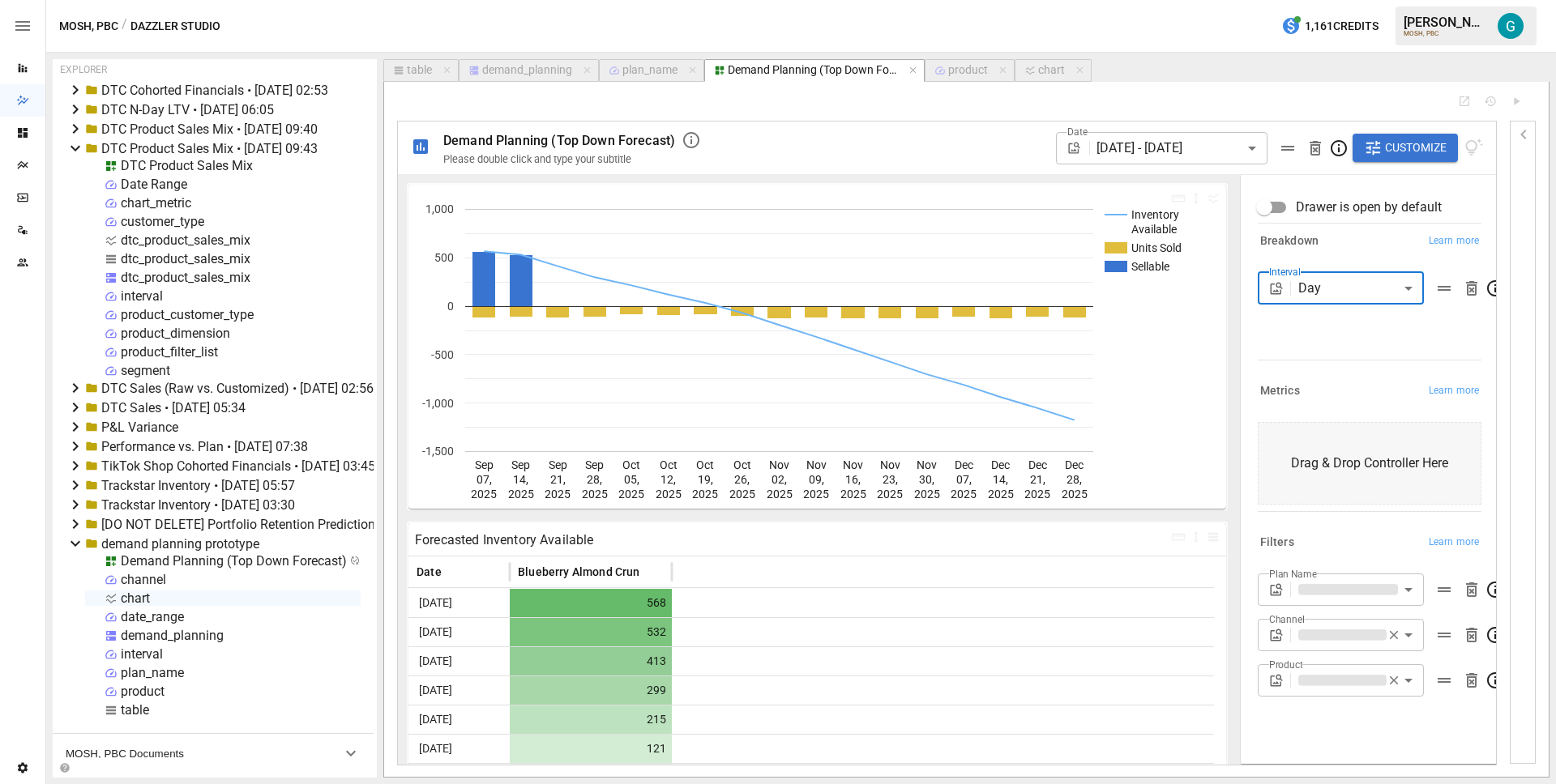
click at [1346, 340] on div "Interval Day *** ​" at bounding box center [1370, 312] width 224 height 81
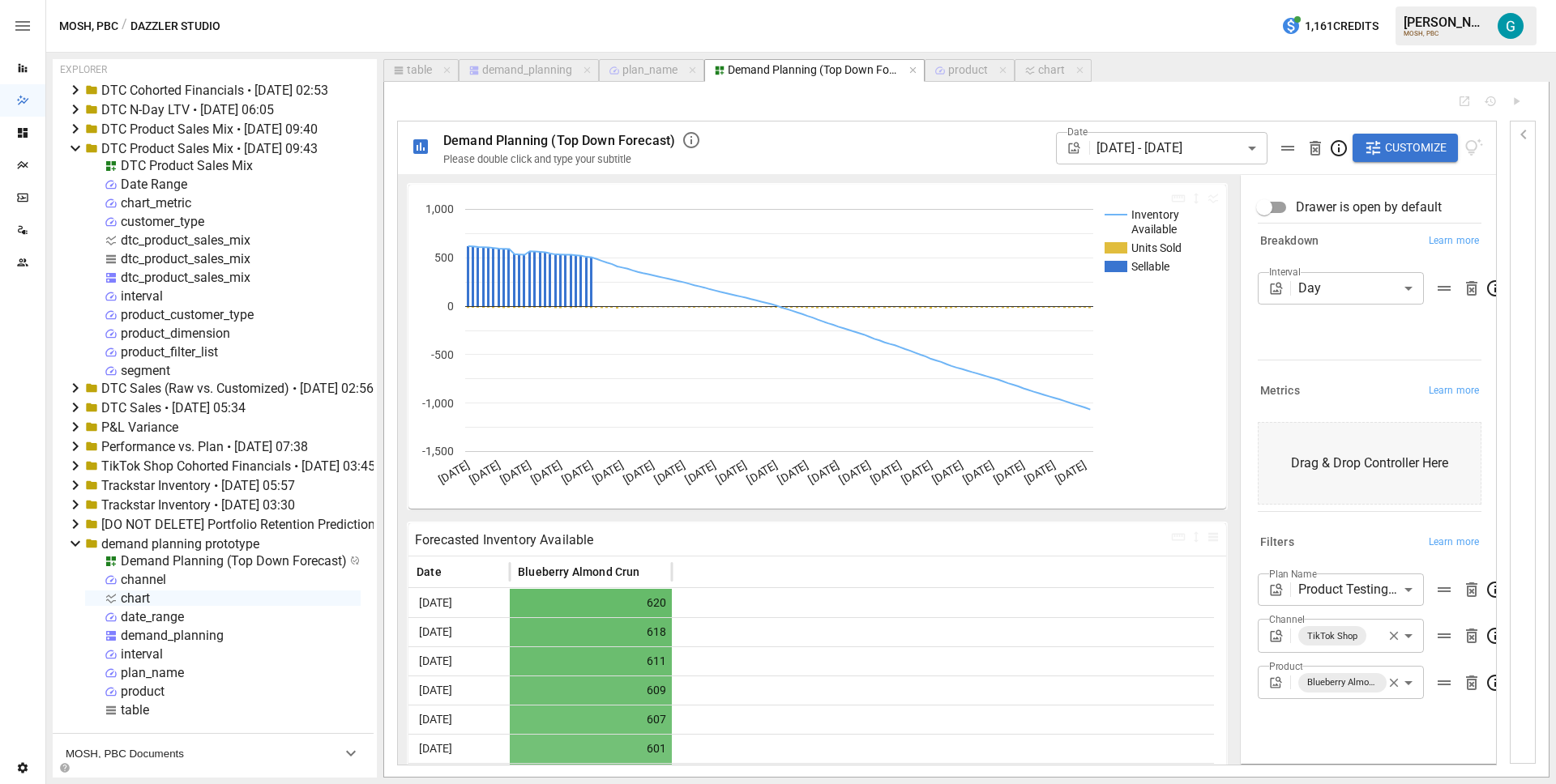
click at [1325, 351] on div "Interval Day *** ​" at bounding box center [1370, 312] width 224 height 81
click at [1398, 682] on icon "button" at bounding box center [1394, 682] width 15 height 15
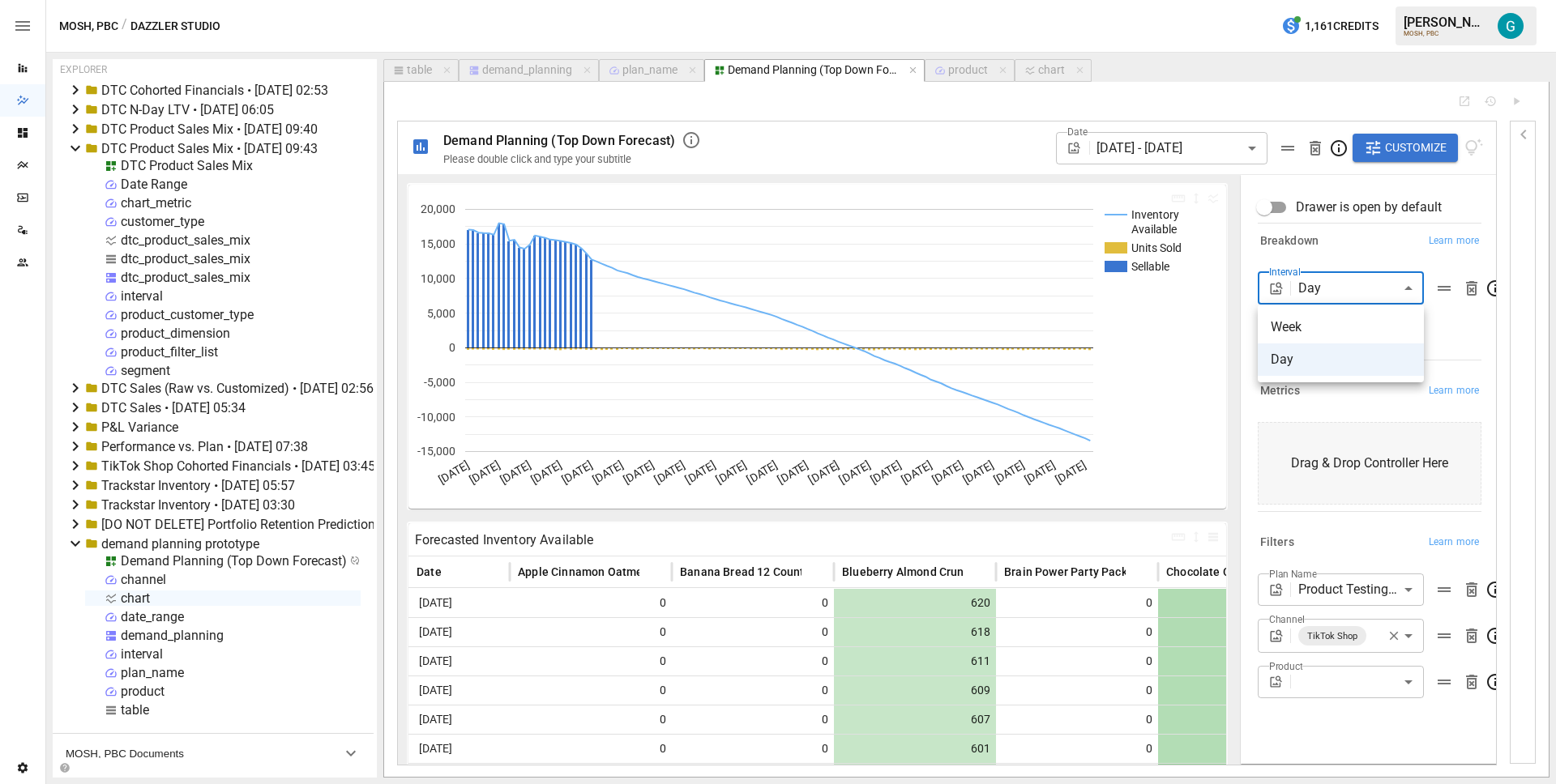
click at [1389, 0] on body "Reports Dazzler Studio Dashboards Plans SmartModel ™ Data Sources Team Settings…" at bounding box center [778, 0] width 1556 height 0
click at [1338, 325] on span "Week" at bounding box center [1341, 327] width 140 height 20
type input "****"
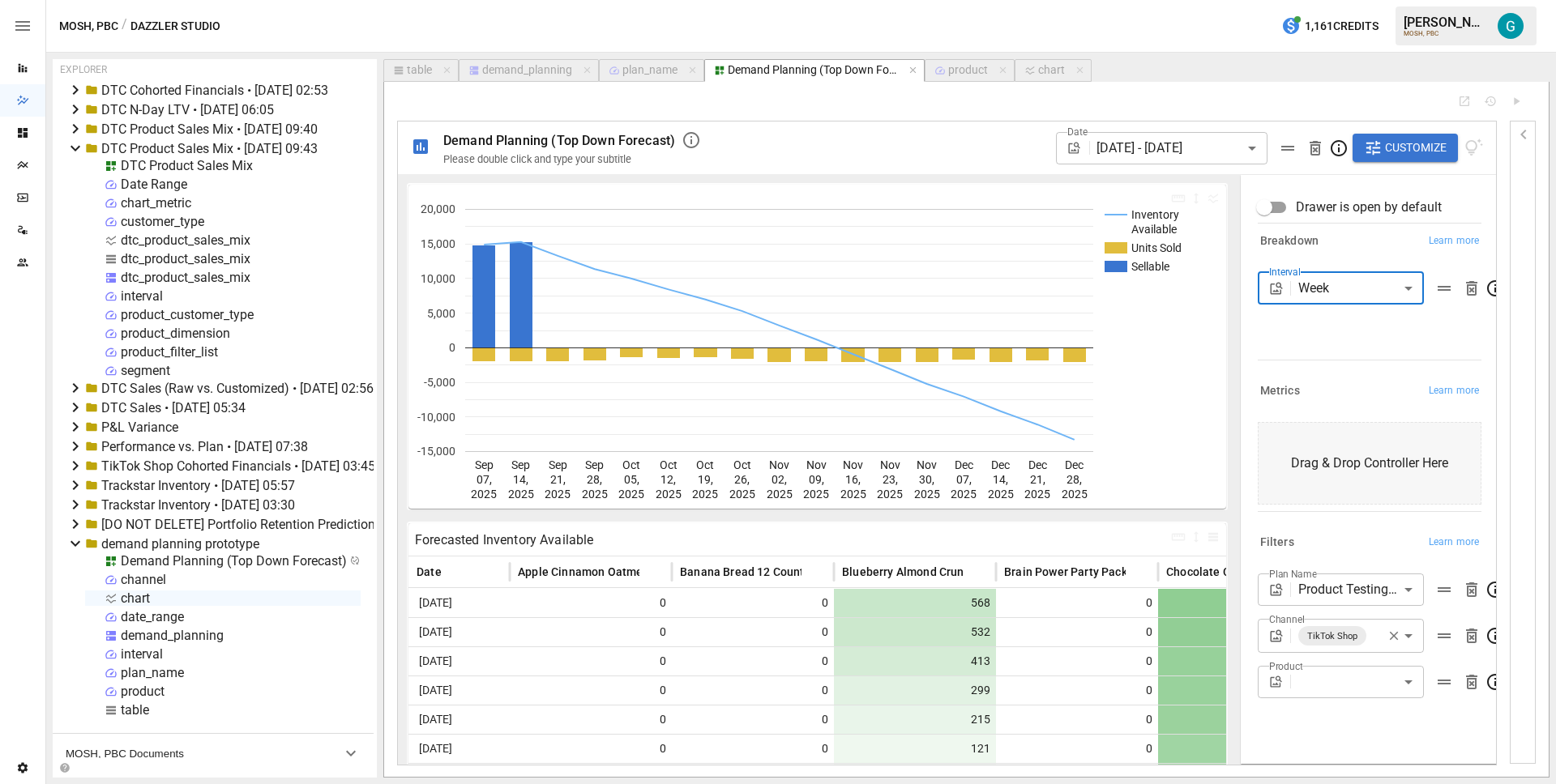
click at [1338, 325] on div "Interval Week **** ​" at bounding box center [1370, 312] width 224 height 81
click at [224, 558] on div "Demand Planning (Top Down Forecast)" at bounding box center [233, 561] width 226 height 15
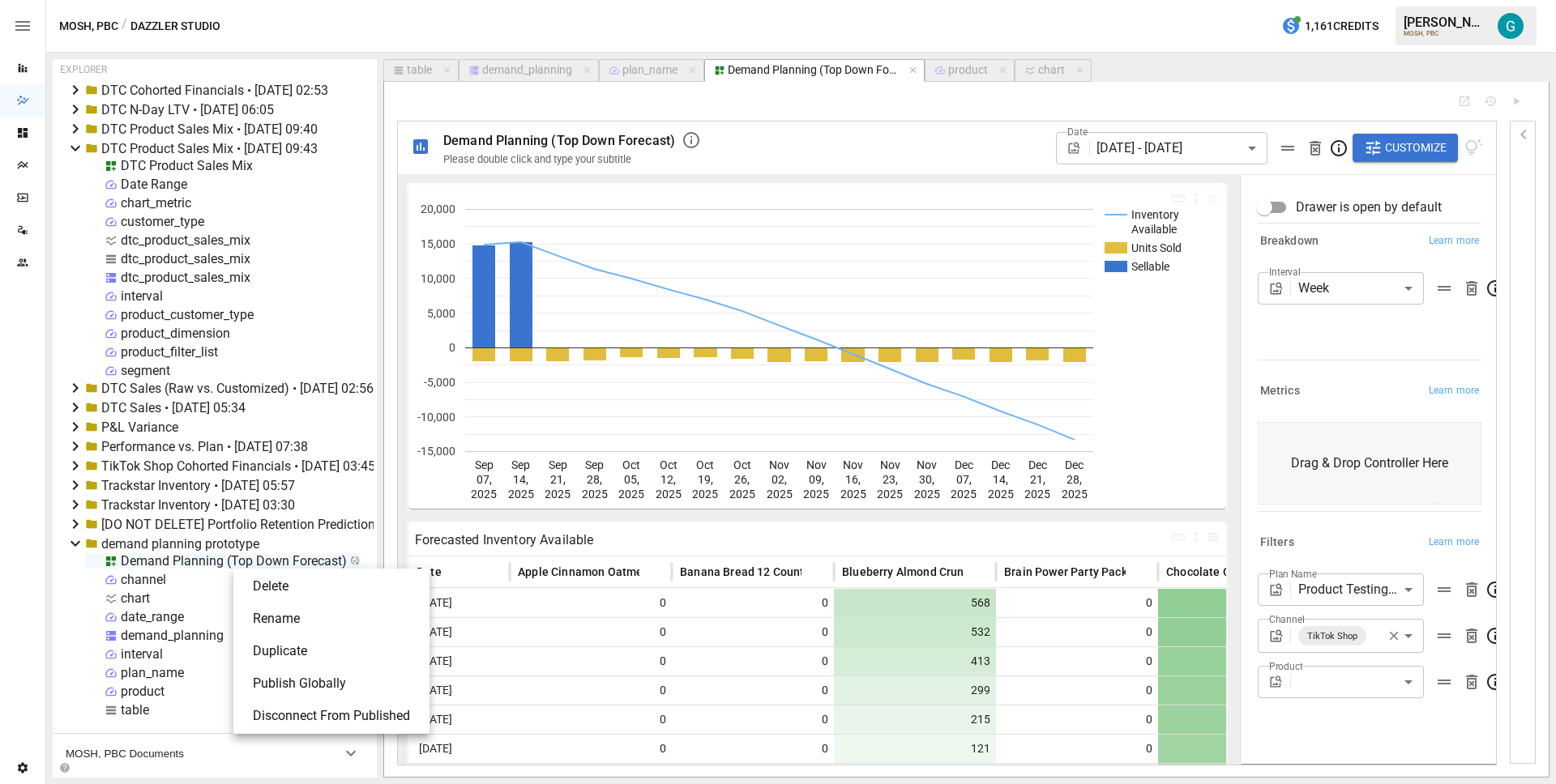
click at [336, 672] on li "Publish Globally" at bounding box center [331, 683] width 184 height 32
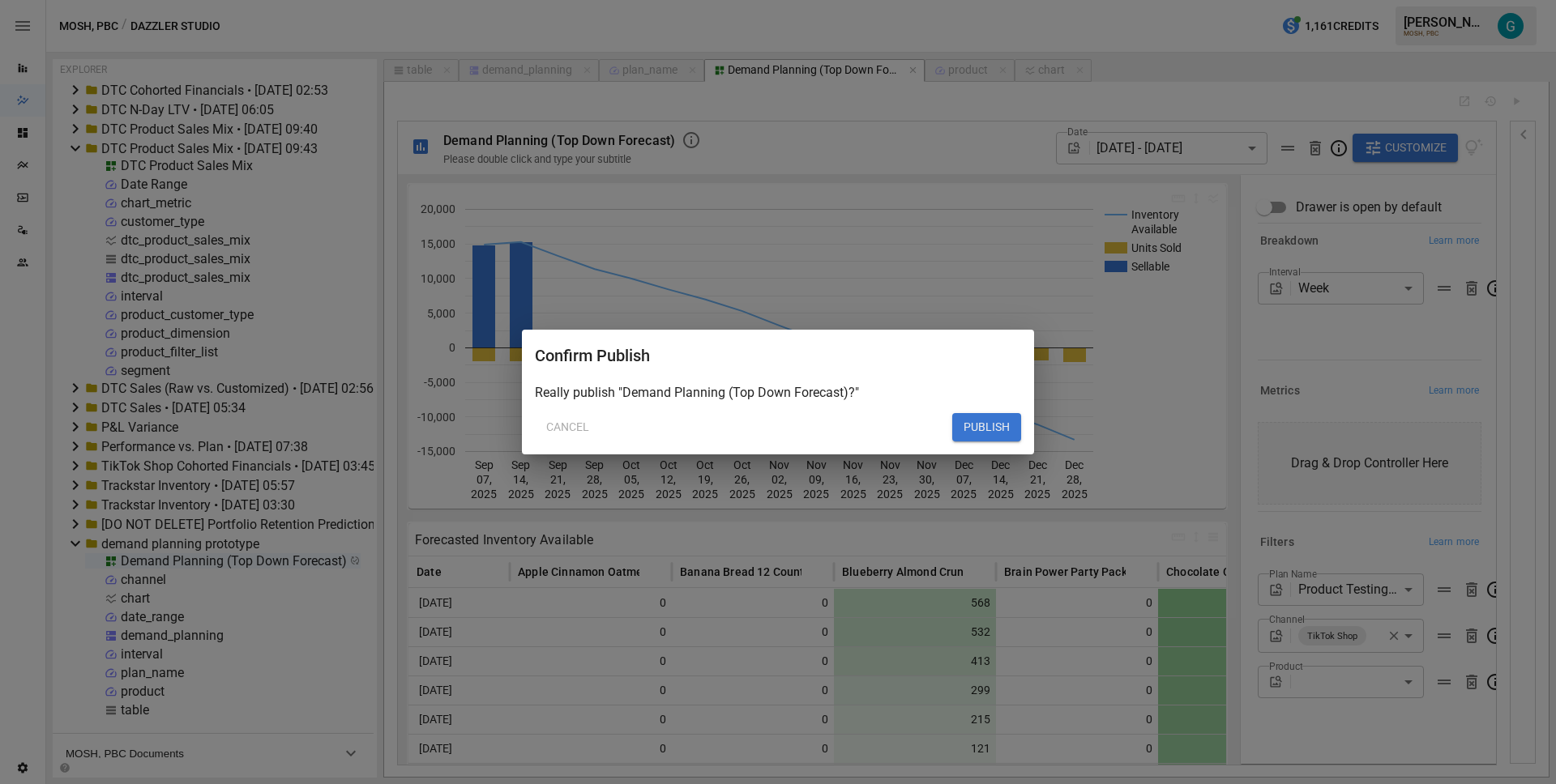
click at [1005, 424] on button "PUBLISH" at bounding box center [987, 427] width 69 height 29
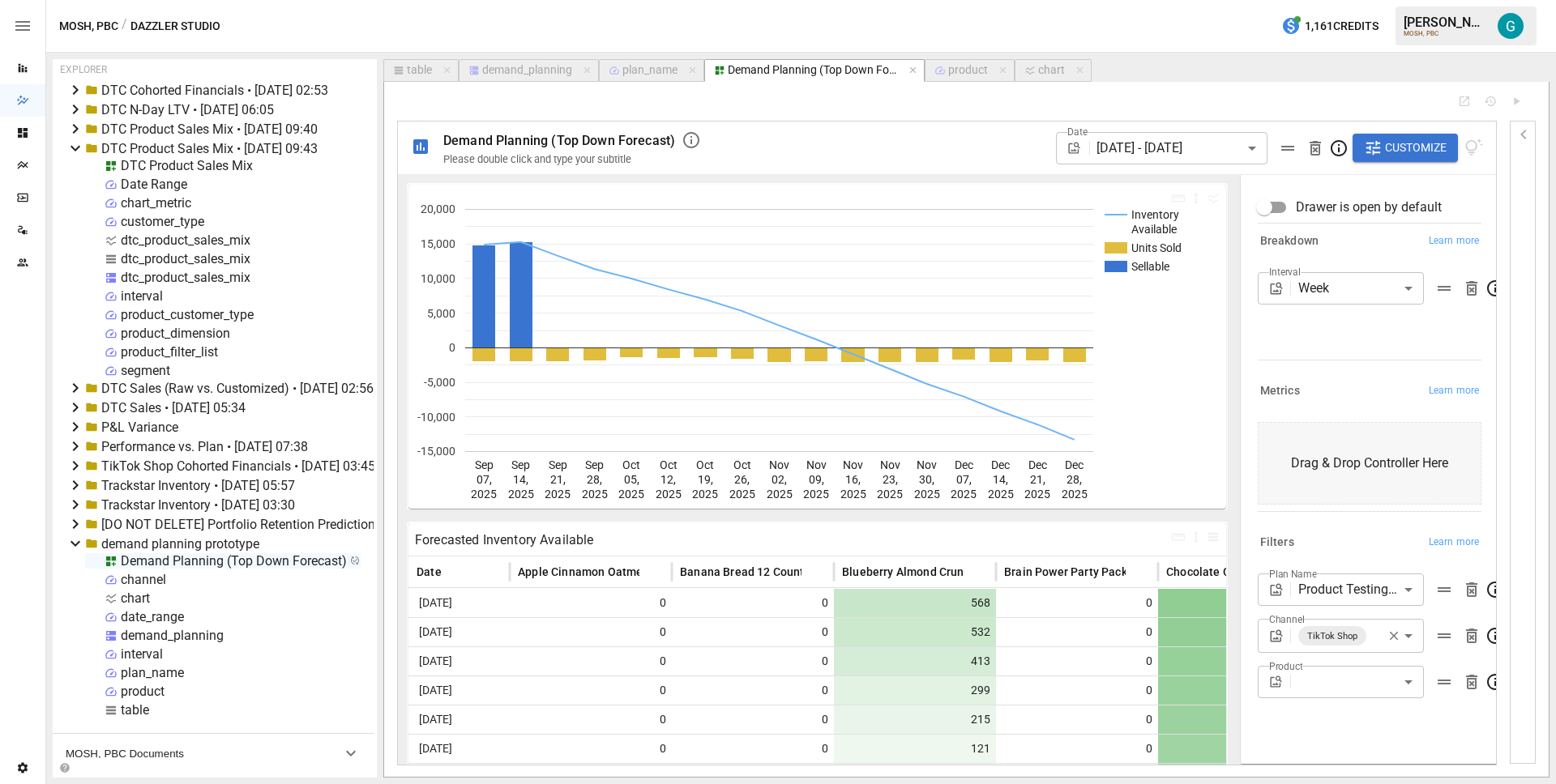
click at [72, 145] on icon at bounding box center [75, 148] width 20 height 20
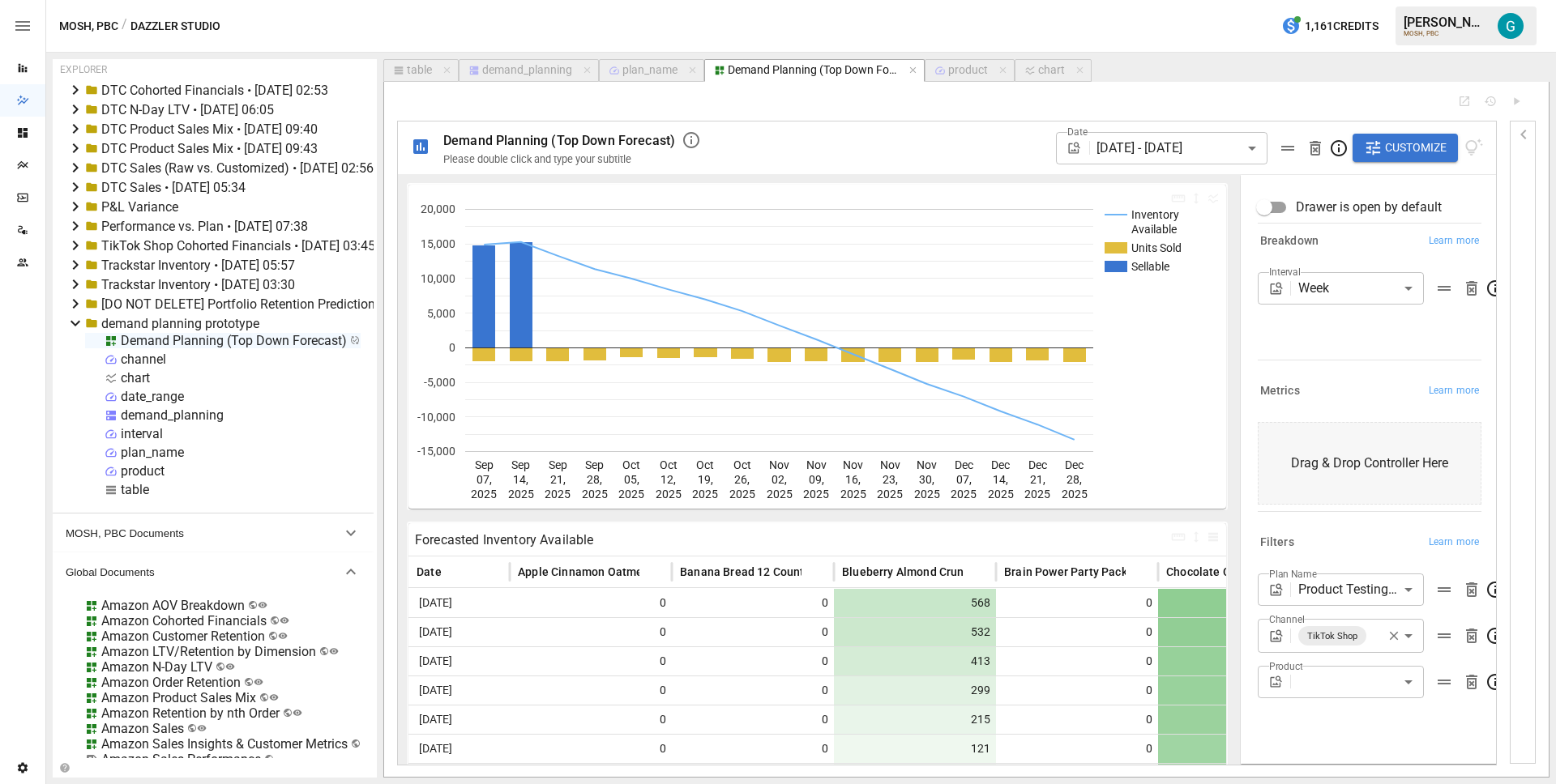
click at [644, 139] on span "Demand Planning (Top Down Forecast)" at bounding box center [559, 141] width 232 height 15
click at [180, 337] on div "Demand Planning (Top Down Forecast)" at bounding box center [233, 340] width 226 height 15
click at [338, 453] on li "Publish Globally" at bounding box center [331, 463] width 184 height 32
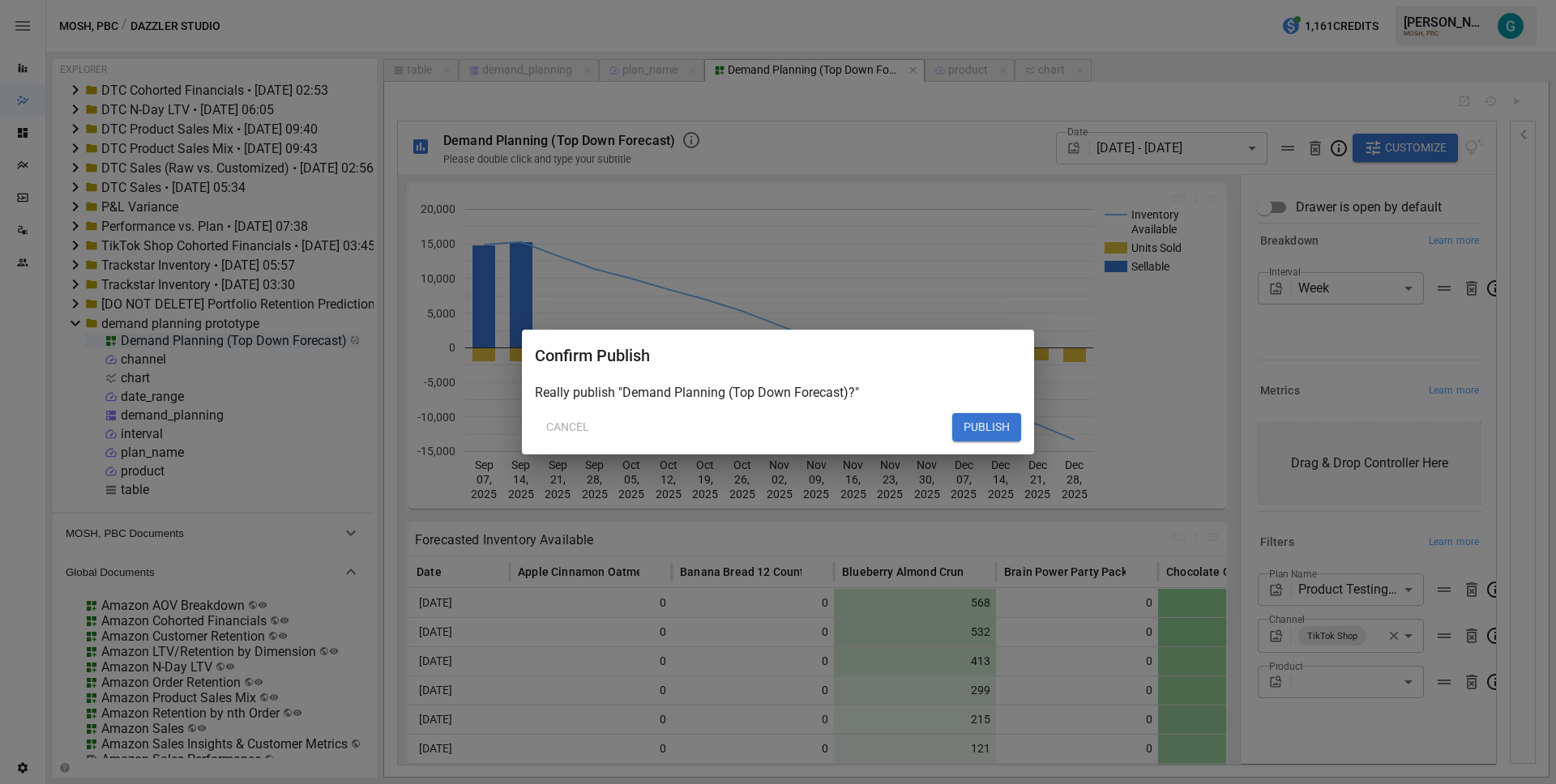
click at [997, 429] on button "PUBLISH" at bounding box center [987, 427] width 69 height 29
click at [988, 426] on button "PUBLISH" at bounding box center [987, 427] width 69 height 29
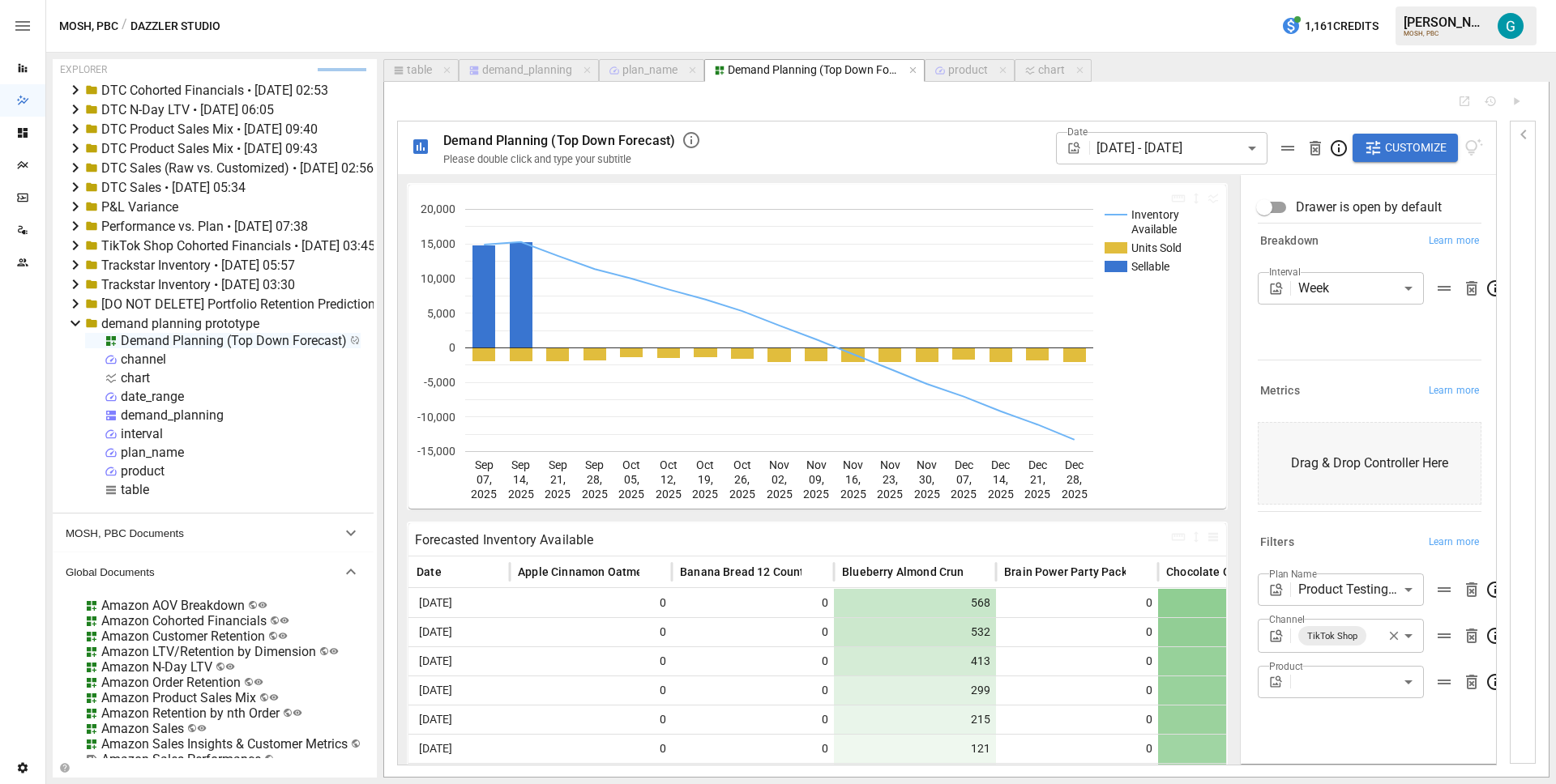
click at [894, 136] on div "Date [DATE] - [DATE] ****** ​ Customize" at bounding box center [1099, 148] width 769 height 53
click at [819, 107] on div at bounding box center [921, 101] width 1048 height 13
